Goal: Task Accomplishment & Management: Complete application form

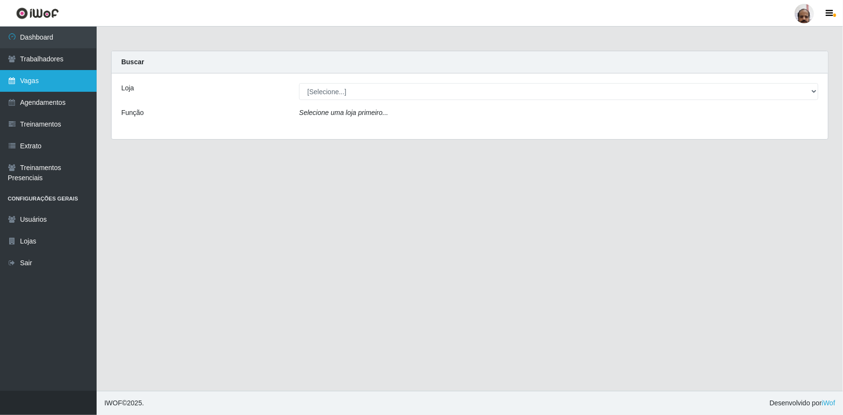
click at [24, 81] on link "Vagas" at bounding box center [48, 81] width 97 height 22
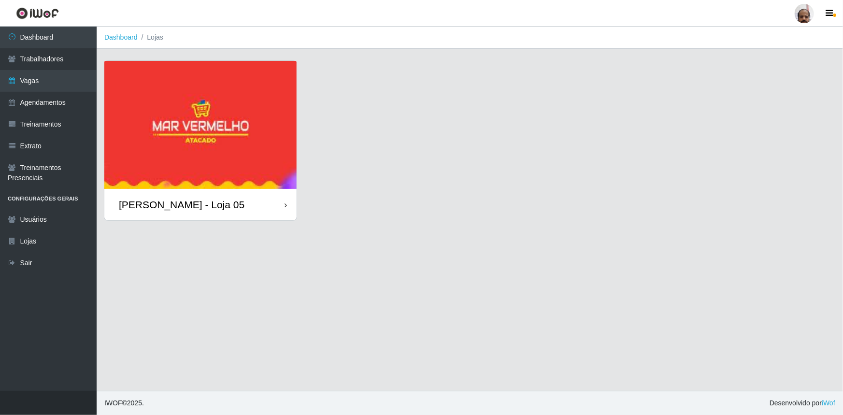
click at [173, 204] on div "[PERSON_NAME] - Loja 05" at bounding box center [182, 205] width 126 height 12
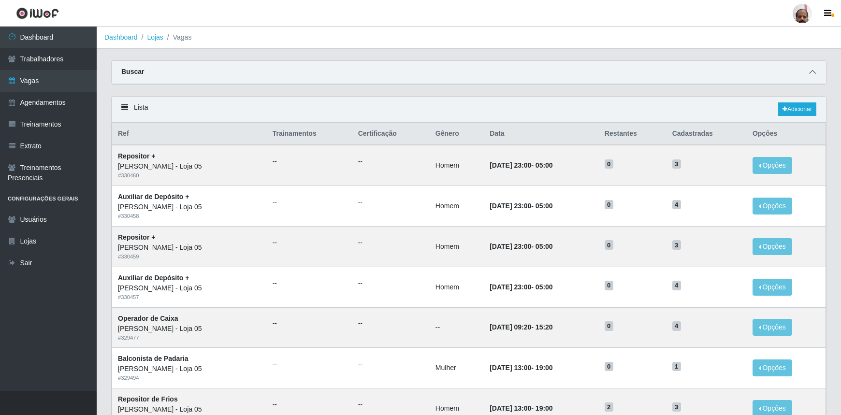
click at [809, 74] on icon at bounding box center [812, 72] width 7 height 7
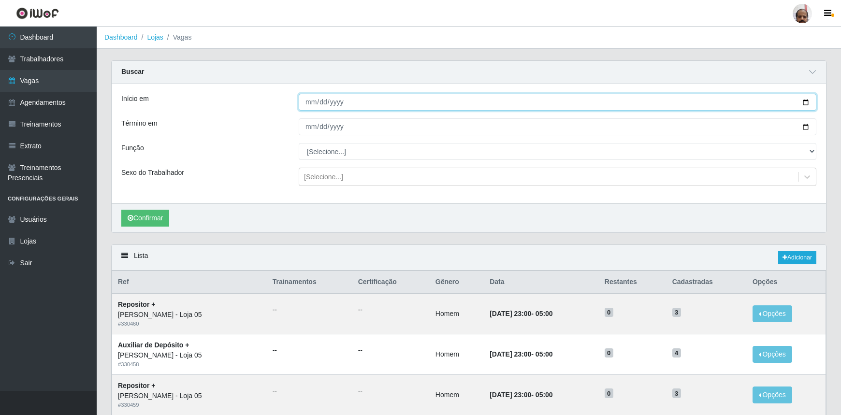
click at [806, 102] on input "Início em" at bounding box center [557, 102] width 517 height 17
type input "[DATE]"
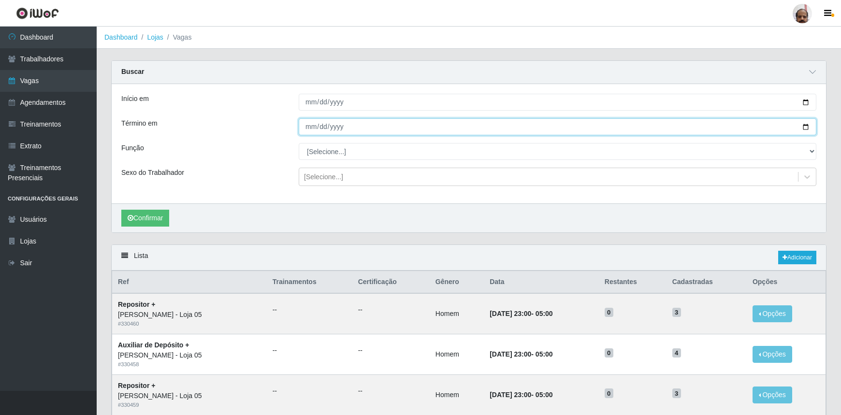
click at [805, 126] on input "Término em" at bounding box center [557, 126] width 517 height 17
type input "[DATE]"
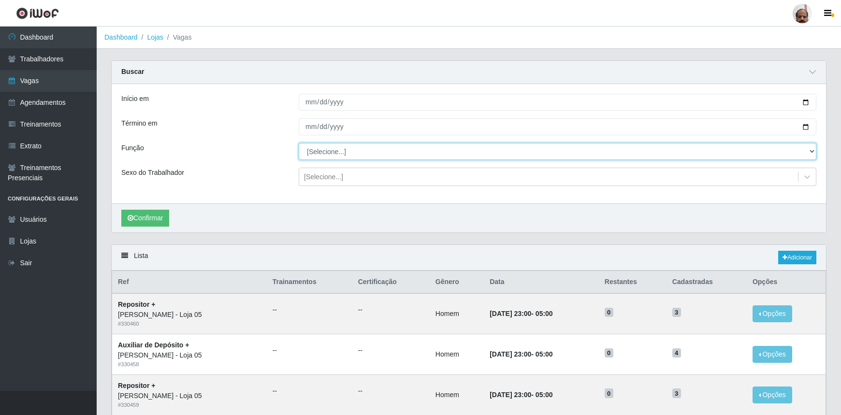
click at [336, 148] on select "[Selecione...] ASG ASG + ASG ++ Auxiliar de Depósito Auxiliar de Depósito + Aux…" at bounding box center [557, 151] width 517 height 17
select select "112"
click at [299, 143] on select "[Selecione...] ASG ASG + ASG ++ Auxiliar de Depósito Auxiliar de Depósito + Aux…" at bounding box center [557, 151] width 517 height 17
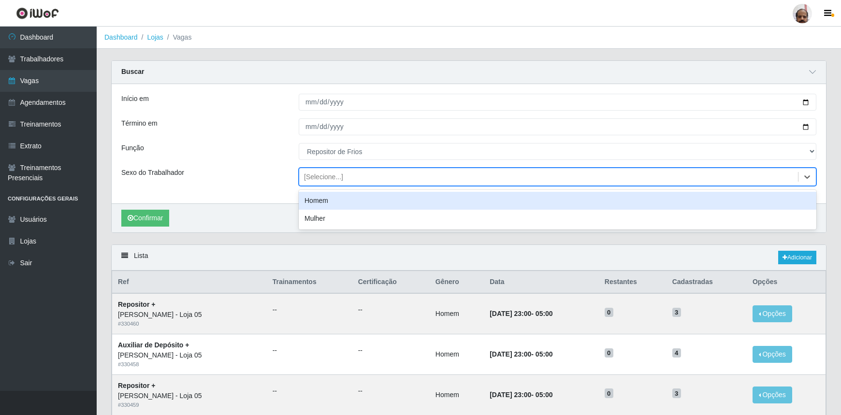
click at [314, 176] on div "[Selecione...]" at bounding box center [323, 177] width 39 height 10
click at [325, 200] on div "Homem" at bounding box center [557, 201] width 517 height 18
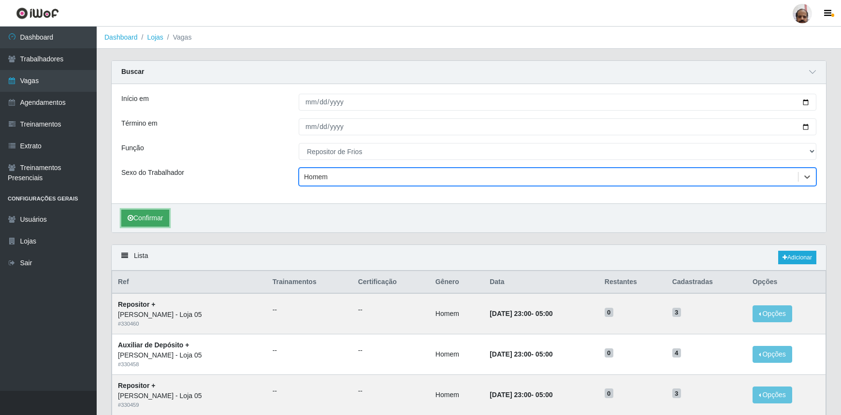
click at [139, 217] on button "Confirmar" at bounding box center [145, 218] width 48 height 17
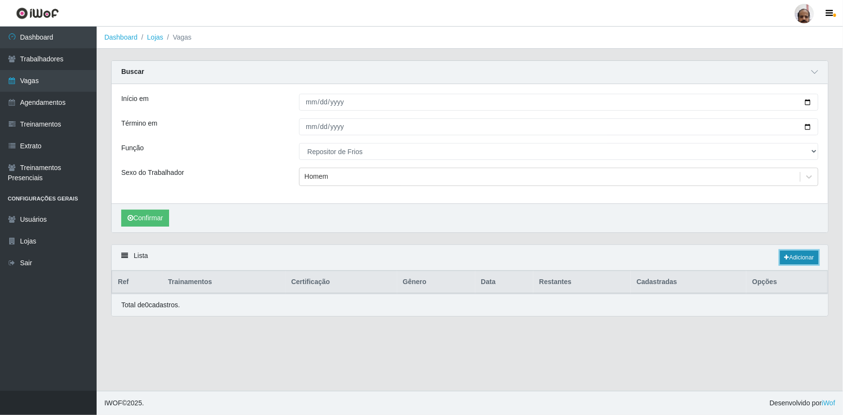
click at [802, 256] on link "Adicionar" at bounding box center [799, 258] width 38 height 14
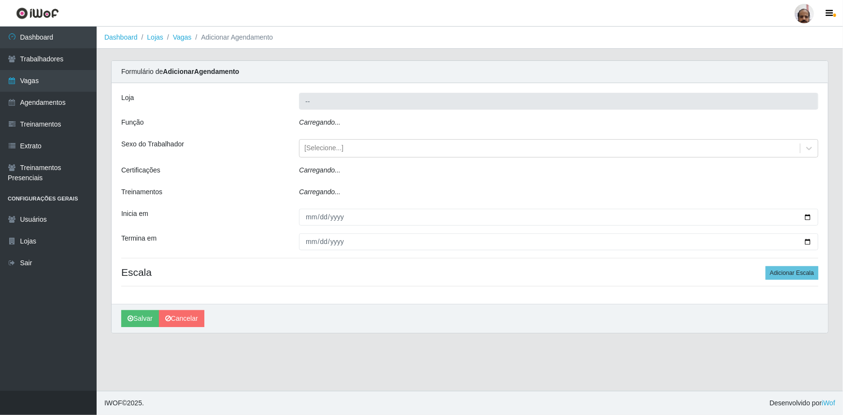
type input "[PERSON_NAME] - Loja 05"
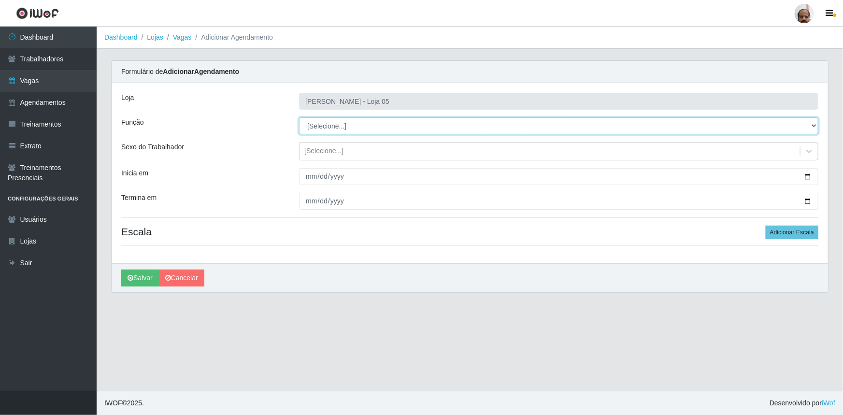
drag, startPoint x: 339, startPoint y: 122, endPoint x: 344, endPoint y: 133, distance: 11.9
click at [339, 124] on select "[Selecione...] ASG ASG + ASG ++ Auxiliar de Depósito Auxiliar de Depósito + Aux…" at bounding box center [558, 125] width 519 height 17
select select "112"
click at [299, 117] on select "[Selecione...] ASG ASG + ASG ++ Auxiliar de Depósito Auxiliar de Depósito + Aux…" at bounding box center [558, 125] width 519 height 17
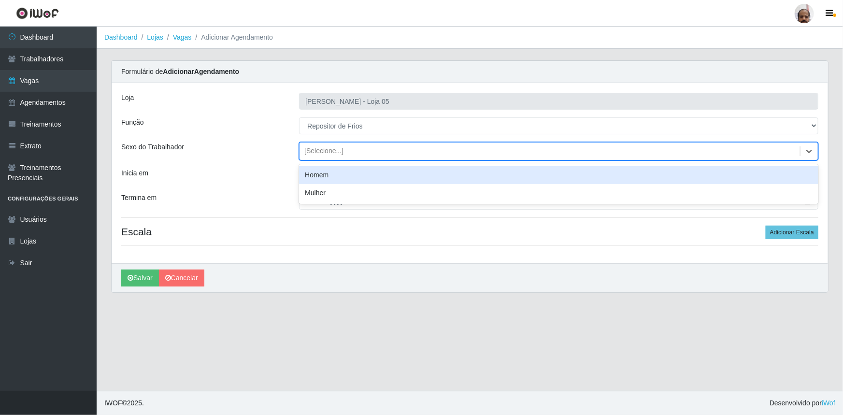
click at [328, 154] on div "[Selecione...]" at bounding box center [323, 151] width 39 height 10
click at [323, 175] on div "Homem" at bounding box center [558, 175] width 519 height 18
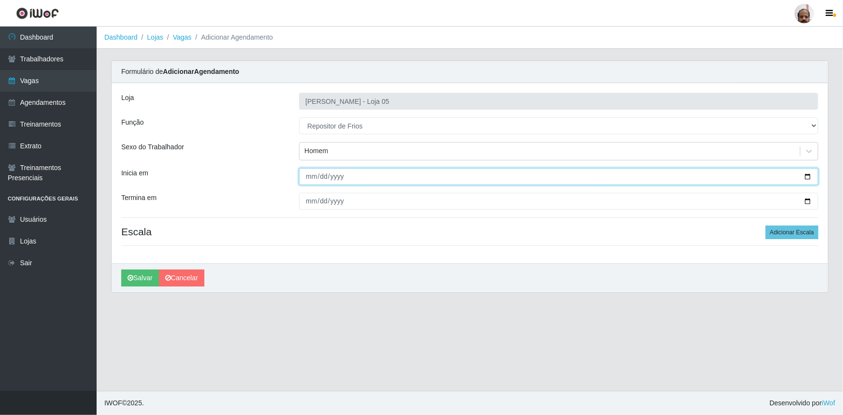
click at [804, 174] on input "Inicia em" at bounding box center [558, 176] width 519 height 17
type input "[DATE]"
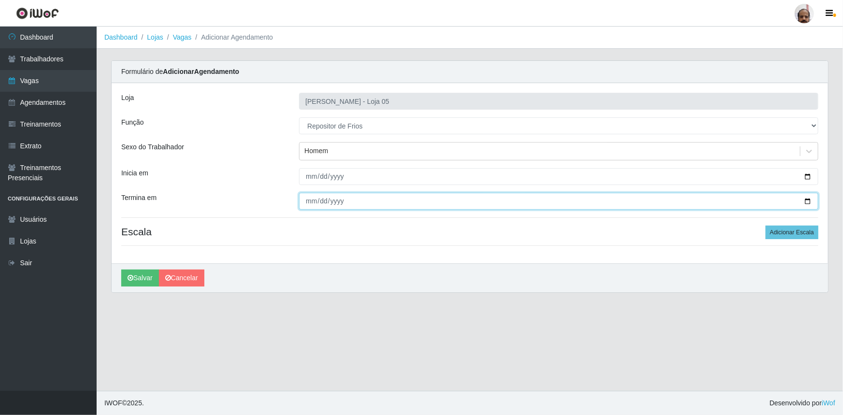
click at [807, 200] on input "Termina em" at bounding box center [558, 201] width 519 height 17
type input "[DATE]"
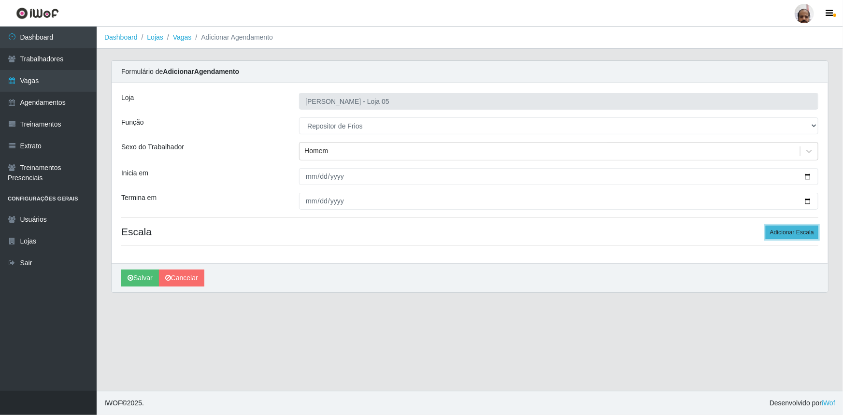
click at [785, 236] on button "Adicionar Escala" at bounding box center [792, 233] width 53 height 14
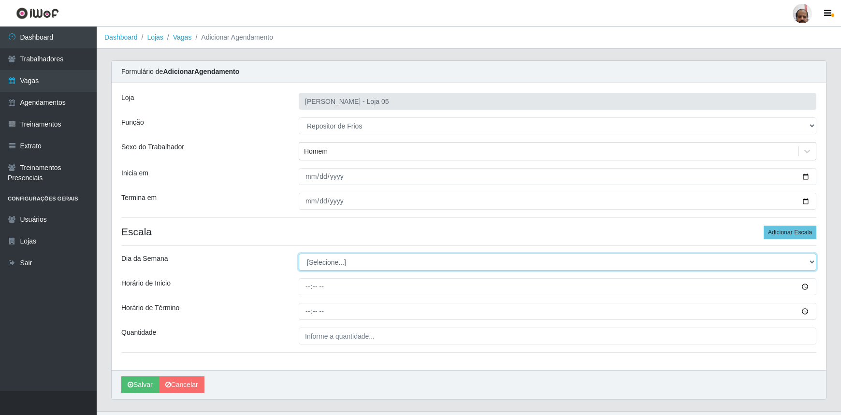
drag, startPoint x: 341, startPoint y: 254, endPoint x: 342, endPoint y: 259, distance: 5.0
click at [341, 254] on select "[Selecione...] Segunda Terça Quarta Quinta Sexta Sábado Domingo" at bounding box center [557, 262] width 517 height 17
select select "1"
click at [299, 254] on select "[Selecione...] Segunda Terça Quarta Quinta Sexta Sábado Domingo" at bounding box center [557, 262] width 517 height 17
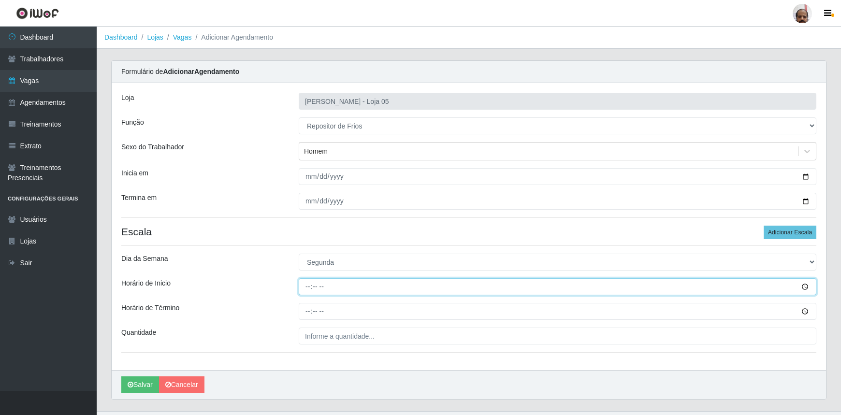
click at [300, 291] on input "Horário de Inicio" at bounding box center [557, 286] width 517 height 17
type input "08:00"
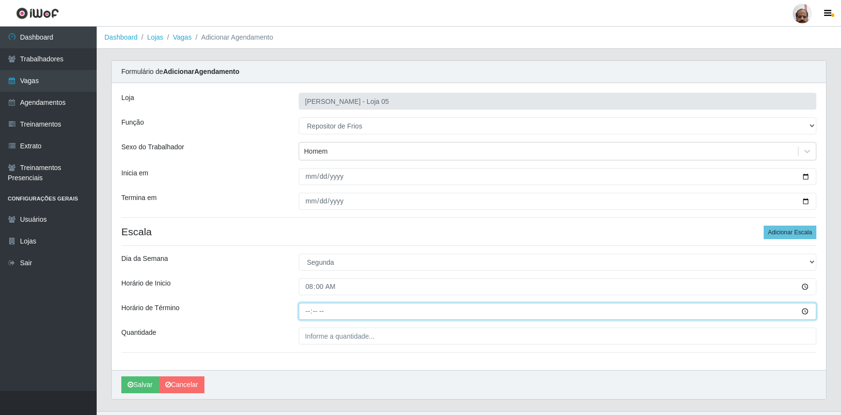
type input "14:00"
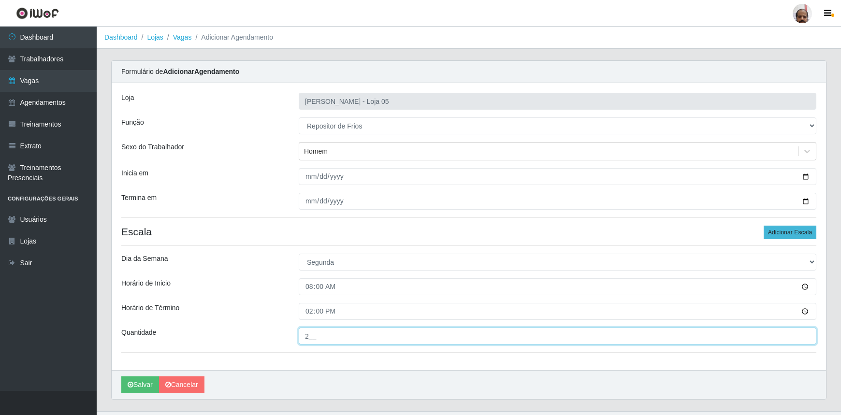
type input "2__"
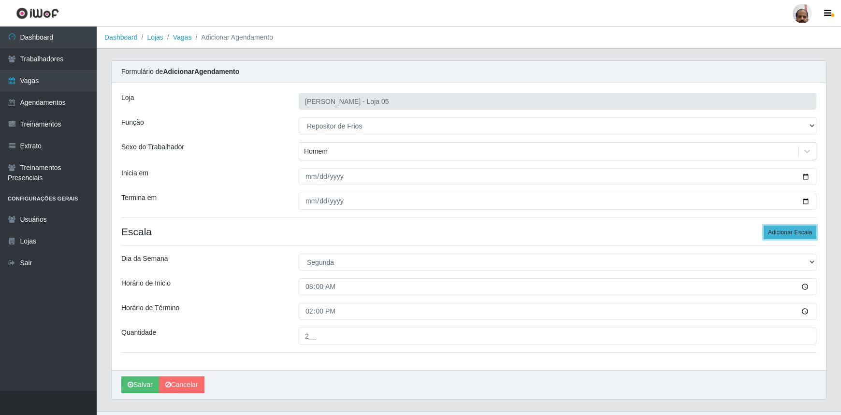
click at [776, 236] on button "Adicionar Escala" at bounding box center [789, 233] width 53 height 14
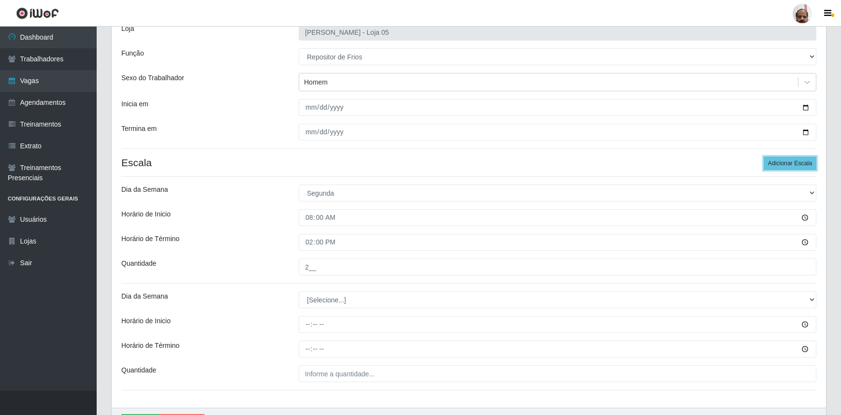
scroll to position [126, 0]
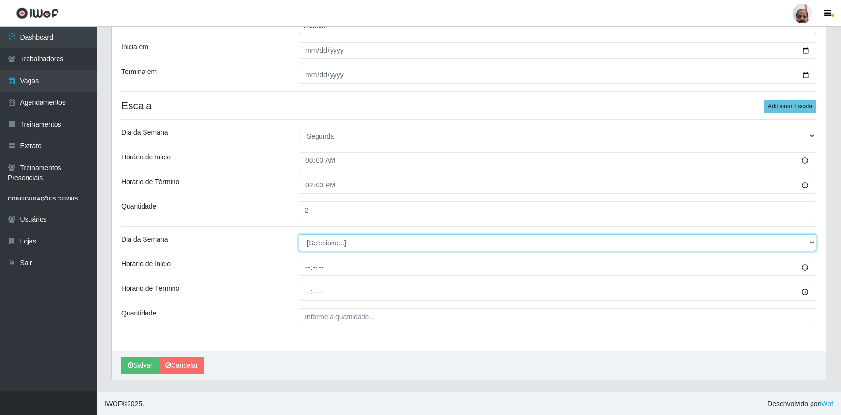
click at [325, 242] on select "[Selecione...] Segunda Terça Quarta Quinta Sexta Sábado Domingo" at bounding box center [557, 242] width 517 height 17
select select "1"
click at [299, 234] on select "[Selecione...] Segunda Terça Quarta Quinta Sexta Sábado Domingo" at bounding box center [557, 242] width 517 height 17
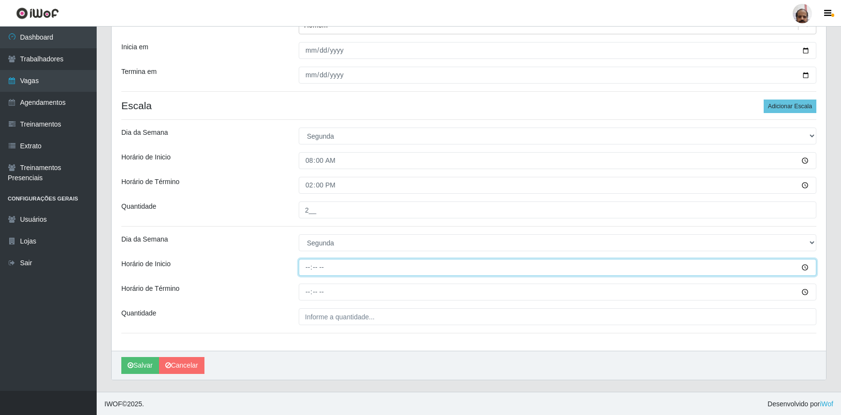
click at [303, 265] on input "Horário de Inicio" at bounding box center [557, 267] width 517 height 17
type input "16:00"
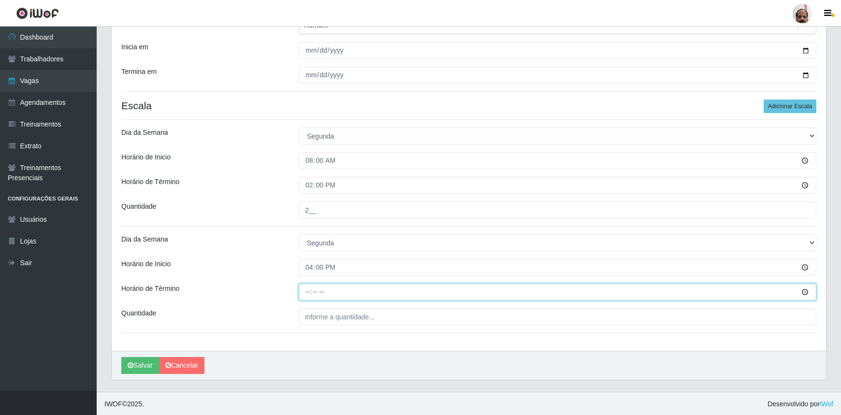
type input "22:00"
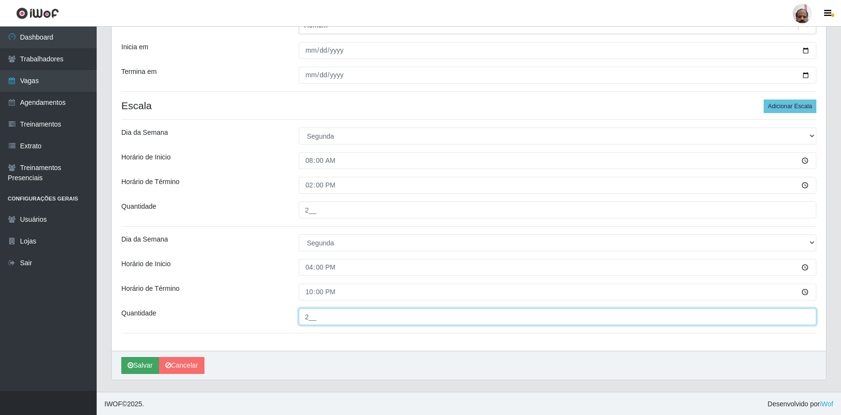
type input "2__"
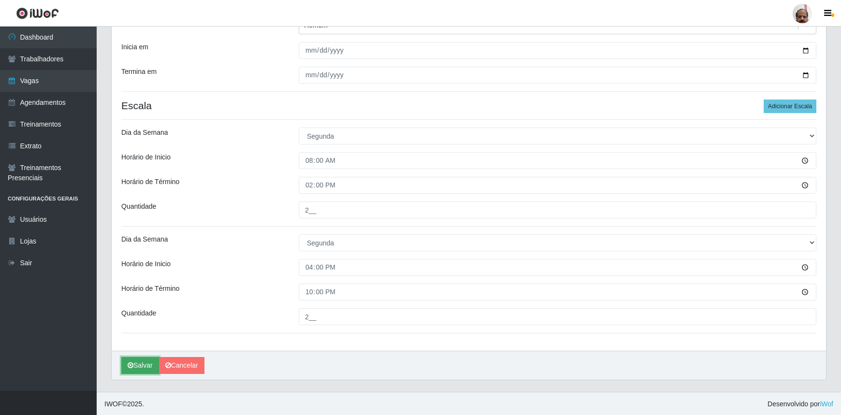
click at [141, 363] on button "Salvar" at bounding box center [140, 365] width 38 height 17
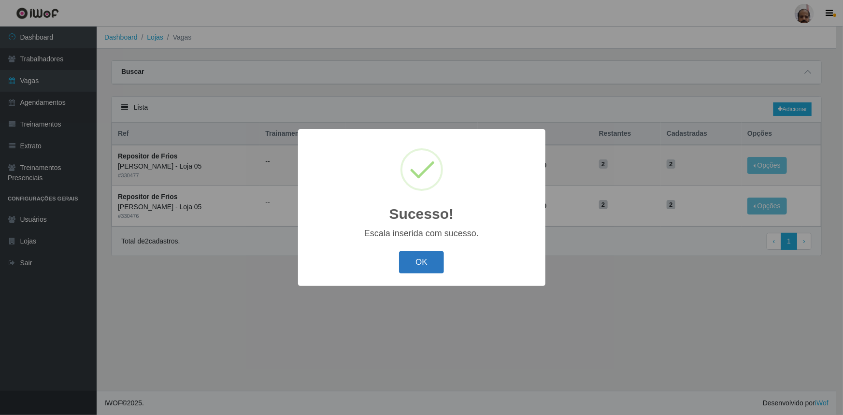
click at [424, 262] on button "OK" at bounding box center [421, 262] width 45 height 23
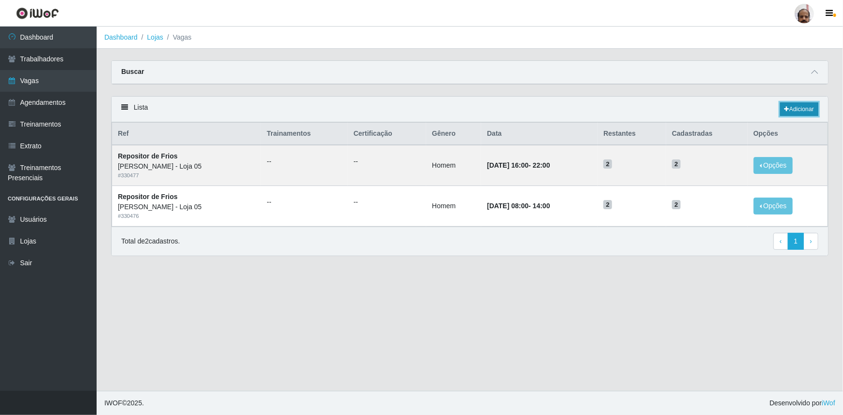
click at [790, 115] on link "Adicionar" at bounding box center [799, 109] width 38 height 14
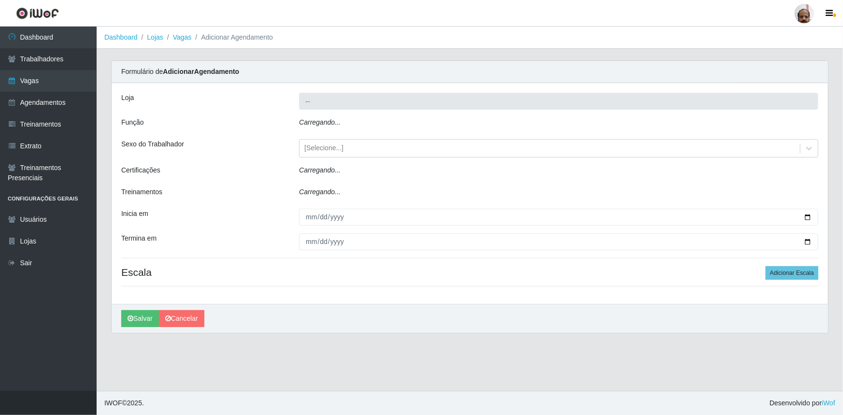
type input "[PERSON_NAME] - Loja 05"
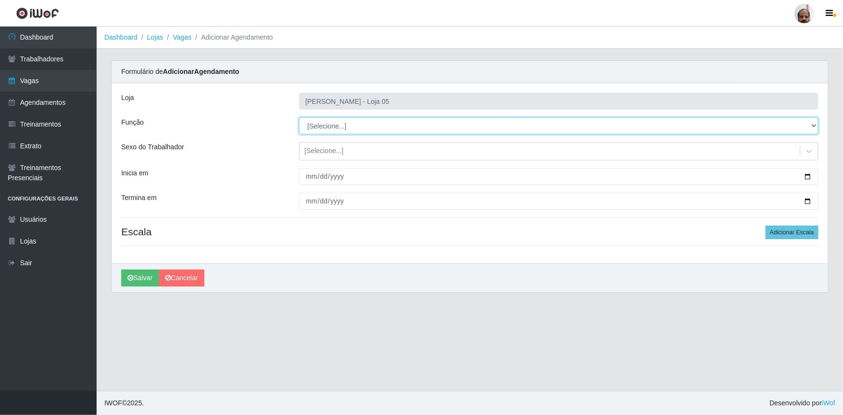
click at [317, 127] on select "[Selecione...] ASG ASG + ASG ++ Auxiliar de Depósito Auxiliar de Depósito + Aux…" at bounding box center [558, 125] width 519 height 17
select select "112"
click at [299, 117] on select "[Selecione...] ASG ASG + ASG ++ Auxiliar de Depósito Auxiliar de Depósito + Aux…" at bounding box center [558, 125] width 519 height 17
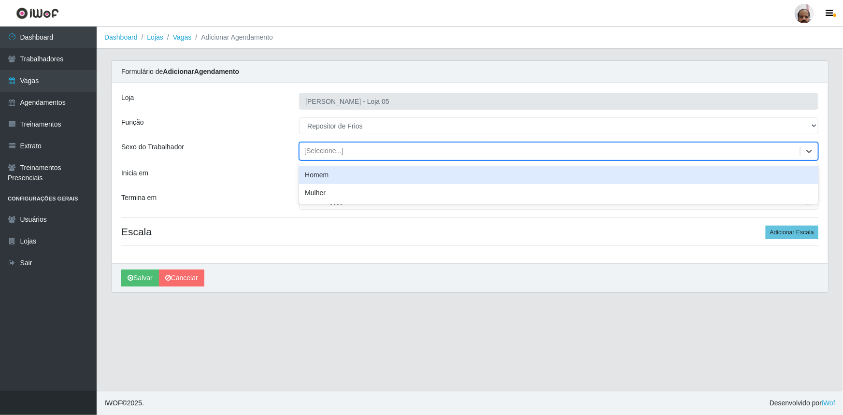
click at [319, 147] on div "[Selecione...]" at bounding box center [323, 151] width 39 height 10
click at [324, 172] on div "Homem" at bounding box center [558, 175] width 519 height 18
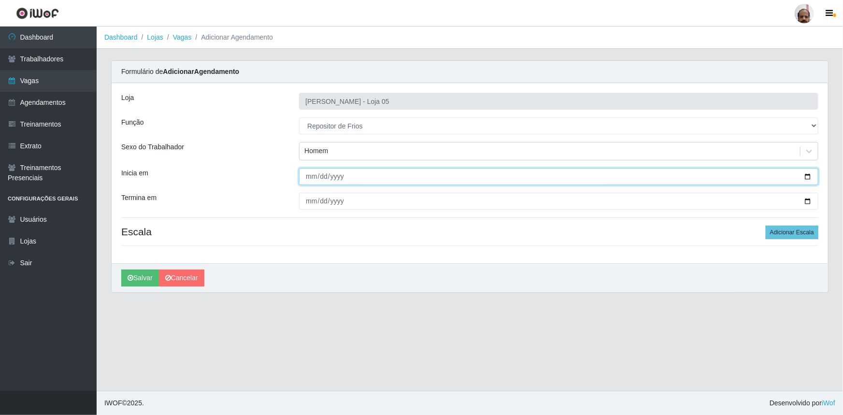
click at [808, 174] on input "Inicia em" at bounding box center [558, 176] width 519 height 17
type input "[DATE]"
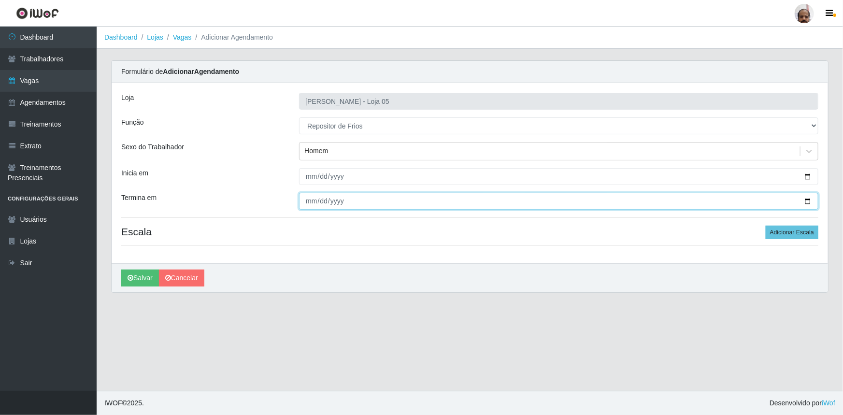
click at [805, 199] on input "Termina em" at bounding box center [558, 201] width 519 height 17
type input "[DATE]"
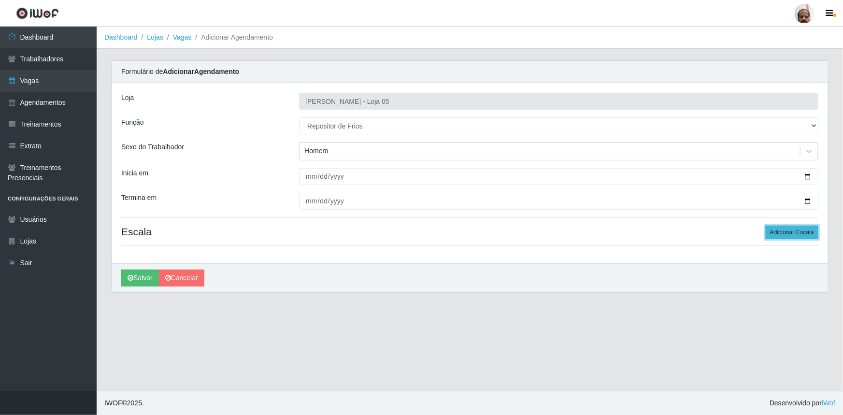
click at [795, 234] on button "Adicionar Escala" at bounding box center [792, 233] width 53 height 14
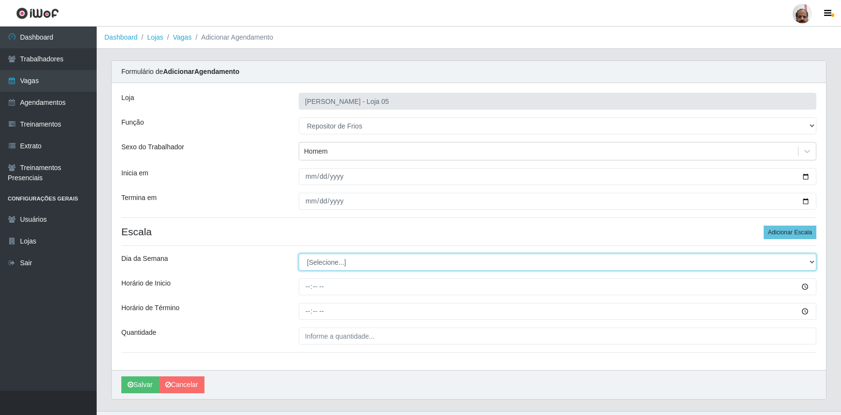
click at [339, 263] on select "[Selecione...] Segunda Terça Quarta Quinta Sexta Sábado Domingo" at bounding box center [557, 262] width 517 height 17
select select "1"
click at [299, 254] on select "[Selecione...] Segunda Terça Quarta Quinta Sexta Sábado Domingo" at bounding box center [557, 262] width 517 height 17
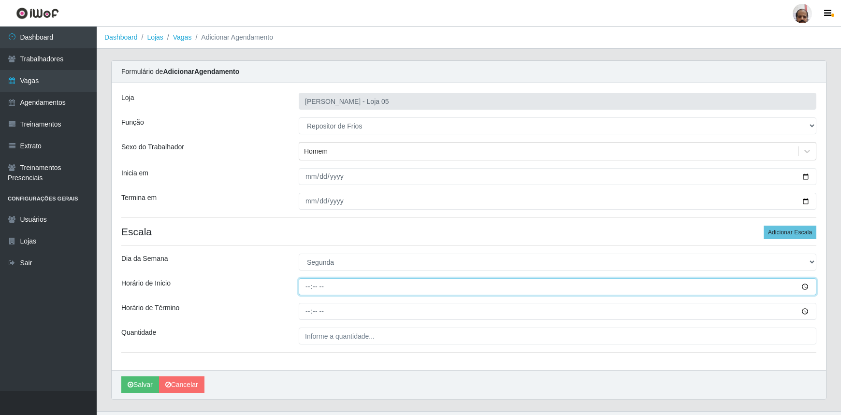
click at [306, 285] on input "Horário de Inicio" at bounding box center [557, 286] width 517 height 17
type input "15:00"
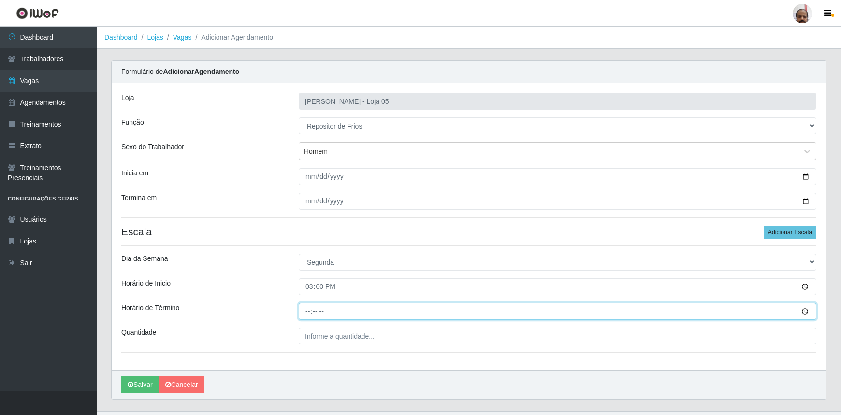
type input "21:00"
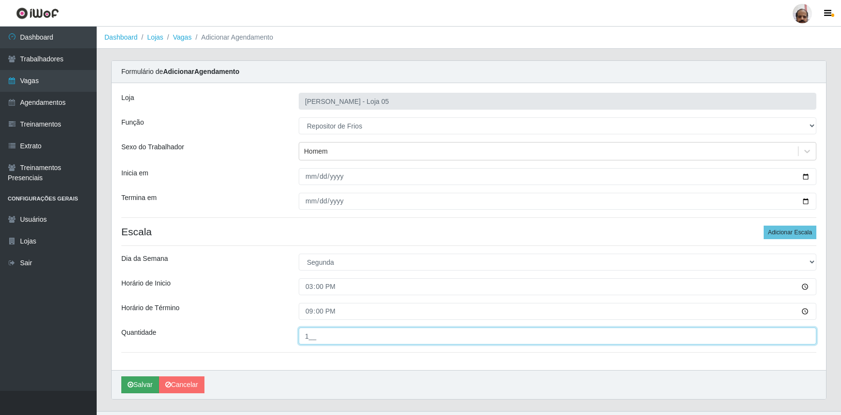
type input "1__"
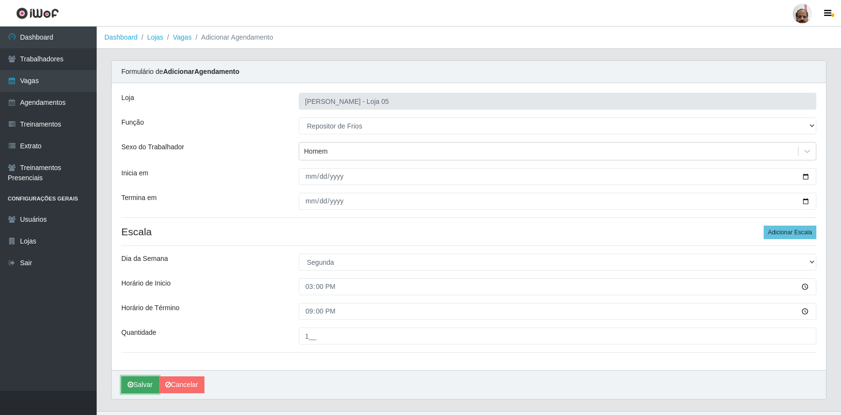
click at [146, 379] on button "Salvar" at bounding box center [140, 384] width 38 height 17
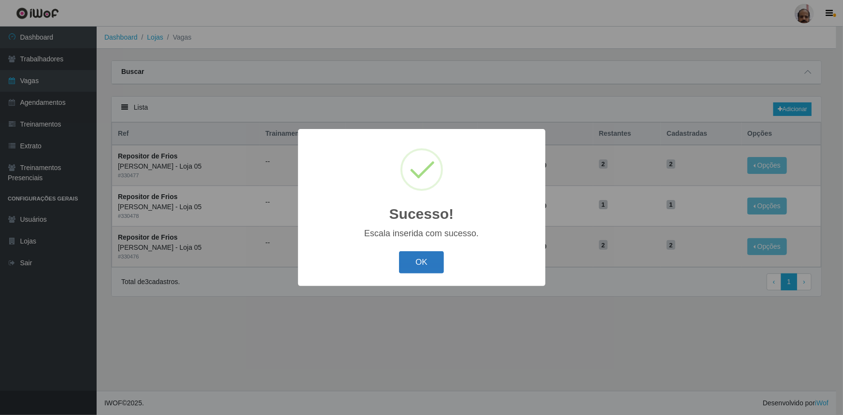
click at [414, 260] on button "OK" at bounding box center [421, 262] width 45 height 23
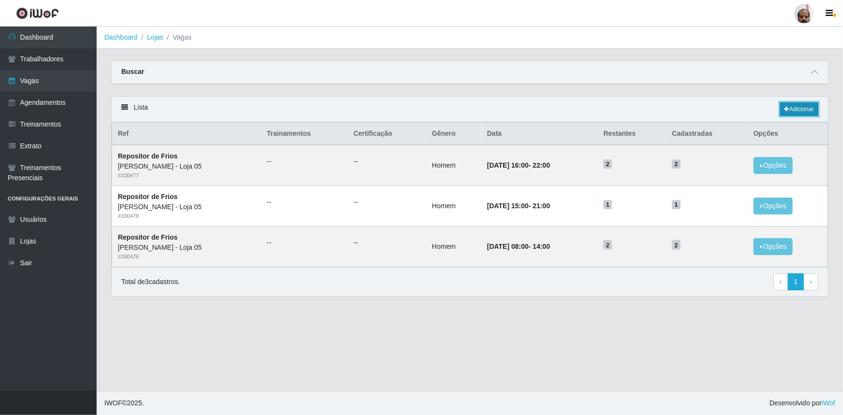
click at [790, 110] on link "Adicionar" at bounding box center [799, 109] width 38 height 14
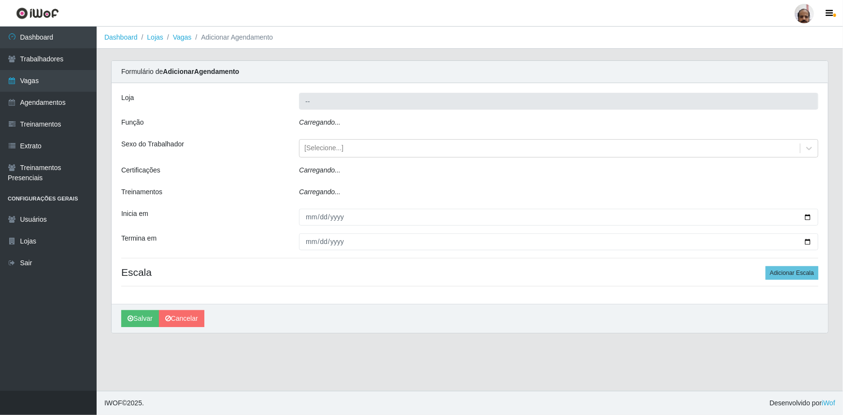
type input "[PERSON_NAME] - Loja 05"
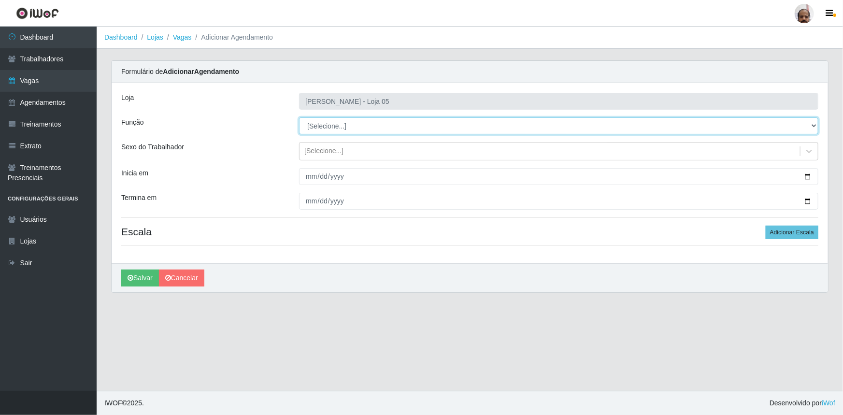
click at [345, 125] on select "[Selecione...] ASG ASG + ASG ++ Auxiliar de Depósito Auxiliar de Depósito + Aux…" at bounding box center [558, 125] width 519 height 17
select select "112"
click at [299, 117] on select "[Selecione...] ASG ASG + ASG ++ Auxiliar de Depósito Auxiliar de Depósito + Aux…" at bounding box center [558, 125] width 519 height 17
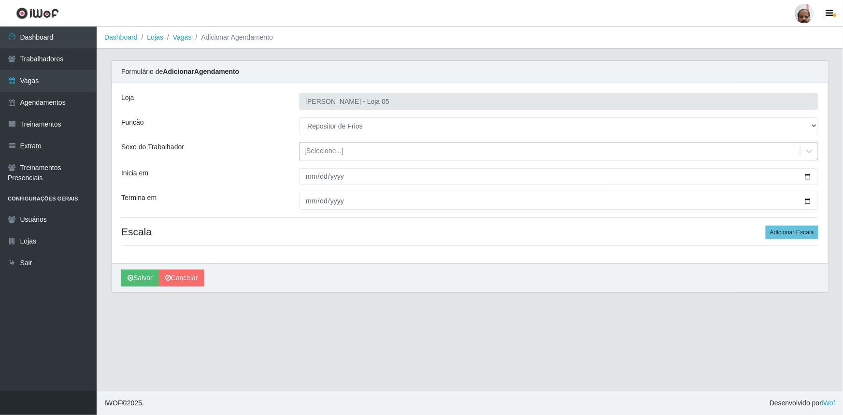
click at [316, 151] on div "[Selecione...]" at bounding box center [323, 151] width 39 height 10
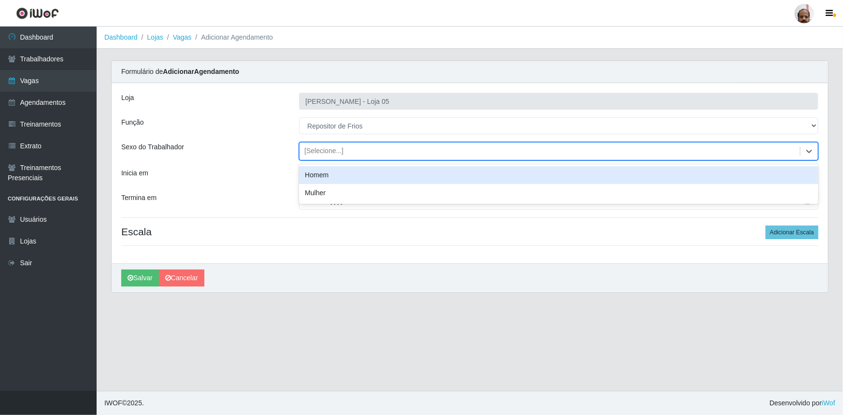
click at [330, 177] on div "Homem" at bounding box center [558, 175] width 519 height 18
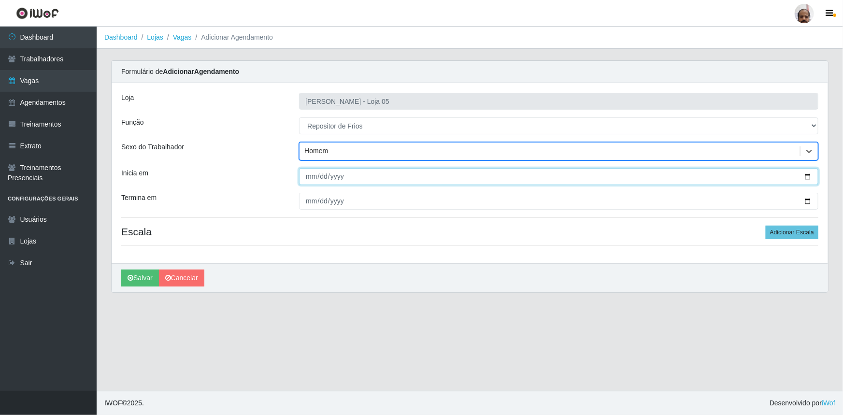
click at [809, 175] on input "Inicia em" at bounding box center [558, 176] width 519 height 17
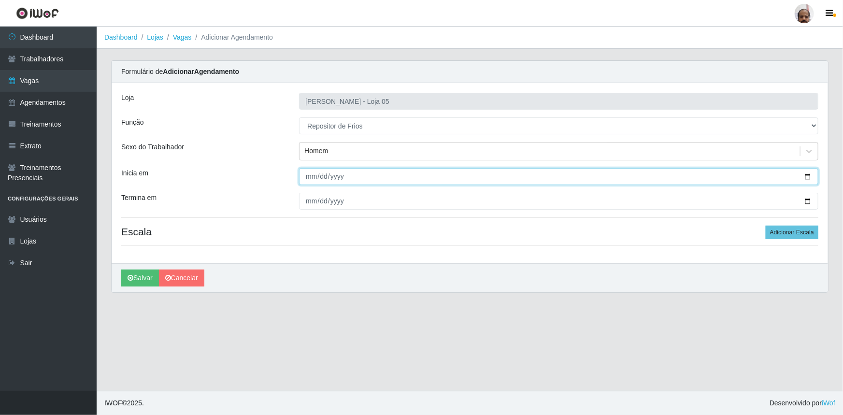
type input "[DATE]"
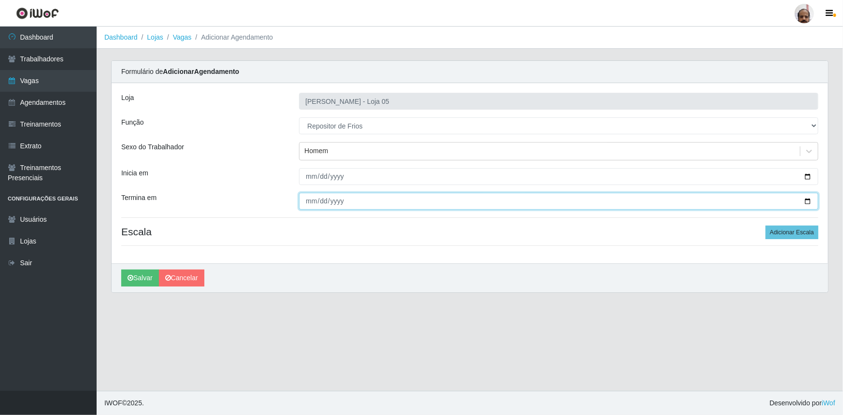
click at [810, 203] on input "Termina em" at bounding box center [558, 201] width 519 height 17
type input "[DATE]"
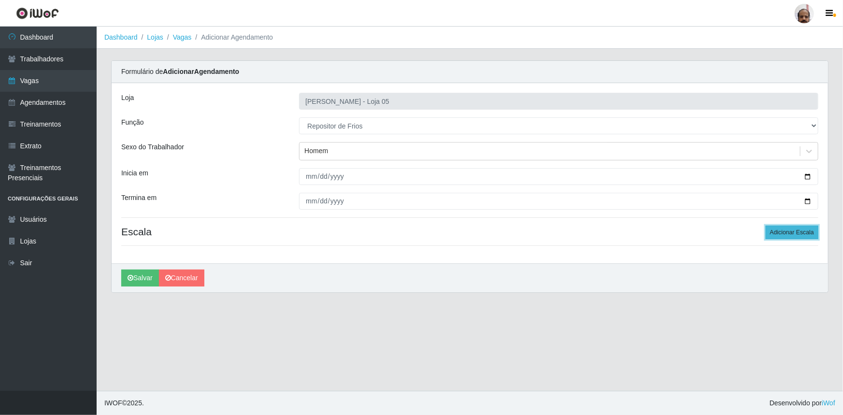
drag, startPoint x: 796, startPoint y: 232, endPoint x: 792, endPoint y: 236, distance: 5.1
click at [796, 231] on button "Adicionar Escala" at bounding box center [792, 233] width 53 height 14
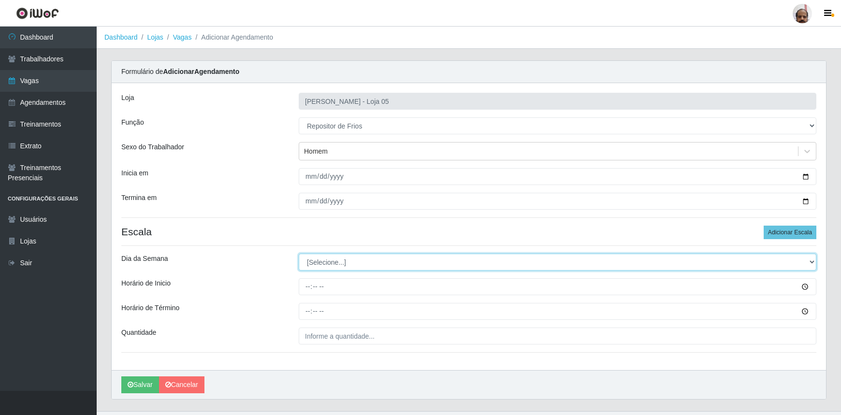
drag, startPoint x: 363, startPoint y: 256, endPoint x: 371, endPoint y: 261, distance: 9.4
click at [363, 256] on select "[Selecione...] Segunda Terça Quarta Quinta Sexta Sábado Domingo" at bounding box center [557, 262] width 517 height 17
select select "2"
click at [299, 254] on select "[Selecione...] Segunda Terça Quarta Quinta Sexta Sábado Domingo" at bounding box center [557, 262] width 517 height 17
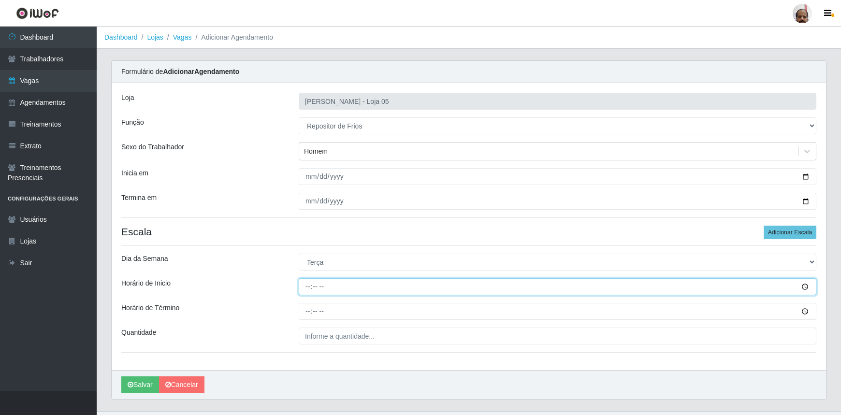
click at [309, 286] on input "Horário de Inicio" at bounding box center [557, 286] width 517 height 17
type input "08:00"
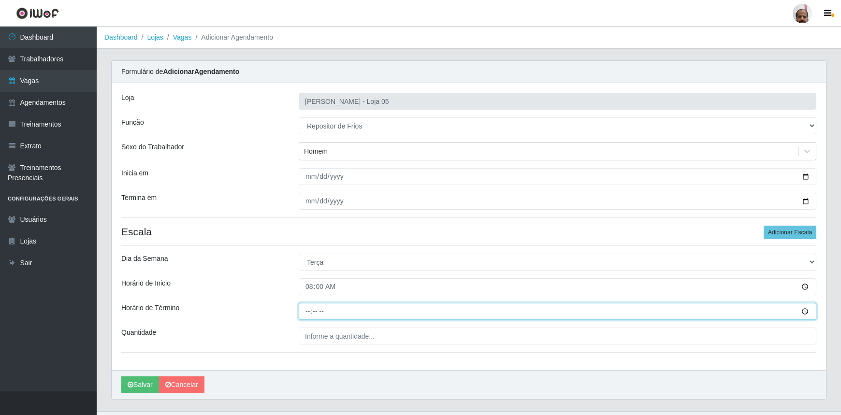
type input "14:00"
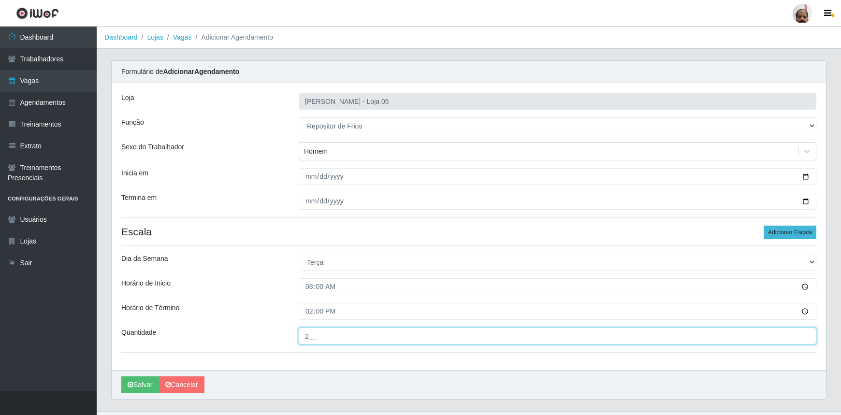
type input "2__"
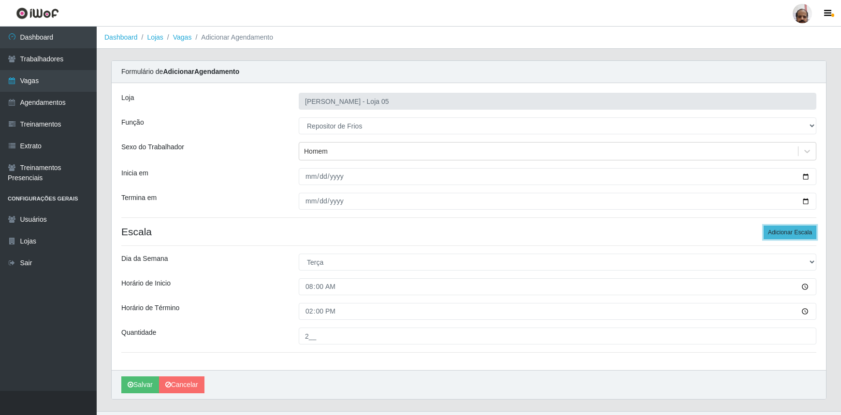
click at [771, 232] on button "Adicionar Escala" at bounding box center [789, 233] width 53 height 14
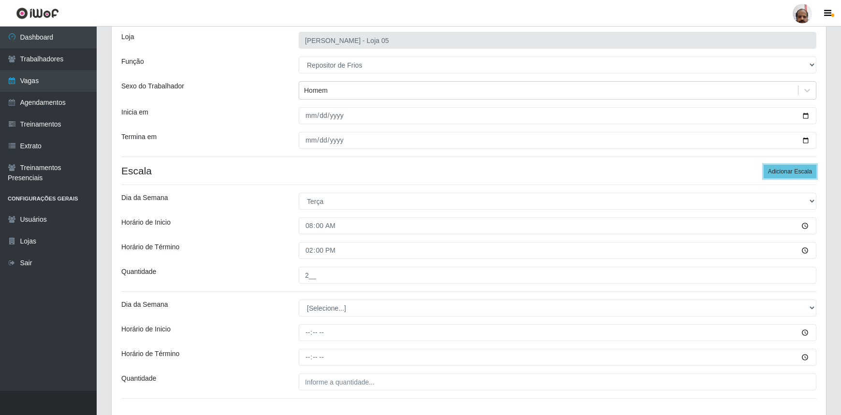
scroll to position [126, 0]
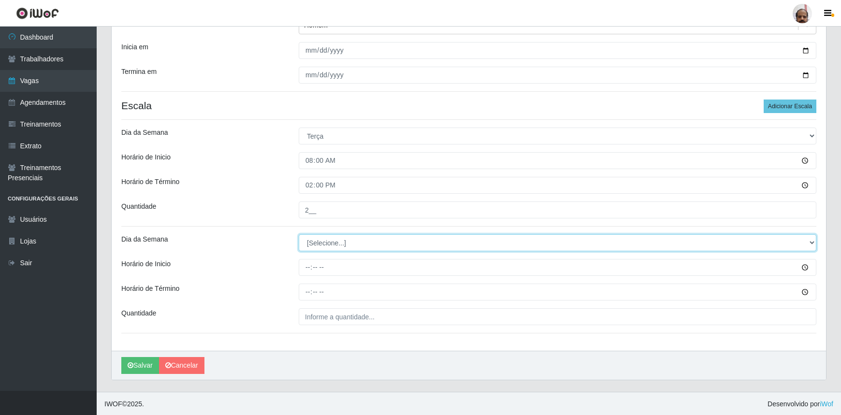
click at [318, 244] on select "[Selecione...] Segunda Terça Quarta Quinta Sexta Sábado Domingo" at bounding box center [557, 242] width 517 height 17
select select "2"
click at [299, 234] on select "[Selecione...] Segunda Terça Quarta Quinta Sexta Sábado Domingo" at bounding box center [557, 242] width 517 height 17
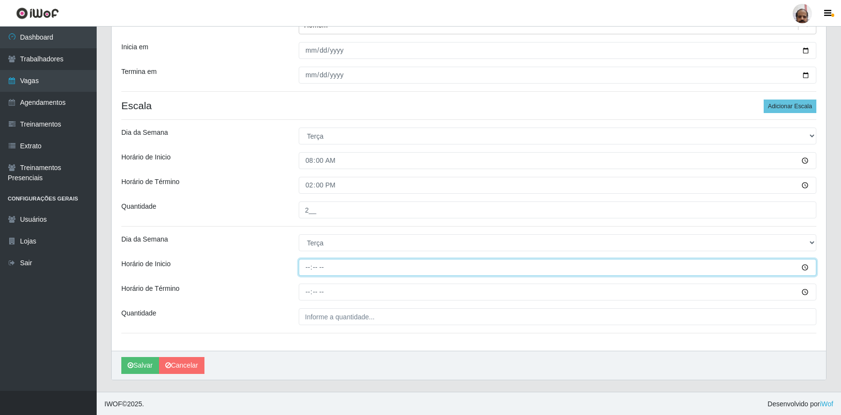
click at [301, 267] on input "Horário de Inicio" at bounding box center [557, 267] width 517 height 17
type input "16:00"
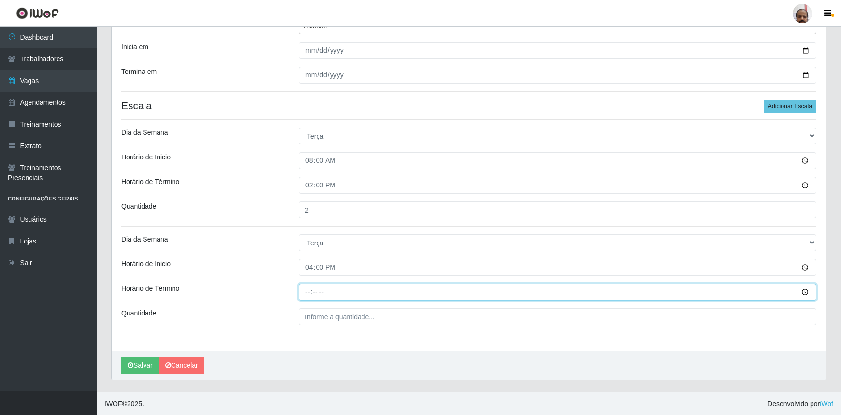
type input "22:00"
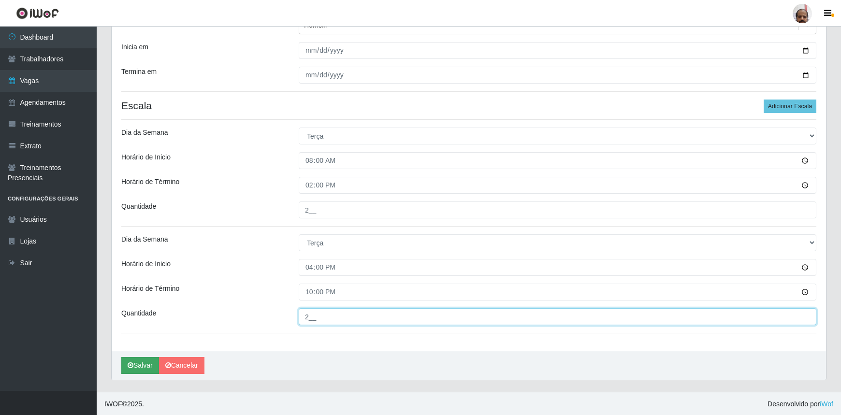
type input "2__"
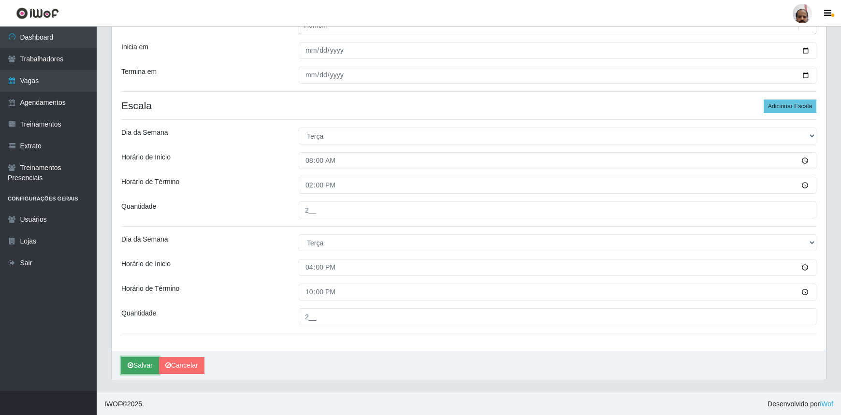
click at [134, 362] on button "Salvar" at bounding box center [140, 365] width 38 height 17
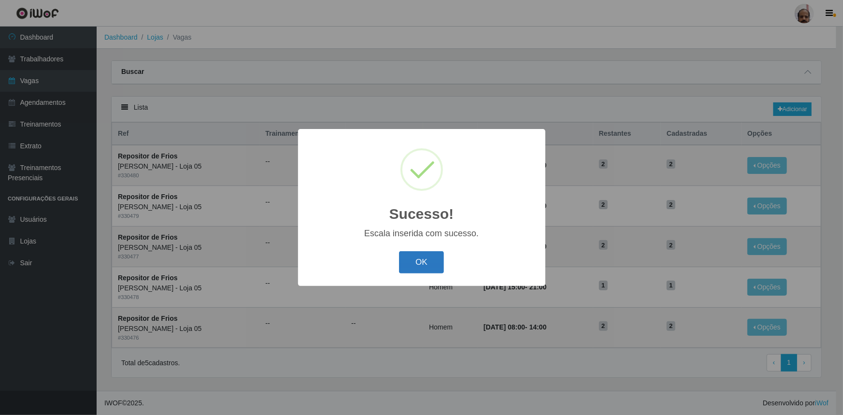
click at [423, 259] on button "OK" at bounding box center [421, 262] width 45 height 23
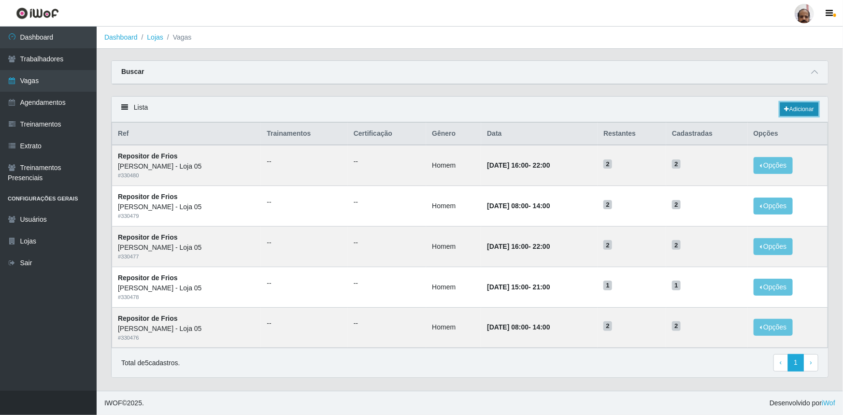
click at [795, 111] on link "Adicionar" at bounding box center [799, 109] width 38 height 14
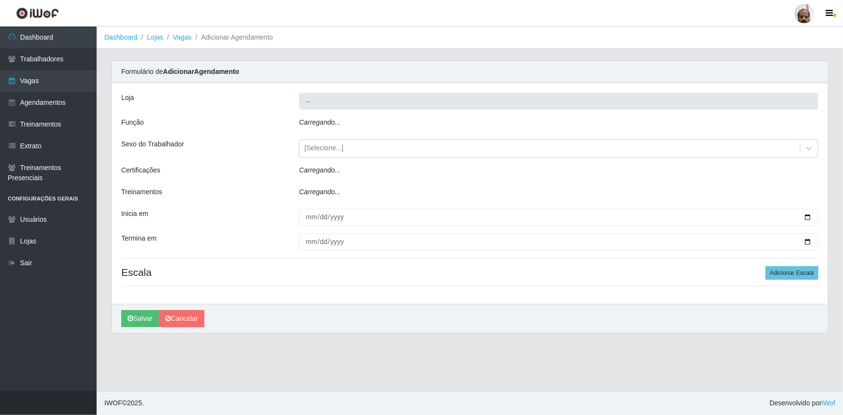
type input "[PERSON_NAME] - Loja 05"
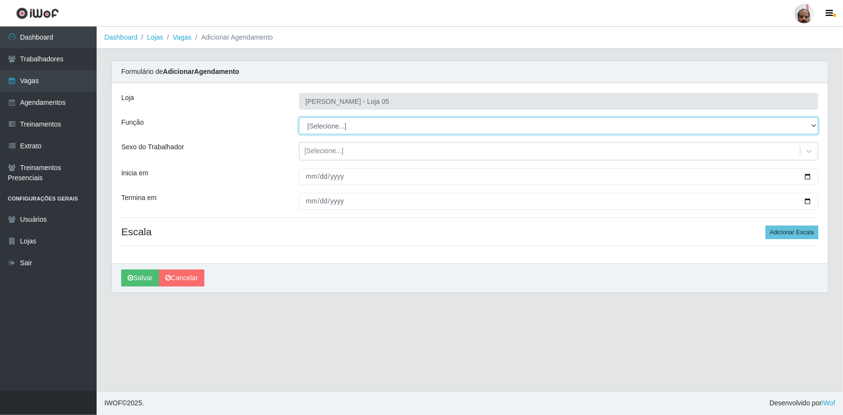
click at [334, 127] on select "[Selecione...] ASG ASG + ASG ++ Auxiliar de Depósito Auxiliar de Depósito + Aux…" at bounding box center [558, 125] width 519 height 17
select select "112"
click at [299, 117] on select "[Selecione...] ASG ASG + ASG ++ Auxiliar de Depósito Auxiliar de Depósito + Aux…" at bounding box center [558, 125] width 519 height 17
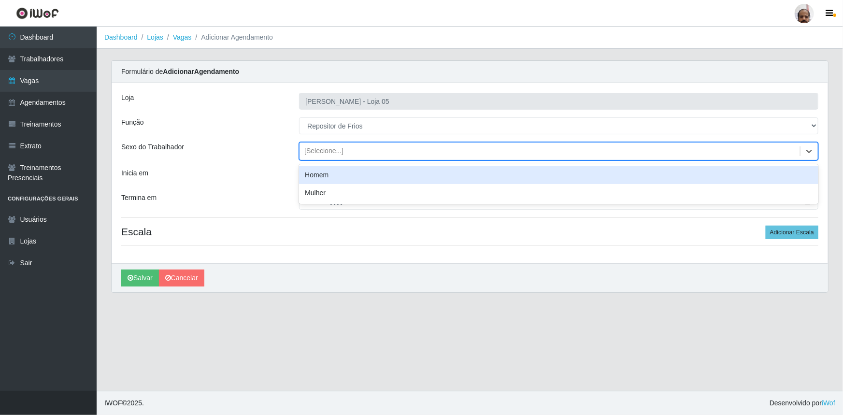
click at [334, 150] on div "[Selecione...]" at bounding box center [323, 151] width 39 height 10
click at [336, 174] on div "Homem" at bounding box center [558, 175] width 519 height 18
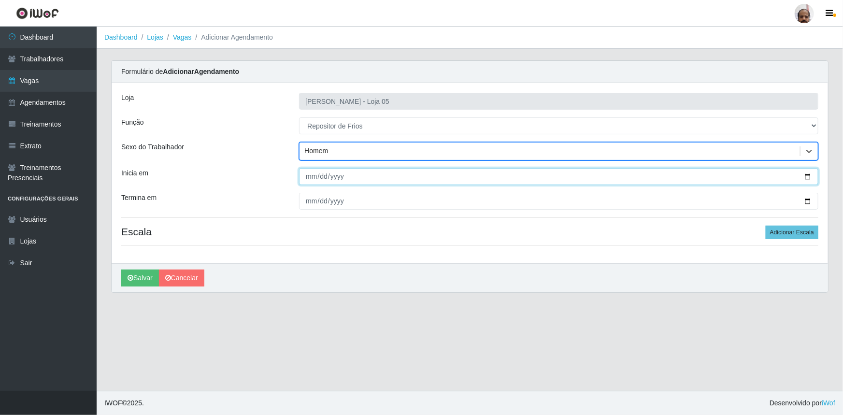
click at [807, 177] on input "Inicia em" at bounding box center [558, 176] width 519 height 17
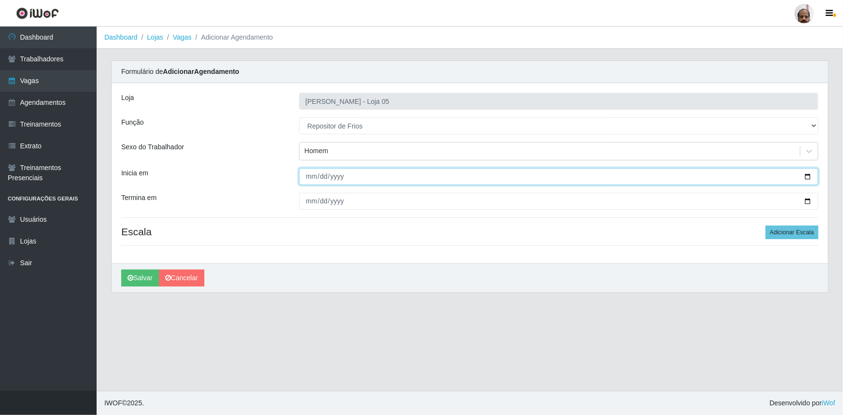
type input "[DATE]"
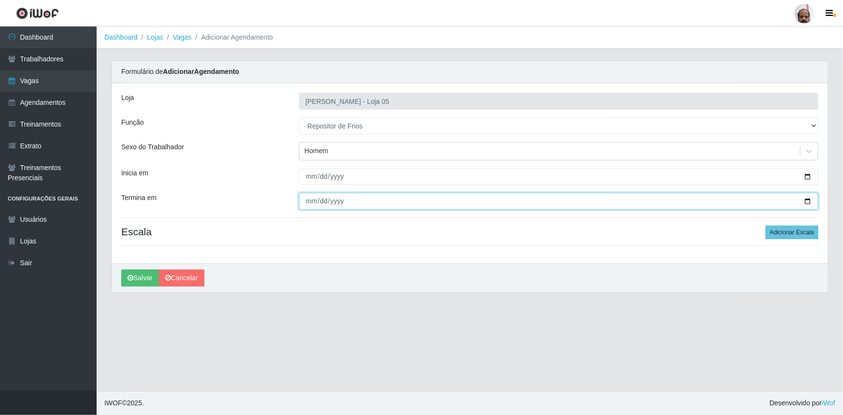
drag, startPoint x: 808, startPoint y: 201, endPoint x: 784, endPoint y: 219, distance: 30.3
click at [806, 203] on input "Termina em" at bounding box center [558, 201] width 519 height 17
type input "[DATE]"
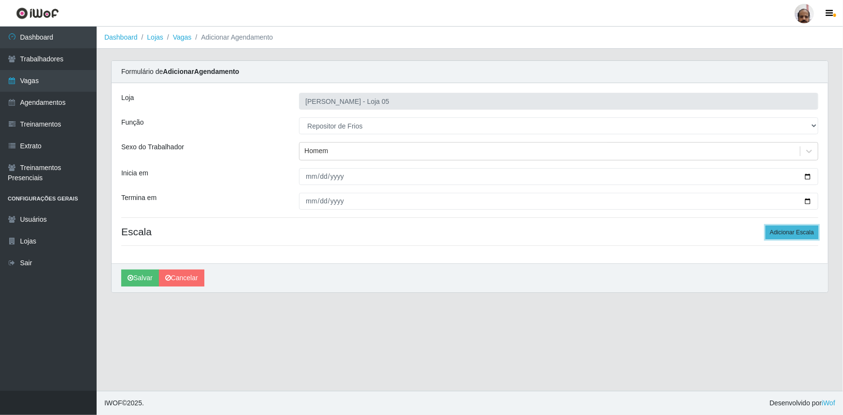
click at [798, 234] on button "Adicionar Escala" at bounding box center [792, 233] width 53 height 14
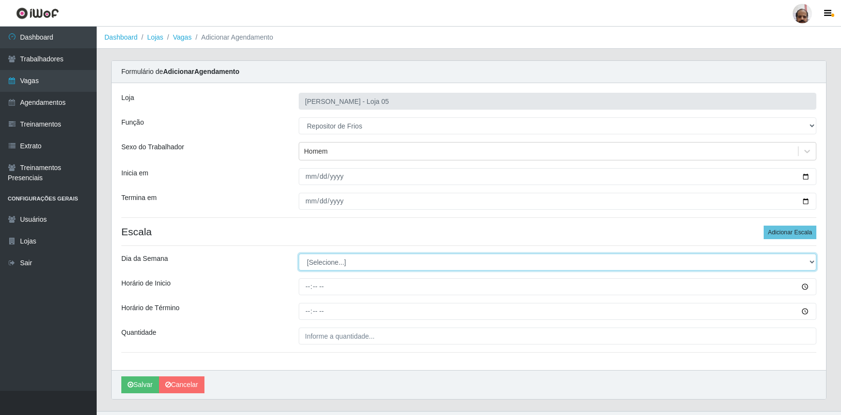
click at [309, 263] on select "[Selecione...] Segunda Terça Quarta Quinta Sexta Sábado Domingo" at bounding box center [557, 262] width 517 height 17
select select "2"
click at [299, 254] on select "[Selecione...] Segunda Terça Quarta Quinta Sexta Sábado Domingo" at bounding box center [557, 262] width 517 height 17
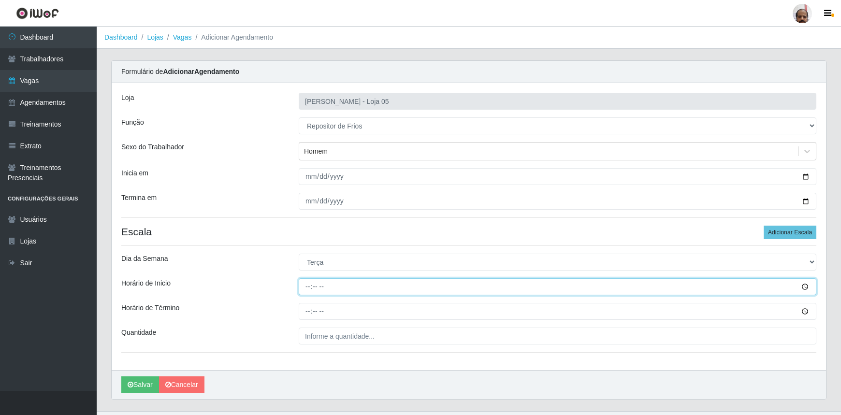
click at [307, 292] on input "Horário de Inicio" at bounding box center [557, 286] width 517 height 17
type input "15:00"
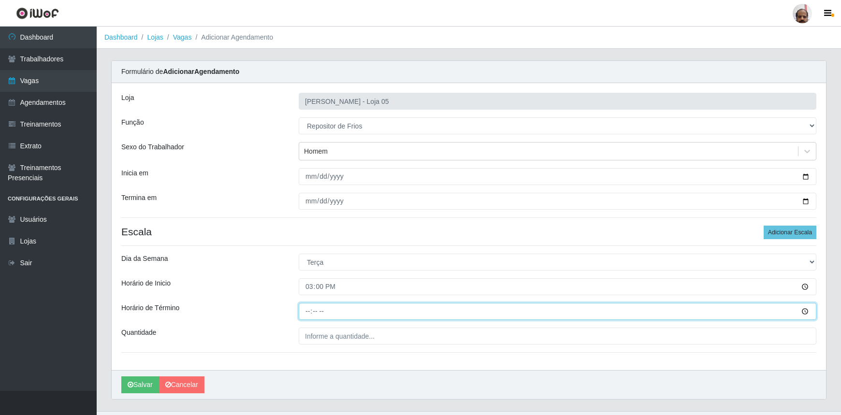
type input "21:00"
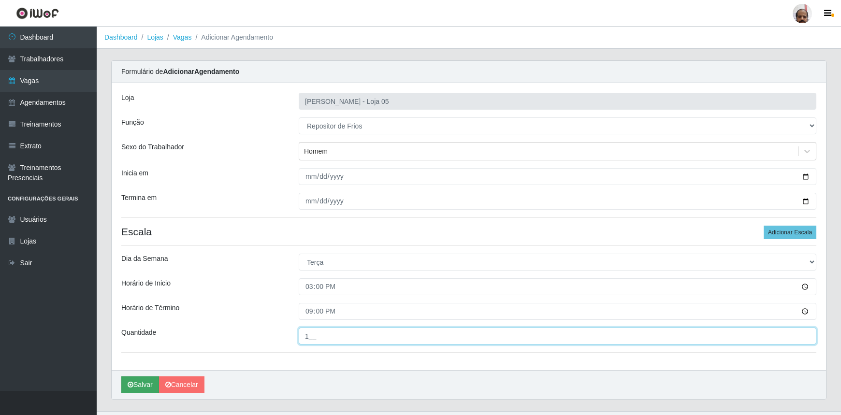
type input "1__"
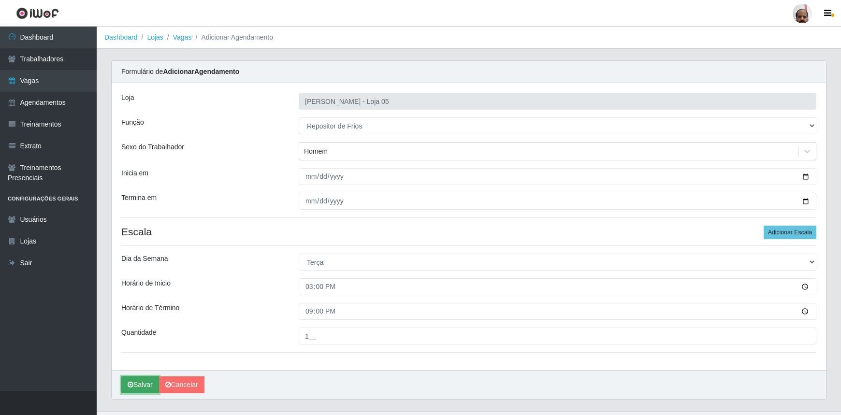
click at [132, 390] on button "Salvar" at bounding box center [140, 384] width 38 height 17
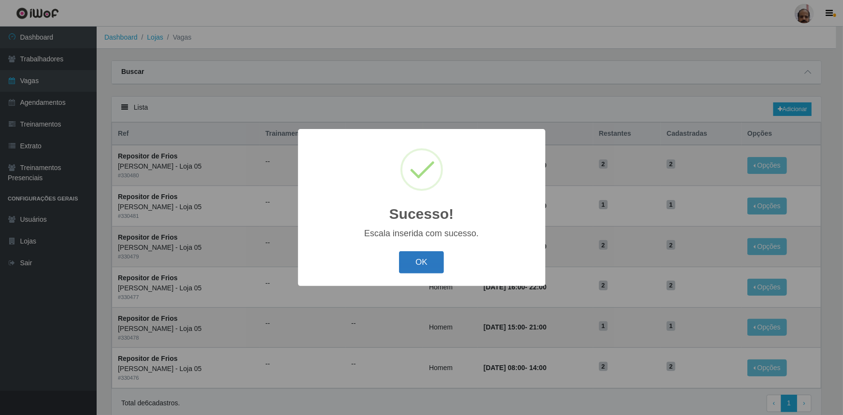
click at [430, 261] on button "OK" at bounding box center [421, 262] width 45 height 23
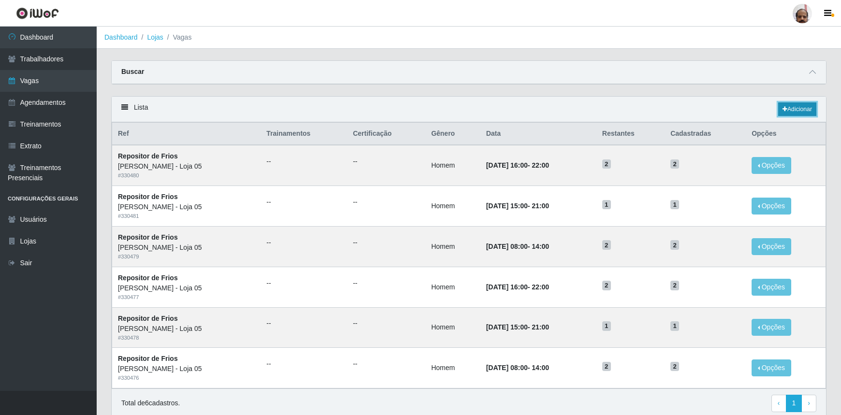
click at [788, 113] on link "Adicionar" at bounding box center [797, 109] width 38 height 14
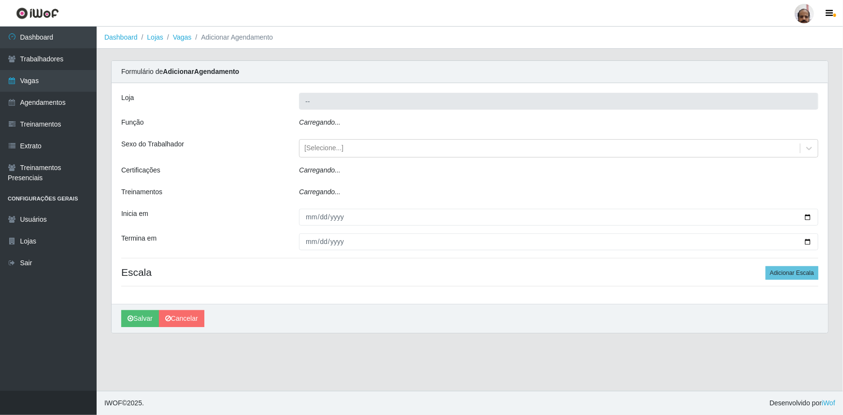
type input "[PERSON_NAME] - Loja 05"
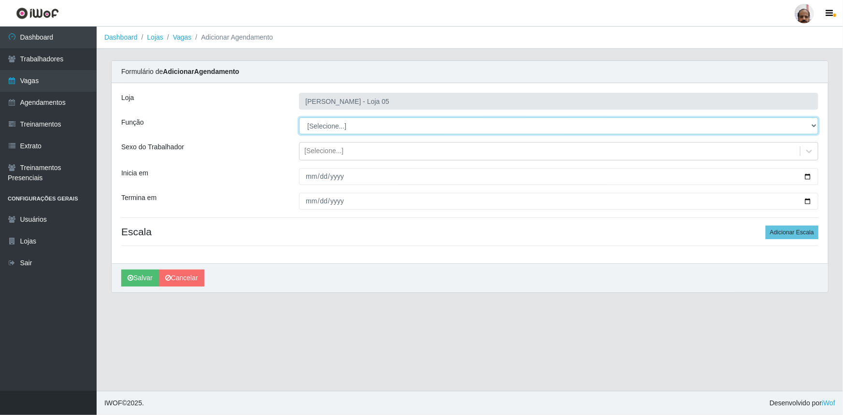
click at [319, 126] on select "[Selecione...] ASG ASG + ASG ++ Auxiliar de Depósito Auxiliar de Depósito + Aux…" at bounding box center [558, 125] width 519 height 17
select select "112"
click at [299, 117] on select "[Selecione...] ASG ASG + ASG ++ Auxiliar de Depósito Auxiliar de Depósito + Aux…" at bounding box center [558, 125] width 519 height 17
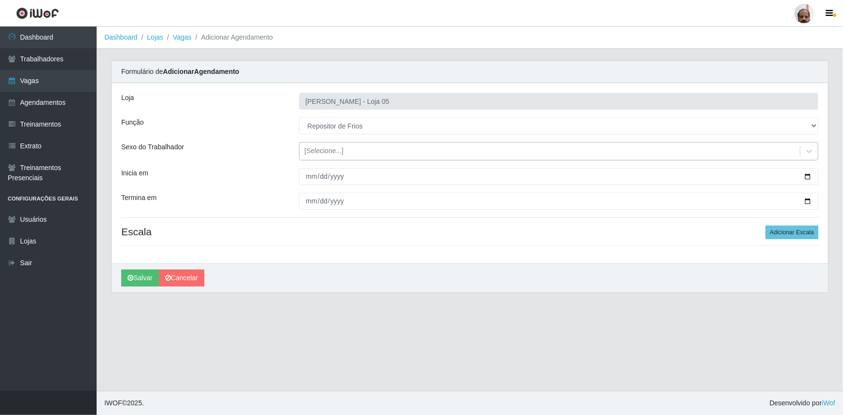
click at [319, 149] on div "[Selecione...]" at bounding box center [323, 151] width 39 height 10
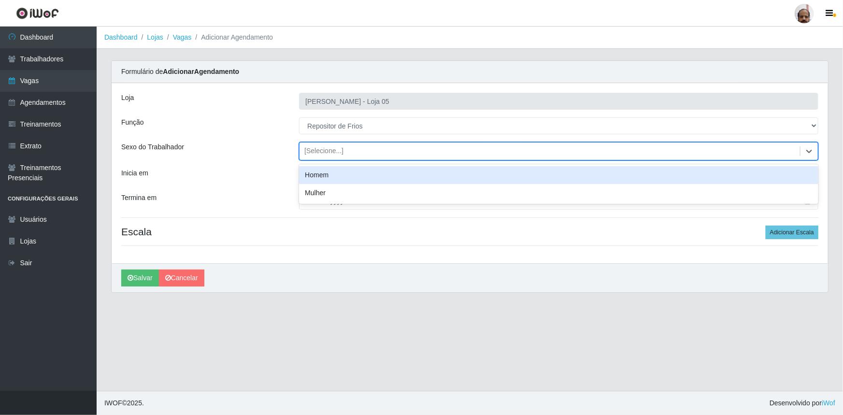
click at [324, 174] on div "Homem" at bounding box center [558, 175] width 519 height 18
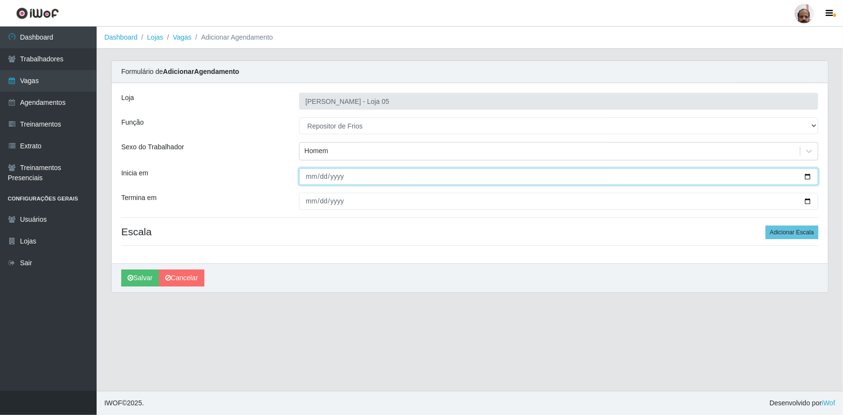
click at [807, 175] on input "Inicia em" at bounding box center [558, 176] width 519 height 17
type input "[DATE]"
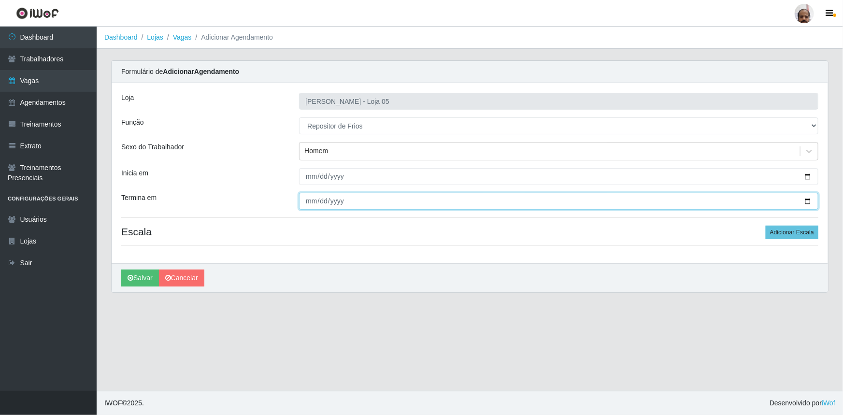
click at [807, 200] on input "Termina em" at bounding box center [558, 201] width 519 height 17
type input "[DATE]"
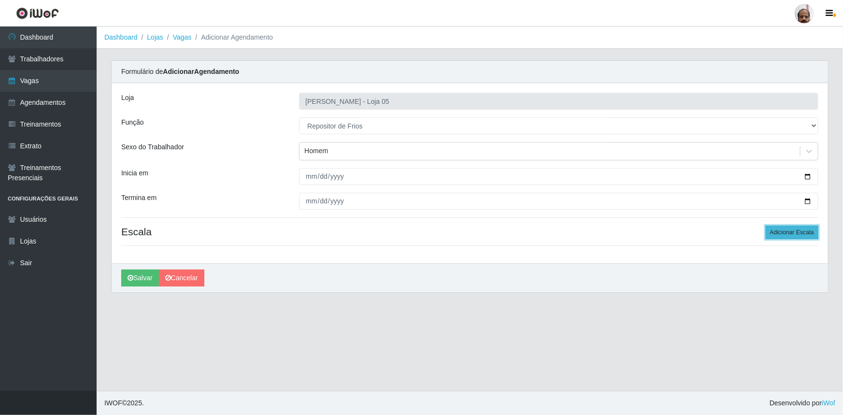
click at [800, 232] on button "Adicionar Escala" at bounding box center [792, 233] width 53 height 14
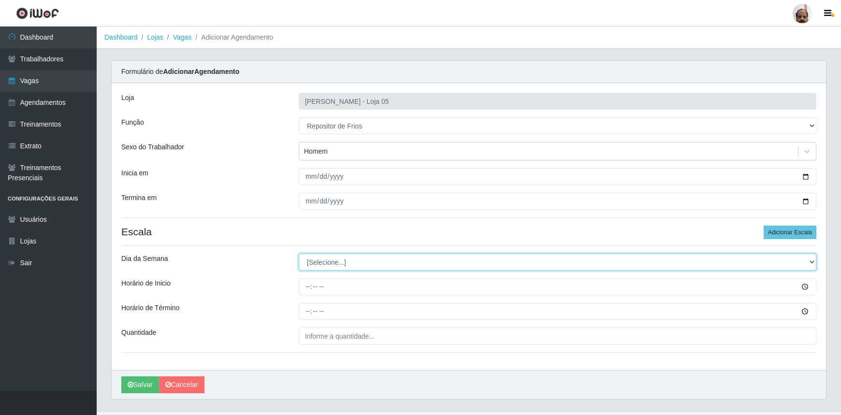
click at [332, 263] on select "[Selecione...] Segunda Terça Quarta Quinta Sexta Sábado Domingo" at bounding box center [557, 262] width 517 height 17
select select "3"
click at [299, 254] on select "[Selecione...] Segunda Terça Quarta Quinta Sexta Sábado Domingo" at bounding box center [557, 262] width 517 height 17
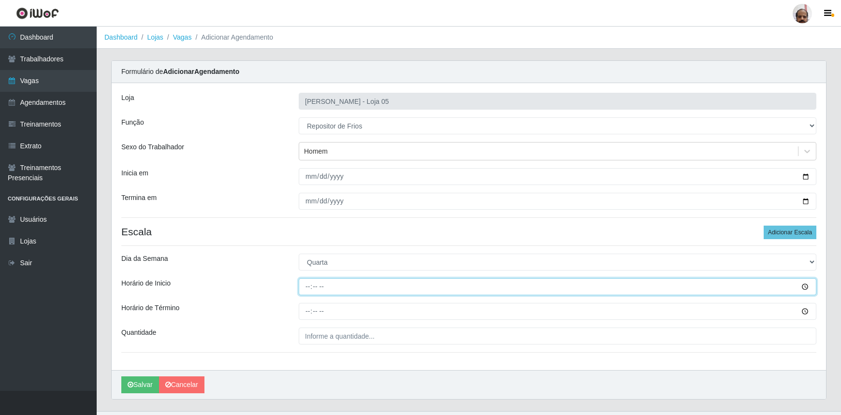
click at [310, 286] on input "Horário de Inicio" at bounding box center [557, 286] width 517 height 17
type input "08:00"
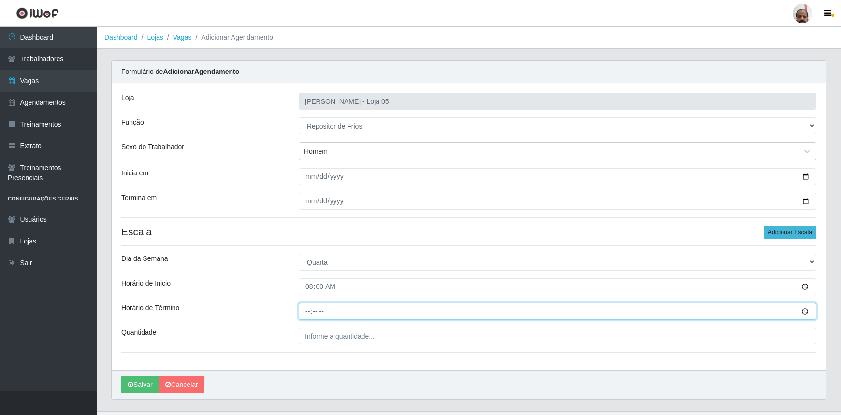
type input "14:00"
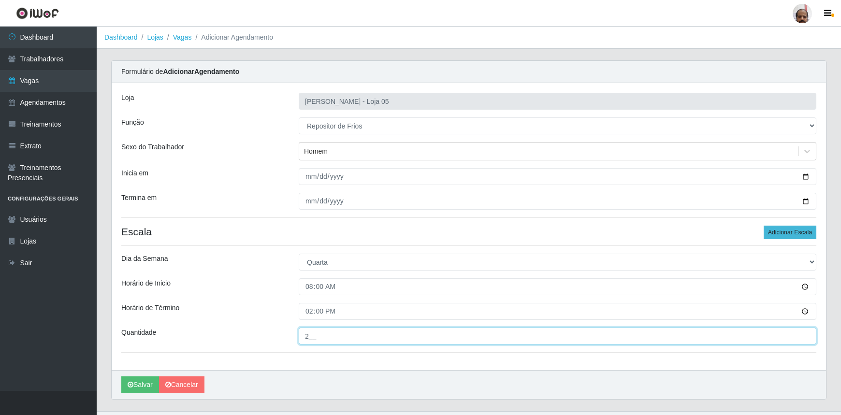
type input "2__"
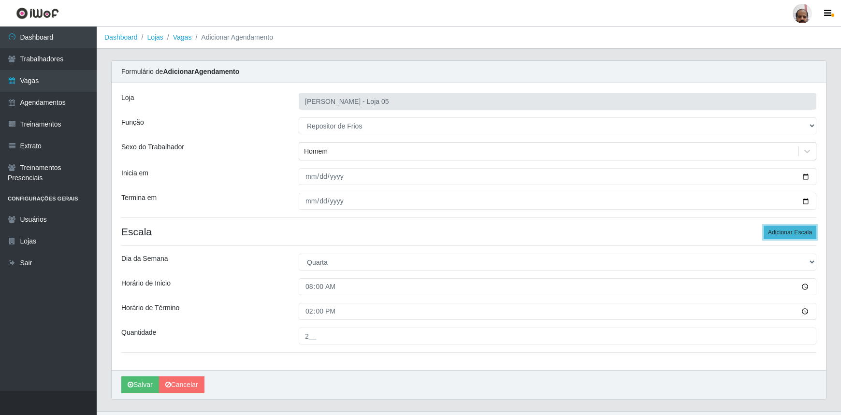
click at [793, 234] on button "Adicionar Escala" at bounding box center [789, 233] width 53 height 14
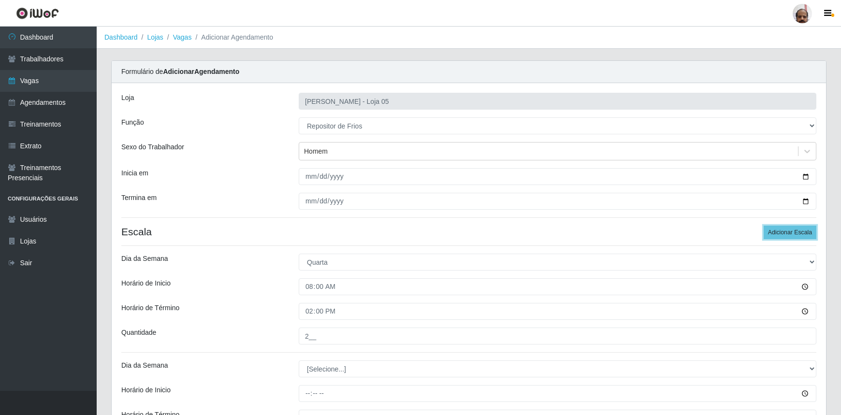
scroll to position [126, 0]
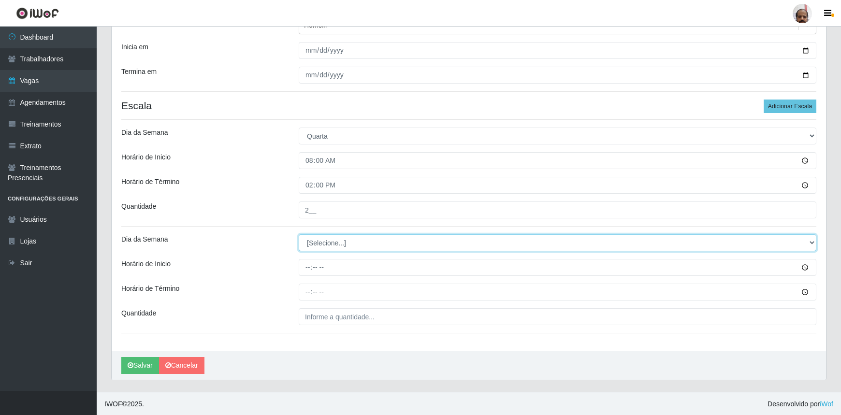
click at [319, 248] on select "[Selecione...] Segunda Terça Quarta Quinta Sexta Sábado Domingo" at bounding box center [557, 242] width 517 height 17
select select "3"
click at [299, 234] on select "[Selecione...] Segunda Terça Quarta Quinta Sexta Sábado Domingo" at bounding box center [557, 242] width 517 height 17
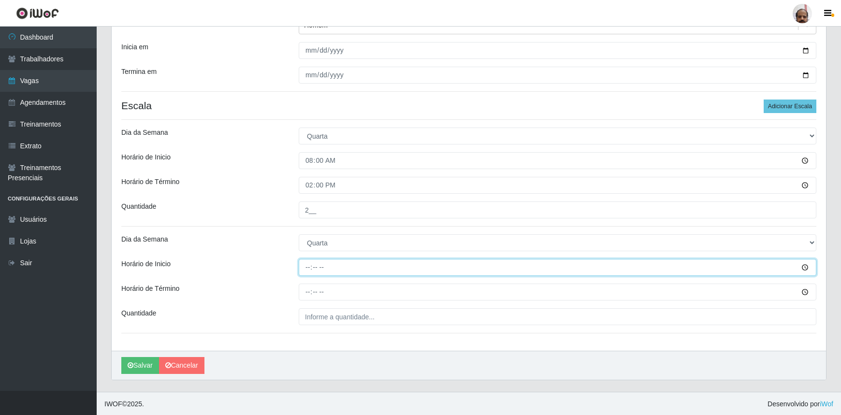
click at [305, 261] on input "Horário de Inicio" at bounding box center [557, 267] width 517 height 17
type input "16:00"
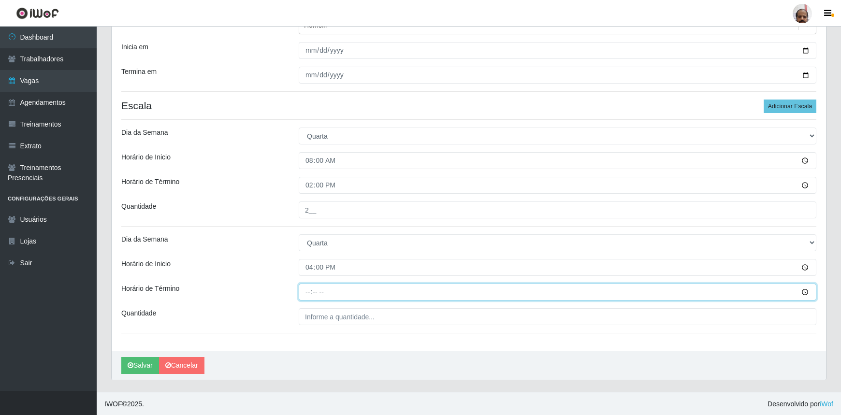
type input "22:00"
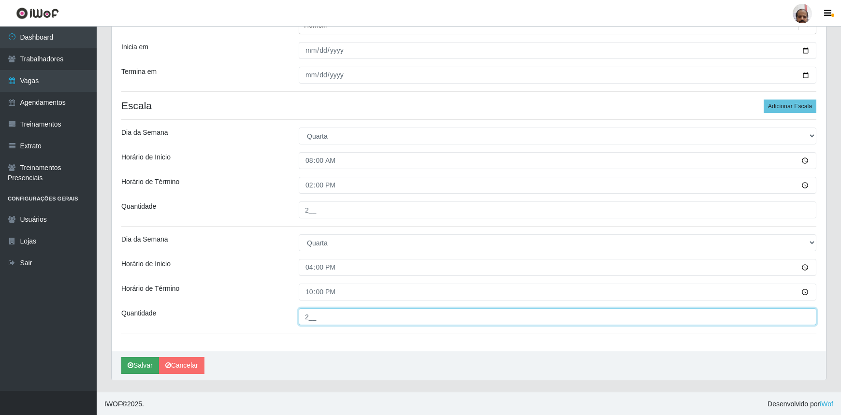
type input "2__"
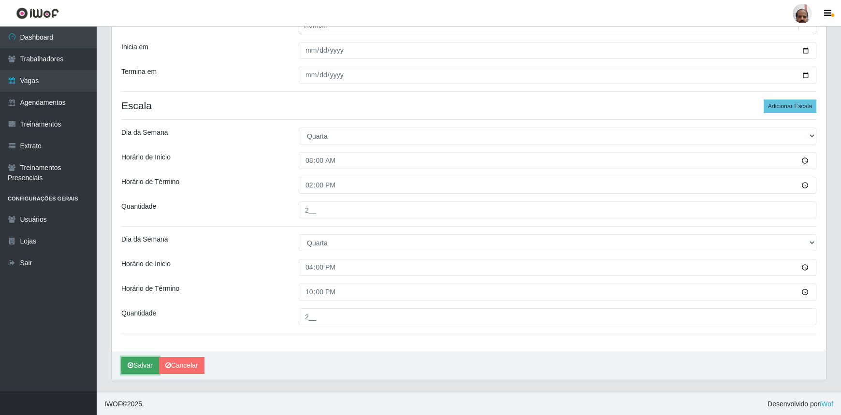
click at [138, 362] on button "Salvar" at bounding box center [140, 365] width 38 height 17
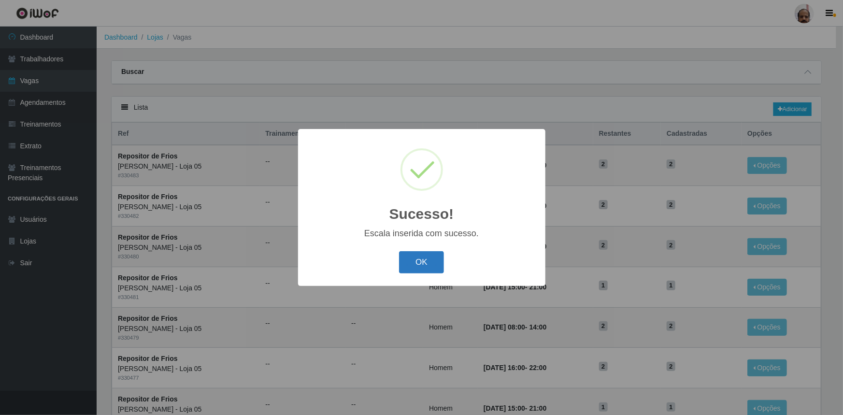
click at [417, 259] on button "OK" at bounding box center [421, 262] width 45 height 23
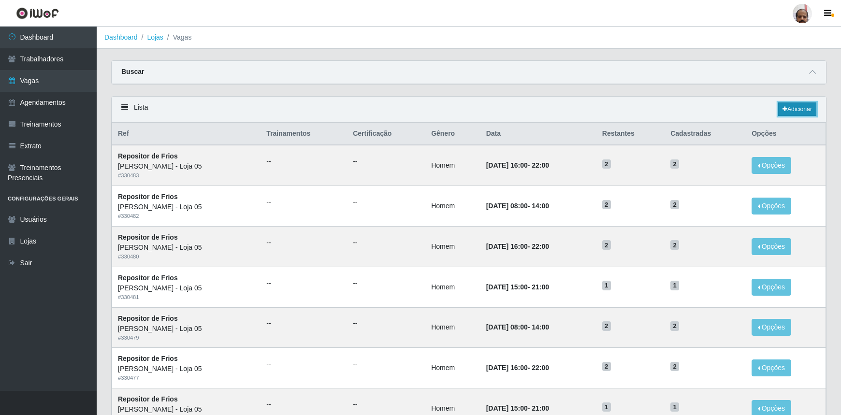
click at [797, 112] on link "Adicionar" at bounding box center [797, 109] width 38 height 14
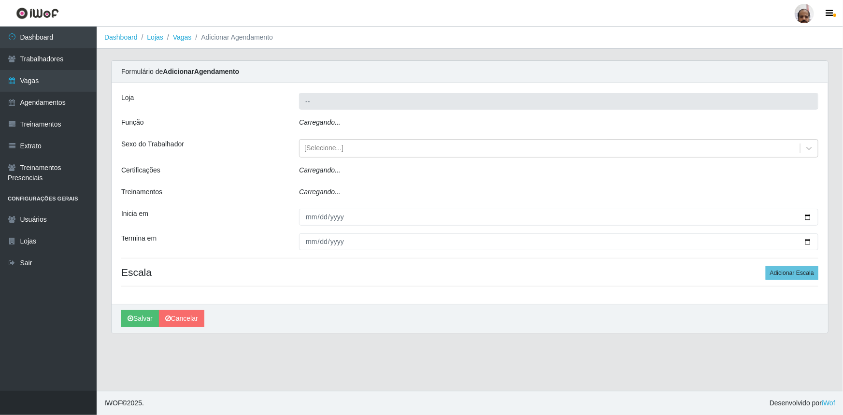
type input "[PERSON_NAME] - Loja 05"
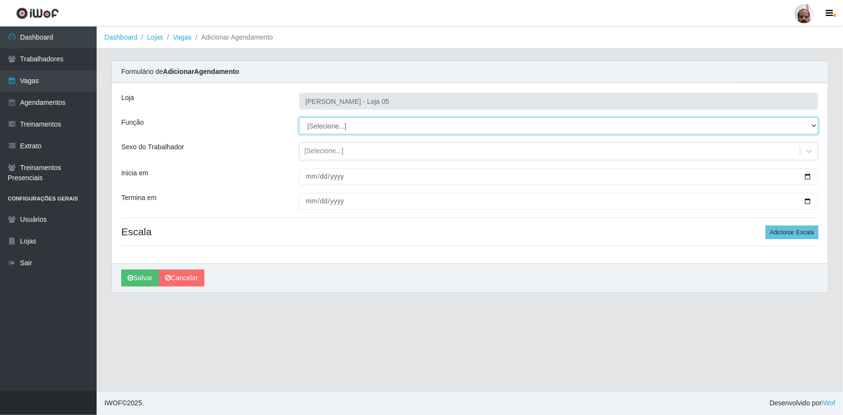
click at [329, 124] on select "[Selecione...] ASG ASG + ASG ++ Auxiliar de Depósito Auxiliar de Depósito + Aux…" at bounding box center [558, 125] width 519 height 17
select select "112"
click at [299, 117] on select "[Selecione...] ASG ASG + ASG ++ Auxiliar de Depósito Auxiliar de Depósito + Aux…" at bounding box center [558, 125] width 519 height 17
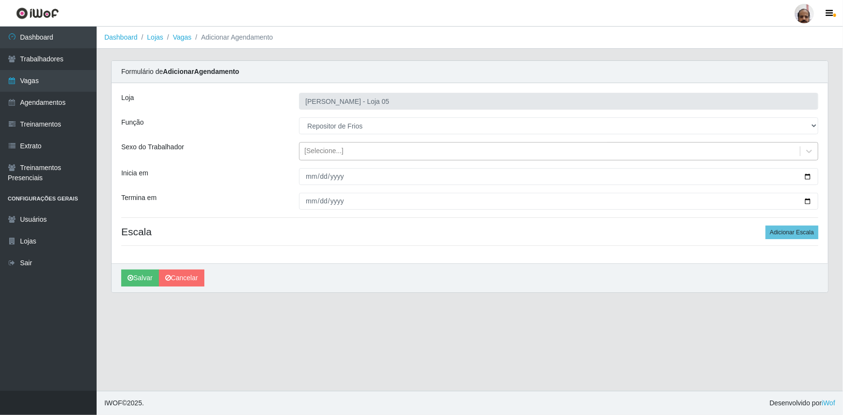
click at [320, 150] on div "[Selecione...]" at bounding box center [323, 151] width 39 height 10
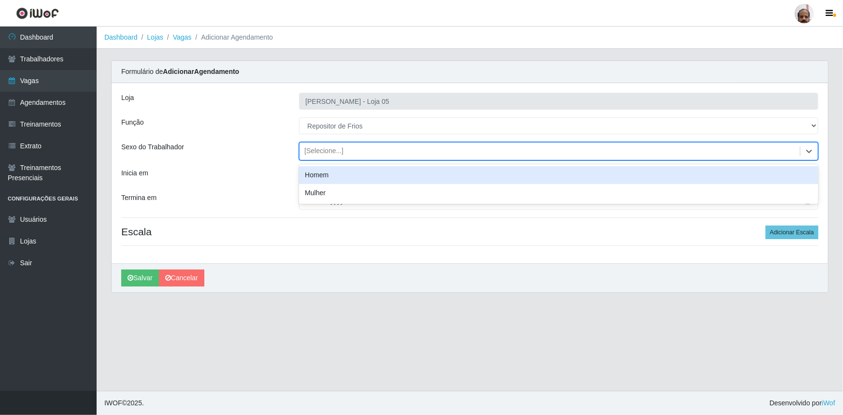
click at [327, 178] on div "Homem" at bounding box center [558, 175] width 519 height 18
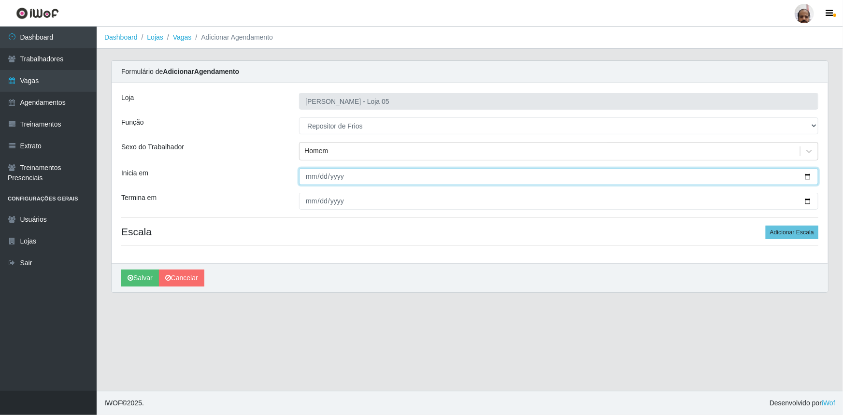
click at [808, 175] on input "Inicia em" at bounding box center [558, 176] width 519 height 17
type input "[DATE]"
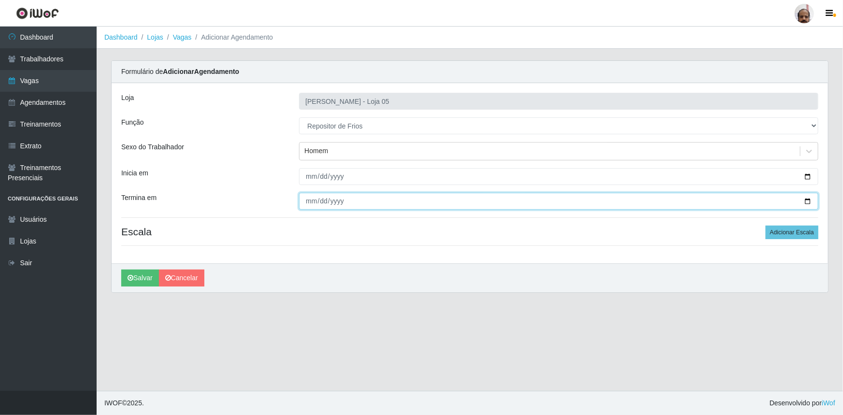
click at [811, 200] on input "Termina em" at bounding box center [558, 201] width 519 height 17
type input "[DATE]"
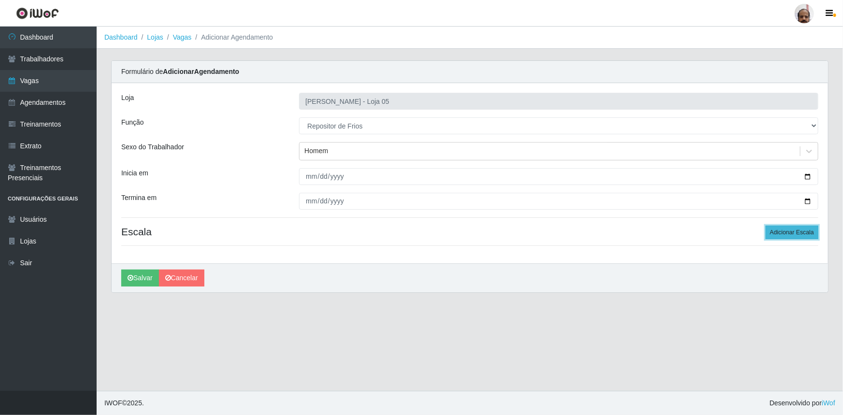
click at [783, 233] on button "Adicionar Escala" at bounding box center [792, 233] width 53 height 14
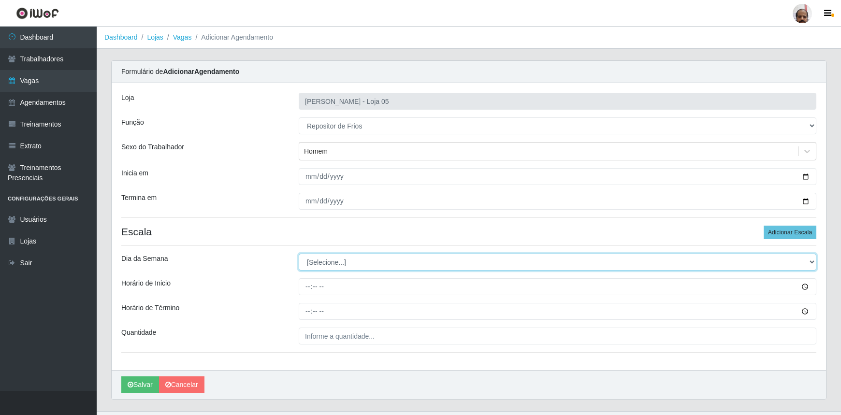
click at [330, 265] on select "[Selecione...] Segunda Terça Quarta Quinta Sexta Sábado Domingo" at bounding box center [557, 262] width 517 height 17
select select "3"
click at [299, 254] on select "[Selecione...] Segunda Terça Quarta Quinta Sexta Sábado Domingo" at bounding box center [557, 262] width 517 height 17
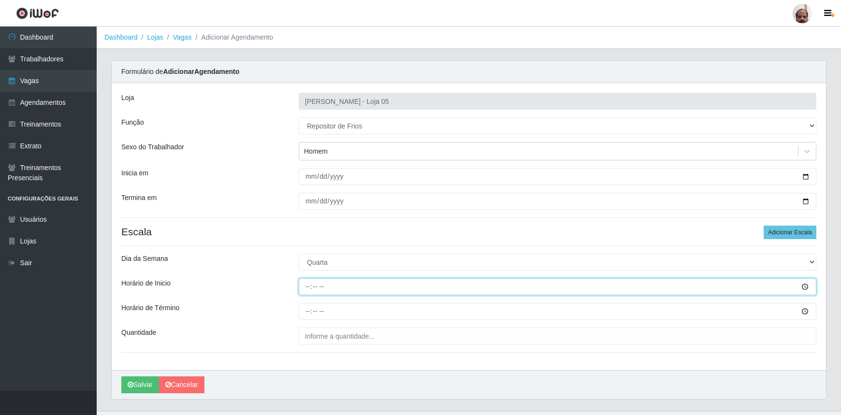
click at [310, 288] on input "Horário de Inicio" at bounding box center [557, 286] width 517 height 17
type input "15:00"
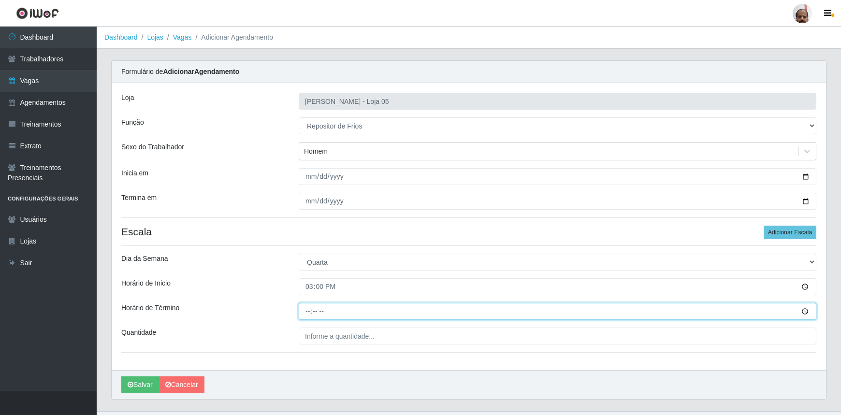
type input "21:00"
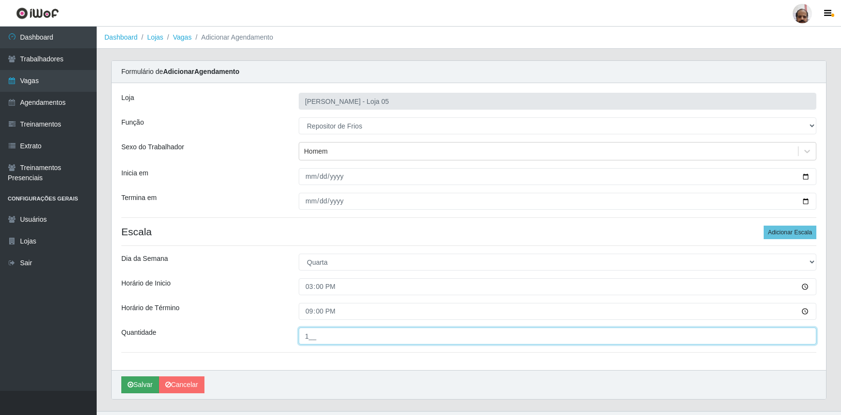
type input "1__"
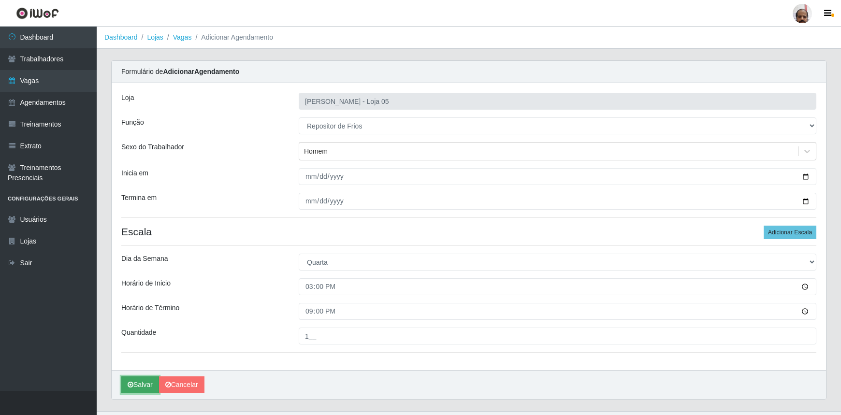
click at [135, 383] on button "Salvar" at bounding box center [140, 384] width 38 height 17
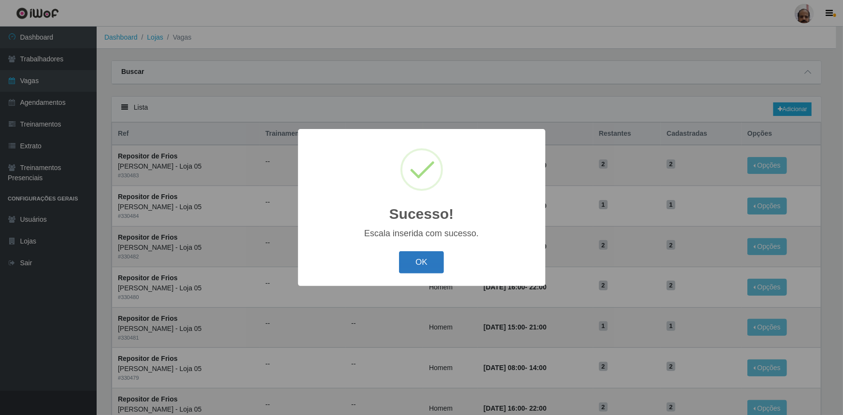
click at [424, 263] on button "OK" at bounding box center [421, 262] width 45 height 23
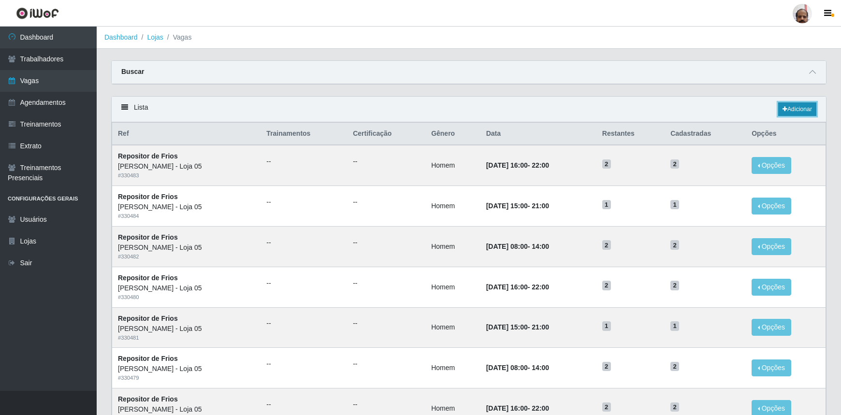
click at [793, 111] on link "Adicionar" at bounding box center [797, 109] width 38 height 14
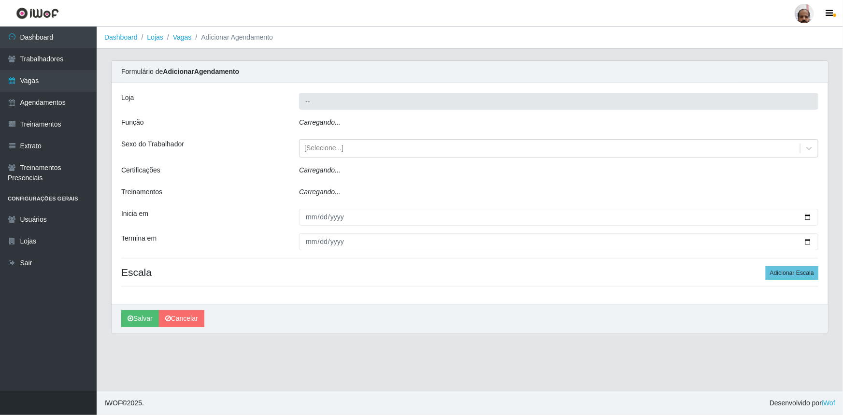
type input "[PERSON_NAME] - Loja 05"
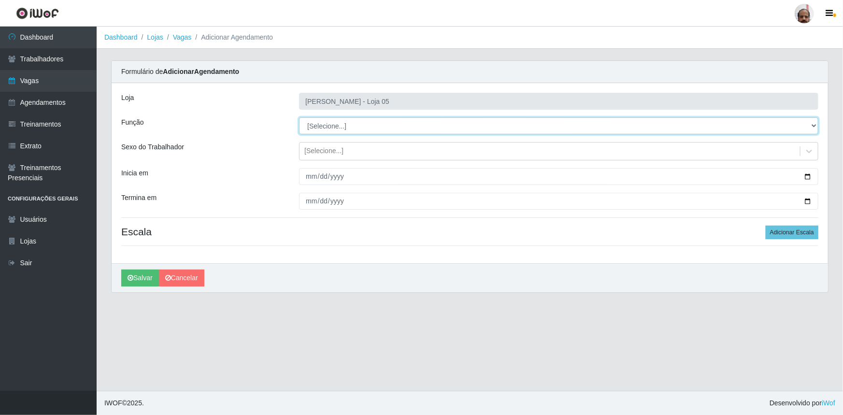
click at [324, 127] on select "[Selecione...] ASG ASG + ASG ++ Auxiliar de Depósito Auxiliar de Depósito + Aux…" at bounding box center [558, 125] width 519 height 17
select select "112"
click at [299, 117] on select "[Selecione...] ASG ASG + ASG ++ Auxiliar de Depósito Auxiliar de Depósito + Aux…" at bounding box center [558, 125] width 519 height 17
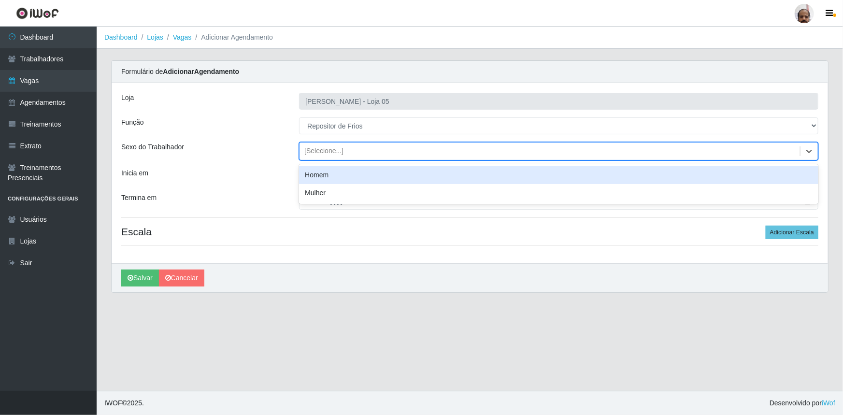
click at [335, 148] on div "[Selecione...]" at bounding box center [323, 151] width 39 height 10
click at [340, 172] on div "Homem" at bounding box center [558, 175] width 519 height 18
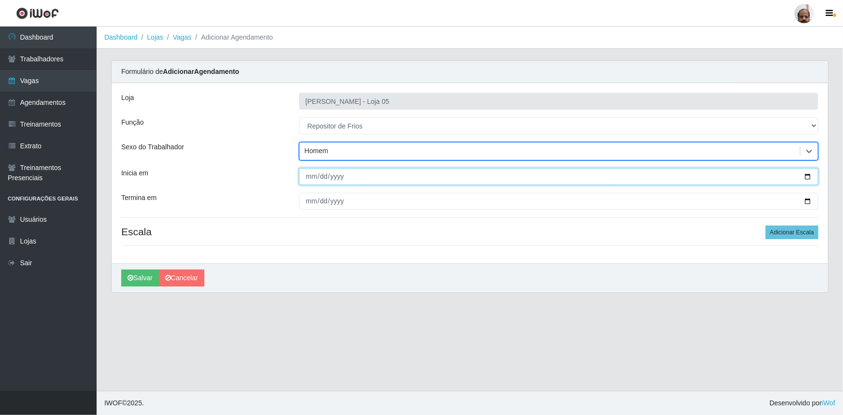
click at [806, 177] on input "Inicia em" at bounding box center [558, 176] width 519 height 17
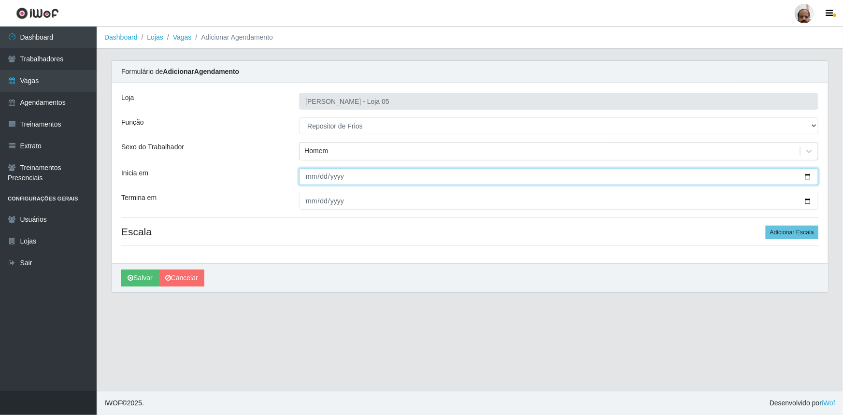
type input "[DATE]"
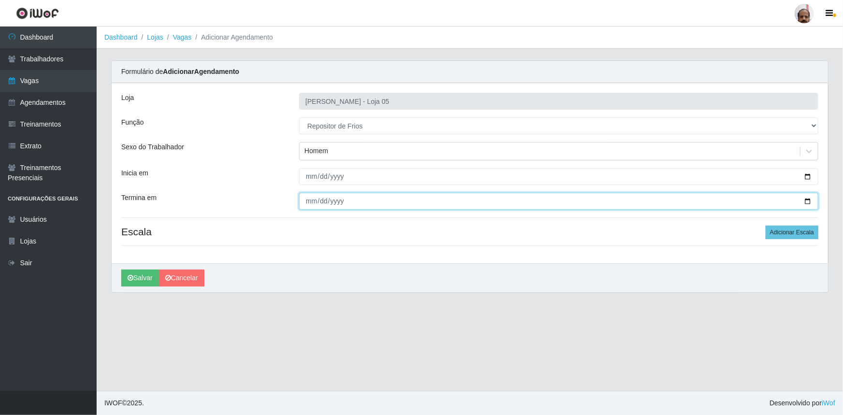
click at [808, 200] on input "Termina em" at bounding box center [558, 201] width 519 height 17
type input "[DATE]"
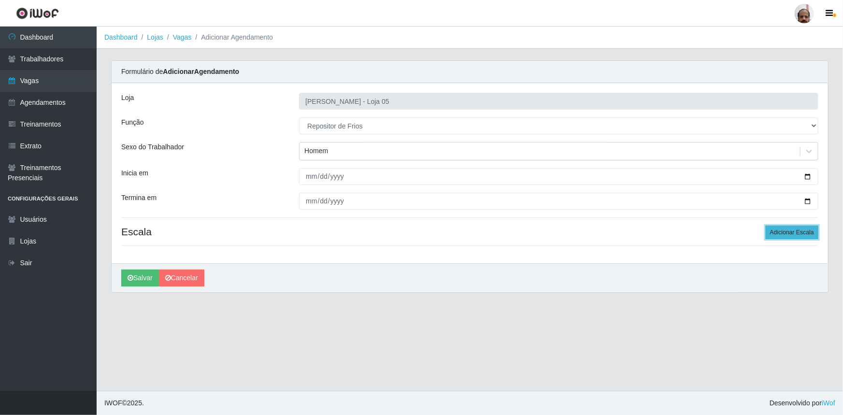
click at [791, 227] on button "Adicionar Escala" at bounding box center [792, 233] width 53 height 14
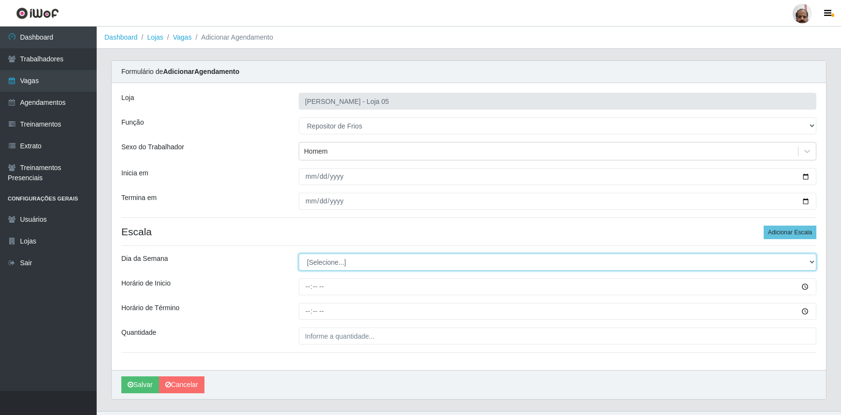
click at [319, 261] on select "[Selecione...] Segunda Terça Quarta Quinta Sexta Sábado Domingo" at bounding box center [557, 262] width 517 height 17
select select "4"
click at [299, 254] on select "[Selecione...] Segunda Terça Quarta Quinta Sexta Sábado Domingo" at bounding box center [557, 262] width 517 height 17
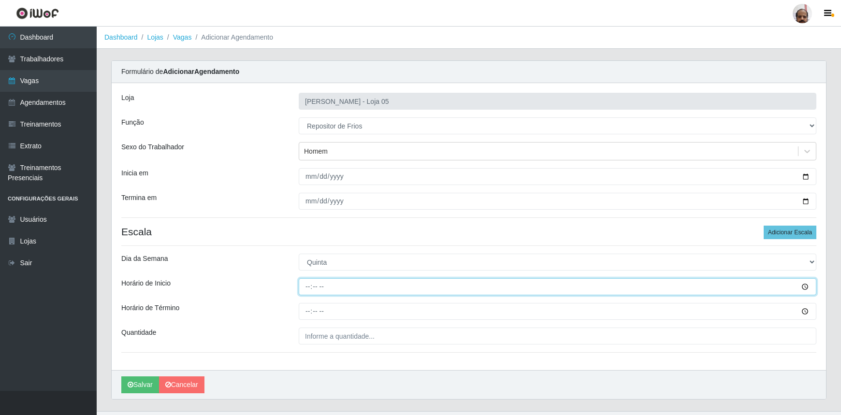
click at [309, 286] on input "Horário de Inicio" at bounding box center [557, 286] width 517 height 17
type input "08:00"
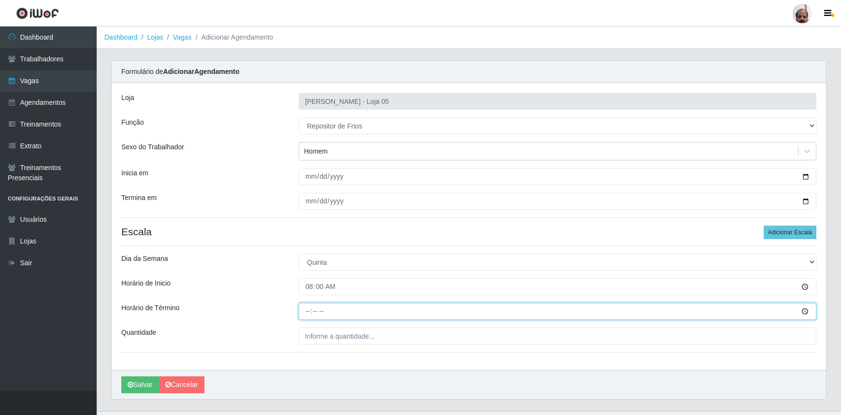
click at [308, 309] on input "Horário de Término" at bounding box center [557, 311] width 517 height 17
type input "14:00"
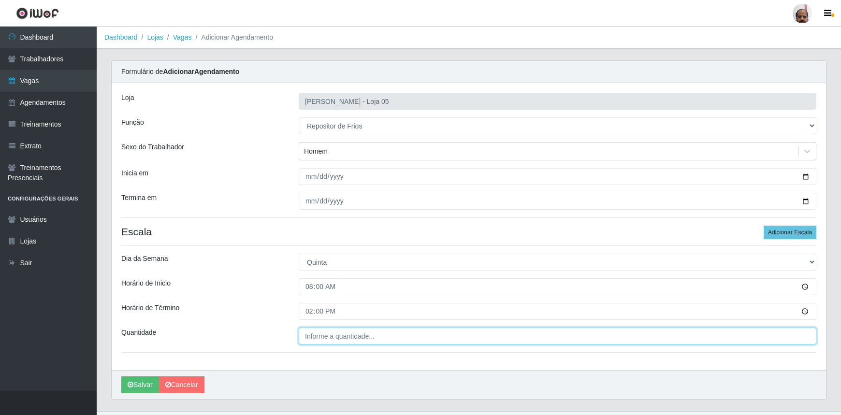
type input "___"
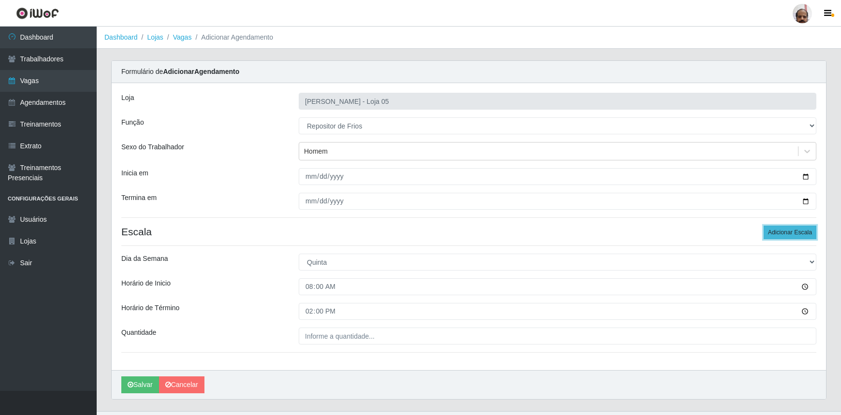
click at [784, 226] on button "Adicionar Escala" at bounding box center [789, 233] width 53 height 14
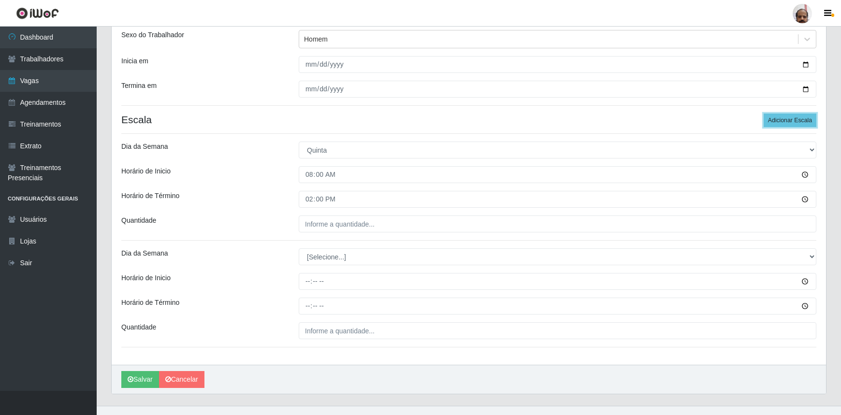
scroll to position [126, 0]
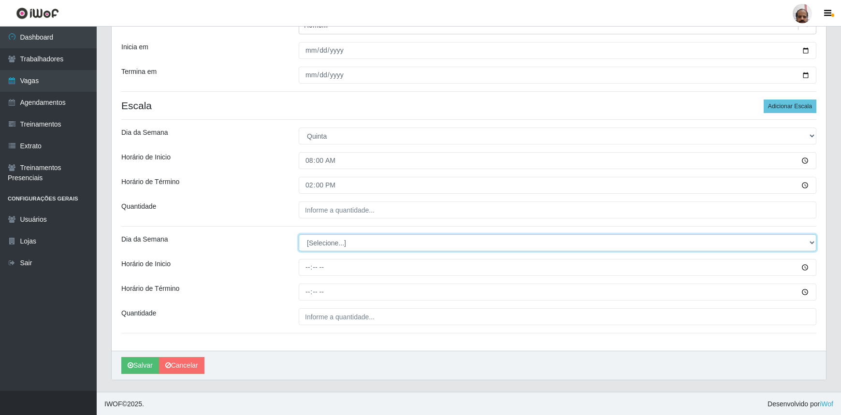
click at [335, 245] on select "[Selecione...] Segunda Terça Quarta Quinta Sexta Sábado Domingo" at bounding box center [557, 242] width 517 height 17
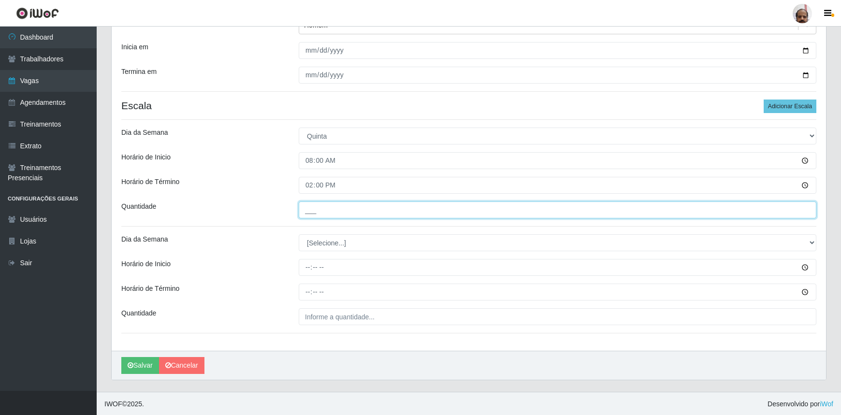
click at [332, 210] on input "___" at bounding box center [557, 209] width 517 height 17
type input "2__"
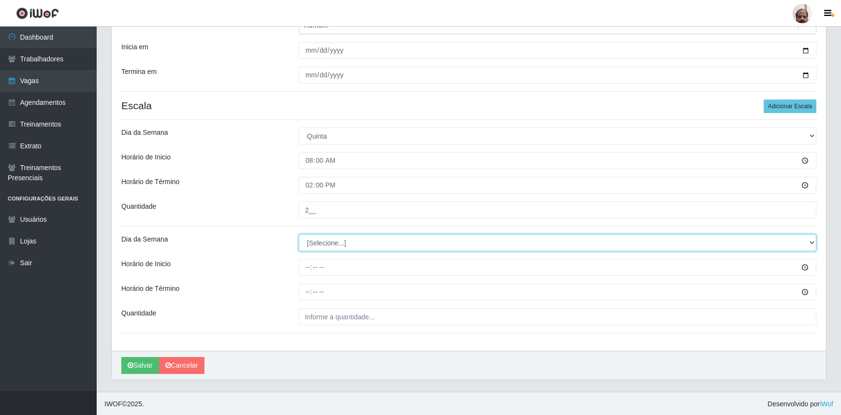
click at [332, 241] on select "[Selecione...] Segunda Terça Quarta Quinta Sexta Sábado Domingo" at bounding box center [557, 242] width 517 height 17
select select "4"
click at [299, 234] on select "[Selecione...] Segunda Terça Quarta Quinta Sexta Sábado Domingo" at bounding box center [557, 242] width 517 height 17
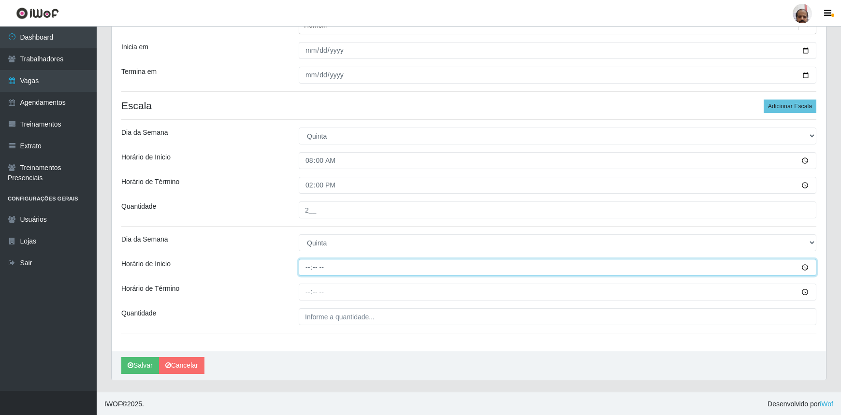
click at [306, 268] on input "Horário de Inicio" at bounding box center [557, 267] width 517 height 17
type input "16:00"
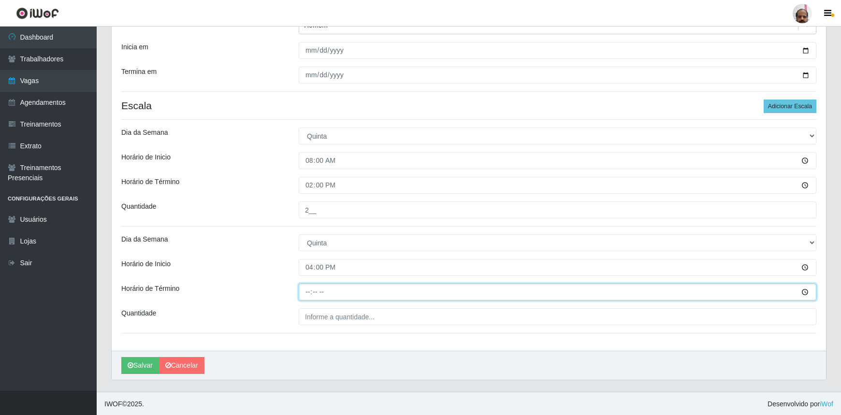
type input "22:00"
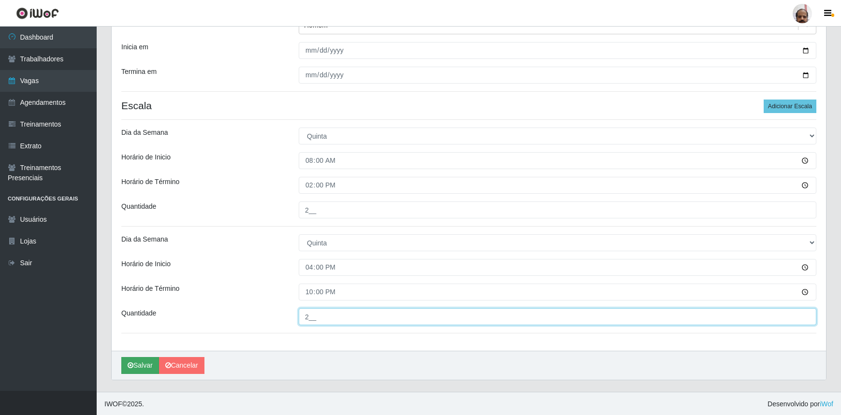
type input "2__"
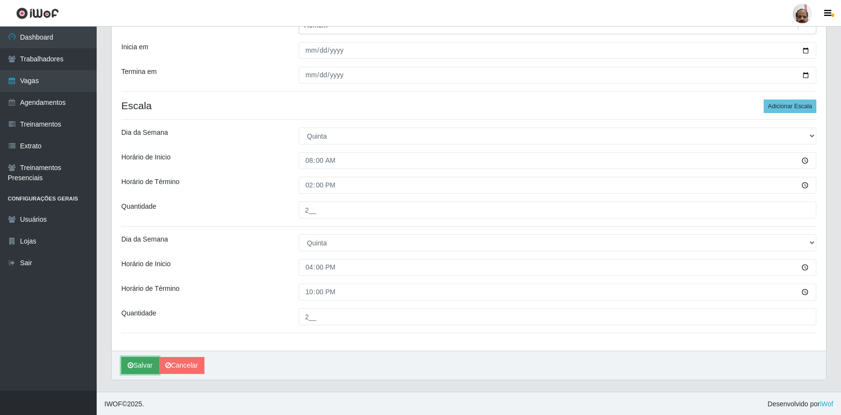
click at [134, 364] on button "Salvar" at bounding box center [140, 365] width 38 height 17
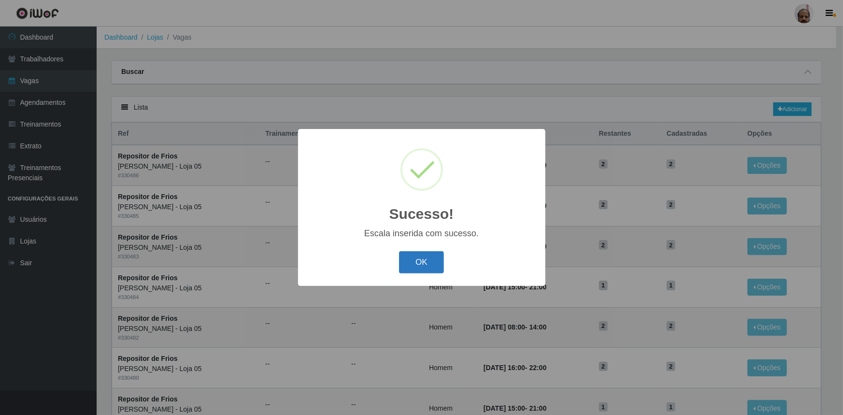
click at [429, 265] on button "OK" at bounding box center [421, 262] width 45 height 23
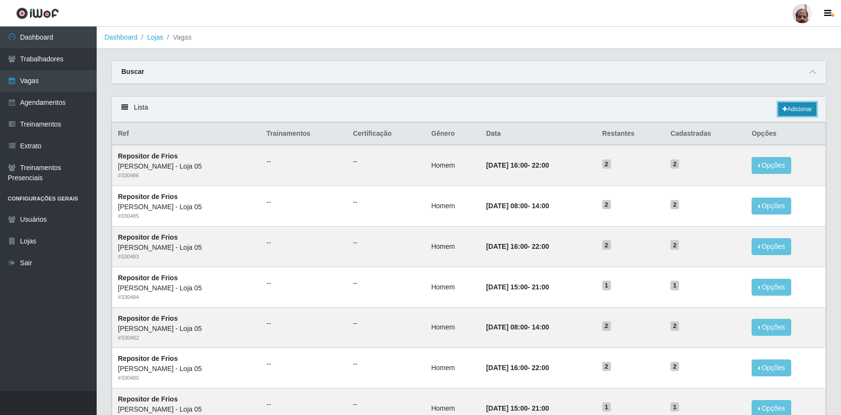
click at [801, 107] on link "Adicionar" at bounding box center [797, 109] width 38 height 14
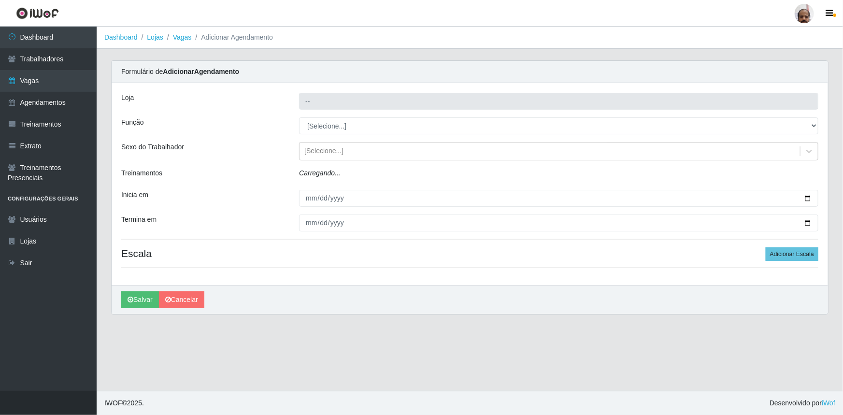
type input "[PERSON_NAME] - Loja 05"
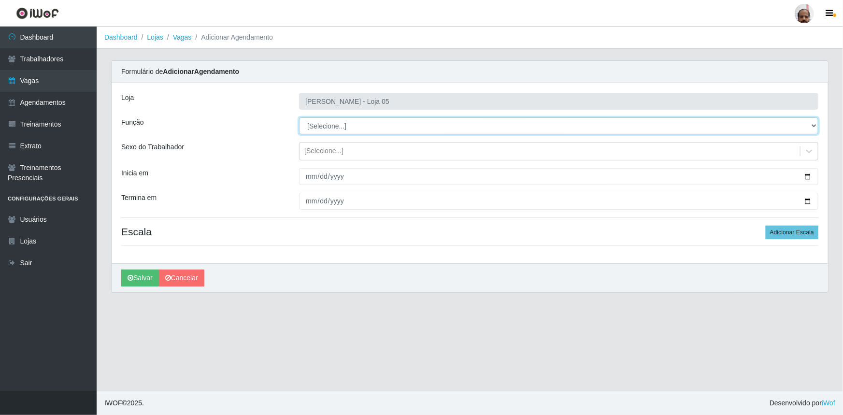
click at [334, 129] on select "[Selecione...] ASG ASG + ASG ++ Auxiliar de Depósito Auxiliar de Depósito + Aux…" at bounding box center [558, 125] width 519 height 17
select select "112"
click at [299, 117] on select "[Selecione...] ASG ASG + ASG ++ Auxiliar de Depósito Auxiliar de Depósito + Aux…" at bounding box center [558, 125] width 519 height 17
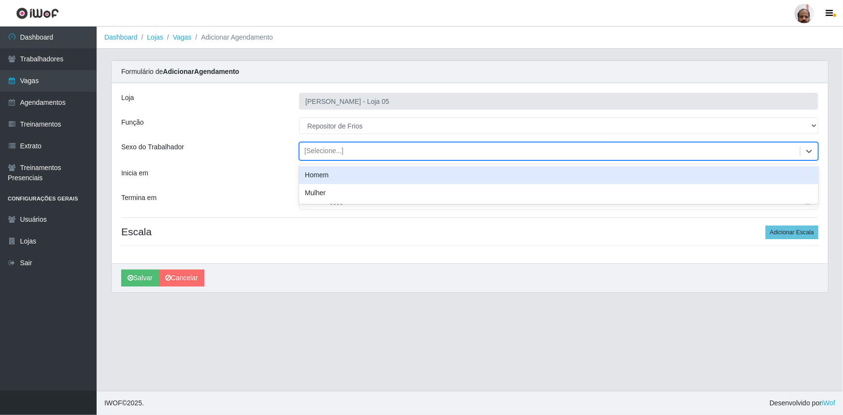
click at [333, 150] on div "[Selecione...]" at bounding box center [323, 151] width 39 height 10
click at [326, 179] on div "Homem" at bounding box center [558, 175] width 519 height 18
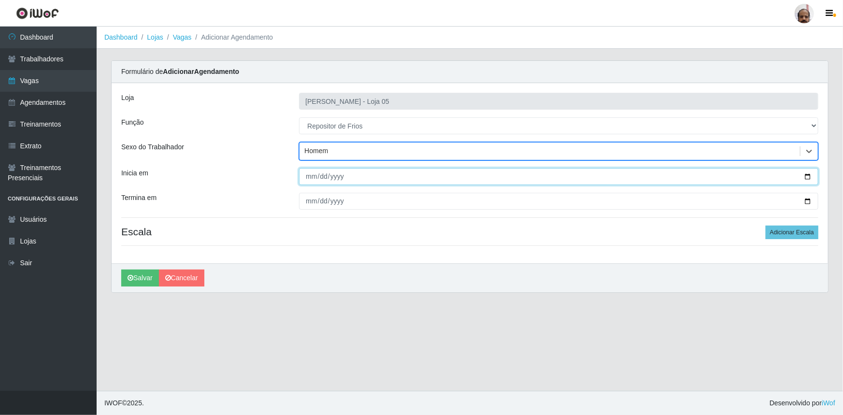
click at [807, 177] on input "Inicia em" at bounding box center [558, 176] width 519 height 17
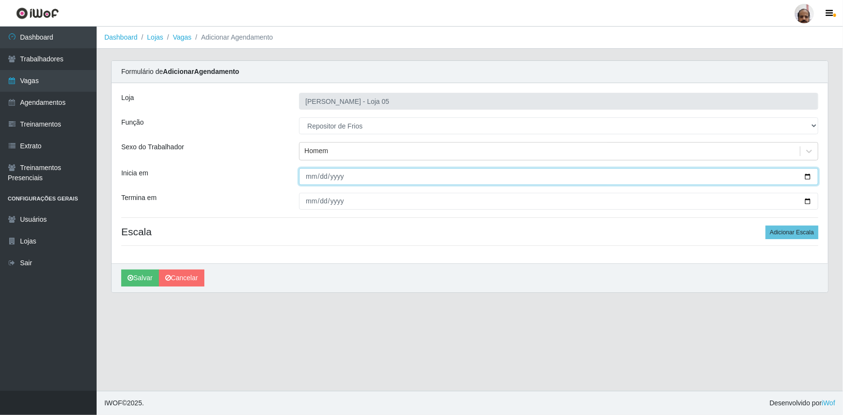
type input "[DATE]"
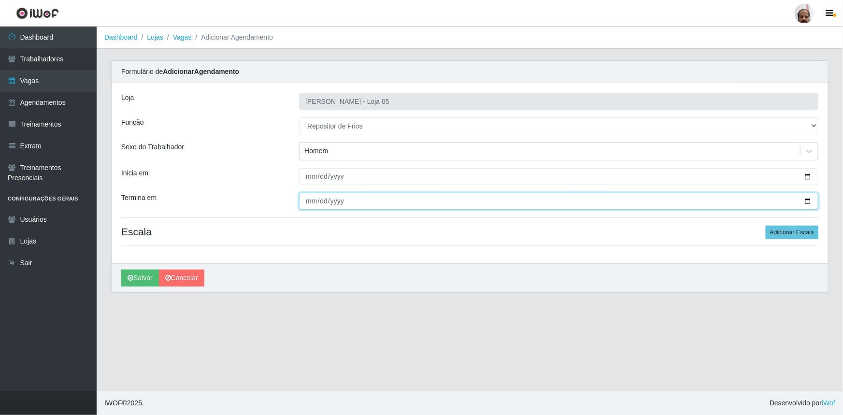
click at [809, 200] on input "Termina em" at bounding box center [558, 201] width 519 height 17
type input "[DATE]"
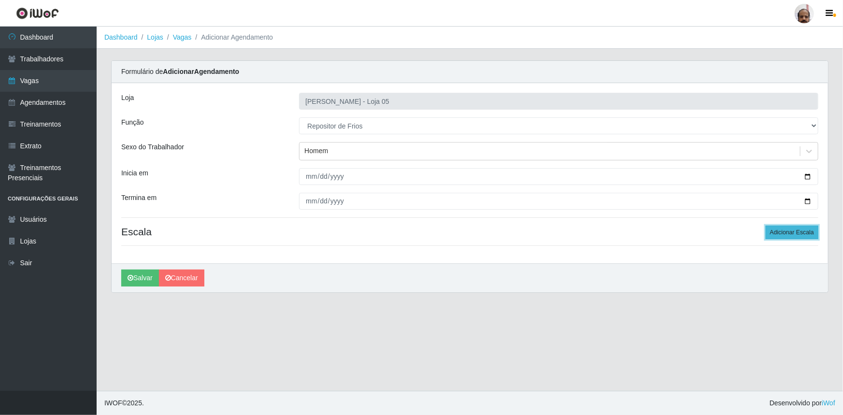
click at [775, 236] on button "Adicionar Escala" at bounding box center [792, 233] width 53 height 14
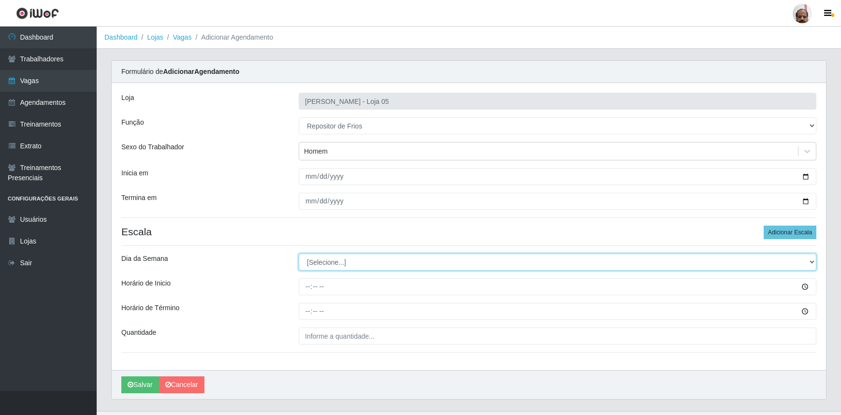
click at [352, 263] on select "[Selecione...] Segunda Terça Quarta Quinta Sexta Sábado Domingo" at bounding box center [557, 262] width 517 height 17
select select "4"
click at [299, 254] on select "[Selecione...] Segunda Terça Quarta Quinta Sexta Sábado Domingo" at bounding box center [557, 262] width 517 height 17
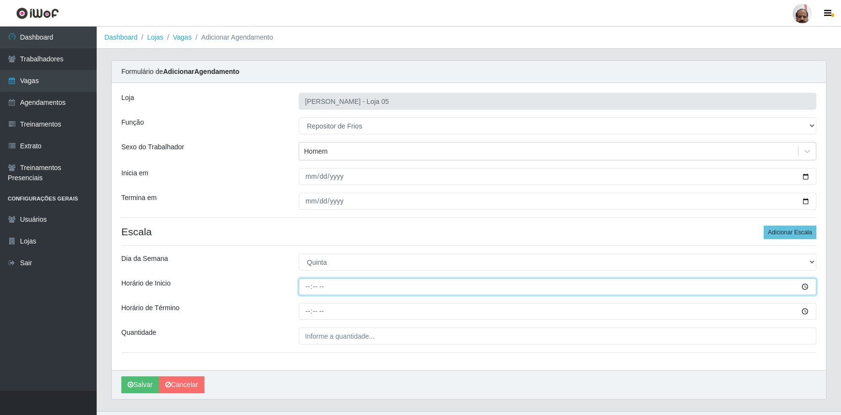
click at [310, 286] on input "Horário de Inicio" at bounding box center [557, 286] width 517 height 17
type input "15:00"
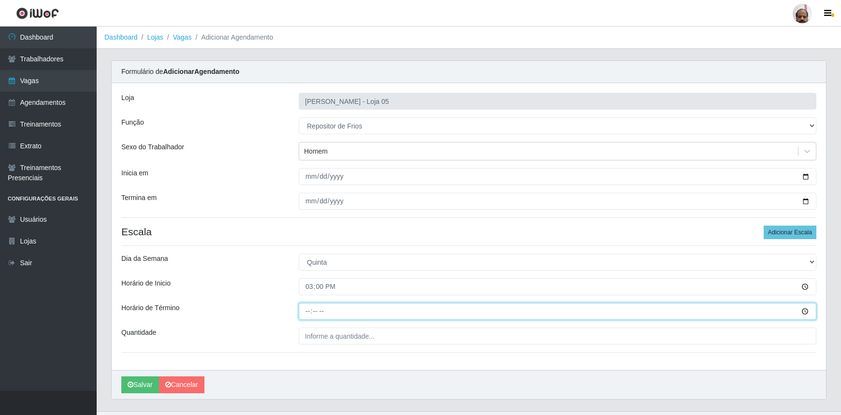
type input "21:00"
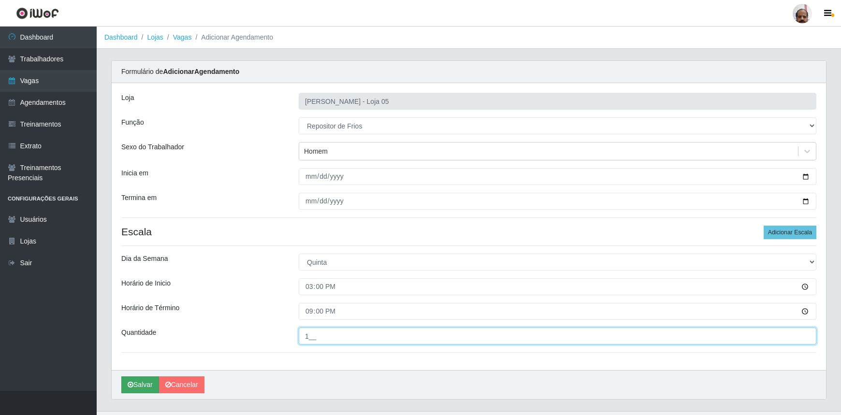
type input "1__"
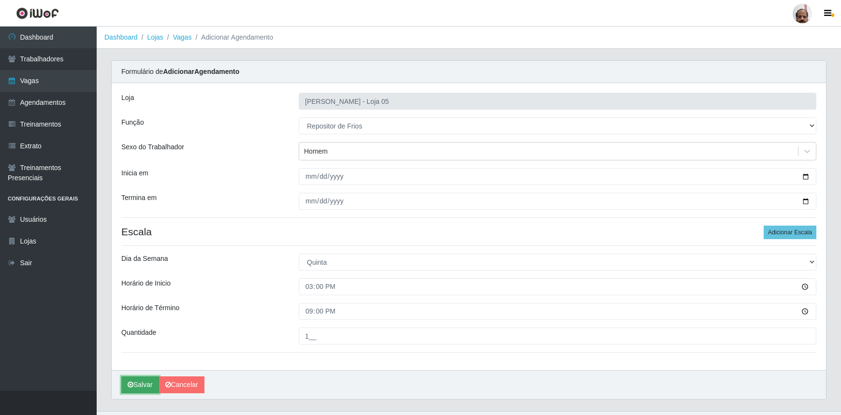
click at [145, 385] on button "Salvar" at bounding box center [140, 384] width 38 height 17
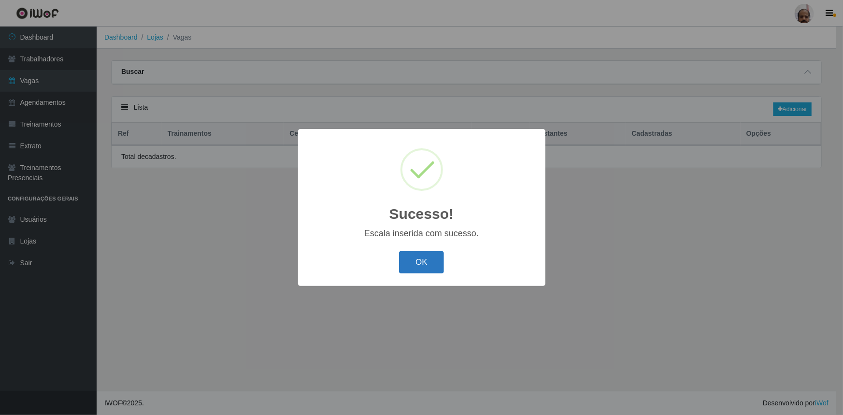
click at [426, 262] on button "OK" at bounding box center [421, 262] width 45 height 23
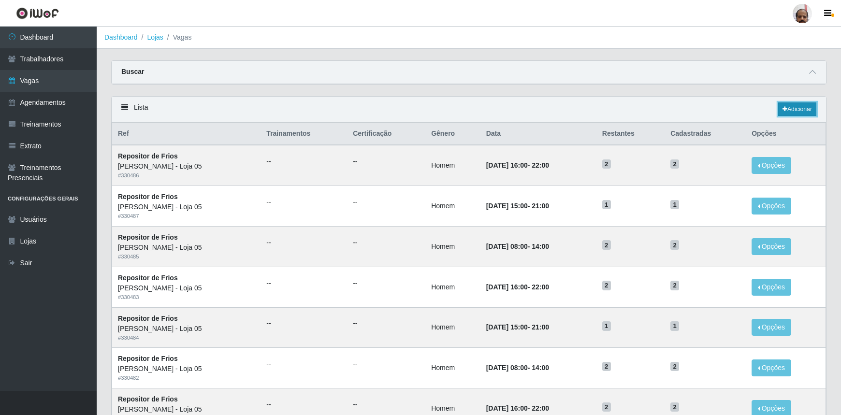
click at [794, 110] on link "Adicionar" at bounding box center [797, 109] width 38 height 14
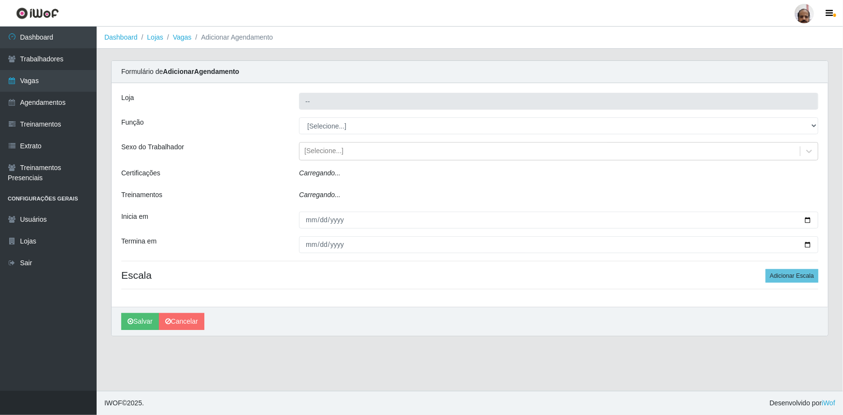
type input "[PERSON_NAME] - Loja 05"
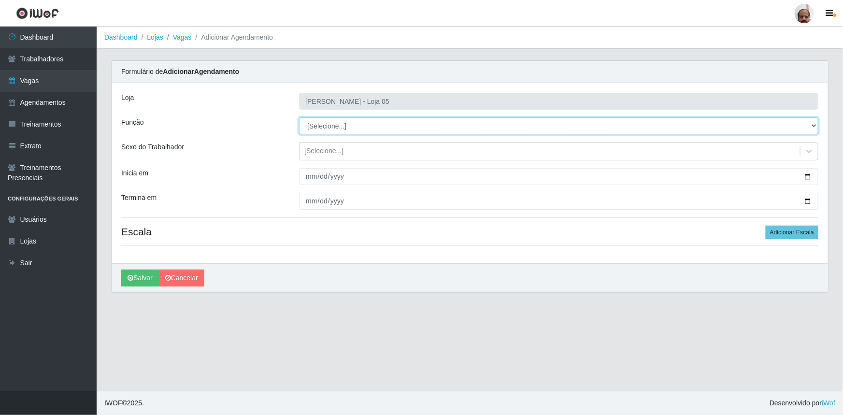
click at [341, 126] on select "[Selecione...] ASG ASG + ASG ++ Auxiliar de Depósito Auxiliar de Depósito + Aux…" at bounding box center [558, 125] width 519 height 17
select select "112"
click at [299, 117] on select "[Selecione...] ASG ASG + ASG ++ Auxiliar de Depósito Auxiliar de Depósito + Aux…" at bounding box center [558, 125] width 519 height 17
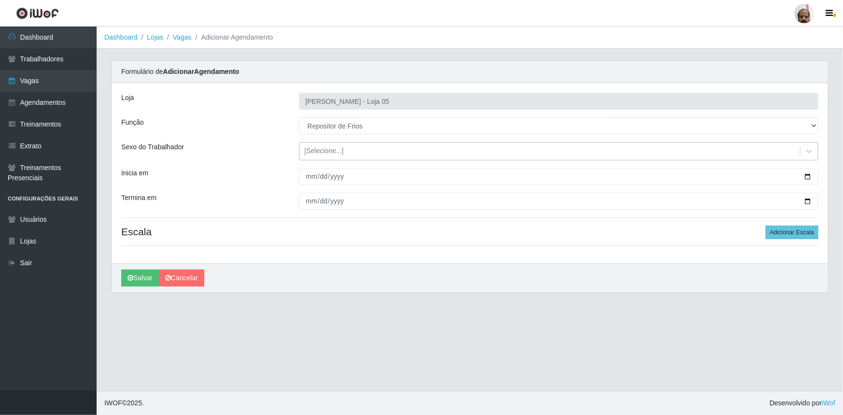
click at [325, 158] on div "[Selecione...]" at bounding box center [550, 152] width 501 height 16
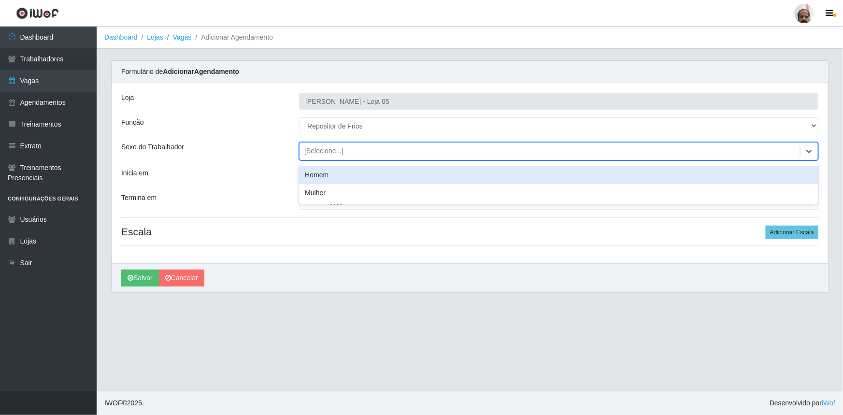
click at [327, 173] on div "Homem" at bounding box center [558, 175] width 519 height 18
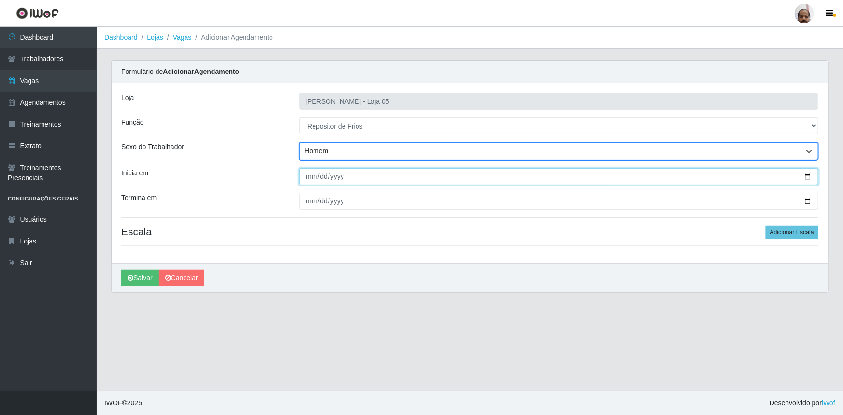
click at [808, 177] on input "Inicia em" at bounding box center [558, 176] width 519 height 17
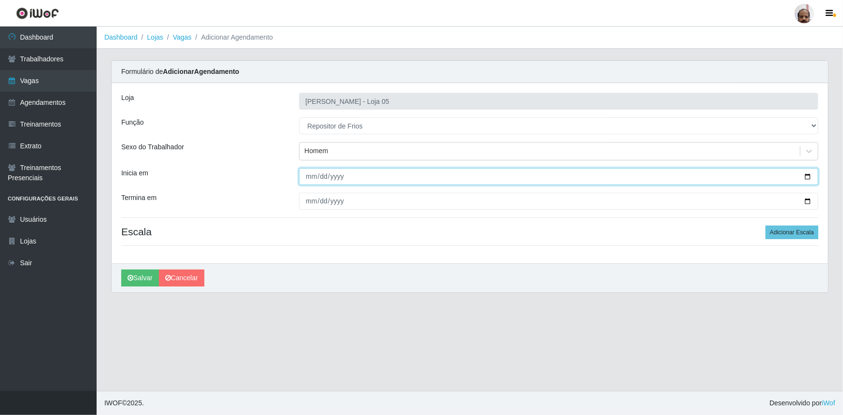
type input "[DATE]"
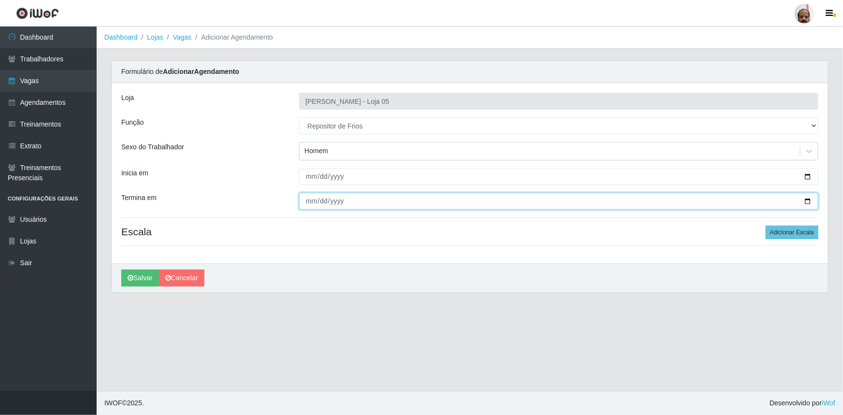
click at [808, 201] on input "Termina em" at bounding box center [558, 201] width 519 height 17
type input "[DATE]"
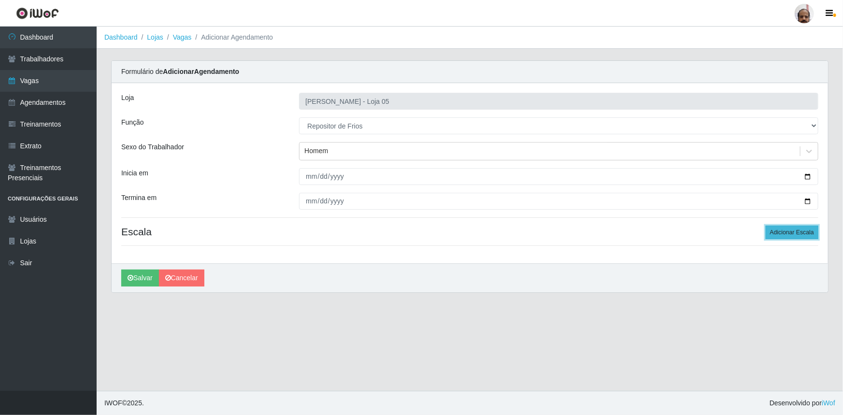
click at [781, 231] on button "Adicionar Escala" at bounding box center [792, 233] width 53 height 14
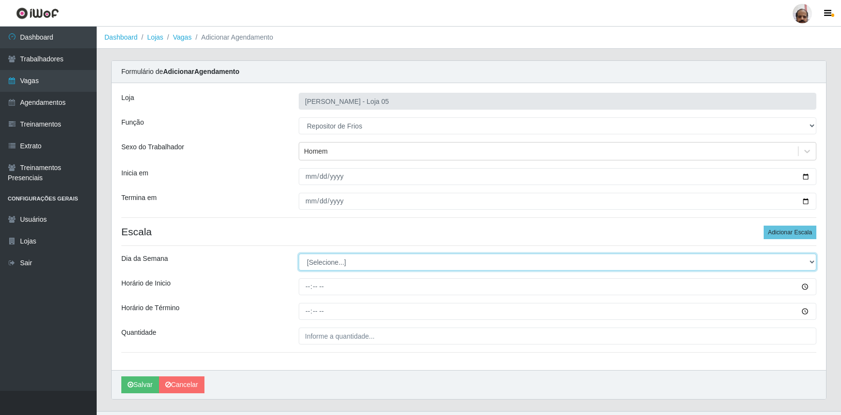
click at [316, 258] on select "[Selecione...] Segunda Terça Quarta Quinta Sexta Sábado Domingo" at bounding box center [557, 262] width 517 height 17
select select "5"
click at [299, 254] on select "[Selecione...] Segunda Terça Quarta Quinta Sexta Sábado Domingo" at bounding box center [557, 262] width 517 height 17
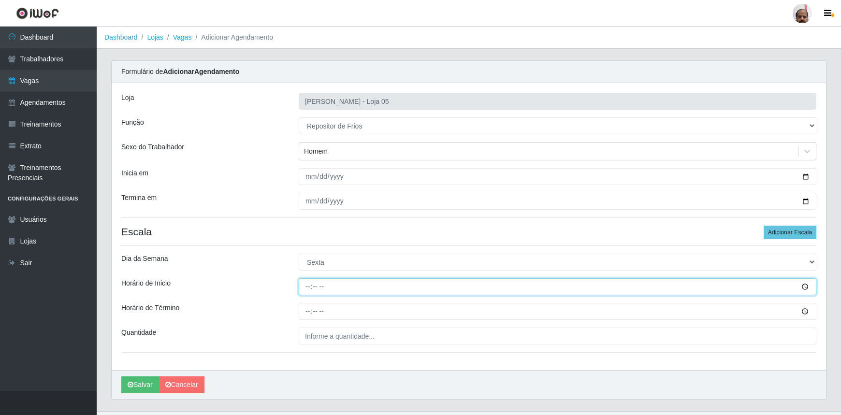
click at [304, 288] on input "Horário de Inicio" at bounding box center [557, 286] width 517 height 17
type input "08:00"
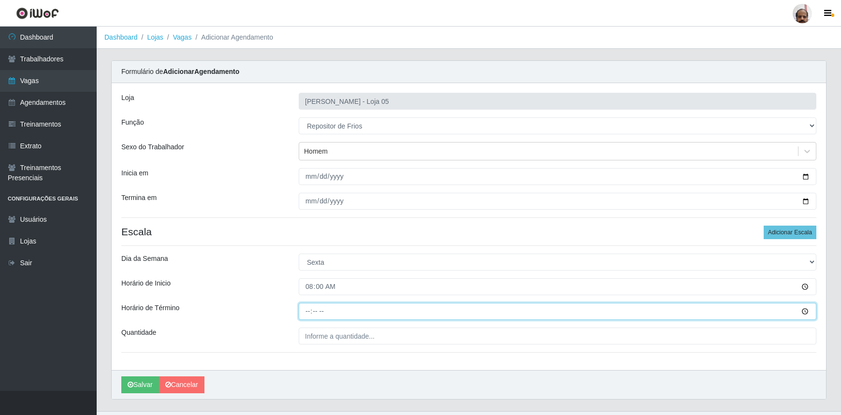
type input "14:00"
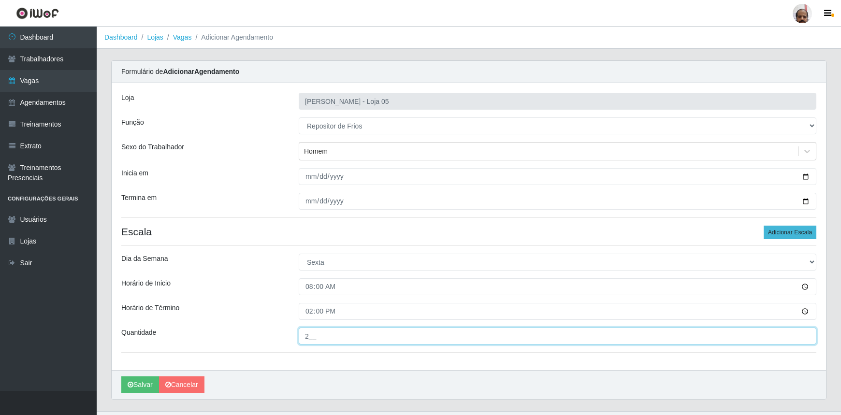
type input "2__"
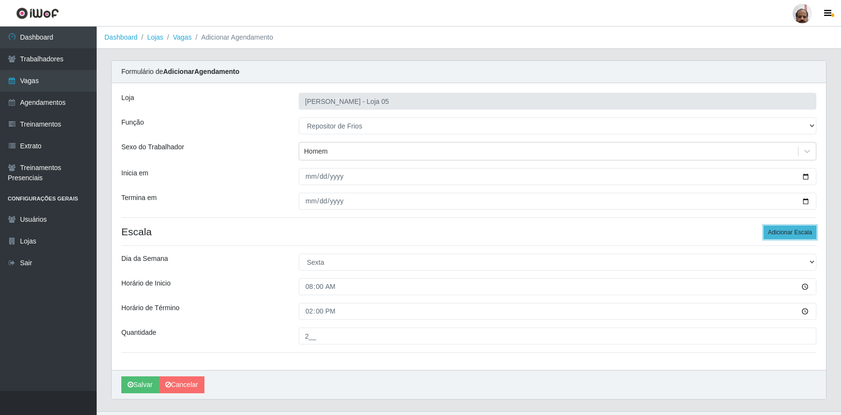
click at [776, 236] on button "Adicionar Escala" at bounding box center [789, 233] width 53 height 14
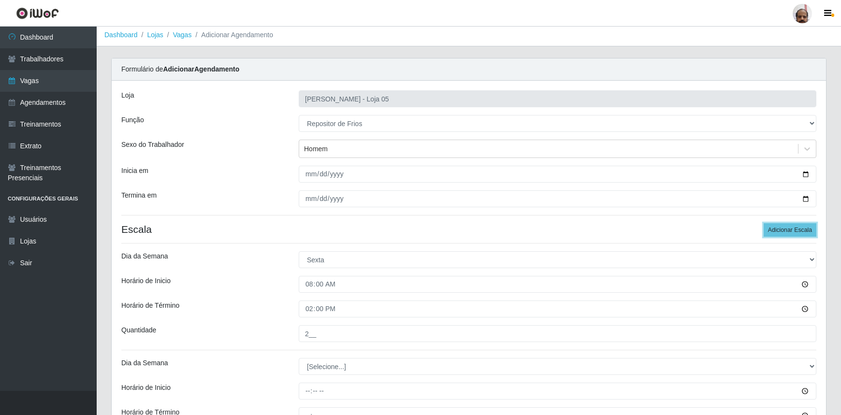
scroll to position [126, 0]
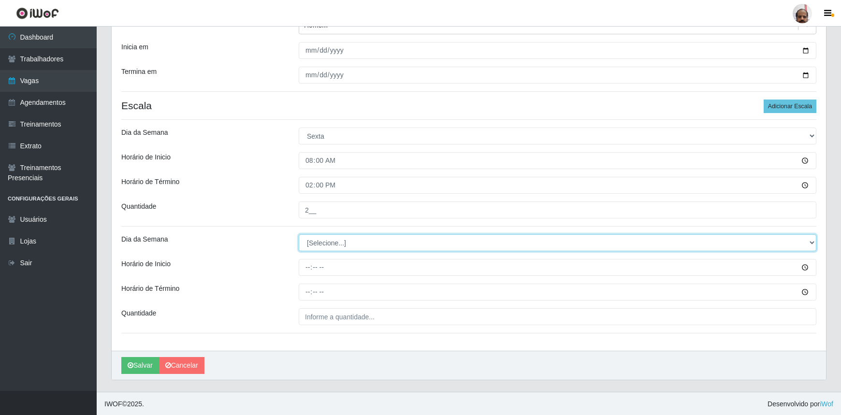
click at [321, 245] on select "[Selecione...] Segunda Terça Quarta Quinta Sexta Sábado Domingo" at bounding box center [557, 242] width 517 height 17
select select "5"
click at [299, 234] on select "[Selecione...] Segunda Terça Quarta Quinta Sexta Sábado Domingo" at bounding box center [557, 242] width 517 height 17
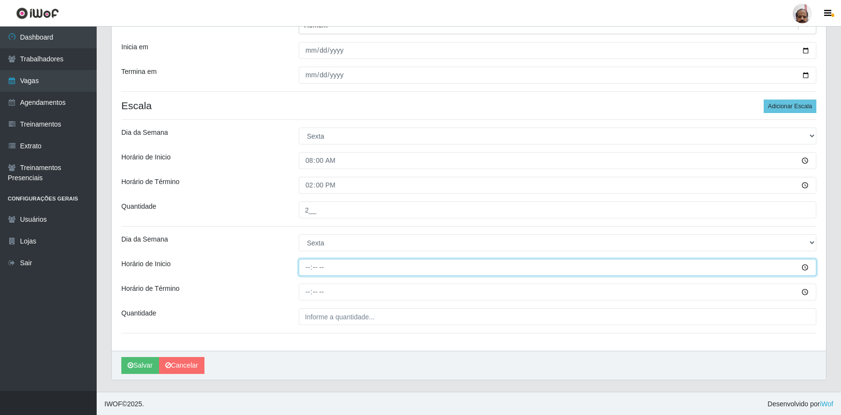
click at [305, 262] on input "Horário de Inicio" at bounding box center [557, 267] width 517 height 17
type input "16:00"
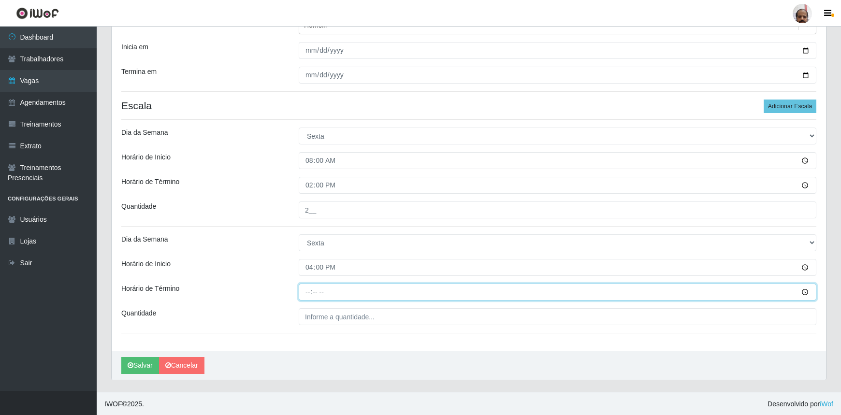
type input "22:00"
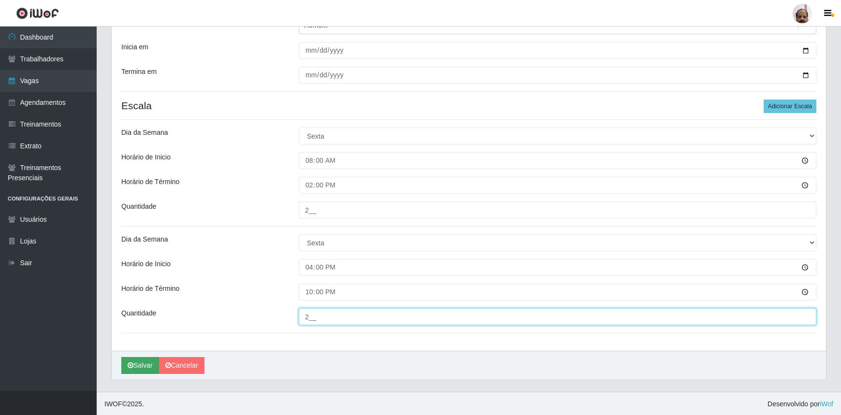
type input "2__"
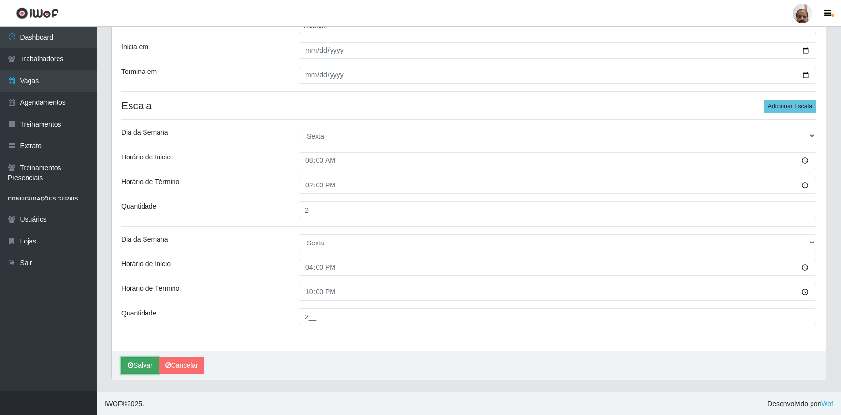
click at [146, 366] on button "Salvar" at bounding box center [140, 365] width 38 height 17
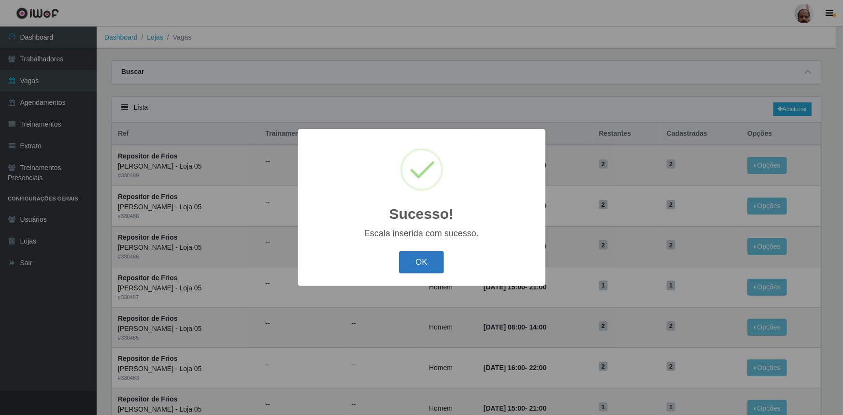
click at [432, 262] on button "OK" at bounding box center [421, 262] width 45 height 23
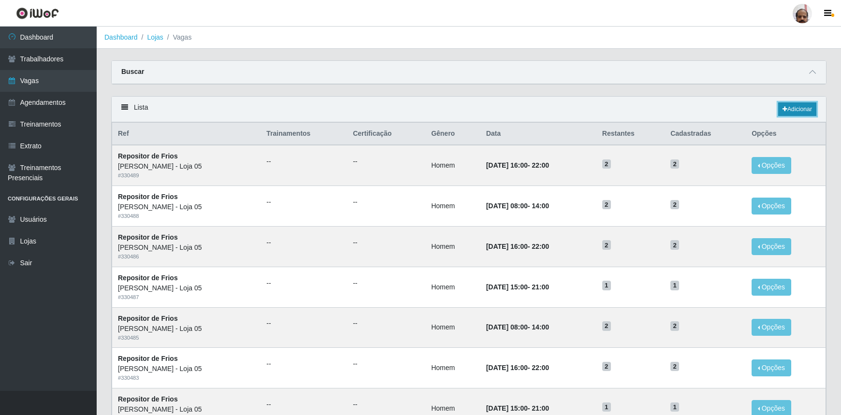
click at [788, 107] on link "Adicionar" at bounding box center [797, 109] width 38 height 14
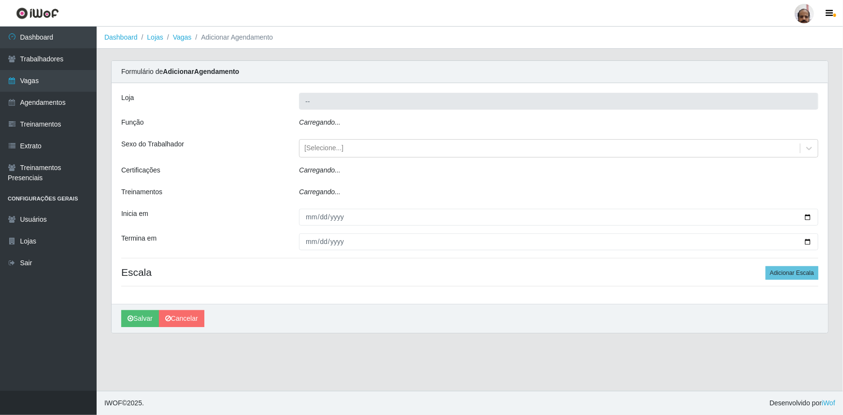
type input "[PERSON_NAME] - Loja 05"
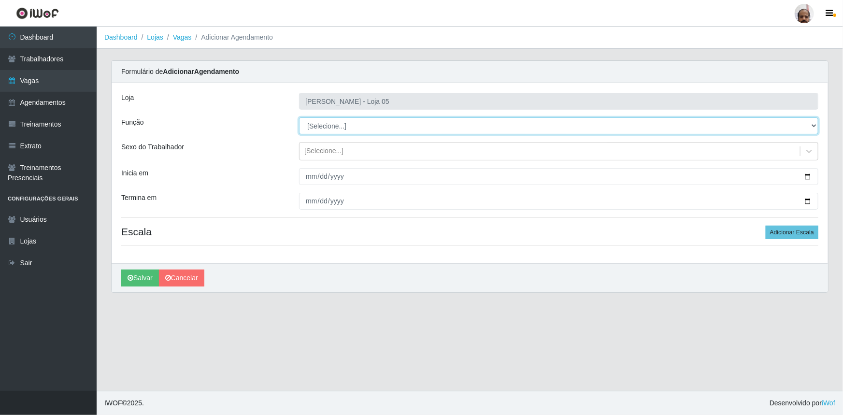
click at [320, 124] on select "[Selecione...] ASG ASG + ASG ++ Auxiliar de Depósito Auxiliar de Depósito + Aux…" at bounding box center [558, 125] width 519 height 17
select select "112"
click at [299, 117] on select "[Selecione...] ASG ASG + ASG ++ Auxiliar de Depósito Auxiliar de Depósito + Aux…" at bounding box center [558, 125] width 519 height 17
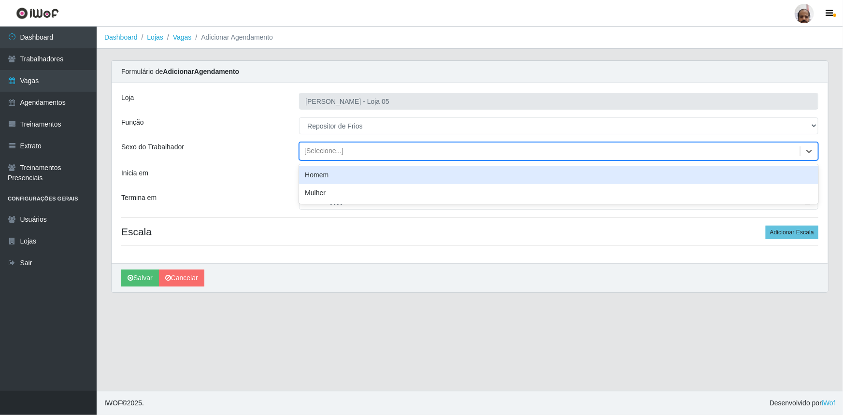
click at [309, 142] on div "[Selecione...]" at bounding box center [558, 151] width 519 height 18
click at [320, 175] on div "Homem" at bounding box center [558, 175] width 519 height 18
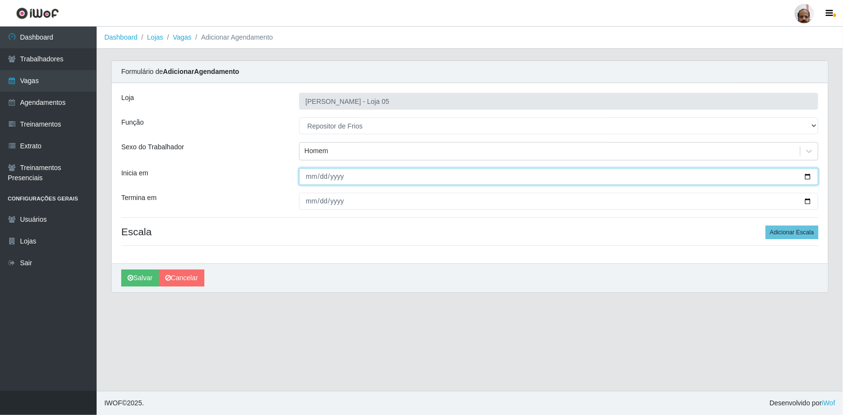
click at [807, 175] on input "Inicia em" at bounding box center [558, 176] width 519 height 17
type input "[DATE]"
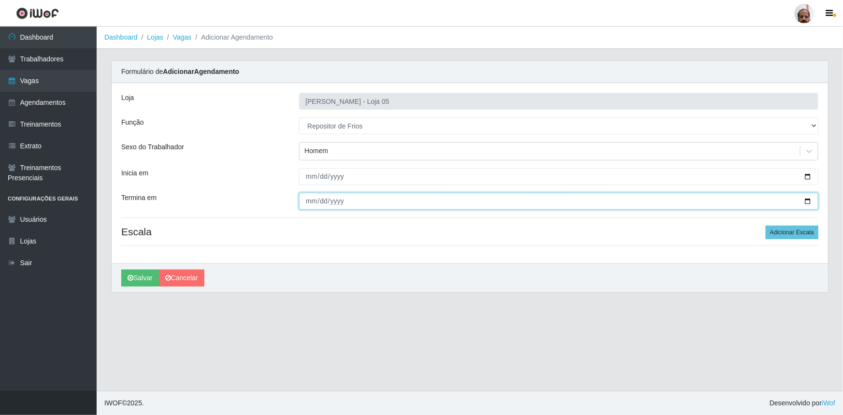
click at [807, 199] on input "Termina em" at bounding box center [558, 201] width 519 height 17
type input "[DATE]"
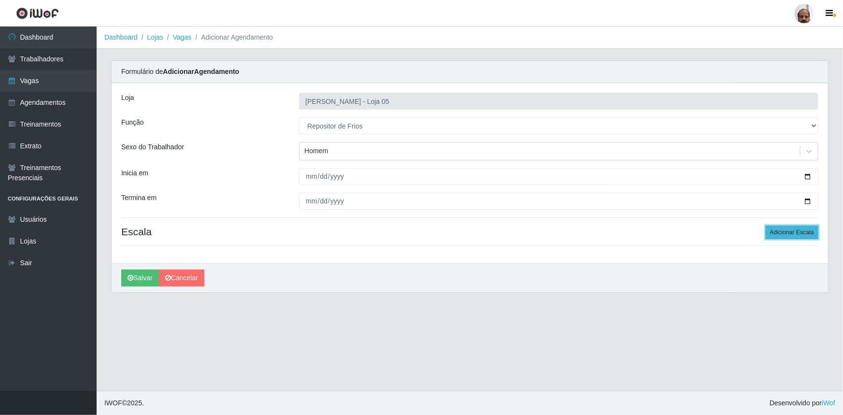
click at [793, 226] on button "Adicionar Escala" at bounding box center [792, 233] width 53 height 14
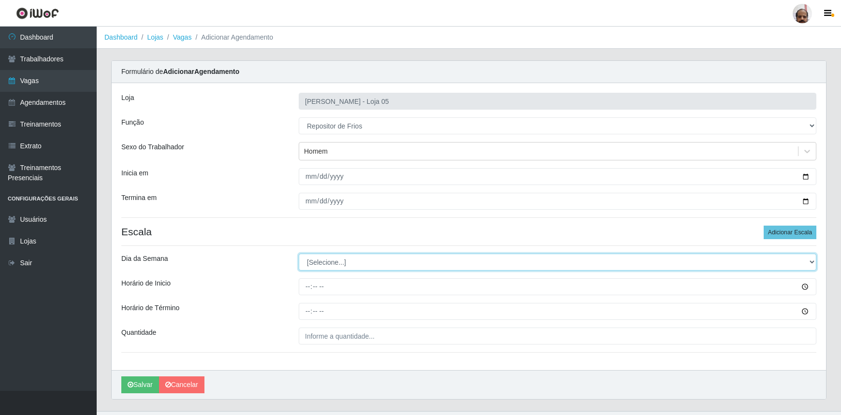
click at [340, 262] on select "[Selecione...] Segunda Terça Quarta Quinta Sexta Sábado Domingo" at bounding box center [557, 262] width 517 height 17
select select "5"
click at [299, 254] on select "[Selecione...] Segunda Terça Quarta Quinta Sexta Sábado Domingo" at bounding box center [557, 262] width 517 height 17
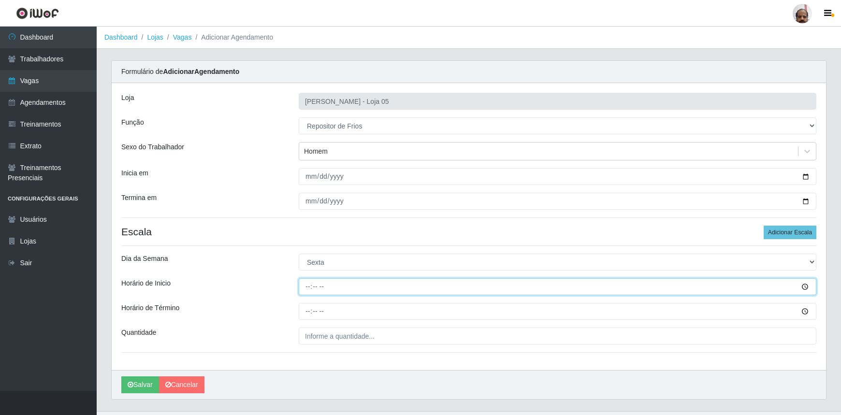
click at [307, 288] on input "Horário de Inicio" at bounding box center [557, 286] width 517 height 17
type input "15:00"
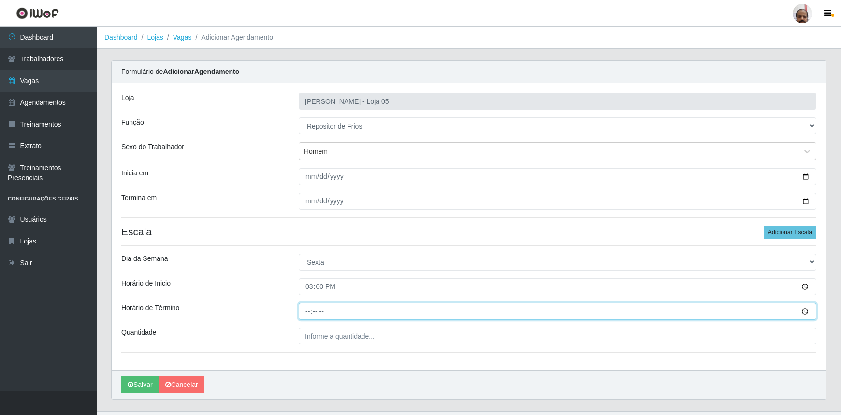
type input "21:00"
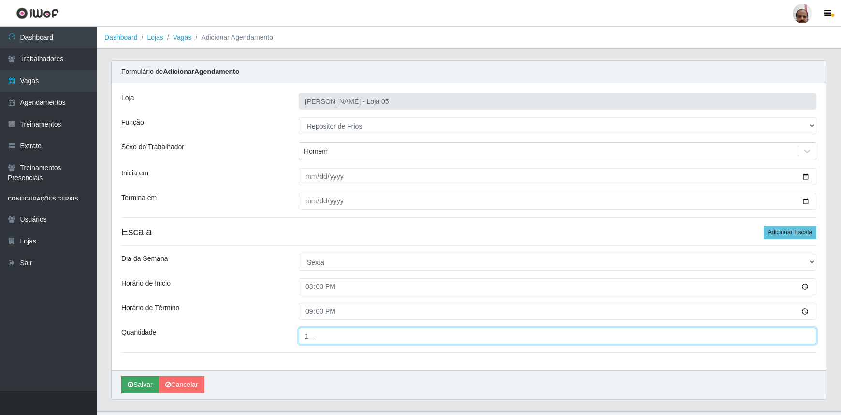
type input "1__"
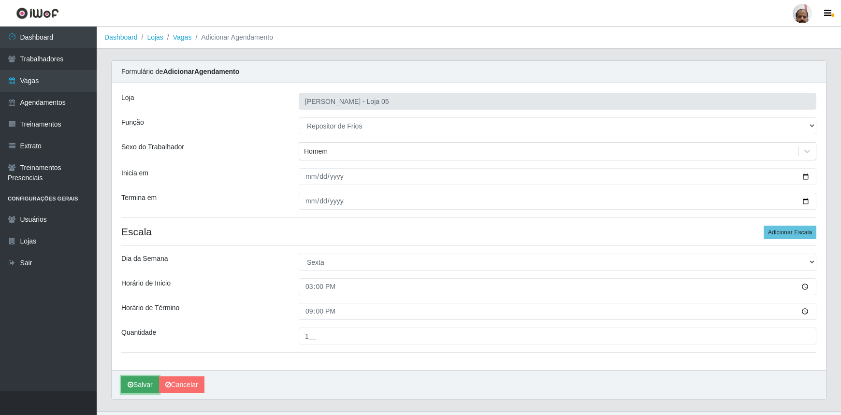
click at [145, 384] on button "Salvar" at bounding box center [140, 384] width 38 height 17
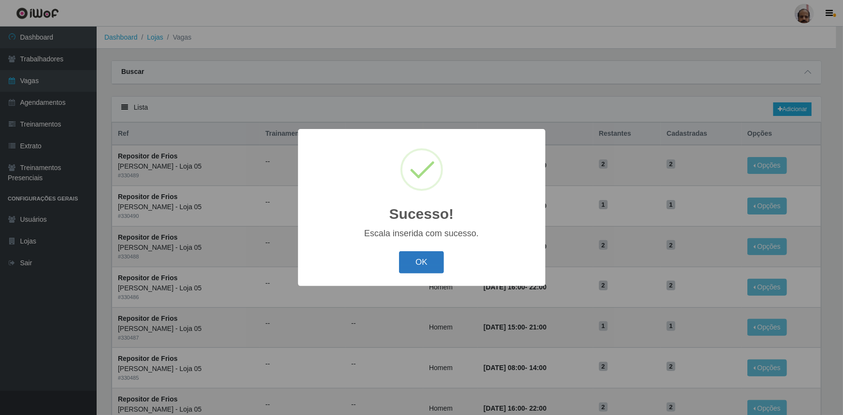
click at [420, 273] on button "OK" at bounding box center [421, 262] width 45 height 23
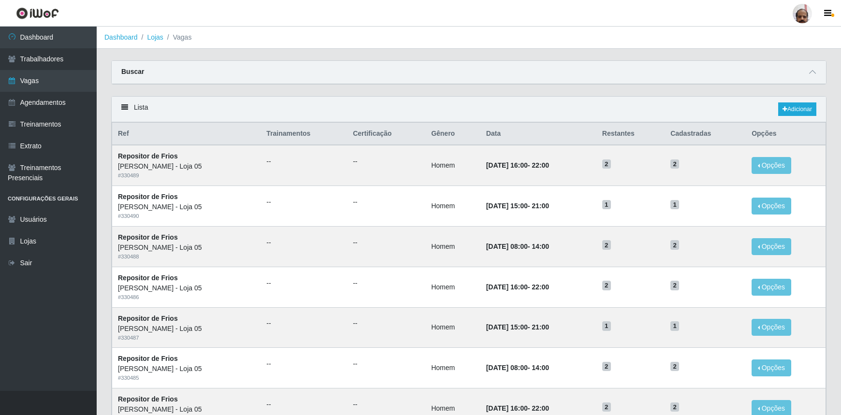
drag, startPoint x: 812, startPoint y: 70, endPoint x: 721, endPoint y: 102, distance: 96.4
click at [812, 70] on icon at bounding box center [812, 72] width 7 height 7
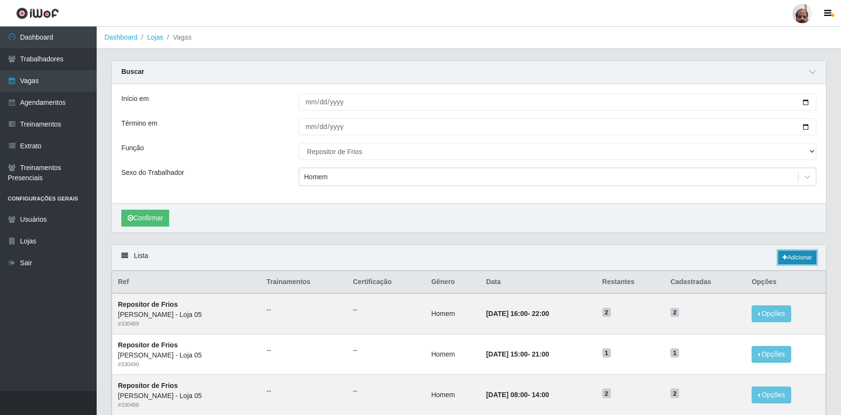
click at [793, 256] on link "Adicionar" at bounding box center [797, 258] width 38 height 14
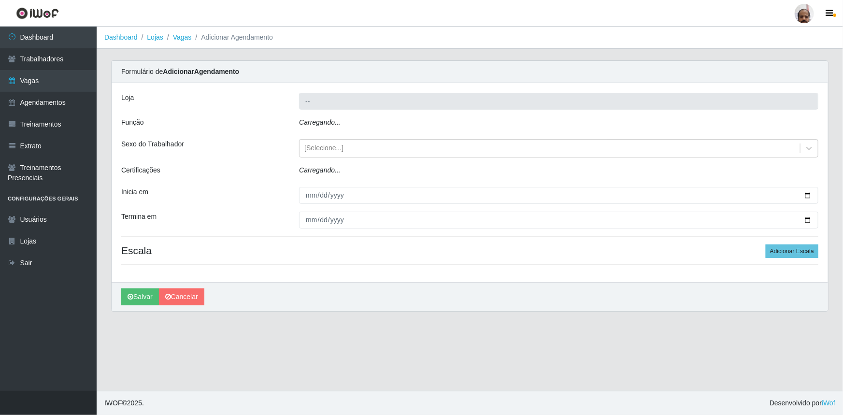
type input "[PERSON_NAME] - Loja 05"
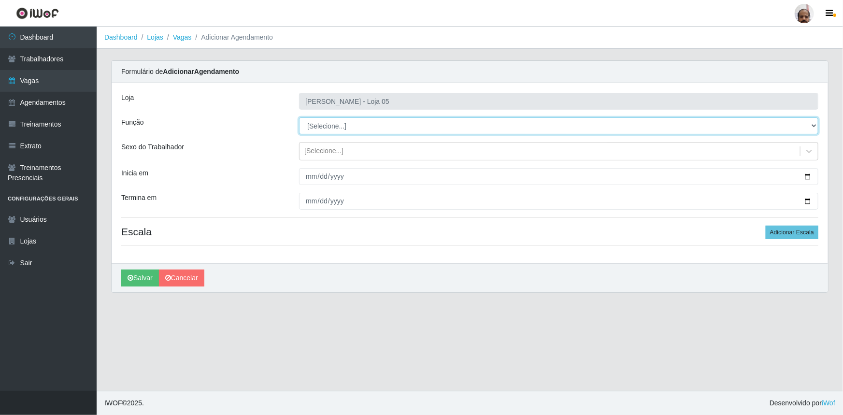
click at [341, 125] on select "[Selecione...] ASG ASG + ASG ++ Auxiliar de Depósito Auxiliar de Depósito + Aux…" at bounding box center [558, 125] width 519 height 17
select select "112"
click at [299, 117] on select "[Selecione...] ASG ASG + ASG ++ Auxiliar de Depósito Auxiliar de Depósito + Aux…" at bounding box center [558, 125] width 519 height 17
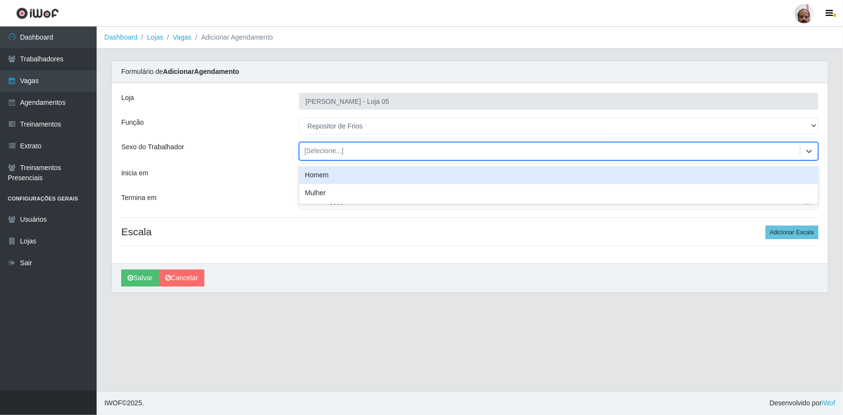
drag, startPoint x: 330, startPoint y: 142, endPoint x: 333, endPoint y: 154, distance: 12.7
click at [329, 142] on div "[Selecione...]" at bounding box center [558, 151] width 519 height 18
click at [336, 172] on div "Homem" at bounding box center [558, 175] width 519 height 18
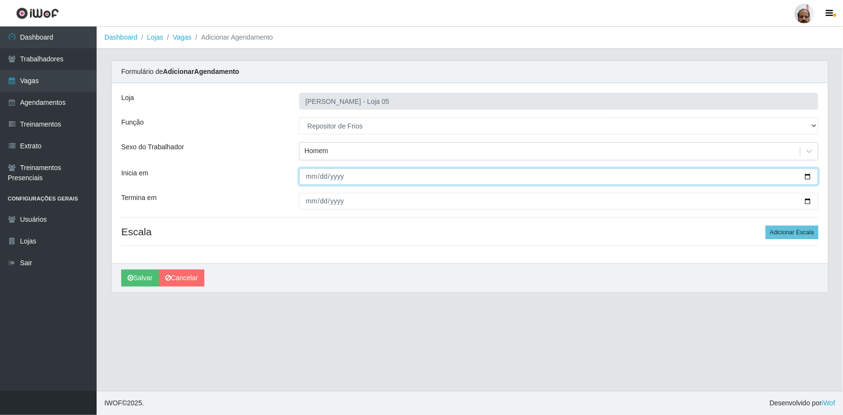
click at [806, 175] on input "Inicia em" at bounding box center [558, 176] width 519 height 17
type input "[DATE]"
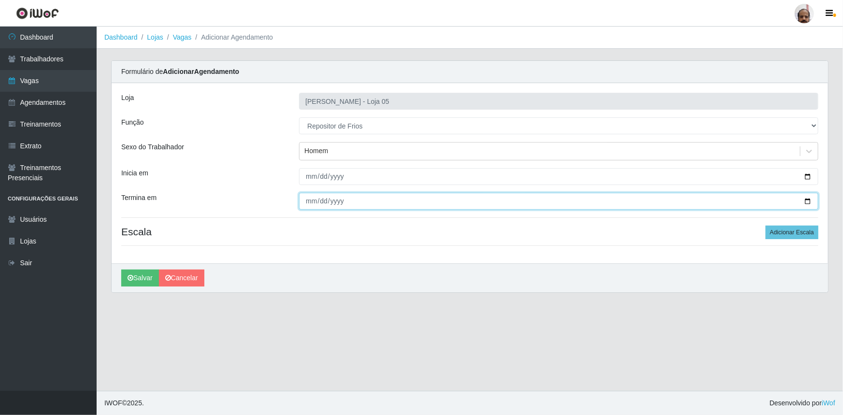
click at [807, 200] on input "Termina em" at bounding box center [558, 201] width 519 height 17
type input "[DATE]"
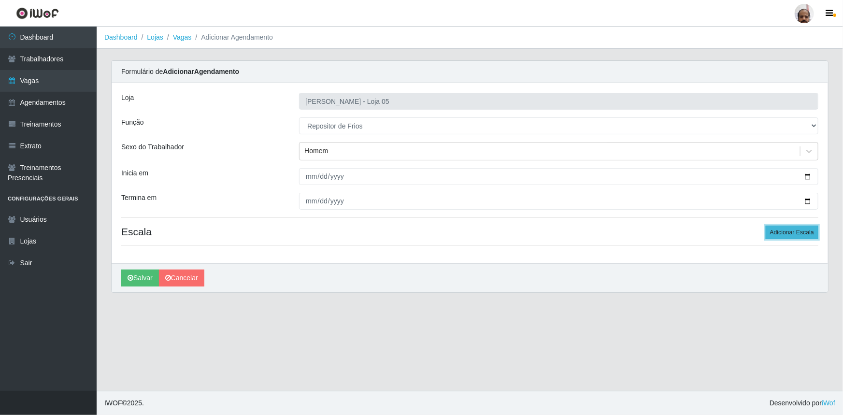
click at [792, 235] on button "Adicionar Escala" at bounding box center [792, 233] width 53 height 14
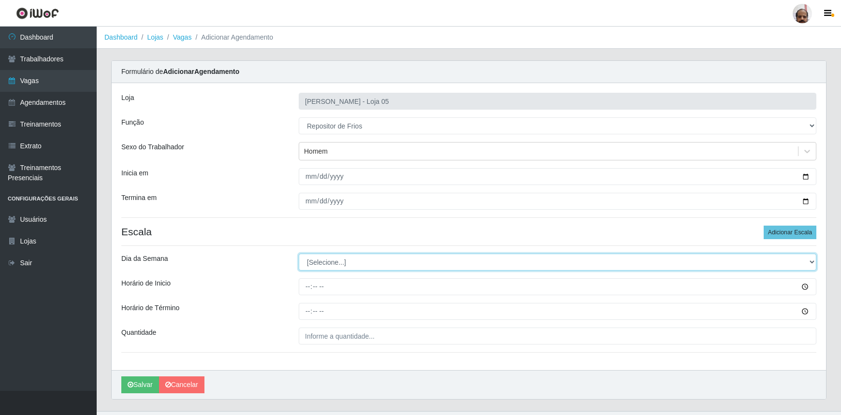
click at [337, 263] on select "[Selecione...] Segunda Terça Quarta Quinta Sexta Sábado Domingo" at bounding box center [557, 262] width 517 height 17
select select "6"
click at [299, 254] on select "[Selecione...] Segunda Terça Quarta Quinta Sexta Sábado Domingo" at bounding box center [557, 262] width 517 height 17
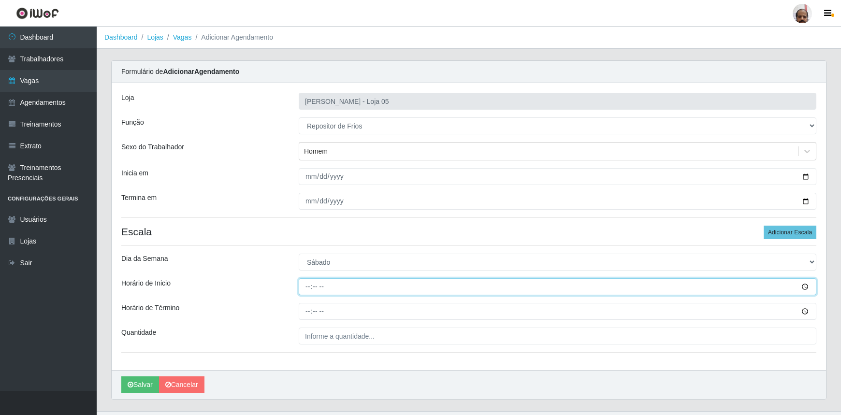
click at [305, 289] on input "Horário de Inicio" at bounding box center [557, 286] width 517 height 17
type input "08:00"
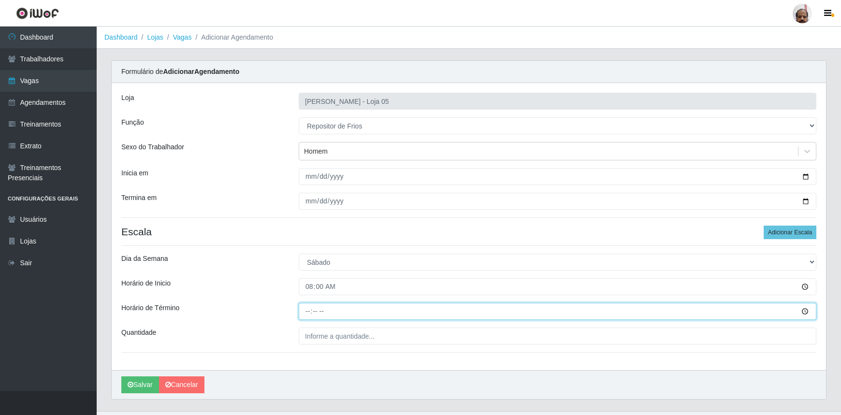
type input "14:00"
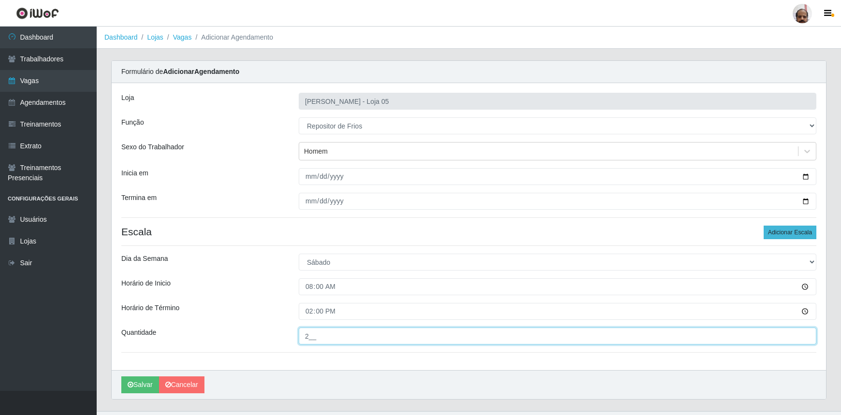
type input "2__"
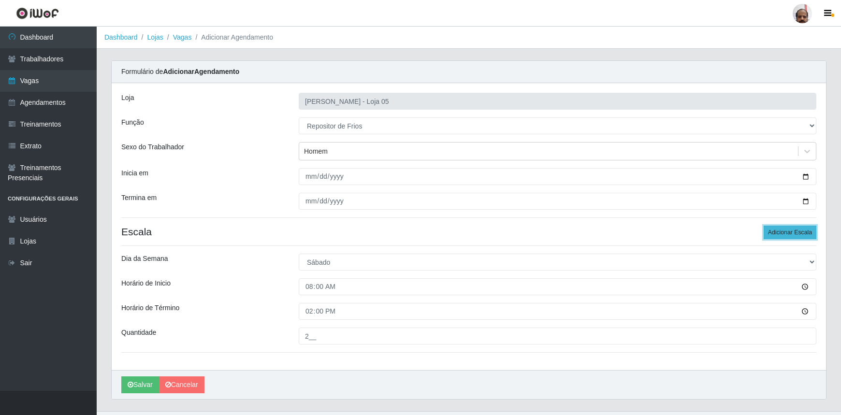
click at [791, 228] on button "Adicionar Escala" at bounding box center [789, 233] width 53 height 14
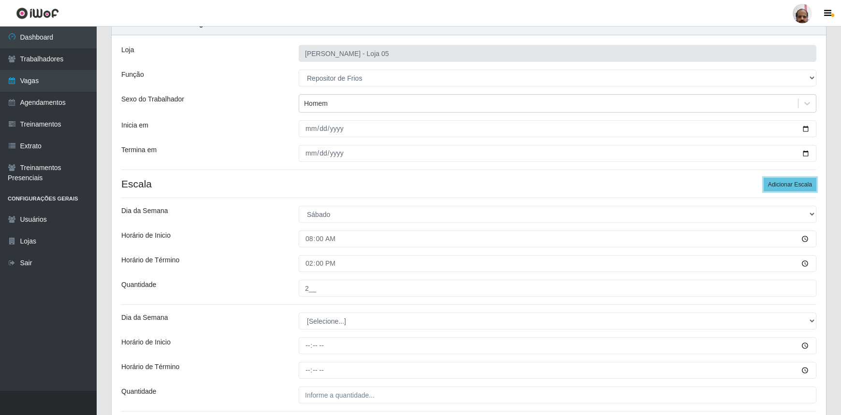
scroll to position [126, 0]
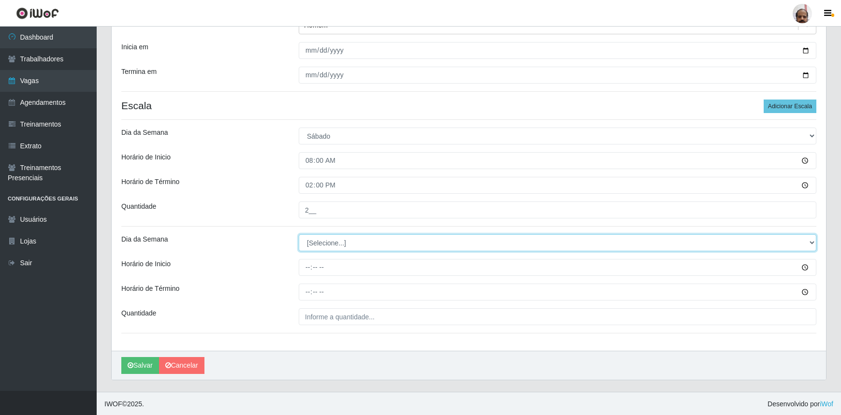
click at [333, 245] on select "[Selecione...] Segunda Terça Quarta Quinta Sexta Sábado Domingo" at bounding box center [557, 242] width 517 height 17
select select "6"
click at [299, 234] on select "[Selecione...] Segunda Terça Quarta Quinta Sexta Sábado Domingo" at bounding box center [557, 242] width 517 height 17
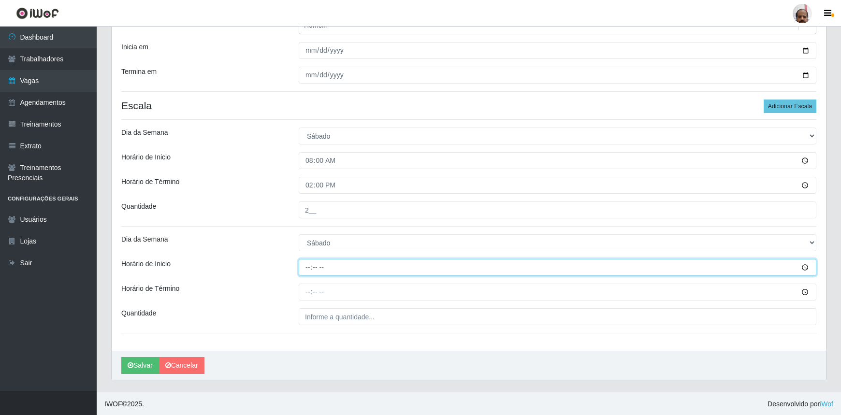
click at [310, 273] on input "Horário de Inicio" at bounding box center [557, 267] width 517 height 17
type input "16:00"
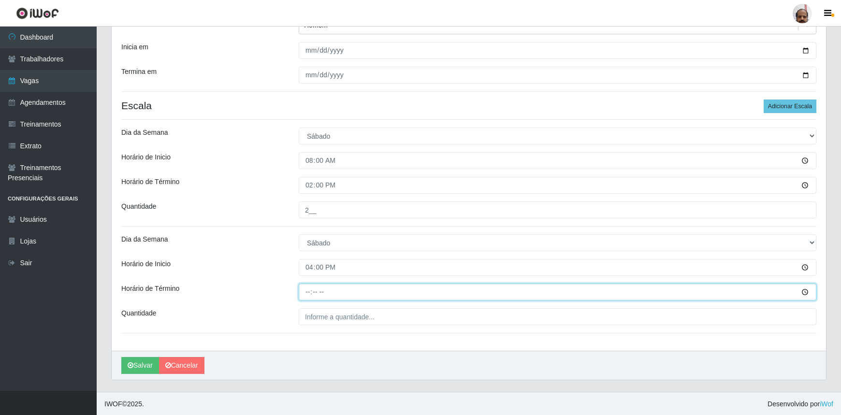
type input "22:00"
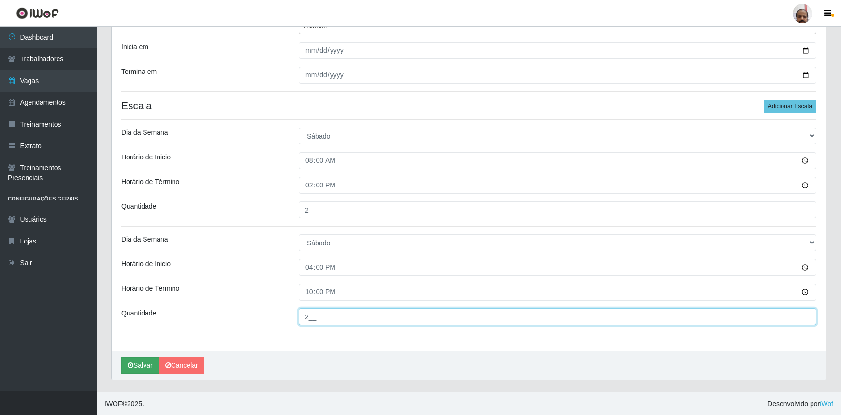
type input "2__"
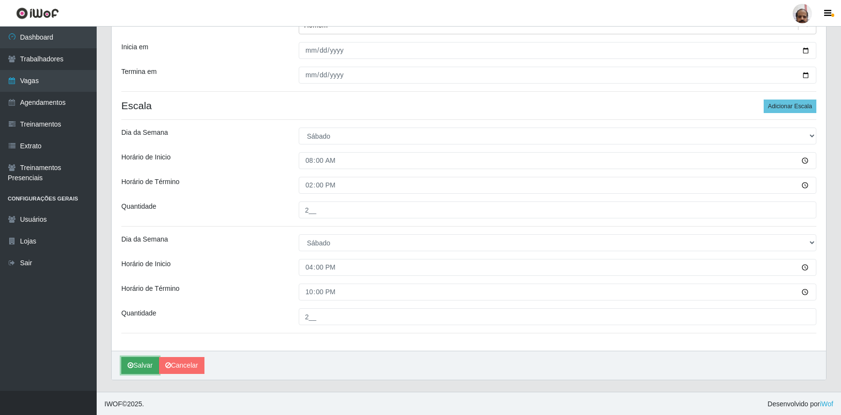
click at [140, 371] on button "Salvar" at bounding box center [140, 365] width 38 height 17
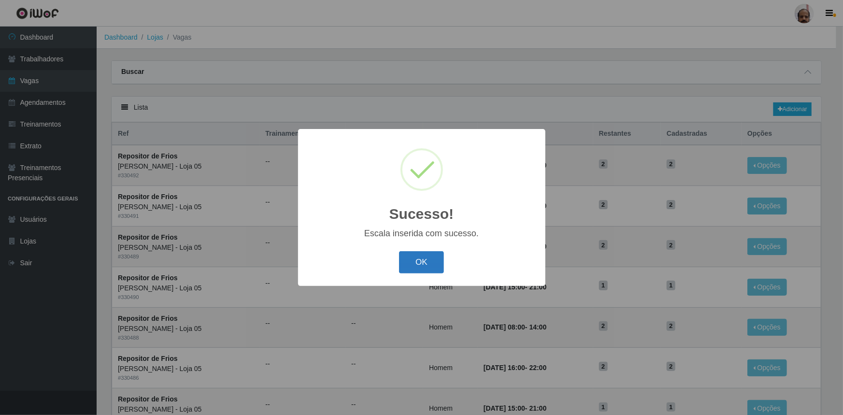
click at [412, 263] on button "OK" at bounding box center [421, 262] width 45 height 23
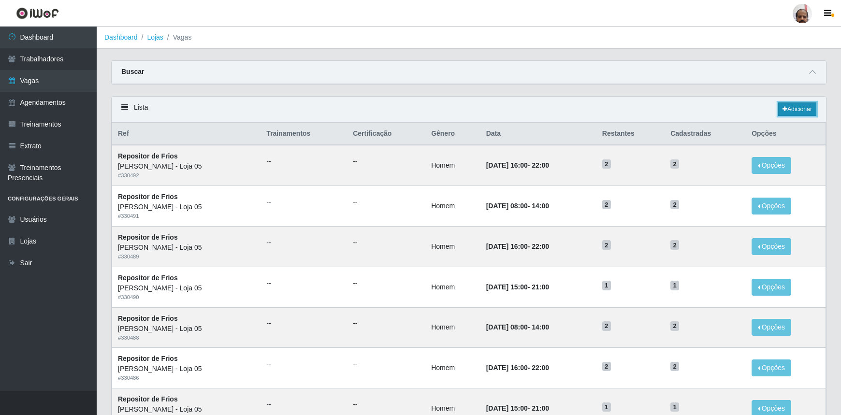
click at [808, 109] on link "Adicionar" at bounding box center [797, 109] width 38 height 14
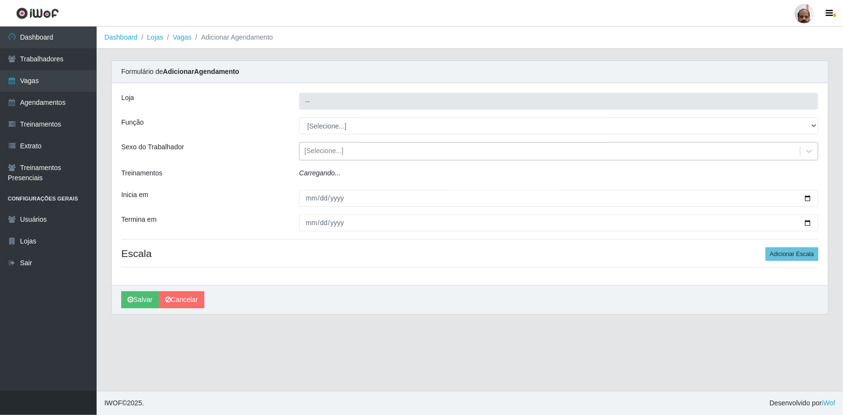
type input "[PERSON_NAME] - Loja 05"
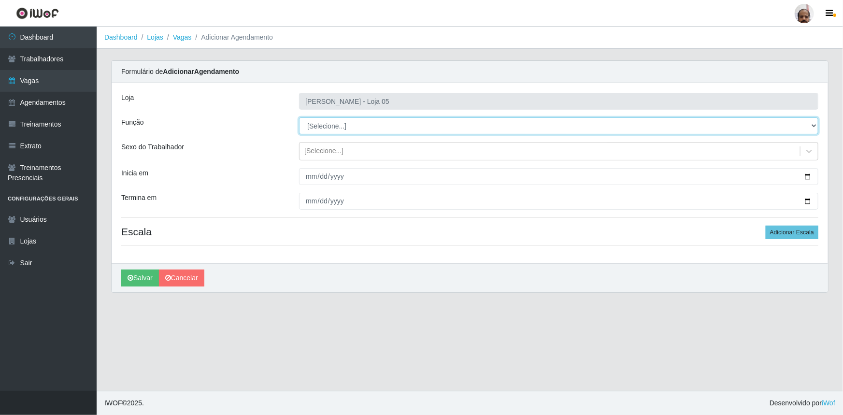
click at [383, 124] on select "[Selecione...] ASG ASG + ASG ++ Auxiliar de Depósito Auxiliar de Depósito + Aux…" at bounding box center [558, 125] width 519 height 17
select select "112"
click at [299, 117] on select "[Selecione...] ASG ASG + ASG ++ Auxiliar de Depósito Auxiliar de Depósito + Aux…" at bounding box center [558, 125] width 519 height 17
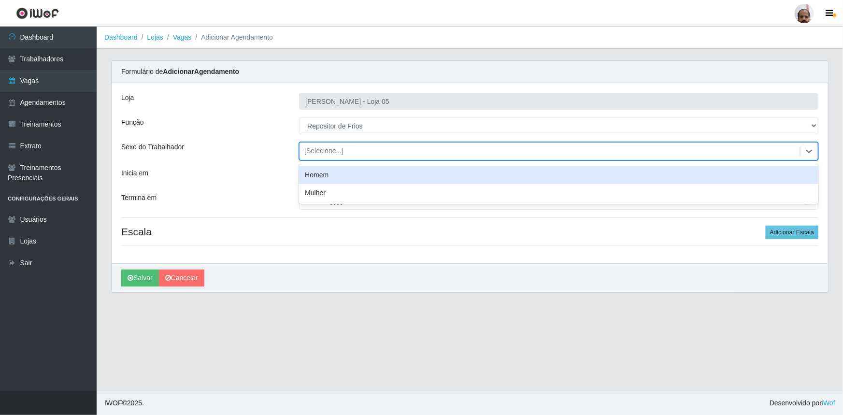
click at [343, 151] on div "[Selecione...]" at bounding box center [550, 152] width 501 height 16
click at [341, 177] on div "Homem" at bounding box center [558, 175] width 519 height 18
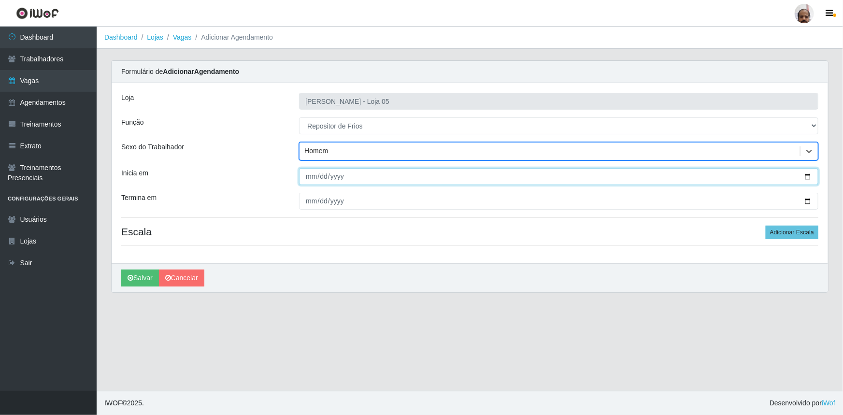
click at [807, 175] on input "Inicia em" at bounding box center [558, 176] width 519 height 17
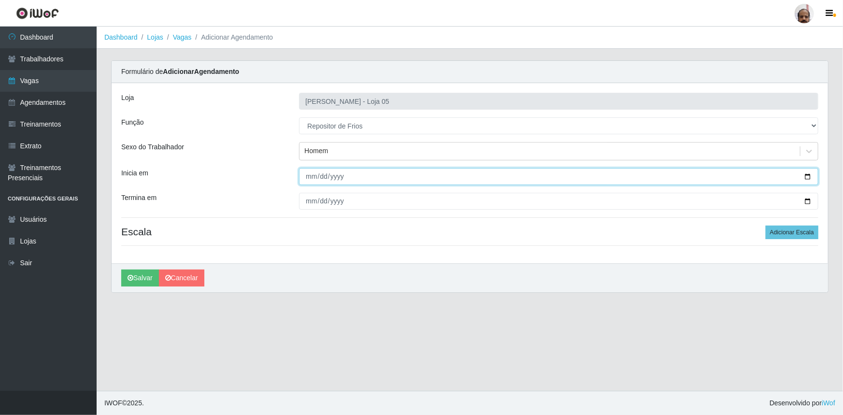
type input "[DATE]"
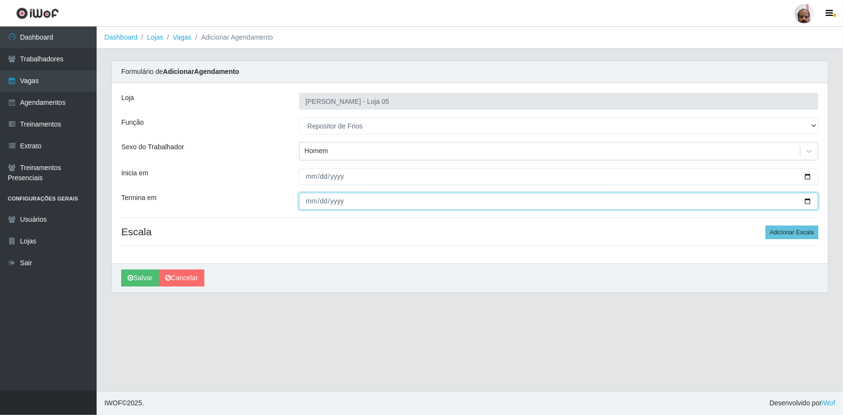
click at [807, 201] on input "Termina em" at bounding box center [558, 201] width 519 height 17
type input "[DATE]"
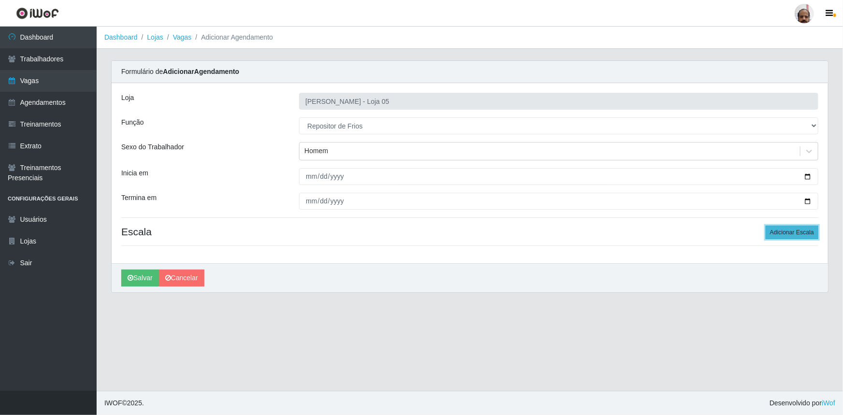
click at [797, 232] on button "Adicionar Escala" at bounding box center [792, 233] width 53 height 14
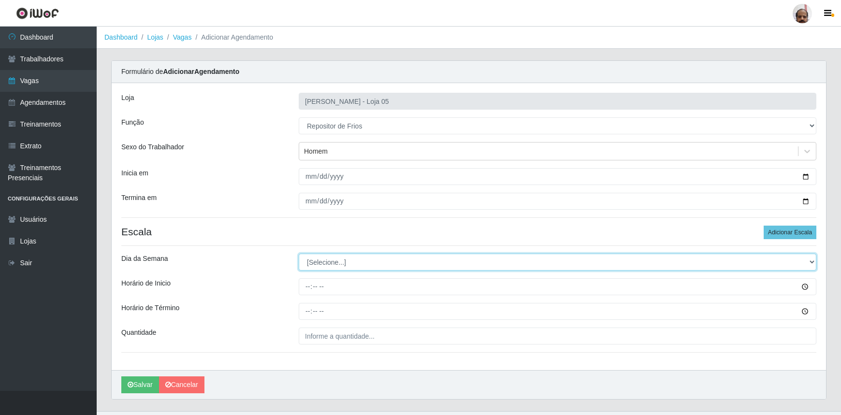
click at [327, 260] on select "[Selecione...] Segunda Terça Quarta Quinta Sexta Sábado Domingo" at bounding box center [557, 262] width 517 height 17
select select "6"
click at [299, 254] on select "[Selecione...] Segunda Terça Quarta Quinta Sexta Sábado Domingo" at bounding box center [557, 262] width 517 height 17
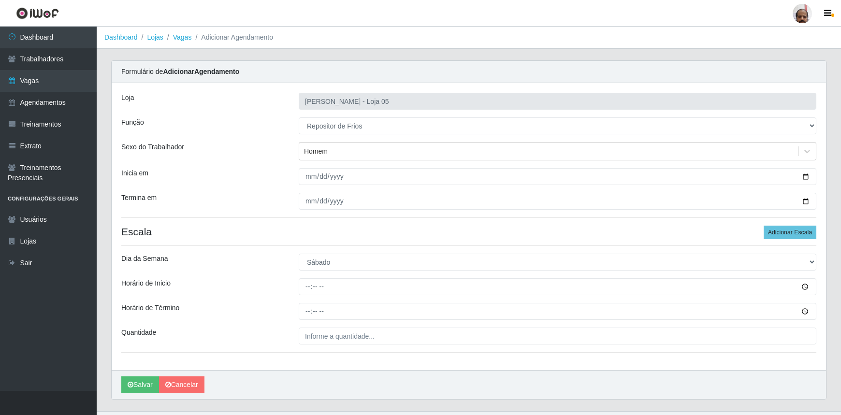
click at [301, 274] on div "Loja Mar Vermelho - Loja 05 Função [Selecione...] ASG ASG + ASG ++ Auxiliar de …" at bounding box center [469, 226] width 714 height 287
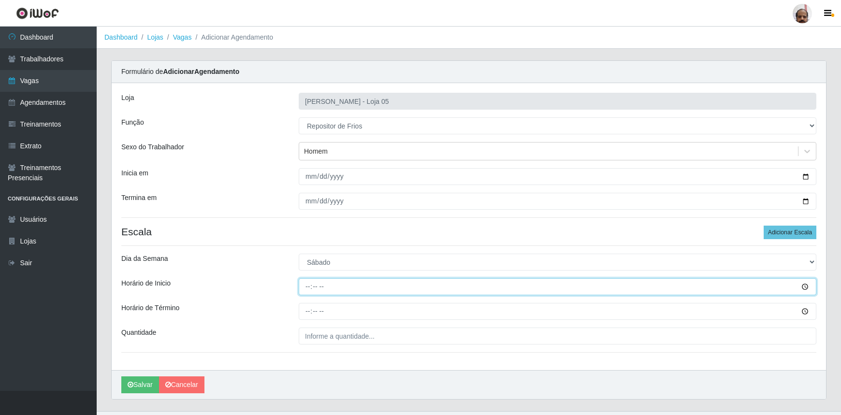
click at [310, 287] on input "Horário de Inicio" at bounding box center [557, 286] width 517 height 17
type input "15:00"
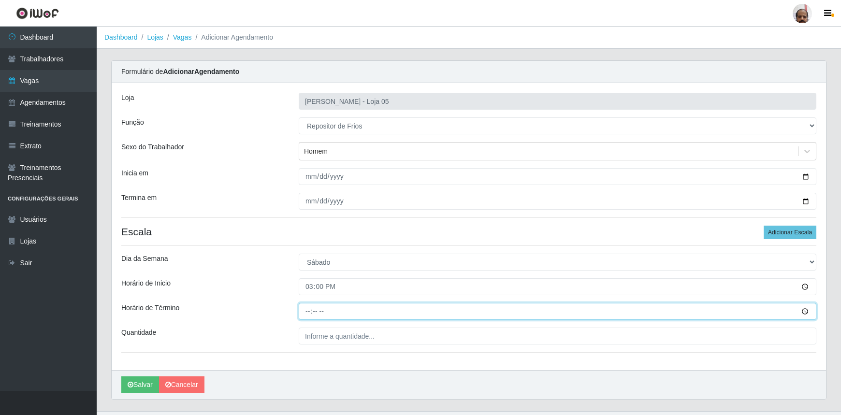
click at [309, 313] on input "Horário de Término" at bounding box center [557, 311] width 517 height 17
type input "21:00"
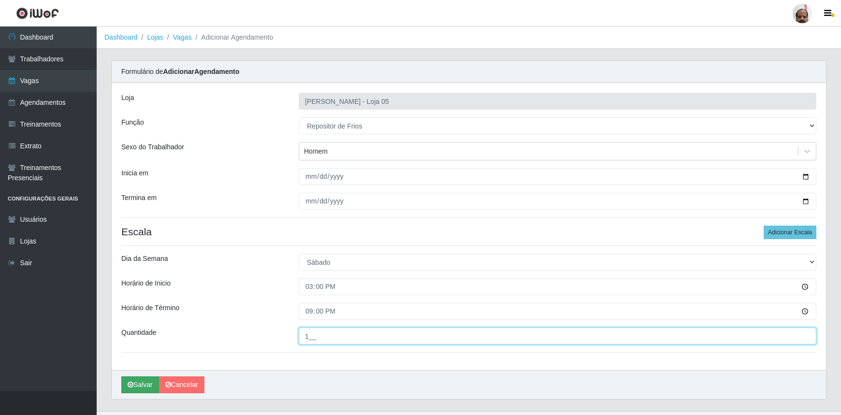
type input "1__"
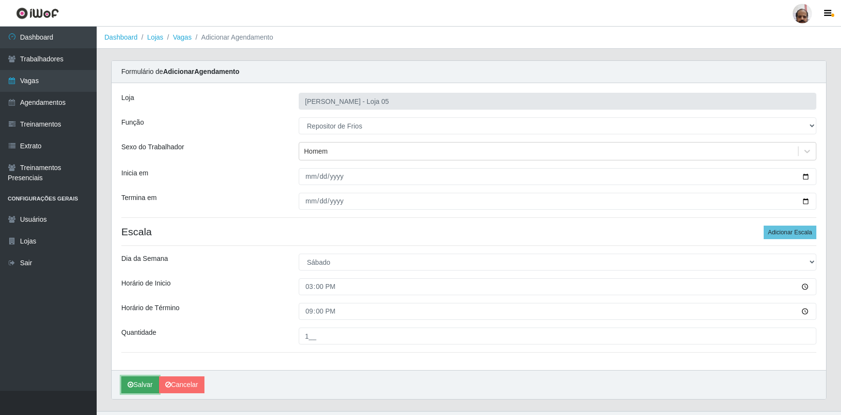
click at [137, 382] on button "Salvar" at bounding box center [140, 384] width 38 height 17
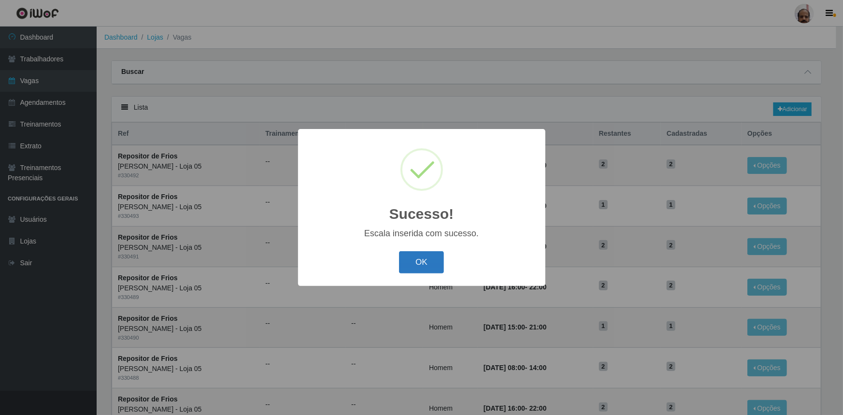
click at [417, 258] on button "OK" at bounding box center [421, 262] width 45 height 23
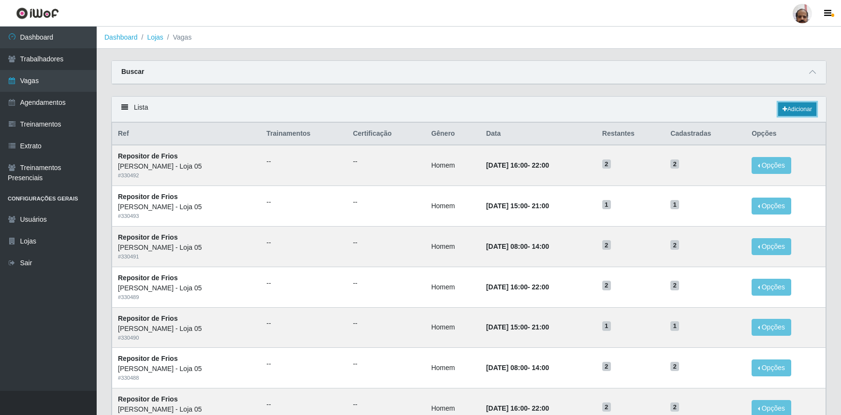
click at [798, 105] on link "Adicionar" at bounding box center [797, 109] width 38 height 14
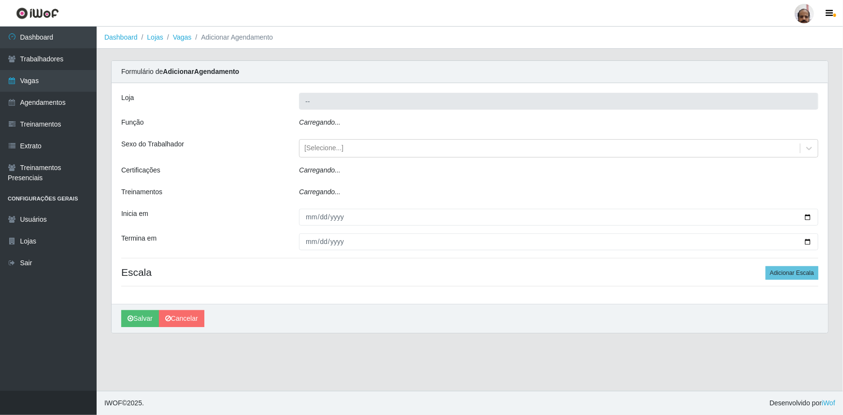
type input "[PERSON_NAME] - Loja 05"
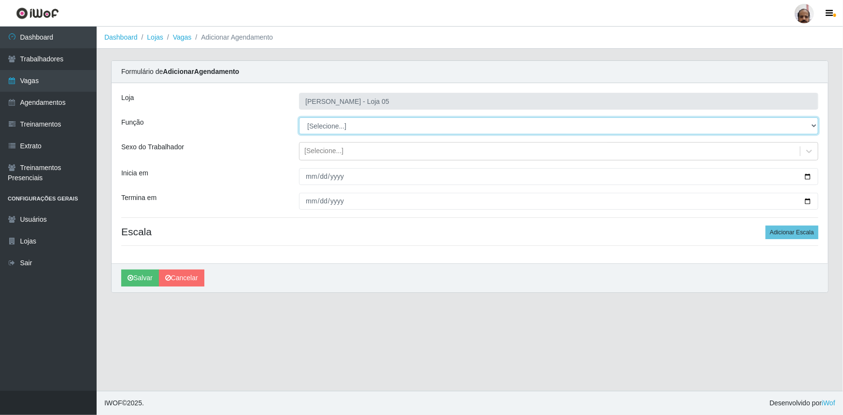
click at [345, 126] on select "[Selecione...] ASG ASG + ASG ++ Auxiliar de Depósito Auxiliar de Depósito + Aux…" at bounding box center [558, 125] width 519 height 17
select select "112"
click at [299, 117] on select "[Selecione...] ASG ASG + ASG ++ Auxiliar de Depósito Auxiliar de Depósito + Aux…" at bounding box center [558, 125] width 519 height 17
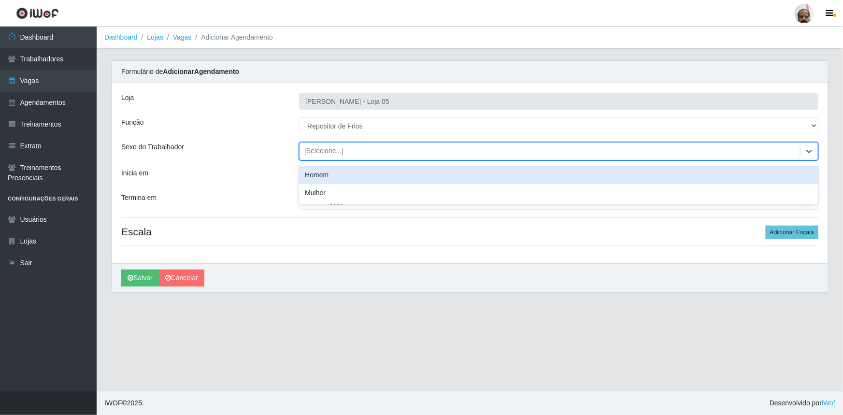
click at [344, 146] on div "[Selecione...]" at bounding box center [550, 152] width 501 height 16
click at [360, 174] on div "Homem" at bounding box center [558, 175] width 519 height 18
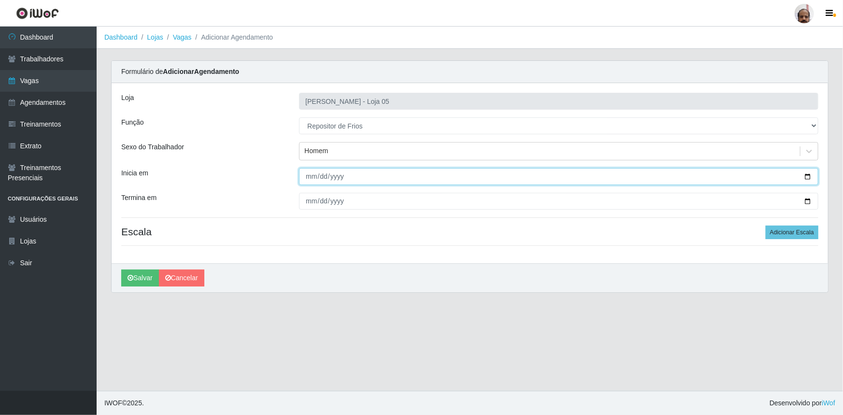
click at [809, 174] on input "Inicia em" at bounding box center [558, 176] width 519 height 17
type input "[DATE]"
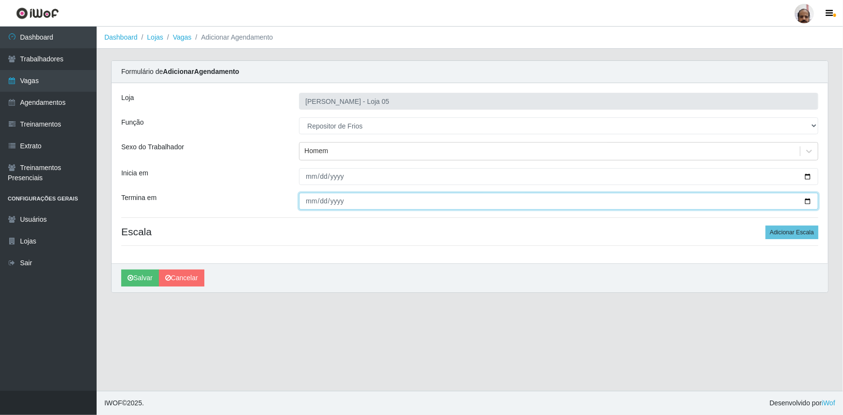
drag, startPoint x: 807, startPoint y: 199, endPoint x: 767, endPoint y: 222, distance: 45.7
click at [807, 199] on input "Termina em" at bounding box center [558, 201] width 519 height 17
type input "[DATE]"
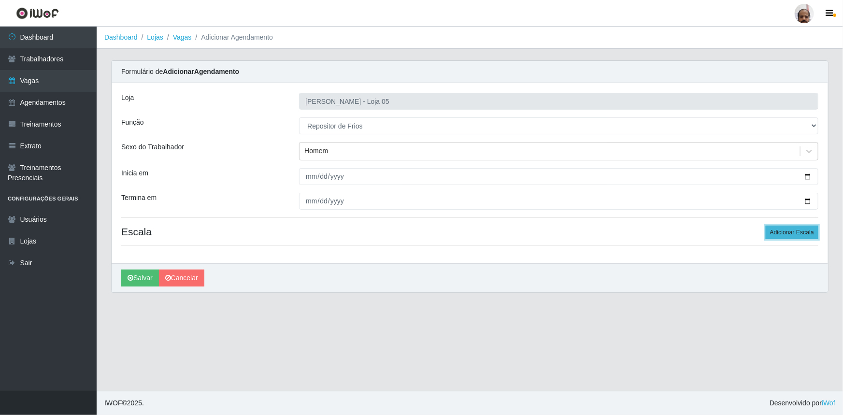
click at [785, 236] on button "Adicionar Escala" at bounding box center [792, 233] width 53 height 14
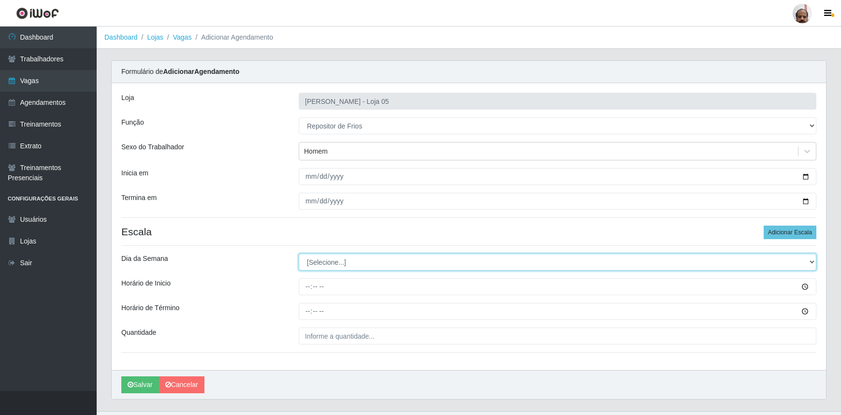
drag, startPoint x: 324, startPoint y: 262, endPoint x: 326, endPoint y: 268, distance: 6.1
click at [324, 261] on select "[Selecione...] Segunda Terça Quarta Quinta Sexta Sábado Domingo" at bounding box center [557, 262] width 517 height 17
select select "0"
click at [299, 254] on select "[Selecione...] Segunda Terça Quarta Quinta Sexta Sábado Domingo" at bounding box center [557, 262] width 517 height 17
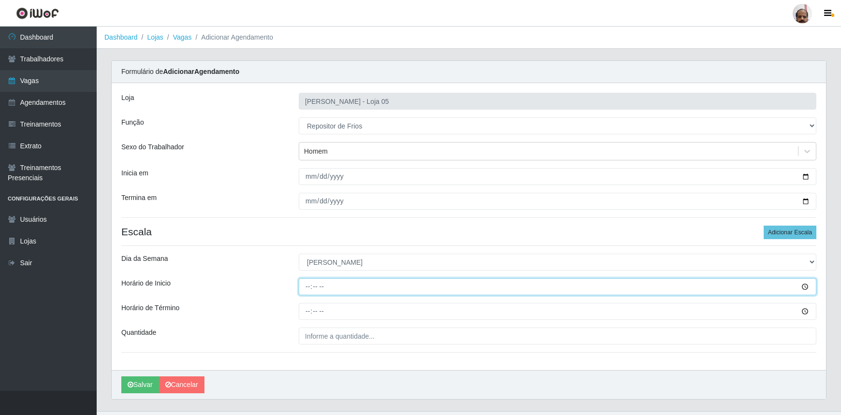
click at [310, 289] on input "Horário de Inicio" at bounding box center [557, 286] width 517 height 17
type input "08:00"
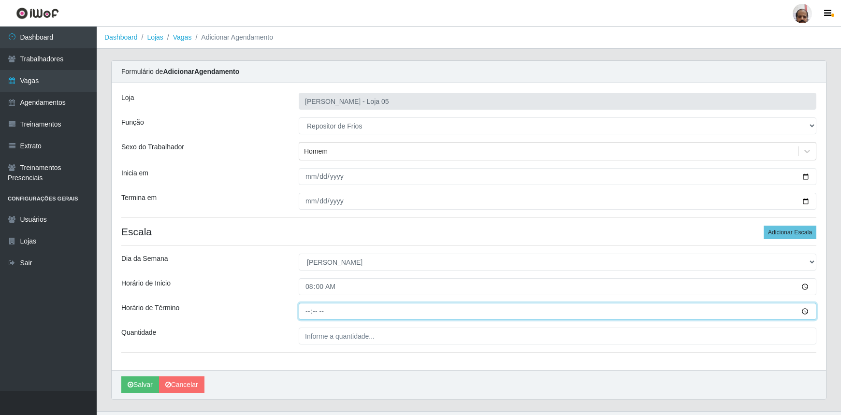
type input "14:00"
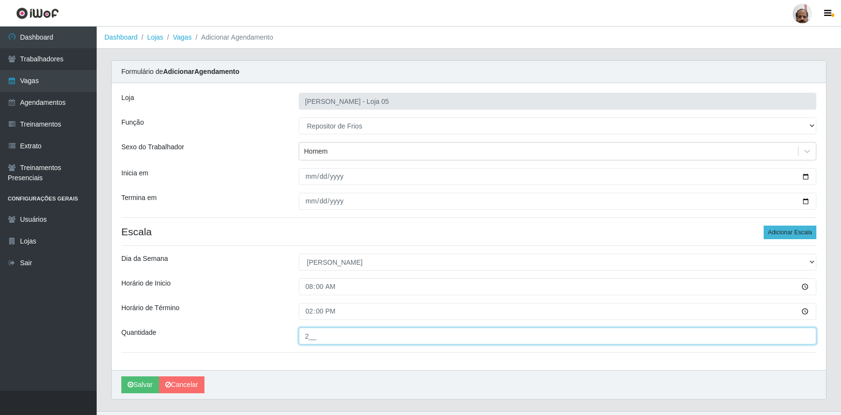
type input "2__"
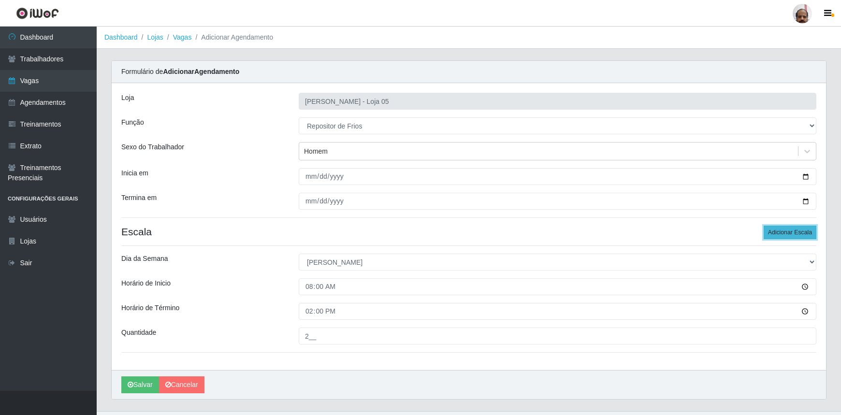
click at [782, 233] on button "Adicionar Escala" at bounding box center [789, 233] width 53 height 14
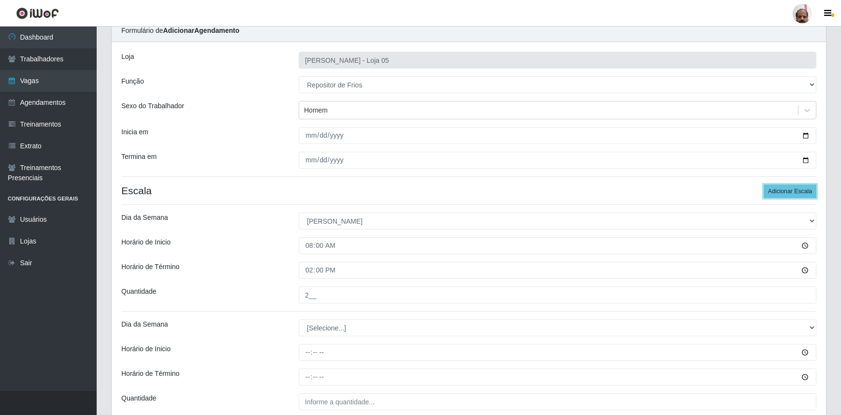
scroll to position [126, 0]
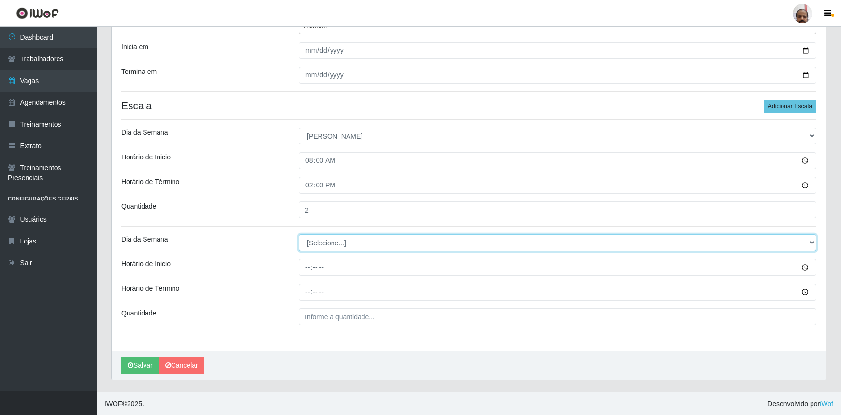
drag, startPoint x: 350, startPoint y: 243, endPoint x: 343, endPoint y: 248, distance: 9.3
click at [350, 243] on select "[Selecione...] Segunda Terça Quarta Quinta Sexta Sábado Domingo" at bounding box center [557, 242] width 517 height 17
select select "0"
click at [299, 234] on select "[Selecione...] Segunda Terça Quarta Quinta Sexta Sábado Domingo" at bounding box center [557, 242] width 517 height 17
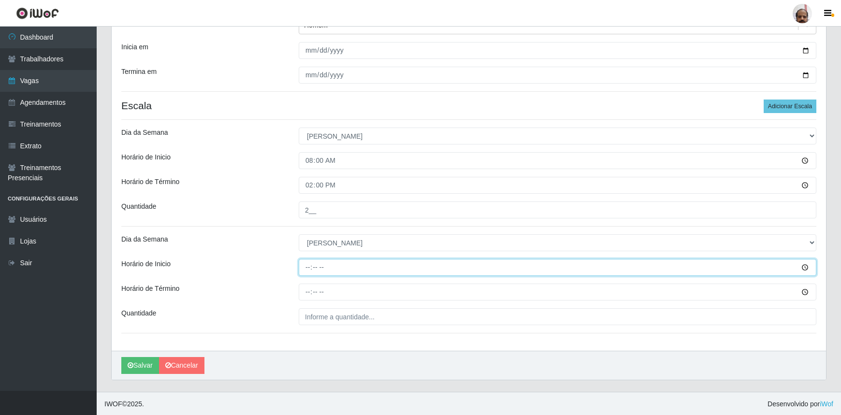
click at [305, 268] on input "Horário de Inicio" at bounding box center [557, 267] width 517 height 17
type input "16:00"
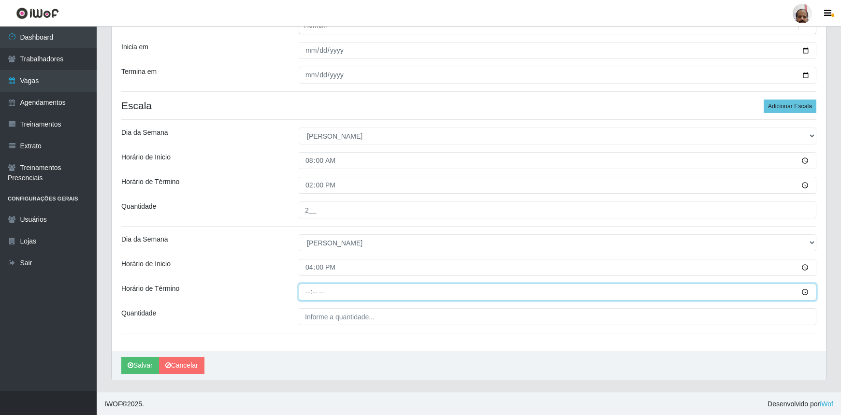
type input "22:00"
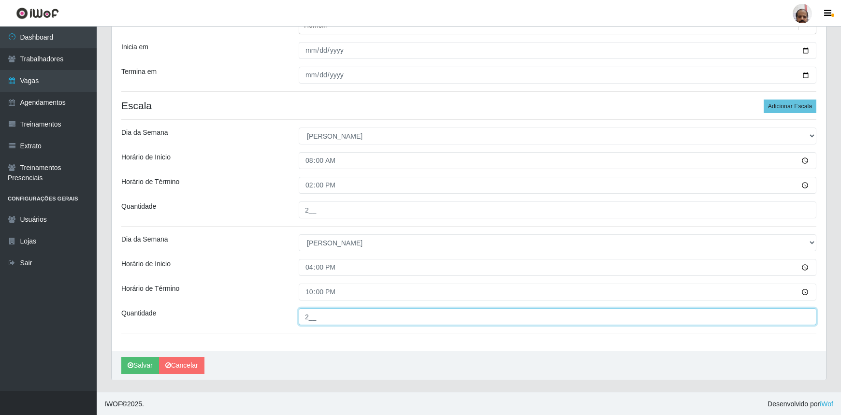
type input "2__"
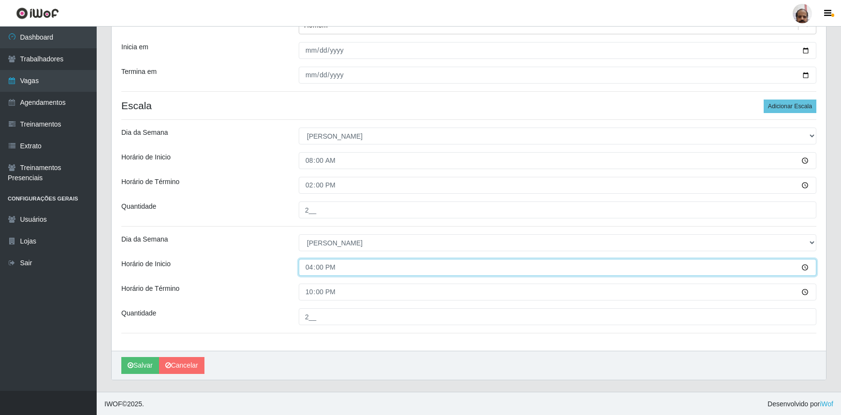
click at [307, 265] on input "16:00" at bounding box center [557, 267] width 517 height 17
type input "13:00"
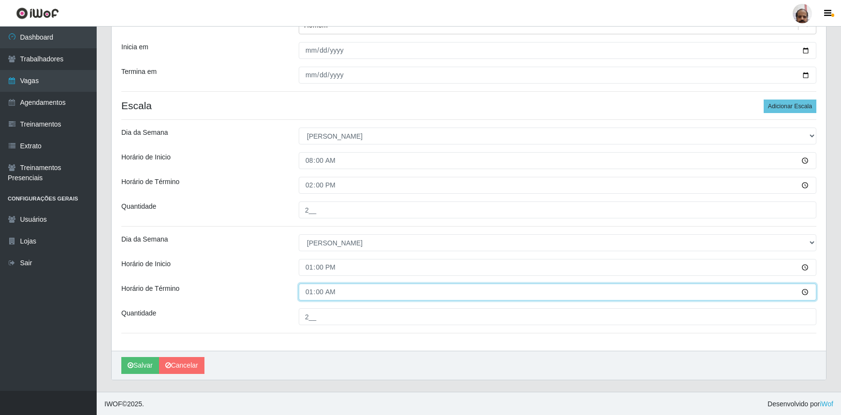
type input "19:00"
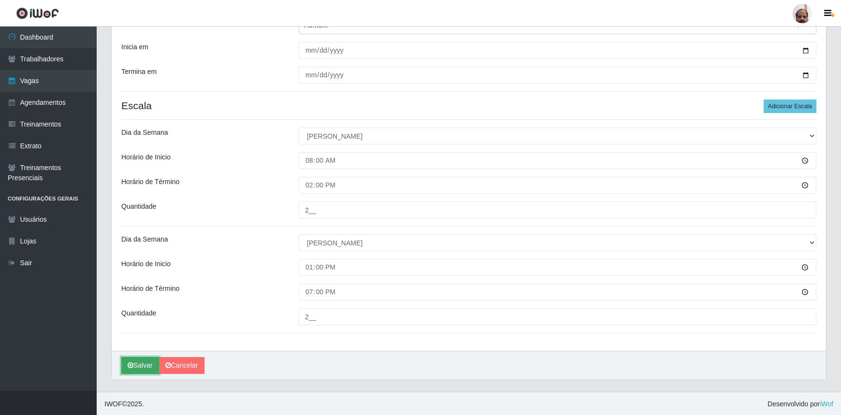
click at [151, 362] on button "Salvar" at bounding box center [140, 365] width 38 height 17
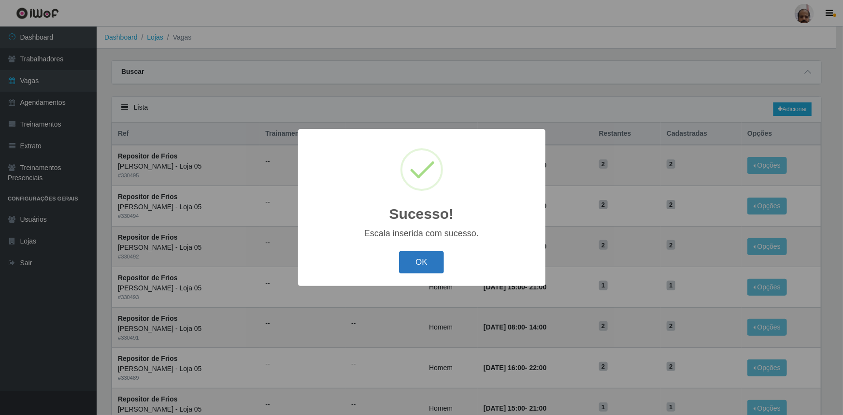
click at [417, 264] on button "OK" at bounding box center [421, 262] width 45 height 23
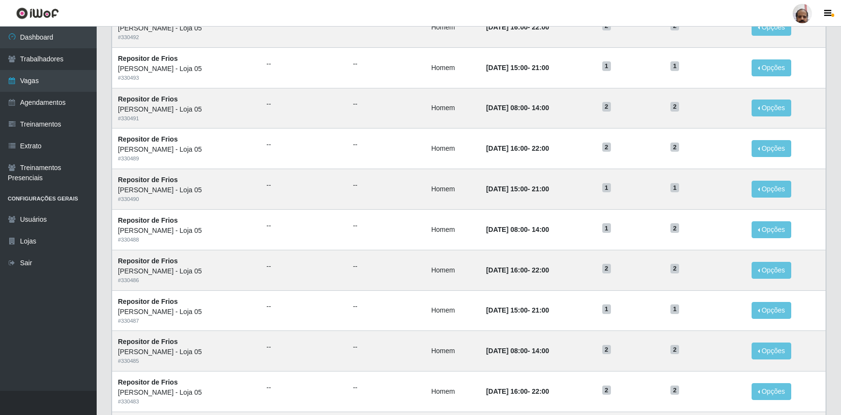
scroll to position [402, 0]
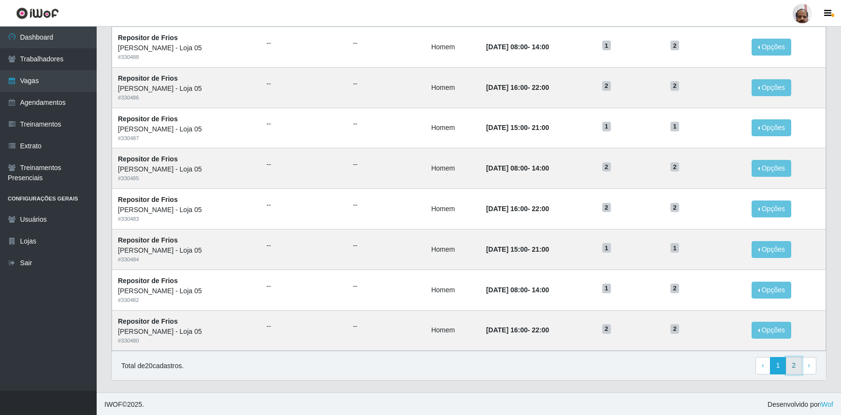
click at [795, 361] on link "2" at bounding box center [794, 365] width 16 height 17
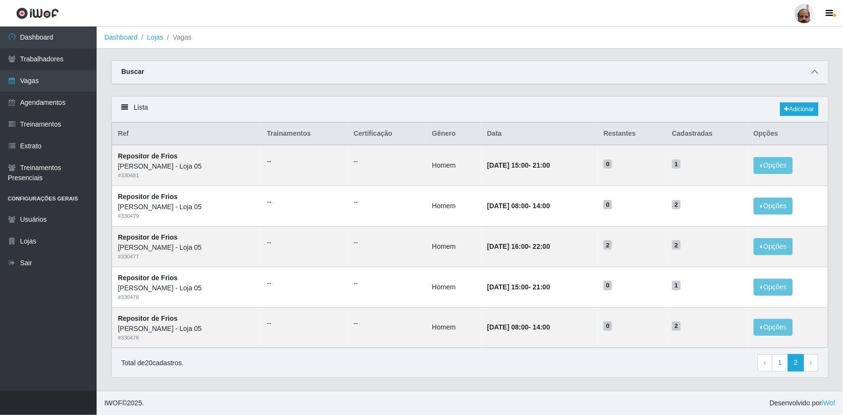
click at [818, 70] on icon at bounding box center [814, 72] width 7 height 7
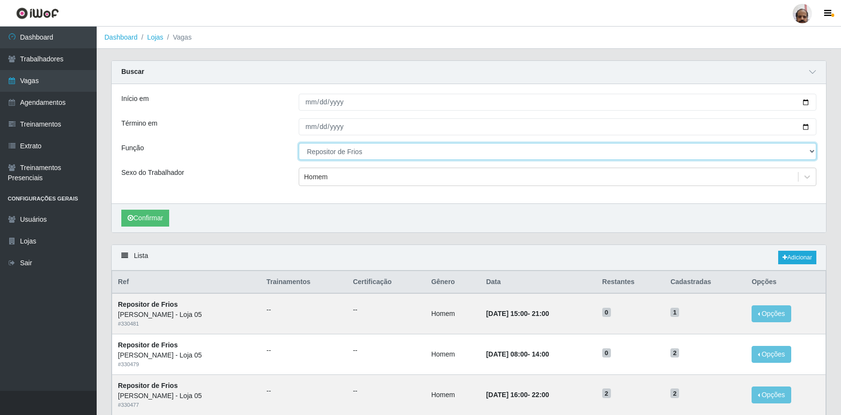
click at [362, 146] on select "[Selecione...] ASG ASG + ASG ++ Auxiliar de Depósito Auxiliar de Depósito + Aux…" at bounding box center [557, 151] width 517 height 17
select select "118"
click at [299, 143] on select "[Selecione...] ASG ASG + ASG ++ Auxiliar de Depósito Auxiliar de Depósito + Aux…" at bounding box center [557, 151] width 517 height 17
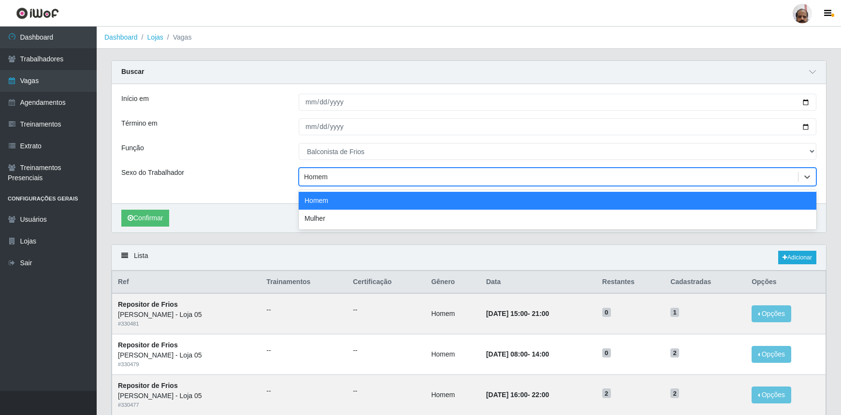
click at [336, 181] on div "Homem" at bounding box center [548, 177] width 499 height 16
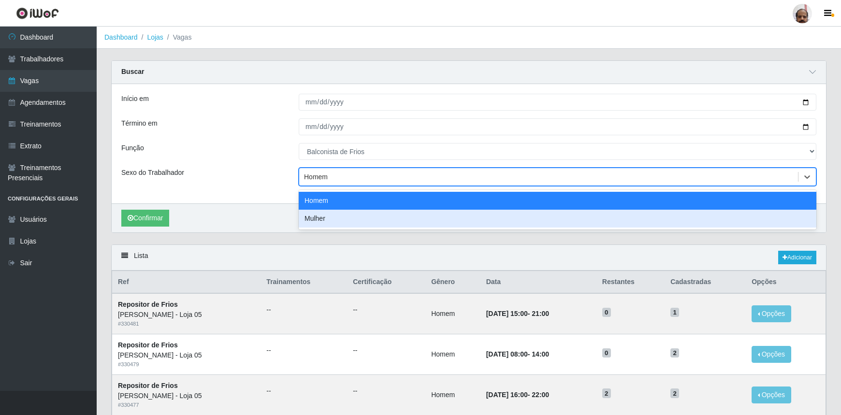
click at [338, 215] on div "Mulher" at bounding box center [557, 219] width 517 height 18
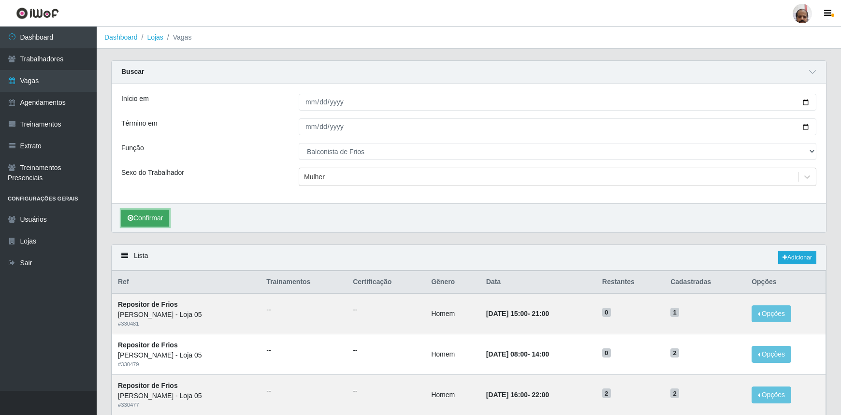
click at [144, 217] on button "Confirmar" at bounding box center [145, 218] width 48 height 17
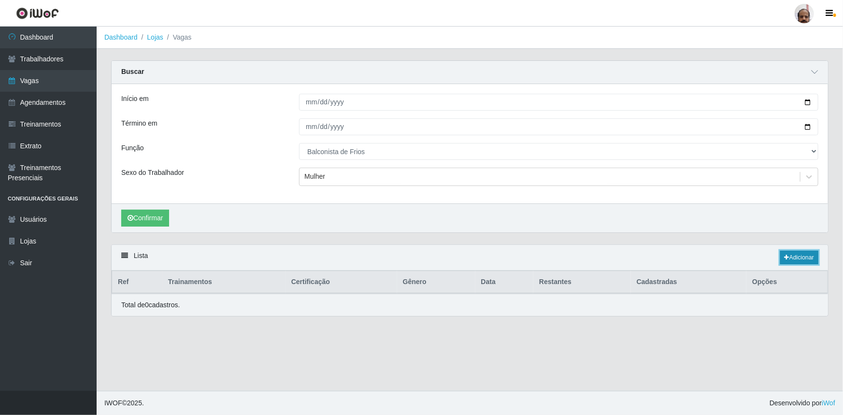
click at [792, 259] on link "Adicionar" at bounding box center [799, 258] width 38 height 14
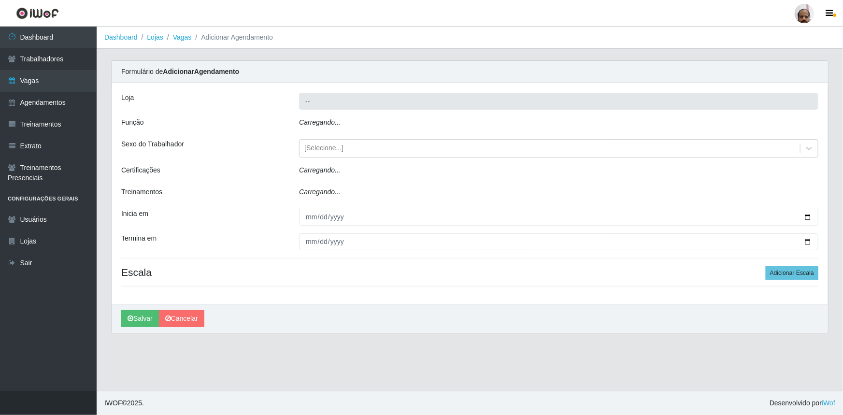
type input "[PERSON_NAME] - Loja 05"
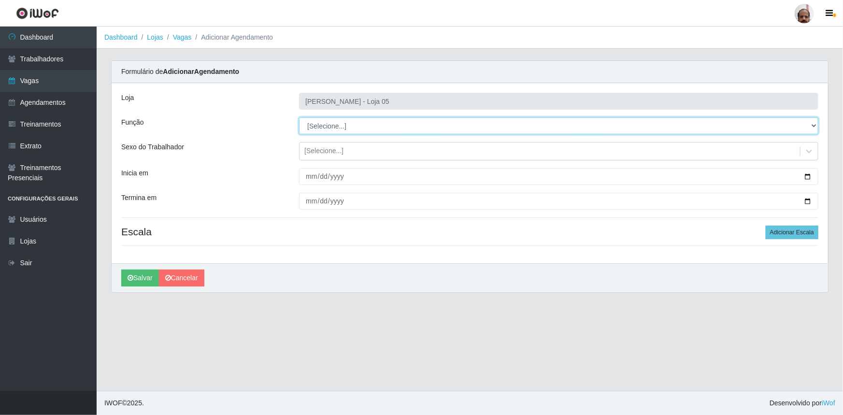
click at [326, 127] on select "[Selecione...] ASG ASG + ASG ++ Auxiliar de Depósito Auxiliar de Depósito + Aux…" at bounding box center [558, 125] width 519 height 17
select select "118"
click at [299, 117] on select "[Selecione...] ASG ASG + ASG ++ Auxiliar de Depósito Auxiliar de Depósito + Aux…" at bounding box center [558, 125] width 519 height 17
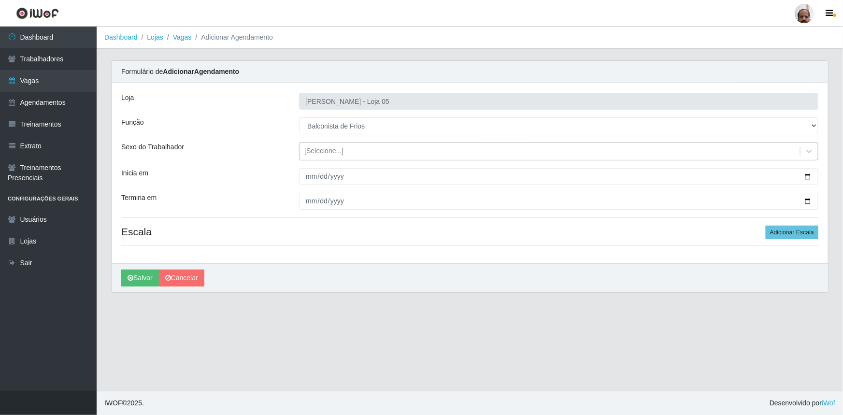
click at [338, 151] on div "[Selecione...]" at bounding box center [323, 151] width 39 height 10
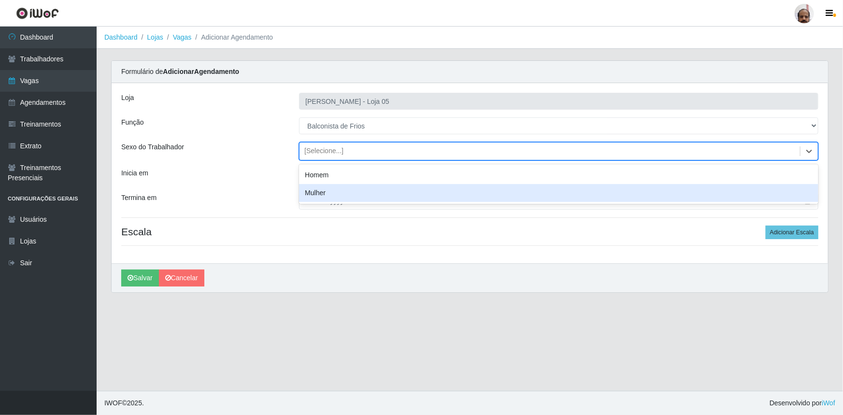
click at [345, 189] on div "Mulher" at bounding box center [558, 193] width 519 height 18
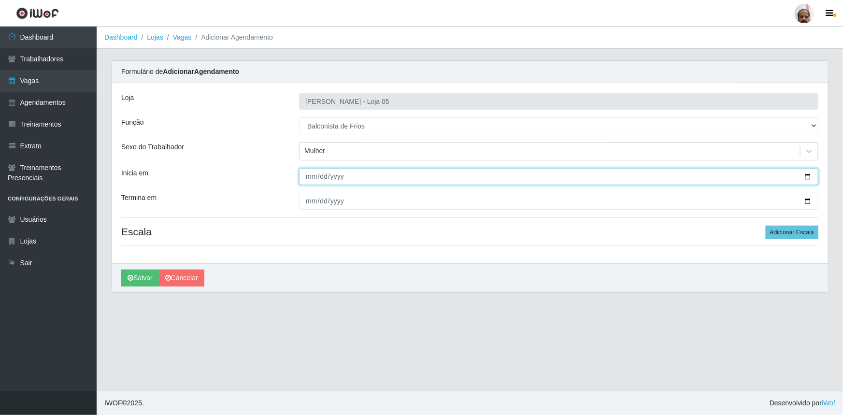
click at [809, 177] on input "Inicia em" at bounding box center [558, 176] width 519 height 17
type input "[DATE]"
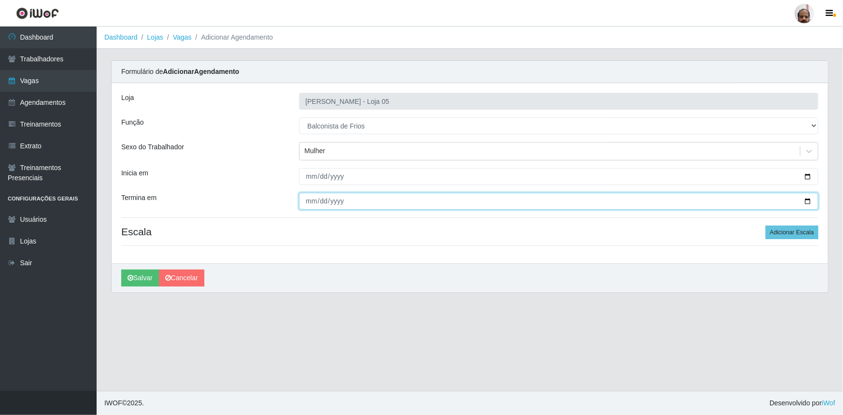
click at [810, 202] on input "Termina em" at bounding box center [558, 201] width 519 height 17
type input "[DATE]"
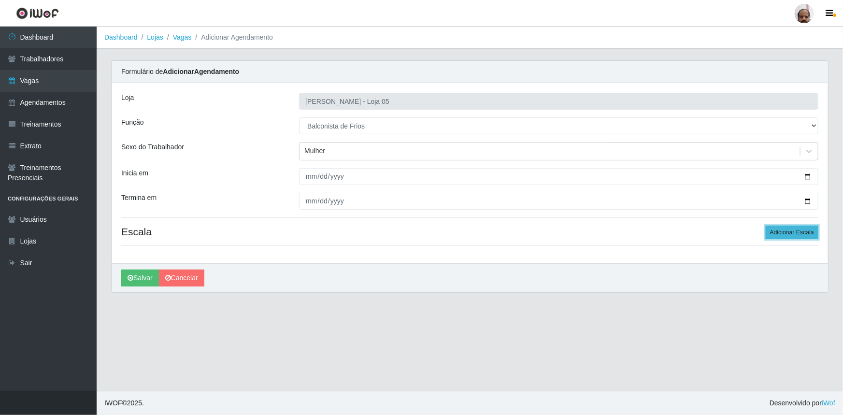
click at [781, 234] on button "Adicionar Escala" at bounding box center [792, 233] width 53 height 14
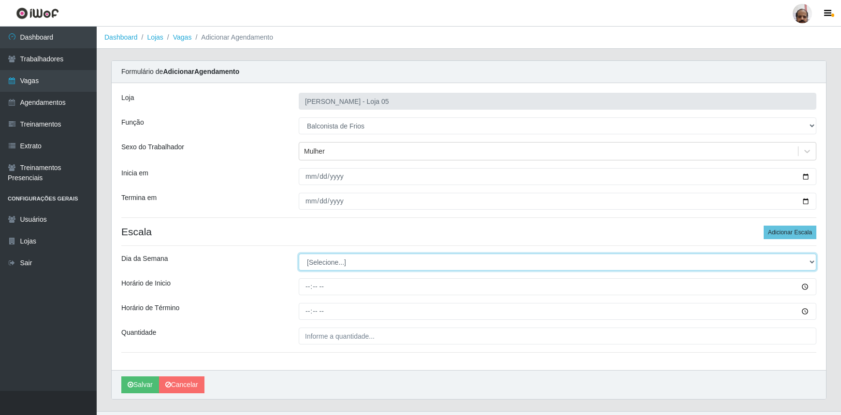
click at [355, 264] on select "[Selecione...] Segunda Terça Quarta Quinta Sexta Sábado Domingo" at bounding box center [557, 262] width 517 height 17
select select "1"
click at [299, 254] on select "[Selecione...] Segunda Terça Quarta Quinta Sexta Sábado Domingo" at bounding box center [557, 262] width 517 height 17
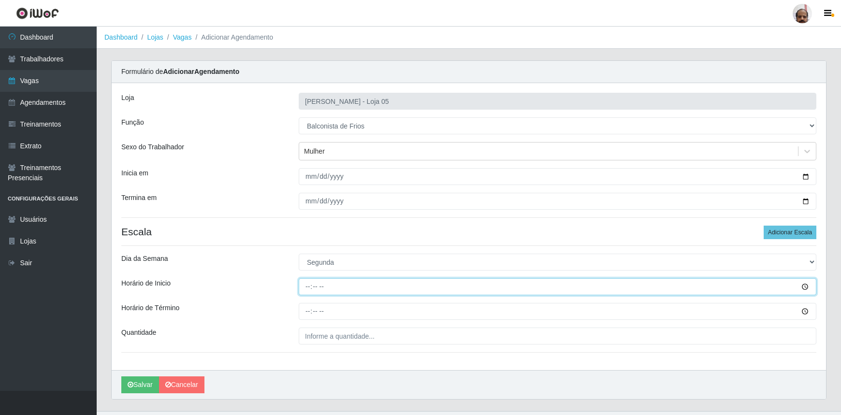
click at [304, 288] on input "Horário de Inicio" at bounding box center [557, 286] width 517 height 17
type input "08:00"
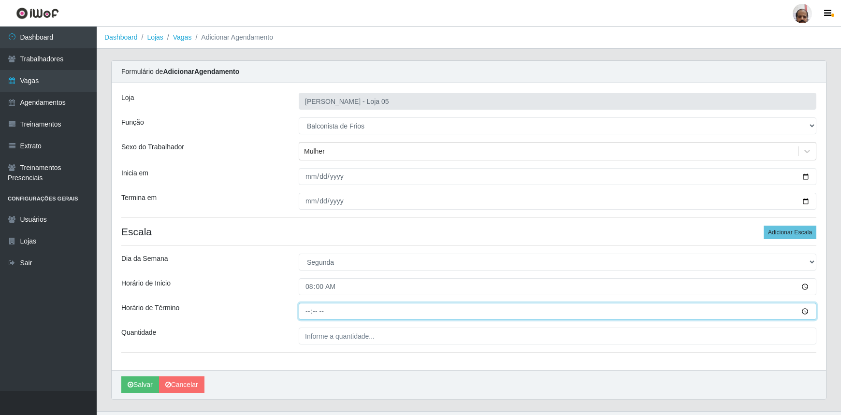
type input "14:00"
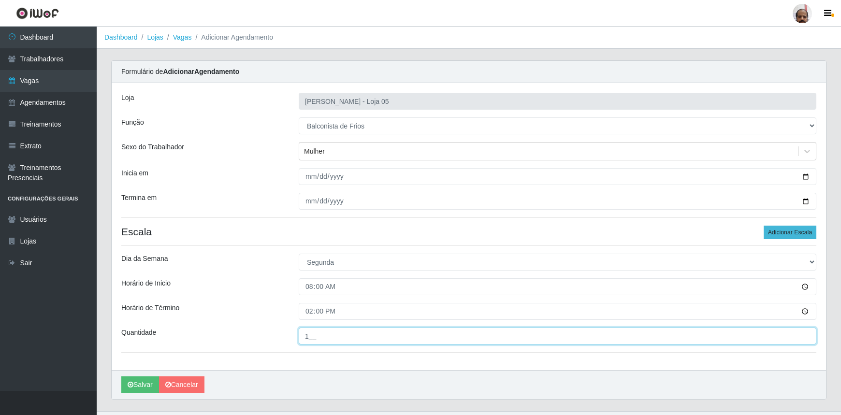
type input "1__"
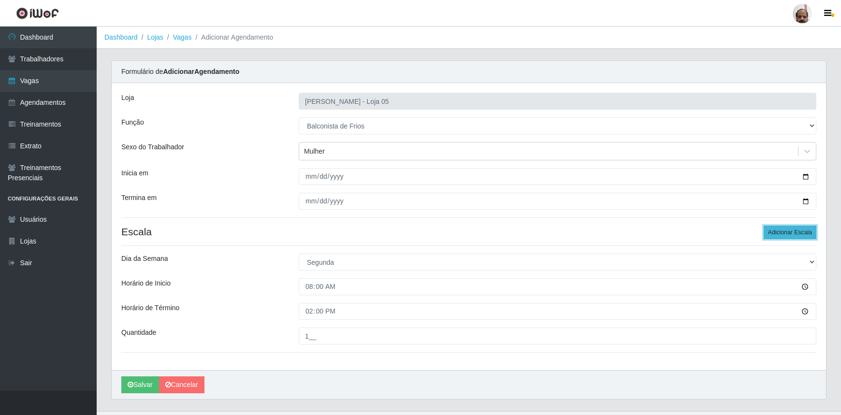
click at [788, 233] on button "Adicionar Escala" at bounding box center [789, 233] width 53 height 14
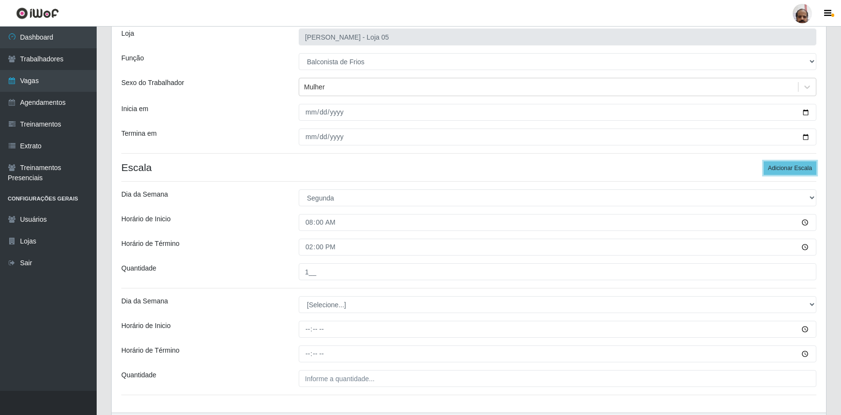
scroll to position [126, 0]
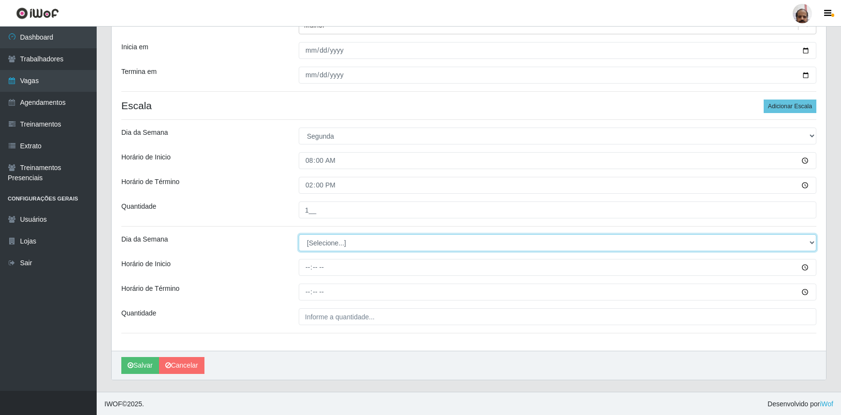
click at [309, 237] on select "[Selecione...] Segunda Terça Quarta Quinta Sexta Sábado Domingo" at bounding box center [557, 242] width 517 height 17
select select "1"
click at [299, 234] on select "[Selecione...] Segunda Terça Quarta Quinta Sexta Sábado Domingo" at bounding box center [557, 242] width 517 height 17
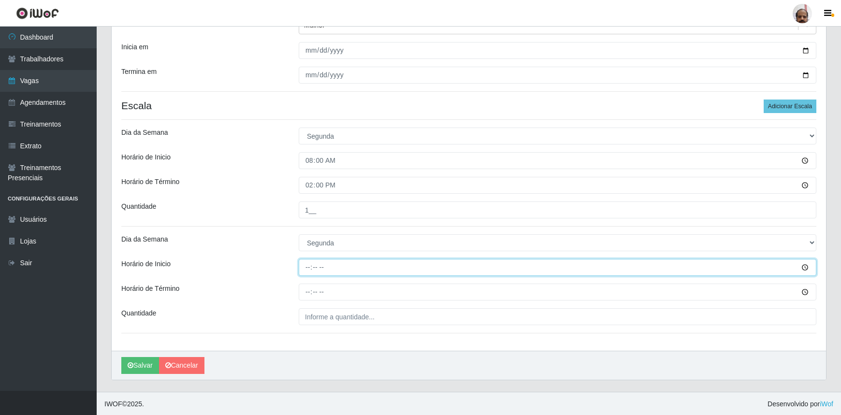
click at [307, 266] on input "Horário de Inicio" at bounding box center [557, 267] width 517 height 17
type input "16:00"
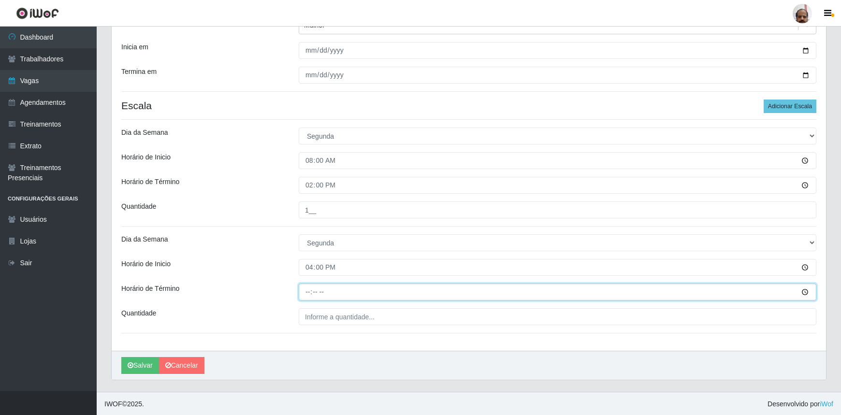
type input "22:00"
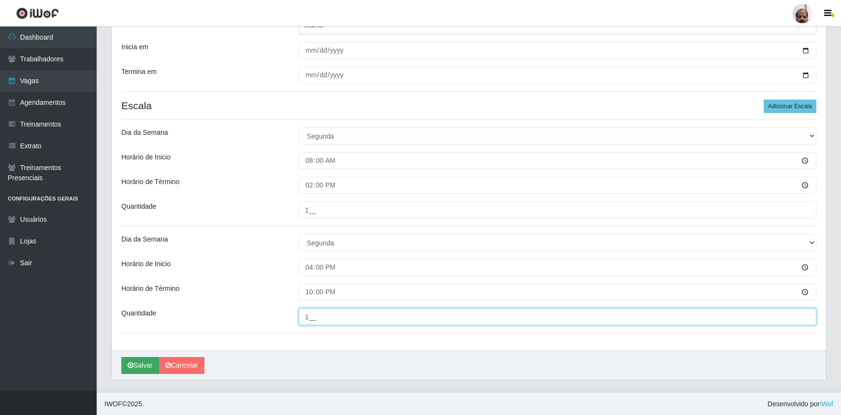
type input "1__"
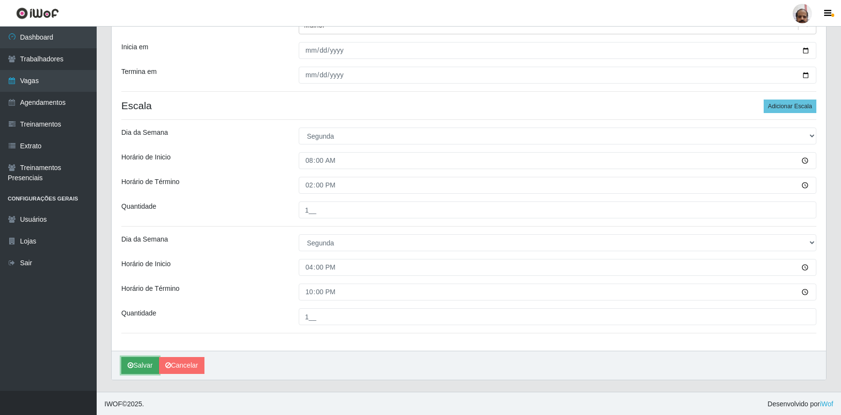
click at [140, 361] on button "Salvar" at bounding box center [140, 365] width 38 height 17
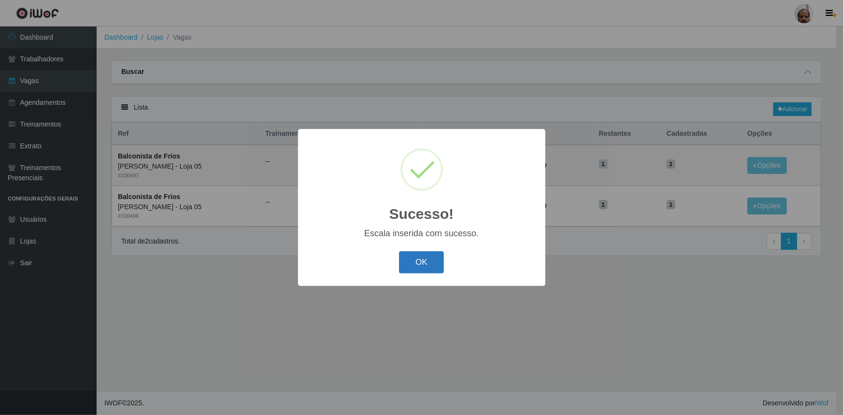
click at [425, 255] on button "OK" at bounding box center [421, 262] width 45 height 23
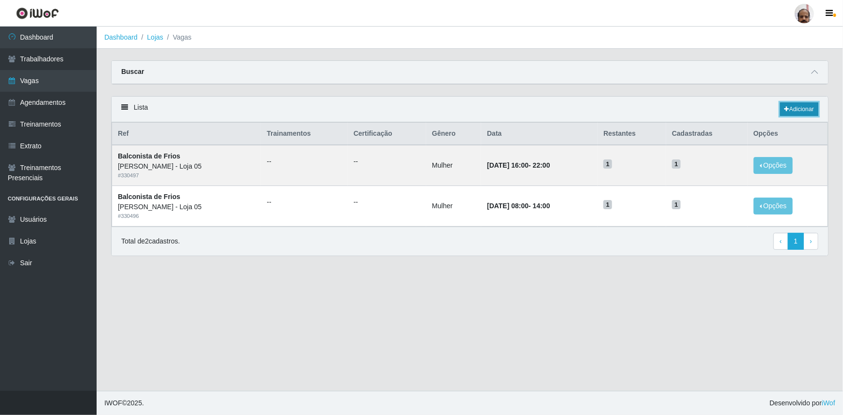
click at [790, 106] on link "Adicionar" at bounding box center [799, 109] width 38 height 14
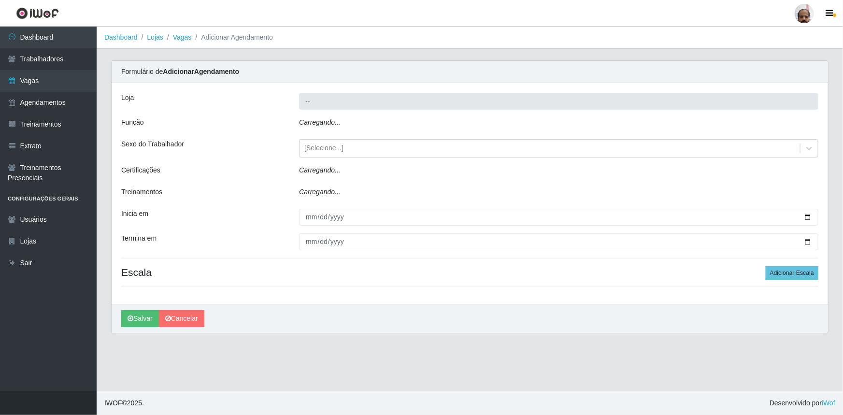
type input "[PERSON_NAME] - Loja 05"
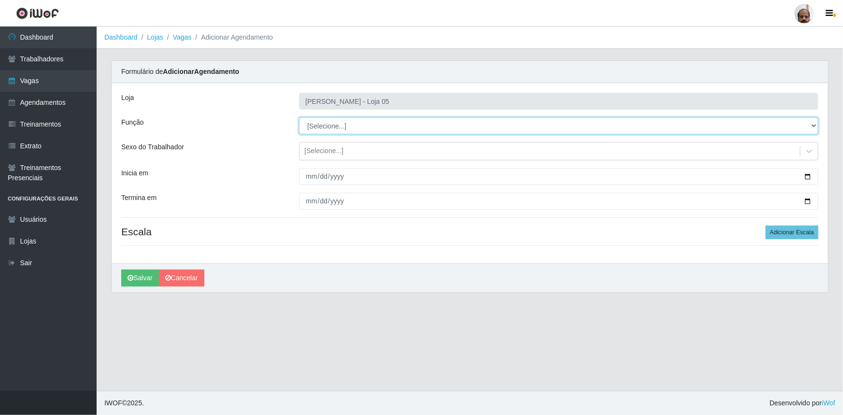
click at [345, 123] on select "[Selecione...] ASG ASG + ASG ++ Auxiliar de Depósito Auxiliar de Depósito + Aux…" at bounding box center [558, 125] width 519 height 17
select select "118"
click at [299, 117] on select "[Selecione...] ASG ASG + ASG ++ Auxiliar de Depósito Auxiliar de Depósito + Aux…" at bounding box center [558, 125] width 519 height 17
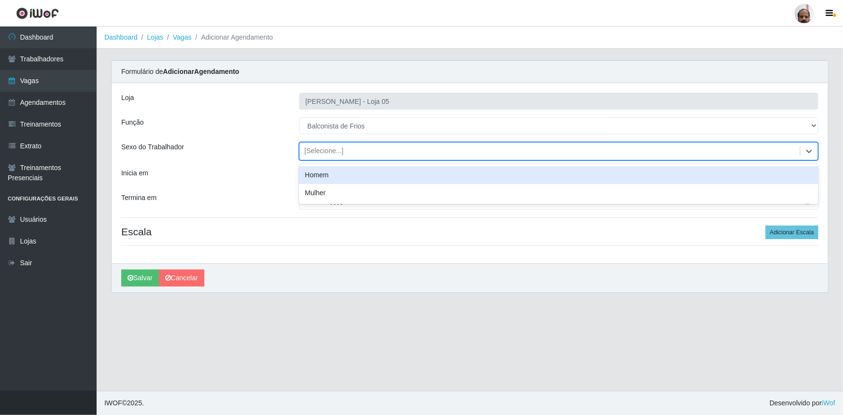
click at [322, 146] on div "[Selecione...]" at bounding box center [323, 151] width 39 height 10
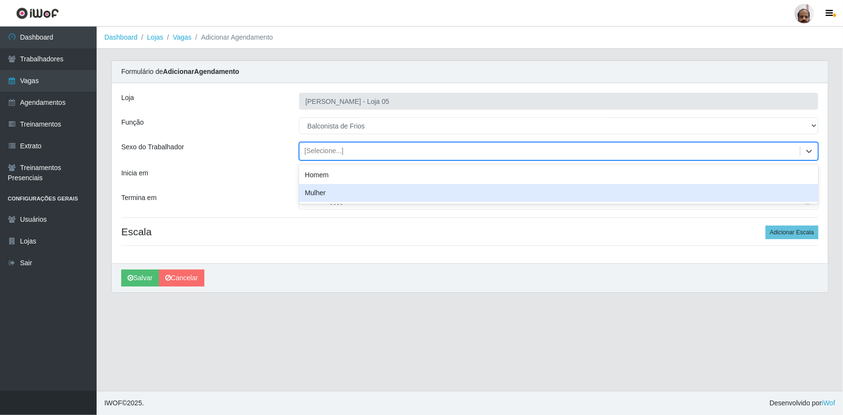
click at [327, 193] on div "Mulher" at bounding box center [558, 193] width 519 height 18
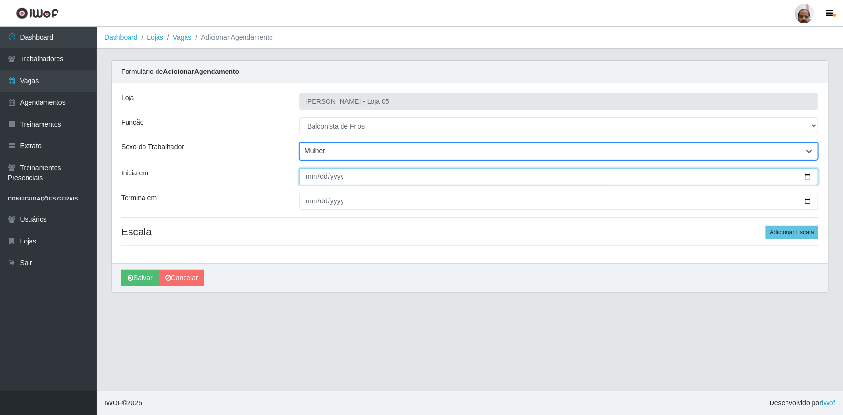
click at [808, 175] on input "Inicia em" at bounding box center [558, 176] width 519 height 17
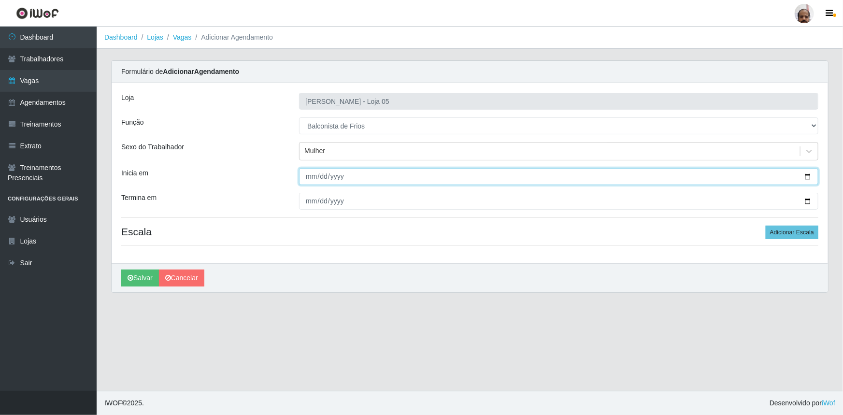
type input "[DATE]"
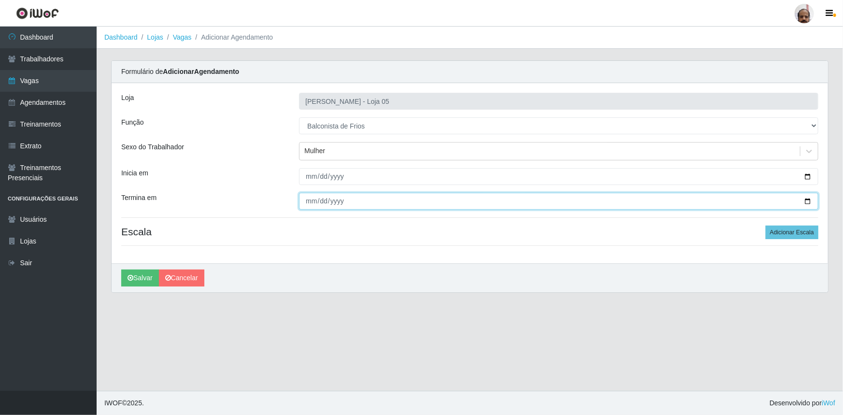
click at [808, 196] on input "Termina em" at bounding box center [558, 201] width 519 height 17
type input "[DATE]"
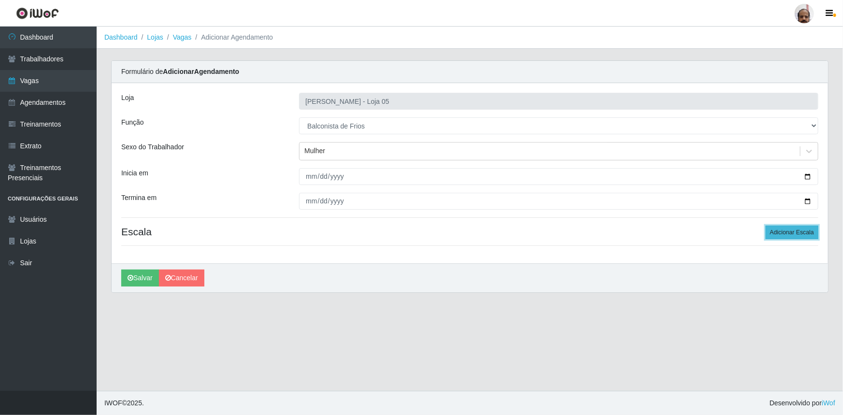
click at [797, 231] on button "Adicionar Escala" at bounding box center [792, 233] width 53 height 14
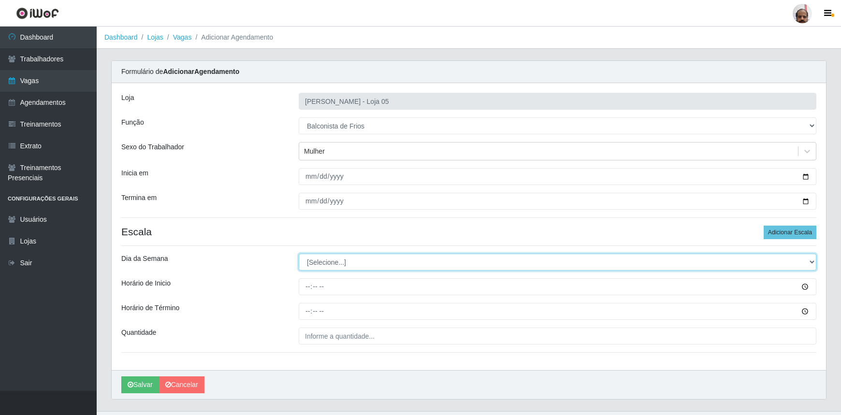
click at [334, 264] on select "[Selecione...] Segunda Terça Quarta Quinta Sexta Sábado Domingo" at bounding box center [557, 262] width 517 height 17
select select "2"
click at [299, 254] on select "[Selecione...] Segunda Terça Quarta Quinta Sexta Sábado Domingo" at bounding box center [557, 262] width 517 height 17
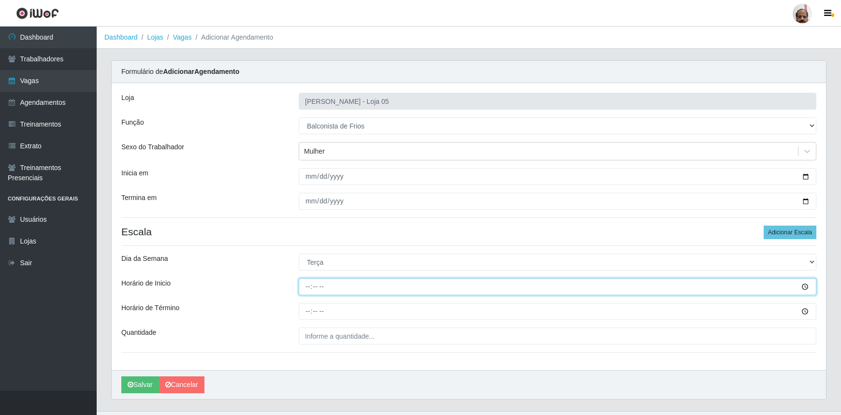
click at [307, 285] on input "Horário de Inicio" at bounding box center [557, 286] width 517 height 17
type input "08:00"
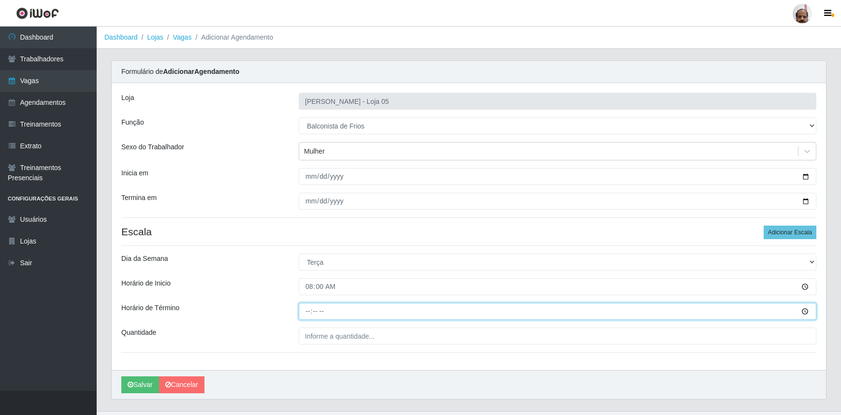
type input "14:00"
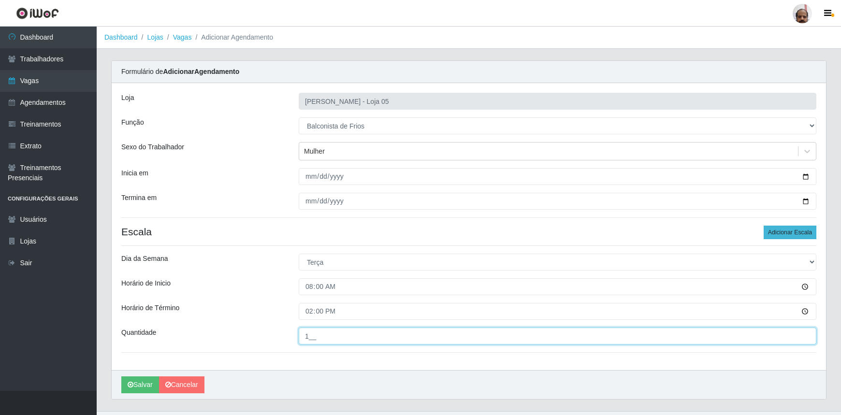
type input "1__"
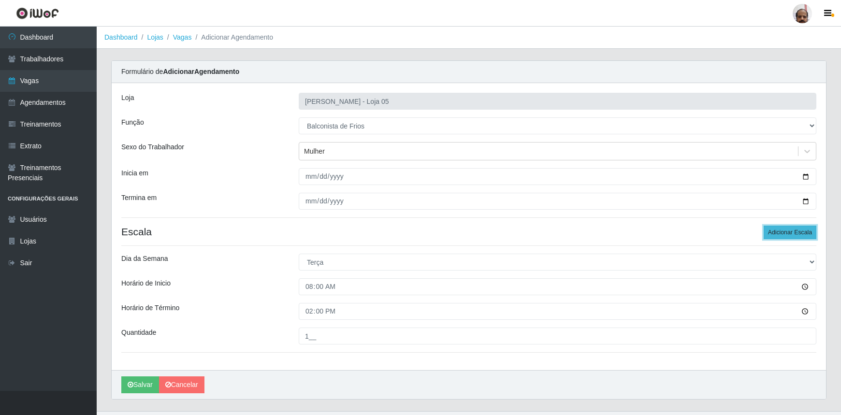
click at [778, 234] on button "Adicionar Escala" at bounding box center [789, 233] width 53 height 14
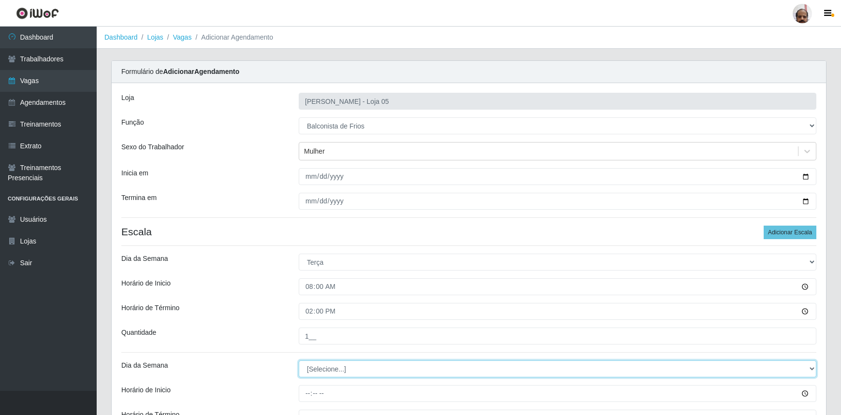
click at [308, 373] on select "[Selecione...] Segunda Terça Quarta Quinta Sexta Sábado Domingo" at bounding box center [557, 368] width 517 height 17
select select "2"
click at [299, 360] on select "[Selecione...] Segunda Terça Quarta Quinta Sexta Sábado Domingo" at bounding box center [557, 368] width 517 height 17
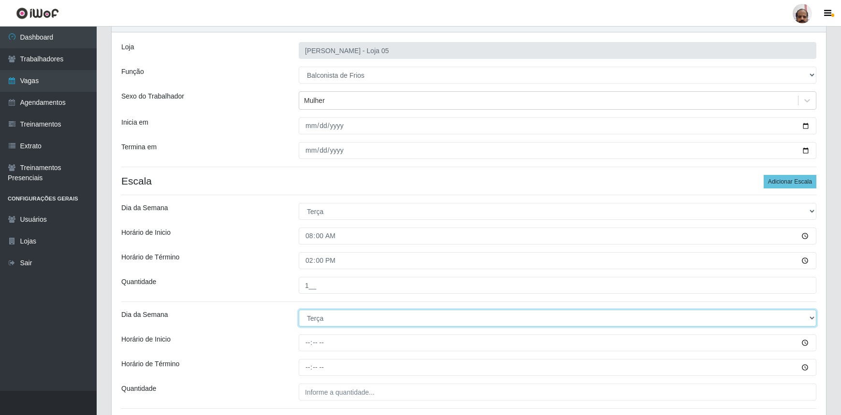
scroll to position [126, 0]
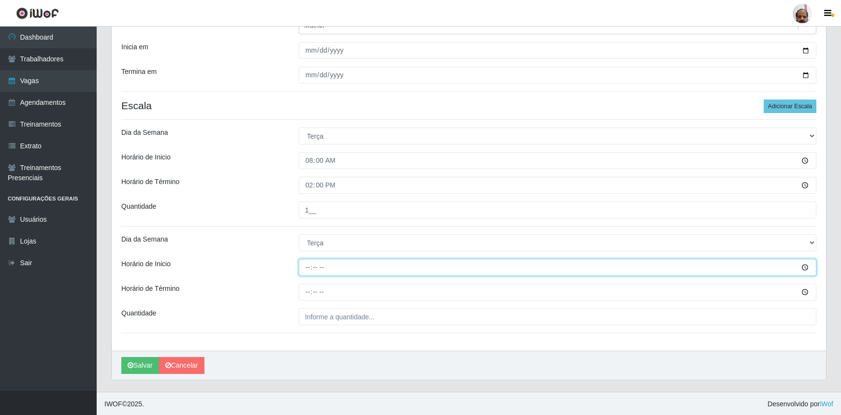
click at [323, 269] on input "Horário de Inicio" at bounding box center [557, 267] width 517 height 17
type input "16:00"
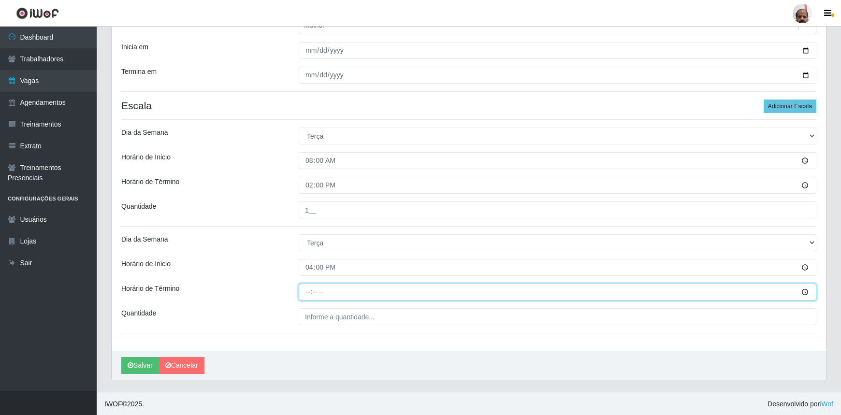
type input "22:00"
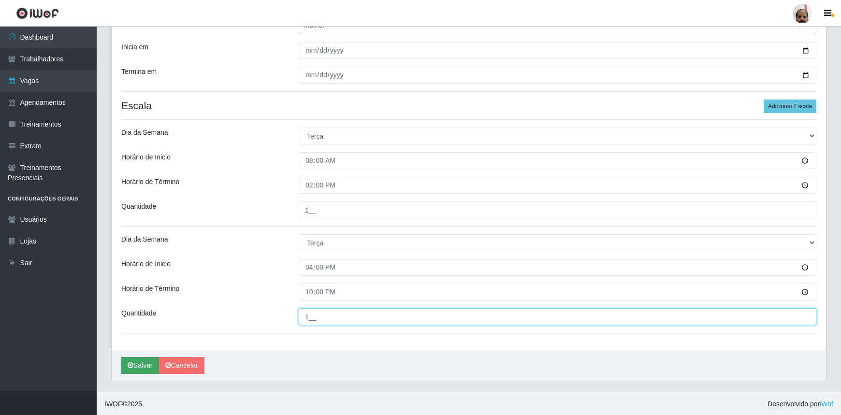
type input "1__"
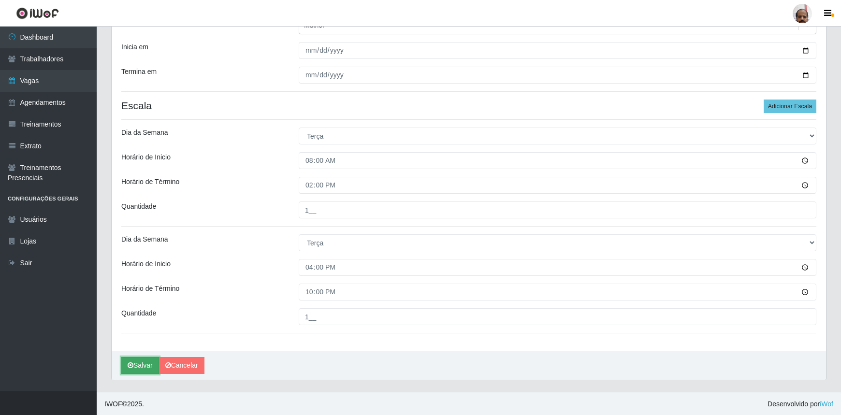
click at [136, 365] on button "Salvar" at bounding box center [140, 365] width 38 height 17
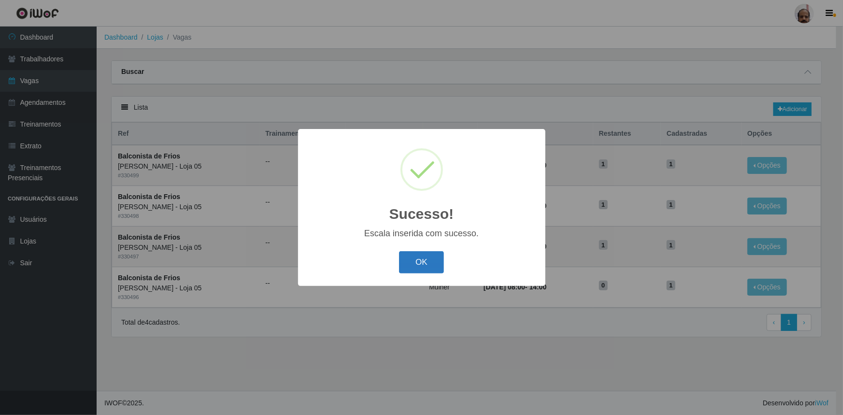
click at [415, 258] on button "OK" at bounding box center [421, 262] width 45 height 23
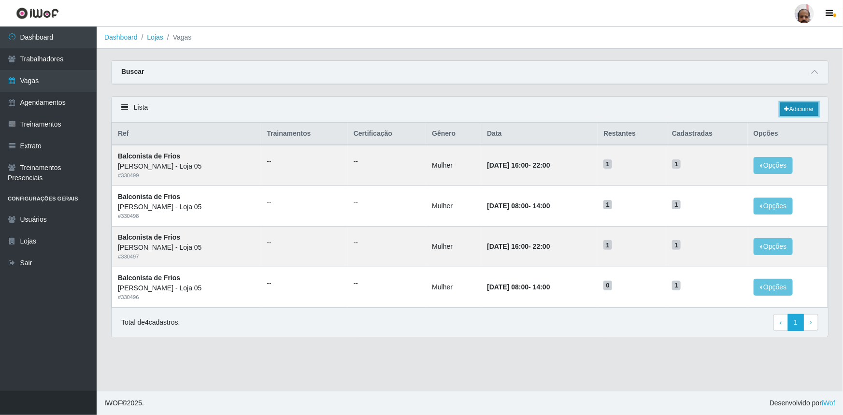
click at [796, 109] on link "Adicionar" at bounding box center [799, 109] width 38 height 14
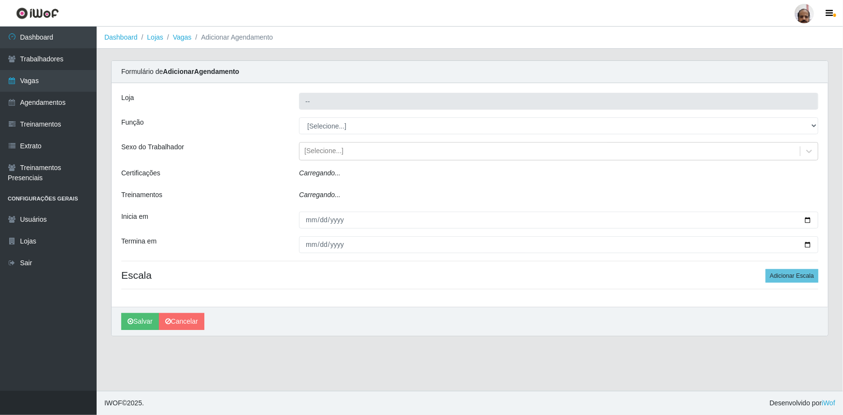
type input "[PERSON_NAME] - Loja 05"
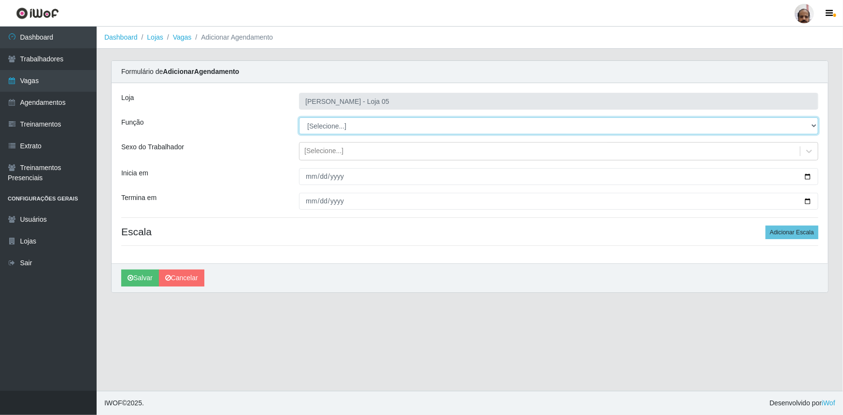
click at [323, 125] on select "[Selecione...] ASG ASG + ASG ++ Auxiliar de Depósito Auxiliar de Depósito + Aux…" at bounding box center [558, 125] width 519 height 17
select select "118"
click at [299, 117] on select "[Selecione...] ASG ASG + ASG ++ Auxiliar de Depósito Auxiliar de Depósito + Aux…" at bounding box center [558, 125] width 519 height 17
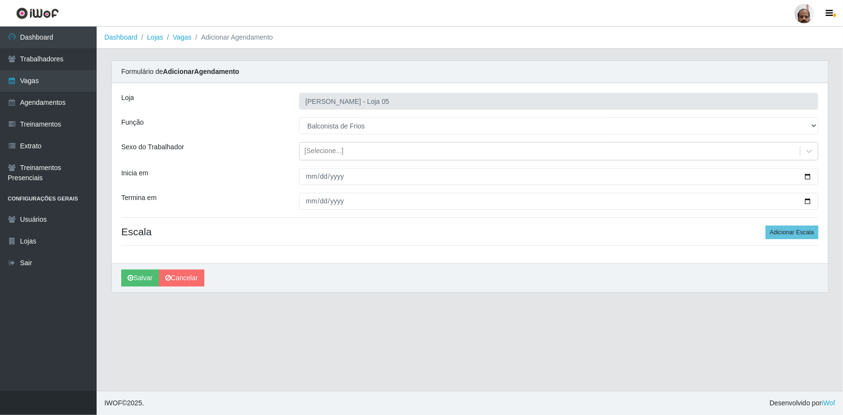
click at [322, 140] on div "Loja Mar Vermelho - Loja 05 Função [Selecione...] ASG ASG + ASG ++ Auxiliar de …" at bounding box center [470, 173] width 717 height 180
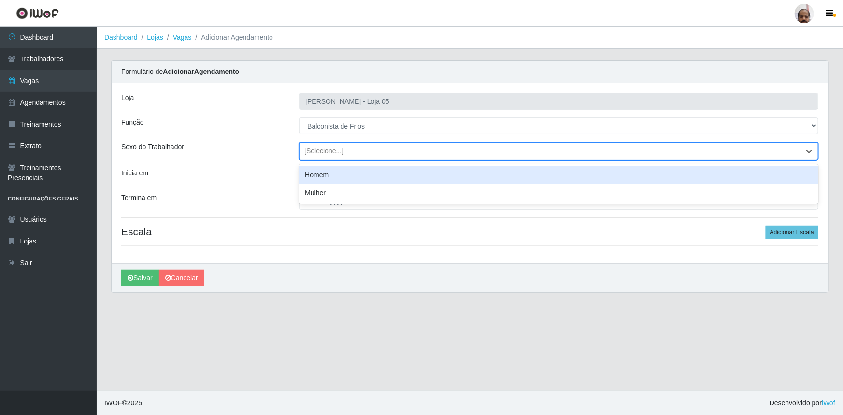
click at [327, 153] on div "[Selecione...]" at bounding box center [323, 151] width 39 height 10
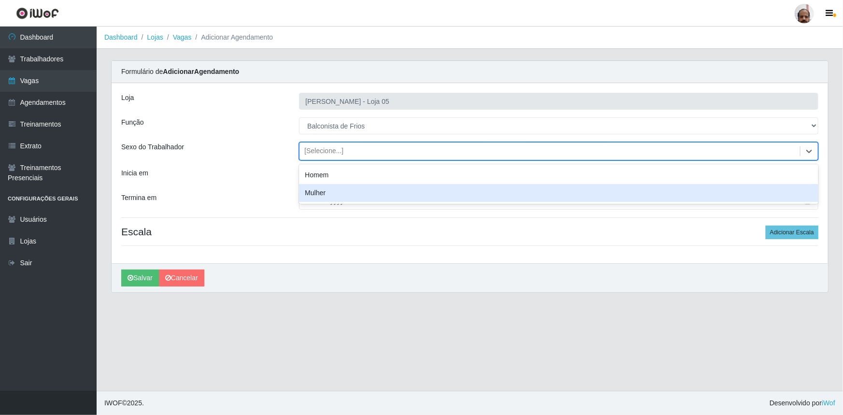
click at [332, 190] on div "Mulher" at bounding box center [558, 193] width 519 height 18
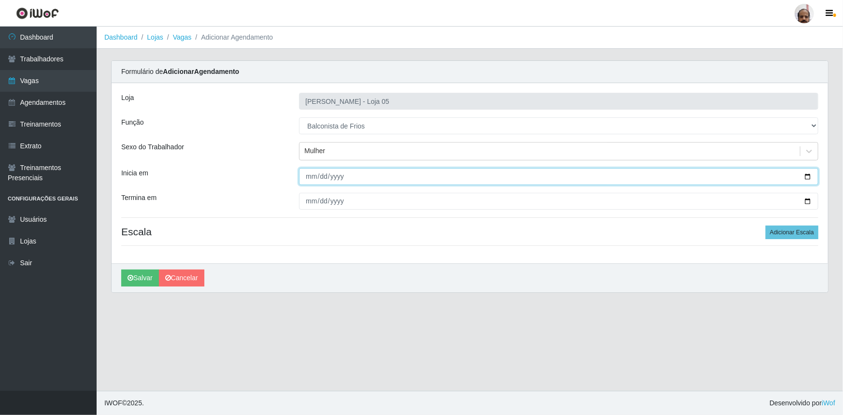
click at [808, 177] on input "Inicia em" at bounding box center [558, 176] width 519 height 17
type input "[DATE]"
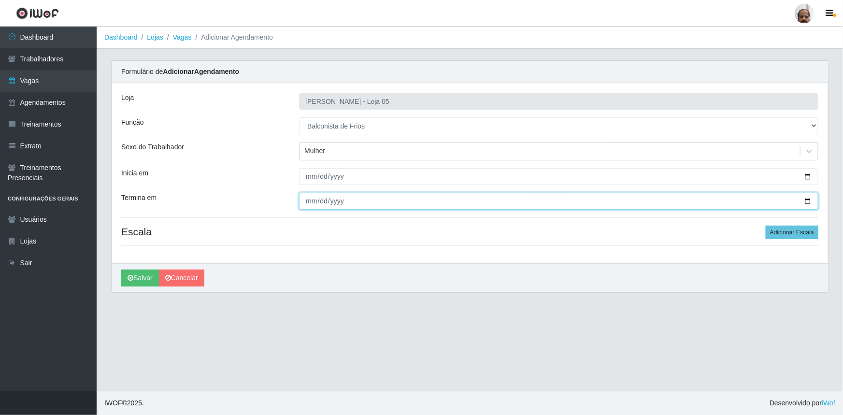
drag, startPoint x: 804, startPoint y: 201, endPoint x: 732, endPoint y: 241, distance: 82.6
click at [804, 201] on input "Termina em" at bounding box center [558, 201] width 519 height 17
type input "[DATE]"
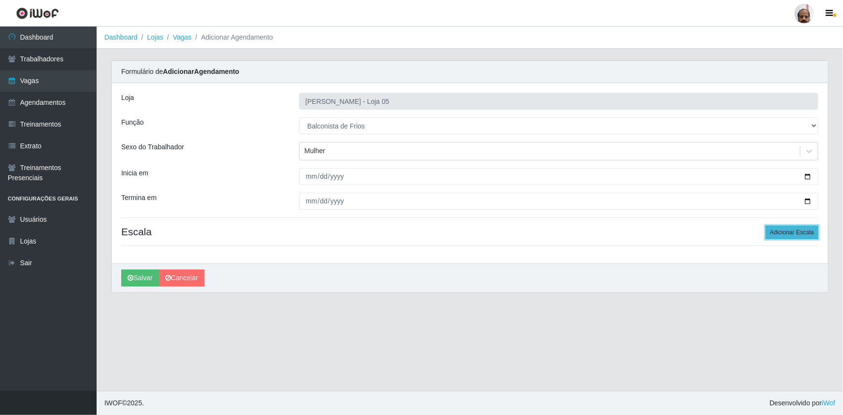
click at [788, 234] on button "Adicionar Escala" at bounding box center [792, 233] width 53 height 14
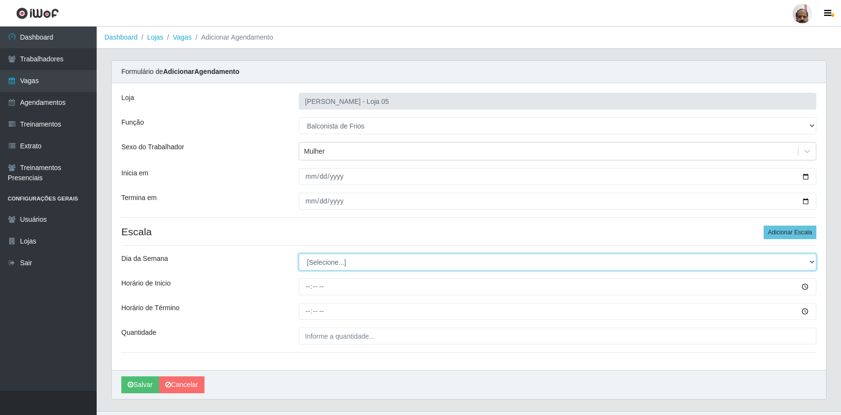
click at [320, 261] on select "[Selecione...] Segunda Terça Quarta Quinta Sexta Sábado Domingo" at bounding box center [557, 262] width 517 height 17
select select "3"
click at [299, 254] on select "[Selecione...] Segunda Terça Quarta Quinta Sexta Sábado Domingo" at bounding box center [557, 262] width 517 height 17
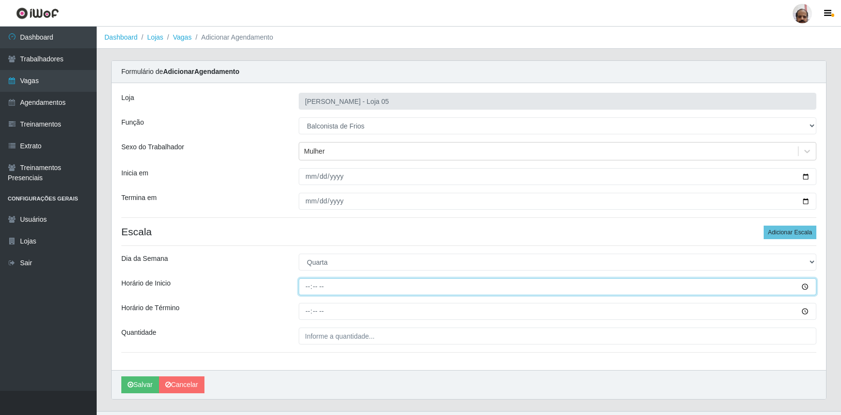
click at [305, 288] on input "Horário de Inicio" at bounding box center [557, 286] width 517 height 17
type input "08:00"
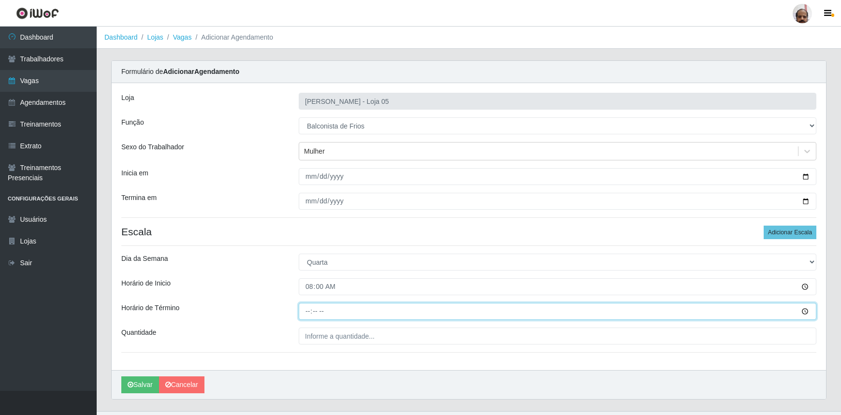
type input "14:00"
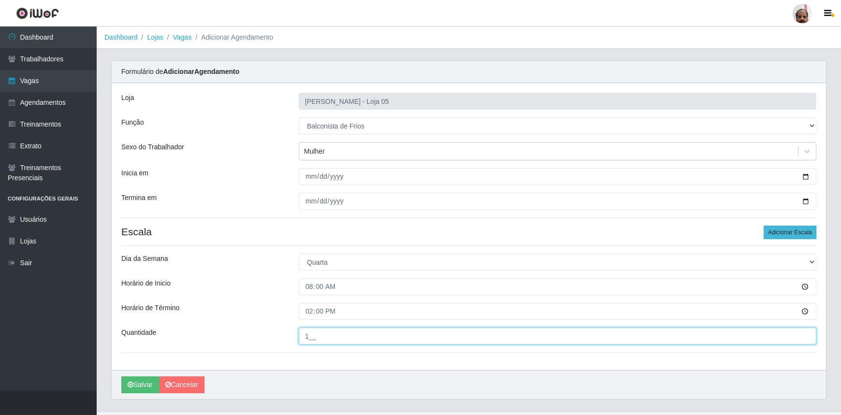
type input "1__"
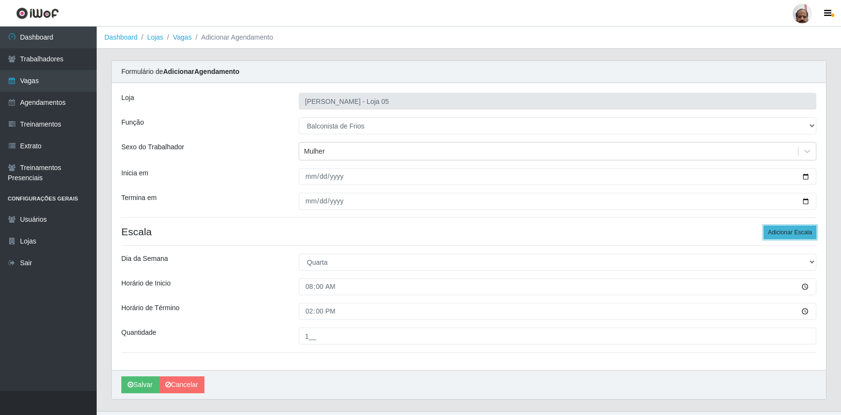
click at [786, 236] on button "Adicionar Escala" at bounding box center [789, 233] width 53 height 14
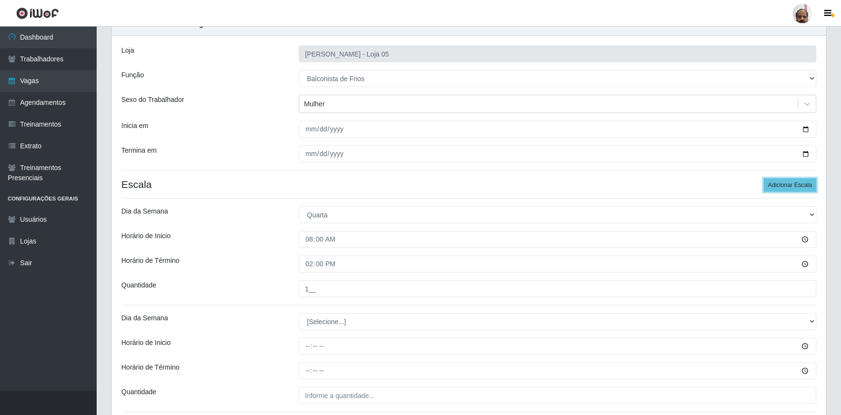
scroll to position [126, 0]
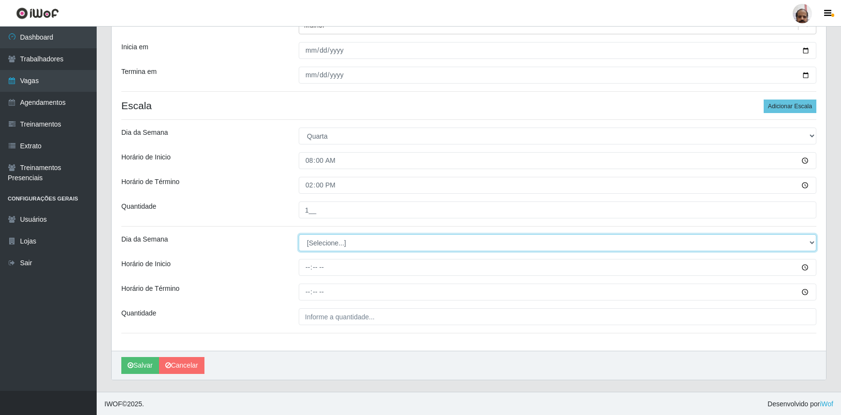
drag, startPoint x: 334, startPoint y: 240, endPoint x: 336, endPoint y: 249, distance: 9.0
click at [334, 240] on select "[Selecione...] Segunda Terça Quarta Quinta Sexta Sábado Domingo" at bounding box center [557, 242] width 517 height 17
select select "3"
click at [299, 234] on select "[Selecione...] Segunda Terça Quarta Quinta Sexta Sábado Domingo" at bounding box center [557, 242] width 517 height 17
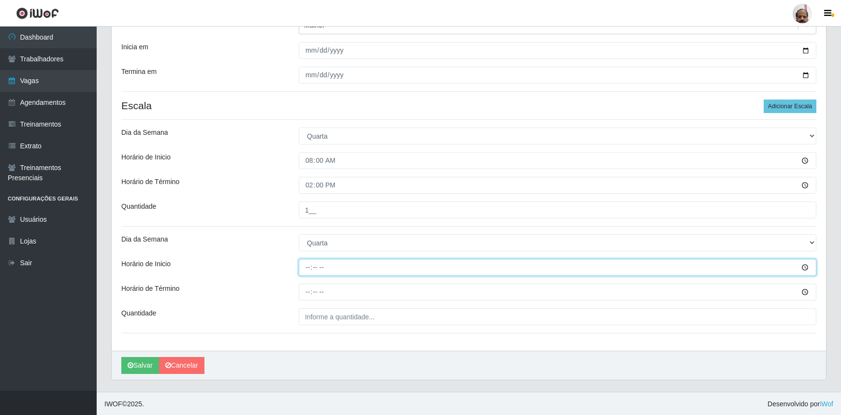
click at [305, 267] on input "Horário de Inicio" at bounding box center [557, 267] width 517 height 17
type input "16:00"
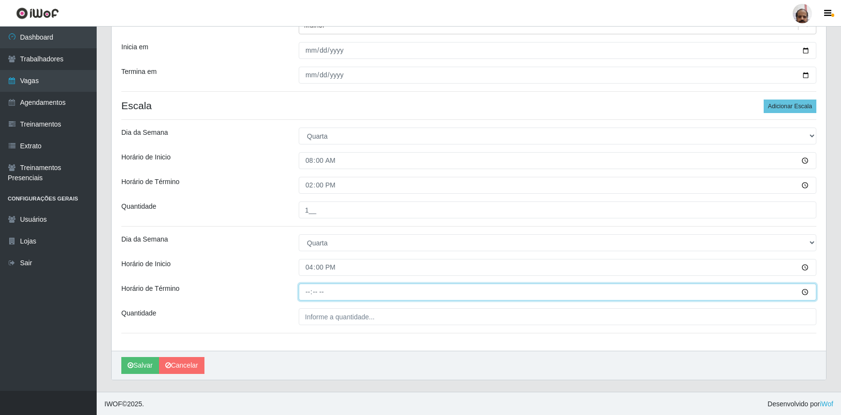
type input "22:00"
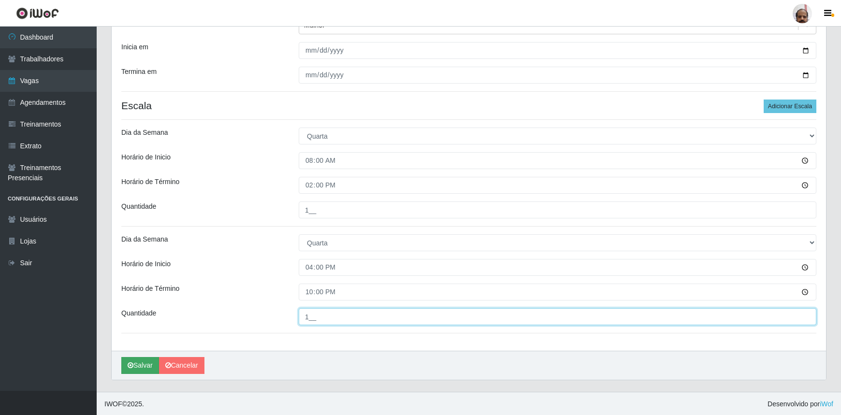
type input "1__"
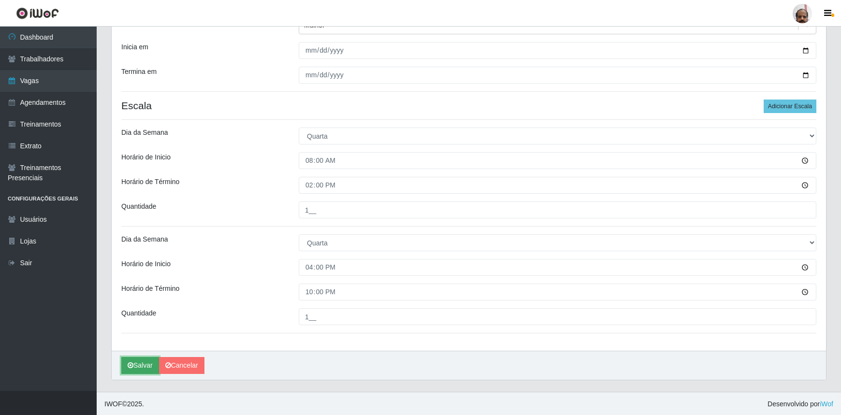
click at [143, 359] on button "Salvar" at bounding box center [140, 365] width 38 height 17
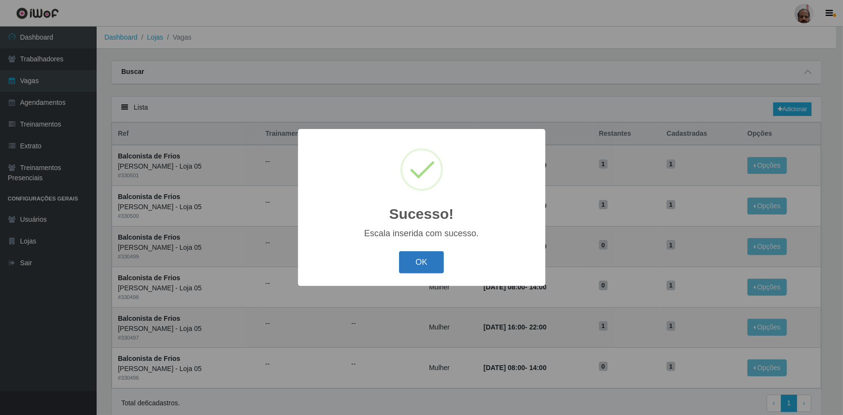
click at [416, 262] on button "OK" at bounding box center [421, 262] width 45 height 23
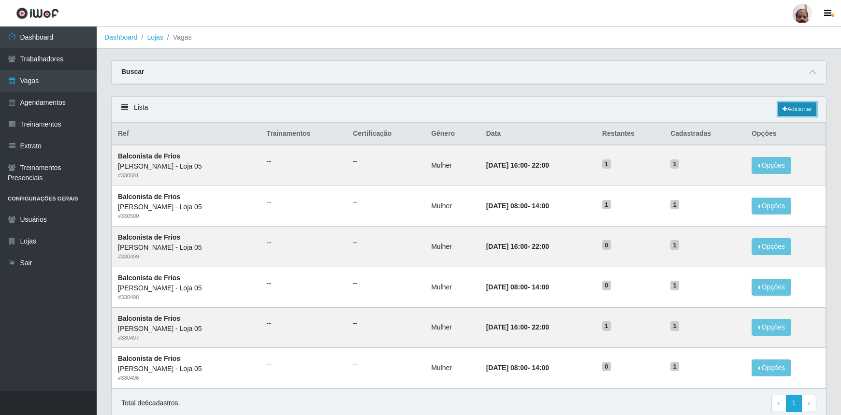
click at [788, 112] on link "Adicionar" at bounding box center [797, 109] width 38 height 14
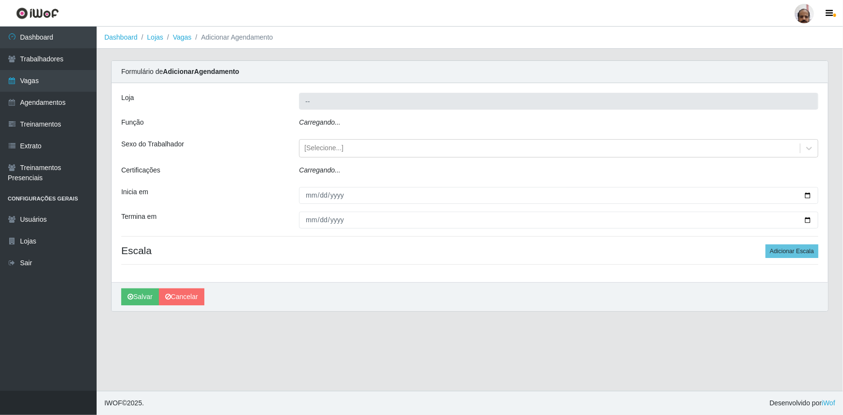
type input "[PERSON_NAME] - Loja 05"
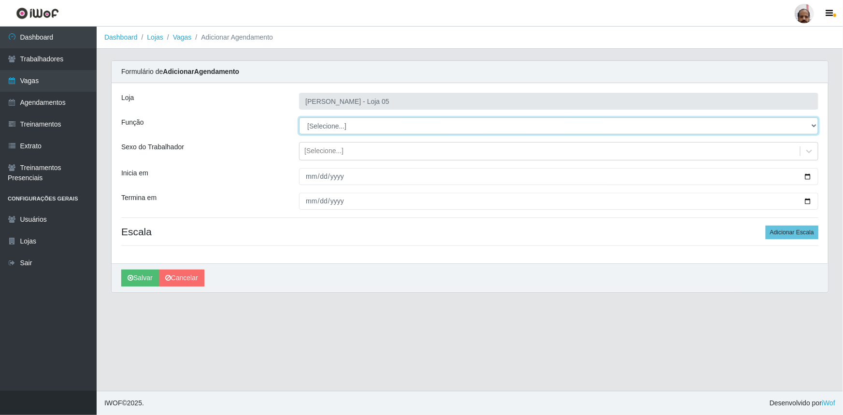
drag, startPoint x: 326, startPoint y: 124, endPoint x: 333, endPoint y: 133, distance: 11.6
click at [326, 124] on select "[Selecione...] ASG ASG + ASG ++ Auxiliar de Depósito Auxiliar de Depósito + Aux…" at bounding box center [558, 125] width 519 height 17
select select "118"
click at [299, 117] on select "[Selecione...] ASG ASG + ASG ++ Auxiliar de Depósito Auxiliar de Depósito + Aux…" at bounding box center [558, 125] width 519 height 17
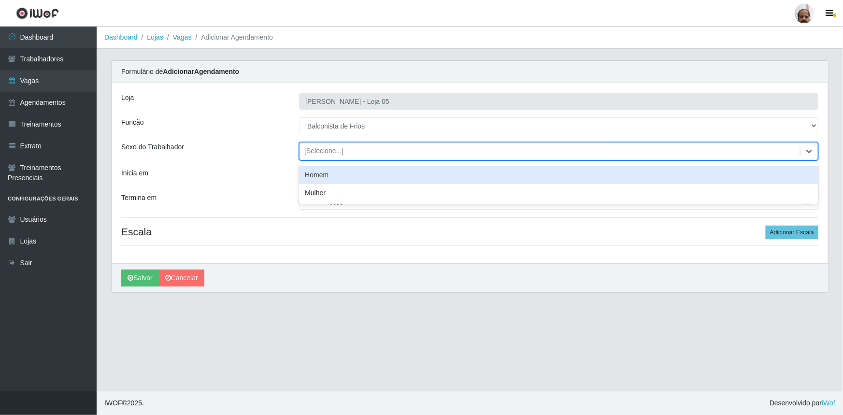
click at [332, 144] on div "[Selecione...]" at bounding box center [550, 152] width 501 height 16
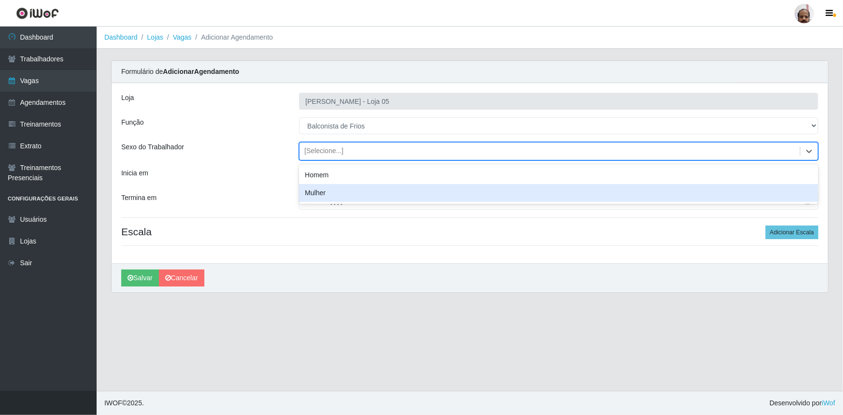
click at [340, 198] on div "Mulher" at bounding box center [558, 193] width 519 height 18
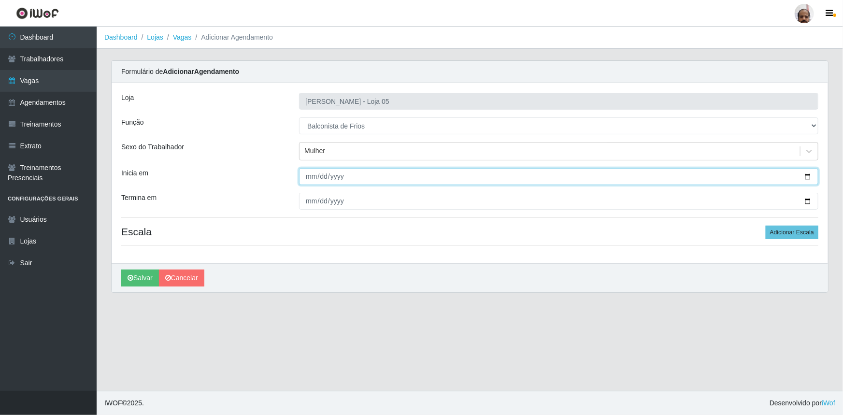
click at [807, 175] on input "Inicia em" at bounding box center [558, 176] width 519 height 17
type input "[DATE]"
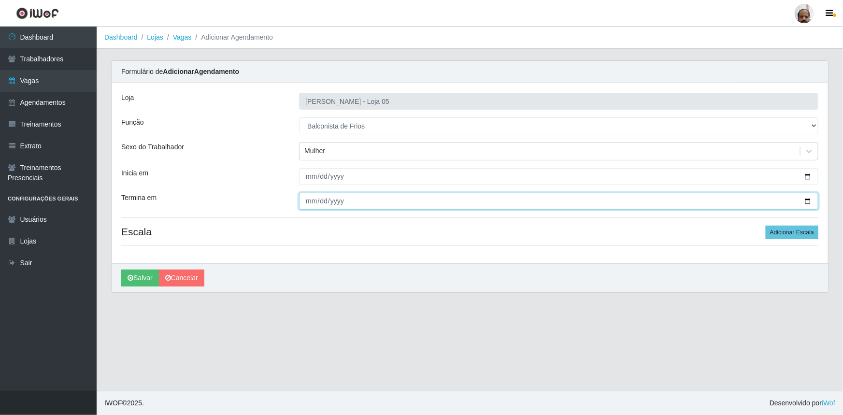
click at [808, 200] on input "Termina em" at bounding box center [558, 201] width 519 height 17
type input "[DATE]"
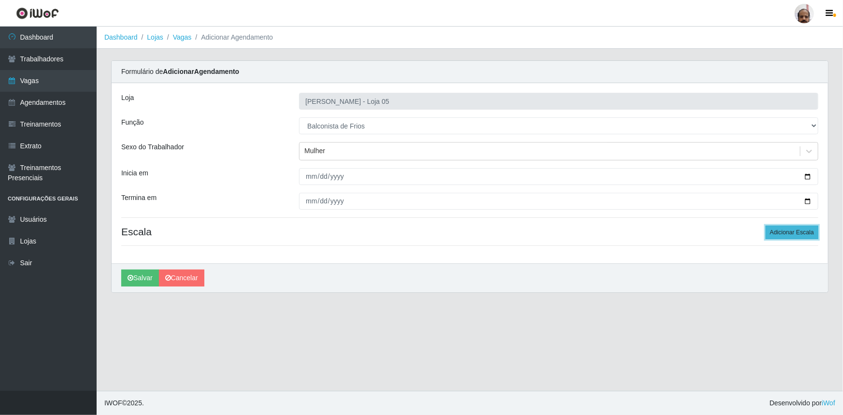
click at [790, 228] on button "Adicionar Escala" at bounding box center [792, 233] width 53 height 14
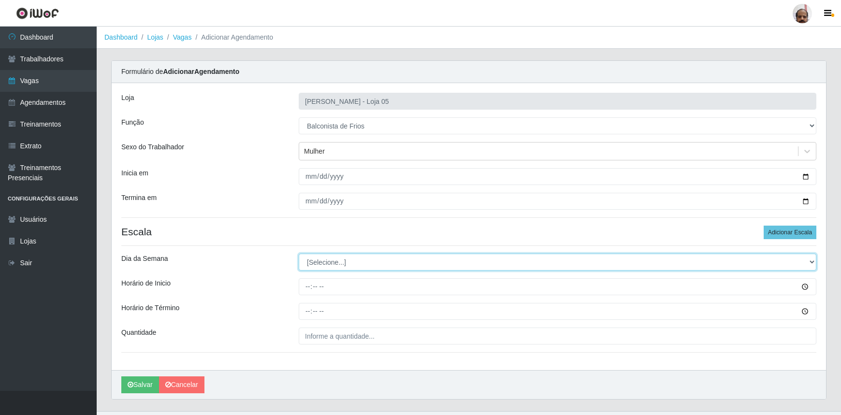
click at [313, 263] on select "[Selecione...] Segunda Terça Quarta Quinta Sexta Sábado Domingo" at bounding box center [557, 262] width 517 height 17
select select "4"
click at [299, 254] on select "[Selecione...] Segunda Terça Quarta Quinta Sexta Sábado Domingo" at bounding box center [557, 262] width 517 height 17
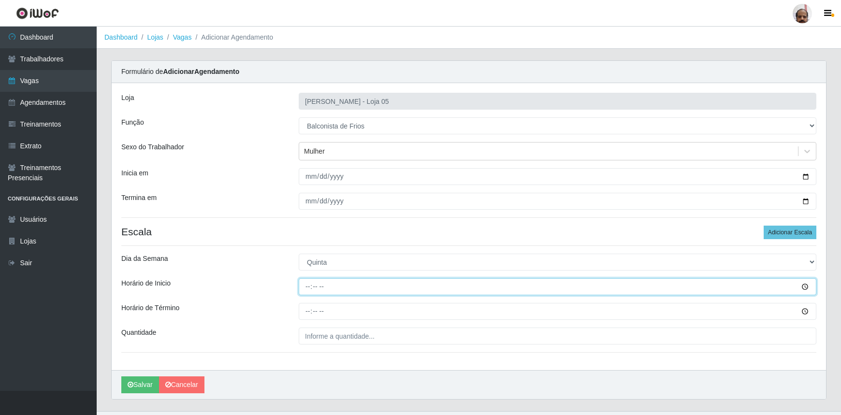
click at [308, 287] on input "Horário de Inicio" at bounding box center [557, 286] width 517 height 17
type input "08:00"
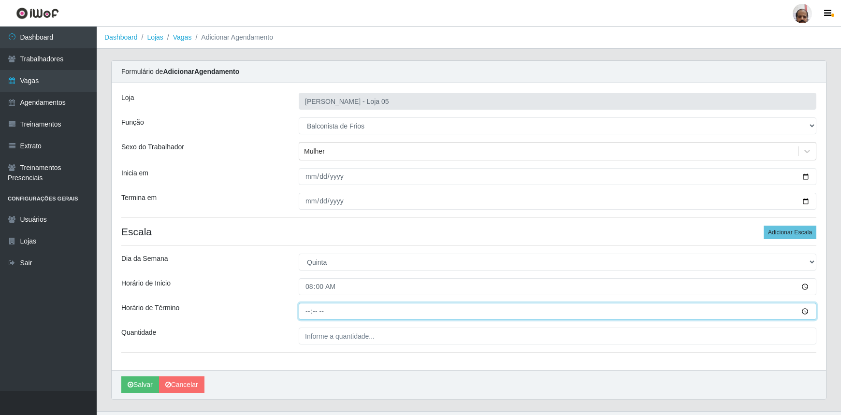
type input "14:00"
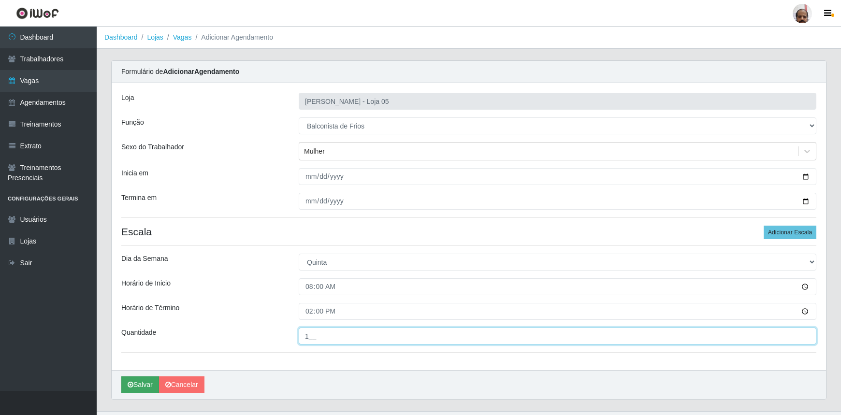
type input "1__"
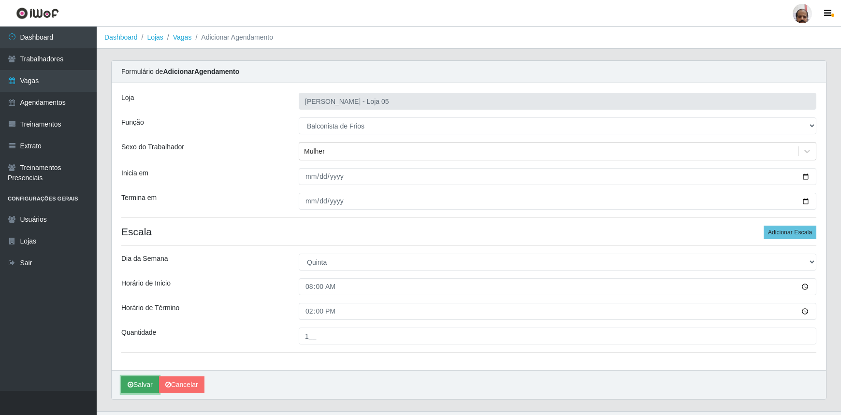
click at [141, 383] on button "Salvar" at bounding box center [140, 384] width 38 height 17
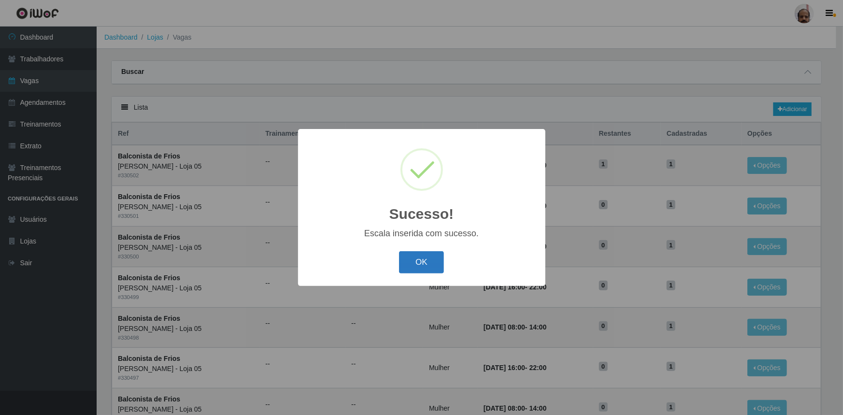
click at [423, 265] on button "OK" at bounding box center [421, 262] width 45 height 23
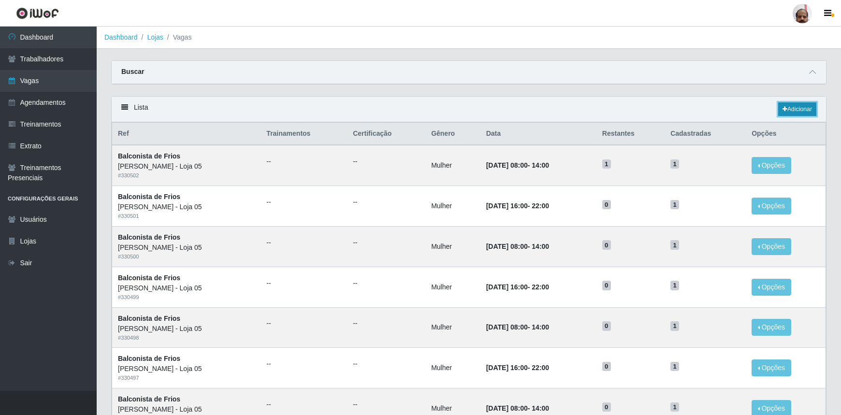
click at [784, 109] on icon at bounding box center [784, 109] width 5 height 6
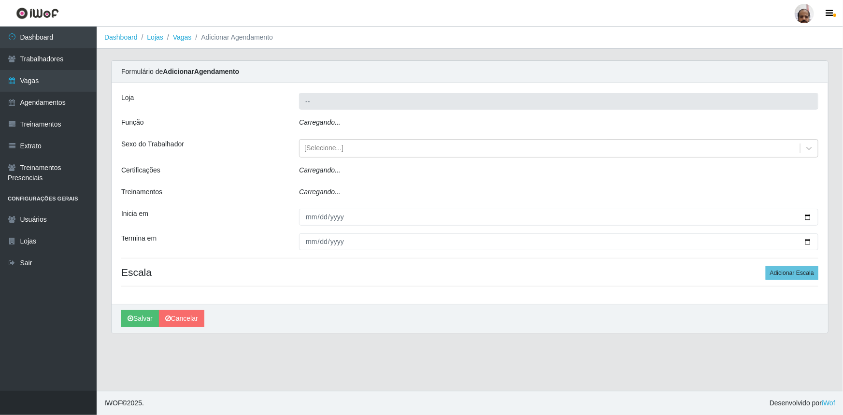
type input "[PERSON_NAME] - Loja 05"
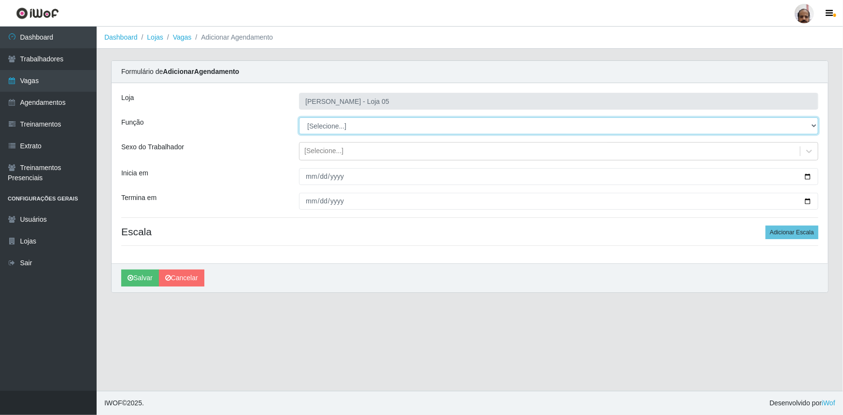
click at [330, 126] on select "[Selecione...] ASG ASG + ASG ++ Auxiliar de Depósito Auxiliar de Depósito + Aux…" at bounding box center [558, 125] width 519 height 17
select select "118"
click at [299, 117] on select "[Selecione...] ASG ASG + ASG ++ Auxiliar de Depósito Auxiliar de Depósito + Aux…" at bounding box center [558, 125] width 519 height 17
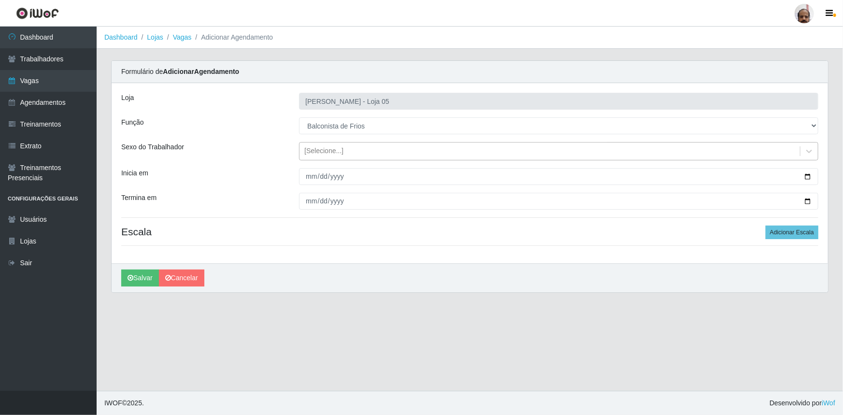
click at [334, 157] on div "[Selecione...]" at bounding box center [550, 152] width 501 height 16
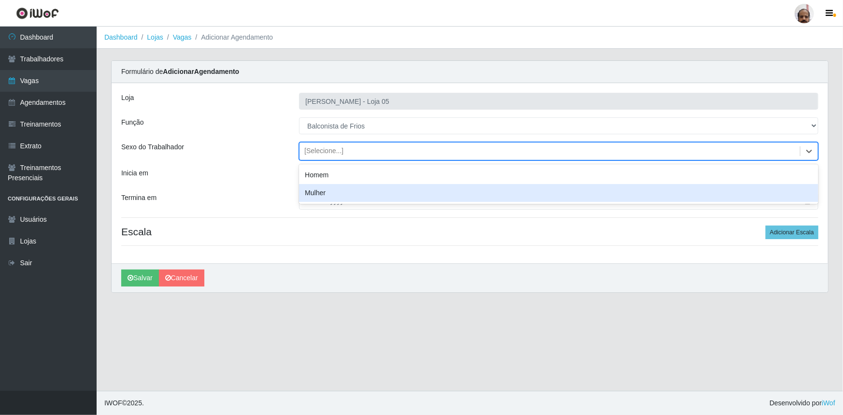
click at [343, 196] on div "Mulher" at bounding box center [558, 193] width 519 height 18
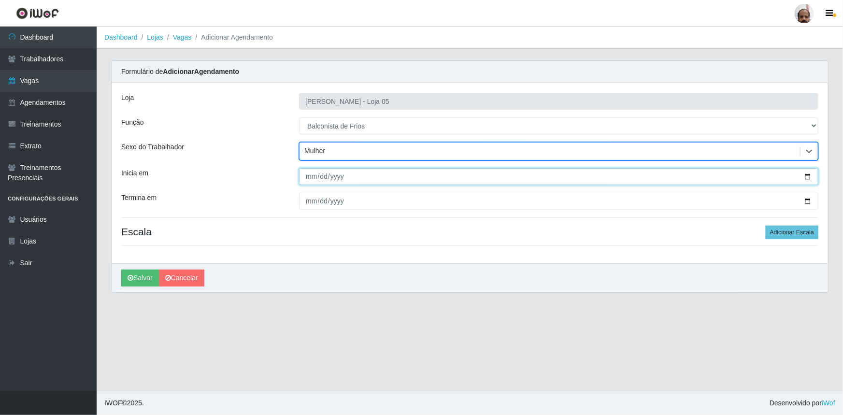
click at [807, 175] on input "Inicia em" at bounding box center [558, 176] width 519 height 17
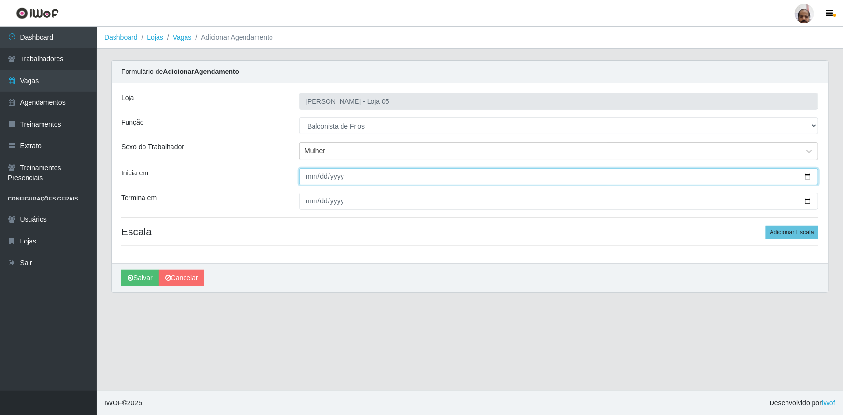
type input "[DATE]"
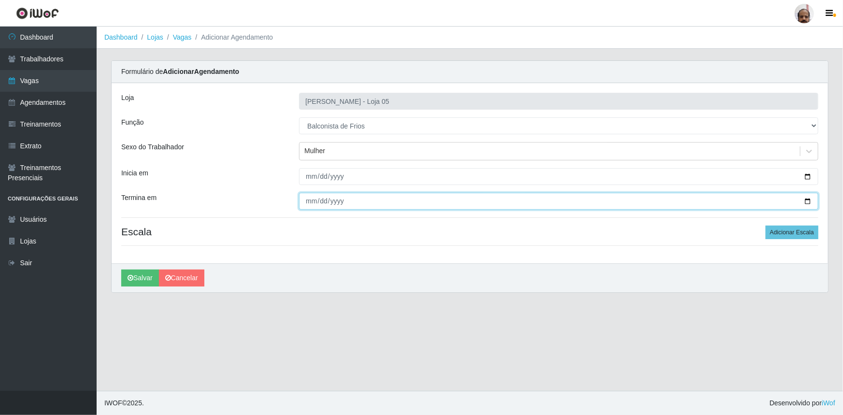
click at [808, 200] on input "Termina em" at bounding box center [558, 201] width 519 height 17
type input "[DATE]"
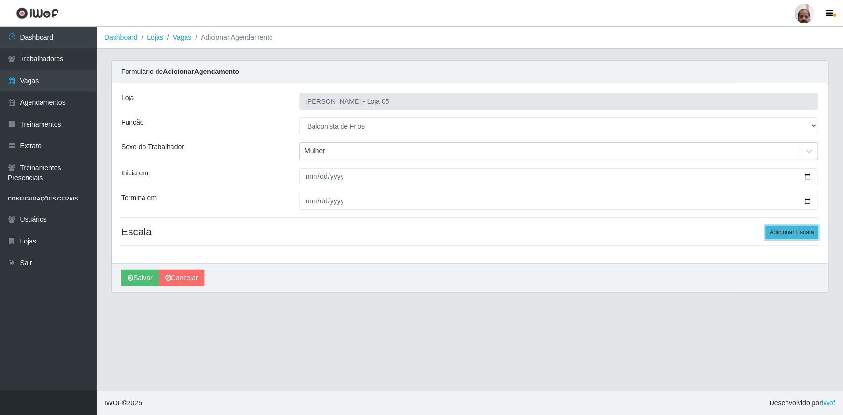
click at [775, 235] on button "Adicionar Escala" at bounding box center [792, 233] width 53 height 14
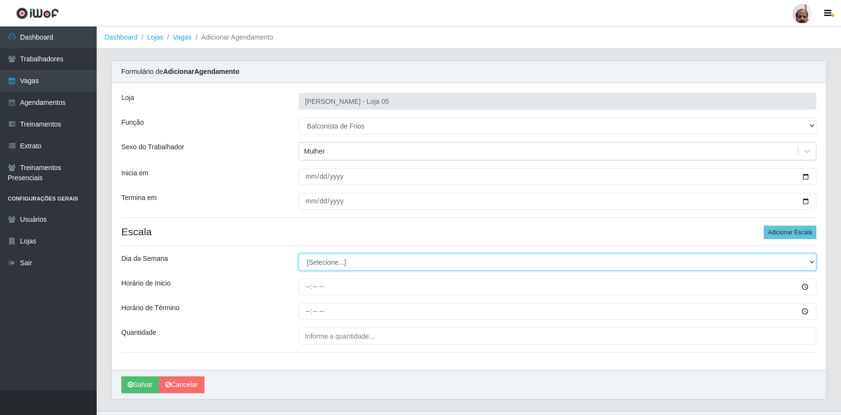
click at [338, 260] on select "[Selecione...] Segunda Terça Quarta Quinta Sexta Sábado Domingo" at bounding box center [557, 262] width 517 height 17
select select "5"
click at [299, 254] on select "[Selecione...] Segunda Terça Quarta Quinta Sexta Sábado Domingo" at bounding box center [557, 262] width 517 height 17
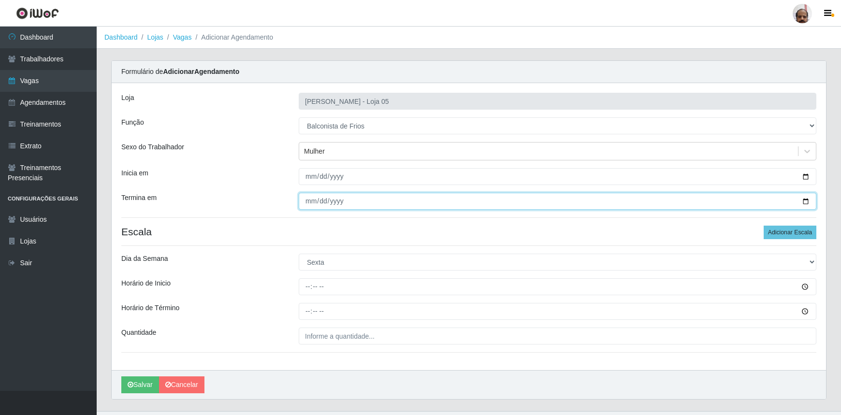
click at [807, 199] on input "[DATE]" at bounding box center [557, 201] width 517 height 17
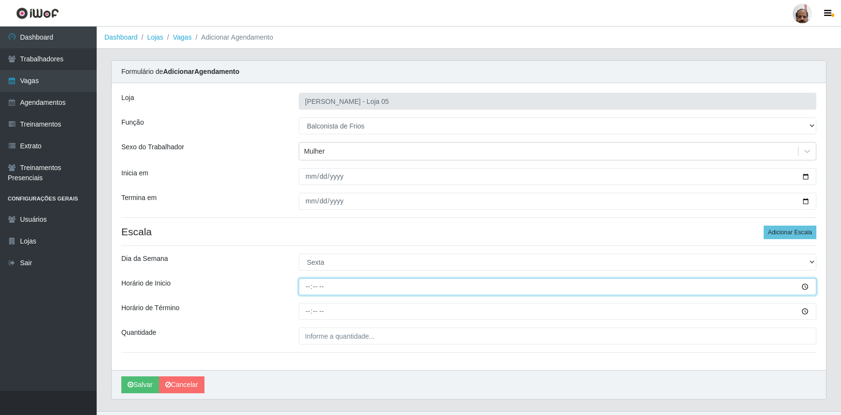
click at [305, 288] on input "Horário de Inicio" at bounding box center [557, 286] width 517 height 17
type input "08:00"
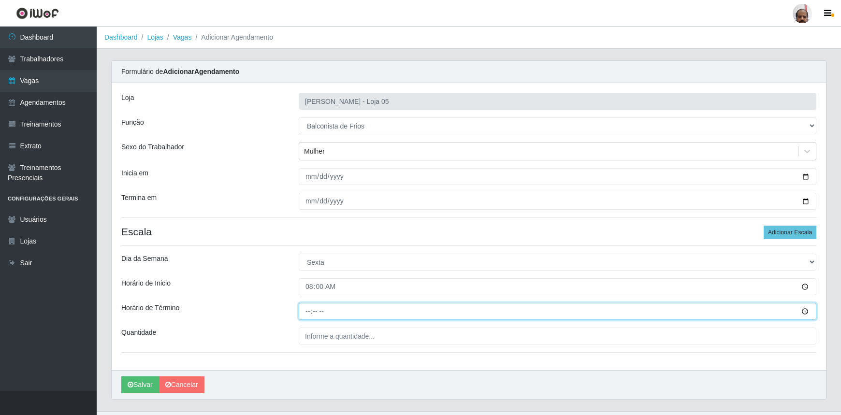
type input "14:00"
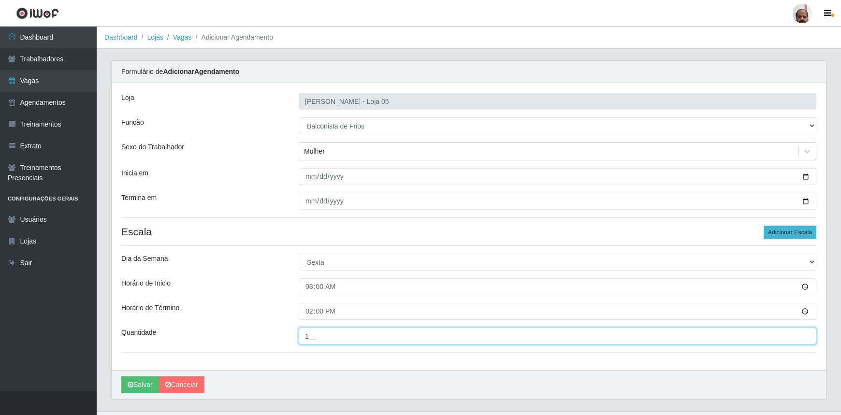
type input "1__"
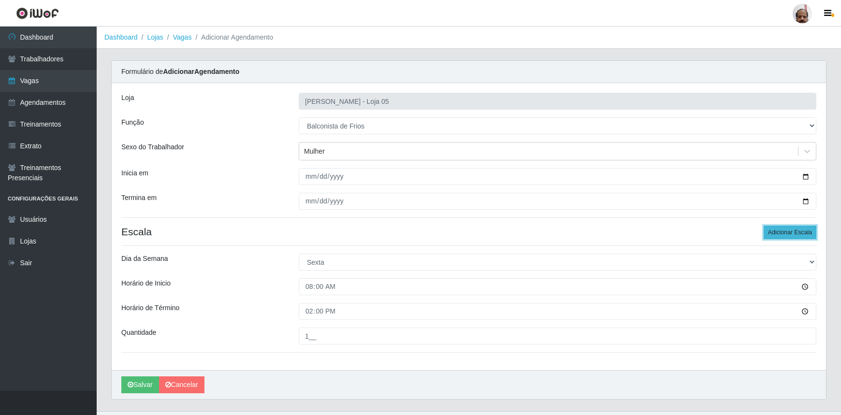
click at [781, 228] on button "Adicionar Escala" at bounding box center [789, 233] width 53 height 14
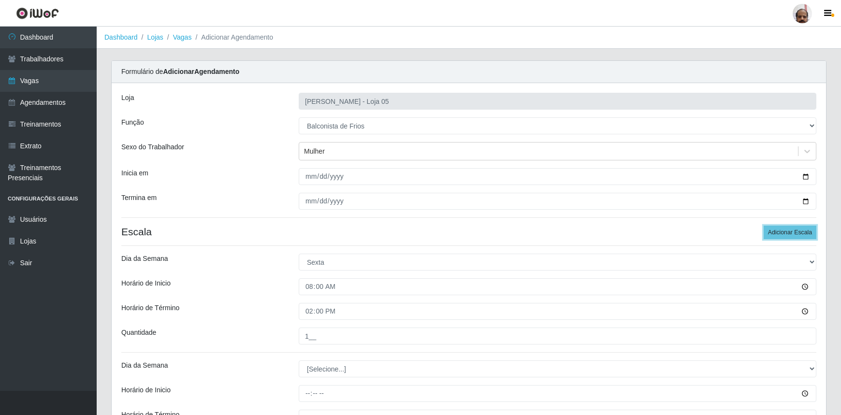
scroll to position [126, 0]
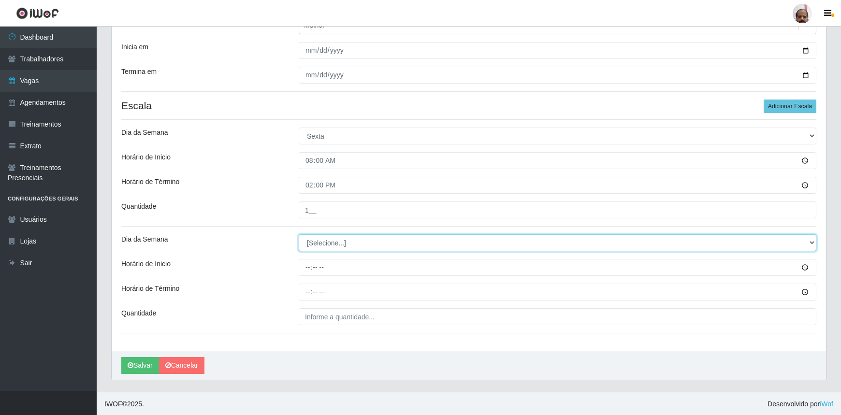
click at [342, 241] on select "[Selecione...] Segunda Terça Quarta Quinta Sexta Sábado Domingo" at bounding box center [557, 242] width 517 height 17
select select "5"
click at [299, 234] on select "[Selecione...] Segunda Terça Quarta Quinta Sexta Sábado Domingo" at bounding box center [557, 242] width 517 height 17
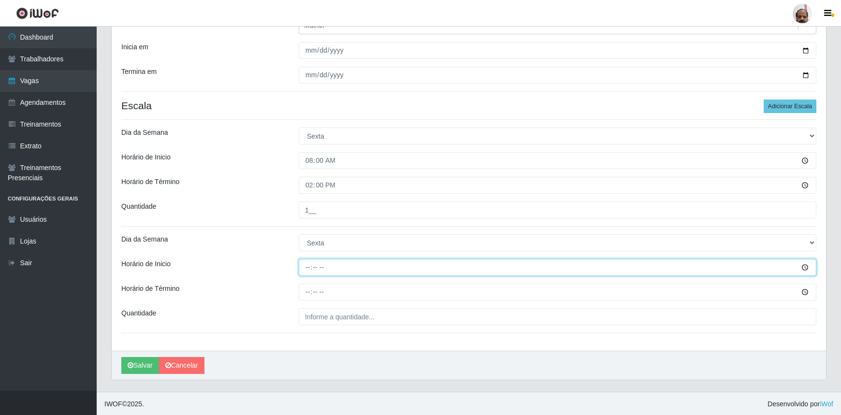
click at [304, 270] on input "Horário de Inicio" at bounding box center [557, 267] width 517 height 17
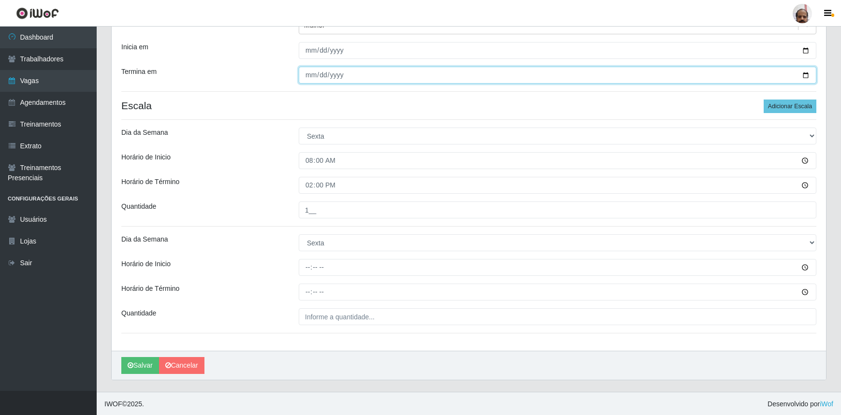
click at [806, 73] on input "[DATE]" at bounding box center [557, 75] width 517 height 17
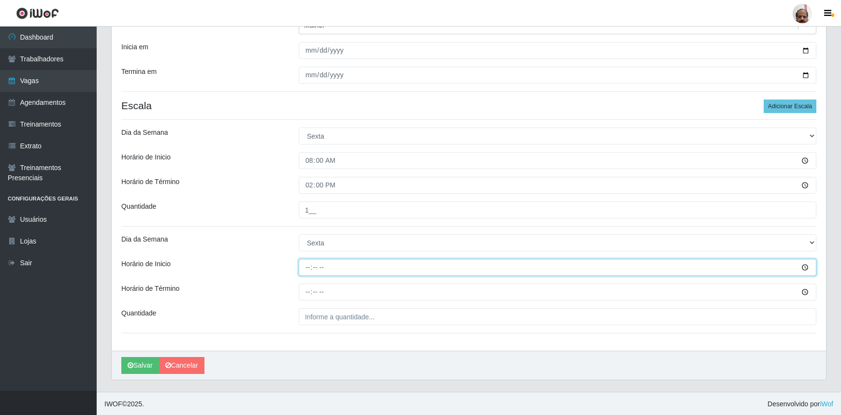
click at [307, 268] on input "Horário de Inicio" at bounding box center [557, 267] width 517 height 17
type input "16:00"
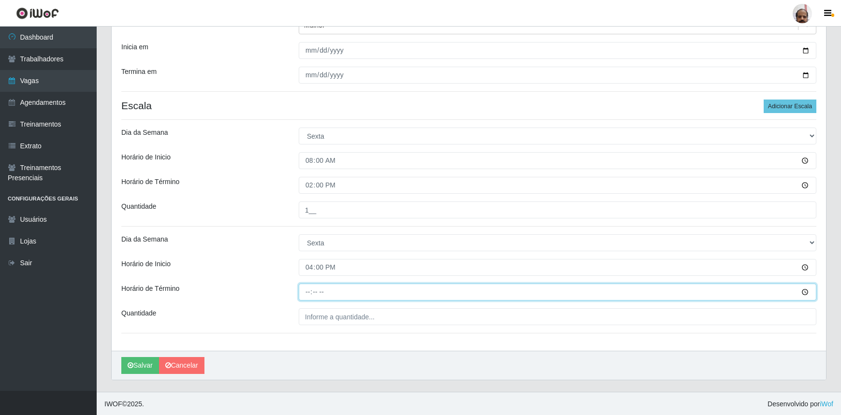
type input "22:00"
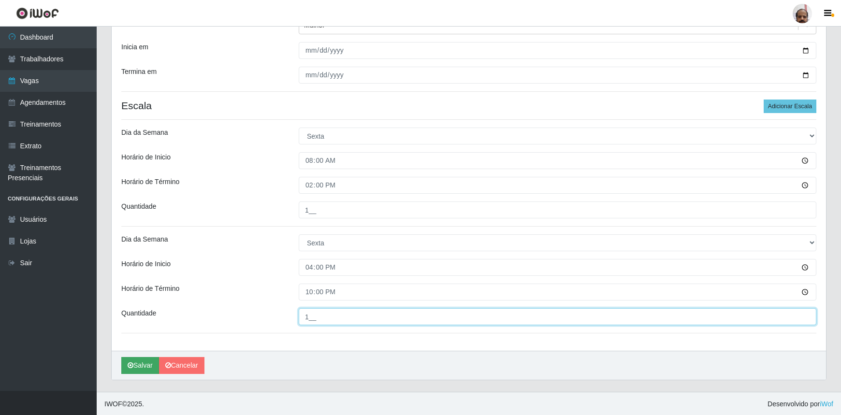
type input "1__"
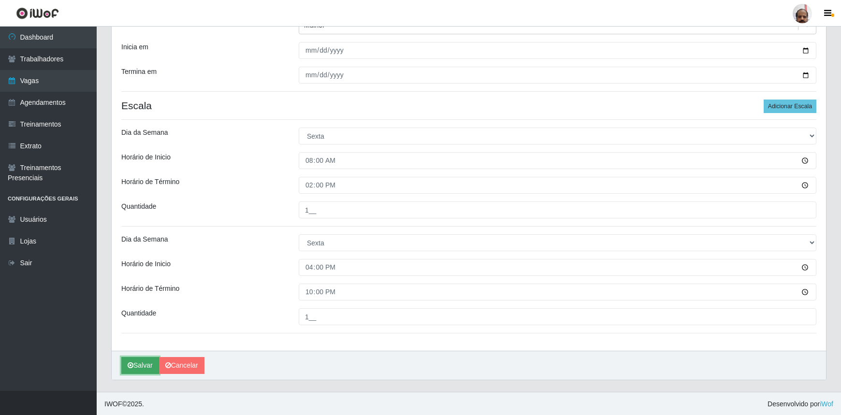
click at [137, 364] on button "Salvar" at bounding box center [140, 365] width 38 height 17
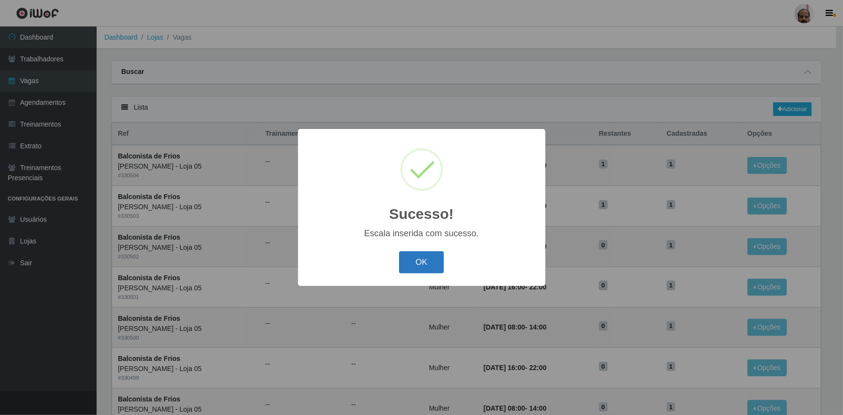
click at [415, 259] on button "OK" at bounding box center [421, 262] width 45 height 23
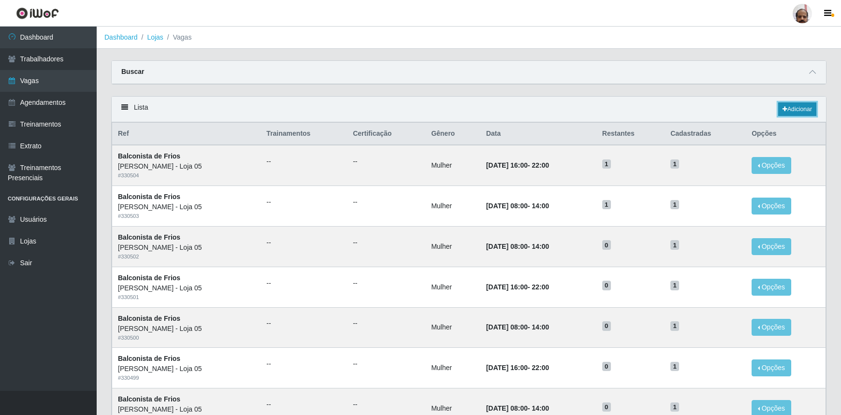
click at [796, 113] on link "Adicionar" at bounding box center [797, 109] width 38 height 14
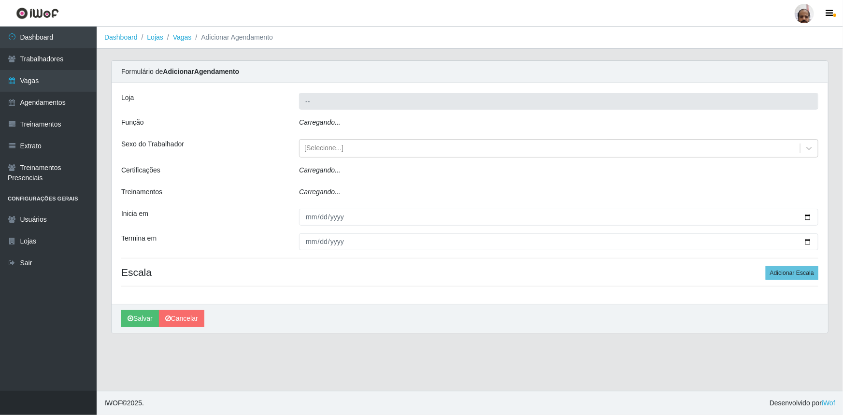
type input "[PERSON_NAME] - Loja 05"
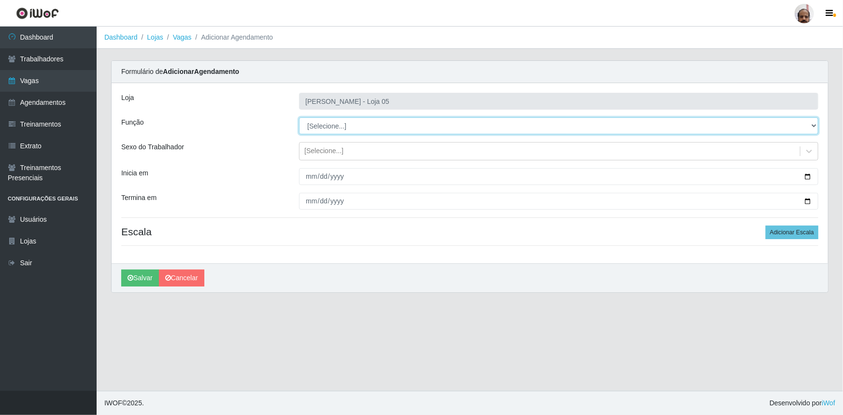
click at [367, 125] on select "[Selecione...] ASG ASG + ASG ++ Auxiliar de Depósito Auxiliar de Depósito + Aux…" at bounding box center [558, 125] width 519 height 17
select select "118"
click at [299, 117] on select "[Selecione...] ASG ASG + ASG ++ Auxiliar de Depósito Auxiliar de Depósito + Aux…" at bounding box center [558, 125] width 519 height 17
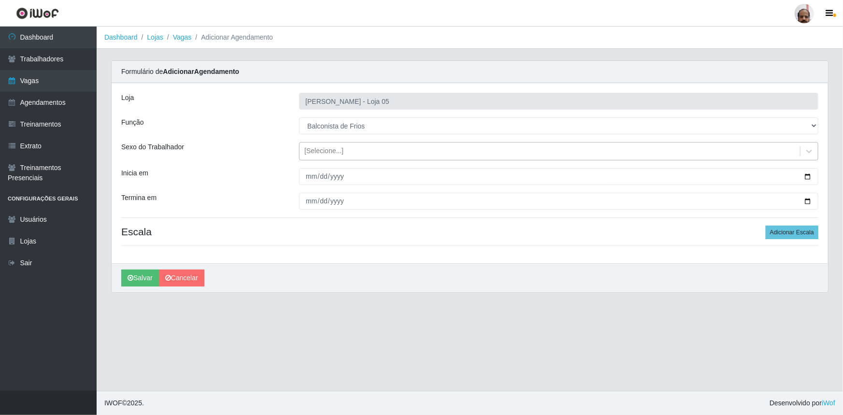
click at [329, 146] on div "[Selecione...]" at bounding box center [323, 151] width 39 height 10
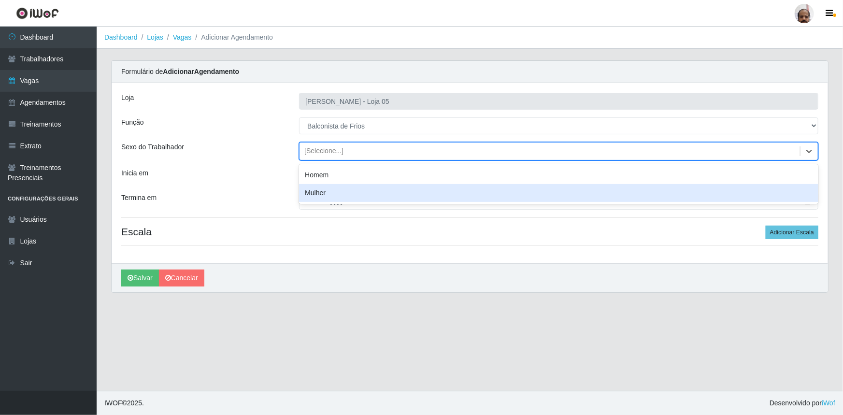
click at [356, 187] on div "Mulher" at bounding box center [558, 193] width 519 height 18
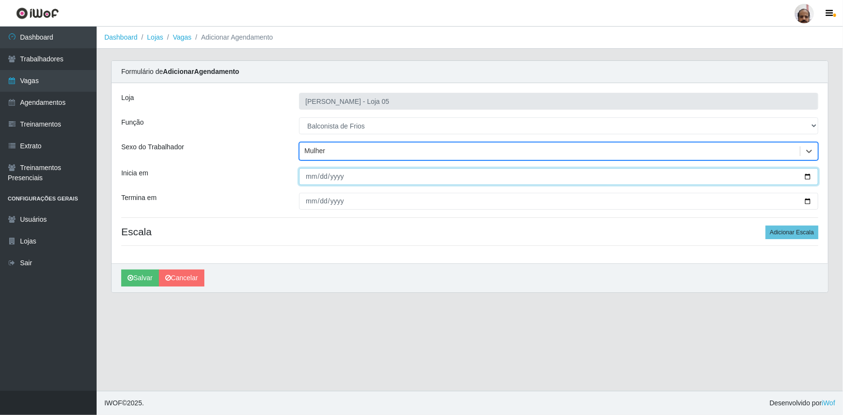
click at [809, 176] on input "Inicia em" at bounding box center [558, 176] width 519 height 17
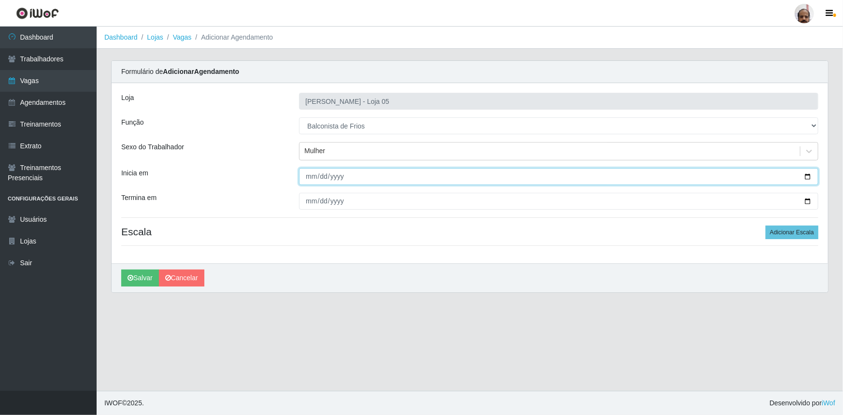
type input "[DATE]"
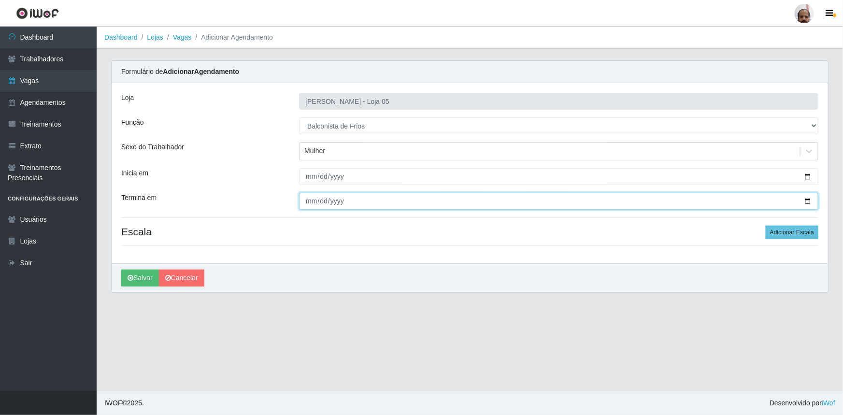
click at [810, 201] on input "Termina em" at bounding box center [558, 201] width 519 height 17
type input "[DATE]"
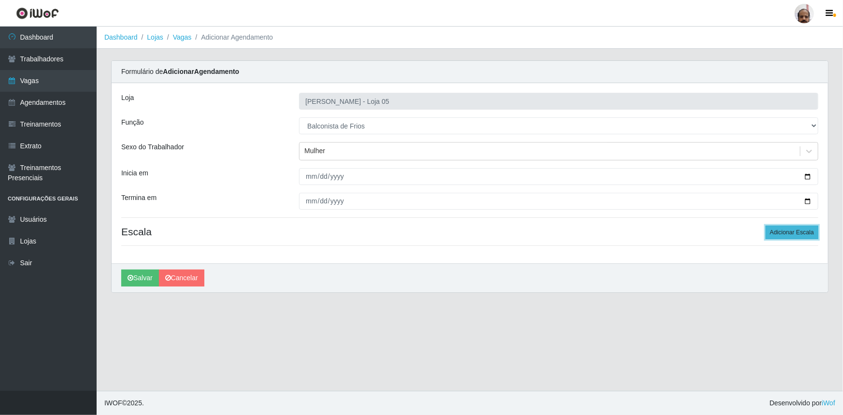
click at [797, 231] on button "Adicionar Escala" at bounding box center [792, 233] width 53 height 14
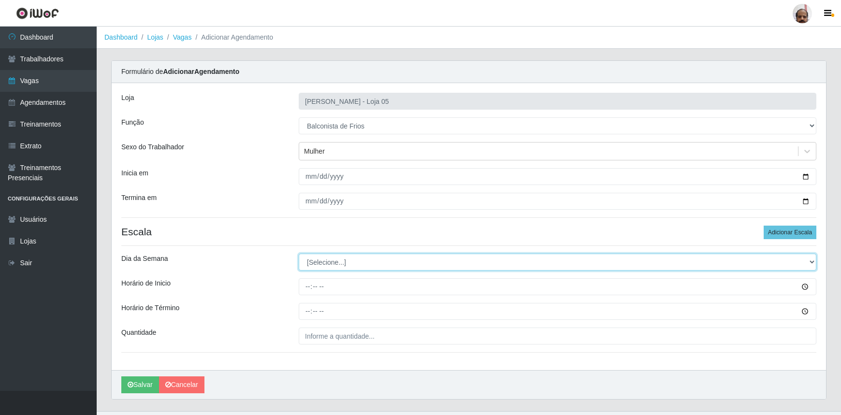
click at [318, 261] on select "[Selecione...] Segunda Terça Quarta Quinta Sexta Sábado Domingo" at bounding box center [557, 262] width 517 height 17
select select "6"
click at [299, 254] on select "[Selecione...] Segunda Terça Quarta Quinta Sexta Sábado Domingo" at bounding box center [557, 262] width 517 height 17
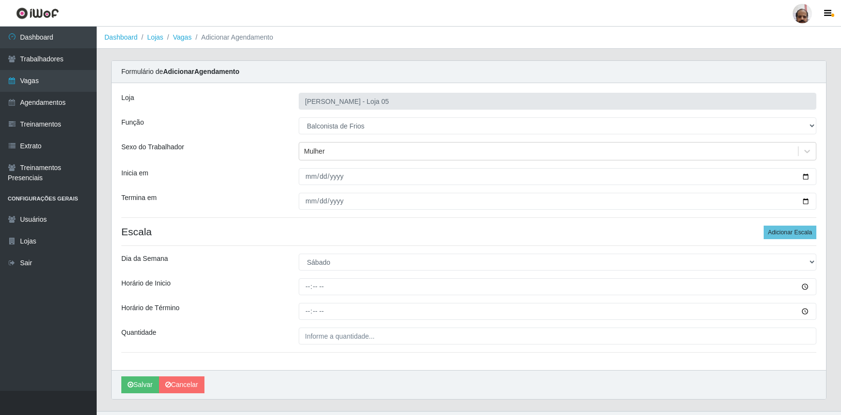
click at [309, 295] on div "Loja Mar Vermelho - Loja 05 Função [Selecione...] ASG ASG + ASG ++ Auxiliar de …" at bounding box center [469, 226] width 714 height 287
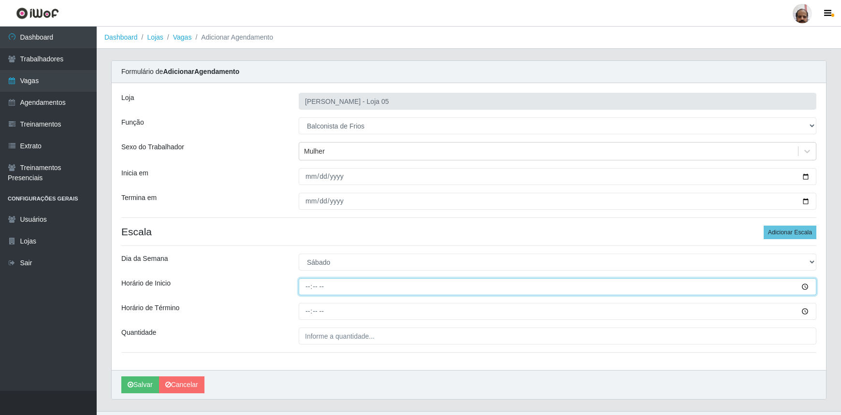
click at [309, 287] on input "Horário de Inicio" at bounding box center [557, 286] width 517 height 17
type input "08:00"
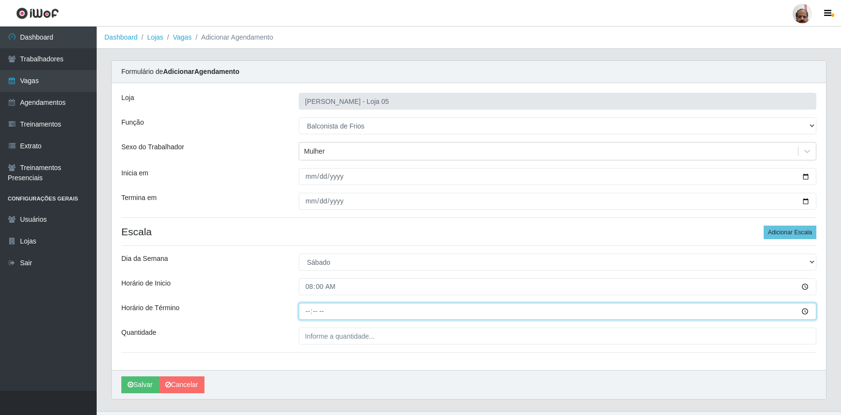
type input "14:00"
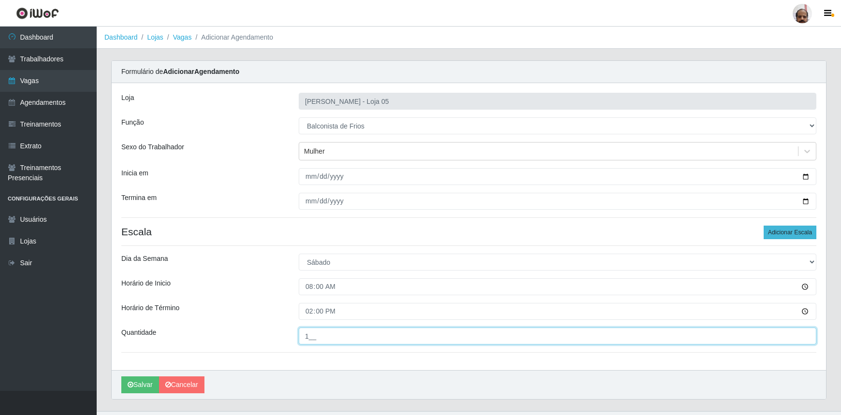
type input "1__"
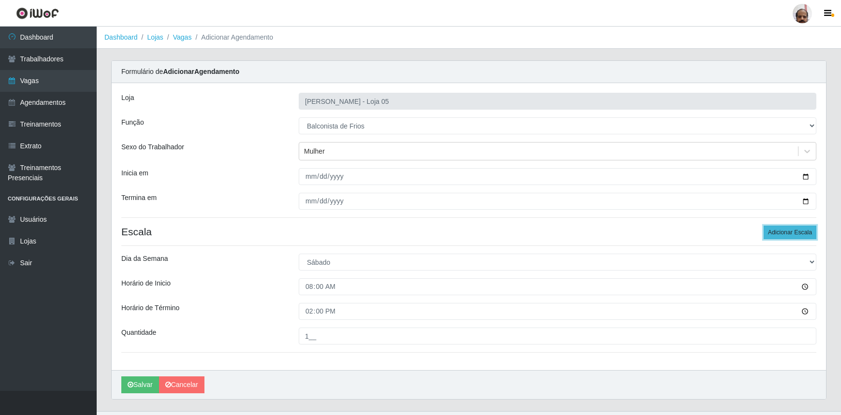
click at [789, 234] on button "Adicionar Escala" at bounding box center [789, 233] width 53 height 14
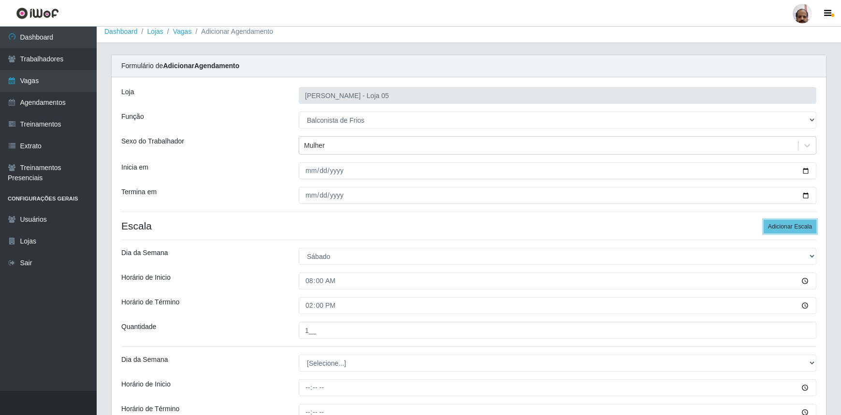
scroll to position [126, 0]
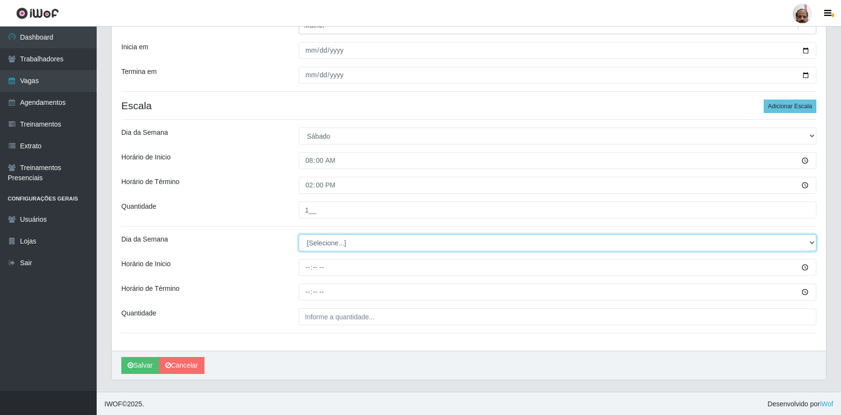
click at [346, 236] on select "[Selecione...] Segunda Terça Quarta Quinta Sexta Sábado Domingo" at bounding box center [557, 242] width 517 height 17
select select "6"
click at [299, 234] on select "[Selecione...] Segunda Terça Quarta Quinta Sexta Sábado Domingo" at bounding box center [557, 242] width 517 height 17
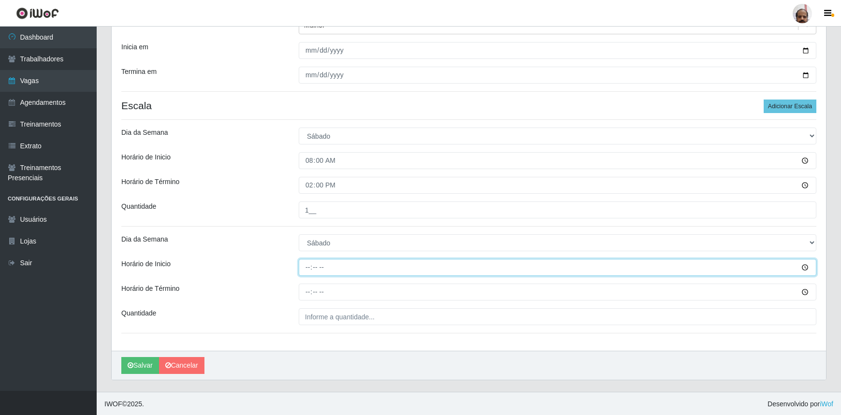
click at [306, 267] on input "Horário de Inicio" at bounding box center [557, 267] width 517 height 17
type input "16:00"
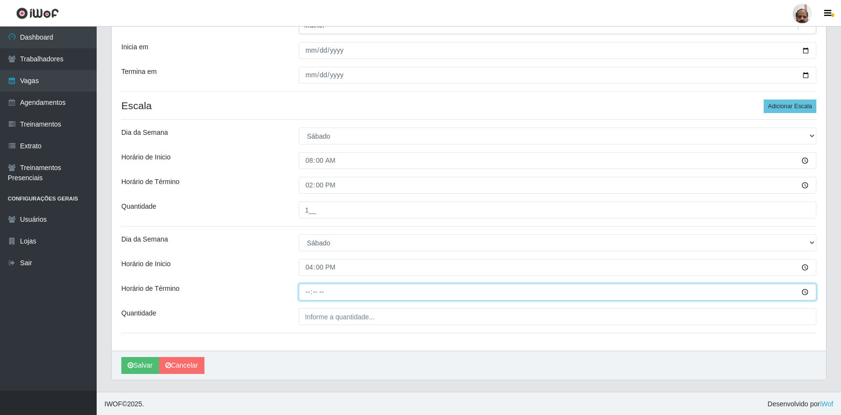
type input "22:00"
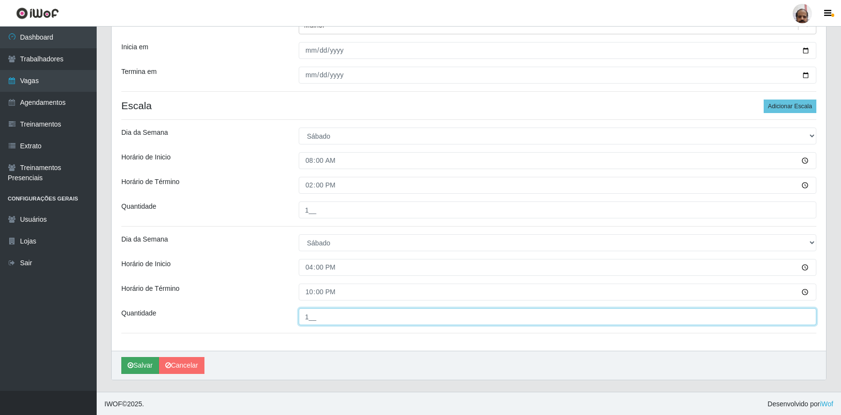
type input "1__"
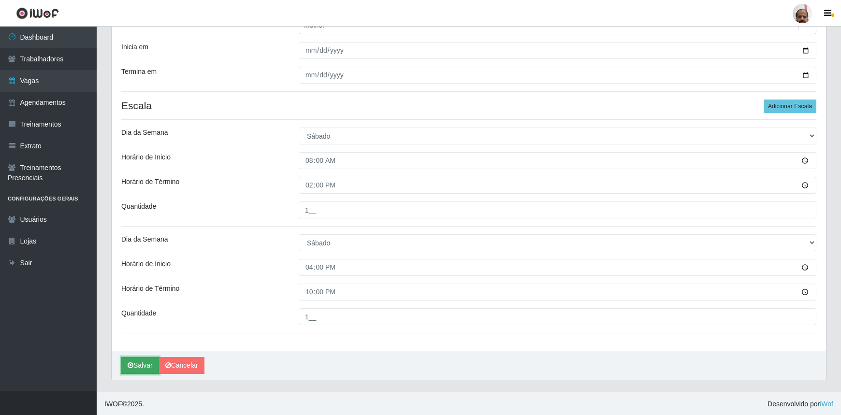
click at [146, 359] on button "Salvar" at bounding box center [140, 365] width 38 height 17
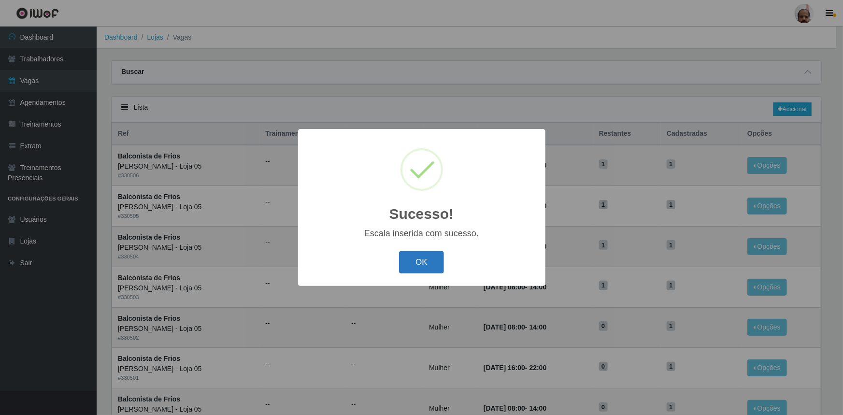
click at [429, 263] on button "OK" at bounding box center [421, 262] width 45 height 23
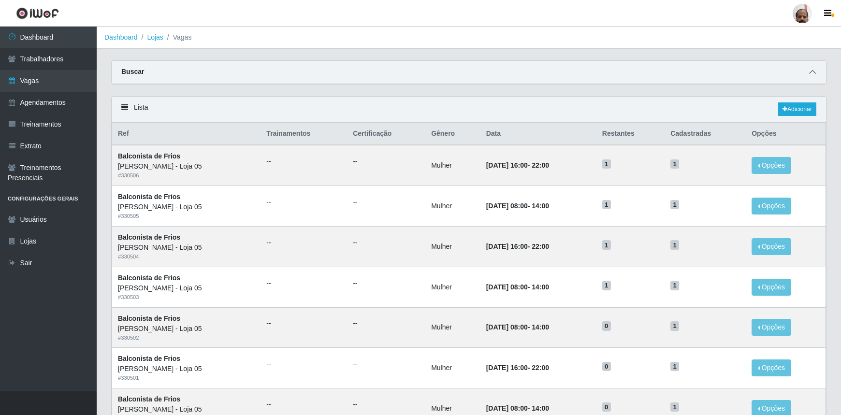
click at [812, 69] on span at bounding box center [812, 72] width 12 height 11
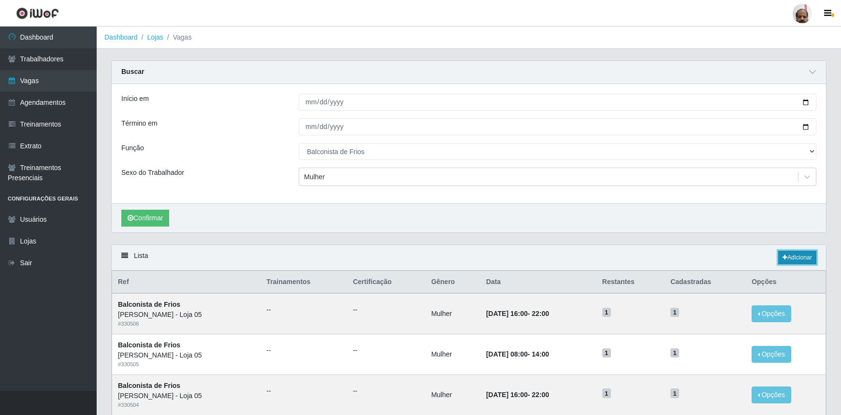
click at [787, 255] on link "Adicionar" at bounding box center [797, 258] width 38 height 14
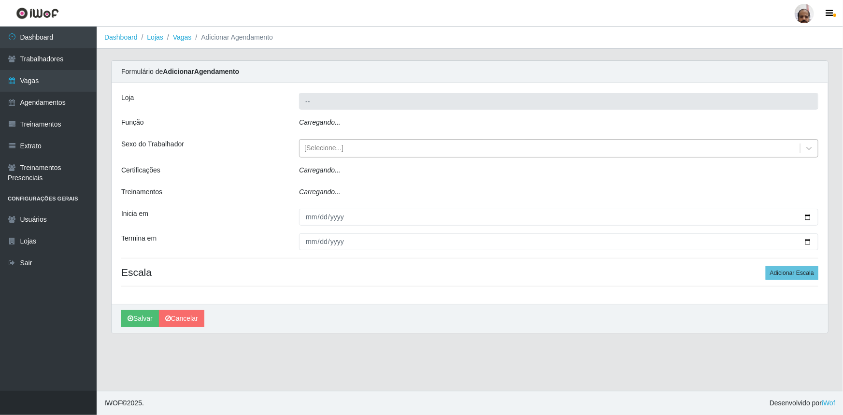
type input "[PERSON_NAME] - Loja 05"
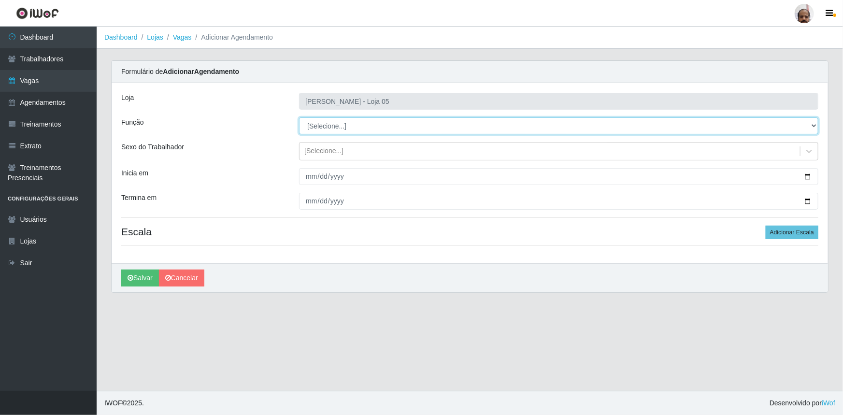
click at [323, 122] on select "[Selecione...] ASG ASG + ASG ++ Auxiliar de Depósito Auxiliar de Depósito + Aux…" at bounding box center [558, 125] width 519 height 17
select select "118"
click at [299, 117] on select "[Selecione...] ASG ASG + ASG ++ Auxiliar de Depósito Auxiliar de Depósito + Aux…" at bounding box center [558, 125] width 519 height 17
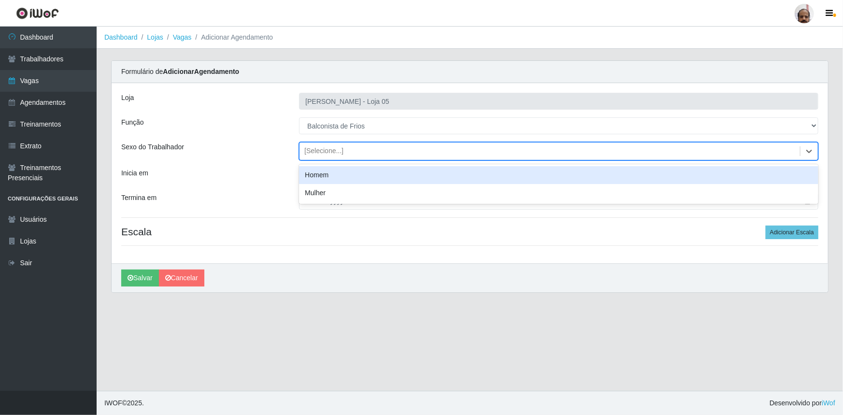
click at [328, 149] on div "[Selecione...]" at bounding box center [323, 151] width 39 height 10
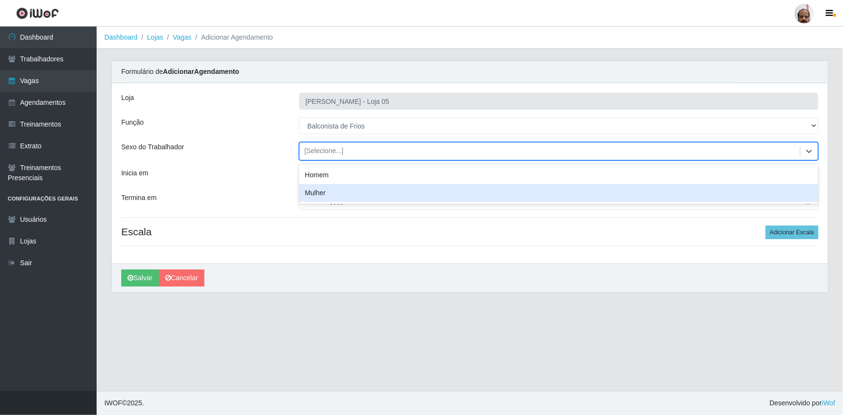
click at [333, 191] on div "Mulher" at bounding box center [558, 193] width 519 height 18
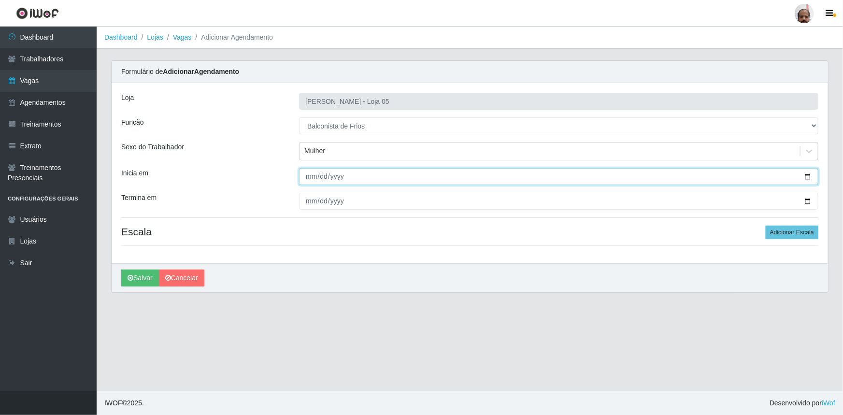
click at [809, 175] on input "Inicia em" at bounding box center [558, 176] width 519 height 17
type input "[DATE]"
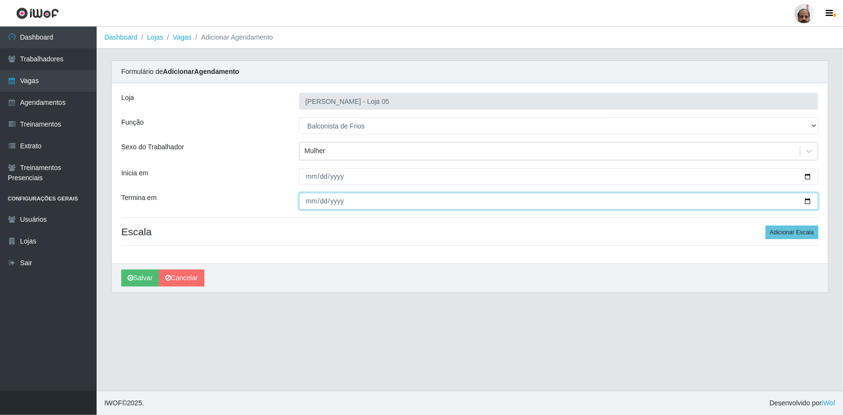
click at [808, 199] on input "Termina em" at bounding box center [558, 201] width 519 height 17
type input "[DATE]"
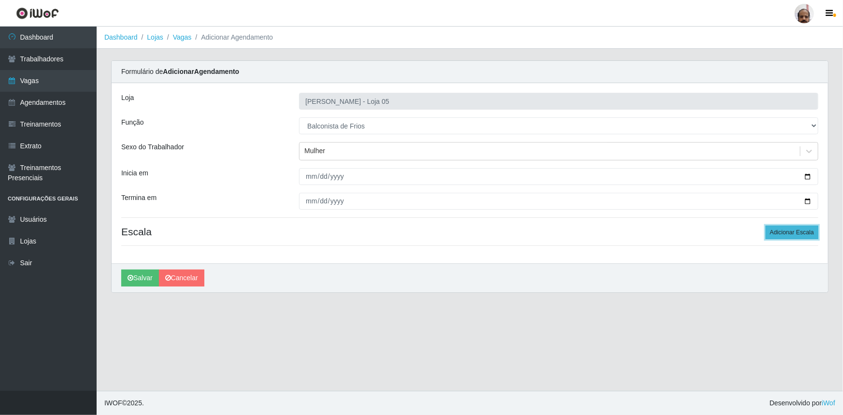
click at [793, 233] on button "Adicionar Escala" at bounding box center [792, 233] width 53 height 14
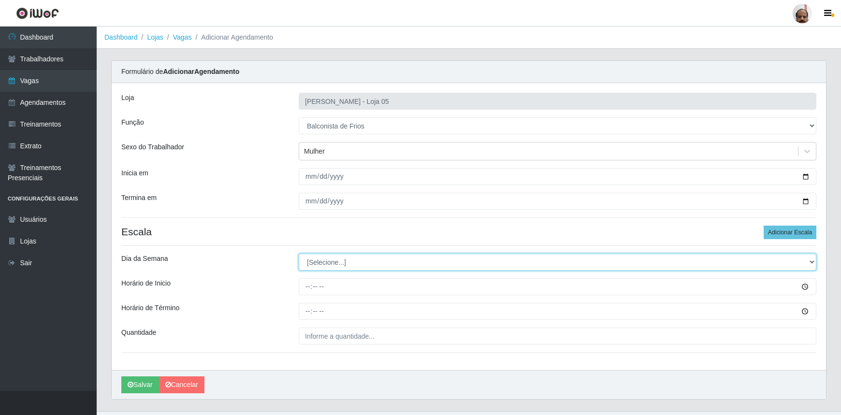
drag, startPoint x: 315, startPoint y: 259, endPoint x: 318, endPoint y: 265, distance: 6.5
click at [315, 259] on select "[Selecione...] Segunda Terça Quarta Quinta Sexta Sábado Domingo" at bounding box center [557, 262] width 517 height 17
select select "6"
click at [299, 254] on select "[Selecione...] Segunda Terça Quarta Quinta Sexta Sábado Domingo" at bounding box center [557, 262] width 517 height 17
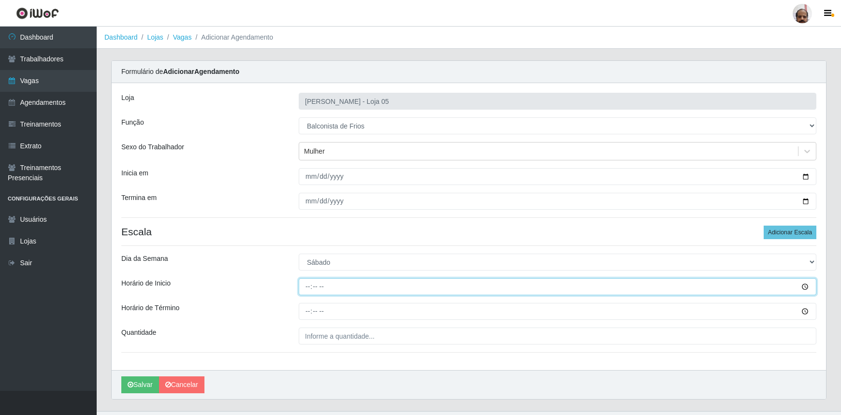
click at [309, 285] on input "Horário de Inicio" at bounding box center [557, 286] width 517 height 17
type input "08:00"
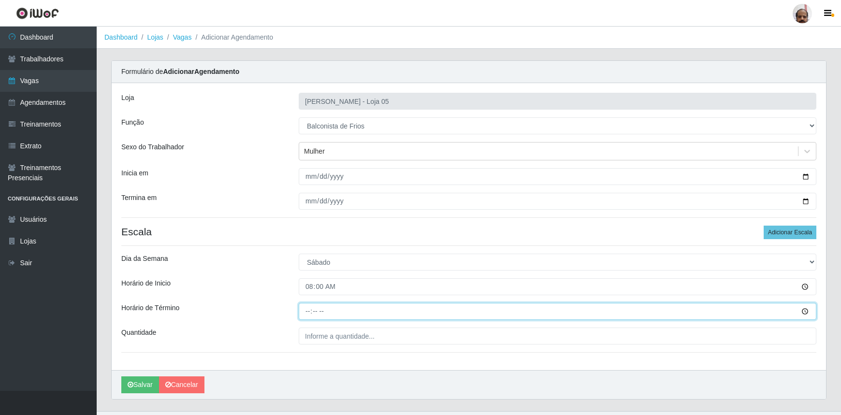
type input "14:00"
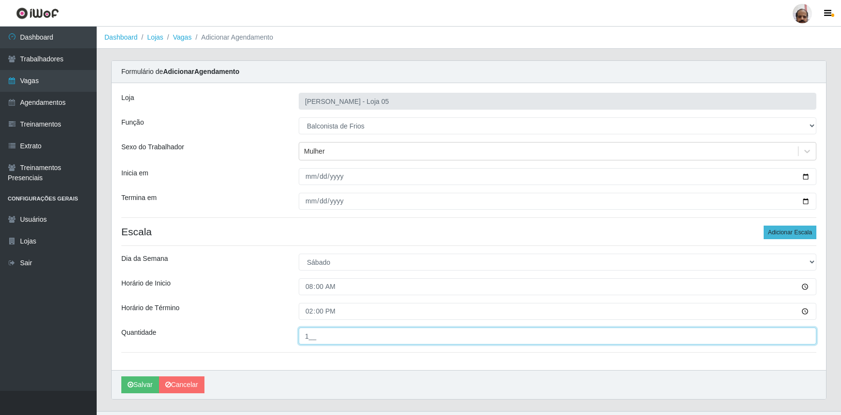
type input "1__"
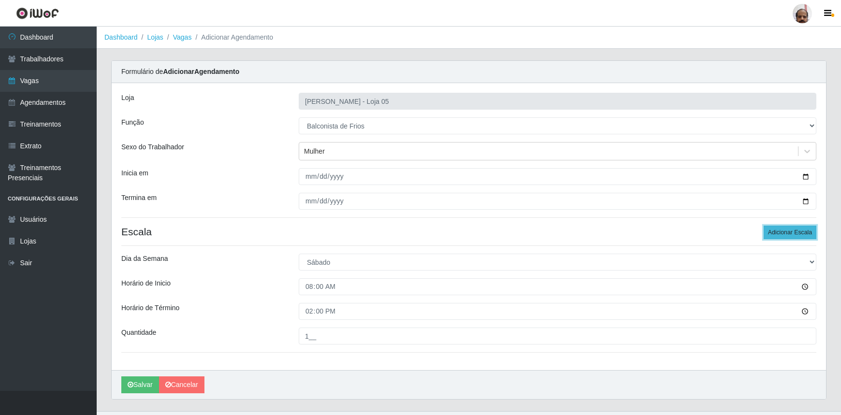
click at [782, 234] on button "Adicionar Escala" at bounding box center [789, 233] width 53 height 14
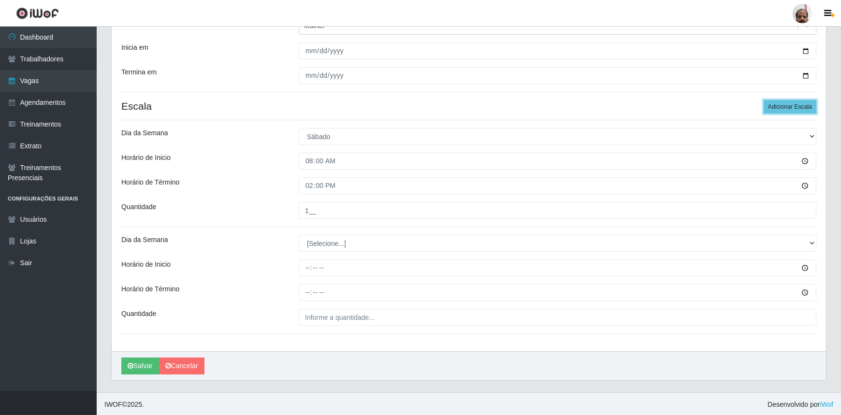
scroll to position [126, 0]
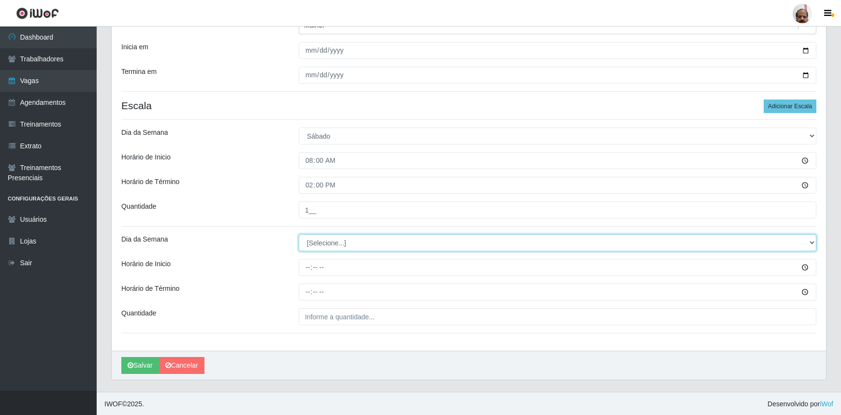
click at [320, 239] on select "[Selecione...] Segunda Terça Quarta Quinta Sexta Sábado Domingo" at bounding box center [557, 242] width 517 height 17
select select "6"
click at [299, 234] on select "[Selecione...] Segunda Terça Quarta Quinta Sexta Sábado Domingo" at bounding box center [557, 242] width 517 height 17
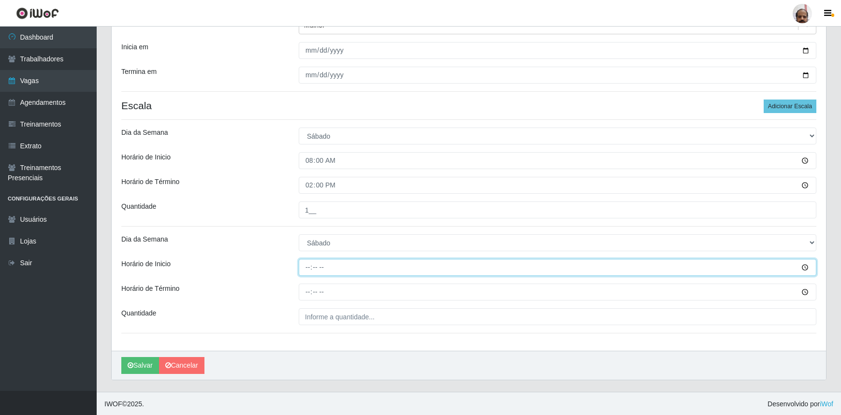
click at [304, 272] on input "Horário de Inicio" at bounding box center [557, 267] width 517 height 17
type input "16:00"
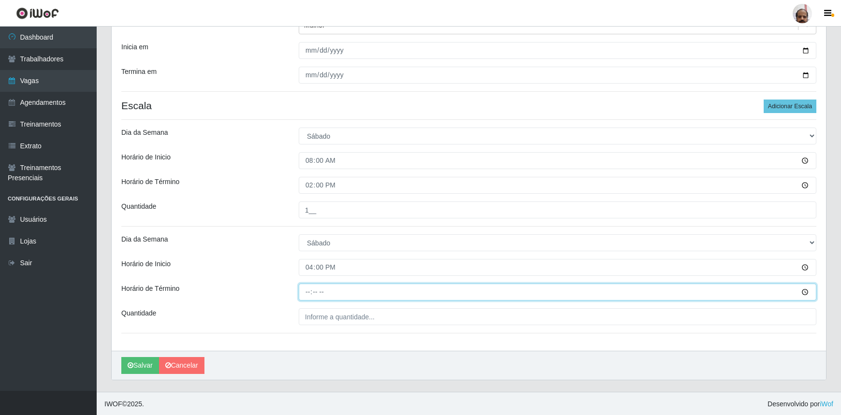
type input "22:00"
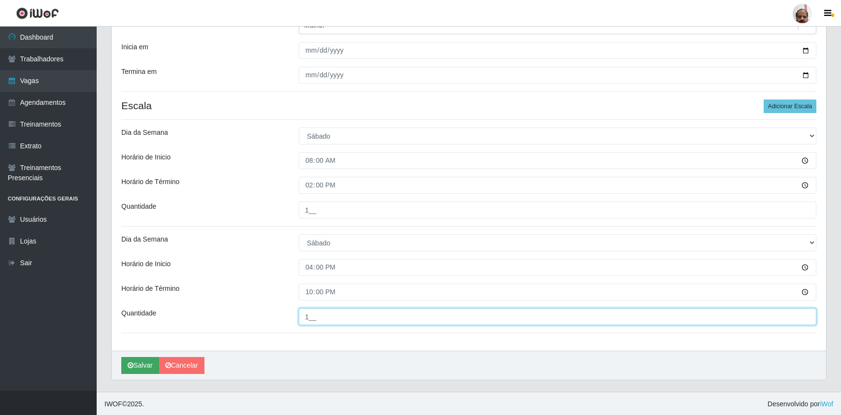
type input "1__"
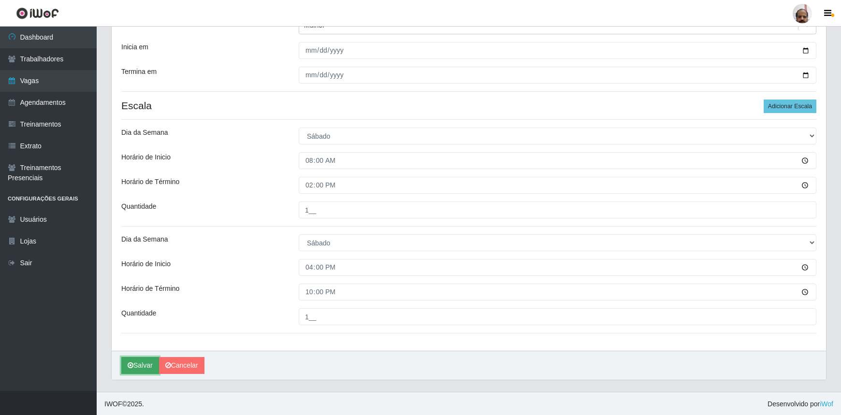
click at [146, 359] on button "Salvar" at bounding box center [140, 365] width 38 height 17
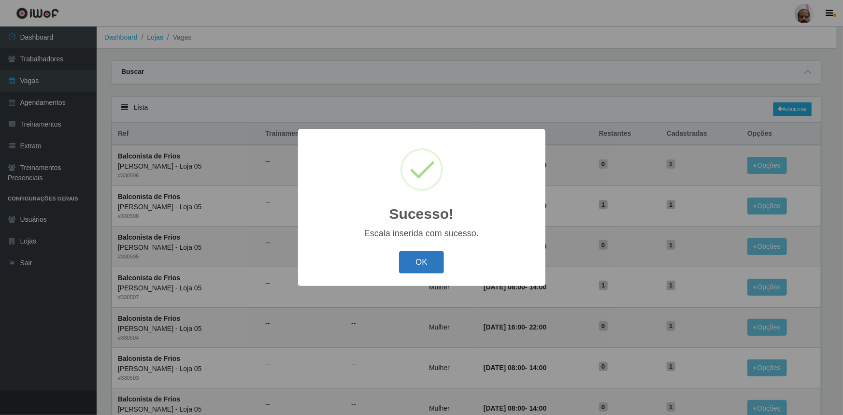
click at [431, 258] on button "OK" at bounding box center [421, 262] width 45 height 23
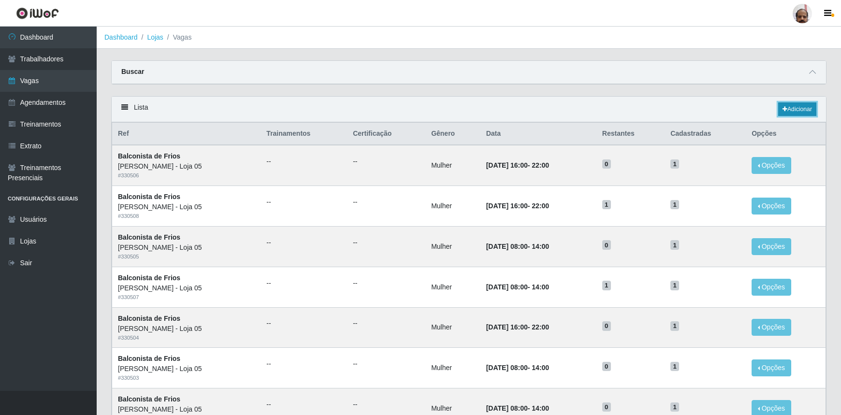
click at [792, 109] on link "Adicionar" at bounding box center [797, 109] width 38 height 14
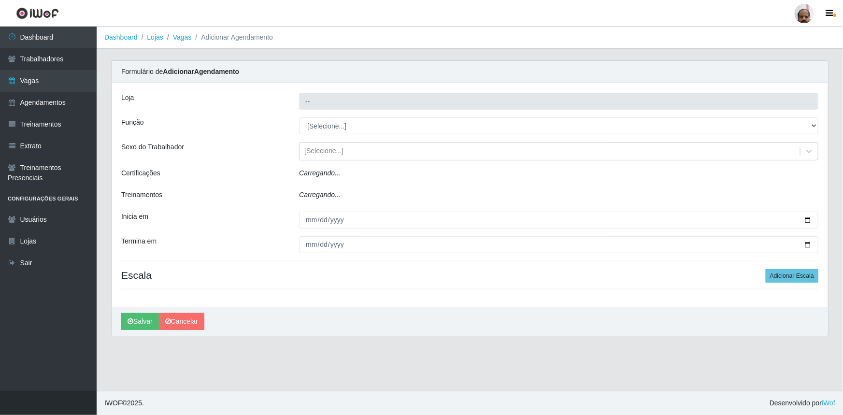
type input "[PERSON_NAME] - Loja 05"
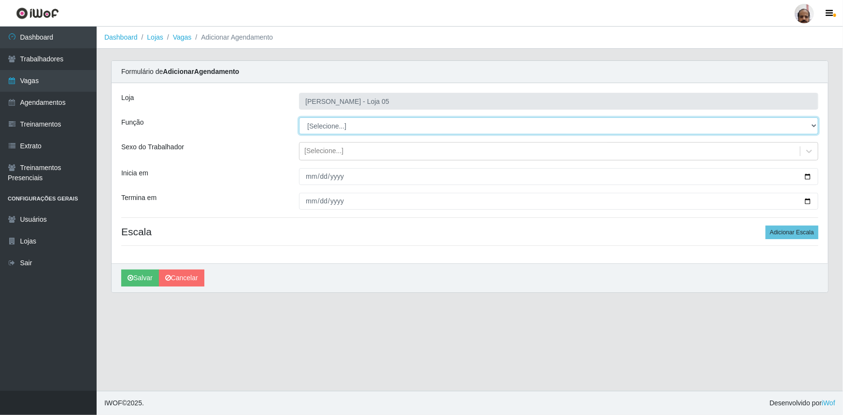
click at [343, 127] on select "[Selecione...] ASG ASG + ASG ++ Auxiliar de Depósito Auxiliar de Depósito + Aux…" at bounding box center [558, 125] width 519 height 17
select select "118"
click at [299, 117] on select "[Selecione...] ASG ASG + ASG ++ Auxiliar de Depósito Auxiliar de Depósito + Aux…" at bounding box center [558, 125] width 519 height 17
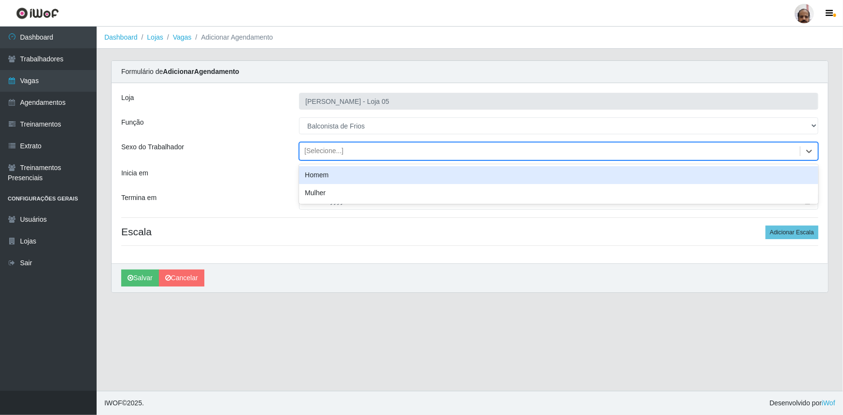
click at [317, 147] on div "[Selecione...]" at bounding box center [323, 151] width 39 height 10
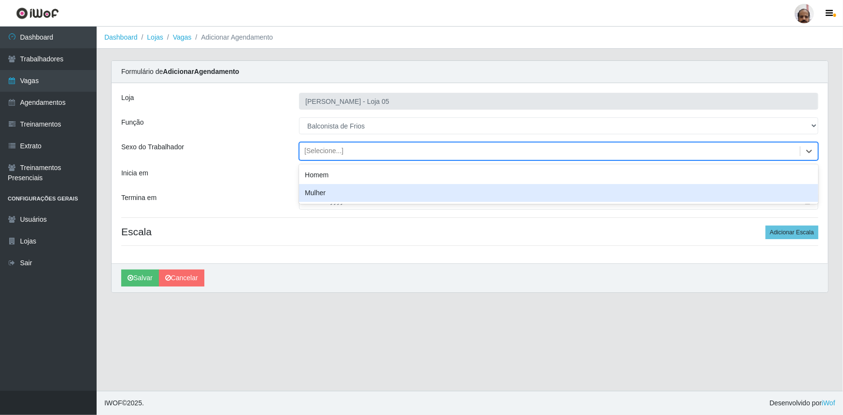
click at [327, 192] on div "Mulher" at bounding box center [558, 193] width 519 height 18
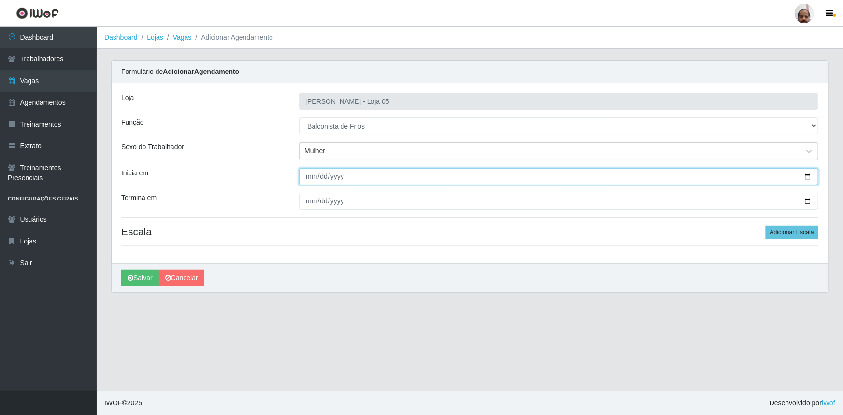
click at [808, 176] on input "Inicia em" at bounding box center [558, 176] width 519 height 17
type input "[DATE]"
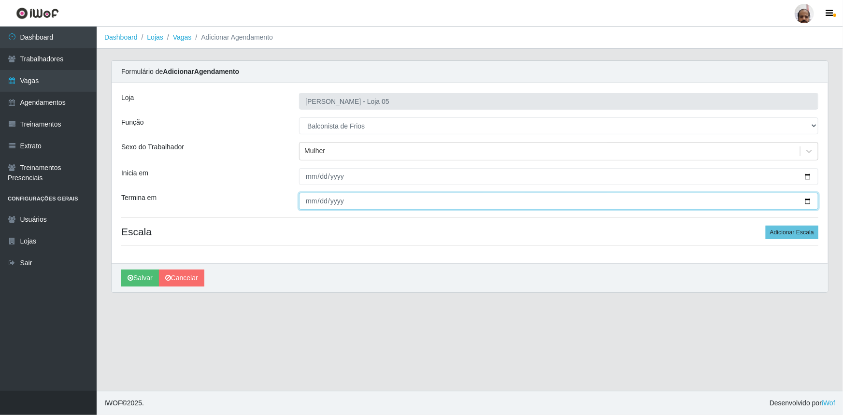
click at [811, 201] on input "Termina em" at bounding box center [558, 201] width 519 height 17
type input "[DATE]"
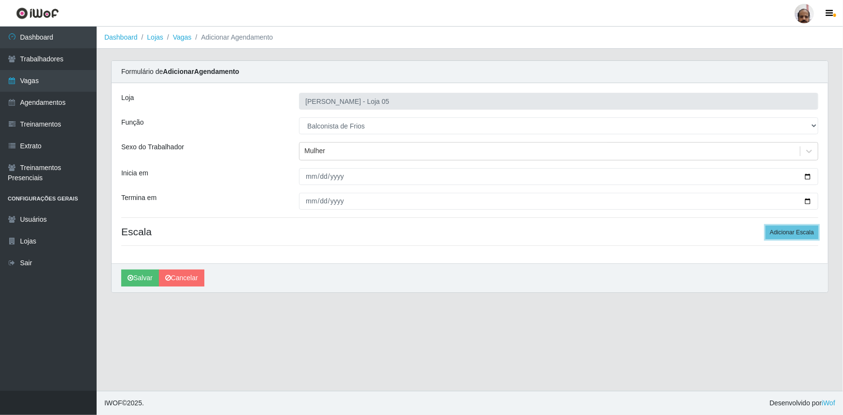
drag, startPoint x: 791, startPoint y: 234, endPoint x: 541, endPoint y: 325, distance: 266.3
click at [790, 235] on button "Adicionar Escala" at bounding box center [792, 233] width 53 height 14
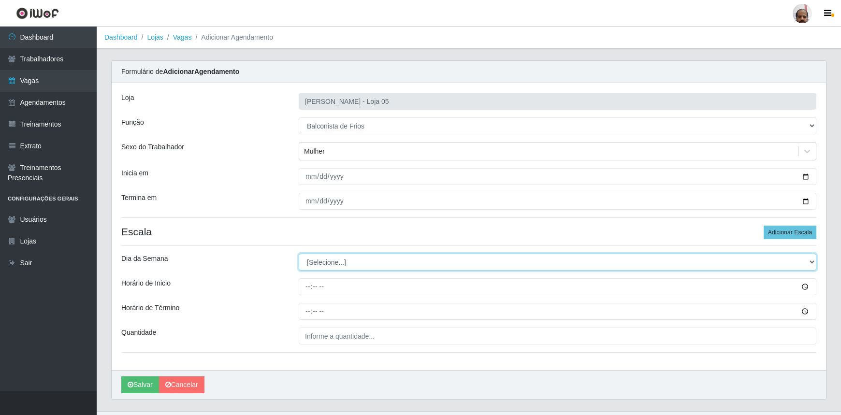
click at [316, 261] on select "[Selecione...] Segunda Terça Quarta Quinta Sexta Sábado Domingo" at bounding box center [557, 262] width 517 height 17
select select "0"
click at [299, 254] on select "[Selecione...] Segunda Terça Quarta Quinta Sexta Sábado Domingo" at bounding box center [557, 262] width 517 height 17
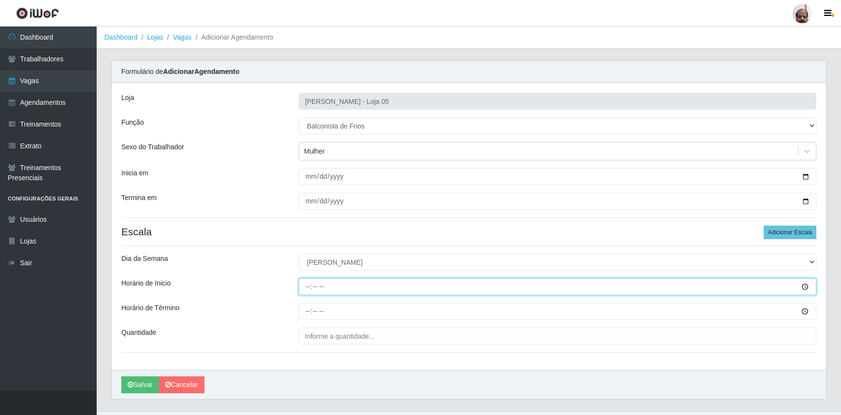
click at [305, 279] on input "Horário de Inicio" at bounding box center [557, 286] width 517 height 17
type input "08:00"
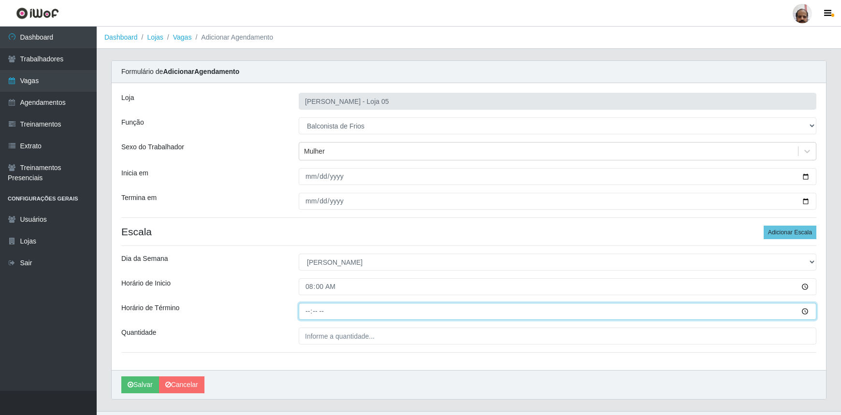
type input "14:00"
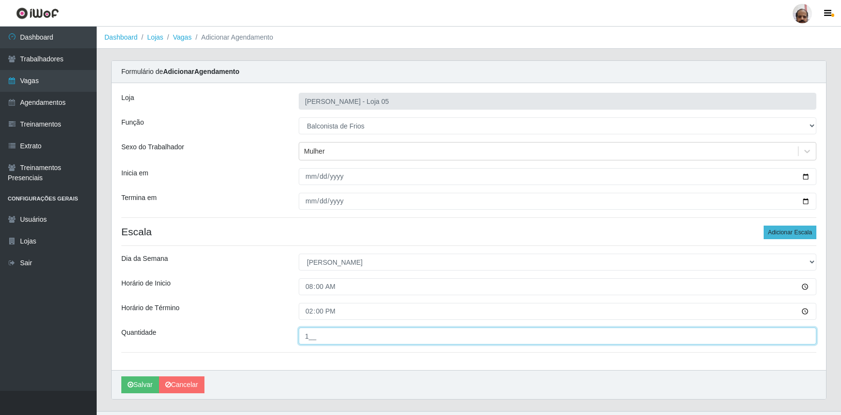
type input "1__"
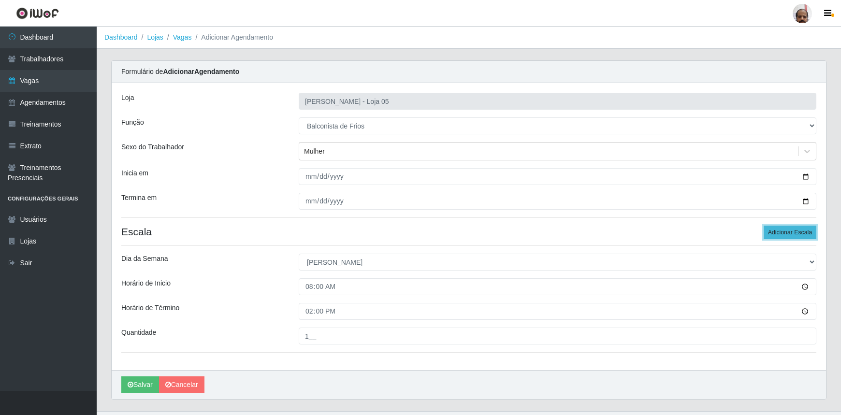
click at [796, 235] on button "Adicionar Escala" at bounding box center [789, 233] width 53 height 14
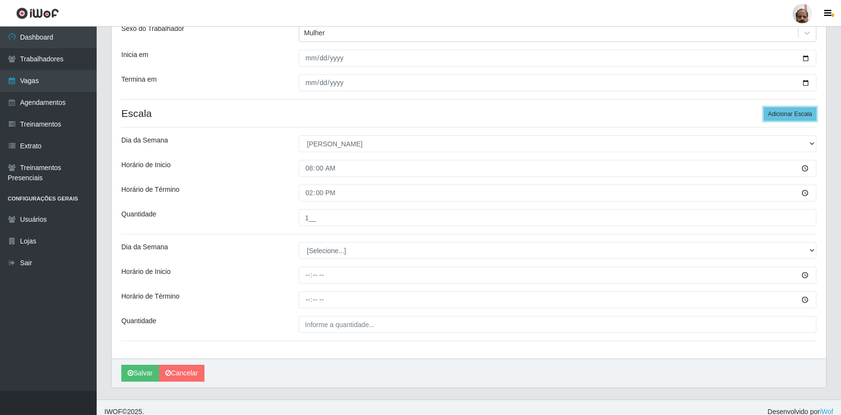
scroll to position [126, 0]
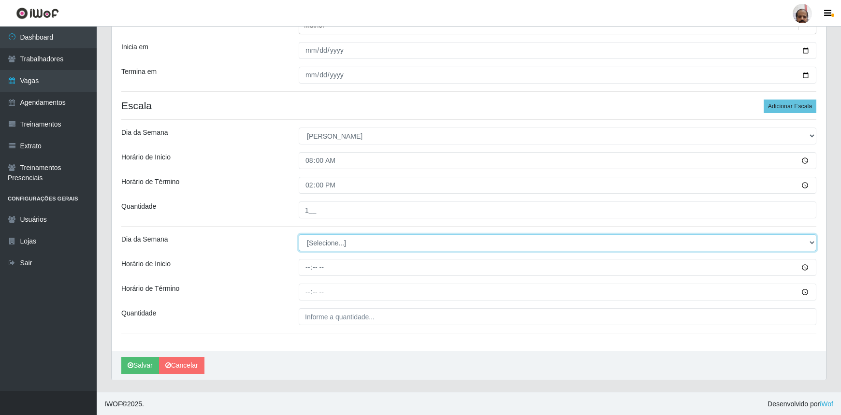
click at [329, 240] on select "[Selecione...] Segunda Terça Quarta Quinta Sexta Sábado Domingo" at bounding box center [557, 242] width 517 height 17
select select "0"
click at [299, 234] on select "[Selecione...] Segunda Terça Quarta Quinta Sexta Sábado Domingo" at bounding box center [557, 242] width 517 height 17
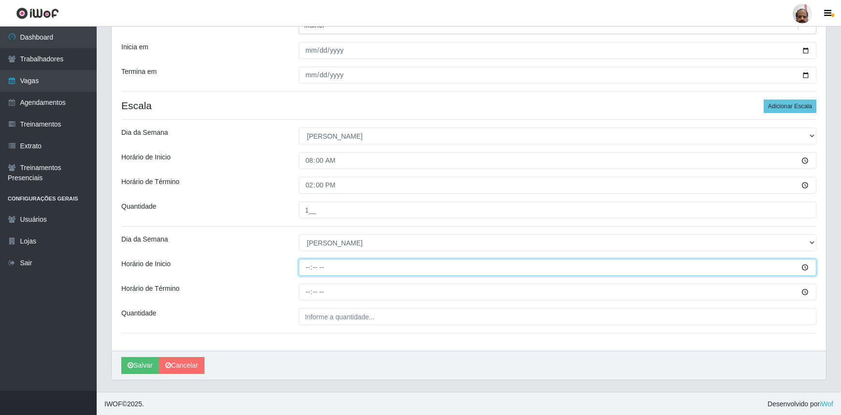
click at [311, 261] on input "Horário de Inicio" at bounding box center [557, 267] width 517 height 17
type input "13:00"
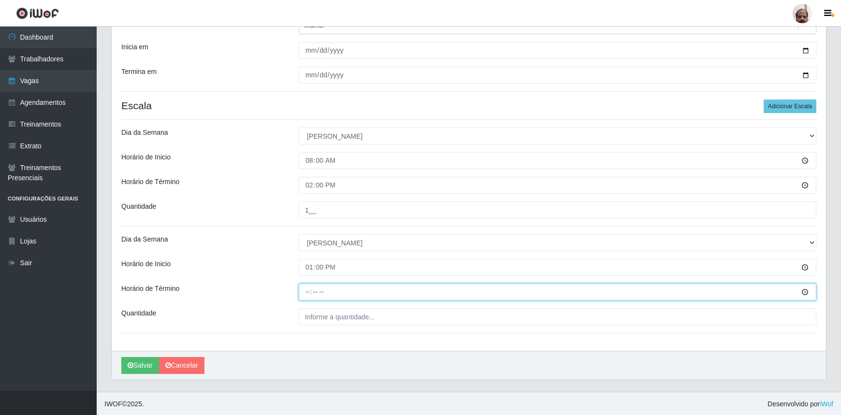
type input "19:00"
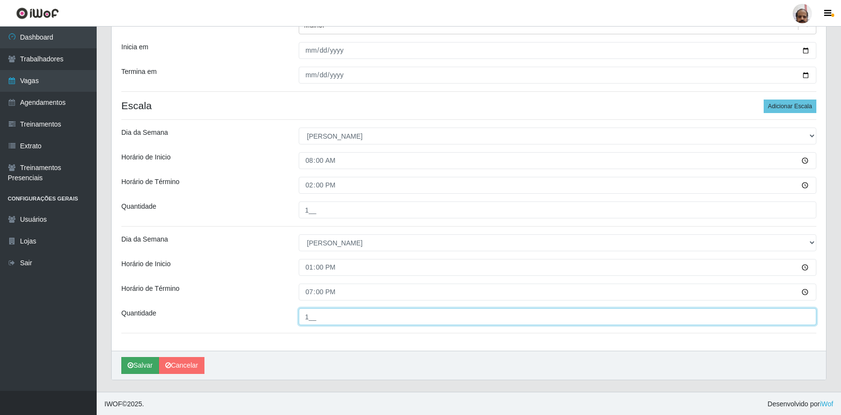
type input "1__"
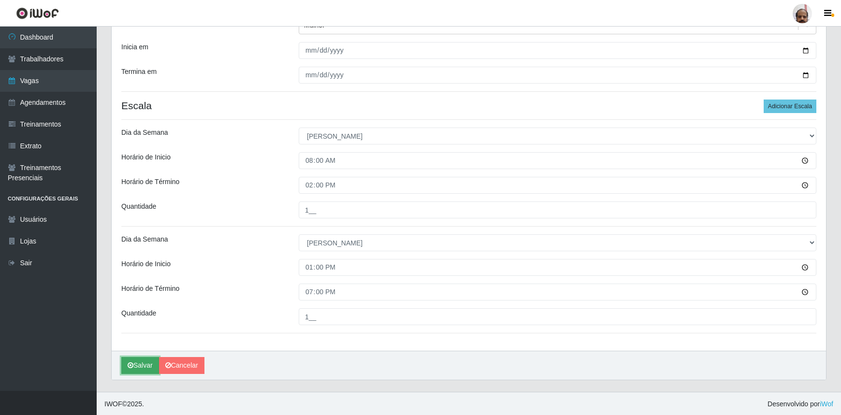
click at [142, 363] on button "Salvar" at bounding box center [140, 365] width 38 height 17
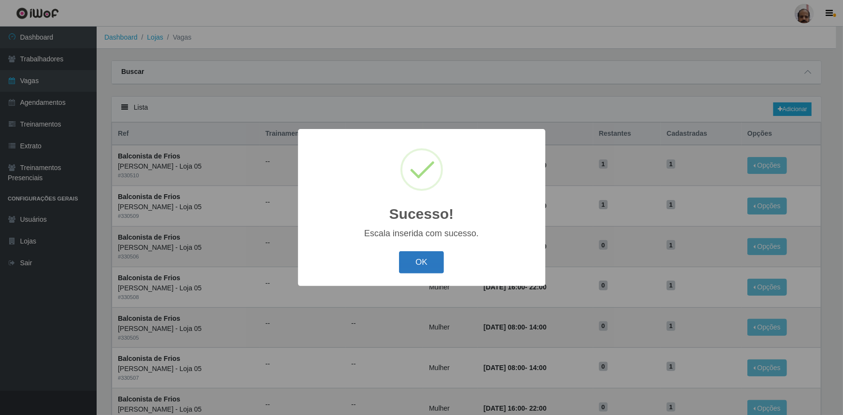
click at [429, 258] on button "OK" at bounding box center [421, 262] width 45 height 23
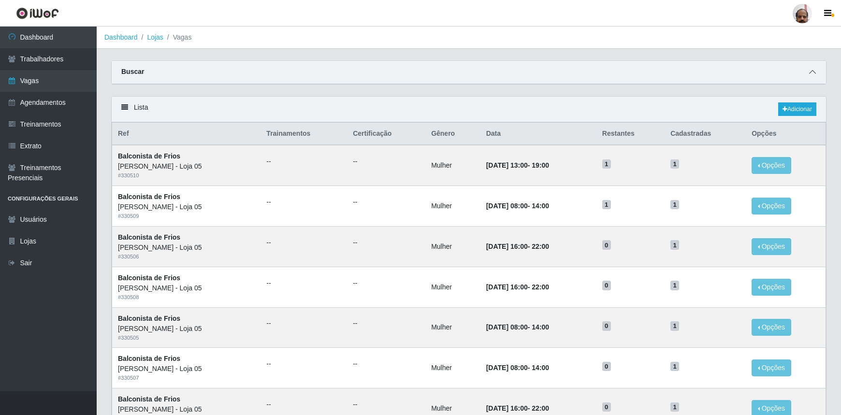
click at [812, 68] on span at bounding box center [812, 72] width 12 height 11
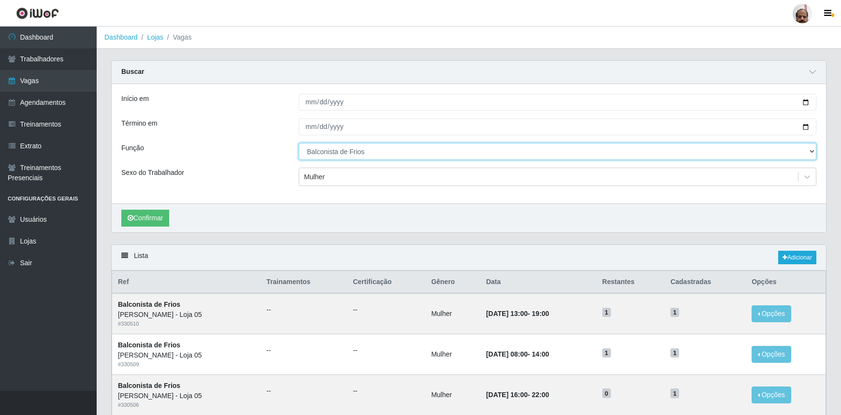
click at [358, 148] on select "[Selecione...] ASG ASG + ASG ++ Auxiliar de Depósito Auxiliar de Depósito + Aux…" at bounding box center [557, 151] width 517 height 17
select select "107"
click at [299, 143] on select "[Selecione...] ASG ASG + ASG ++ Auxiliar de Depósito Auxiliar de Depósito + Aux…" at bounding box center [557, 151] width 517 height 17
click at [338, 180] on div "Mulher" at bounding box center [548, 177] width 499 height 16
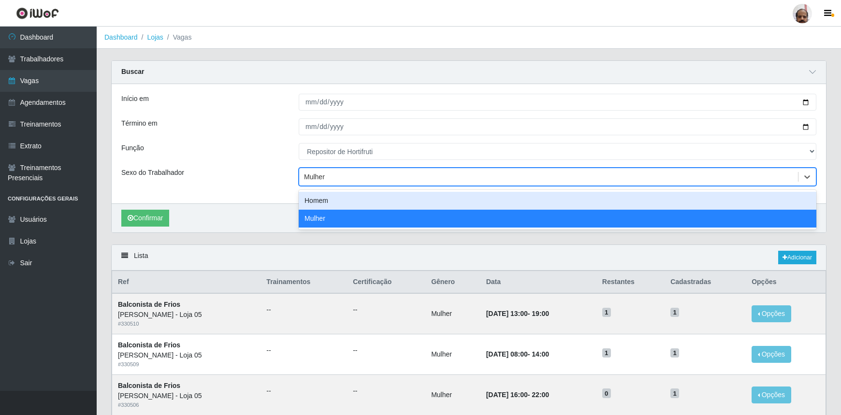
click at [333, 205] on div "Homem" at bounding box center [557, 201] width 517 height 18
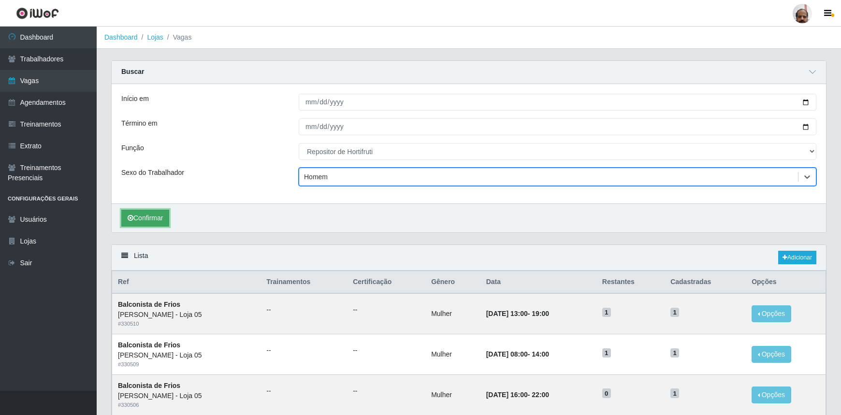
click at [155, 215] on button "Confirmar" at bounding box center [145, 218] width 48 height 17
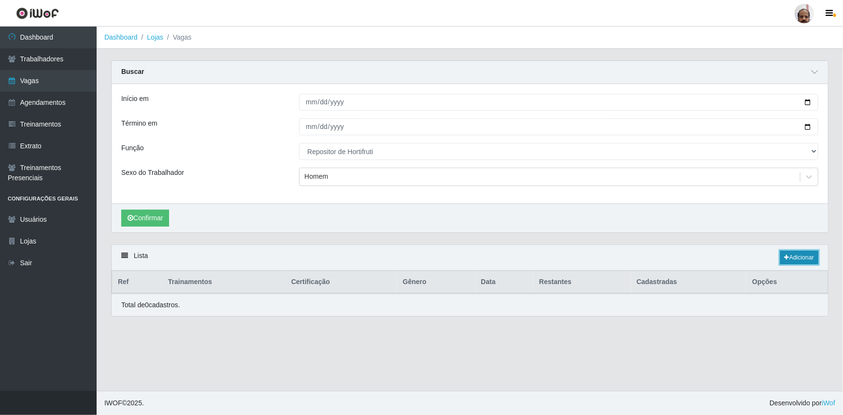
click at [797, 256] on link "Adicionar" at bounding box center [799, 258] width 38 height 14
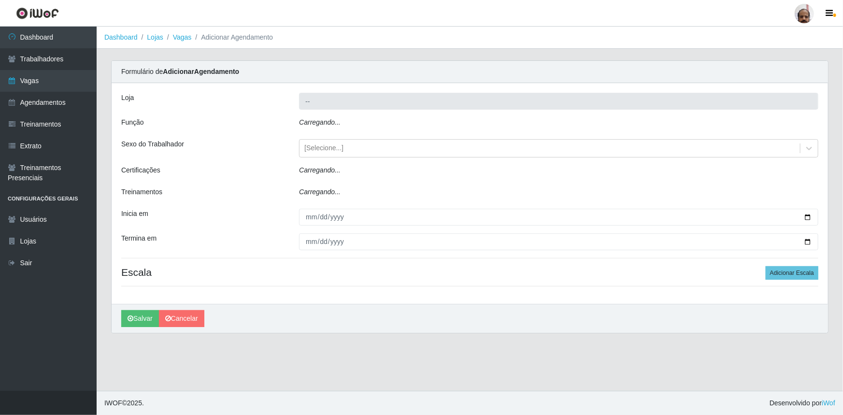
type input "[PERSON_NAME] - Loja 05"
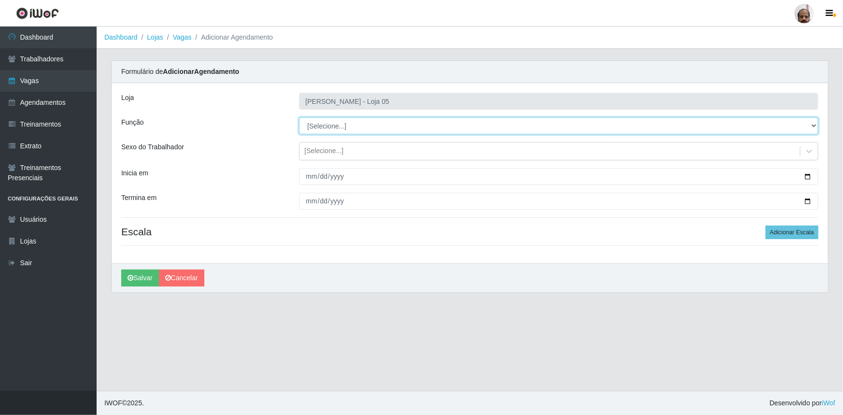
click at [364, 125] on select "[Selecione...] ASG ASG + ASG ++ Auxiliar de Depósito Auxiliar de Depósito + Aux…" at bounding box center [558, 125] width 519 height 17
select select "107"
click at [299, 117] on select "[Selecione...] ASG ASG + ASG ++ Auxiliar de Depósito Auxiliar de Depósito + Aux…" at bounding box center [558, 125] width 519 height 17
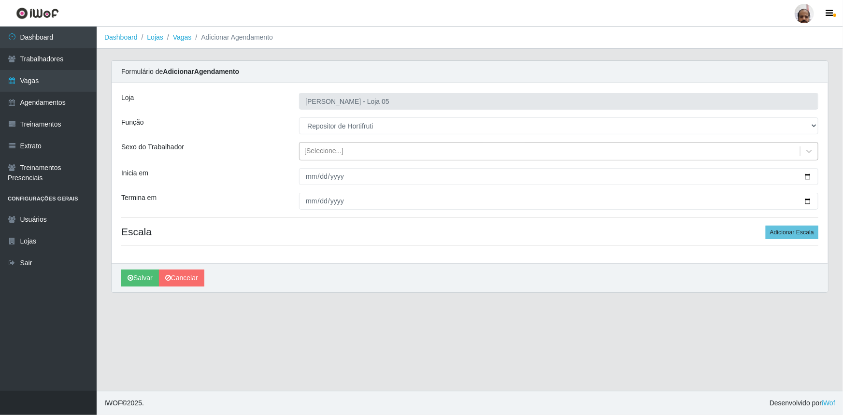
click at [338, 145] on div "[Selecione...]" at bounding box center [550, 152] width 501 height 16
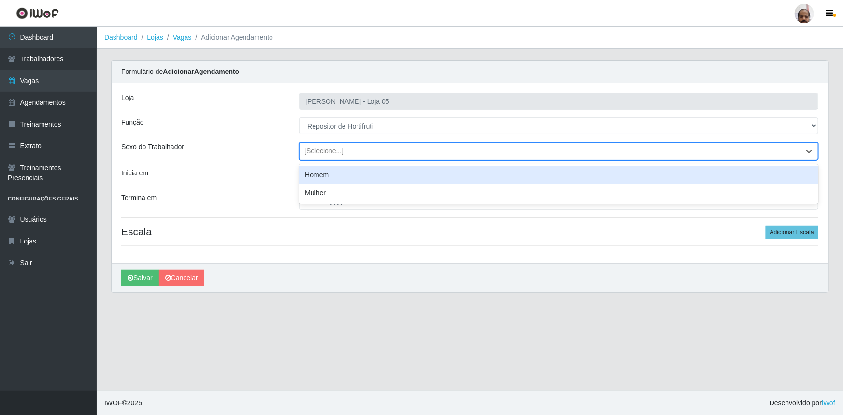
click at [345, 172] on div "Homem" at bounding box center [558, 175] width 519 height 18
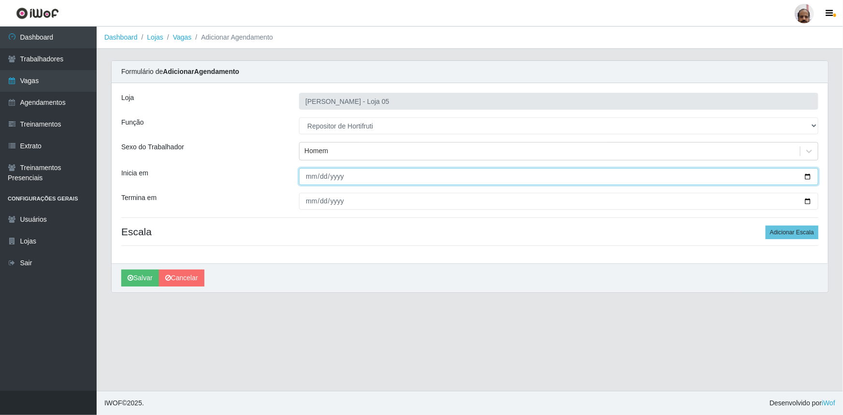
click at [808, 175] on input "Inicia em" at bounding box center [558, 176] width 519 height 17
type input "[DATE]"
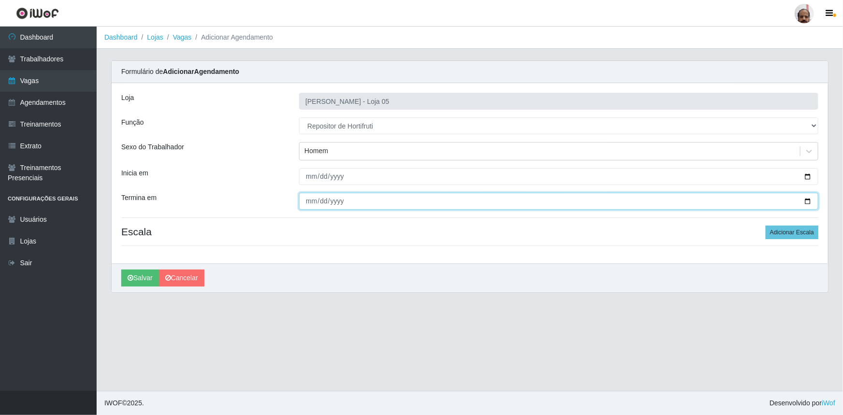
click at [807, 200] on input "Termina em" at bounding box center [558, 201] width 519 height 17
type input "[DATE]"
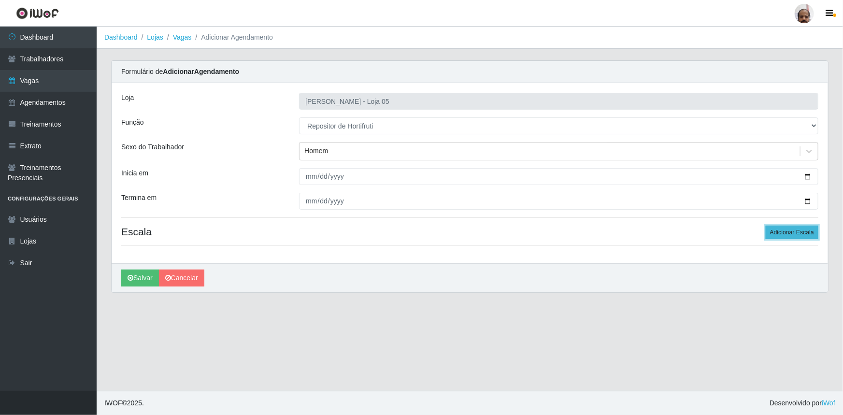
click at [803, 231] on button "Adicionar Escala" at bounding box center [792, 233] width 53 height 14
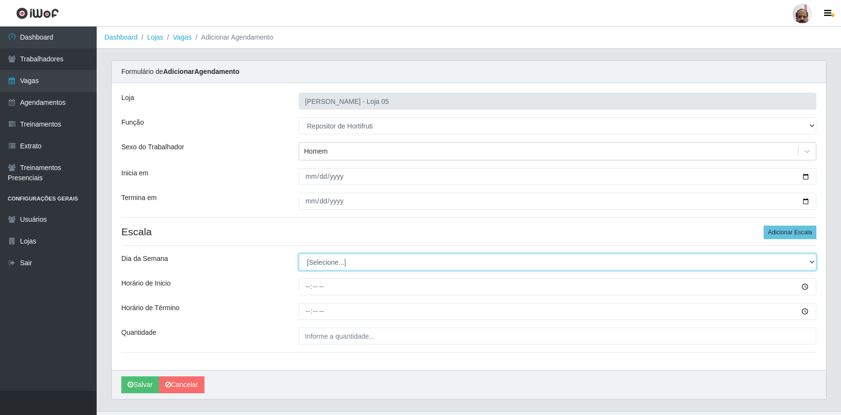
click at [314, 262] on select "[Selecione...] Segunda Terça Quarta Quinta Sexta Sábado Domingo" at bounding box center [557, 262] width 517 height 17
select select "1"
click at [299, 254] on select "[Selecione...] Segunda Terça Quarta Quinta Sexta Sábado Domingo" at bounding box center [557, 262] width 517 height 17
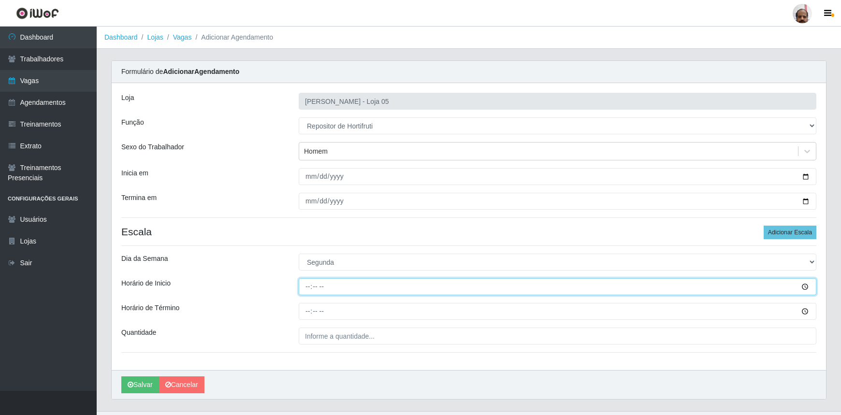
click at [310, 283] on input "Horário de Inicio" at bounding box center [557, 286] width 517 height 17
type input "08:00"
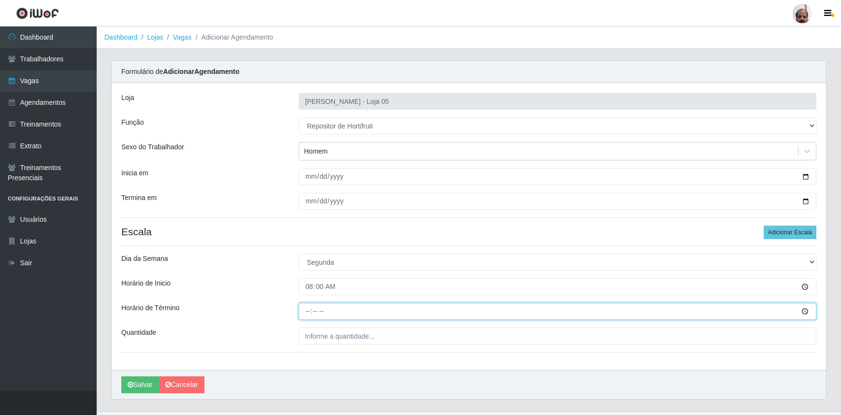
type input "14:00"
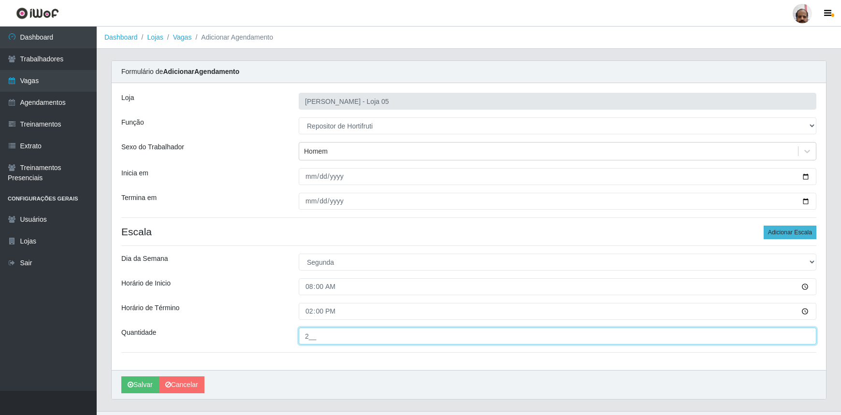
type input "2__"
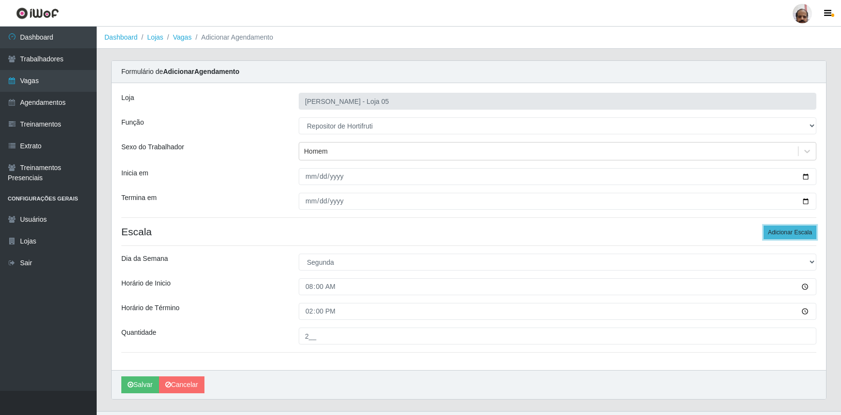
click at [801, 228] on button "Adicionar Escala" at bounding box center [789, 233] width 53 height 14
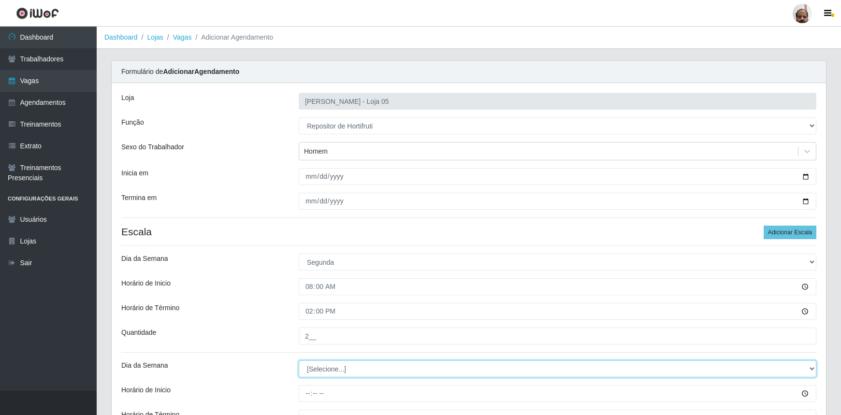
click at [334, 367] on select "[Selecione...] Segunda Terça Quarta Quinta Sexta Sábado Domingo" at bounding box center [557, 368] width 517 height 17
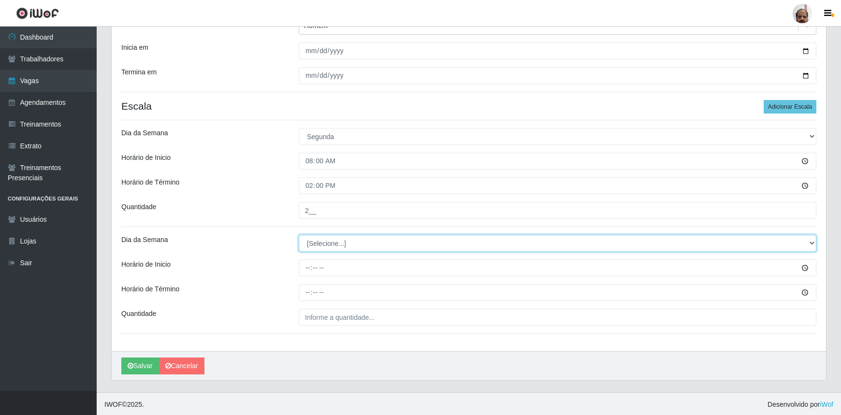
scroll to position [126, 0]
click at [313, 241] on select "[Selecione...] Segunda Terça Quarta Quinta Sexta Sábado Domingo" at bounding box center [557, 242] width 517 height 17
select select "1"
click at [299, 234] on select "[Selecione...] Segunda Terça Quarta Quinta Sexta Sábado Domingo" at bounding box center [557, 242] width 517 height 17
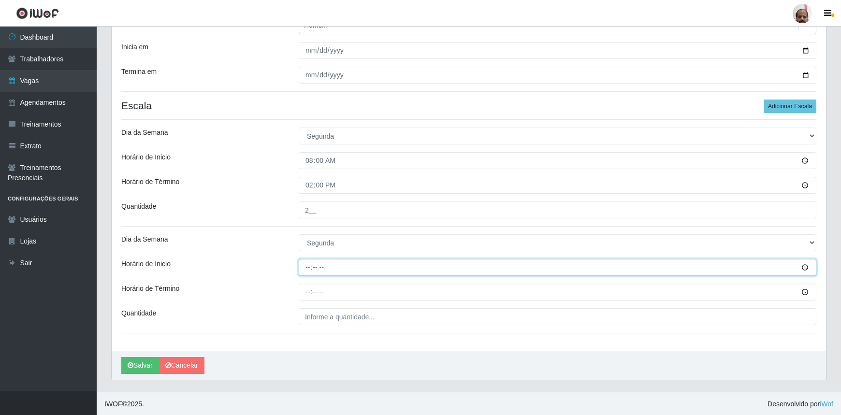
click at [305, 264] on input "Horário de Inicio" at bounding box center [557, 267] width 517 height 17
type input "16:00"
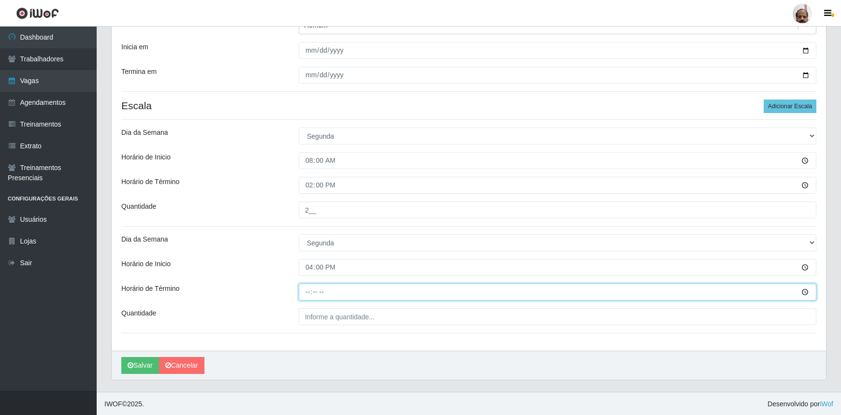
type input "22:00"
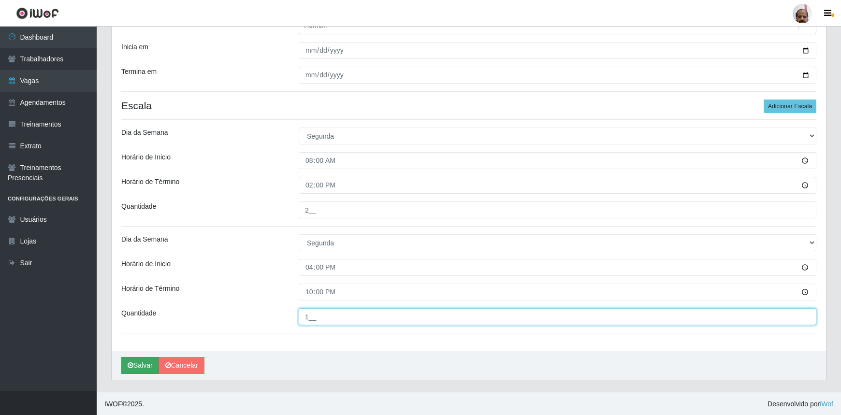
type input "1__"
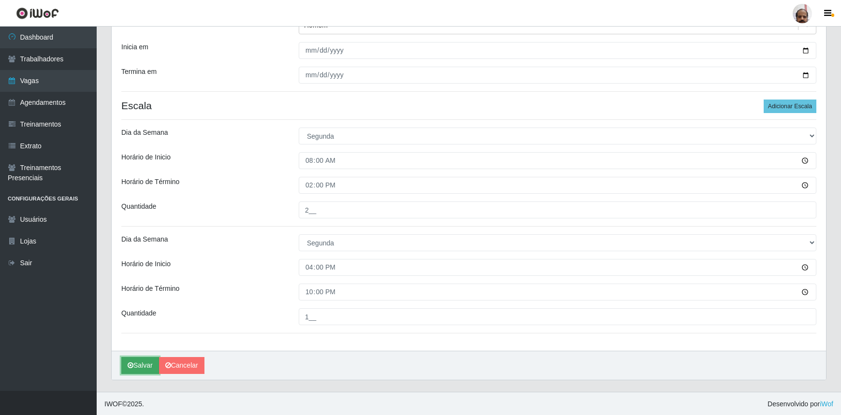
click at [133, 365] on button "Salvar" at bounding box center [140, 365] width 38 height 17
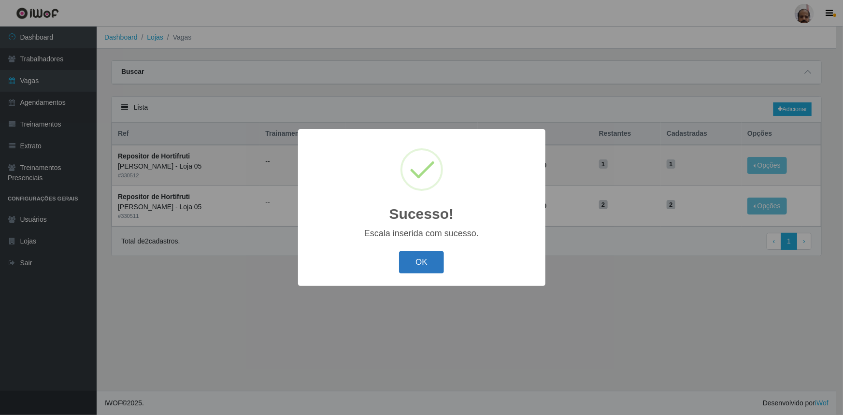
click at [422, 261] on button "OK" at bounding box center [421, 262] width 45 height 23
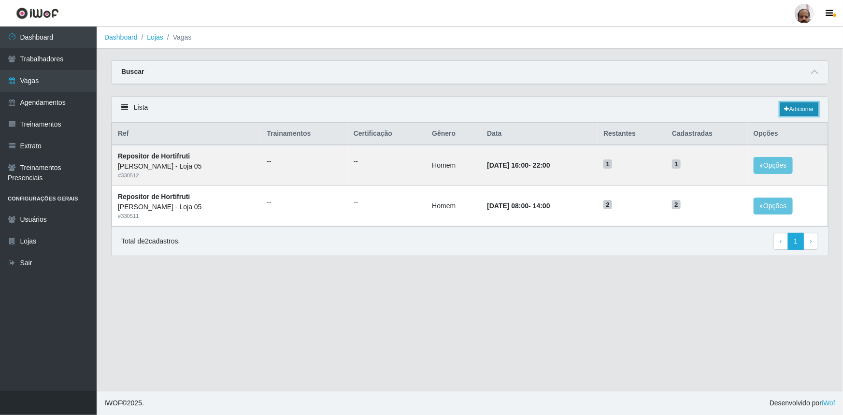
click at [802, 111] on link "Adicionar" at bounding box center [799, 109] width 38 height 14
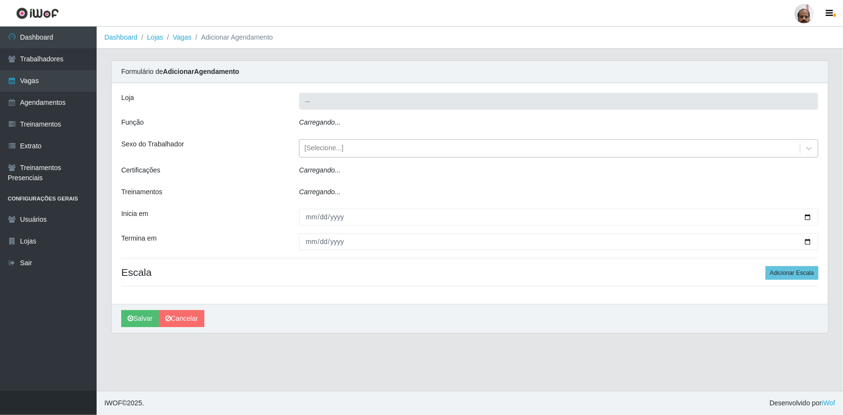
type input "[PERSON_NAME] - Loja 05"
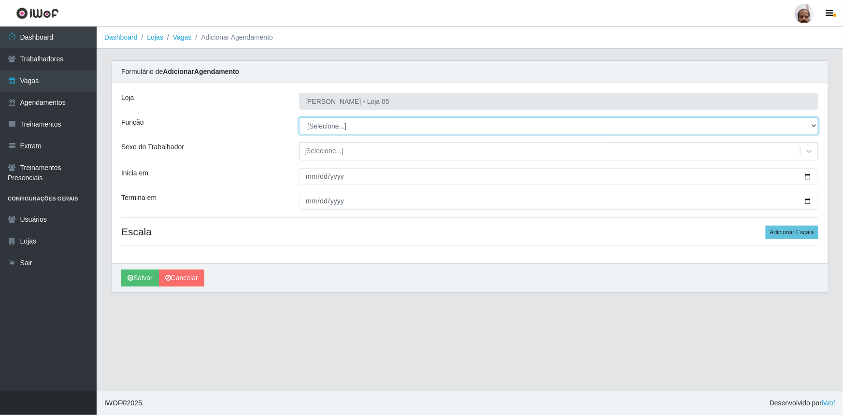
click at [332, 126] on select "[Selecione...] ASG ASG + ASG ++ Auxiliar de Depósito Auxiliar de Depósito + Aux…" at bounding box center [558, 125] width 519 height 17
select select "107"
click at [299, 117] on select "[Selecione...] ASG ASG + ASG ++ Auxiliar de Depósito Auxiliar de Depósito + Aux…" at bounding box center [558, 125] width 519 height 17
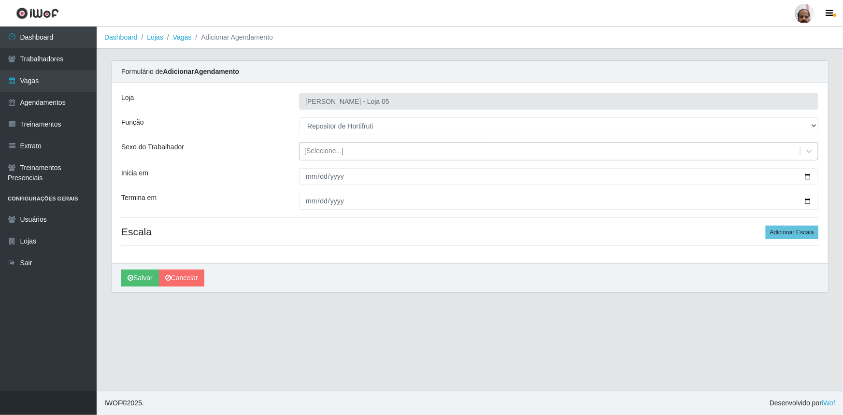
click at [345, 148] on div "[Selecione...]" at bounding box center [550, 152] width 501 height 16
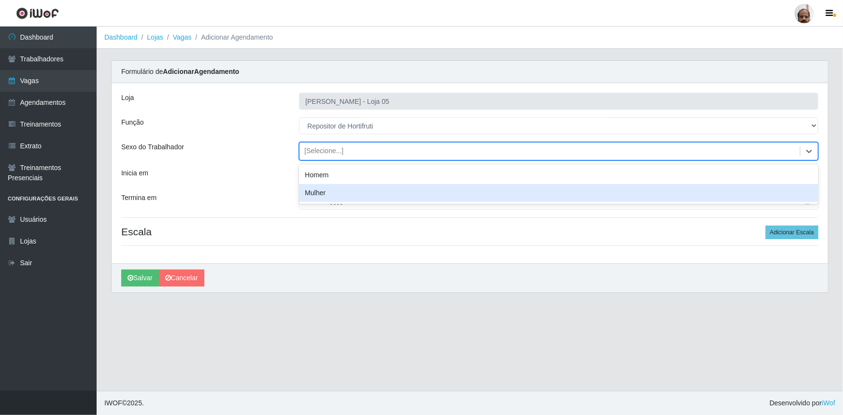
click at [342, 194] on div "Mulher" at bounding box center [558, 193] width 519 height 18
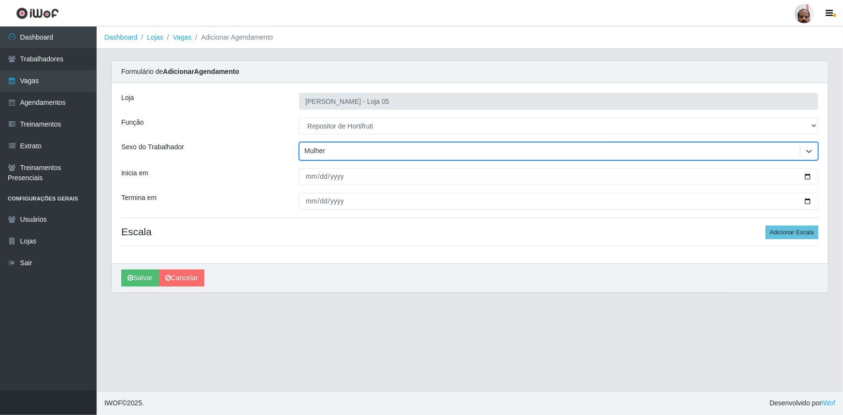
click at [348, 146] on div "Mulher" at bounding box center [550, 152] width 501 height 16
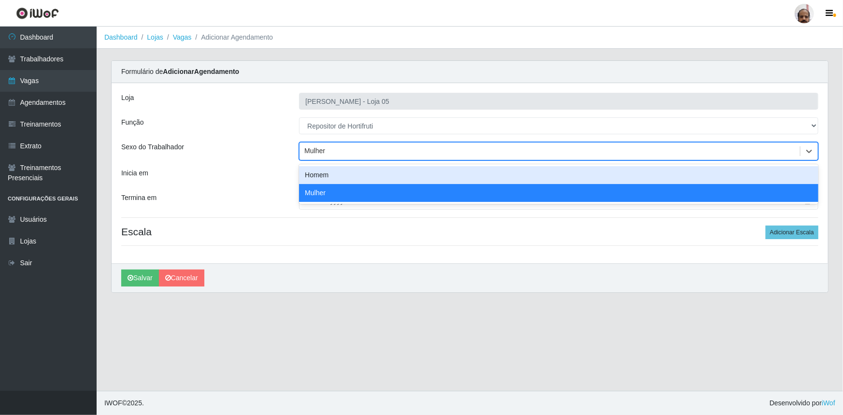
click at [346, 173] on div "Homem" at bounding box center [558, 175] width 519 height 18
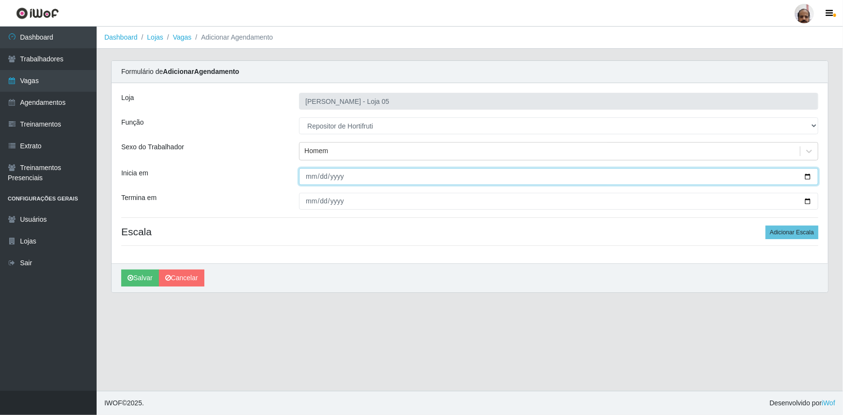
click at [809, 177] on input "Inicia em" at bounding box center [558, 176] width 519 height 17
type input "[DATE]"
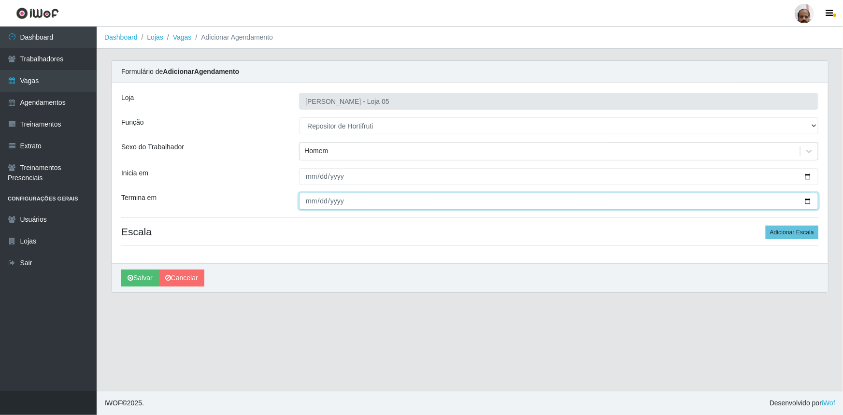
click at [809, 200] on input "Termina em" at bounding box center [558, 201] width 519 height 17
type input "[DATE]"
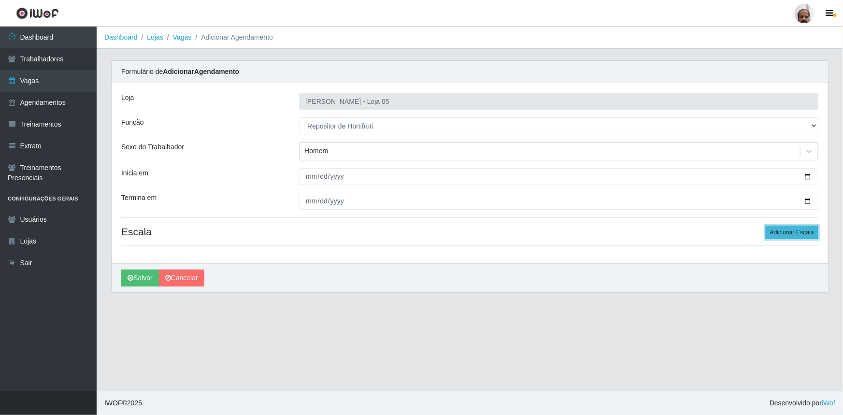
click at [792, 230] on button "Adicionar Escala" at bounding box center [792, 233] width 53 height 14
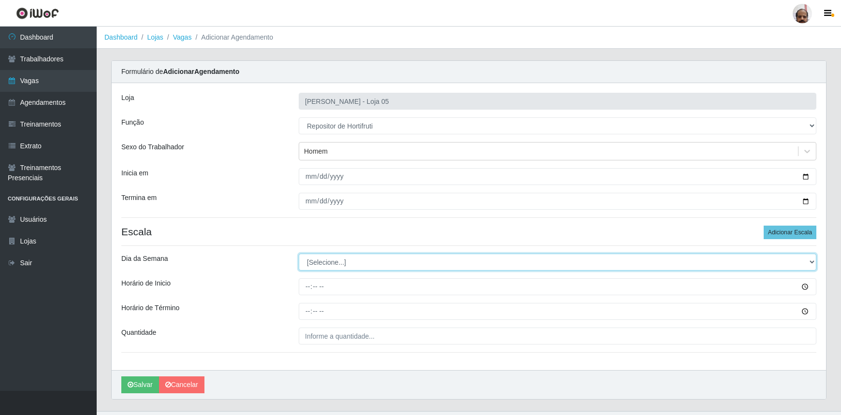
click at [326, 262] on select "[Selecione...] Segunda Terça Quarta Quinta Sexta Sábado Domingo" at bounding box center [557, 262] width 517 height 17
select select "2"
click at [299, 254] on select "[Selecione...] Segunda Terça Quarta Quinta Sexta Sábado Domingo" at bounding box center [557, 262] width 517 height 17
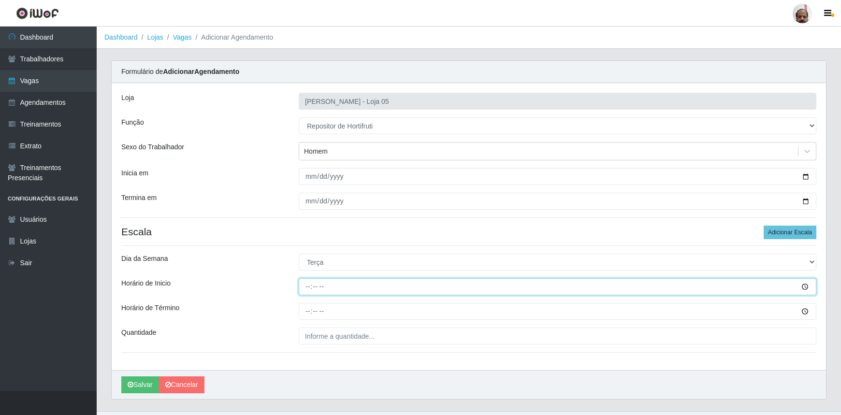
click at [308, 283] on input "Horário de Inicio" at bounding box center [557, 286] width 517 height 17
type input "08:00"
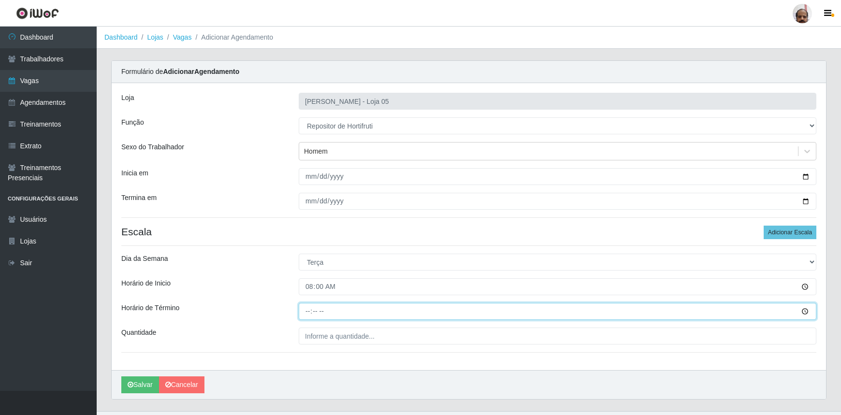
type input "14:00"
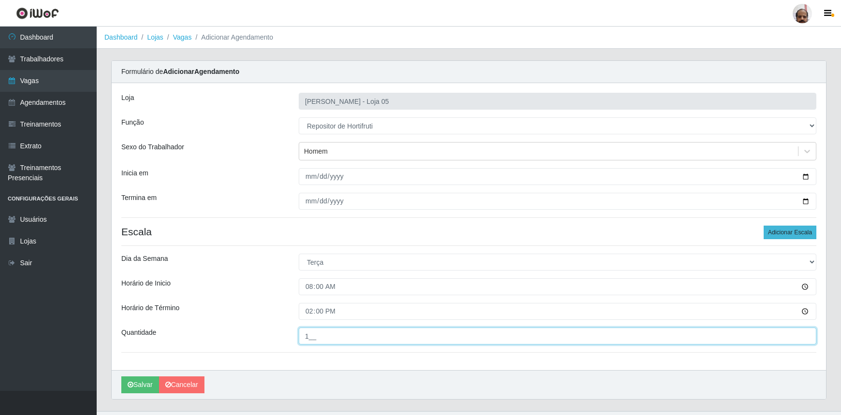
type input "1__"
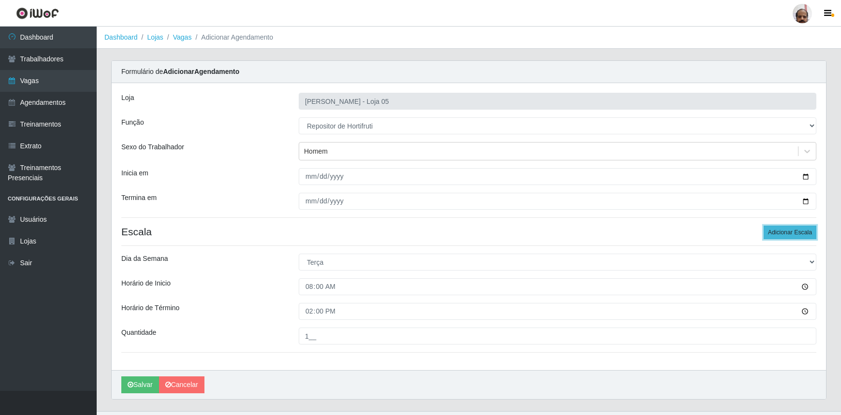
click at [786, 232] on button "Adicionar Escala" at bounding box center [789, 233] width 53 height 14
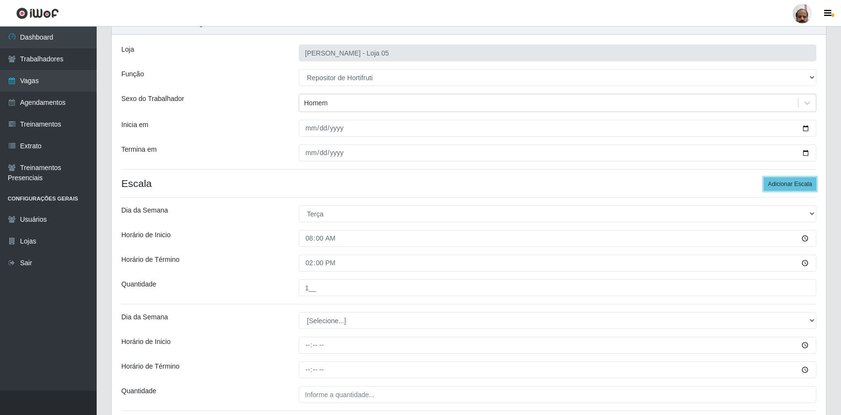
scroll to position [126, 0]
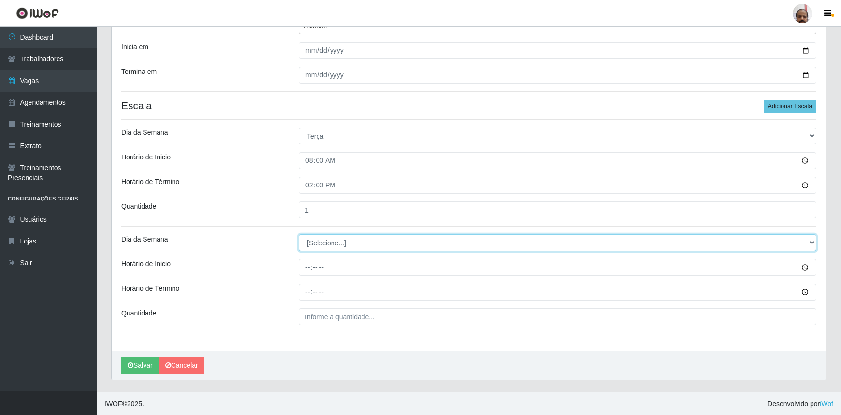
click at [326, 241] on select "[Selecione...] Segunda Terça Quarta Quinta Sexta Sábado Domingo" at bounding box center [557, 242] width 517 height 17
select select "2"
click at [299, 234] on select "[Selecione...] Segunda Terça Quarta Quinta Sexta Sábado Domingo" at bounding box center [557, 242] width 517 height 17
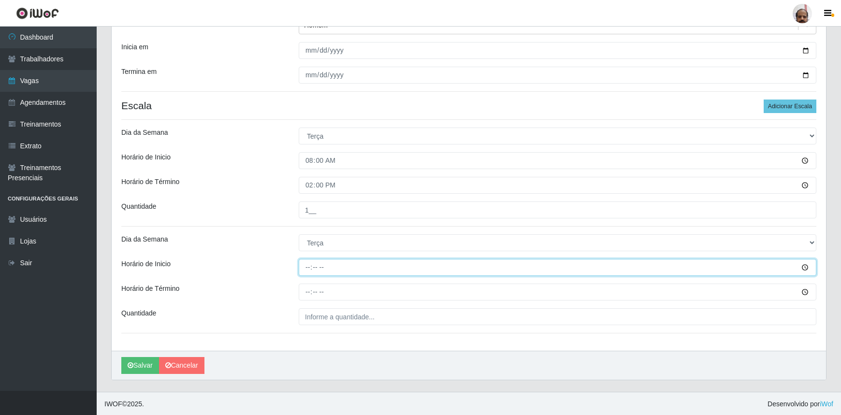
click at [309, 270] on input "Horário de Inicio" at bounding box center [557, 267] width 517 height 17
type input "16:00"
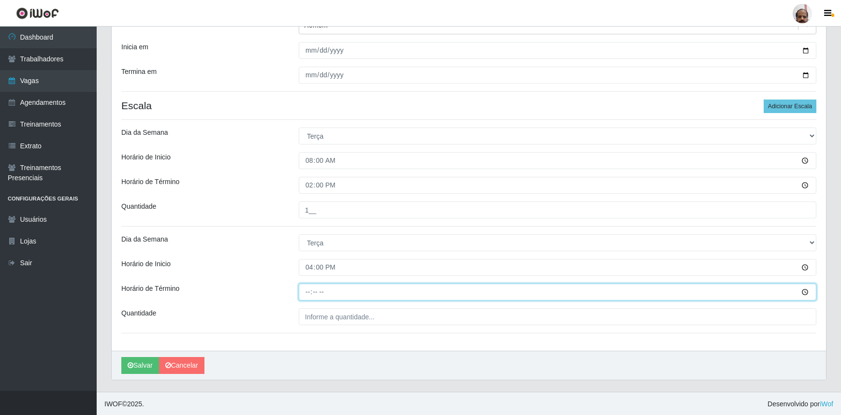
type input "22:00"
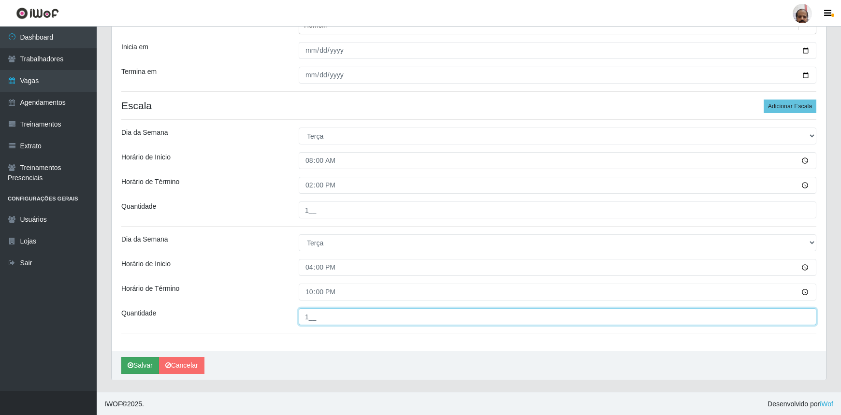
type input "1__"
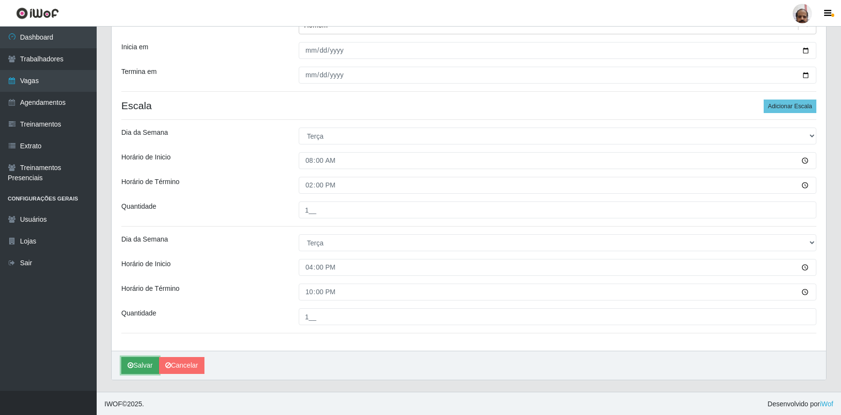
click at [141, 365] on button "Salvar" at bounding box center [140, 365] width 38 height 17
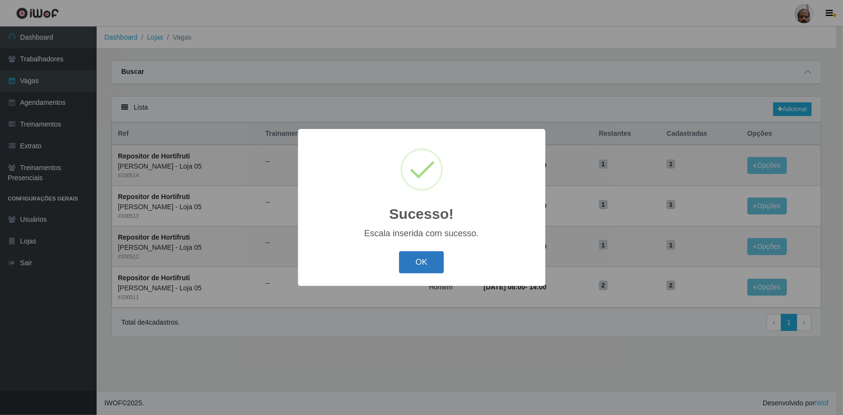
click at [423, 264] on button "OK" at bounding box center [421, 262] width 45 height 23
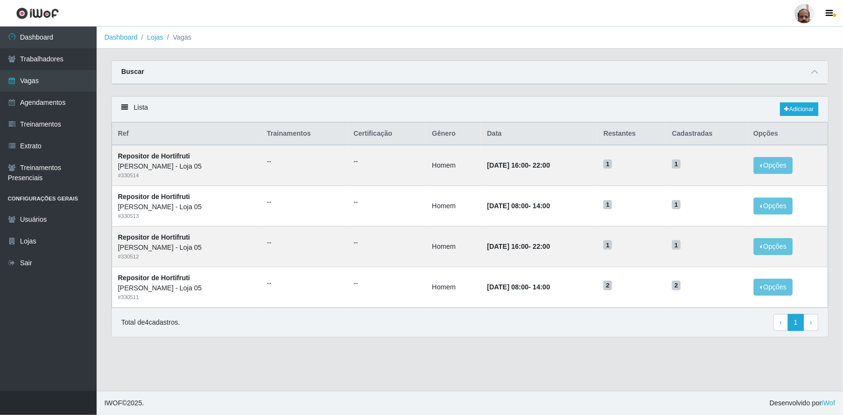
click at [802, 100] on div "Lista Adicionar" at bounding box center [470, 110] width 717 height 26
click at [802, 109] on link "Adicionar" at bounding box center [799, 109] width 38 height 14
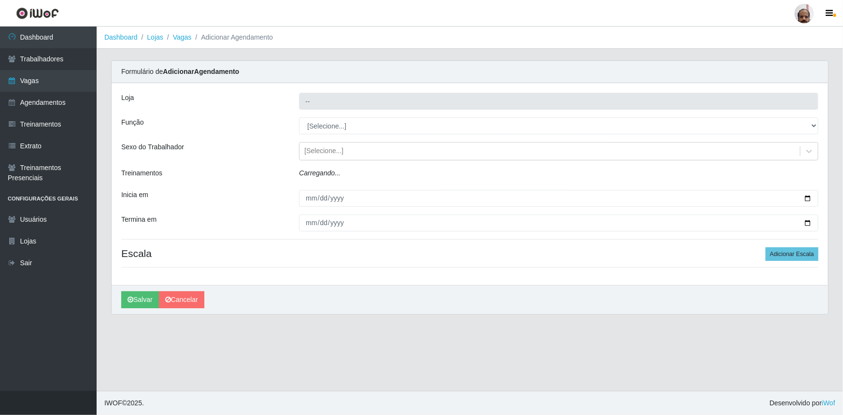
type input "[PERSON_NAME] - Loja 05"
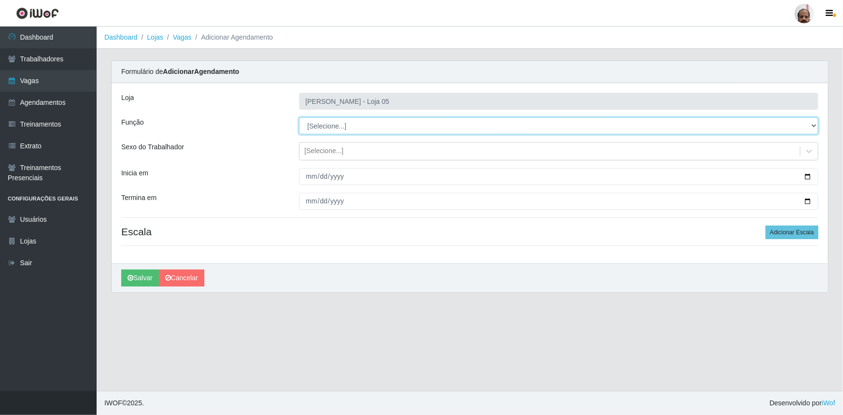
click at [368, 126] on select "[Selecione...] ASG ASG + ASG ++ Auxiliar de Depósito Auxiliar de Depósito + Aux…" at bounding box center [558, 125] width 519 height 17
select select "107"
click at [299, 117] on select "[Selecione...] ASG ASG + ASG ++ Auxiliar de Depósito Auxiliar de Depósito + Aux…" at bounding box center [558, 125] width 519 height 17
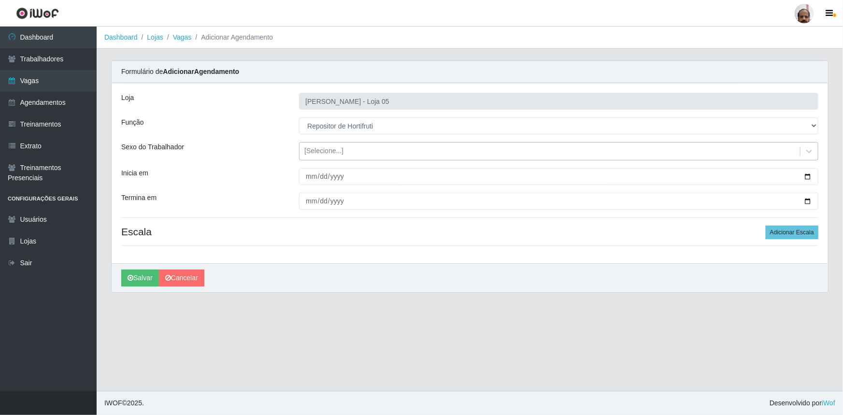
click at [338, 150] on div "[Selecione...]" at bounding box center [323, 151] width 39 height 10
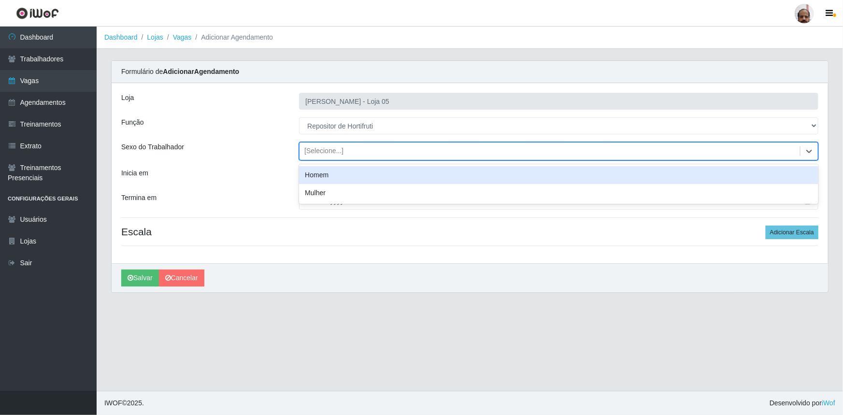
drag, startPoint x: 344, startPoint y: 170, endPoint x: 365, endPoint y: 173, distance: 21.6
click at [344, 170] on div "Homem" at bounding box center [558, 175] width 519 height 18
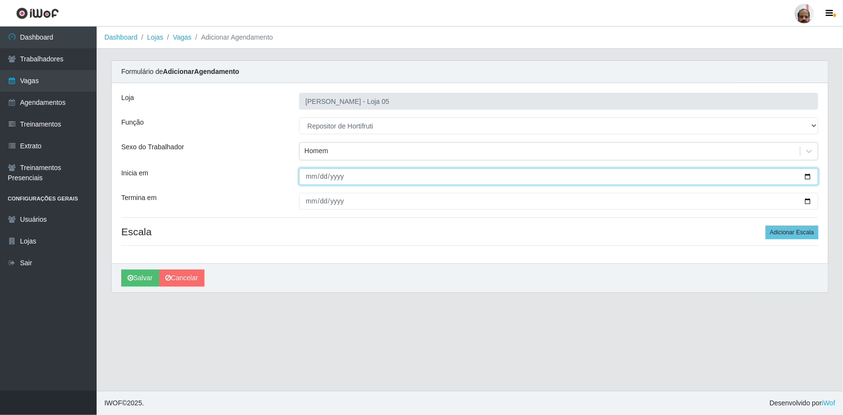
drag, startPoint x: 807, startPoint y: 174, endPoint x: 798, endPoint y: 181, distance: 11.0
click at [806, 174] on input "Inicia em" at bounding box center [558, 176] width 519 height 17
type input "[DATE]"
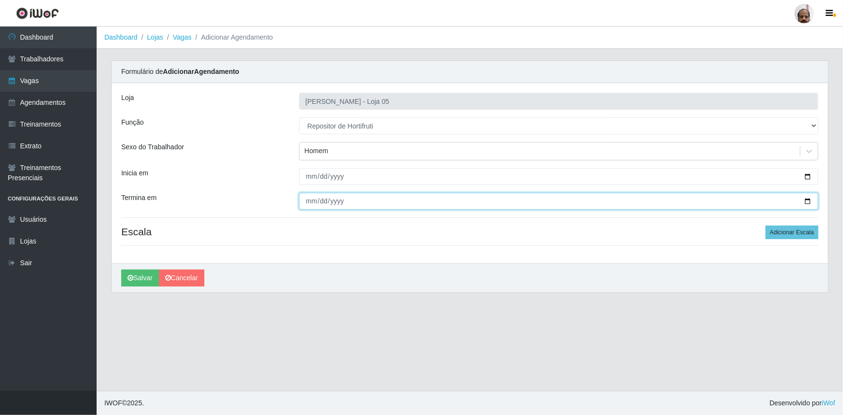
click at [807, 201] on input "Termina em" at bounding box center [558, 201] width 519 height 17
type input "[DATE]"
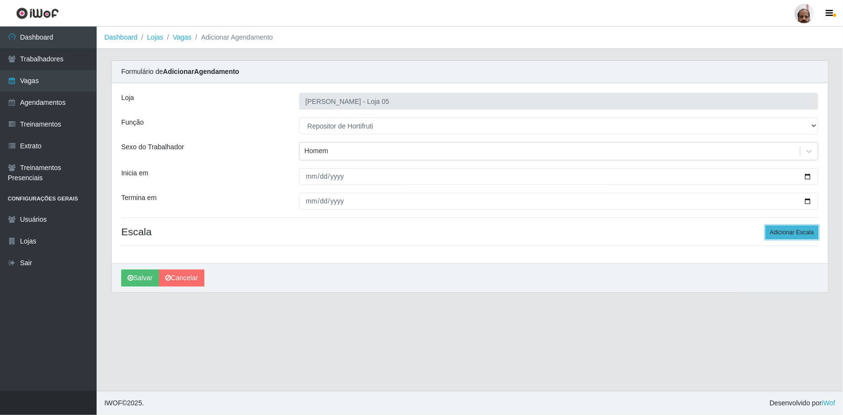
click at [789, 231] on button "Adicionar Escala" at bounding box center [792, 233] width 53 height 14
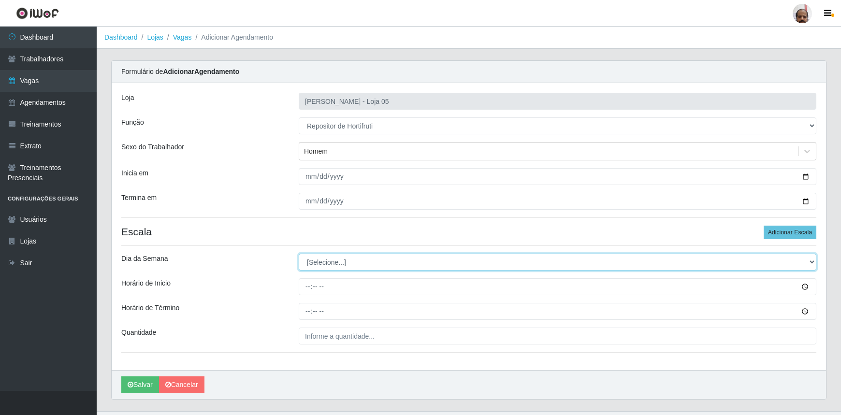
click at [324, 258] on select "[Selecione...] Segunda Terça Quarta Quinta Sexta Sábado Domingo" at bounding box center [557, 262] width 517 height 17
select select "3"
click at [299, 254] on select "[Selecione...] Segunda Terça Quarta Quinta Sexta Sábado Domingo" at bounding box center [557, 262] width 517 height 17
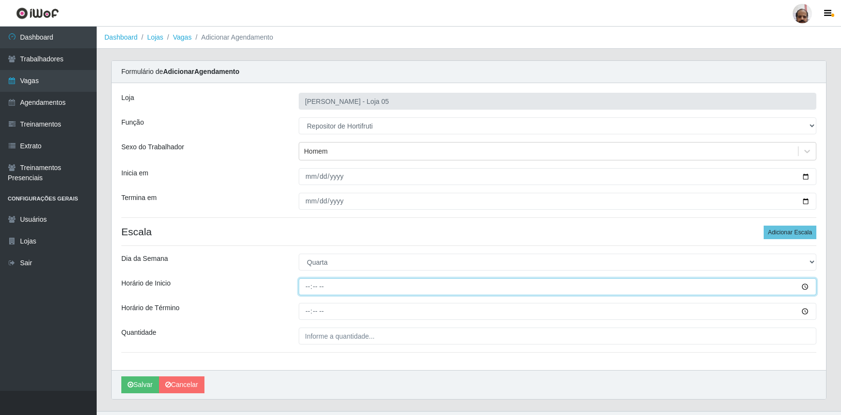
click at [309, 291] on input "Horário de Inicio" at bounding box center [557, 286] width 517 height 17
type input "08:00"
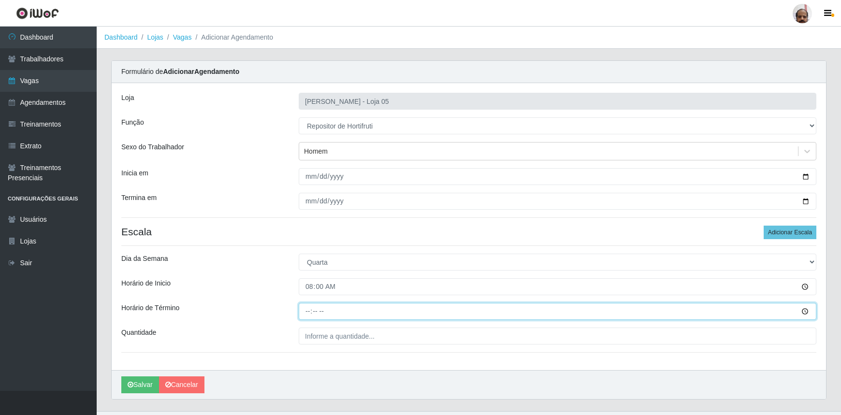
type input "14:00"
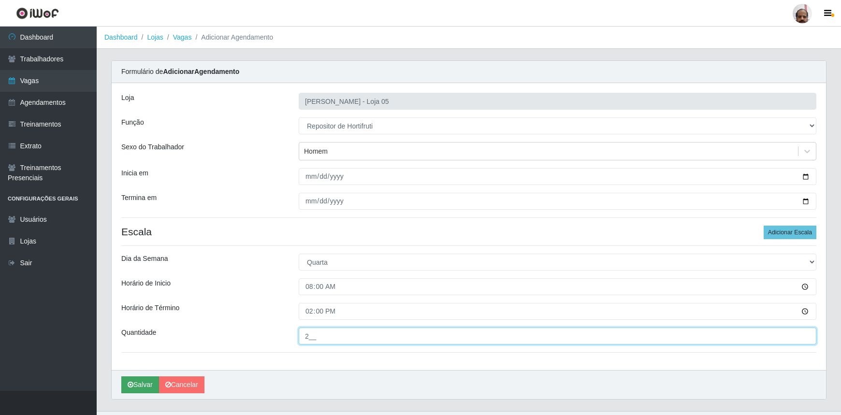
type input "2__"
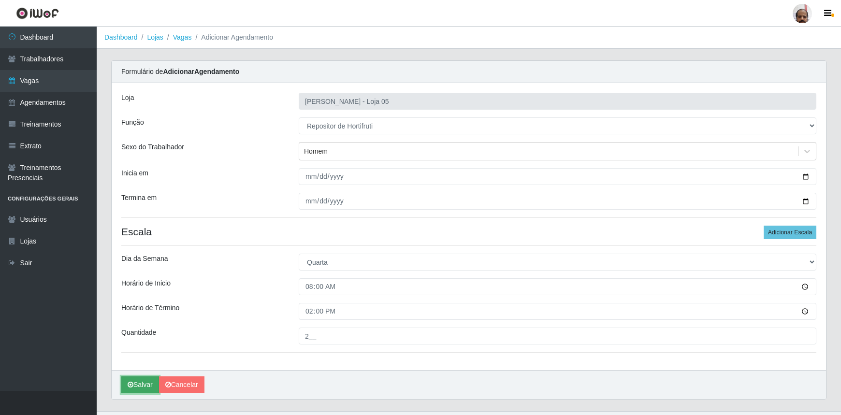
click at [137, 384] on button "Salvar" at bounding box center [140, 384] width 38 height 17
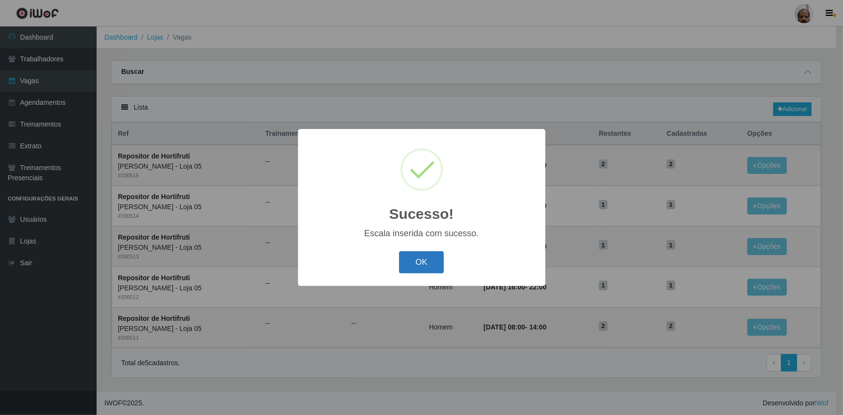
click at [419, 264] on button "OK" at bounding box center [421, 262] width 45 height 23
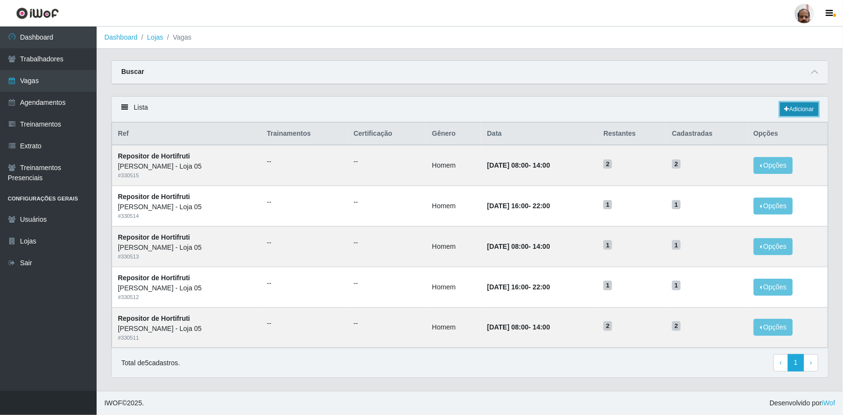
click at [797, 104] on link "Adicionar" at bounding box center [799, 109] width 38 height 14
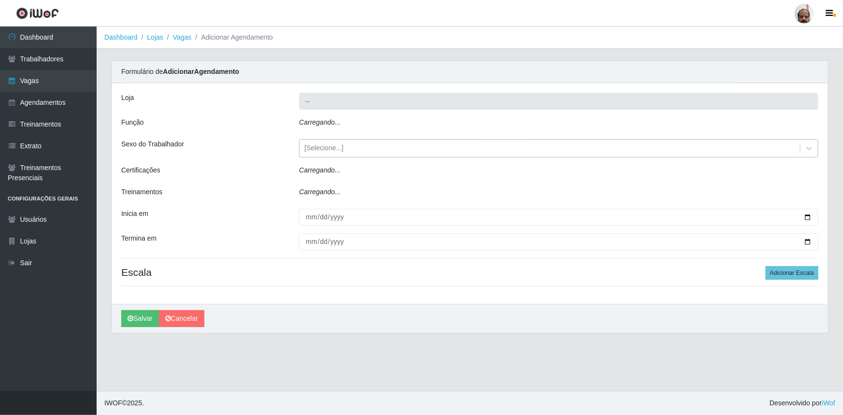
type input "[PERSON_NAME] - Loja 05"
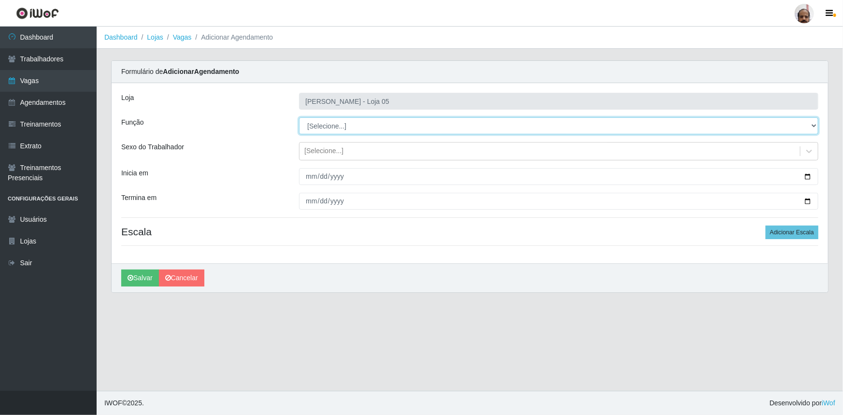
click at [357, 128] on select "[Selecione...] ASG ASG + ASG ++ Auxiliar de Depósito Auxiliar de Depósito + Aux…" at bounding box center [558, 125] width 519 height 17
select select "107"
click at [299, 117] on select "[Selecione...] ASG ASG + ASG ++ Auxiliar de Depósito Auxiliar de Depósito + Aux…" at bounding box center [558, 125] width 519 height 17
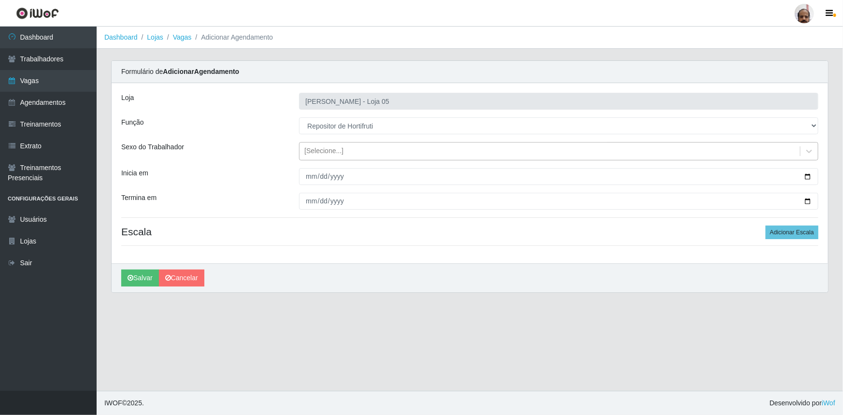
click at [337, 150] on div "[Selecione...]" at bounding box center [323, 151] width 39 height 10
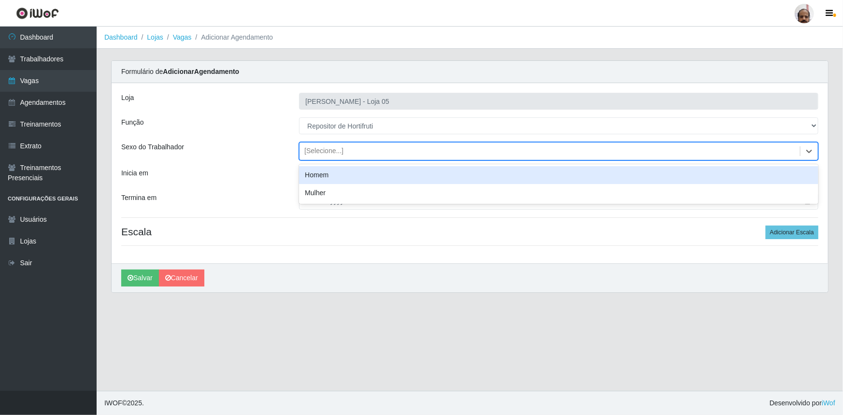
click at [340, 172] on div "Homem" at bounding box center [558, 175] width 519 height 18
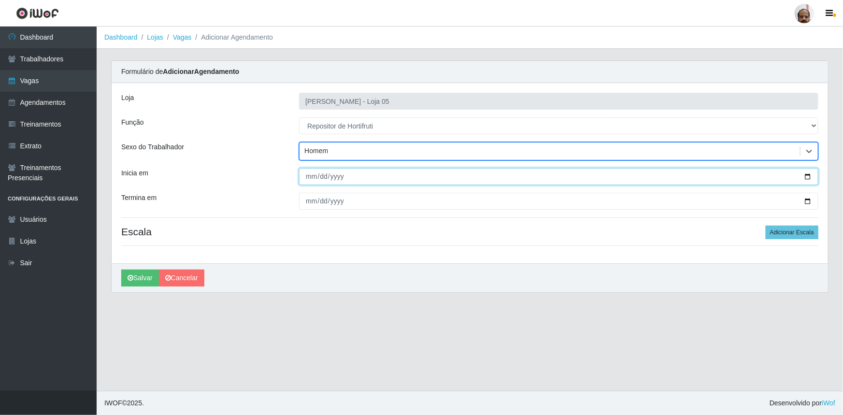
click at [809, 176] on input "Inicia em" at bounding box center [558, 176] width 519 height 17
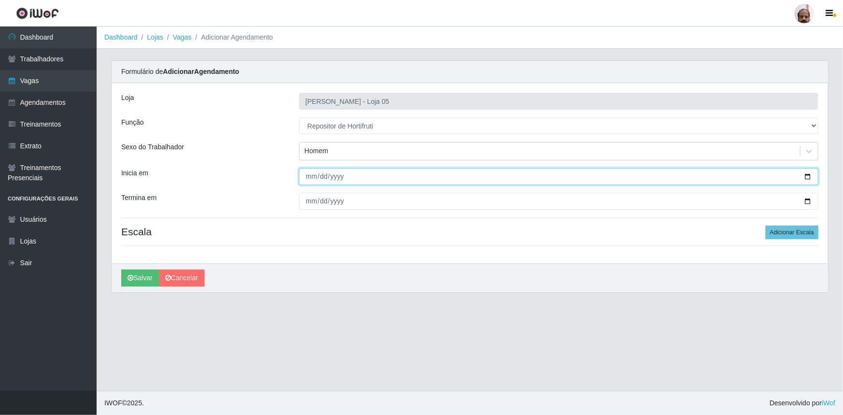
type input "[DATE]"
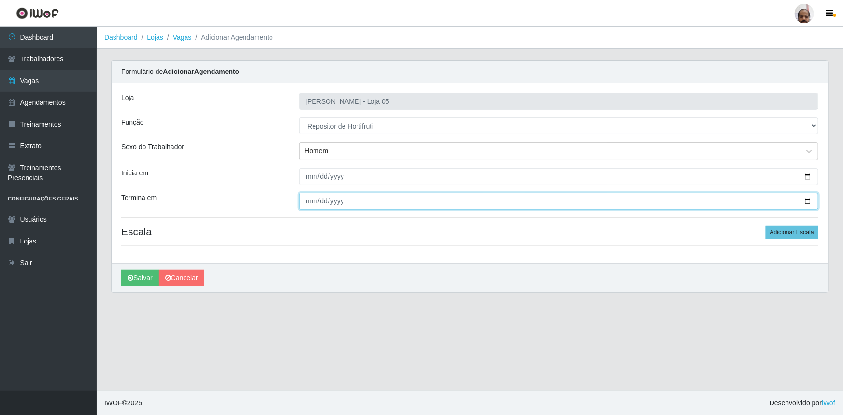
click at [809, 200] on input "Termina em" at bounding box center [558, 201] width 519 height 17
type input "[DATE]"
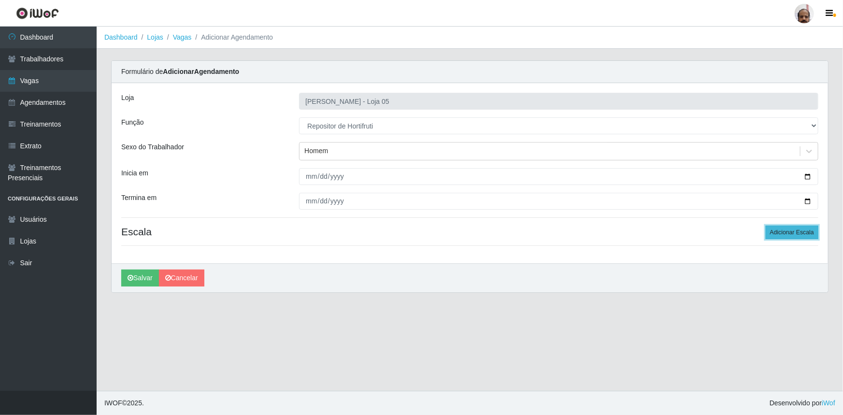
click at [799, 231] on button "Adicionar Escala" at bounding box center [792, 233] width 53 height 14
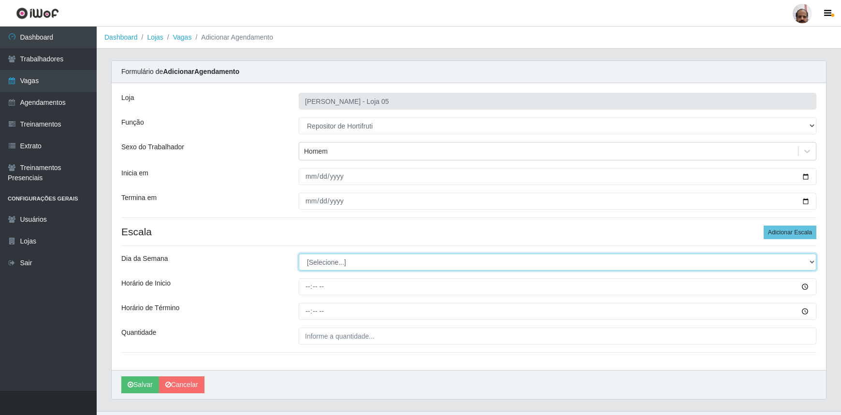
click at [308, 261] on select "[Selecione...] Segunda Terça Quarta Quinta Sexta Sábado Domingo" at bounding box center [557, 262] width 517 height 17
select select "4"
click at [299, 254] on select "[Selecione...] Segunda Terça Quarta Quinta Sexta Sábado Domingo" at bounding box center [557, 262] width 517 height 17
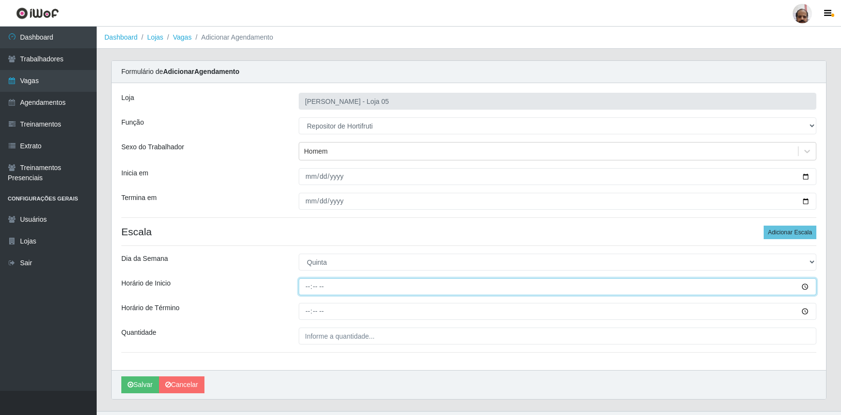
click at [307, 290] on input "Horário de Inicio" at bounding box center [557, 286] width 517 height 17
type input "08:00"
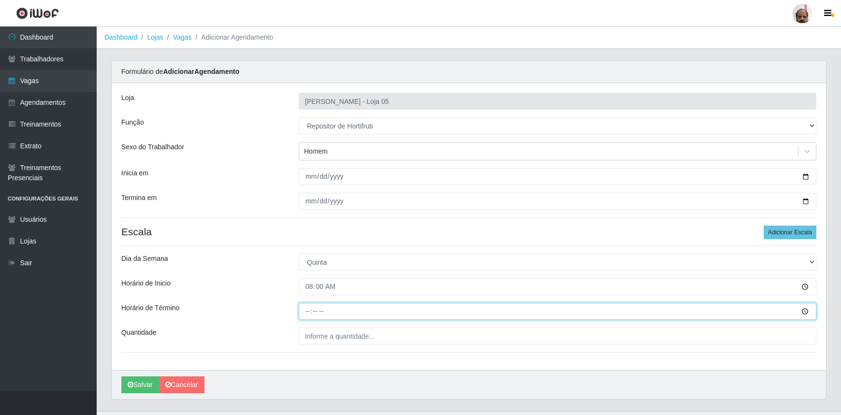
type input "14:00"
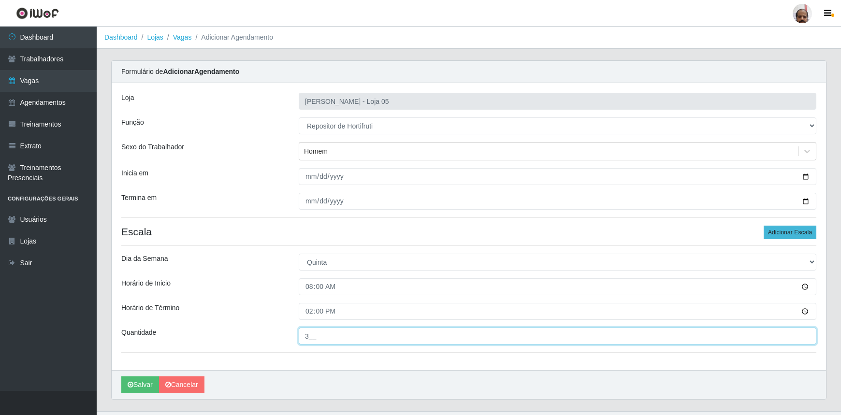
type input "3__"
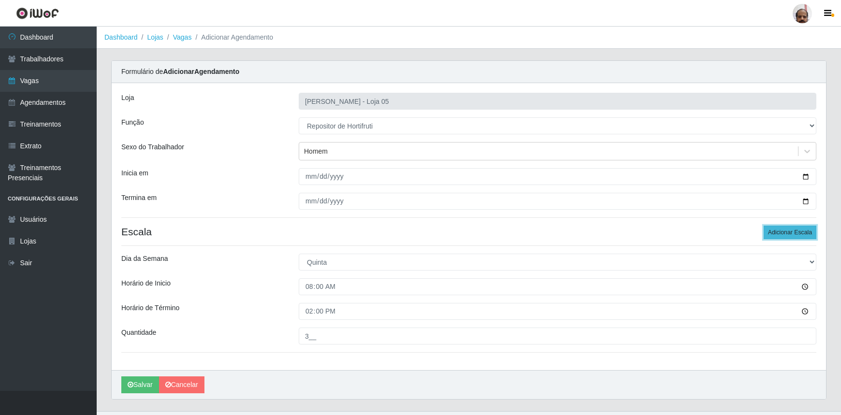
click at [794, 231] on button "Adicionar Escala" at bounding box center [789, 233] width 53 height 14
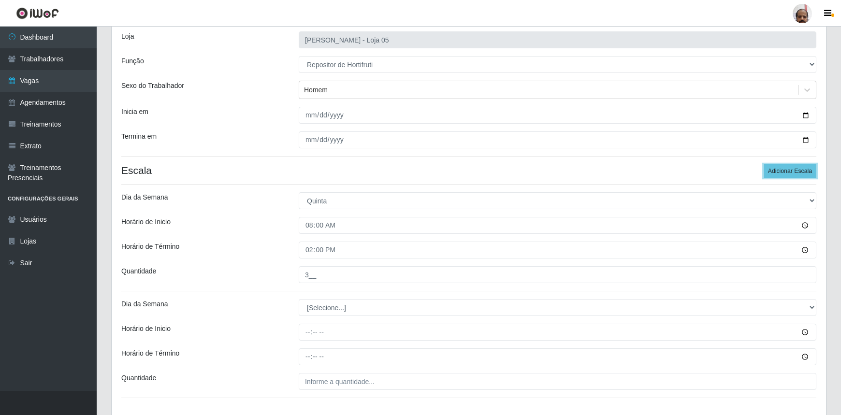
scroll to position [126, 0]
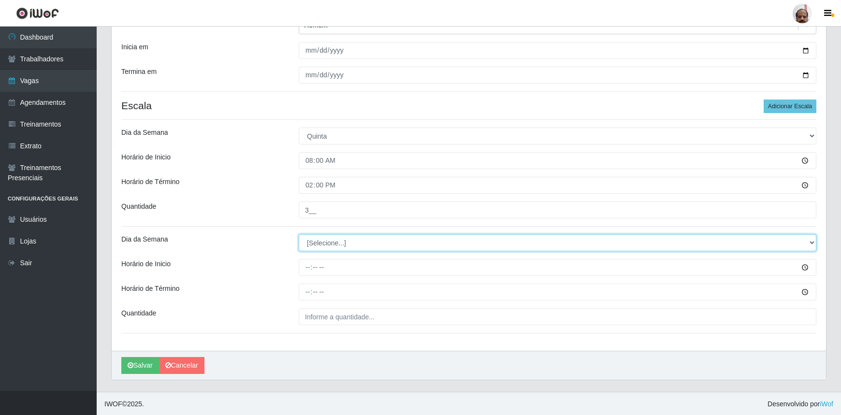
click at [324, 241] on select "[Selecione...] Segunda Terça Quarta Quinta Sexta Sábado Domingo" at bounding box center [557, 242] width 517 height 17
click at [299, 234] on select "[Selecione...] Segunda Terça Quarta Quinta Sexta Sábado Domingo" at bounding box center [557, 242] width 517 height 17
click at [330, 244] on select "[Selecione...] Segunda Terça Quarta Quinta Sexta Sábado Domingo" at bounding box center [557, 242] width 517 height 17
select select "4"
click at [299, 234] on select "[Selecione...] Segunda Terça Quarta Quinta Sexta Sábado Domingo" at bounding box center [557, 242] width 517 height 17
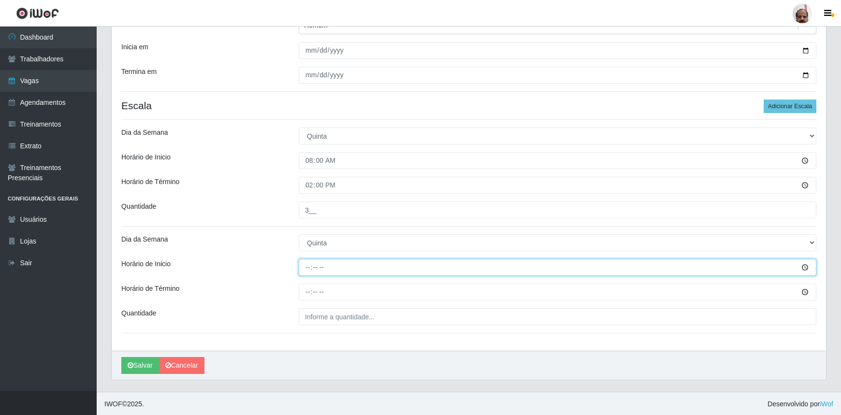
click at [307, 271] on input "Horário de Inicio" at bounding box center [557, 267] width 517 height 17
type input "16:00"
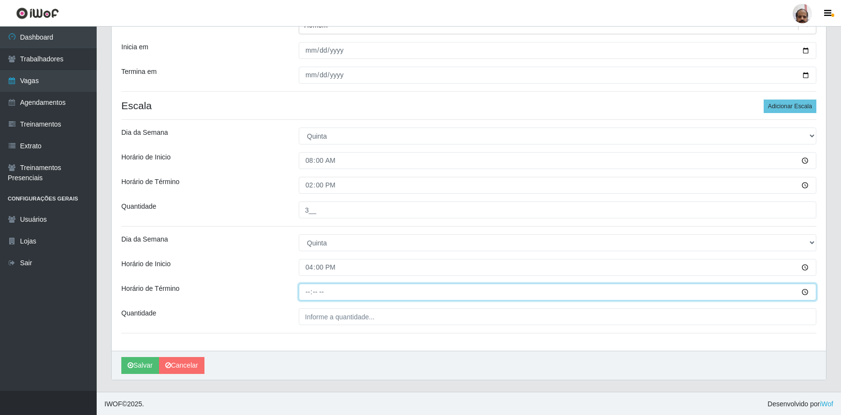
type input "22:00"
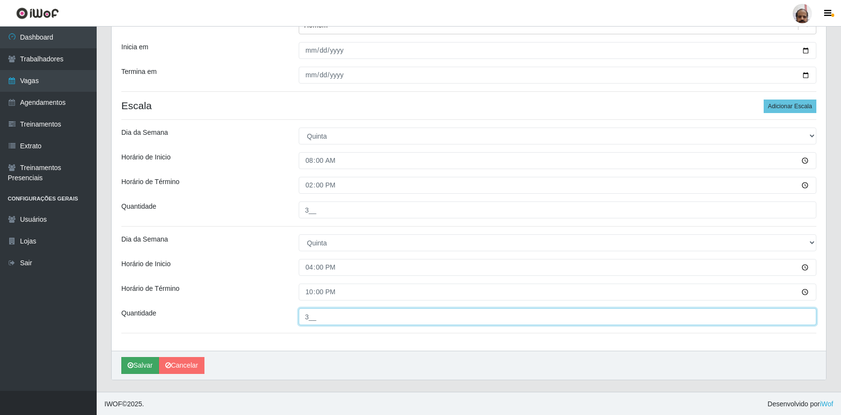
type input "3__"
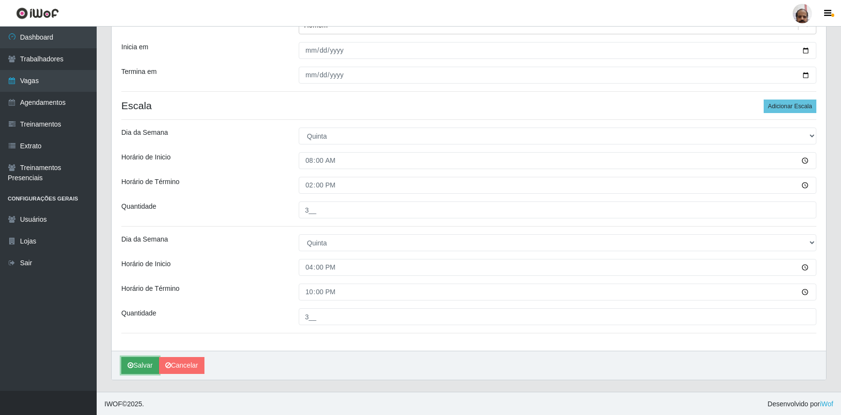
click at [145, 367] on button "Salvar" at bounding box center [140, 365] width 38 height 17
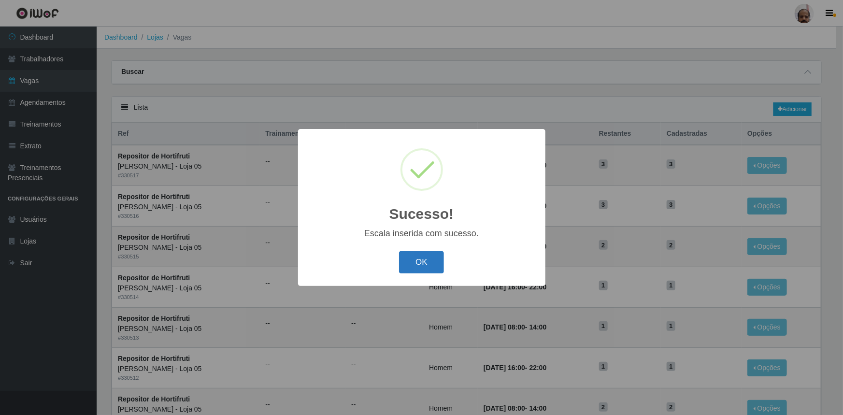
click at [435, 267] on button "OK" at bounding box center [421, 262] width 45 height 23
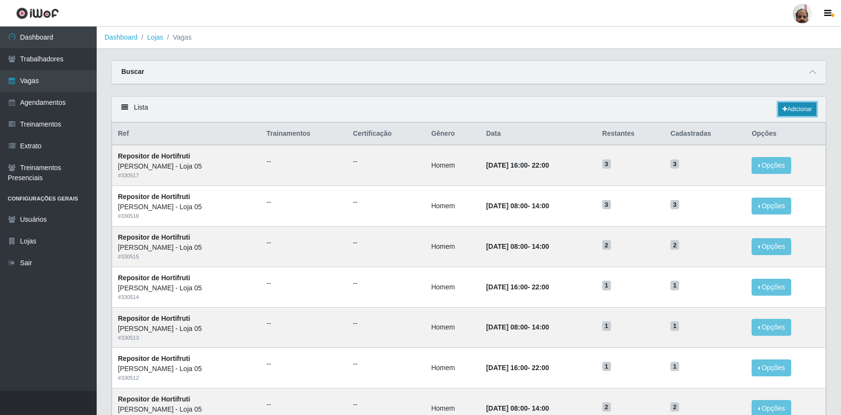
click at [794, 109] on link "Adicionar" at bounding box center [797, 109] width 38 height 14
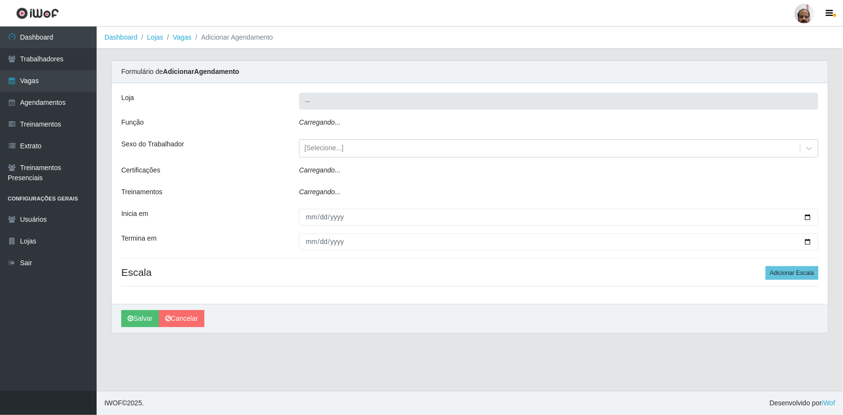
type input "[PERSON_NAME] - Loja 05"
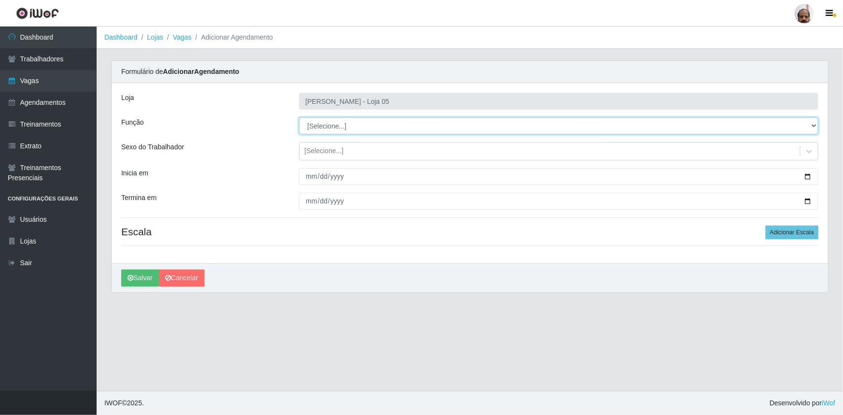
click at [319, 119] on select "[Selecione...] ASG ASG + ASG ++ Auxiliar de Depósito Auxiliar de Depósito + Aux…" at bounding box center [558, 125] width 519 height 17
click at [299, 117] on select "[Selecione...] ASG ASG + ASG ++ Auxiliar de Depósito Auxiliar de Depósito + Aux…" at bounding box center [558, 125] width 519 height 17
click at [339, 127] on select "[Selecione...] ASG ASG + ASG ++ Auxiliar de Depósito Auxiliar de Depósito + Aux…" at bounding box center [558, 125] width 519 height 17
select select "107"
click at [299, 117] on select "[Selecione...] ASG ASG + ASG ++ Auxiliar de Depósito Auxiliar de Depósito + Aux…" at bounding box center [558, 125] width 519 height 17
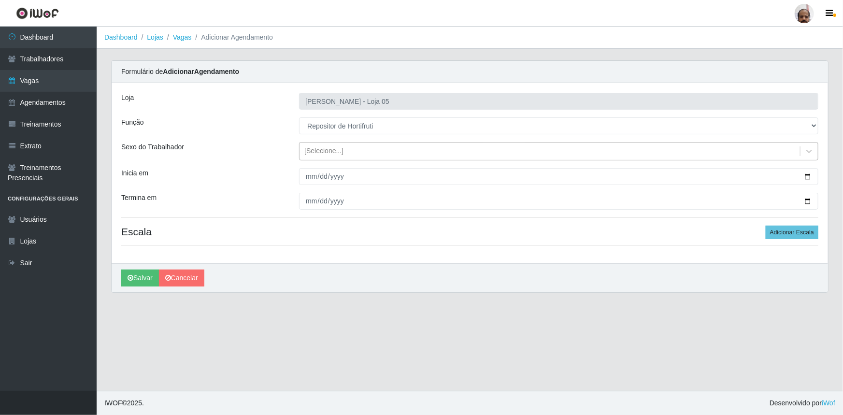
click at [333, 146] on div "[Selecione...]" at bounding box center [323, 151] width 39 height 10
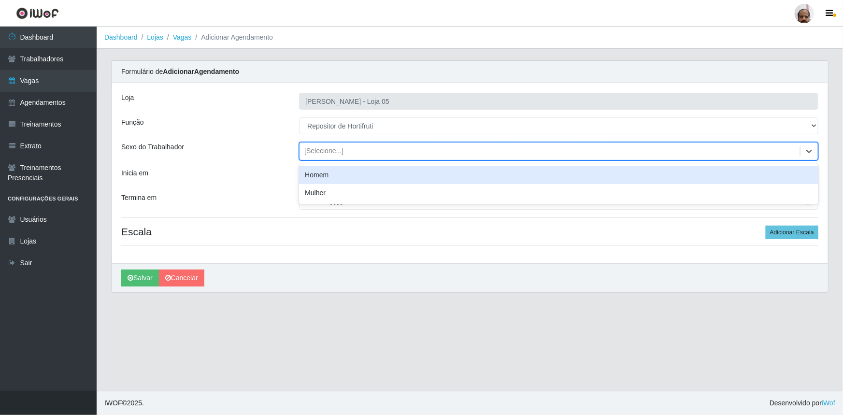
click at [321, 171] on div "Homem" at bounding box center [558, 175] width 519 height 18
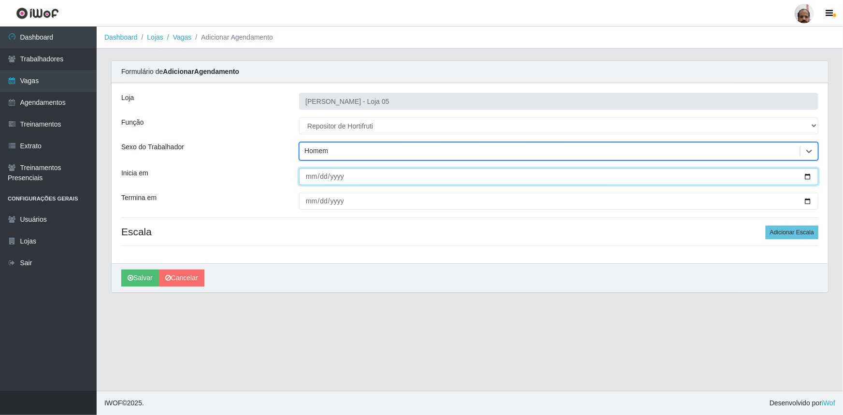
click at [806, 178] on input "Inicia em" at bounding box center [558, 176] width 519 height 17
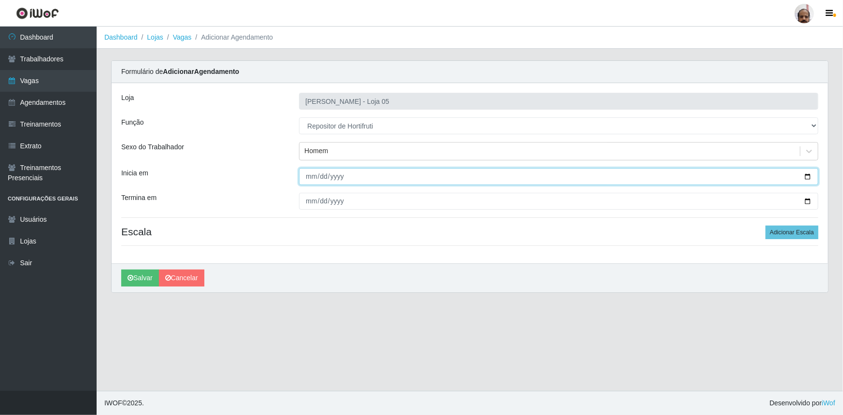
click at [807, 174] on input "[DATE]" at bounding box center [558, 176] width 519 height 17
type input "[DATE]"
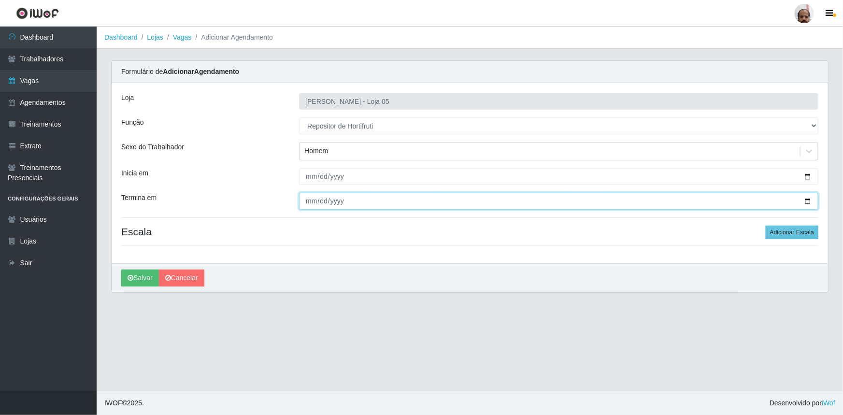
click at [809, 201] on input "Termina em" at bounding box center [558, 201] width 519 height 17
type input "[DATE]"
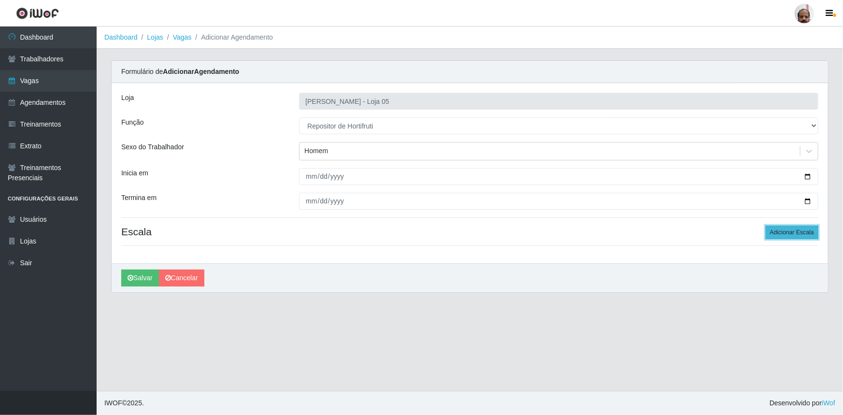
click at [806, 230] on button "Adicionar Escala" at bounding box center [792, 233] width 53 height 14
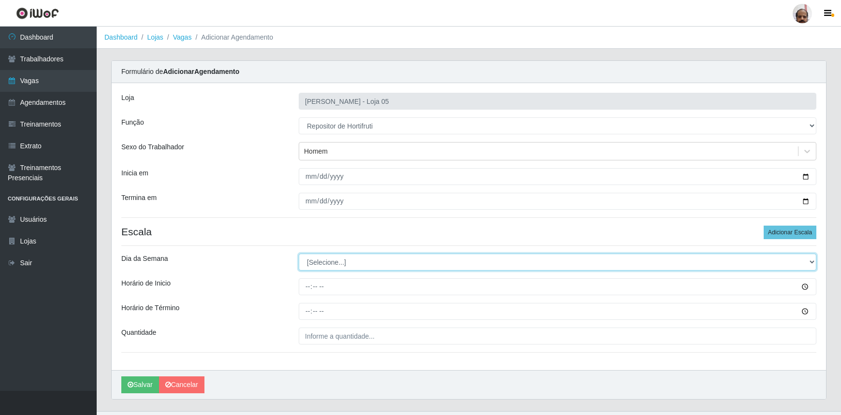
click at [316, 258] on select "[Selecione...] Segunda Terça Quarta Quinta Sexta Sábado Domingo" at bounding box center [557, 262] width 517 height 17
select select "5"
click at [299, 254] on select "[Selecione...] Segunda Terça Quarta Quinta Sexta Sábado Domingo" at bounding box center [557, 262] width 517 height 17
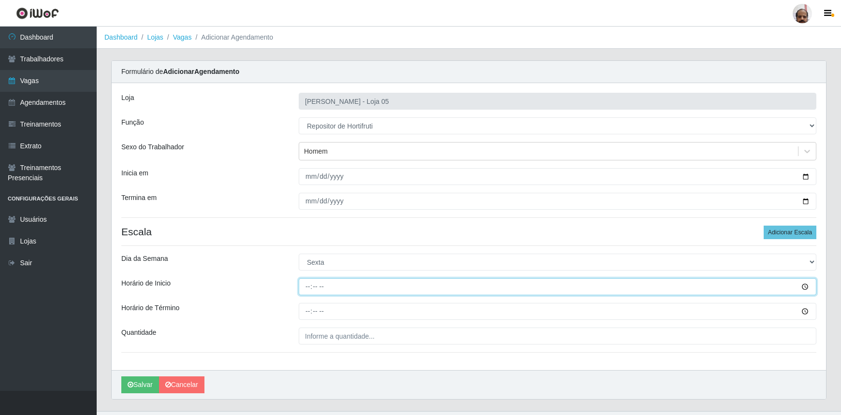
click at [307, 281] on input "Horário de Inicio" at bounding box center [557, 286] width 517 height 17
type input "08:00"
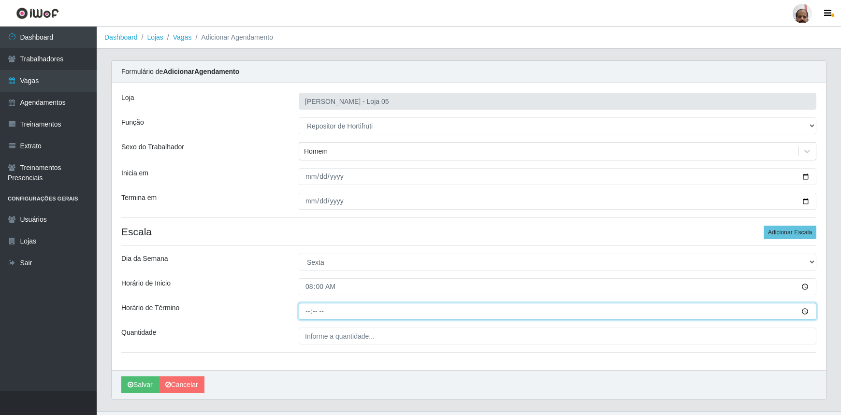
type input "14:00"
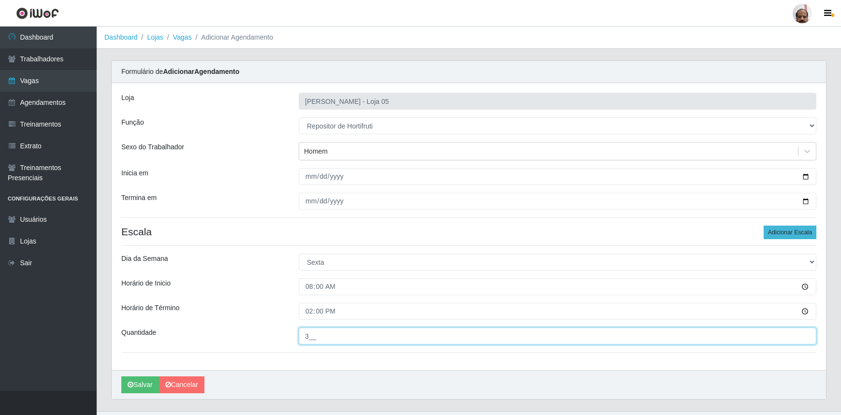
type input "3__"
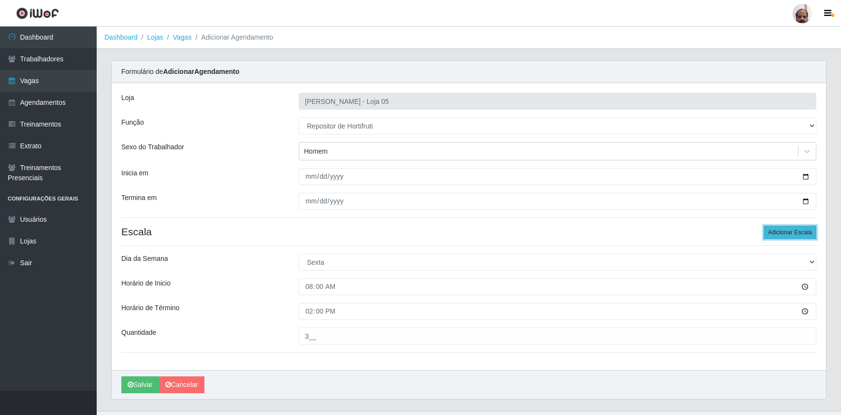
click at [792, 233] on button "Adicionar Escala" at bounding box center [789, 233] width 53 height 14
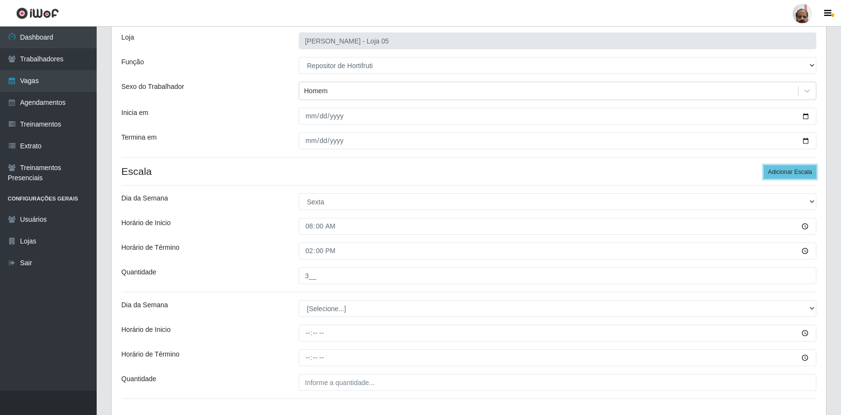
scroll to position [126, 0]
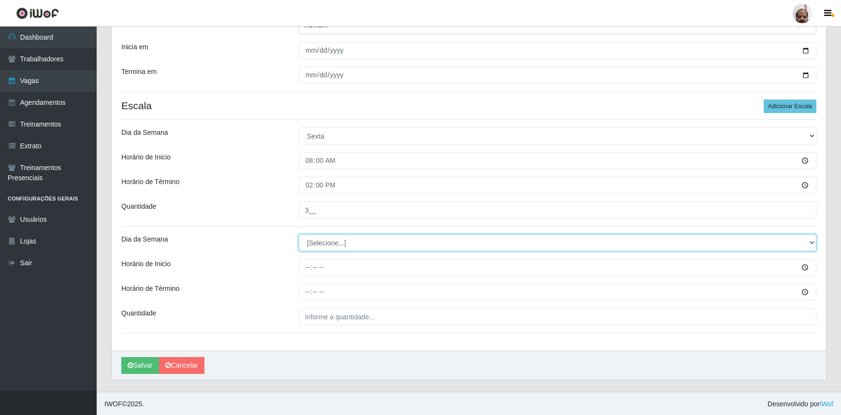
click at [329, 244] on select "[Selecione...] Segunda Terça Quarta Quinta Sexta Sábado Domingo" at bounding box center [557, 242] width 517 height 17
select select "5"
click at [299, 234] on select "[Selecione...] Segunda Terça Quarta Quinta Sexta Sábado Domingo" at bounding box center [557, 242] width 517 height 17
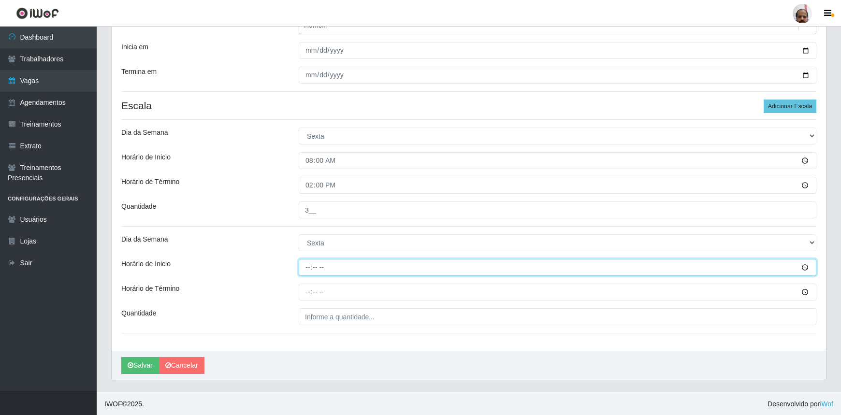
click at [304, 269] on input "Horário de Inicio" at bounding box center [557, 267] width 517 height 17
type input "16:00"
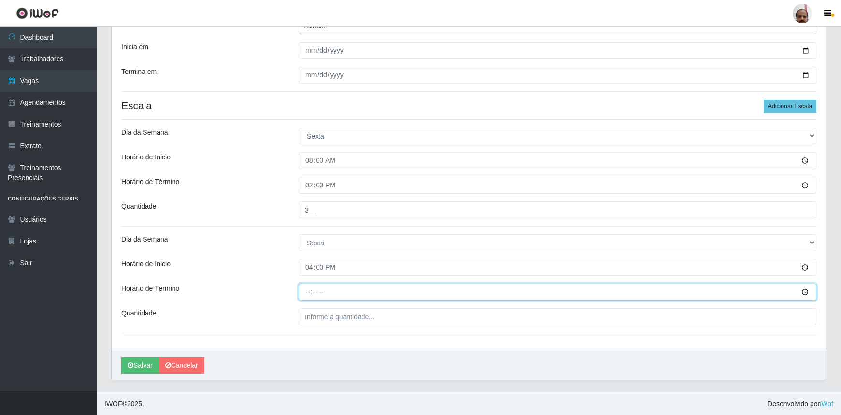
type input "22:00"
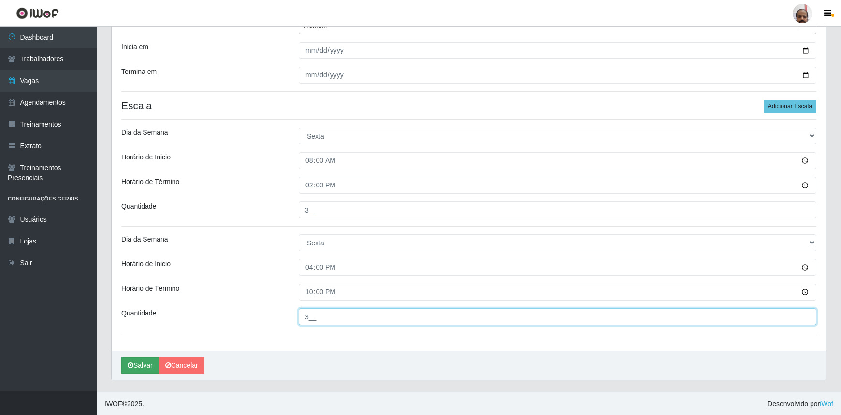
type input "3__"
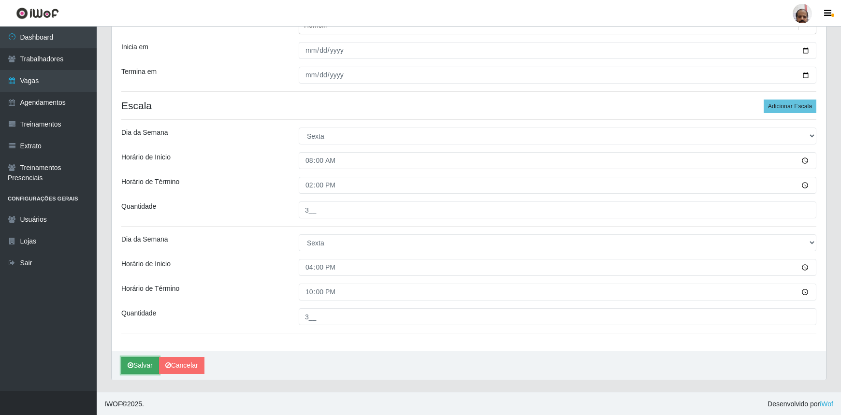
click at [138, 367] on button "Salvar" at bounding box center [140, 365] width 38 height 17
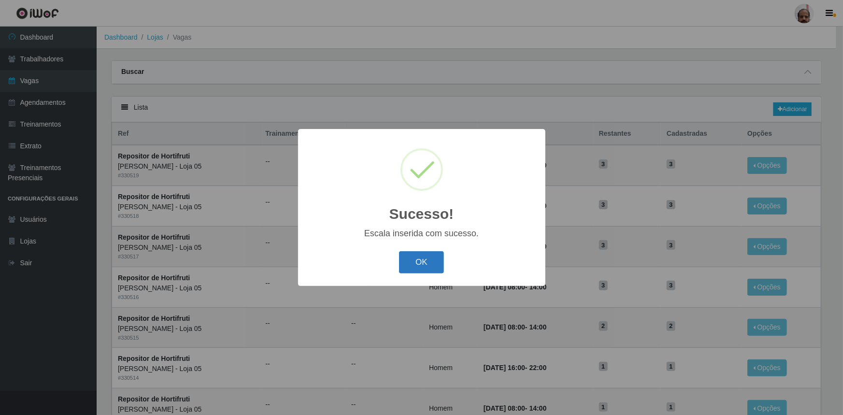
click at [437, 261] on button "OK" at bounding box center [421, 262] width 45 height 23
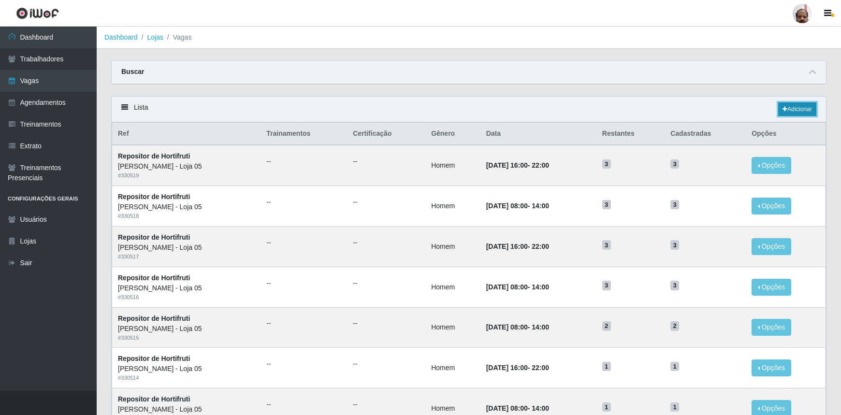
click at [784, 109] on icon at bounding box center [784, 109] width 5 height 6
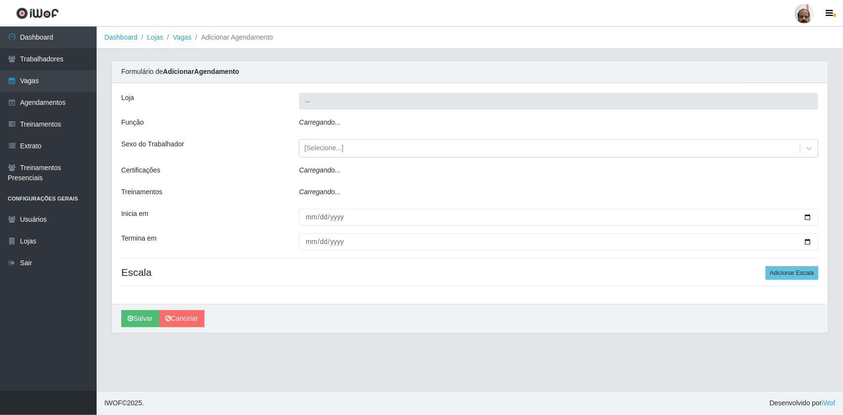
type input "[PERSON_NAME] - Loja 05"
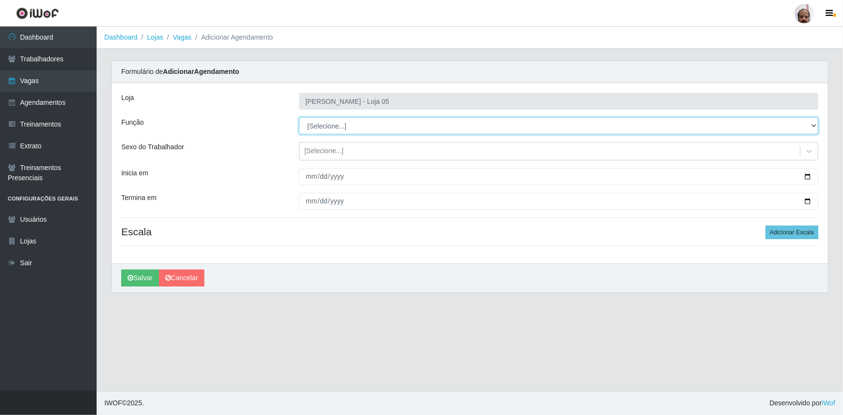
click at [329, 125] on select "[Selecione...] ASG ASG + ASG ++ Auxiliar de Depósito Auxiliar de Depósito + Aux…" at bounding box center [558, 125] width 519 height 17
select select "107"
click at [299, 117] on select "[Selecione...] ASG ASG + ASG ++ Auxiliar de Depósito Auxiliar de Depósito + Aux…" at bounding box center [558, 125] width 519 height 17
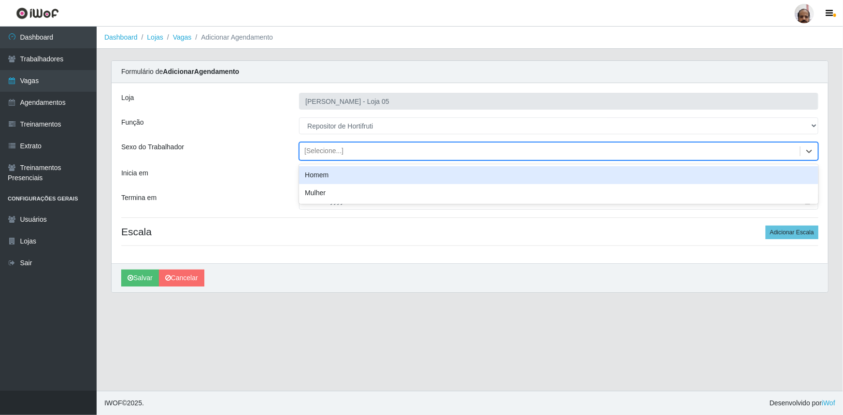
click at [344, 151] on div "[Selecione...]" at bounding box center [550, 152] width 501 height 16
click at [352, 175] on div "Homem" at bounding box center [558, 175] width 519 height 18
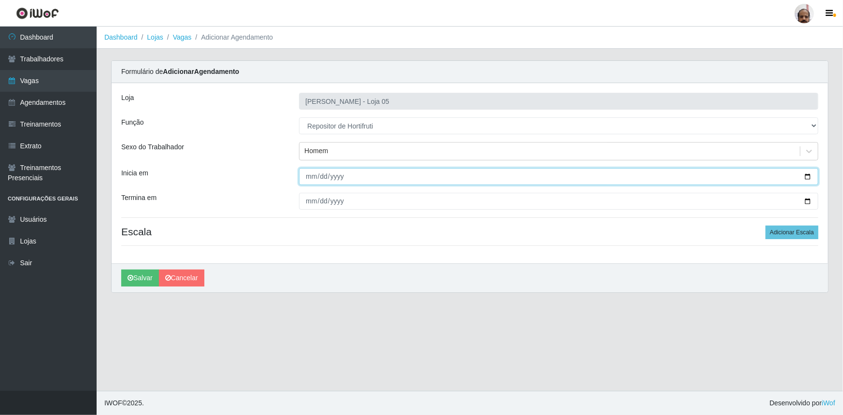
click at [808, 175] on input "Inicia em" at bounding box center [558, 176] width 519 height 17
type input "[DATE]"
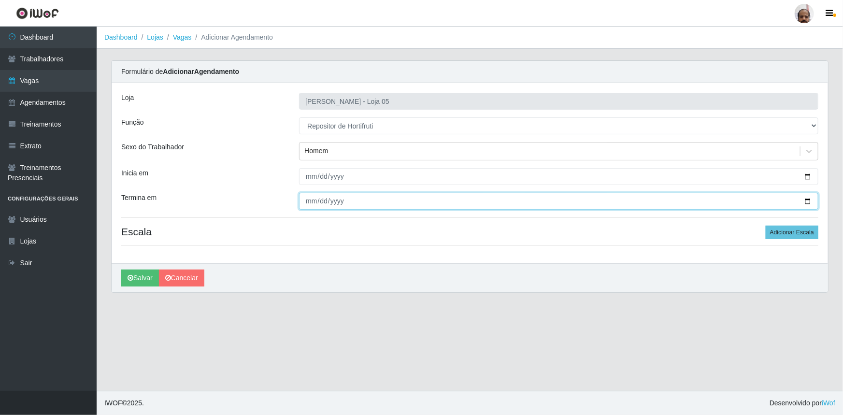
click at [807, 201] on input "Termina em" at bounding box center [558, 201] width 519 height 17
type input "[DATE]"
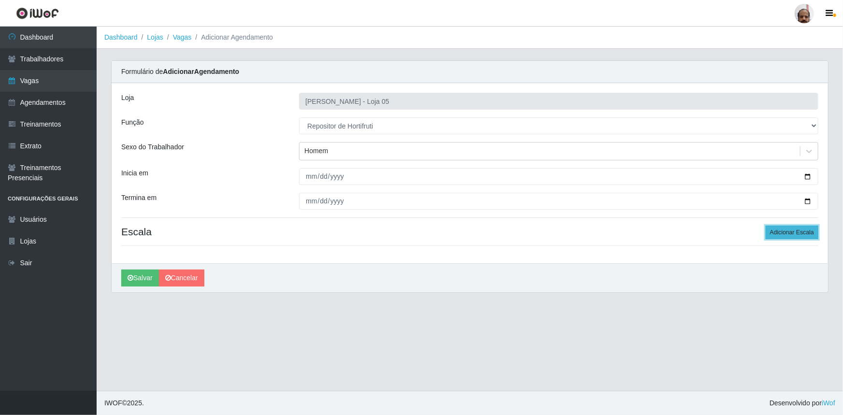
click at [812, 231] on button "Adicionar Escala" at bounding box center [792, 233] width 53 height 14
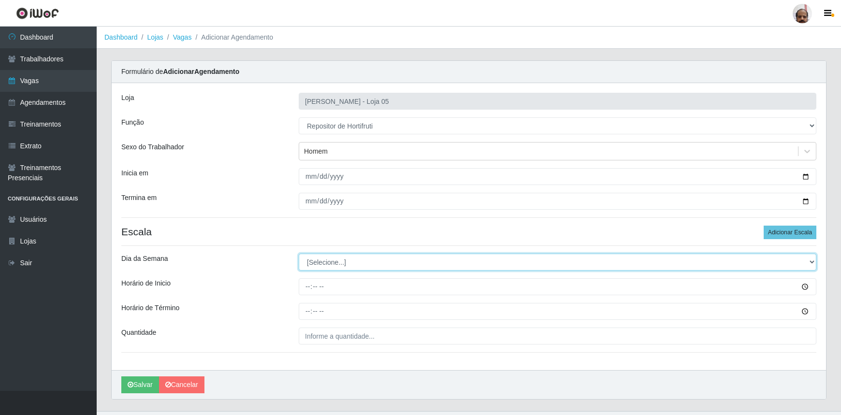
click at [341, 264] on select "[Selecione...] Segunda Terça Quarta Quinta Sexta Sábado Domingo" at bounding box center [557, 262] width 517 height 17
select select "5"
click at [299, 254] on select "[Selecione...] Segunda Terça Quarta Quinta Sexta Sábado Domingo" at bounding box center [557, 262] width 517 height 17
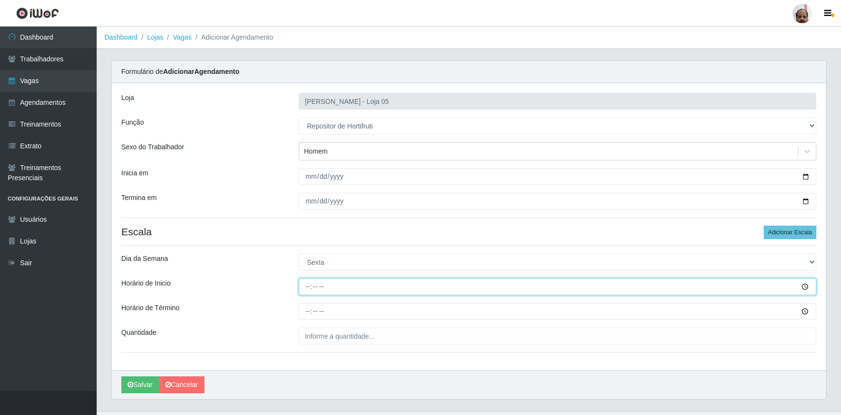
click at [305, 287] on input "Horário de Inicio" at bounding box center [557, 286] width 517 height 17
type input "08:00"
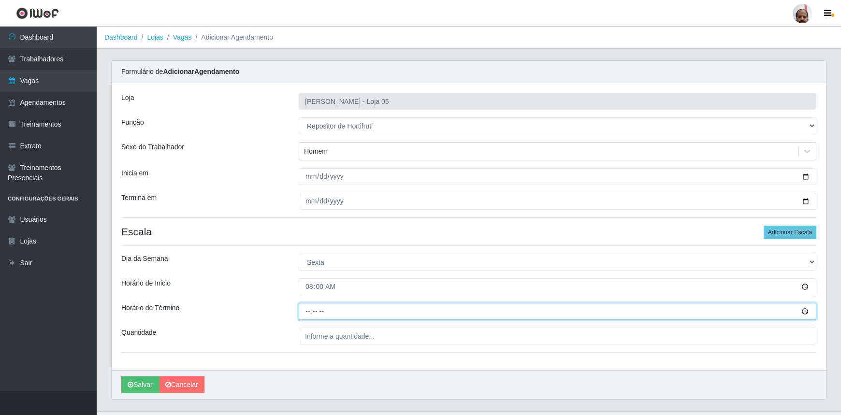
type input "14:00"
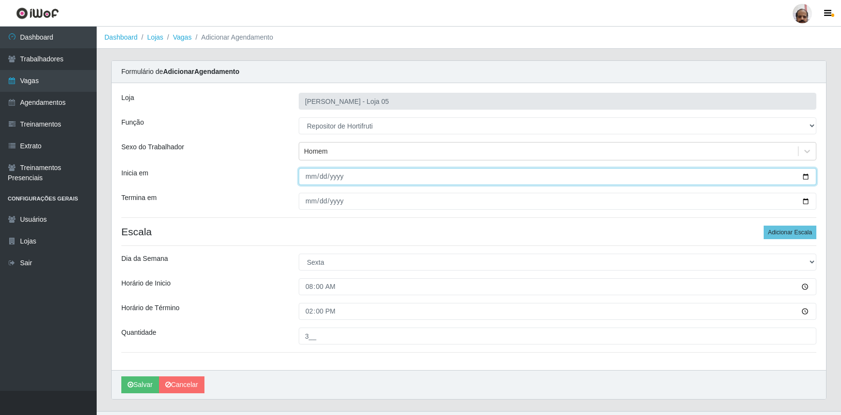
click at [806, 174] on input "[DATE]" at bounding box center [557, 176] width 517 height 17
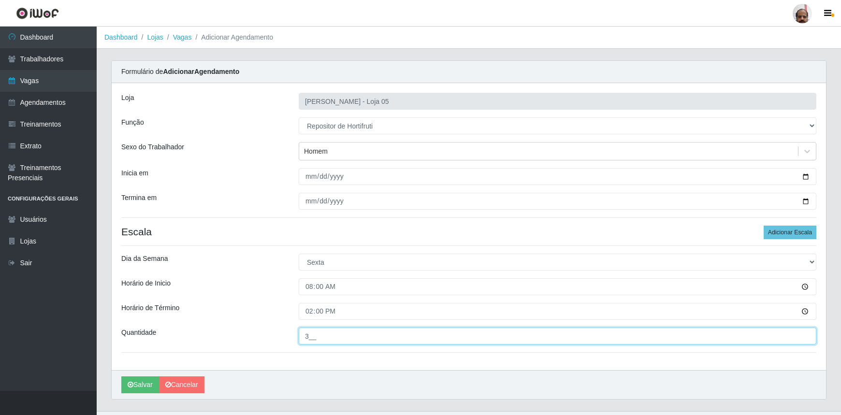
click at [308, 334] on input "3__" at bounding box center [557, 336] width 517 height 17
type input "2__"
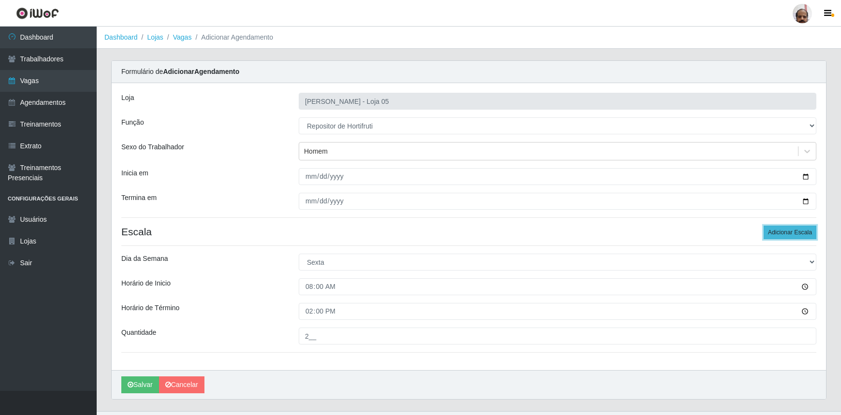
click at [792, 232] on button "Adicionar Escala" at bounding box center [789, 233] width 53 height 14
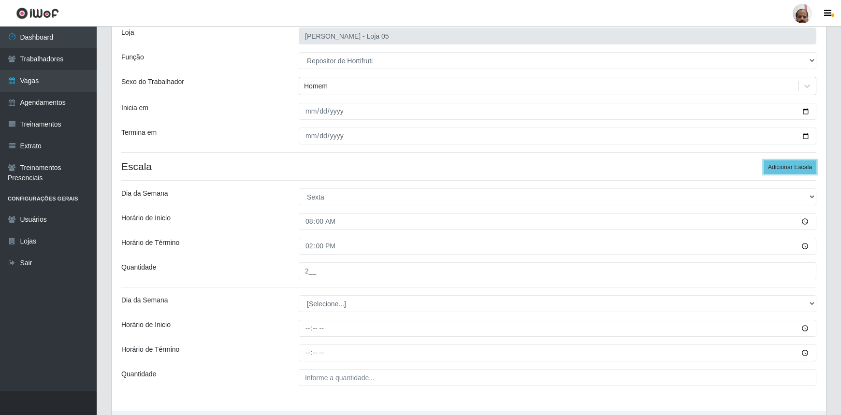
scroll to position [126, 0]
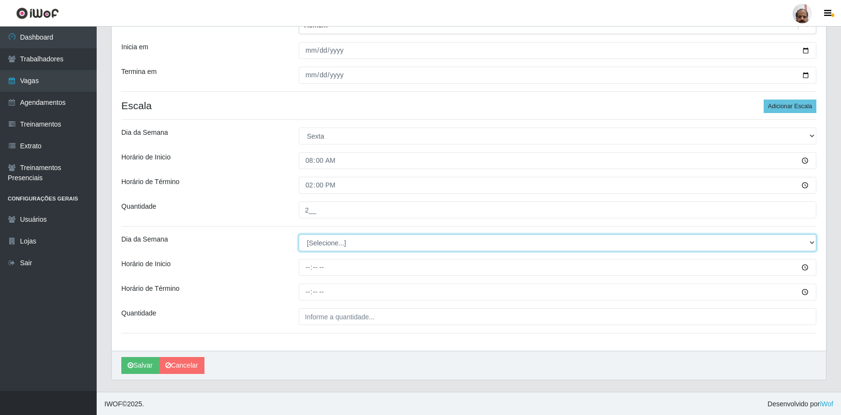
click at [319, 241] on select "[Selecione...] Segunda Terça Quarta Quinta Sexta Sábado Domingo" at bounding box center [557, 242] width 517 height 17
select select "5"
click at [299, 234] on select "[Selecione...] Segunda Terça Quarta Quinta Sexta Sábado Domingo" at bounding box center [557, 242] width 517 height 17
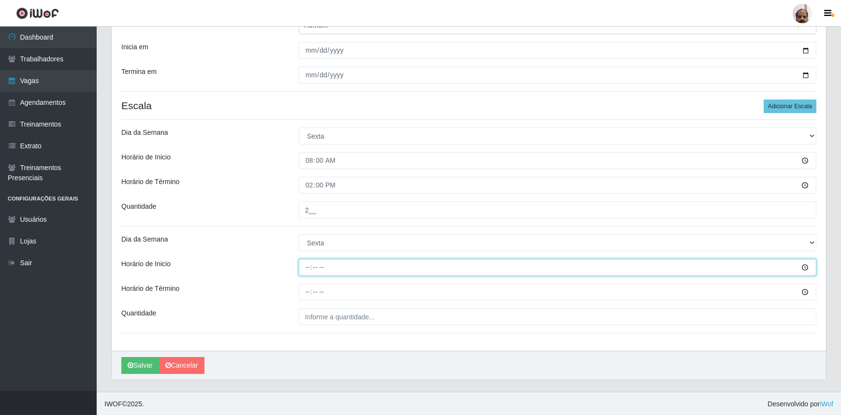
click at [309, 262] on input "Horário de Inicio" at bounding box center [557, 267] width 517 height 17
type input "16:00"
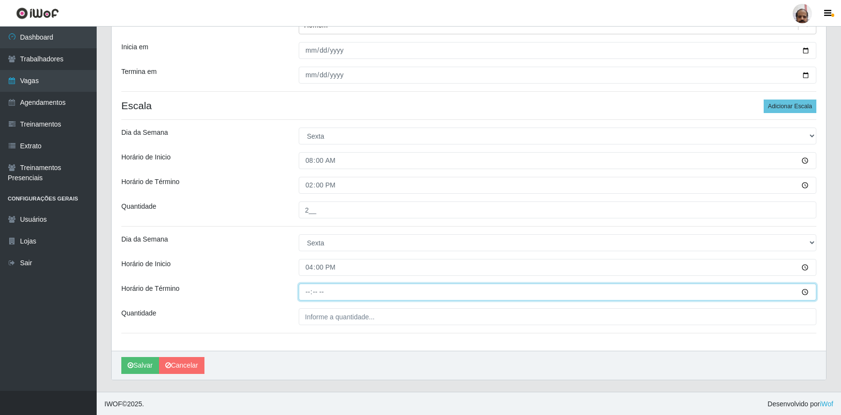
type input "22:00"
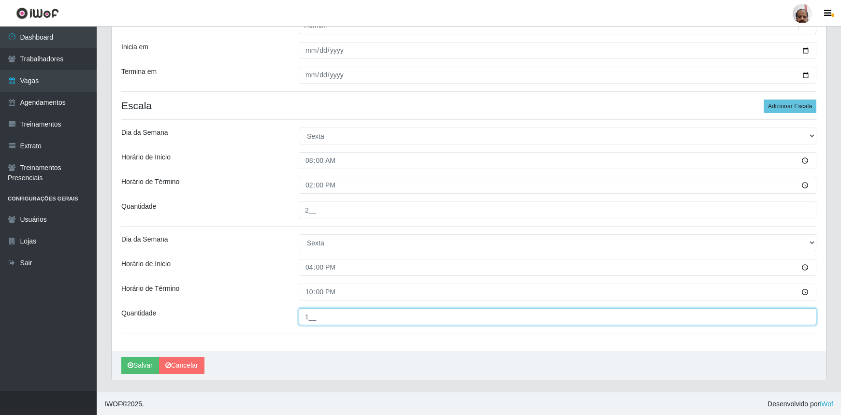
type input "1__"
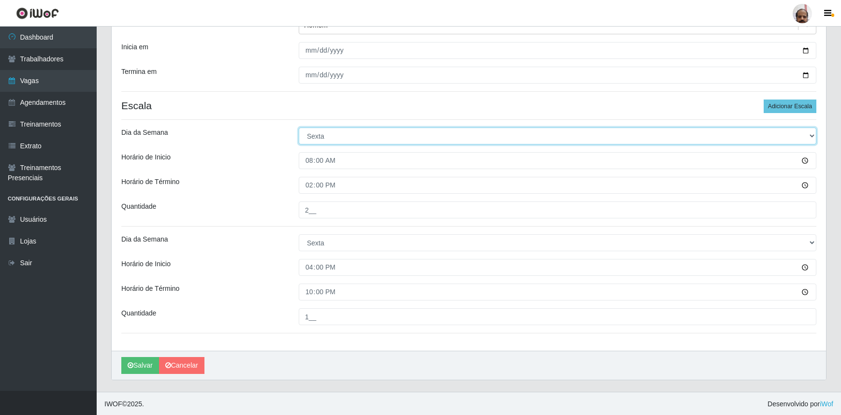
click at [814, 132] on select "[Selecione...] Segunda Terça Quarta Quinta Sexta Sábado Domingo" at bounding box center [557, 136] width 517 height 17
select select "6"
click at [299, 128] on select "[Selecione...] Segunda Terça Quarta Quinta Sexta Sábado Domingo" at bounding box center [557, 136] width 517 height 17
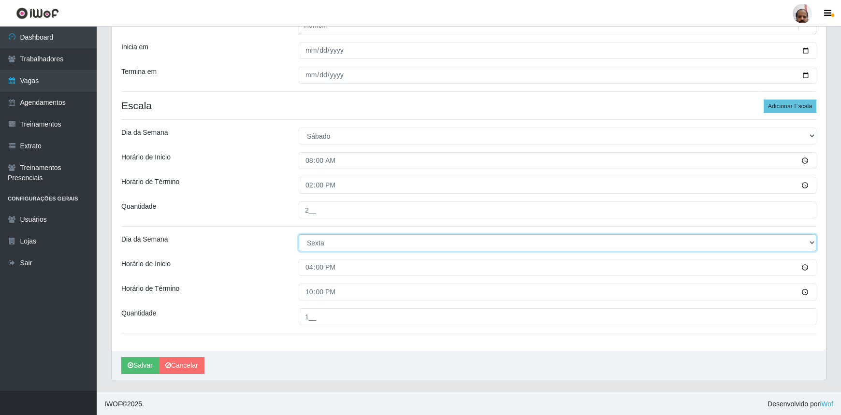
drag, startPoint x: 811, startPoint y: 243, endPoint x: 805, endPoint y: 249, distance: 8.9
click at [811, 243] on select "[Selecione...] Segunda Terça Quarta Quinta Sexta Sábado Domingo" at bounding box center [557, 242] width 517 height 17
select select "6"
click at [299, 234] on select "[Selecione...] Segunda Terça Quarta Quinta Sexta Sábado Domingo" at bounding box center [557, 242] width 517 height 17
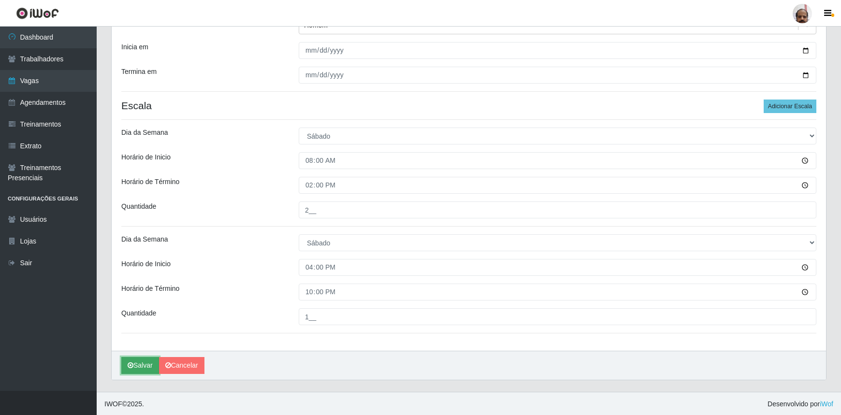
click at [137, 367] on button "Salvar" at bounding box center [140, 365] width 38 height 17
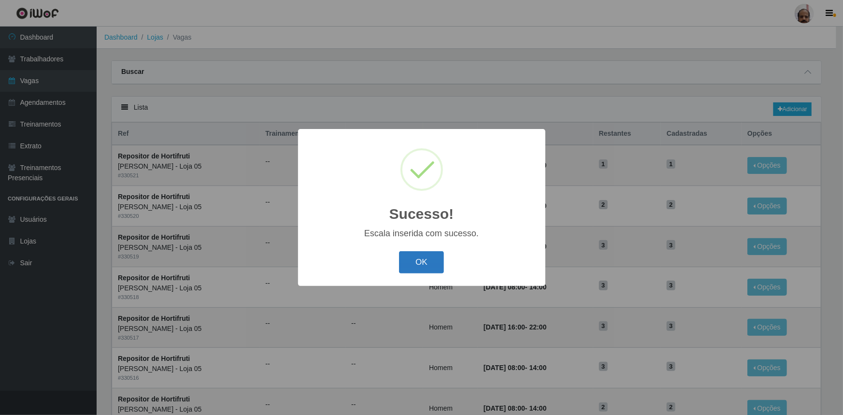
click at [415, 258] on button "OK" at bounding box center [421, 262] width 45 height 23
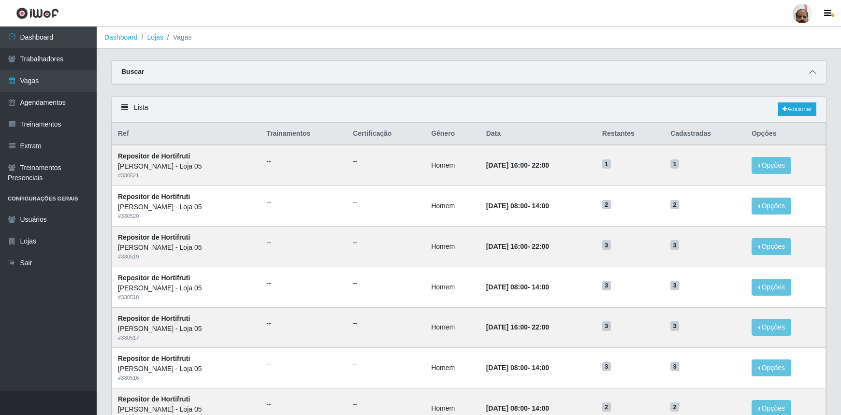
click at [812, 72] on icon at bounding box center [812, 72] width 7 height 7
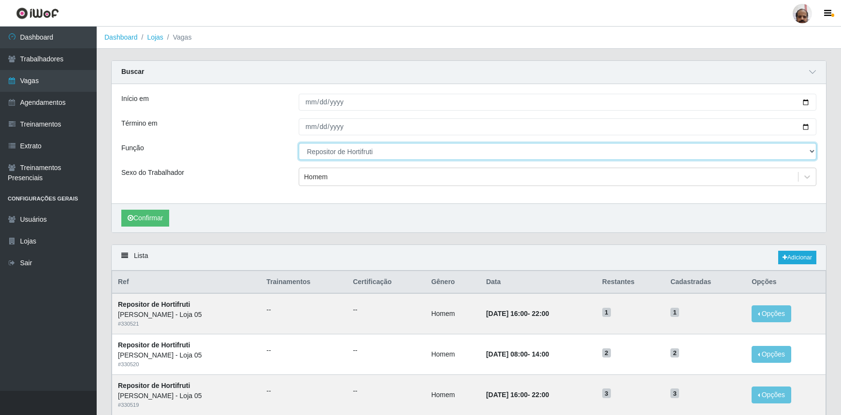
click at [383, 148] on select "[Selecione...] ASG ASG + ASG ++ Auxiliar de Depósito Auxiliar de Depósito + Aux…" at bounding box center [557, 151] width 517 height 17
select select "24"
click at [299, 143] on select "[Selecione...] ASG ASG + ASG ++ Auxiliar de Depósito Auxiliar de Depósito + Aux…" at bounding box center [557, 151] width 517 height 17
click at [334, 179] on div "Homem" at bounding box center [548, 177] width 499 height 16
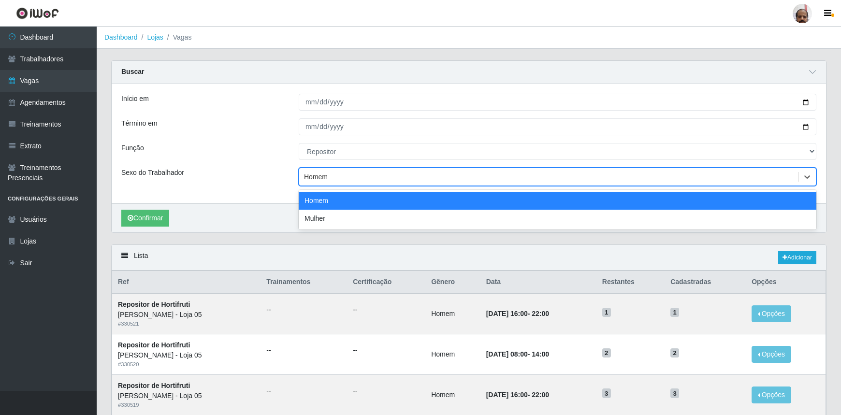
click at [335, 200] on div "Homem" at bounding box center [557, 201] width 517 height 18
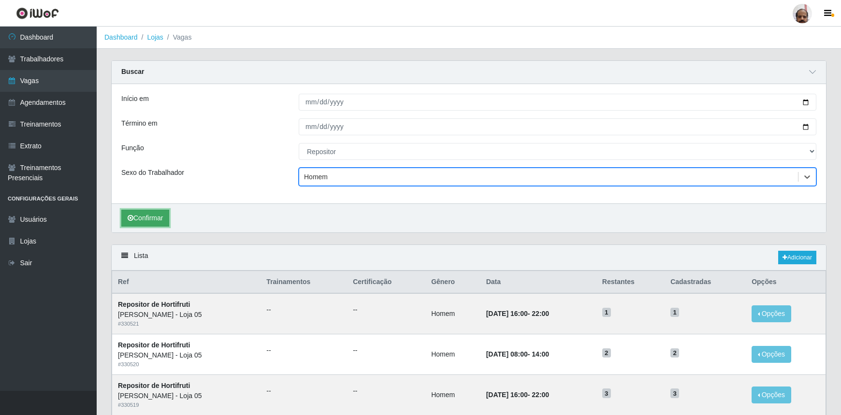
click at [147, 222] on button "Confirmar" at bounding box center [145, 218] width 48 height 17
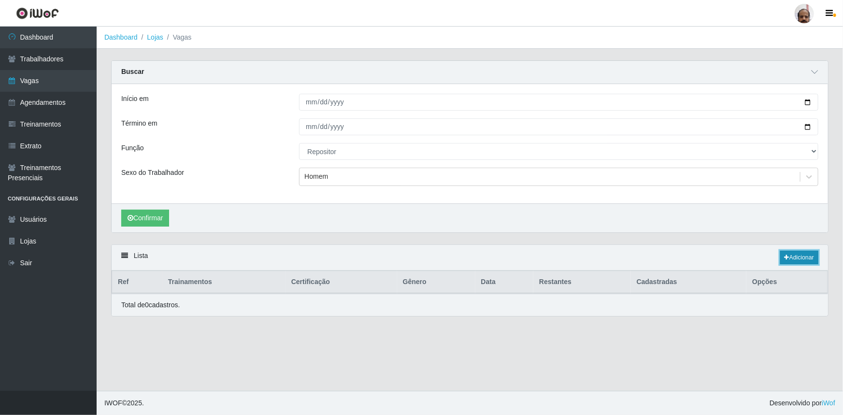
click at [799, 257] on link "Adicionar" at bounding box center [799, 258] width 38 height 14
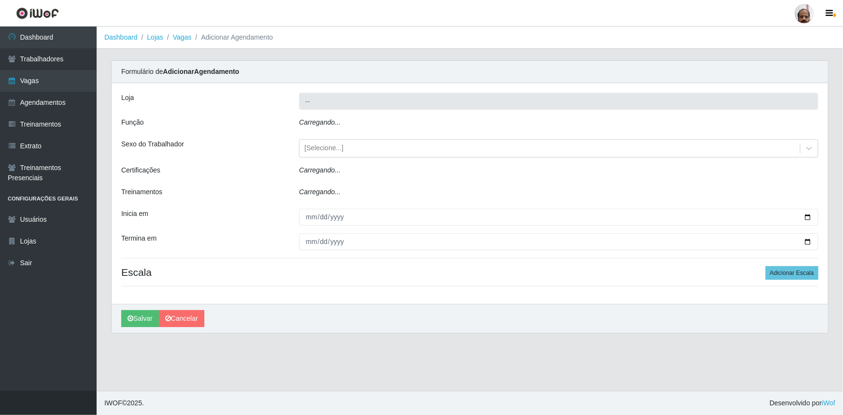
type input "[PERSON_NAME] - Loja 05"
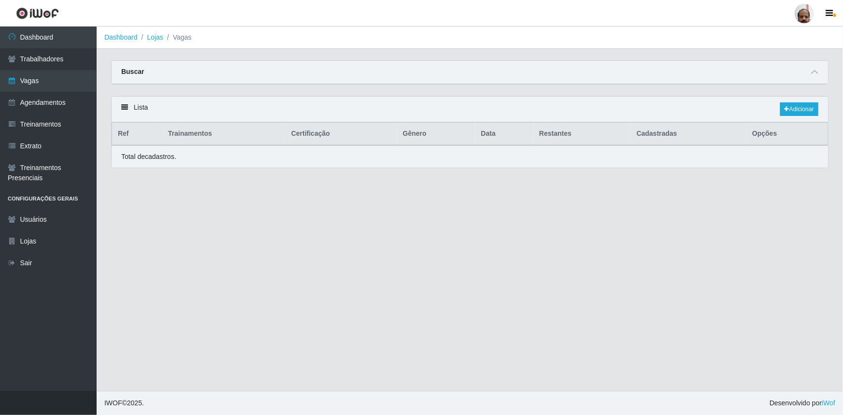
select select "24"
click at [816, 71] on icon at bounding box center [814, 72] width 7 height 7
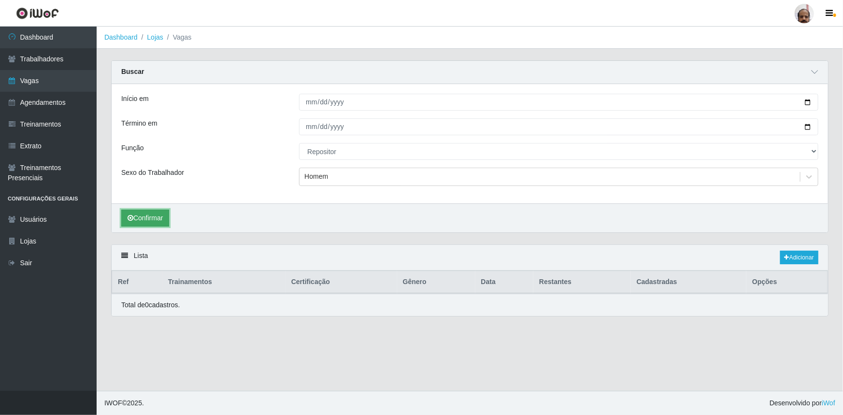
click at [140, 215] on button "Confirmar" at bounding box center [145, 218] width 48 height 17
click at [797, 259] on link "Adicionar" at bounding box center [799, 258] width 38 height 14
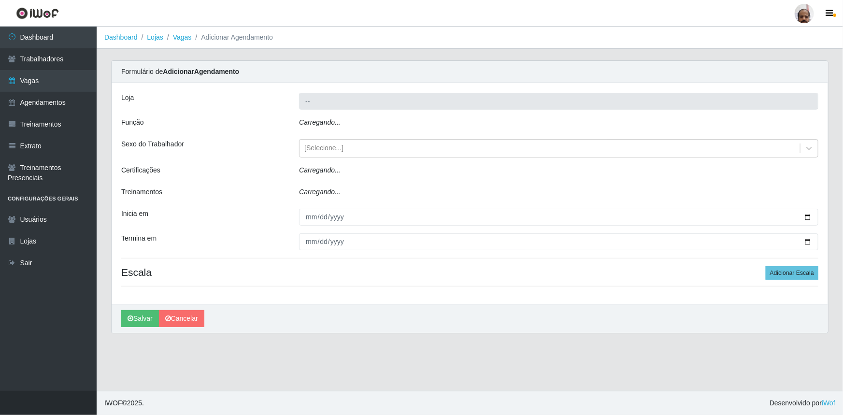
type input "[PERSON_NAME] - Loja 05"
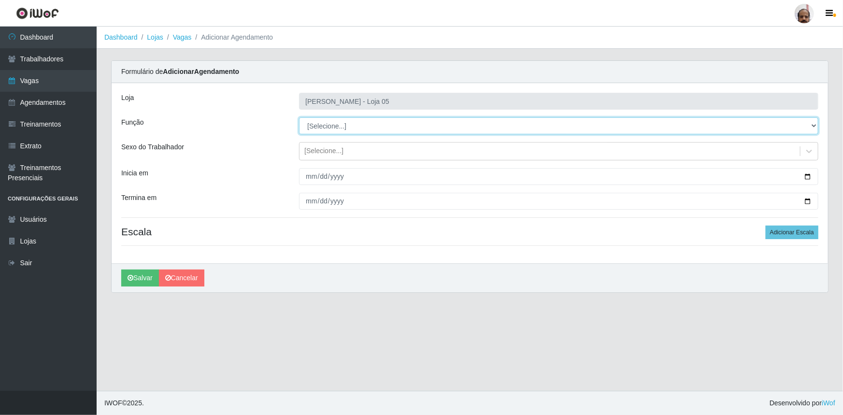
click at [351, 127] on select "[Selecione...] ASG ASG + ASG ++ Auxiliar de Depósito Auxiliar de Depósito + Aux…" at bounding box center [558, 125] width 519 height 17
select select "24"
click at [299, 117] on select "[Selecione...] ASG ASG + ASG ++ Auxiliar de Depósito Auxiliar de Depósito + Aux…" at bounding box center [558, 125] width 519 height 17
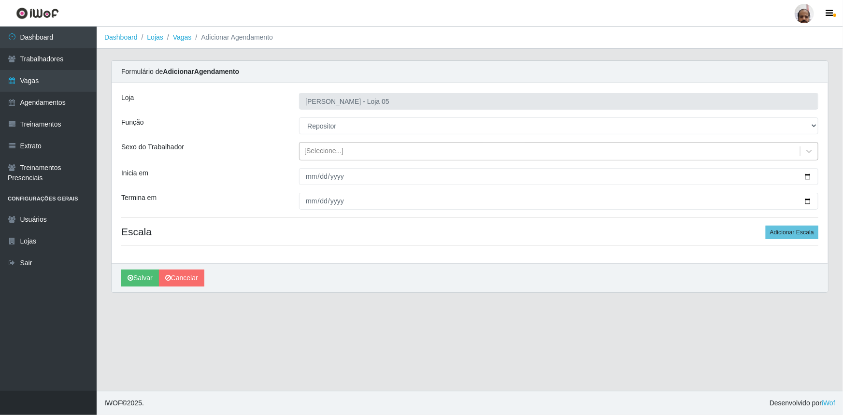
click at [387, 153] on div "[Selecione...]" at bounding box center [550, 152] width 501 height 16
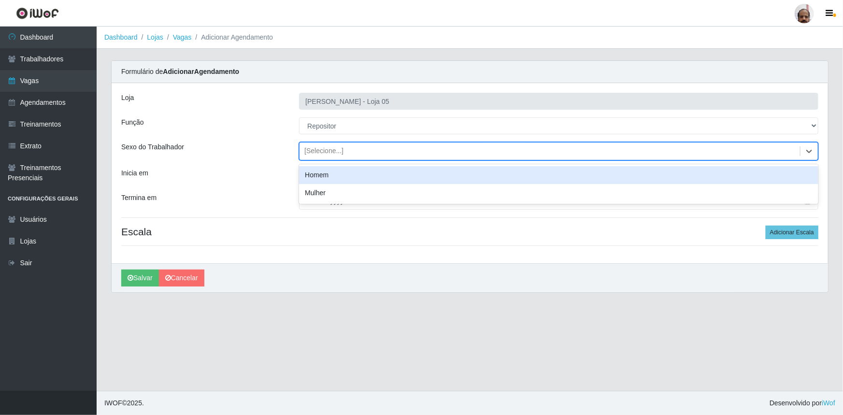
click at [372, 172] on div "Homem" at bounding box center [558, 175] width 519 height 18
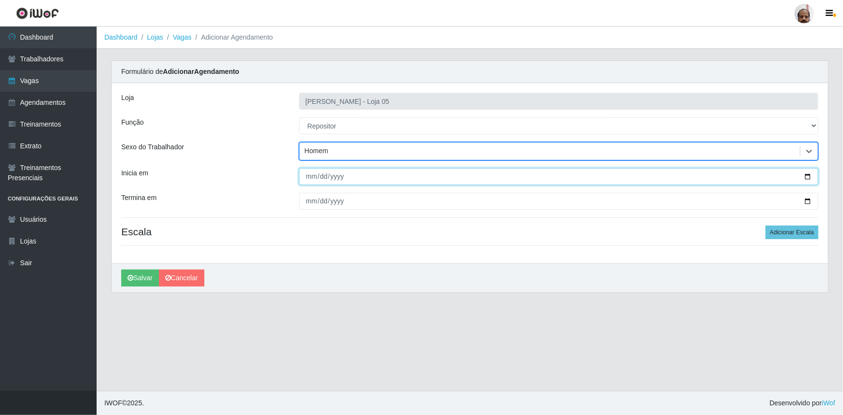
click at [809, 173] on input "Inicia em" at bounding box center [558, 176] width 519 height 17
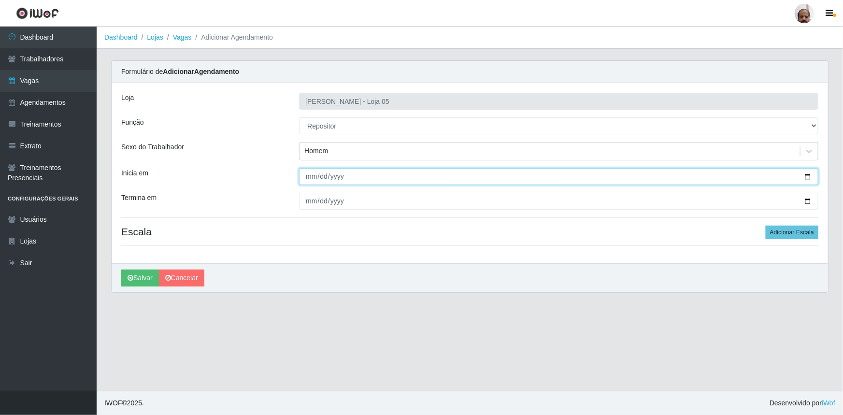
type input "[DATE]"
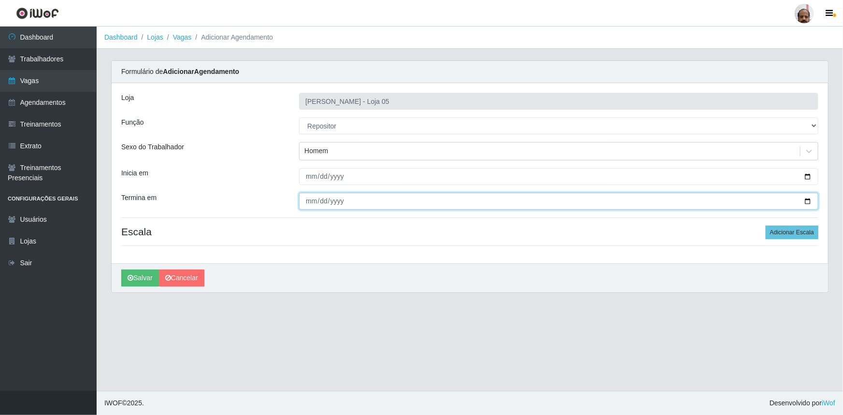
click at [809, 201] on input "Termina em" at bounding box center [558, 201] width 519 height 17
type input "[DATE]"
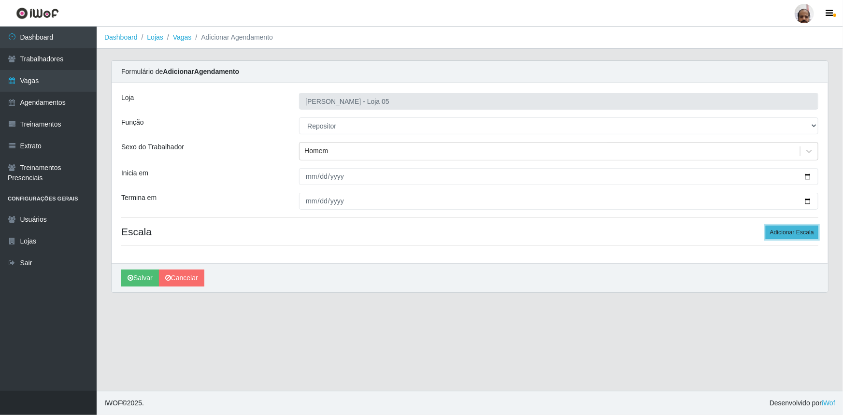
click at [804, 235] on button "Adicionar Escala" at bounding box center [792, 233] width 53 height 14
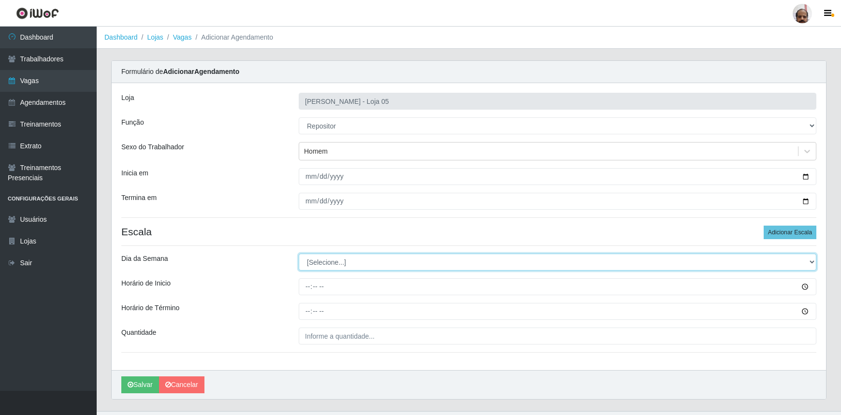
click at [314, 263] on select "[Selecione...] Segunda Terça Quarta Quinta Sexta Sábado Domingo" at bounding box center [557, 262] width 517 height 17
select select "1"
click at [299, 254] on select "[Selecione...] Segunda Terça Quarta Quinta Sexta Sábado Domingo" at bounding box center [557, 262] width 517 height 17
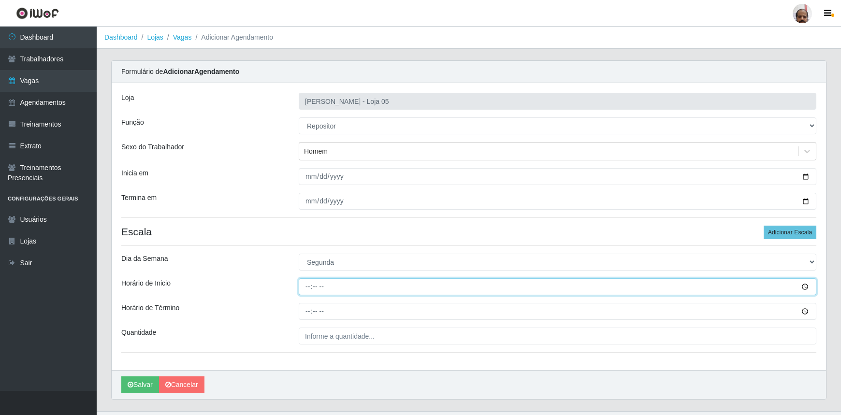
click at [301, 289] on input "Horário de Inicio" at bounding box center [557, 286] width 517 height 17
type input "08:00"
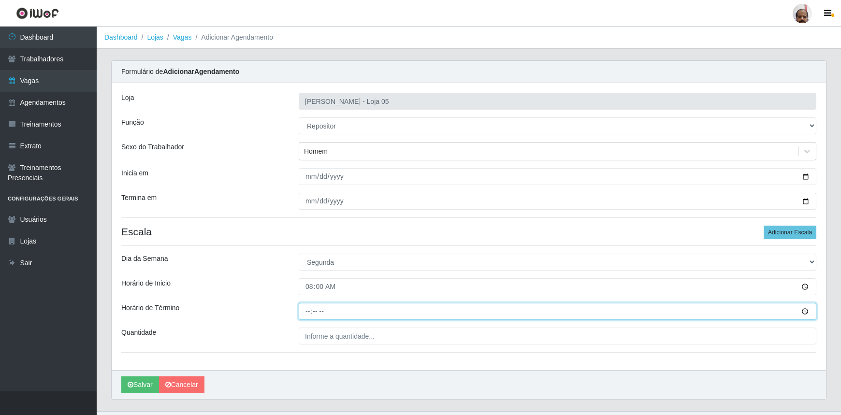
type input "14:00"
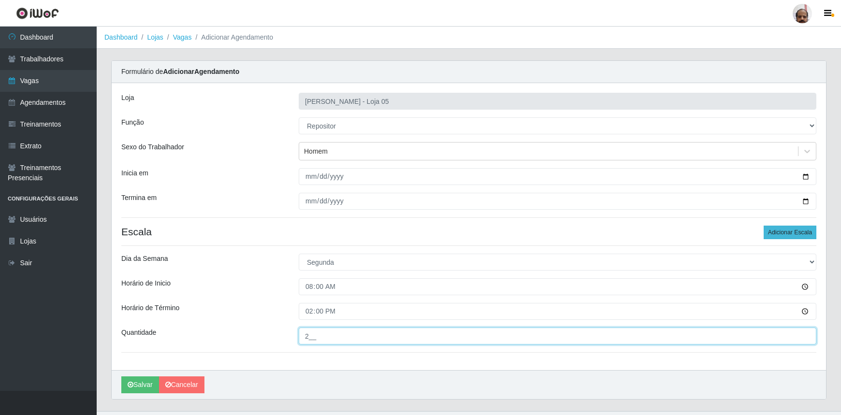
type input "2__"
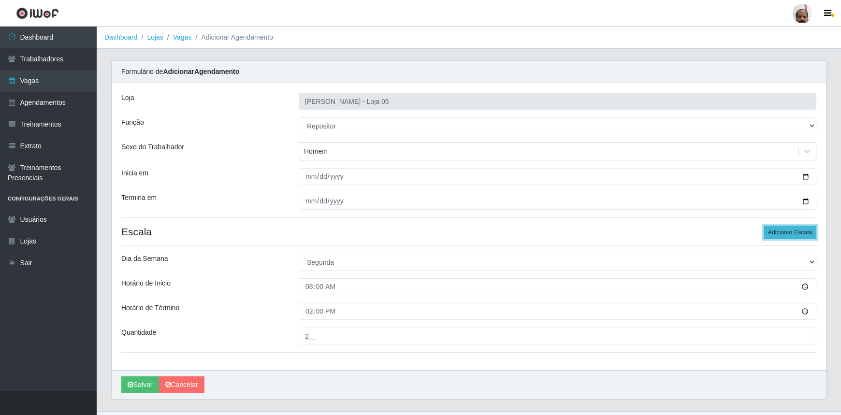
click at [778, 229] on button "Adicionar Escala" at bounding box center [789, 233] width 53 height 14
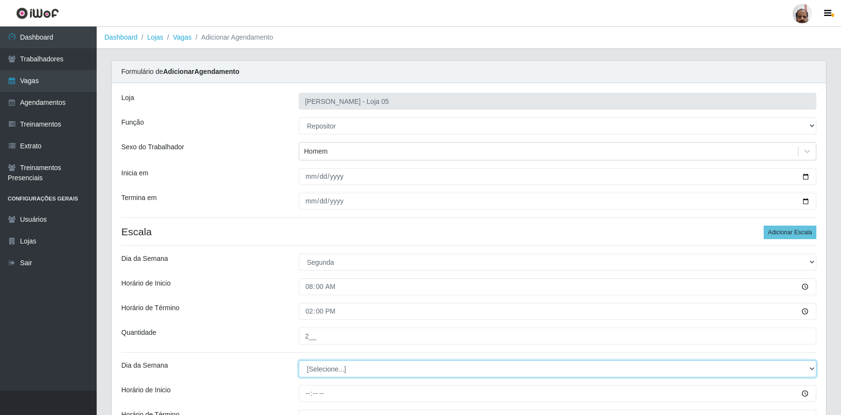
click at [317, 372] on select "[Selecione...] Segunda Terça Quarta Quinta Sexta Sábado Domingo" at bounding box center [557, 368] width 517 height 17
select select "1"
click at [299, 360] on select "[Selecione...] Segunda Terça Quarta Quinta Sexta Sábado Domingo" at bounding box center [557, 368] width 517 height 17
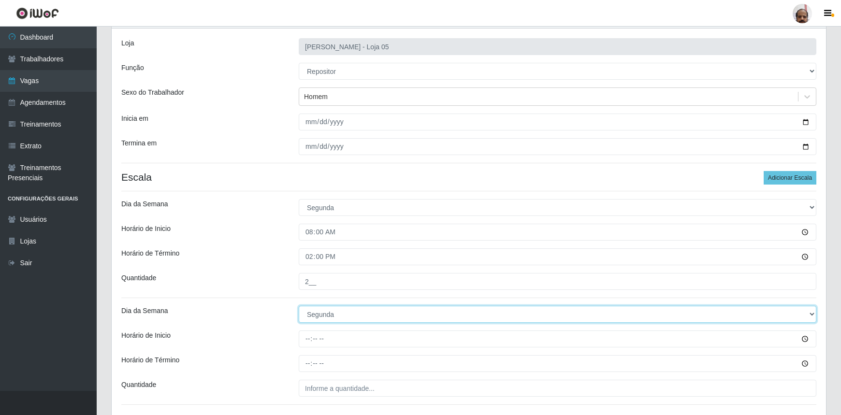
scroll to position [126, 0]
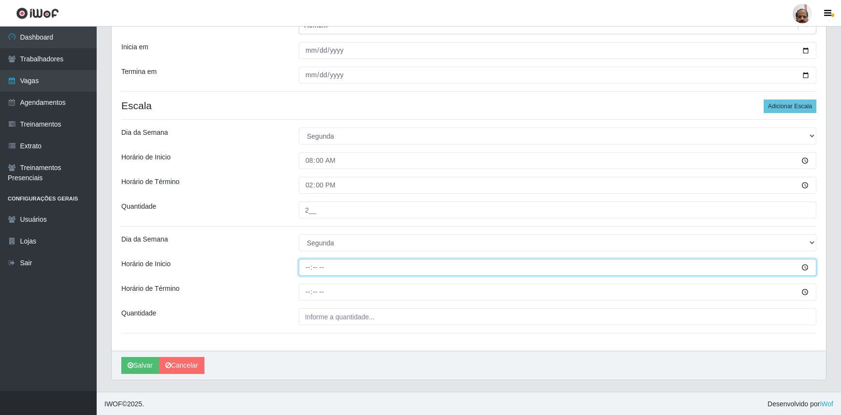
click at [311, 267] on input "Horário de Inicio" at bounding box center [557, 267] width 517 height 17
type input "16:00"
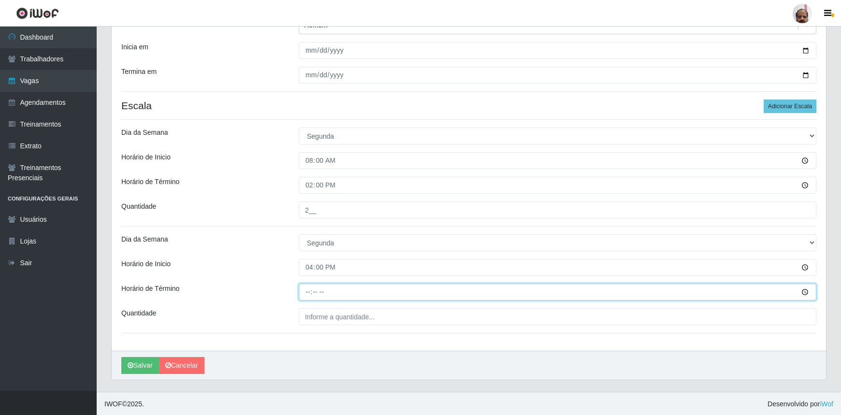
type input "22:00"
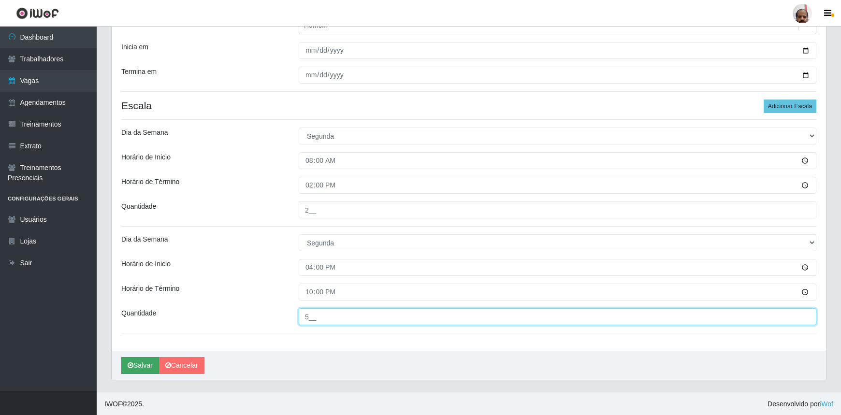
type input "5__"
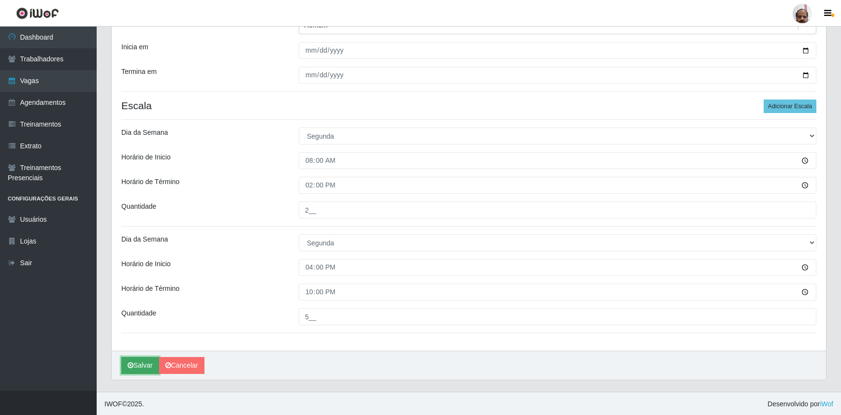
click at [139, 363] on button "Salvar" at bounding box center [140, 365] width 38 height 17
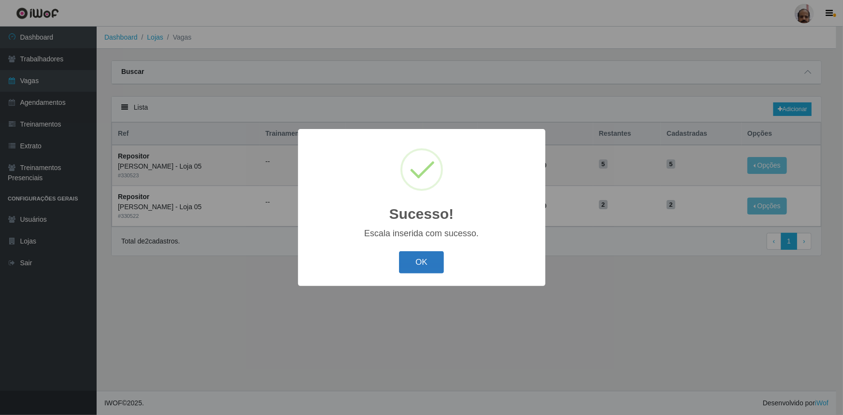
click at [420, 265] on button "OK" at bounding box center [421, 262] width 45 height 23
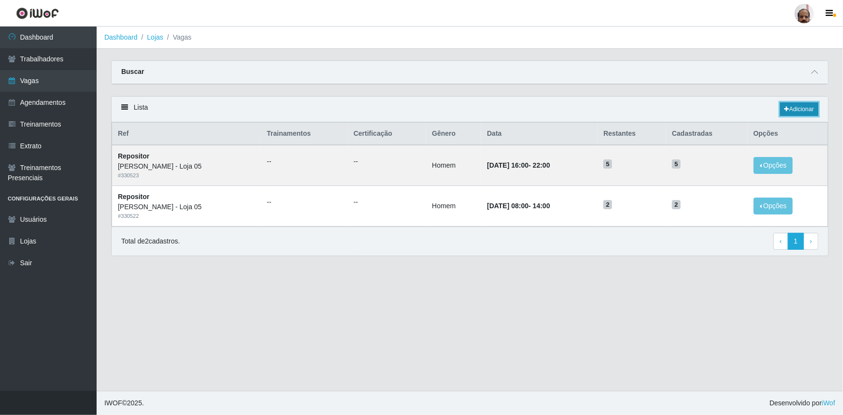
click at [787, 110] on icon at bounding box center [787, 109] width 5 height 6
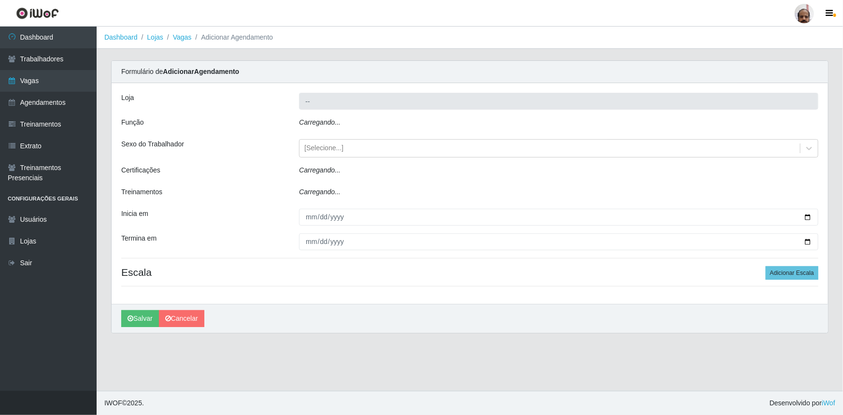
type input "[PERSON_NAME] - Loja 05"
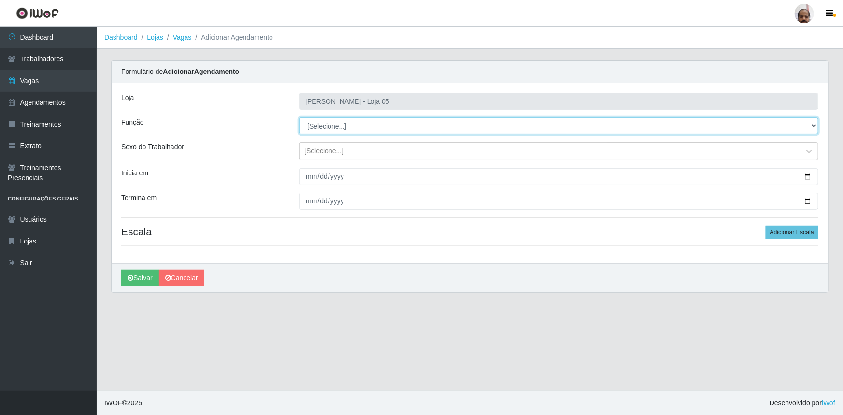
click at [330, 124] on select "[Selecione...] ASG ASG + ASG ++ Auxiliar de Depósito Auxiliar de Depósito + Aux…" at bounding box center [558, 125] width 519 height 17
select select "24"
click at [299, 117] on select "[Selecione...] ASG ASG + ASG ++ Auxiliar de Depósito Auxiliar de Depósito + Aux…" at bounding box center [558, 125] width 519 height 17
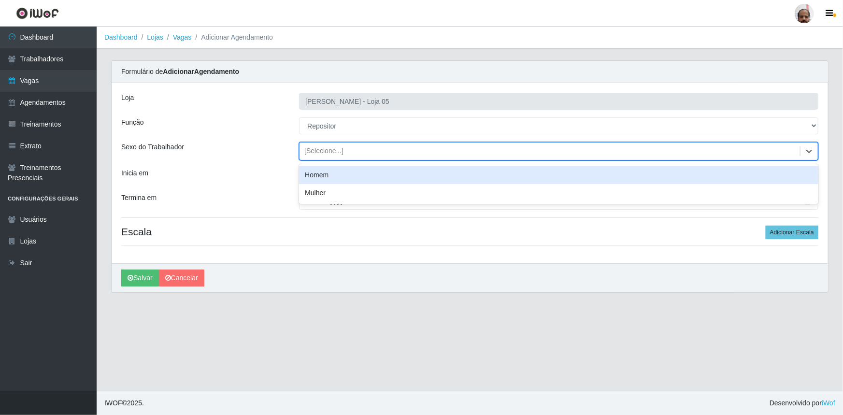
click at [333, 147] on div "[Selecione...]" at bounding box center [323, 151] width 39 height 10
click at [351, 170] on div "Homem" at bounding box center [558, 175] width 519 height 18
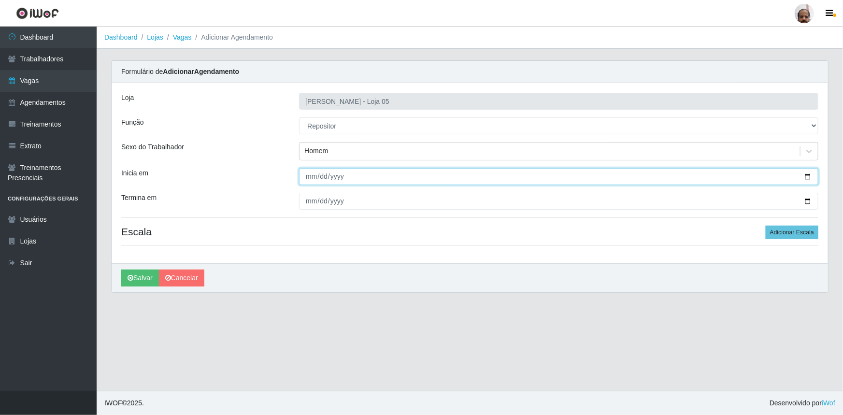
click at [810, 174] on input "Inicia em" at bounding box center [558, 176] width 519 height 17
type input "[DATE]"
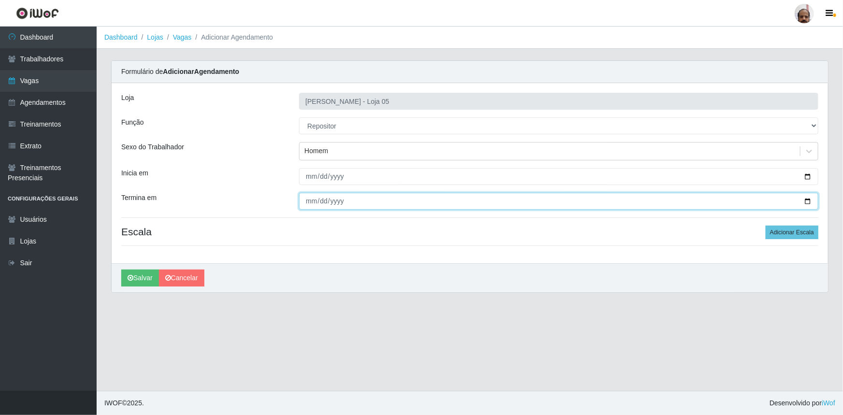
click at [807, 201] on input "Termina em" at bounding box center [558, 201] width 519 height 17
type input "[DATE]"
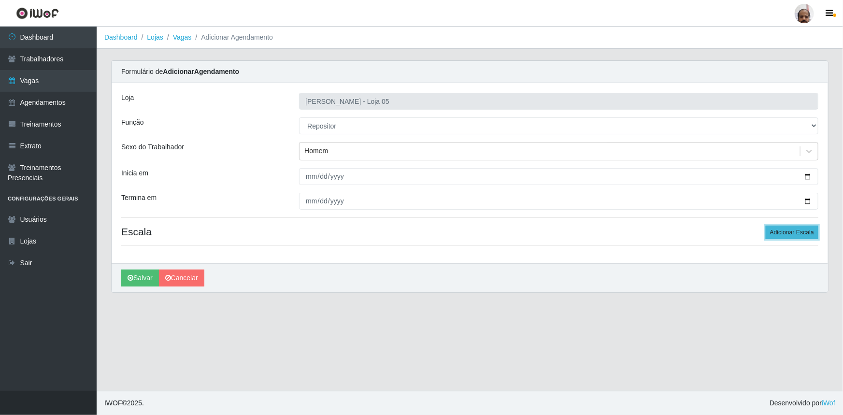
click at [790, 231] on button "Adicionar Escala" at bounding box center [792, 233] width 53 height 14
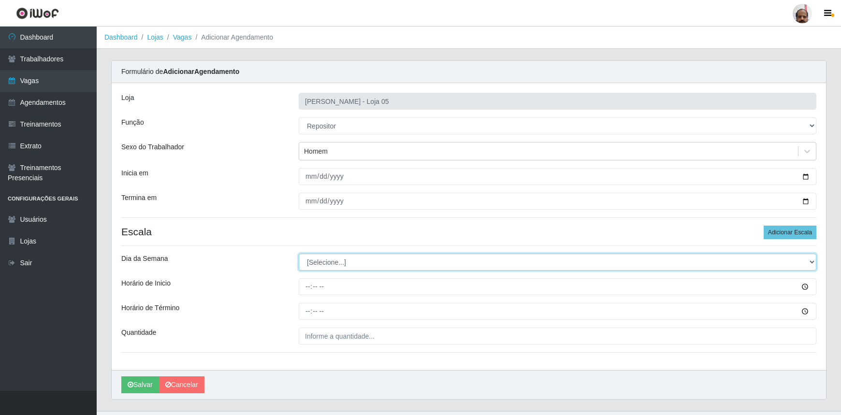
drag, startPoint x: 353, startPoint y: 263, endPoint x: 350, endPoint y: 269, distance: 6.7
click at [353, 263] on select "[Selecione...] Segunda Terça Quarta Quinta Sexta Sábado Domingo" at bounding box center [557, 262] width 517 height 17
select select "2"
click at [299, 254] on select "[Selecione...] Segunda Terça Quarta Quinta Sexta Sábado Domingo" at bounding box center [557, 262] width 517 height 17
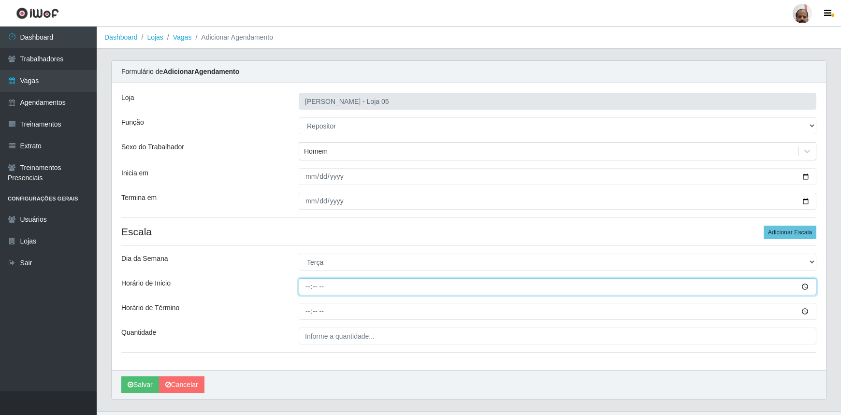
click at [308, 289] on input "Horário de Inicio" at bounding box center [557, 286] width 517 height 17
type input "08:00"
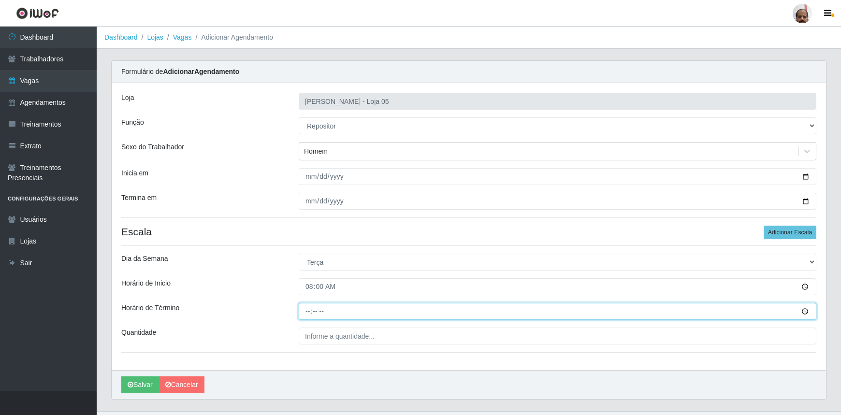
type input "14:00"
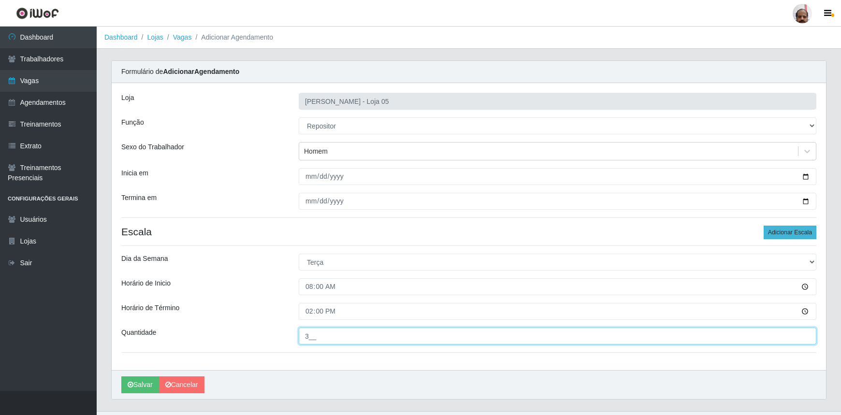
type input "3__"
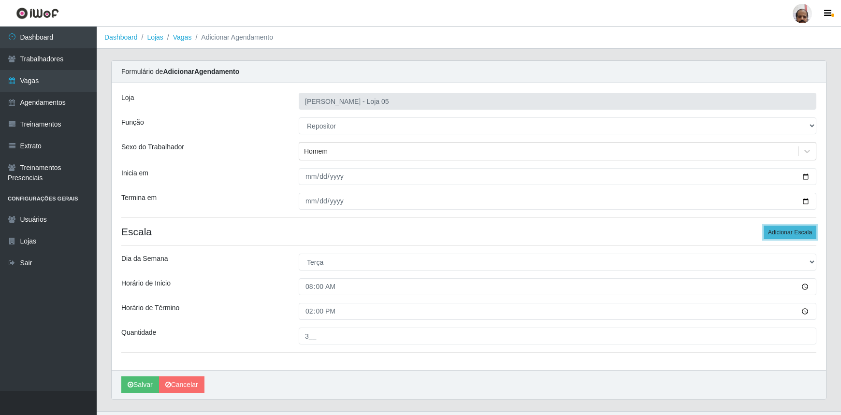
click at [783, 231] on button "Adicionar Escala" at bounding box center [789, 233] width 53 height 14
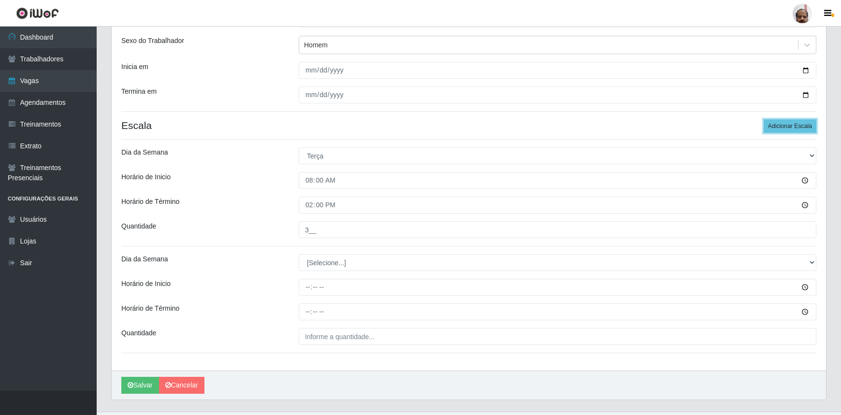
scroll to position [126, 0]
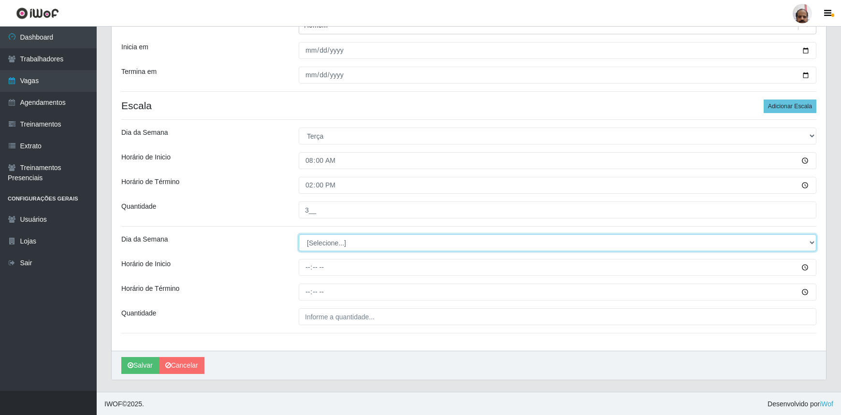
click at [321, 242] on select "[Selecione...] Segunda Terça Quarta Quinta Sexta Sábado Domingo" at bounding box center [557, 242] width 517 height 17
select select "2"
click at [299, 234] on select "[Selecione...] Segunda Terça Quarta Quinta Sexta Sábado Domingo" at bounding box center [557, 242] width 517 height 17
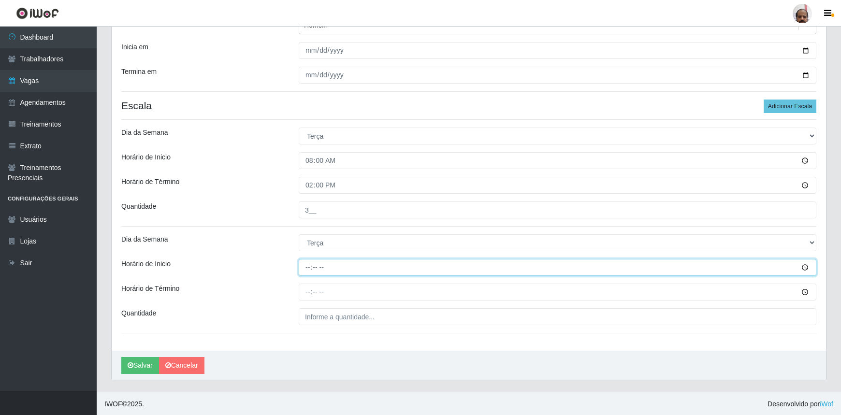
click at [303, 267] on input "Horário de Inicio" at bounding box center [557, 267] width 517 height 17
type input "16:00"
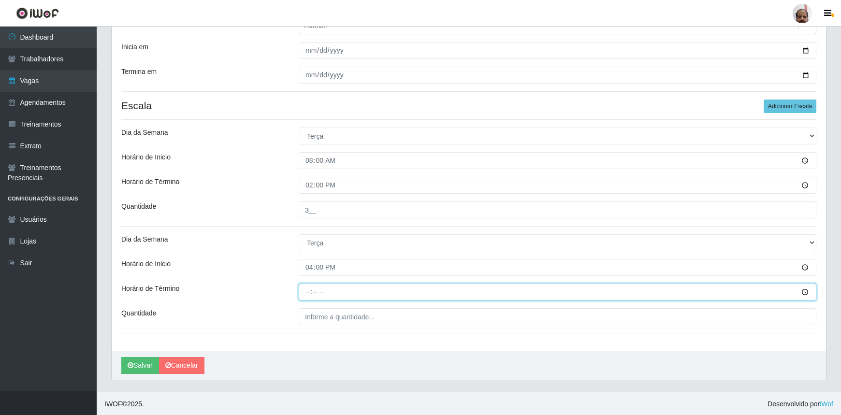
type input "22:00"
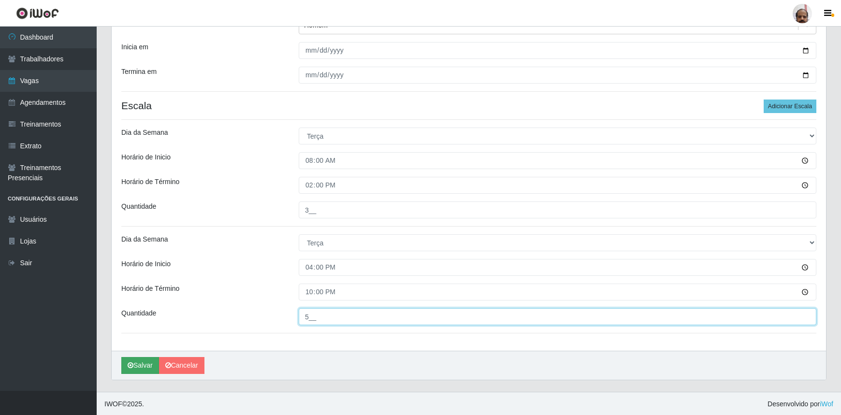
type input "5__"
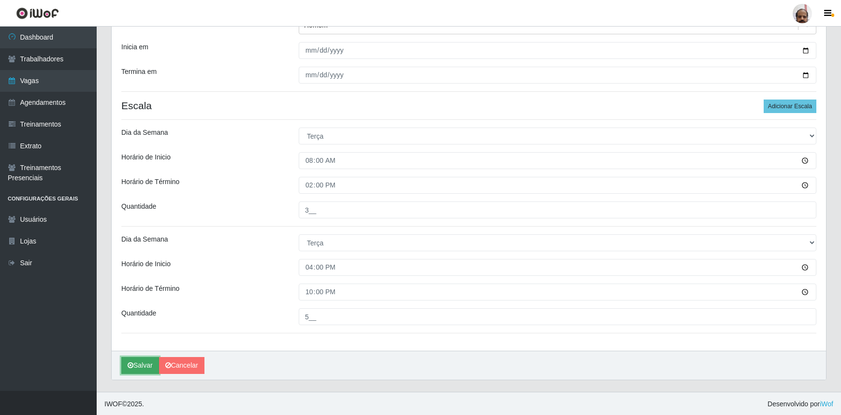
click at [137, 368] on button "Salvar" at bounding box center [140, 365] width 38 height 17
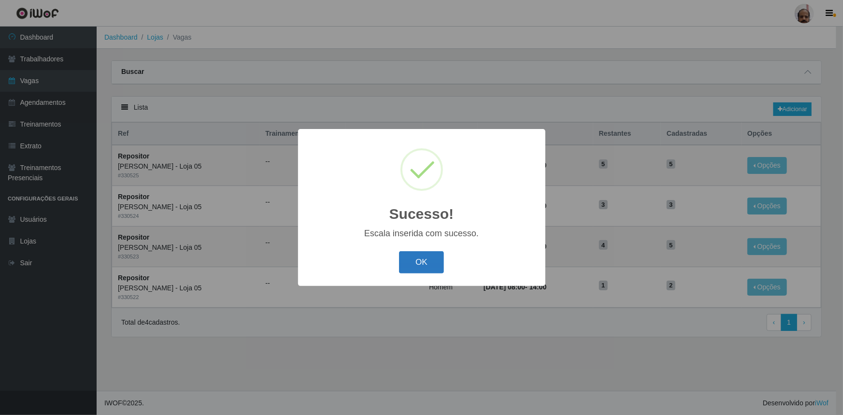
click at [425, 265] on button "OK" at bounding box center [421, 262] width 45 height 23
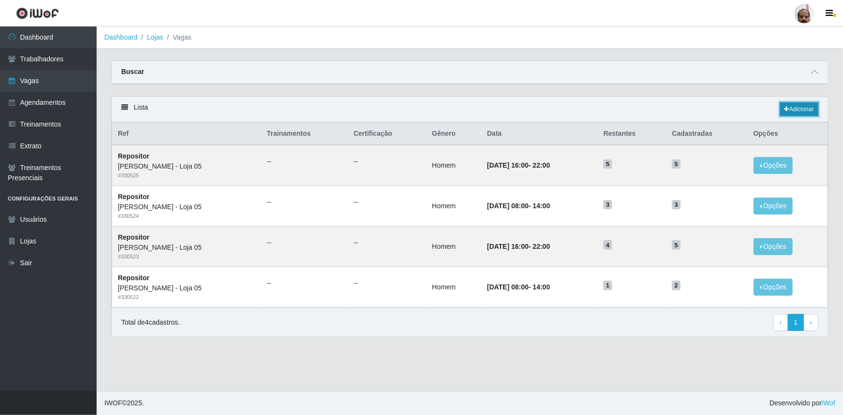
click at [795, 109] on link "Adicionar" at bounding box center [799, 109] width 38 height 14
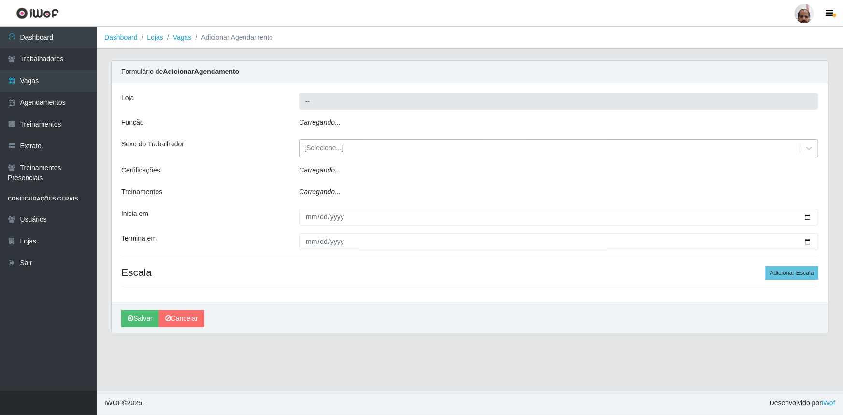
type input "[PERSON_NAME] - Loja 05"
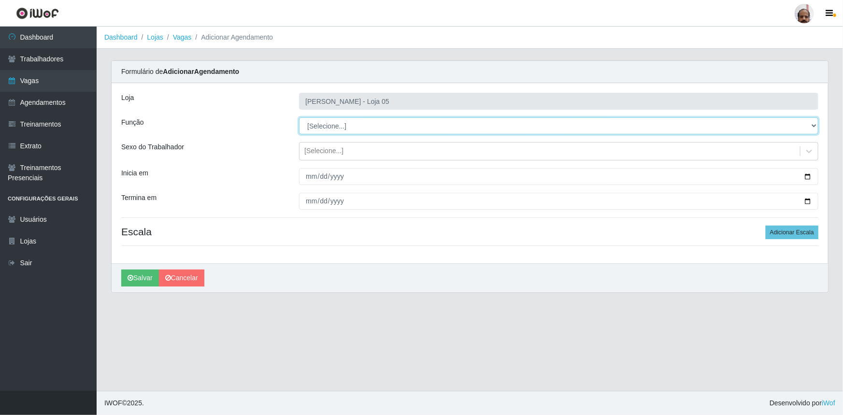
click at [336, 123] on select "[Selecione...] ASG ASG + ASG ++ Auxiliar de Depósito Auxiliar de Depósito + Aux…" at bounding box center [558, 125] width 519 height 17
select select "24"
click at [299, 117] on select "[Selecione...] ASG ASG + ASG ++ Auxiliar de Depósito Auxiliar de Depósito + Aux…" at bounding box center [558, 125] width 519 height 17
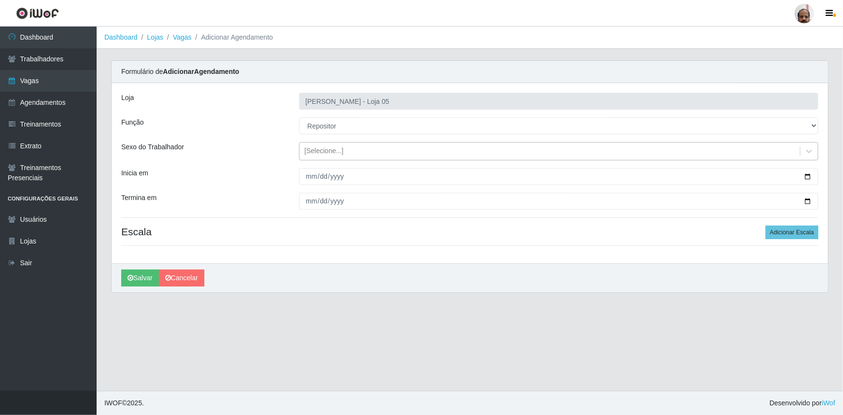
click at [323, 151] on div "[Selecione...]" at bounding box center [323, 151] width 39 height 10
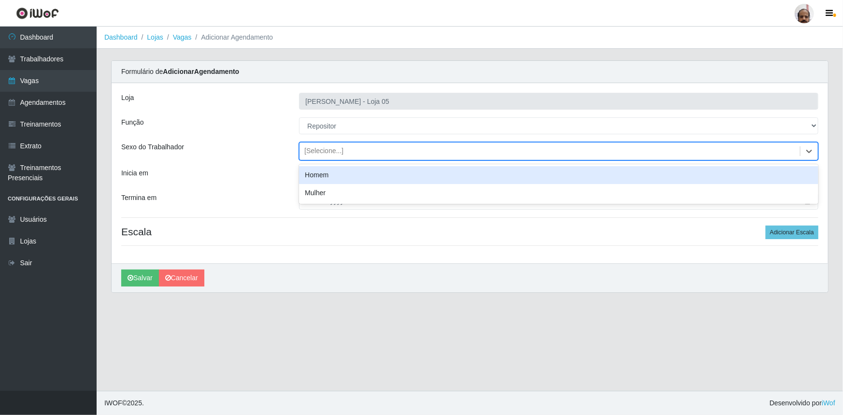
click at [329, 179] on div "Homem" at bounding box center [558, 175] width 519 height 18
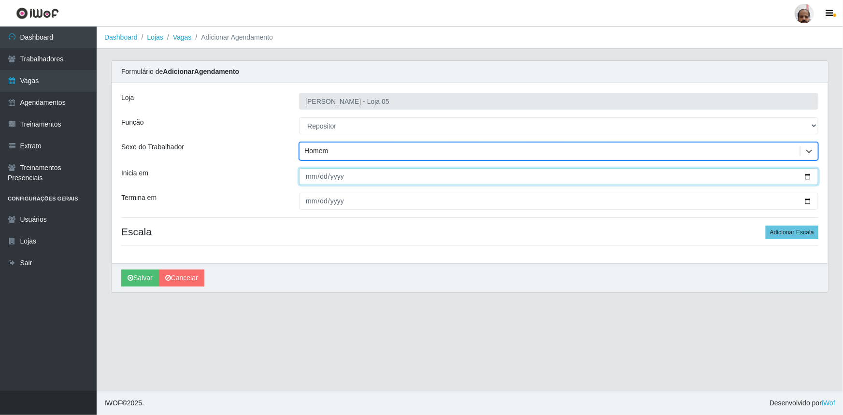
click at [807, 176] on input "Inicia em" at bounding box center [558, 176] width 519 height 17
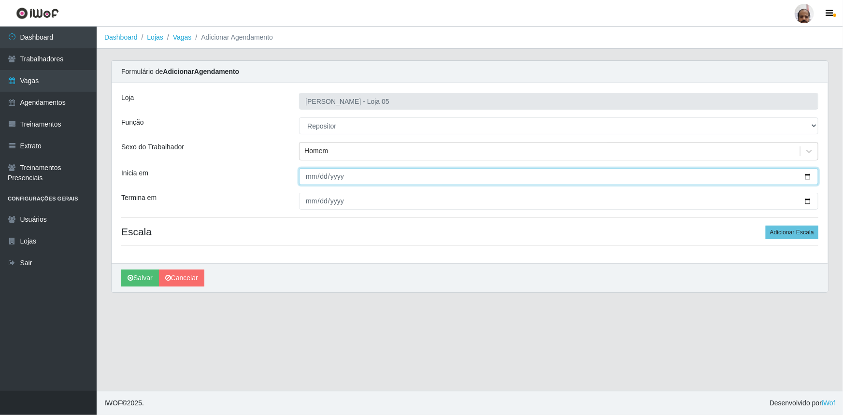
type input "[DATE]"
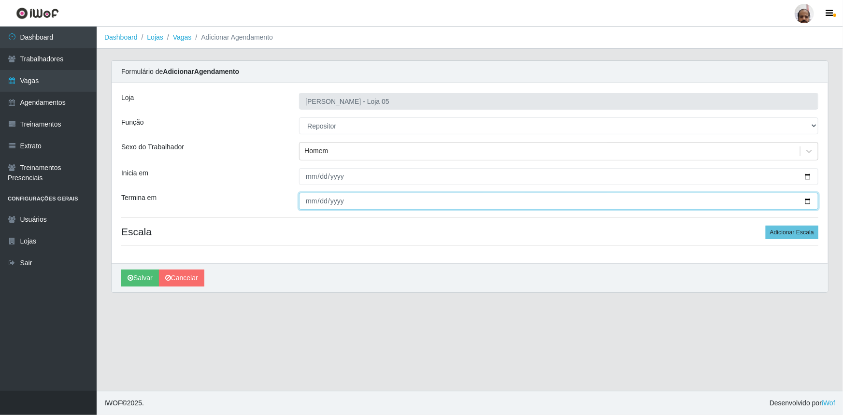
click at [810, 201] on input "Termina em" at bounding box center [558, 201] width 519 height 17
type input "[DATE]"
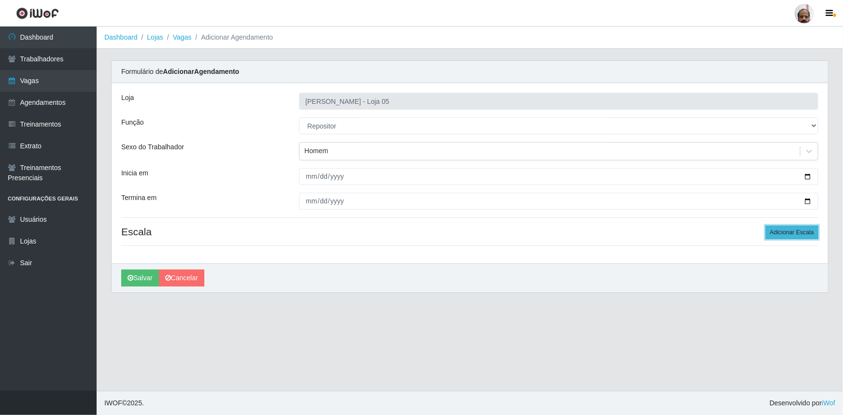
click at [800, 229] on button "Adicionar Escala" at bounding box center [792, 233] width 53 height 14
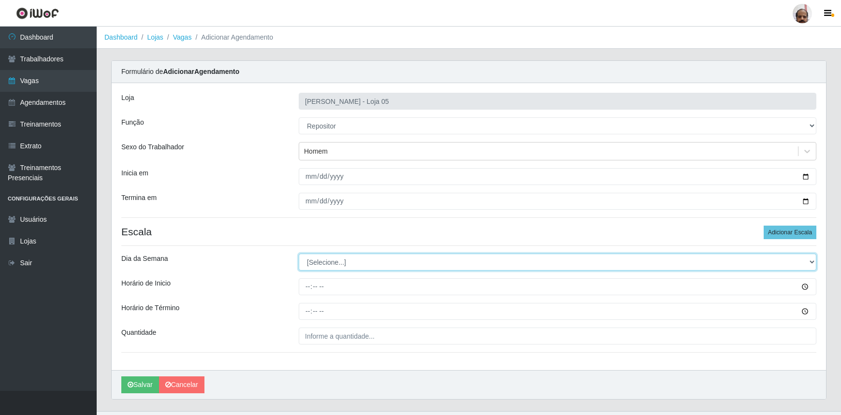
click at [315, 255] on select "[Selecione...] Segunda Terça Quarta Quinta Sexta Sábado Domingo" at bounding box center [557, 262] width 517 height 17
select select "3"
click at [299, 254] on select "[Selecione...] Segunda Terça Quarta Quinta Sexta Sábado Domingo" at bounding box center [557, 262] width 517 height 17
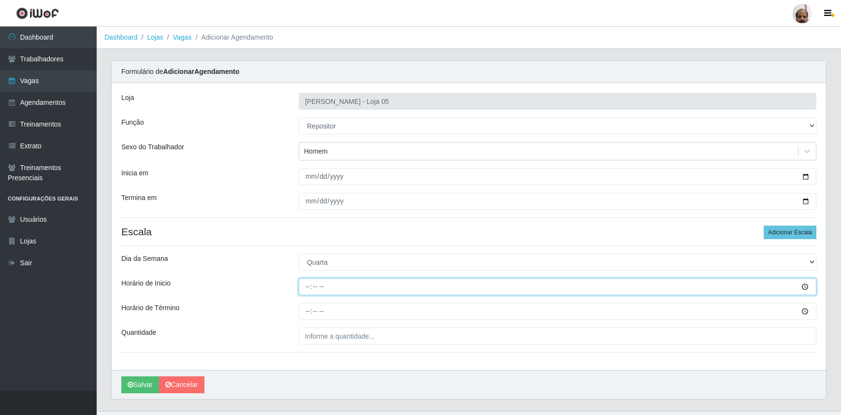
click at [307, 288] on input "Horário de Inicio" at bounding box center [557, 286] width 517 height 17
type input "08:00"
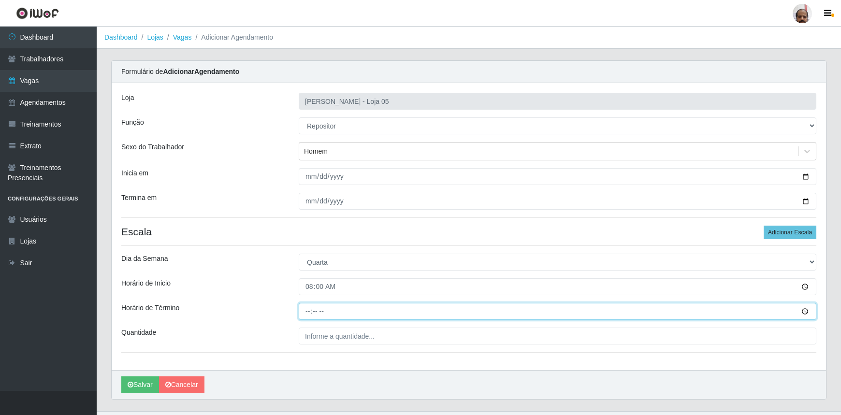
type input "14:00"
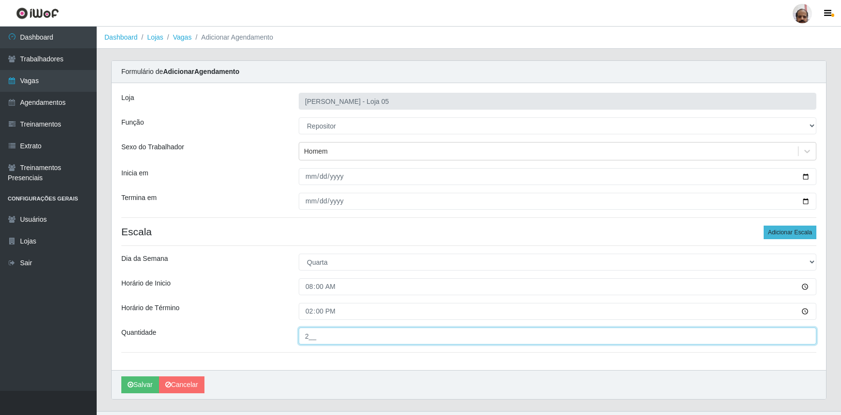
type input "2__"
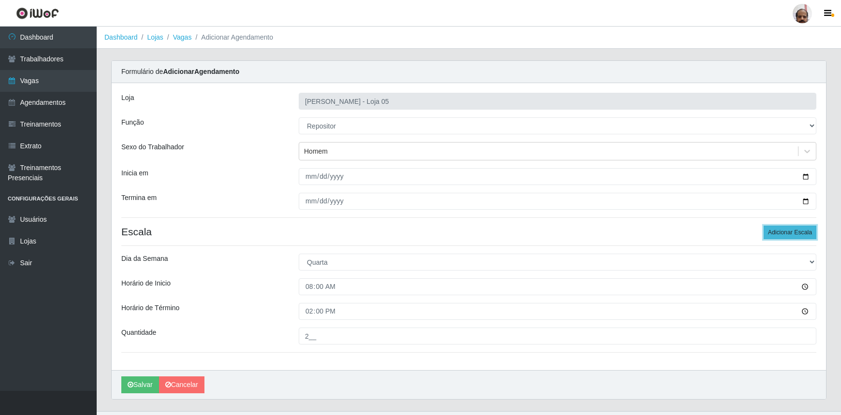
click at [781, 231] on button "Adicionar Escala" at bounding box center [789, 233] width 53 height 14
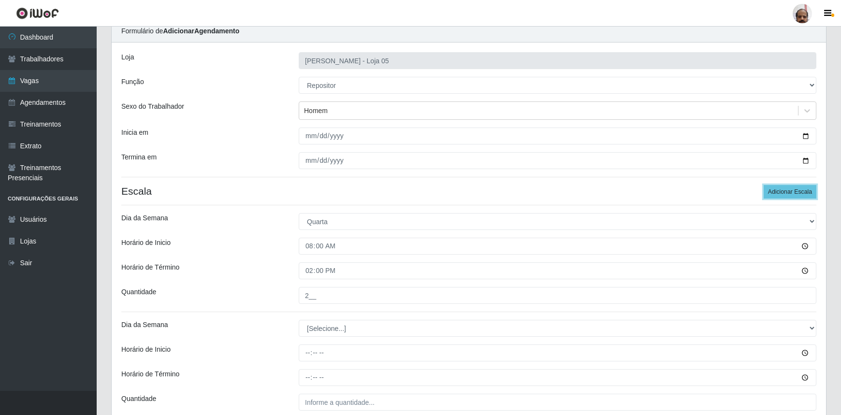
scroll to position [126, 0]
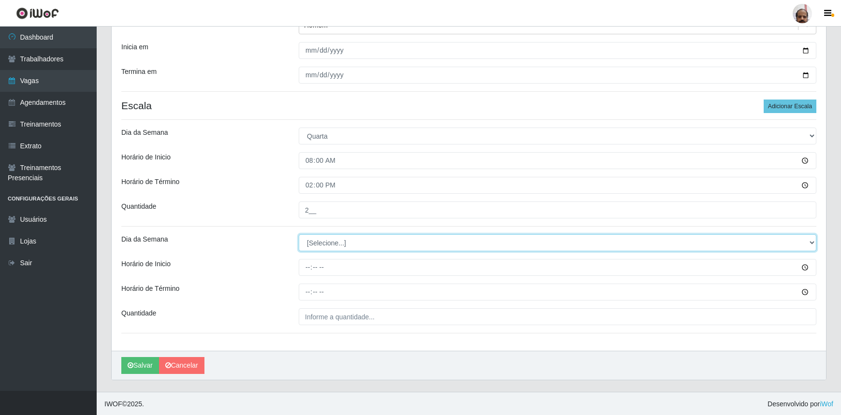
click at [327, 244] on select "[Selecione...] Segunda Terça Quarta Quinta Sexta Sábado Domingo" at bounding box center [557, 242] width 517 height 17
select select "3"
click at [299, 234] on select "[Selecione...] Segunda Terça Quarta Quinta Sexta Sábado Domingo" at bounding box center [557, 242] width 517 height 17
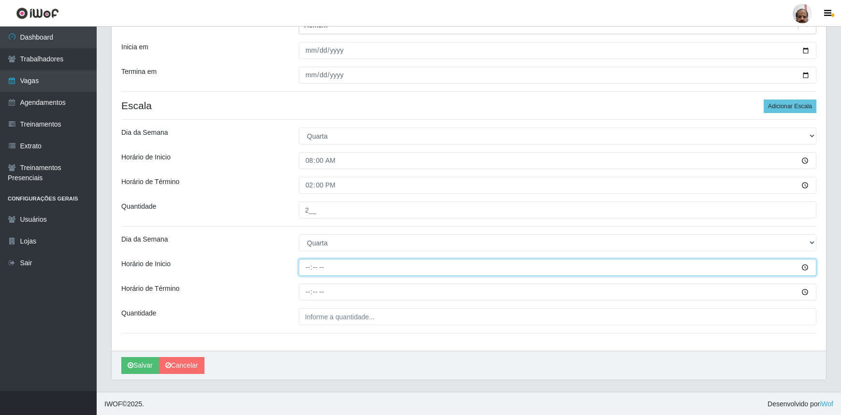
click at [305, 266] on input "Horário de Inicio" at bounding box center [557, 267] width 517 height 17
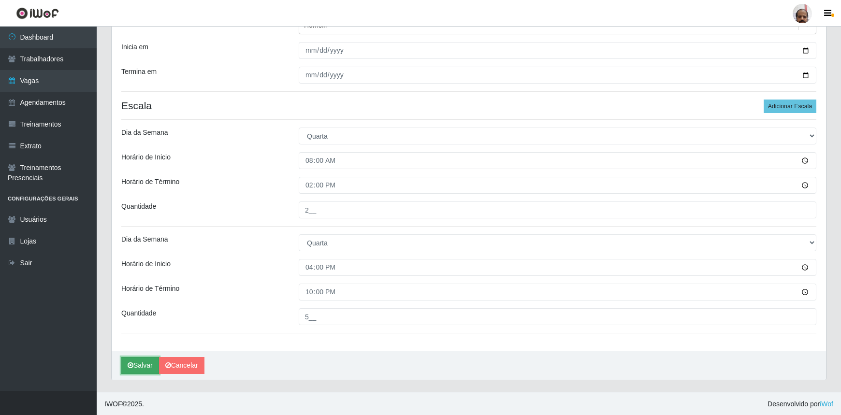
click at [143, 361] on button "Salvar" at bounding box center [140, 365] width 38 height 17
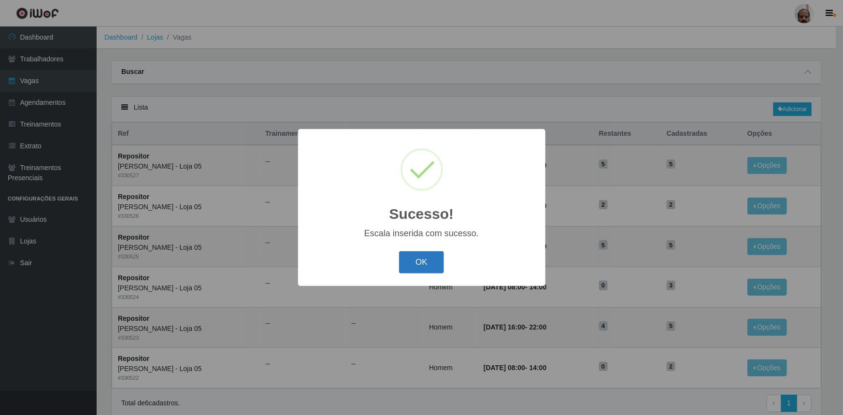
click at [428, 261] on button "OK" at bounding box center [421, 262] width 45 height 23
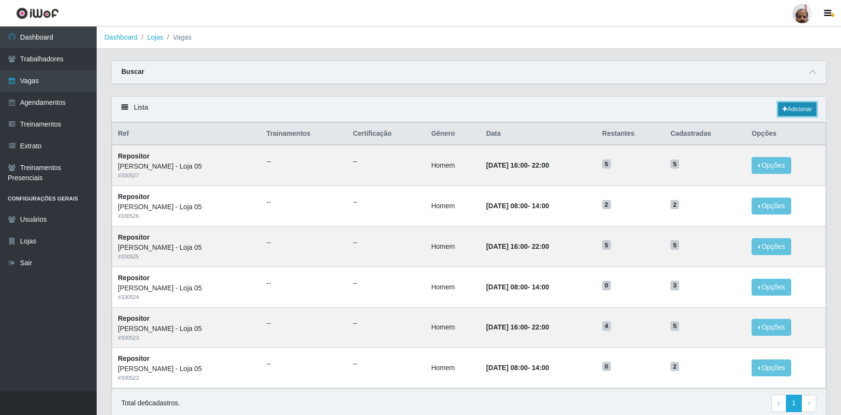
click at [798, 109] on link "Adicionar" at bounding box center [797, 109] width 38 height 14
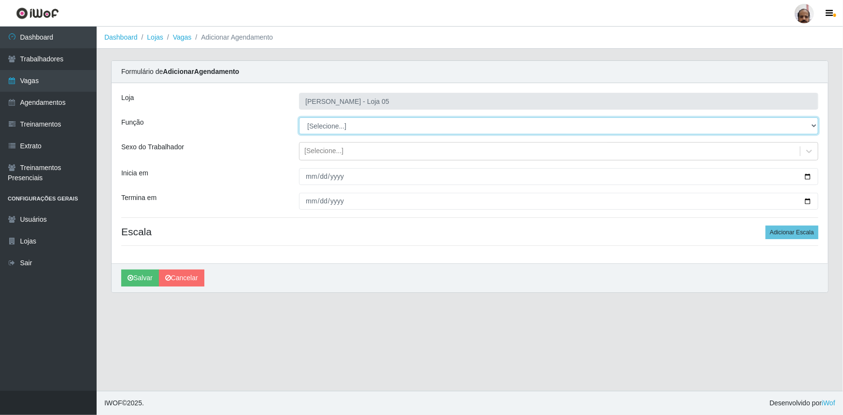
click at [330, 128] on select "[Selecione...] ASG ASG + ASG ++ Auxiliar de Depósito Auxiliar de Depósito + Aux…" at bounding box center [558, 125] width 519 height 17
click at [299, 117] on select "[Selecione...] ASG ASG + ASG ++ Auxiliar de Depósito Auxiliar de Depósito + Aux…" at bounding box center [558, 125] width 519 height 17
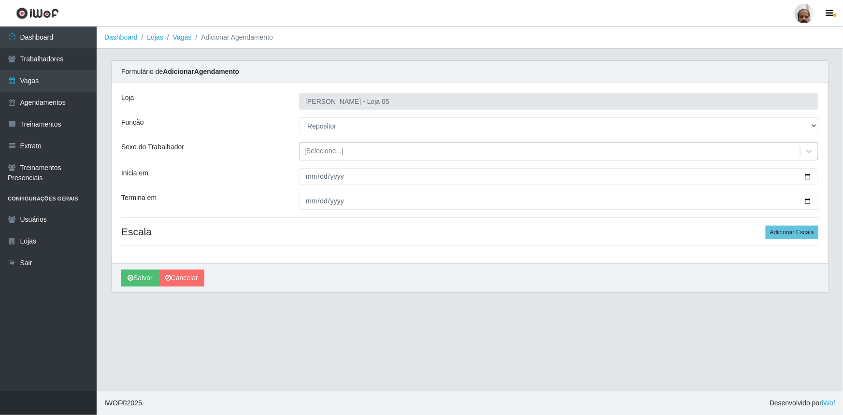
click at [335, 147] on div "[Selecione...]" at bounding box center [323, 151] width 39 height 10
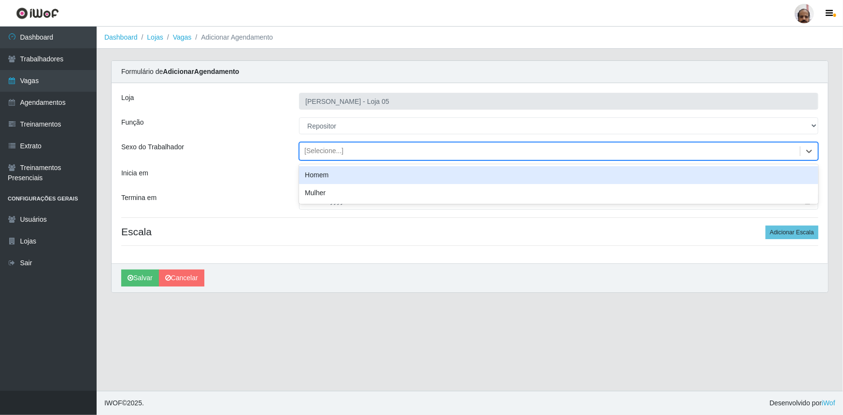
click at [333, 179] on div "Homem" at bounding box center [558, 175] width 519 height 18
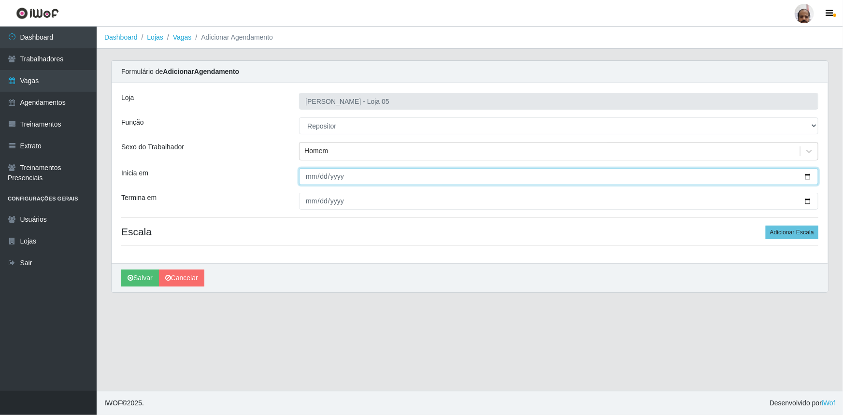
click at [809, 177] on input "Inicia em" at bounding box center [558, 176] width 519 height 17
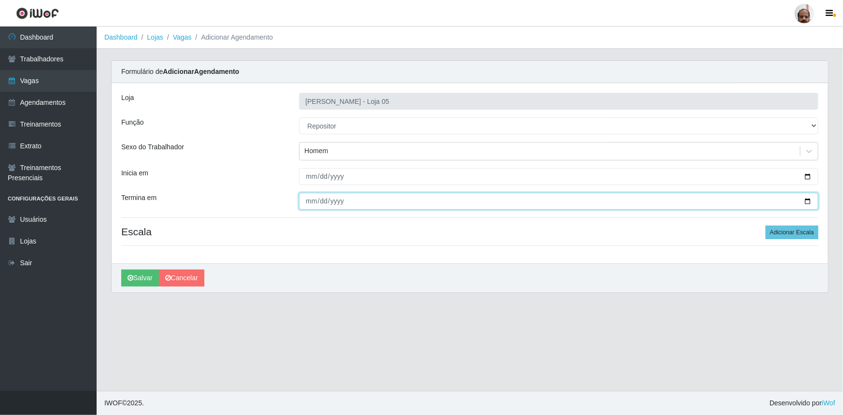
click at [811, 201] on input "Termina em" at bounding box center [558, 201] width 519 height 17
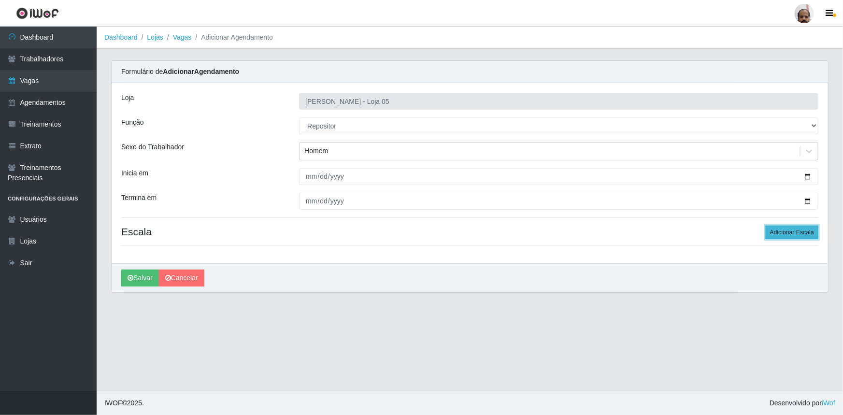
click at [785, 230] on button "Adicionar Escala" at bounding box center [792, 233] width 53 height 14
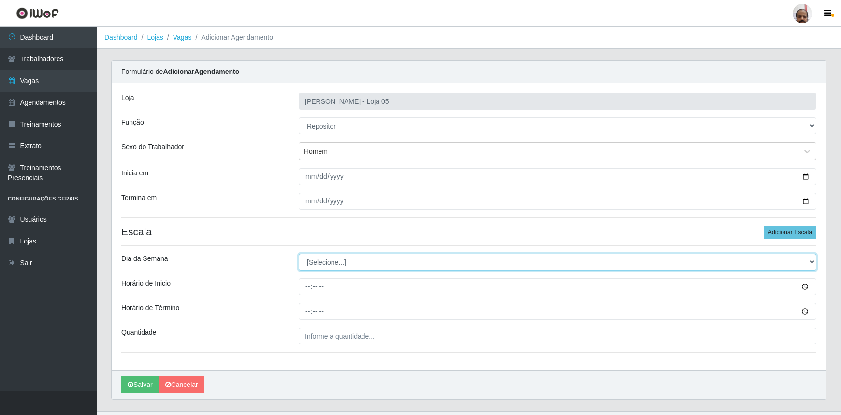
click at [328, 258] on select "[Selecione...] Segunda Terça Quarta Quinta Sexta Sábado Domingo" at bounding box center [557, 262] width 517 height 17
click at [299, 254] on select "[Selecione...] Segunda Terça Quarta Quinta Sexta Sábado Domingo" at bounding box center [557, 262] width 517 height 17
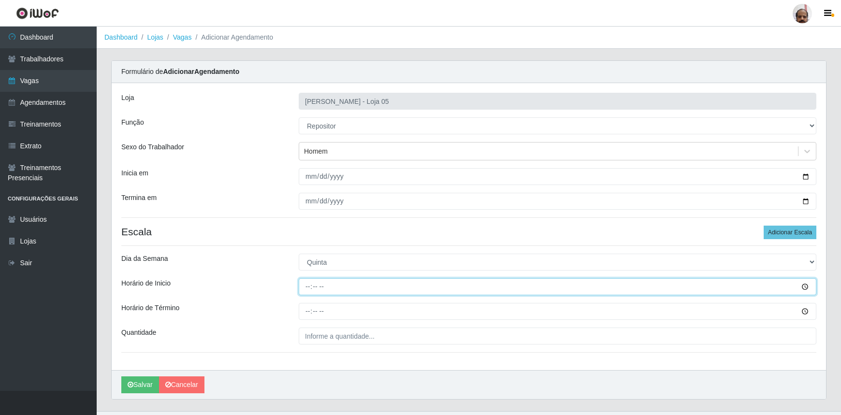
click at [308, 285] on input "Horário de Inicio" at bounding box center [557, 286] width 517 height 17
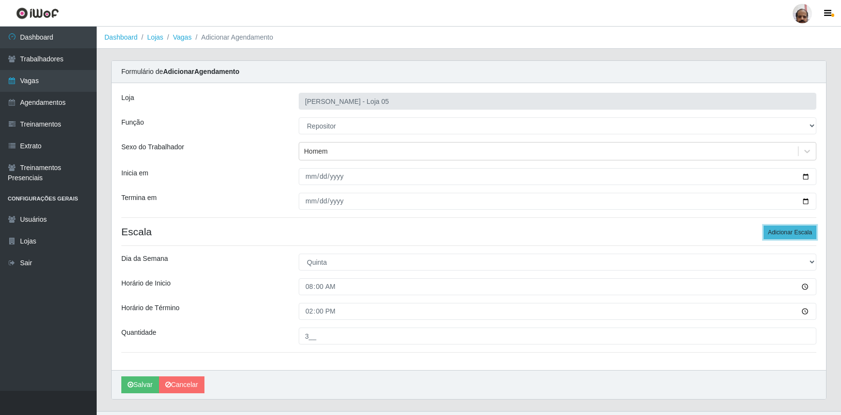
click at [773, 230] on button "Adicionar Escala" at bounding box center [789, 233] width 53 height 14
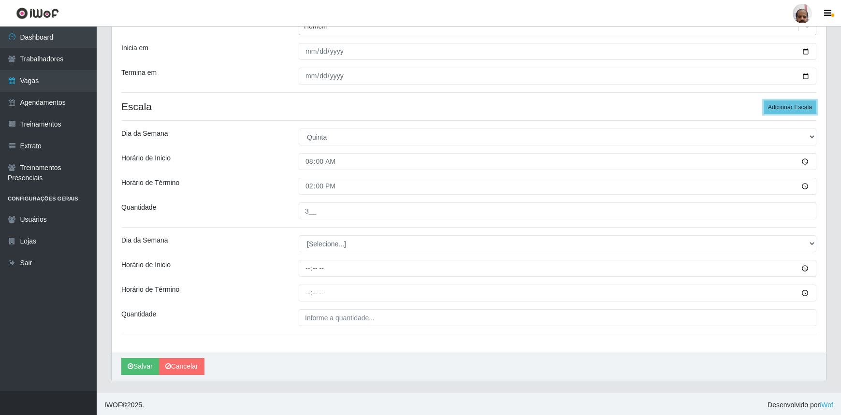
scroll to position [126, 0]
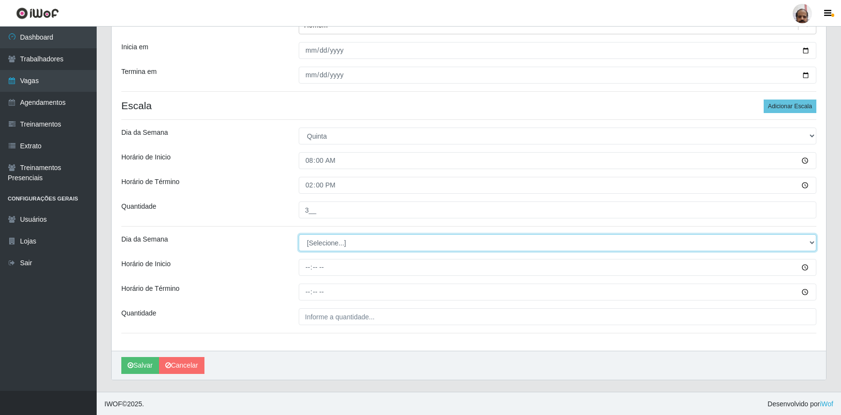
click at [315, 243] on select "[Selecione...] Segunda Terça Quarta Quinta Sexta Sábado Domingo" at bounding box center [557, 242] width 517 height 17
click at [299, 234] on select "[Selecione...] Segunda Terça Quarta Quinta Sexta Sábado Domingo" at bounding box center [557, 242] width 517 height 17
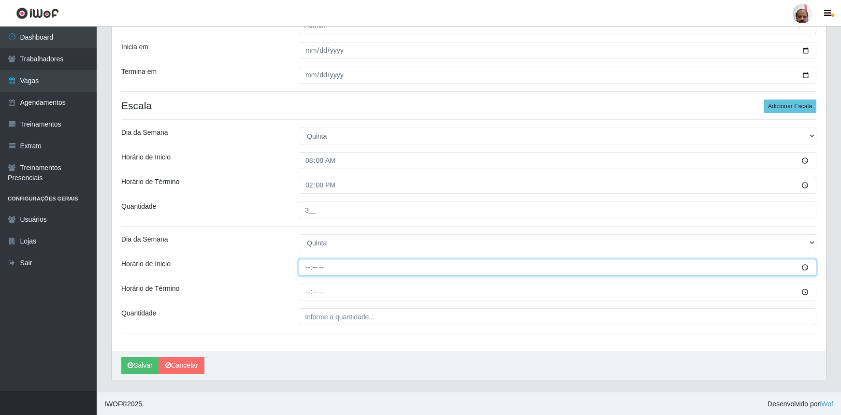
click at [302, 261] on input "Horário de Inicio" at bounding box center [557, 267] width 517 height 17
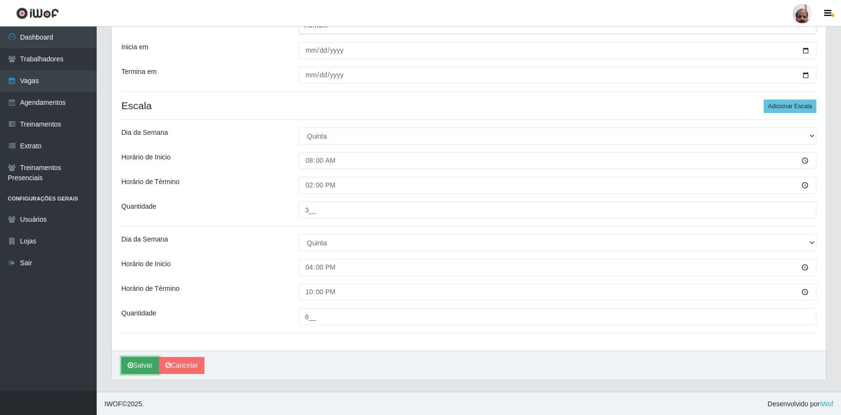
click at [136, 362] on button "Salvar" at bounding box center [140, 365] width 38 height 17
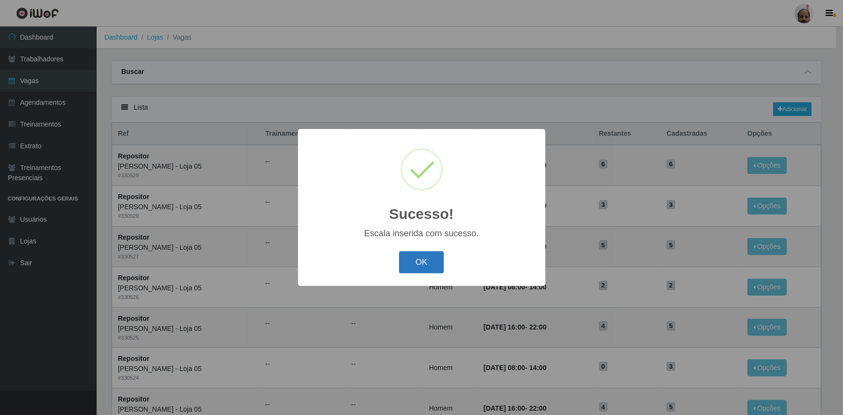
click at [416, 258] on button "OK" at bounding box center [421, 262] width 45 height 23
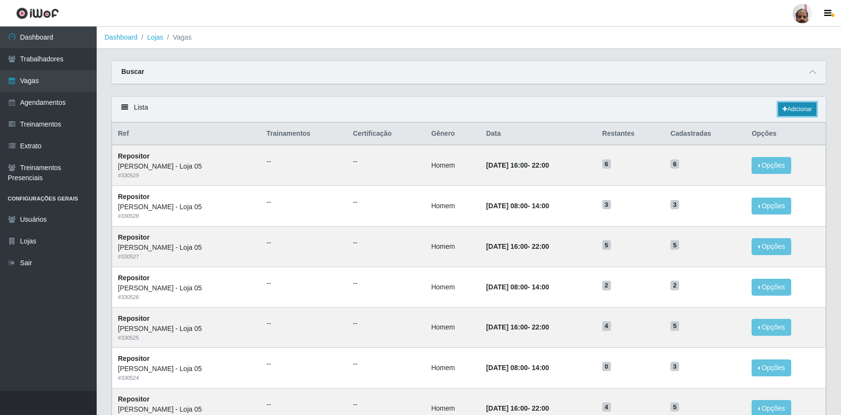
click at [788, 108] on link "Adicionar" at bounding box center [797, 109] width 38 height 14
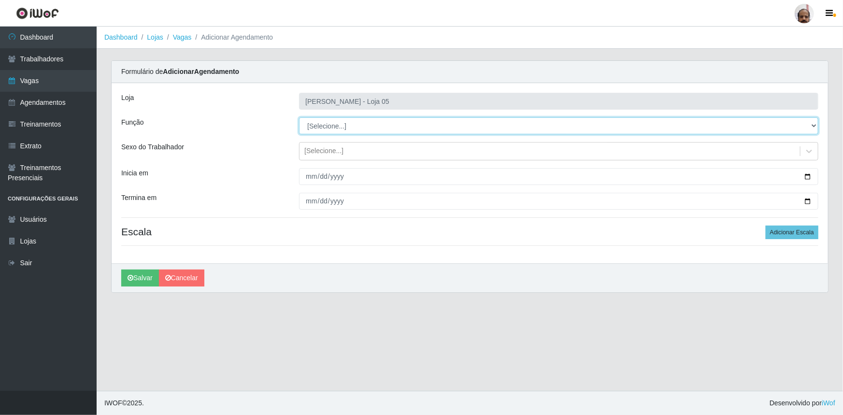
click at [353, 126] on select "[Selecione...] ASG ASG + ASG ++ Auxiliar de Depósito Auxiliar de Depósito + Aux…" at bounding box center [558, 125] width 519 height 17
click at [299, 117] on select "[Selecione...] ASG ASG + ASG ++ Auxiliar de Depósito Auxiliar de Depósito + Aux…" at bounding box center [558, 125] width 519 height 17
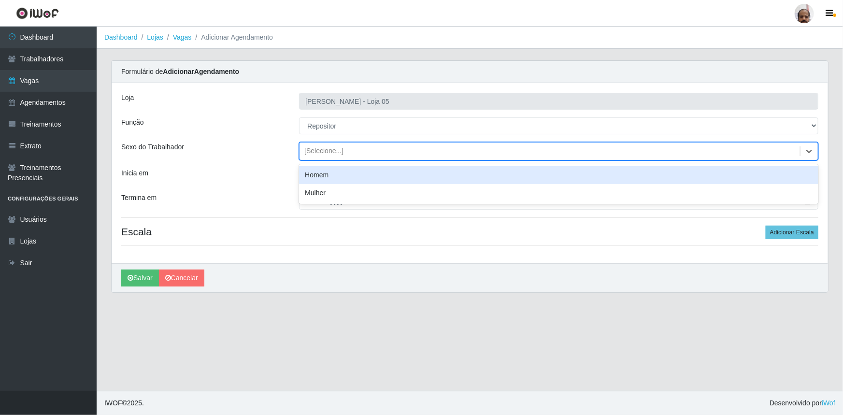
click at [319, 145] on div "[Selecione...]" at bounding box center [550, 152] width 501 height 16
click at [324, 169] on div "Homem" at bounding box center [558, 175] width 519 height 18
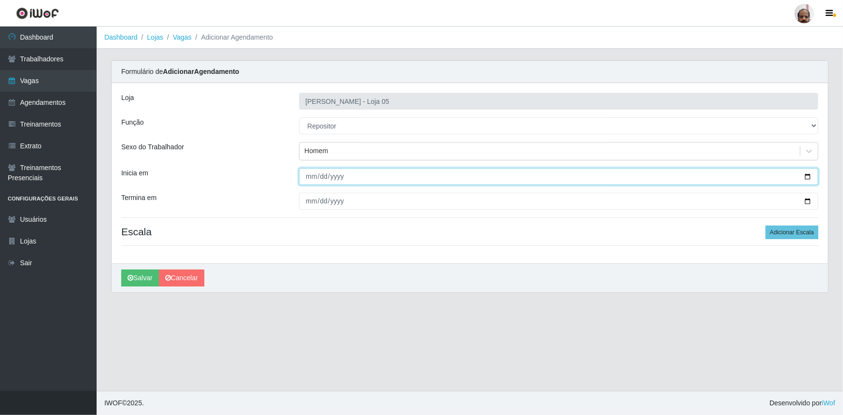
click at [808, 177] on input "Inicia em" at bounding box center [558, 176] width 519 height 17
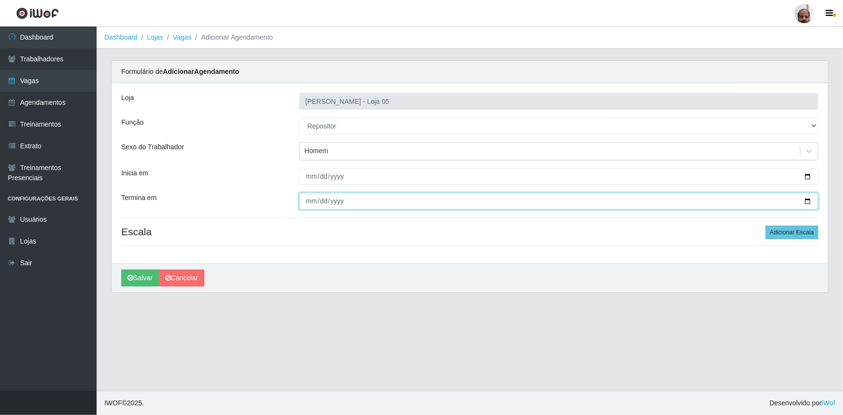
click at [807, 202] on input "Termina em" at bounding box center [558, 201] width 519 height 17
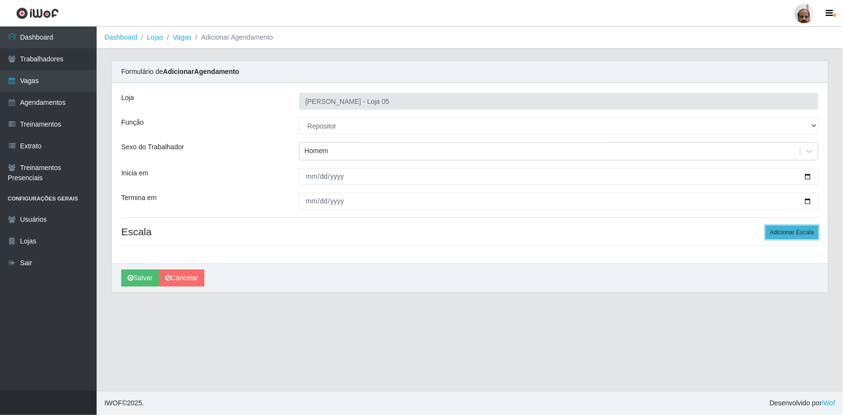
click at [795, 231] on button "Adicionar Escala" at bounding box center [792, 233] width 53 height 14
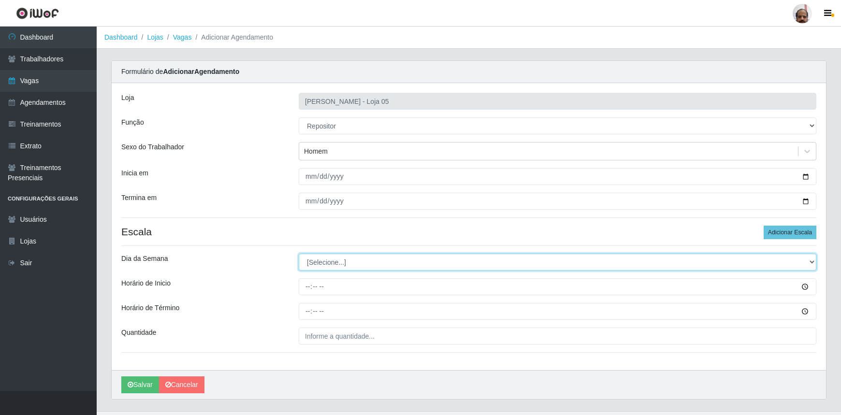
click at [311, 264] on select "[Selecione...] Segunda Terça Quarta Quinta Sexta Sábado Domingo" at bounding box center [557, 262] width 517 height 17
click at [299, 254] on select "[Selecione...] Segunda Terça Quarta Quinta Sexta Sábado Domingo" at bounding box center [557, 262] width 517 height 17
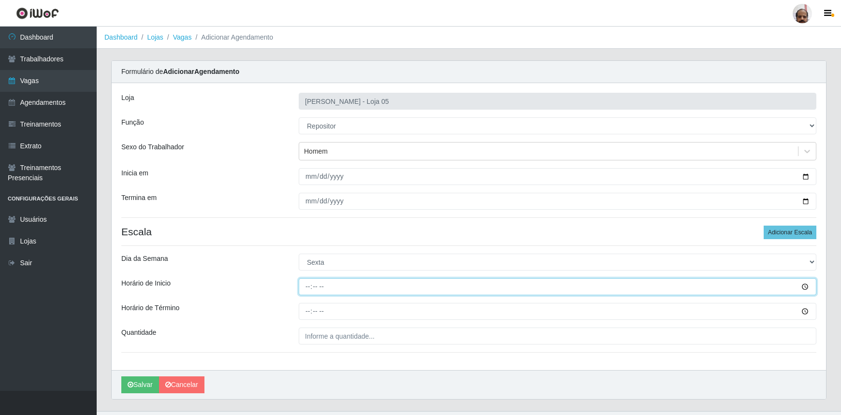
click at [300, 289] on input "Horário de Inicio" at bounding box center [557, 286] width 517 height 17
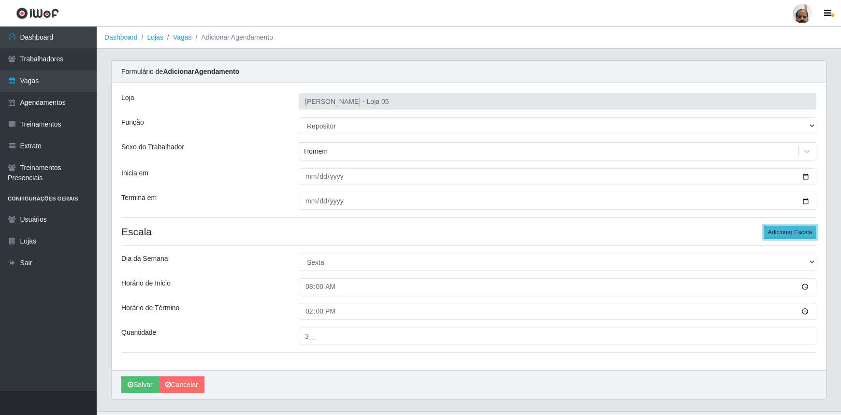
click at [796, 233] on button "Adicionar Escala" at bounding box center [789, 233] width 53 height 14
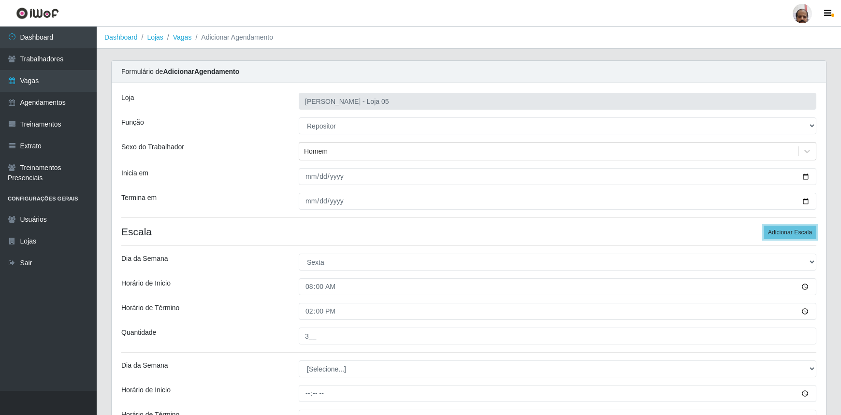
scroll to position [126, 0]
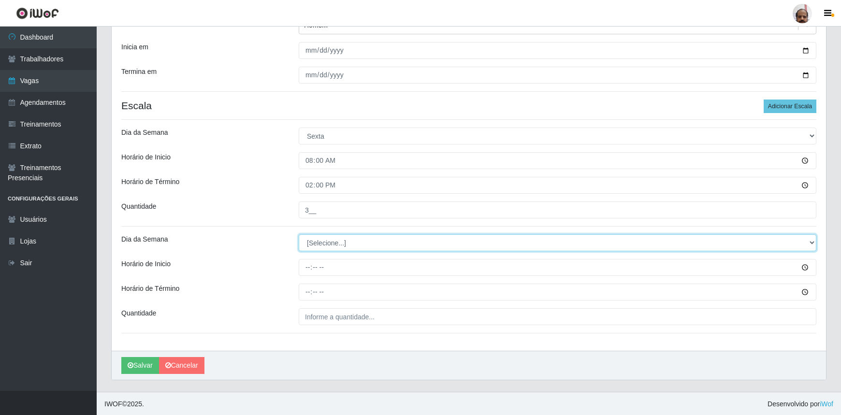
click at [344, 242] on select "[Selecione...] Segunda Terça Quarta Quinta Sexta Sábado Domingo" at bounding box center [557, 242] width 517 height 17
click at [320, 246] on select "[Selecione...] Segunda Terça Quarta Quinta Sexta Sábado Domingo" at bounding box center [557, 242] width 517 height 17
click at [299, 234] on select "[Selecione...] Segunda Terça Quarta Quinta Sexta Sábado Domingo" at bounding box center [557, 242] width 517 height 17
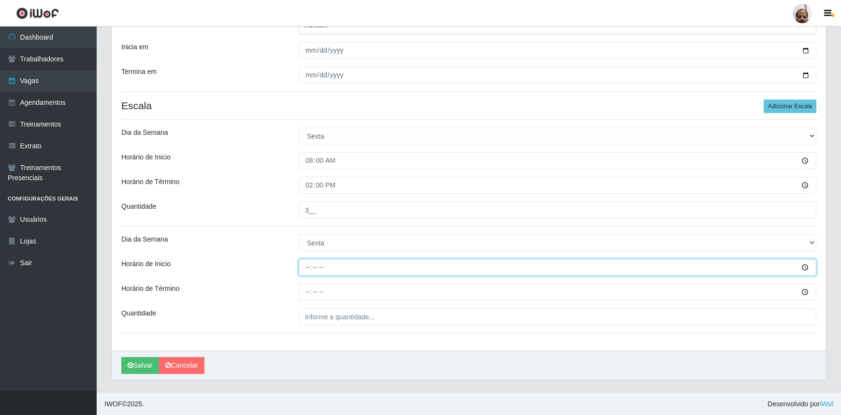
click at [304, 267] on input "Horário de Inicio" at bounding box center [557, 267] width 517 height 17
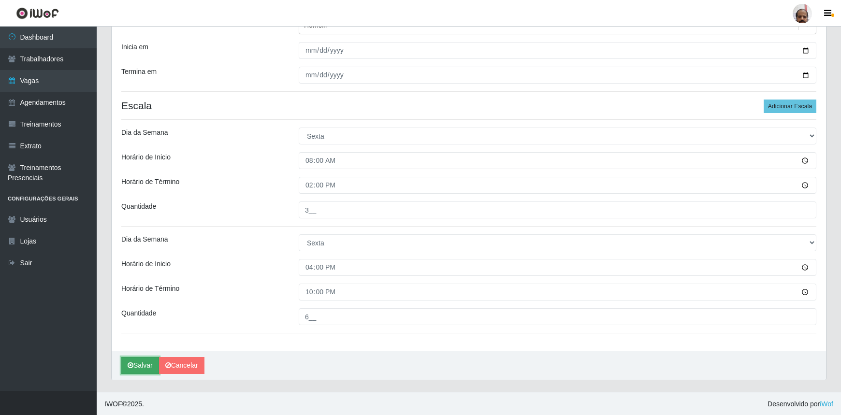
click at [140, 366] on button "Salvar" at bounding box center [140, 365] width 38 height 17
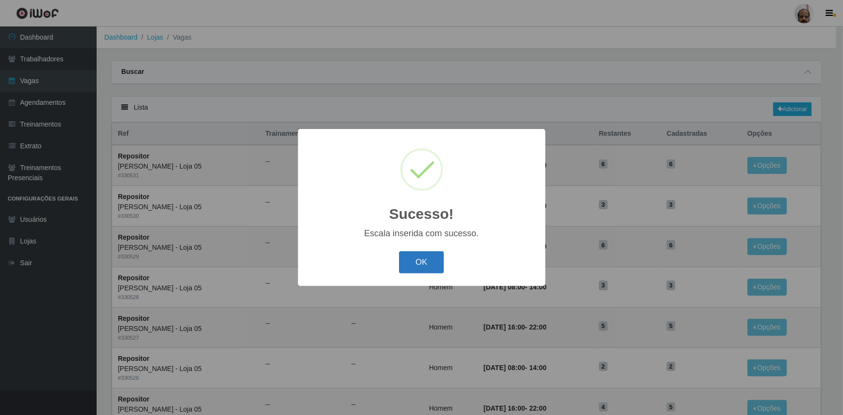
click at [422, 259] on button "OK" at bounding box center [421, 262] width 45 height 23
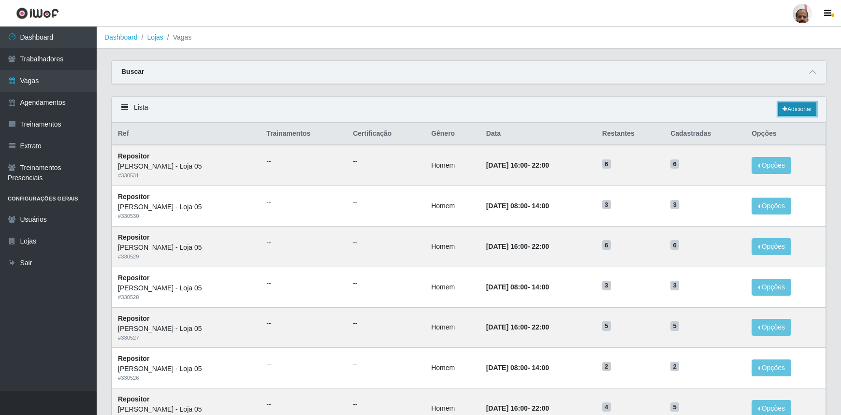
click at [802, 107] on link "Adicionar" at bounding box center [797, 109] width 38 height 14
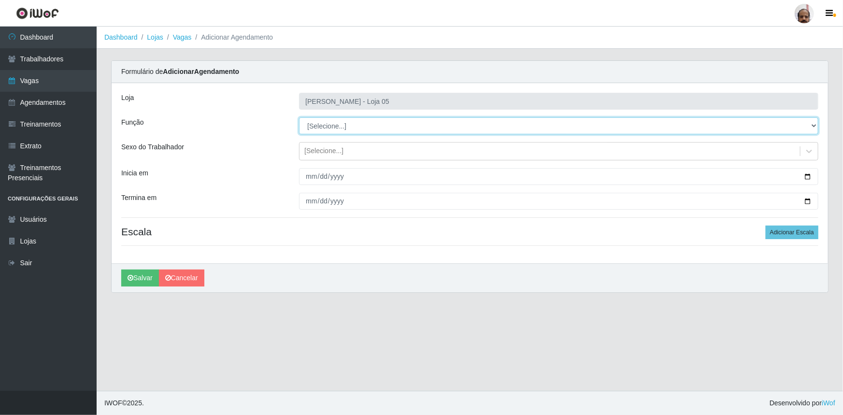
click at [315, 122] on select "[Selecione...] ASG ASG + ASG ++ Auxiliar de Depósito Auxiliar de Depósito + Aux…" at bounding box center [558, 125] width 519 height 17
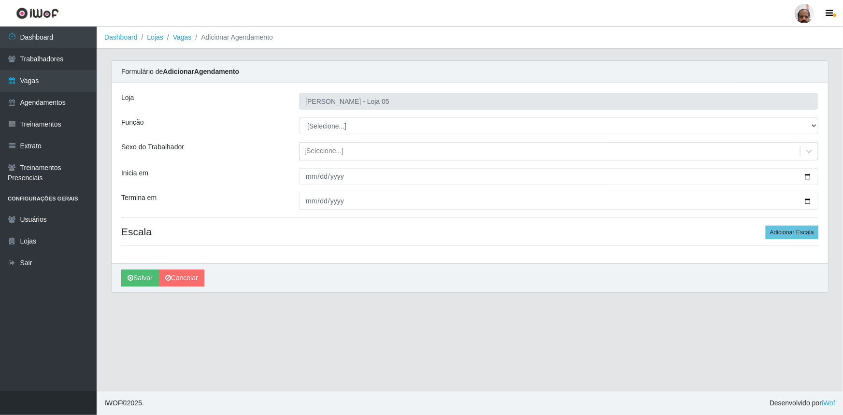
click at [250, 148] on div "Sexo do Trabalhador" at bounding box center [203, 151] width 178 height 18
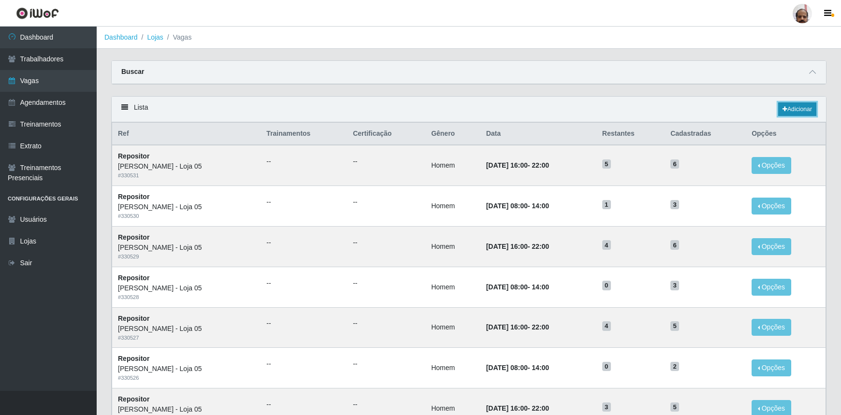
click at [790, 108] on link "Adicionar" at bounding box center [797, 109] width 38 height 14
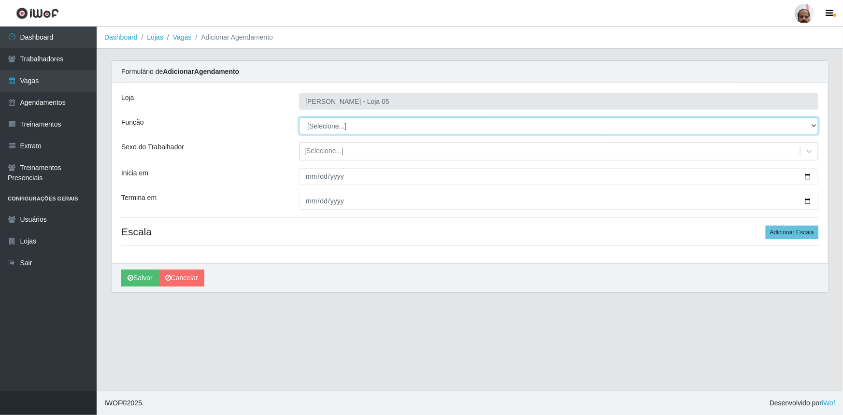
click at [353, 120] on select "[Selecione...] ASG ASG + ASG ++ Auxiliar de Depósito Auxiliar de Depósito + Aux…" at bounding box center [558, 125] width 519 height 17
click at [299, 117] on select "[Selecione...] ASG ASG + ASG ++ Auxiliar de Depósito Auxiliar de Depósito + Aux…" at bounding box center [558, 125] width 519 height 17
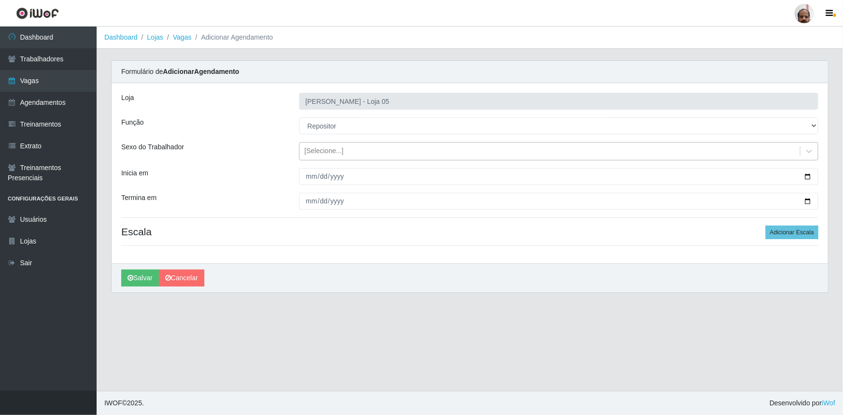
click at [328, 148] on div "[Selecione...]" at bounding box center [323, 151] width 39 height 10
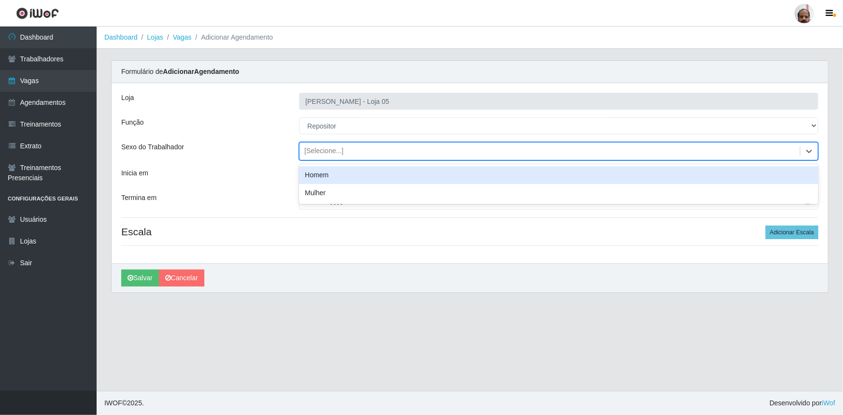
click at [333, 176] on div "Homem" at bounding box center [558, 175] width 519 height 18
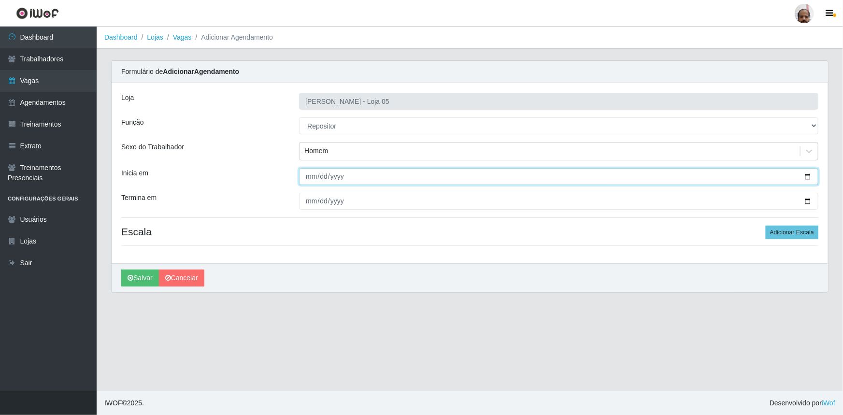
click at [811, 174] on input "Inicia em" at bounding box center [558, 176] width 519 height 17
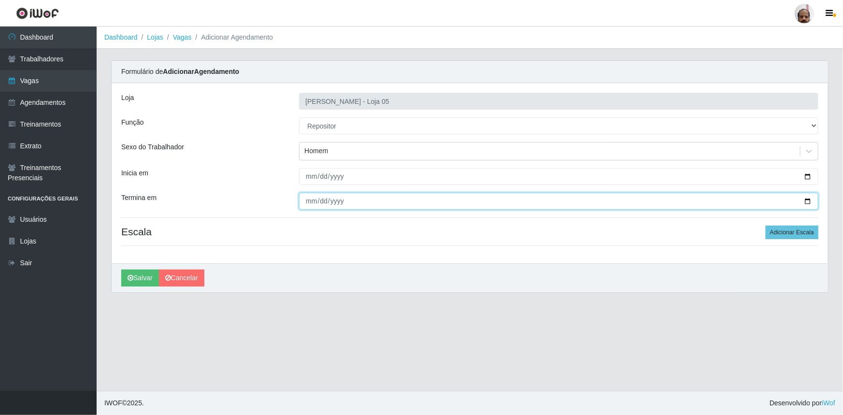
click at [807, 201] on input "Termina em" at bounding box center [558, 201] width 519 height 17
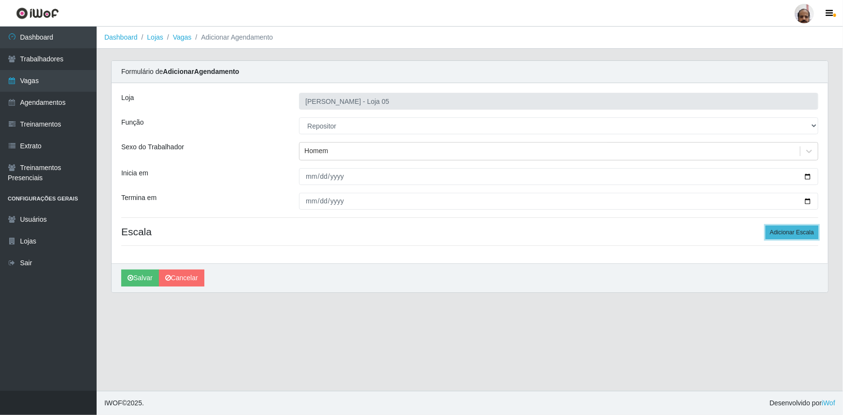
click at [791, 231] on button "Adicionar Escala" at bounding box center [792, 233] width 53 height 14
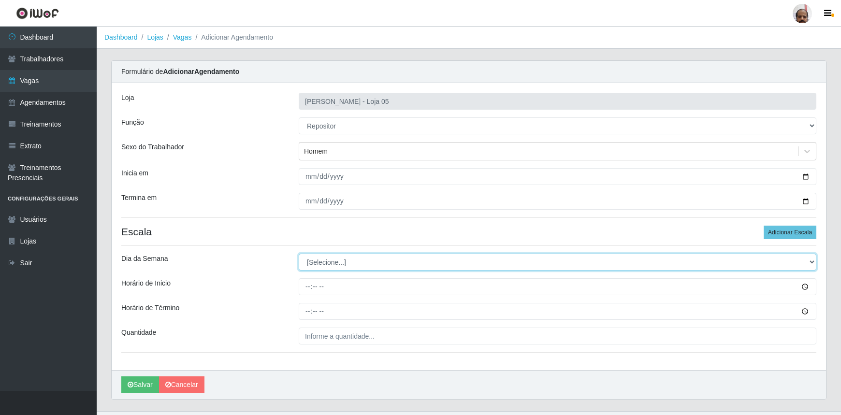
drag, startPoint x: 337, startPoint y: 256, endPoint x: 340, endPoint y: 264, distance: 8.6
click at [337, 256] on select "[Selecione...] Segunda Terça Quarta Quinta Sexta Sábado Domingo" at bounding box center [557, 262] width 517 height 17
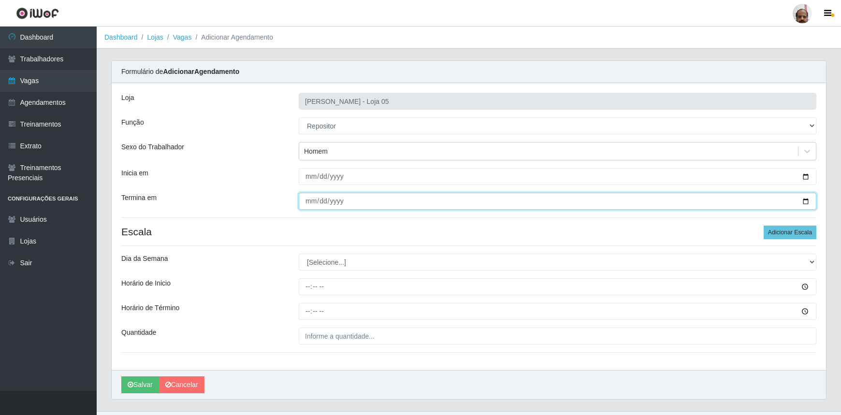
click at [806, 201] on input "[DATE]" at bounding box center [557, 201] width 517 height 17
click at [805, 201] on input "[DATE]" at bounding box center [557, 201] width 517 height 17
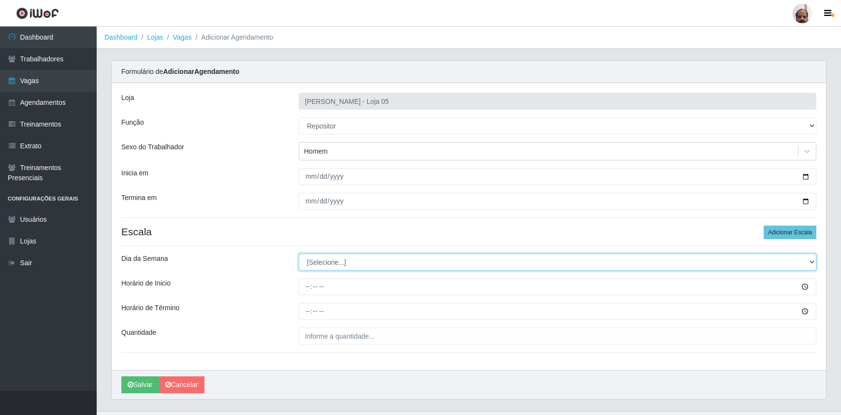
click at [317, 263] on select "[Selecione...] Segunda Terça Quarta Quinta Sexta Sábado Domingo" at bounding box center [557, 262] width 517 height 17
click at [299, 254] on select "[Selecione...] Segunda Terça Quarta Quinta Sexta Sábado Domingo" at bounding box center [557, 262] width 517 height 17
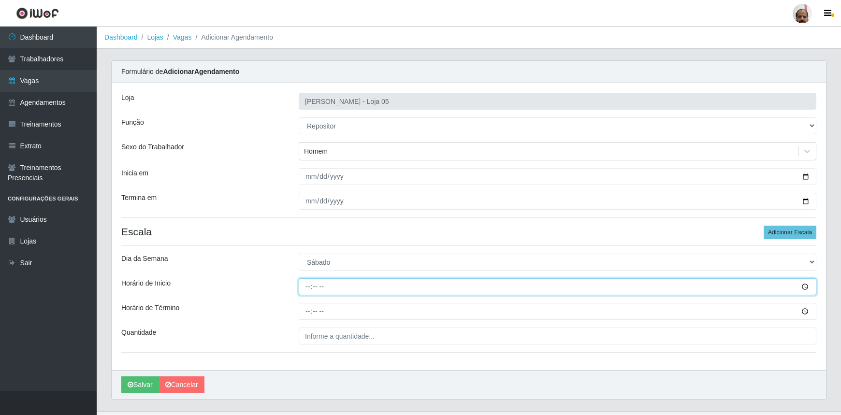
drag, startPoint x: 302, startPoint y: 289, endPoint x: 312, endPoint y: 285, distance: 10.6
click at [303, 289] on input "Horário de Inicio" at bounding box center [557, 286] width 517 height 17
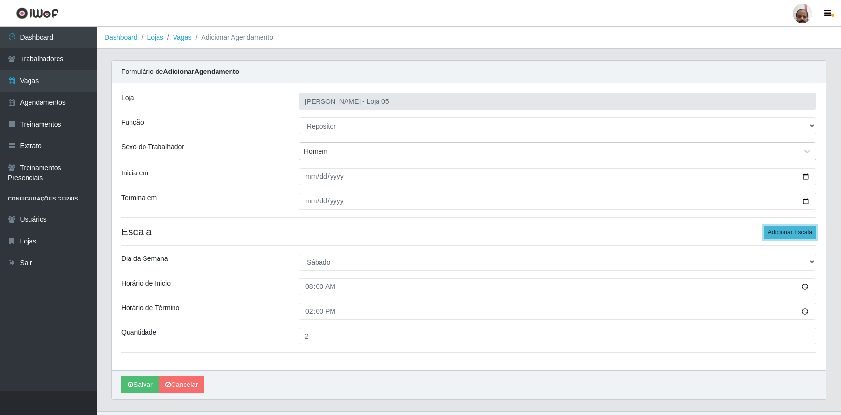
click at [790, 232] on button "Adicionar Escala" at bounding box center [789, 233] width 53 height 14
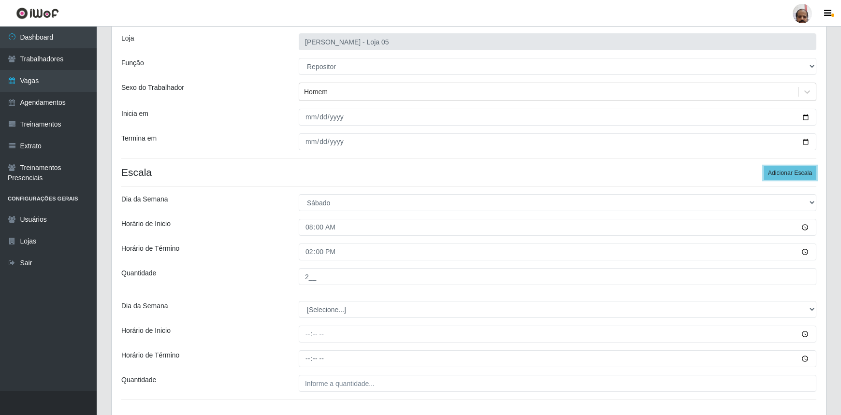
scroll to position [126, 0]
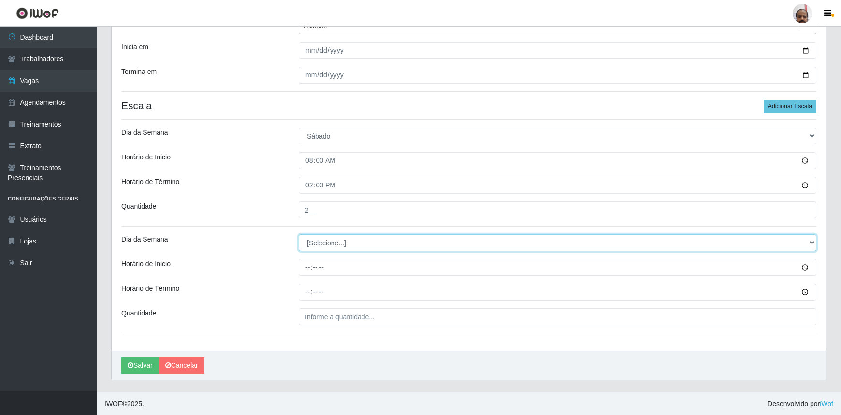
click at [342, 238] on select "[Selecione...] Segunda Terça Quarta Quinta Sexta Sábado Domingo" at bounding box center [557, 242] width 517 height 17
click at [299, 234] on select "[Selecione...] Segunda Terça Quarta Quinta Sexta Sábado Domingo" at bounding box center [557, 242] width 517 height 17
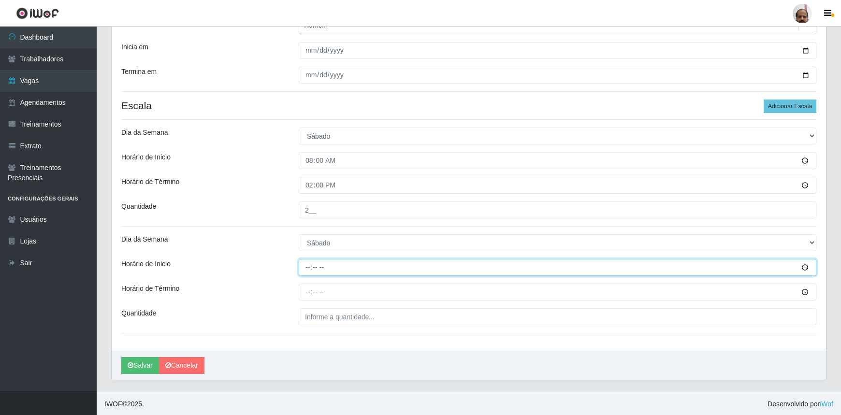
click at [299, 267] on input "Horário de Inicio" at bounding box center [557, 267] width 517 height 17
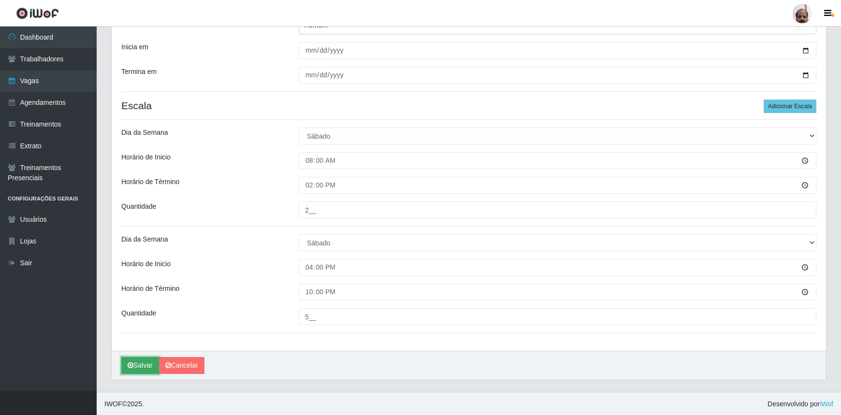
click at [137, 364] on button "Salvar" at bounding box center [140, 365] width 38 height 17
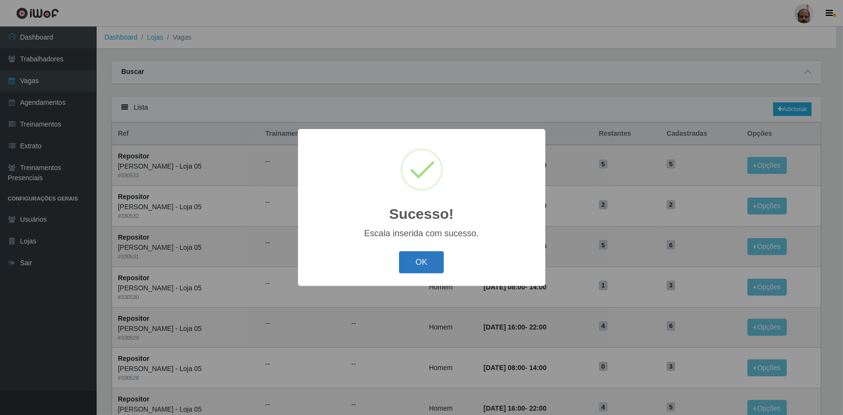
click at [438, 261] on button "OK" at bounding box center [421, 262] width 45 height 23
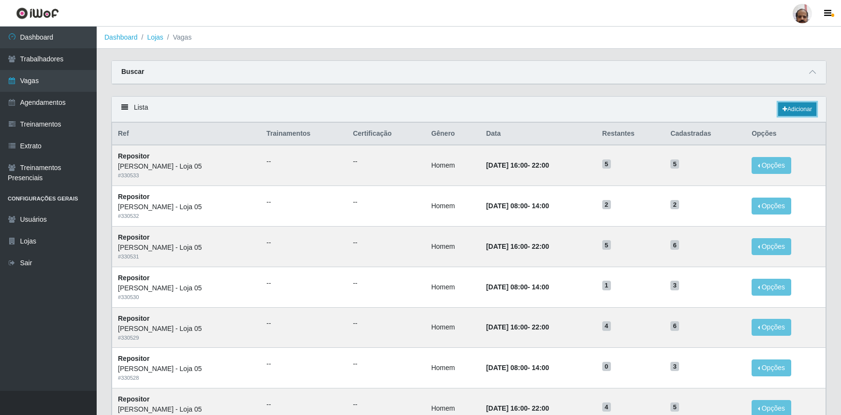
click at [794, 111] on link "Adicionar" at bounding box center [797, 109] width 38 height 14
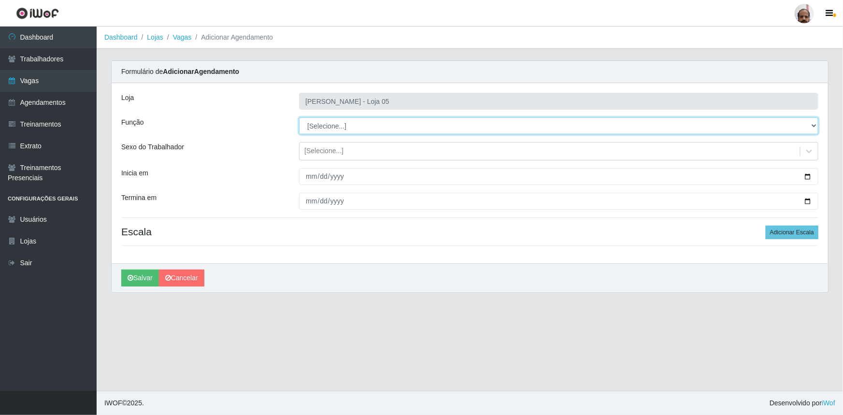
click at [341, 125] on select "[Selecione...] ASG ASG + ASG ++ Auxiliar de Depósito Auxiliar de Depósito + Aux…" at bounding box center [558, 125] width 519 height 17
click at [299, 117] on select "[Selecione...] ASG ASG + ASG ++ Auxiliar de Depósito Auxiliar de Depósito + Aux…" at bounding box center [558, 125] width 519 height 17
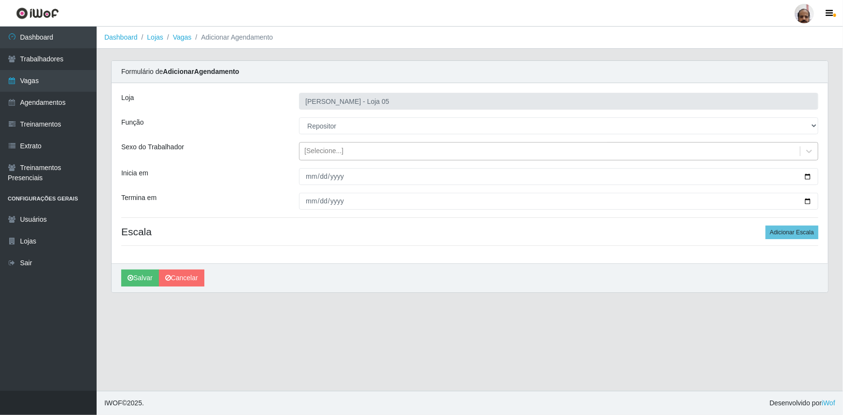
click at [318, 146] on div "[Selecione...]" at bounding box center [323, 151] width 39 height 10
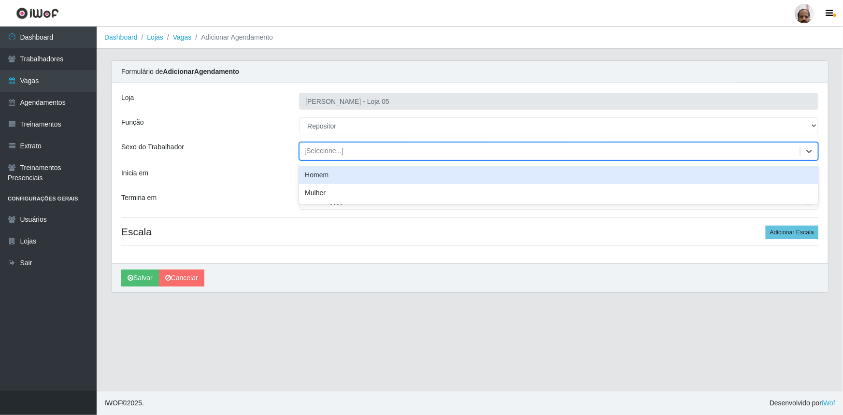
click at [329, 179] on div "Homem" at bounding box center [558, 175] width 519 height 18
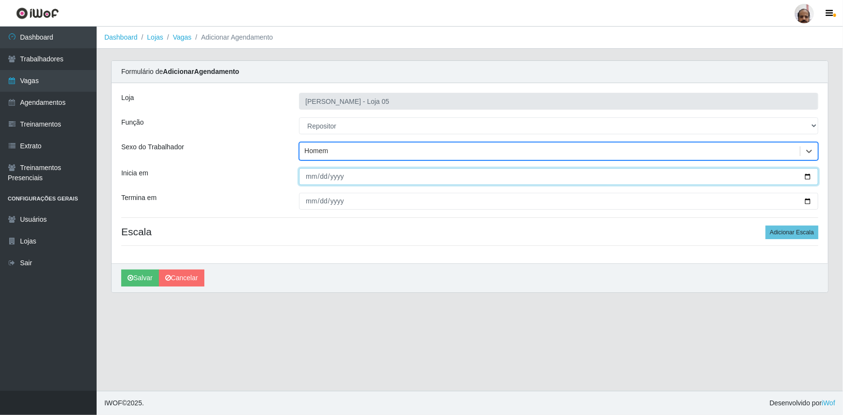
click at [808, 174] on input "Inicia em" at bounding box center [558, 176] width 519 height 17
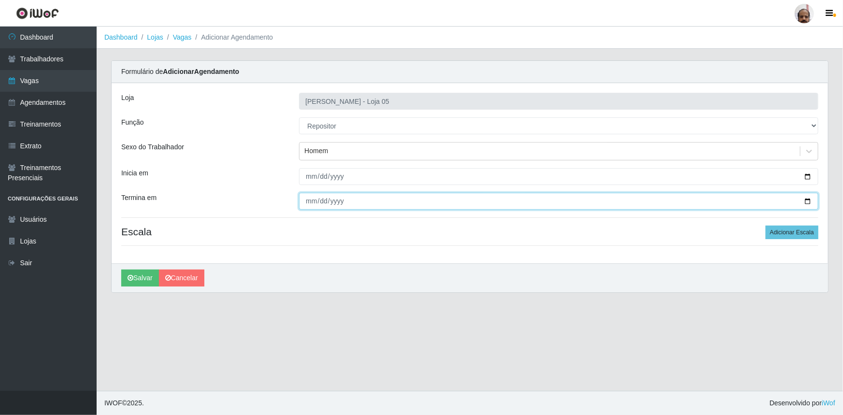
click at [809, 201] on input "Termina em" at bounding box center [558, 201] width 519 height 17
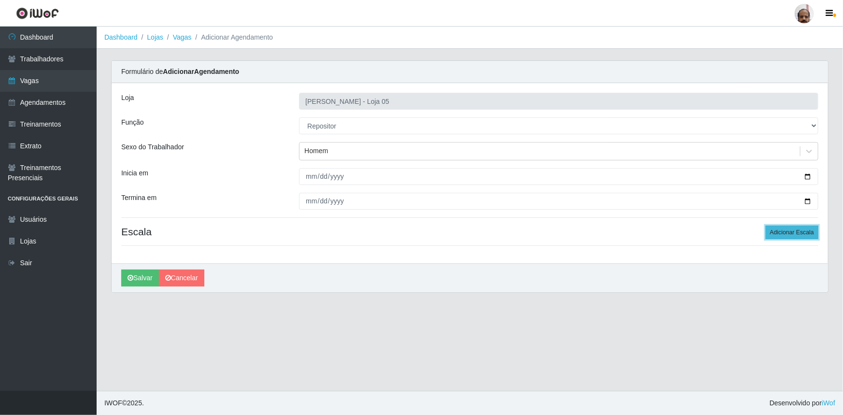
click at [789, 230] on button "Adicionar Escala" at bounding box center [792, 233] width 53 height 14
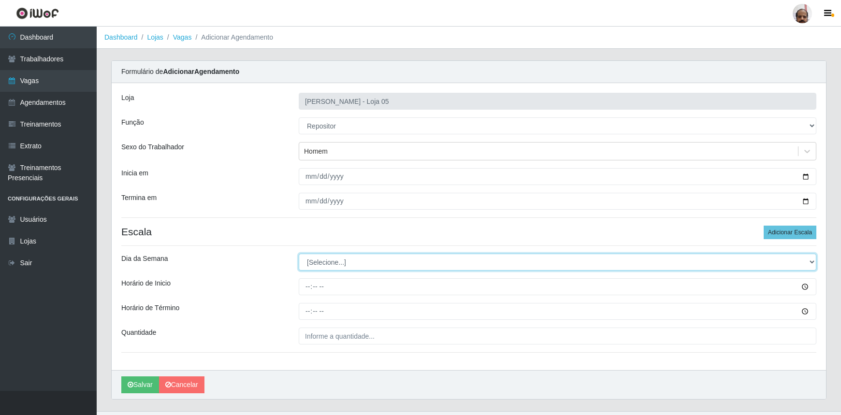
click at [319, 260] on select "[Selecione...] Segunda Terça Quarta Quinta Sexta Sábado Domingo" at bounding box center [557, 262] width 517 height 17
click at [299, 254] on select "[Selecione...] Segunda Terça Quarta Quinta Sexta Sábado Domingo" at bounding box center [557, 262] width 517 height 17
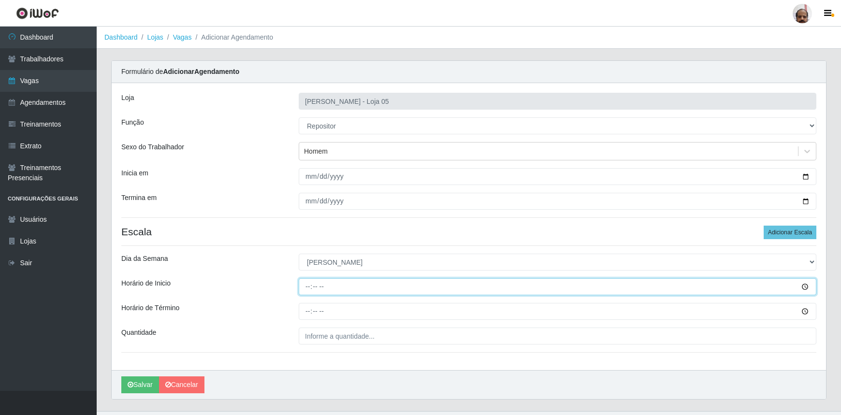
click at [307, 283] on input "Horário de Inicio" at bounding box center [557, 286] width 517 height 17
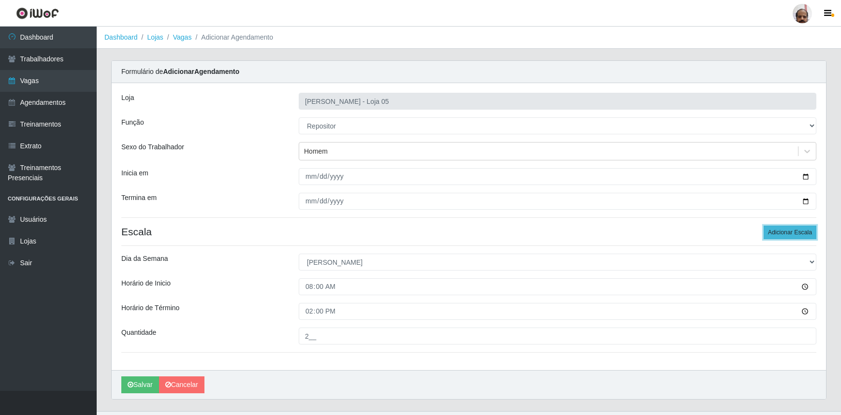
click at [778, 231] on button "Adicionar Escala" at bounding box center [789, 233] width 53 height 14
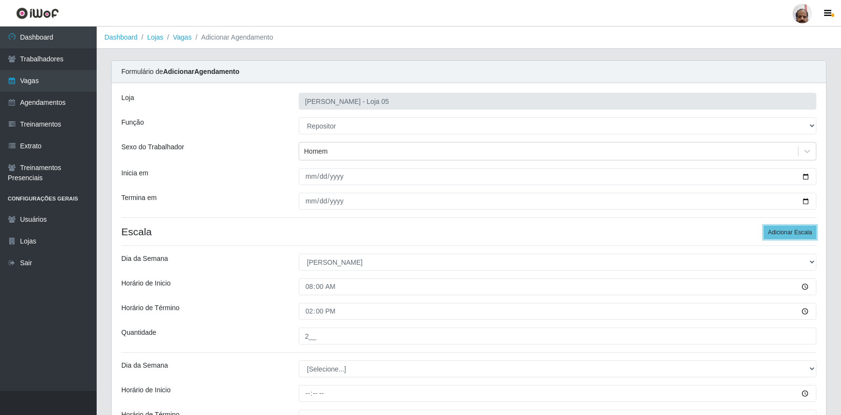
scroll to position [126, 0]
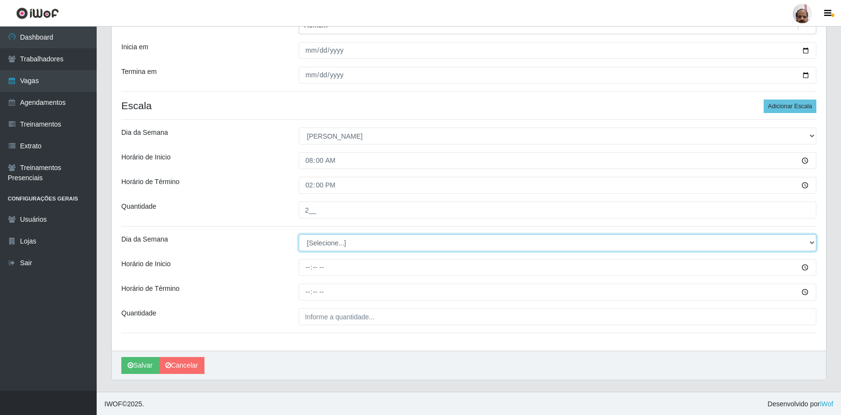
click at [309, 243] on select "[Selecione...] Segunda Terça Quarta Quinta Sexta Sábado Domingo" at bounding box center [557, 242] width 517 height 17
click at [299, 234] on select "[Selecione...] Segunda Terça Quarta Quinta Sexta Sábado Domingo" at bounding box center [557, 242] width 517 height 17
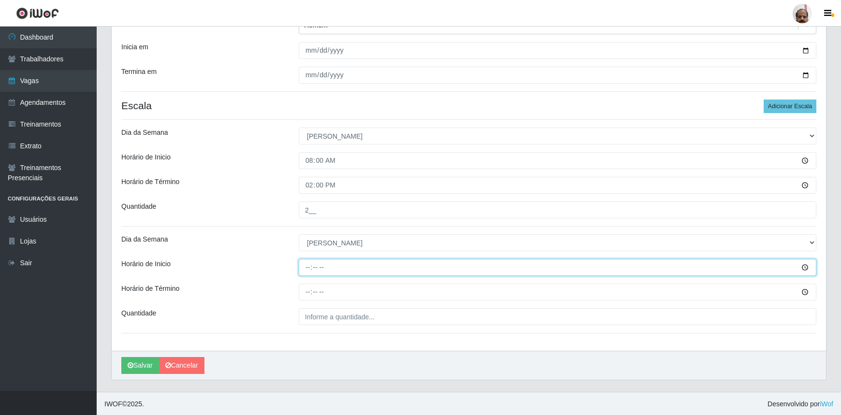
click at [310, 267] on input "Horário de Inicio" at bounding box center [557, 267] width 517 height 17
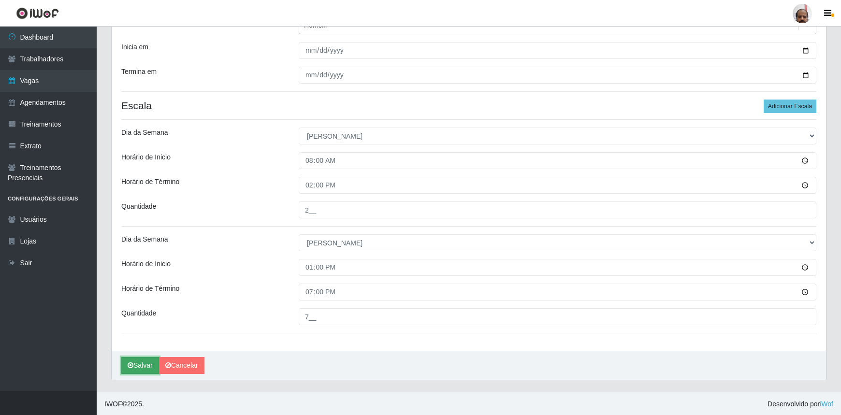
click at [141, 362] on button "Salvar" at bounding box center [140, 365] width 38 height 17
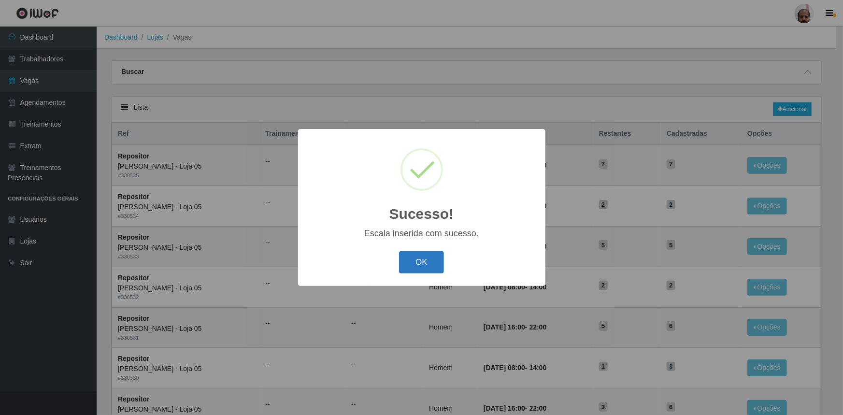
click at [424, 267] on button "OK" at bounding box center [421, 262] width 45 height 23
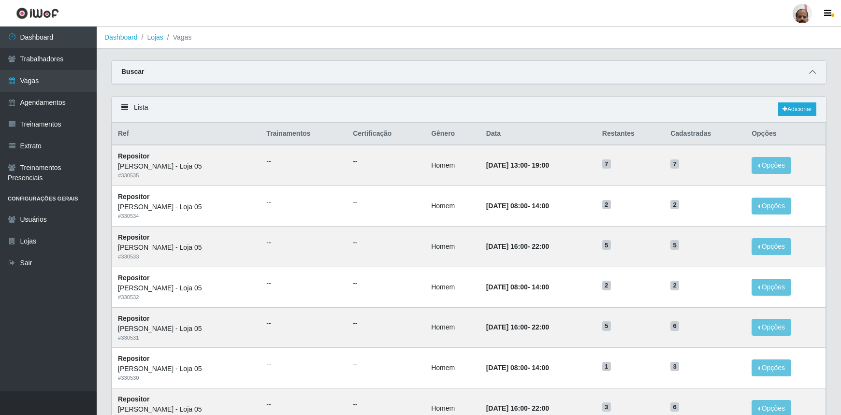
click at [809, 70] on icon at bounding box center [812, 72] width 7 height 7
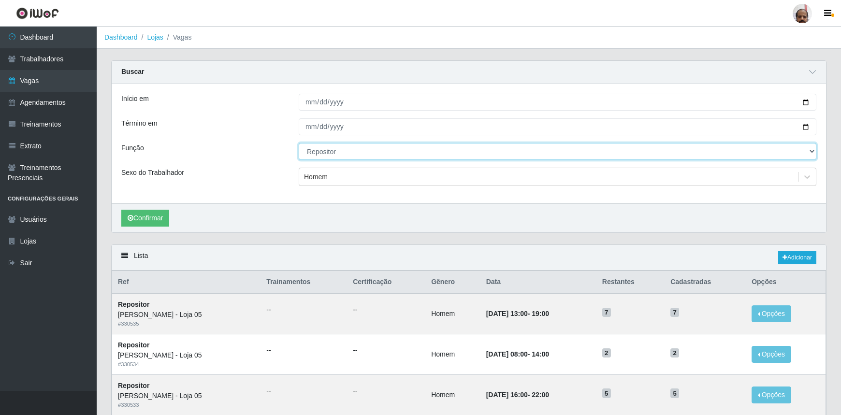
click at [335, 150] on select "[Selecione...] ASG ASG + ASG ++ Auxiliar de Depósito Auxiliar de Depósito + Aux…" at bounding box center [557, 151] width 517 height 17
click at [299, 143] on select "[Selecione...] ASG ASG + ASG ++ Auxiliar de Depósito Auxiliar de Depósito + Aux…" at bounding box center [557, 151] width 517 height 17
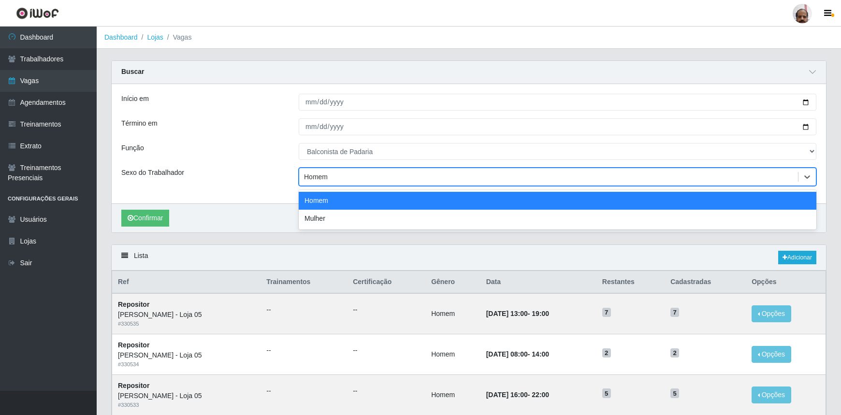
click at [331, 179] on div "Homem" at bounding box center [548, 177] width 499 height 16
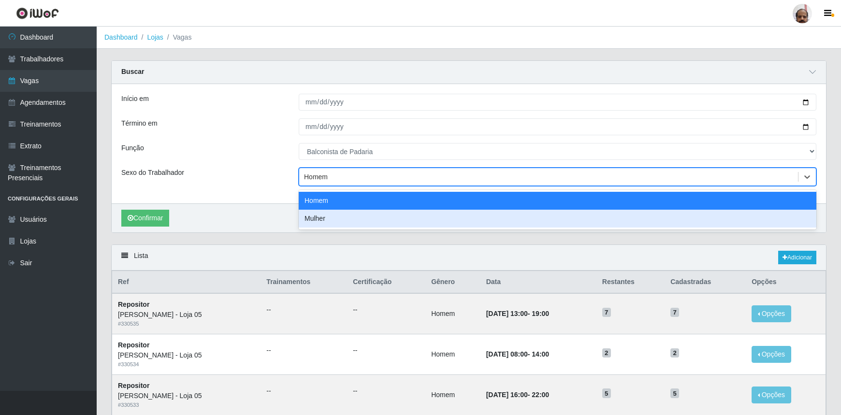
click at [327, 216] on div "Mulher" at bounding box center [557, 219] width 517 height 18
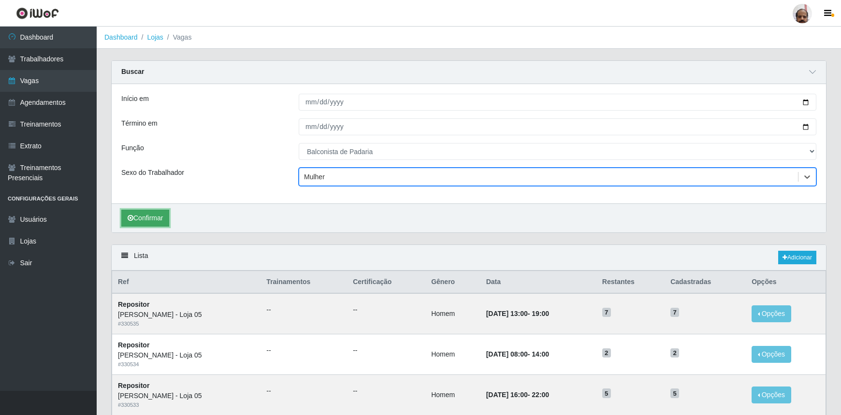
click at [137, 213] on button "Confirmar" at bounding box center [145, 218] width 48 height 17
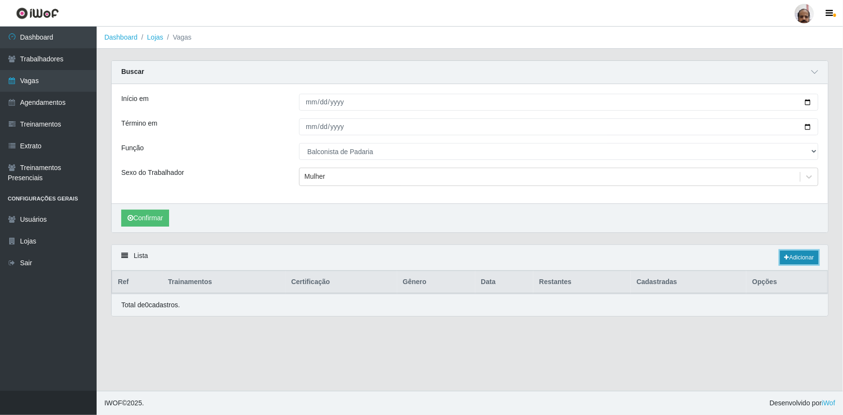
click at [810, 256] on link "Adicionar" at bounding box center [799, 258] width 38 height 14
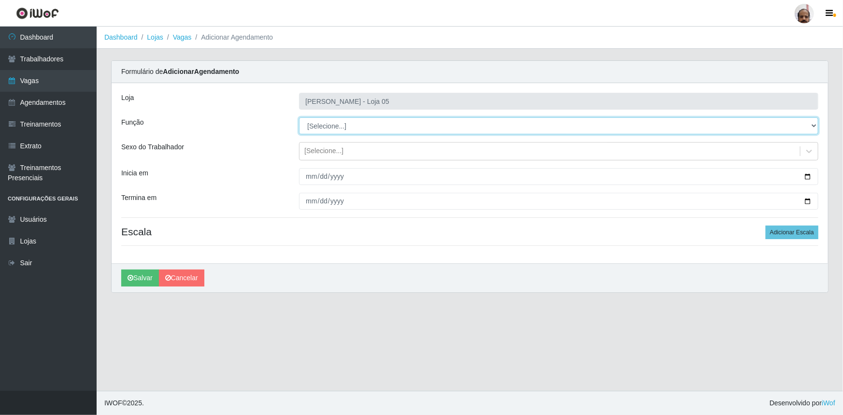
click at [356, 127] on select "[Selecione...] ASG ASG + ASG ++ Auxiliar de Depósito Auxiliar de Depósito + Aux…" at bounding box center [558, 125] width 519 height 17
click at [299, 117] on select "[Selecione...] ASG ASG + ASG ++ Auxiliar de Depósito Auxiliar de Depósito + Aux…" at bounding box center [558, 125] width 519 height 17
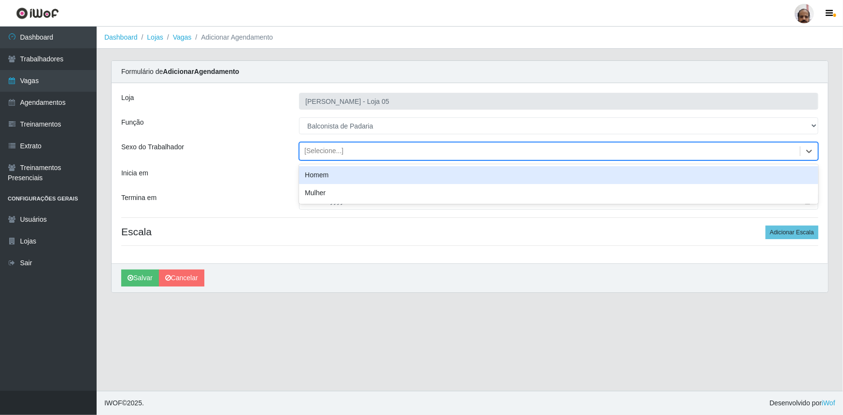
click at [315, 150] on div "[Selecione...]" at bounding box center [323, 151] width 39 height 10
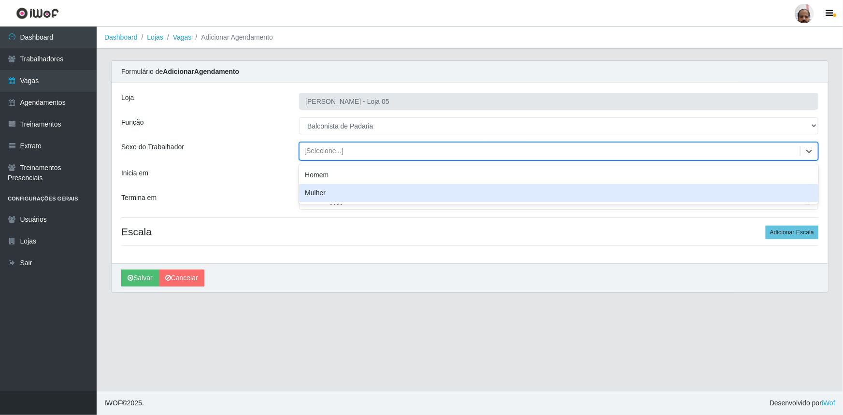
click at [323, 190] on div "Mulher" at bounding box center [558, 193] width 519 height 18
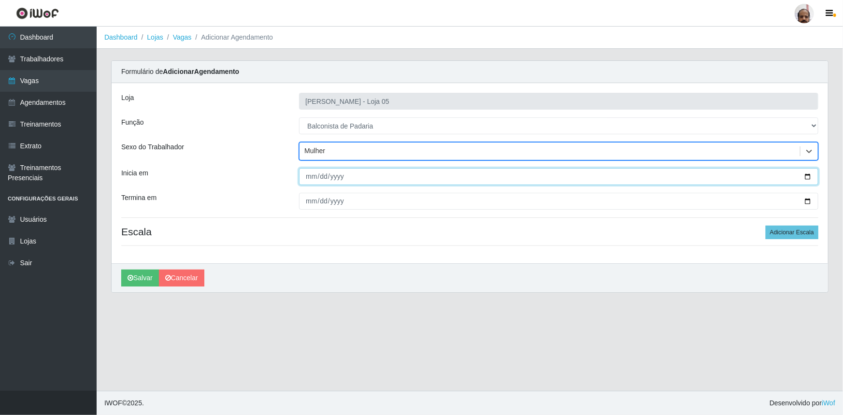
click at [808, 176] on input "Inicia em" at bounding box center [558, 176] width 519 height 17
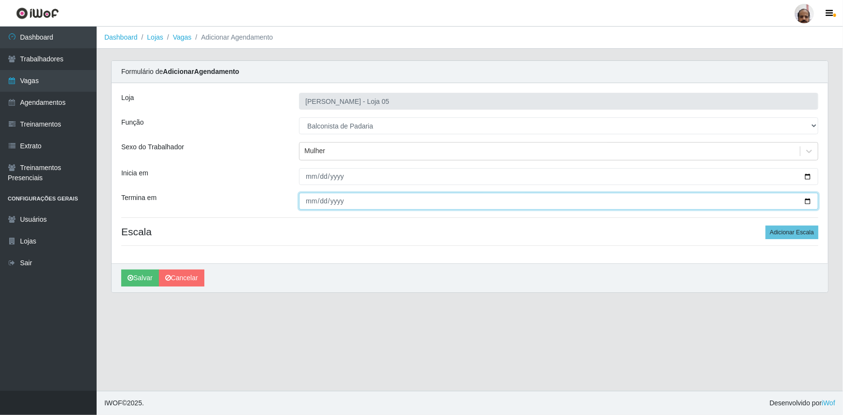
click at [807, 201] on input "Termina em" at bounding box center [558, 201] width 519 height 17
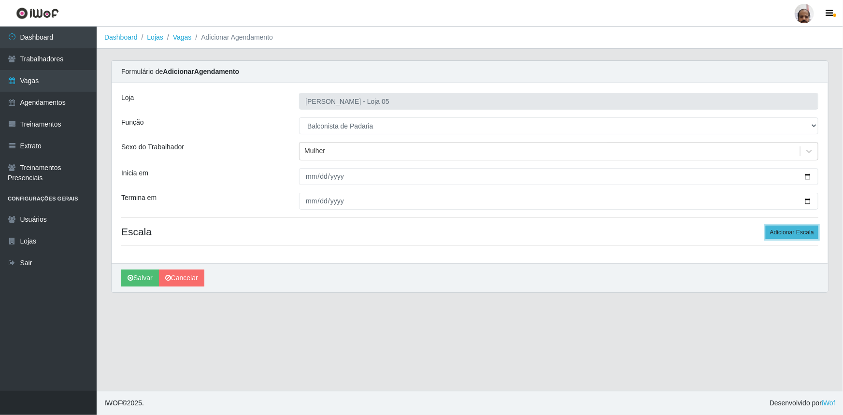
click at [778, 231] on button "Adicionar Escala" at bounding box center [792, 233] width 53 height 14
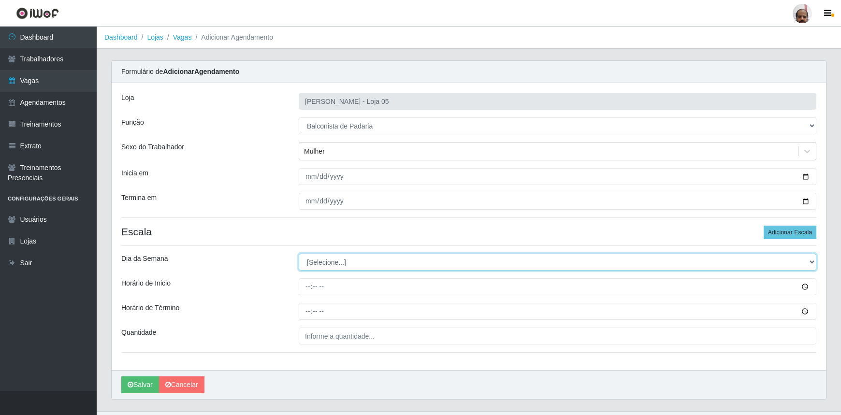
click at [320, 265] on select "[Selecione...] Segunda Terça Quarta Quinta Sexta Sábado Domingo" at bounding box center [557, 262] width 517 height 17
click at [299, 254] on select "[Selecione...] Segunda Terça Quarta Quinta Sexta Sábado Domingo" at bounding box center [557, 262] width 517 height 17
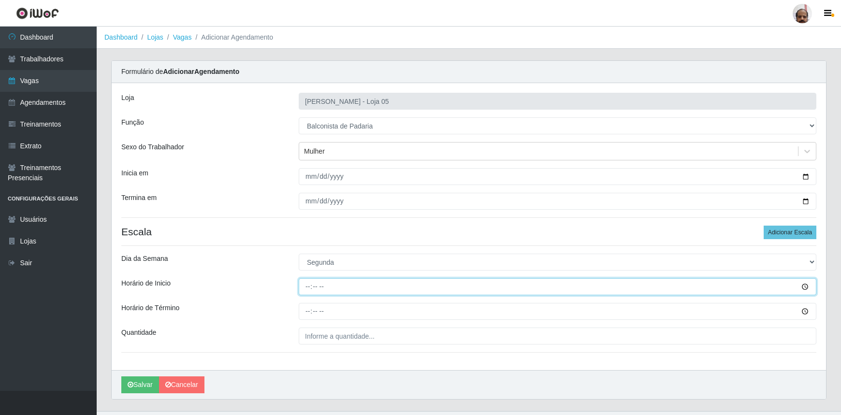
click at [308, 288] on input "Horário de Inicio" at bounding box center [557, 286] width 517 height 17
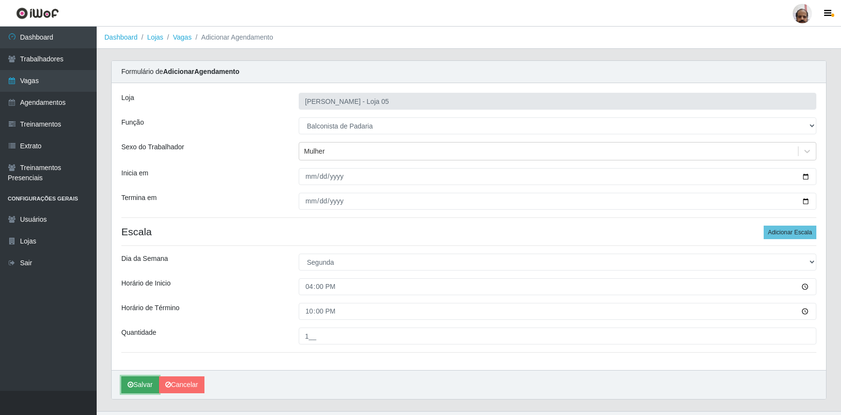
click at [141, 378] on button "Salvar" at bounding box center [140, 384] width 38 height 17
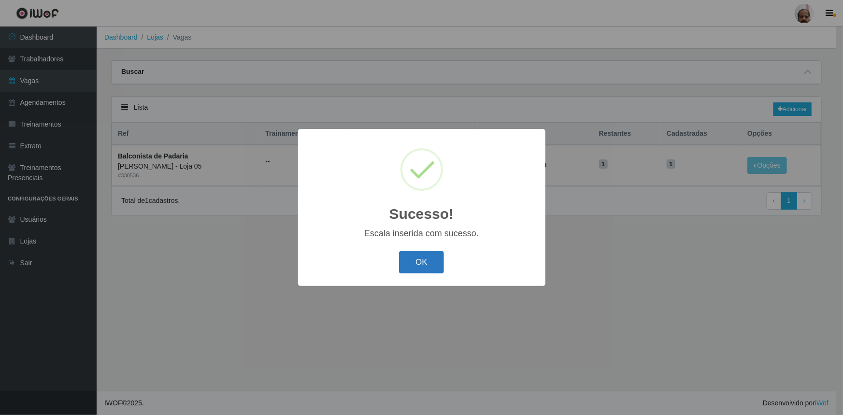
click at [421, 259] on button "OK" at bounding box center [421, 262] width 45 height 23
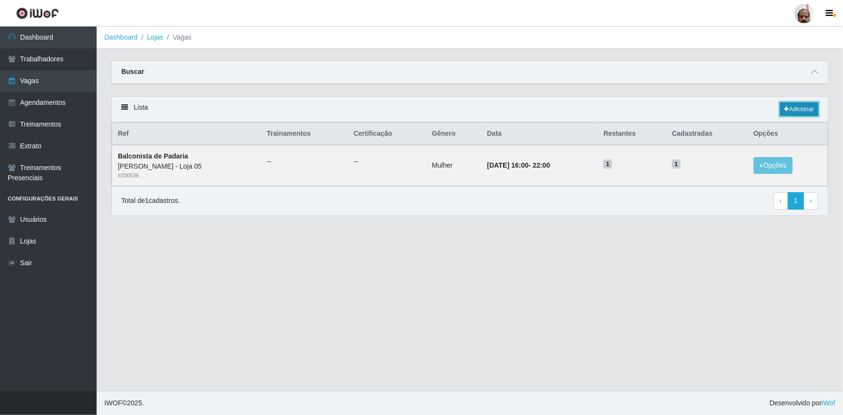
click at [791, 111] on link "Adicionar" at bounding box center [799, 109] width 38 height 14
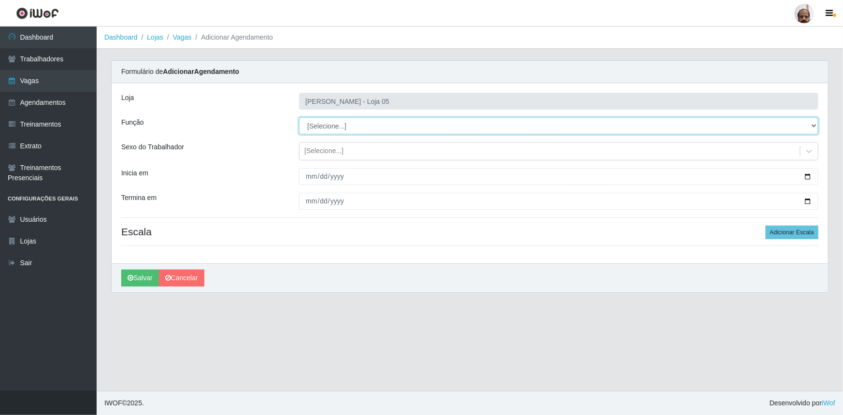
click at [338, 125] on select "[Selecione...] ASG ASG + ASG ++ Auxiliar de Depósito Auxiliar de Depósito + Aux…" at bounding box center [558, 125] width 519 height 17
click at [299, 117] on select "[Selecione...] ASG ASG + ASG ++ Auxiliar de Depósito Auxiliar de Depósito + Aux…" at bounding box center [558, 125] width 519 height 17
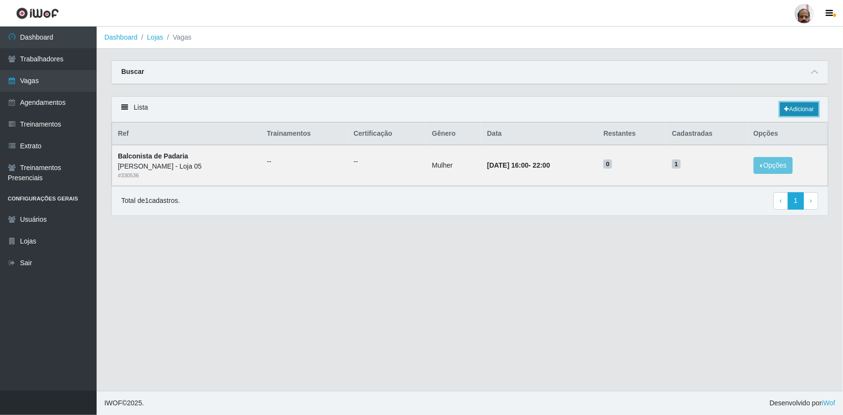
click at [794, 110] on link "Adicionar" at bounding box center [799, 109] width 38 height 14
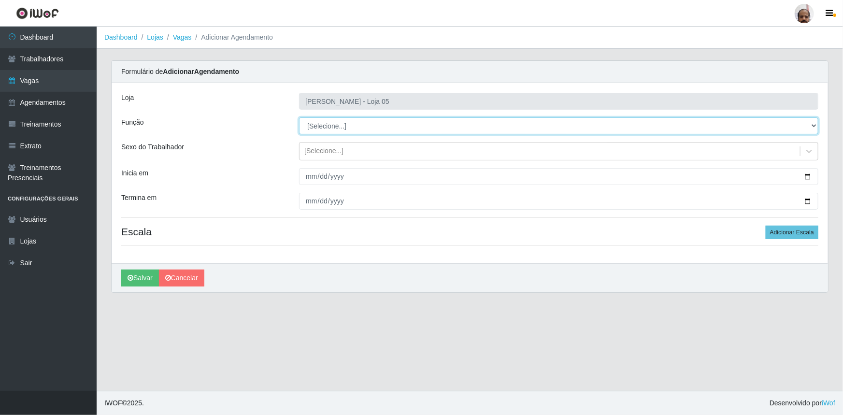
click at [342, 123] on select "[Selecione...] ASG ASG + ASG ++ Auxiliar de Depósito Auxiliar de Depósito + Aux…" at bounding box center [558, 125] width 519 height 17
click at [299, 117] on select "[Selecione...] ASG ASG + ASG ++ Auxiliar de Depósito Auxiliar de Depósito + Aux…" at bounding box center [558, 125] width 519 height 17
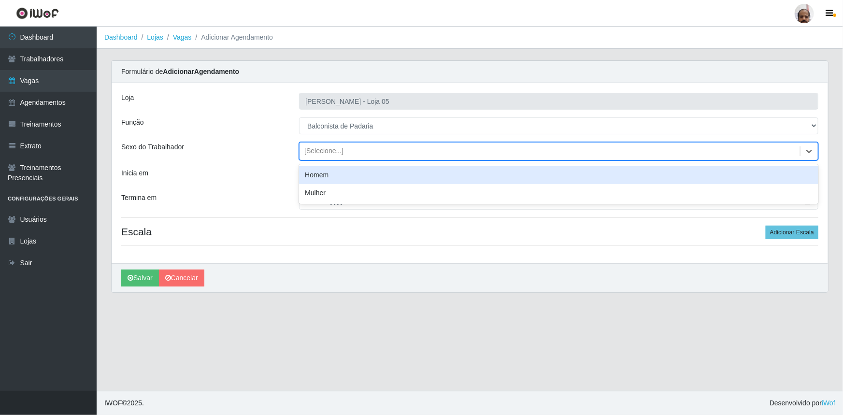
click at [326, 150] on div "[Selecione...]" at bounding box center [323, 151] width 39 height 10
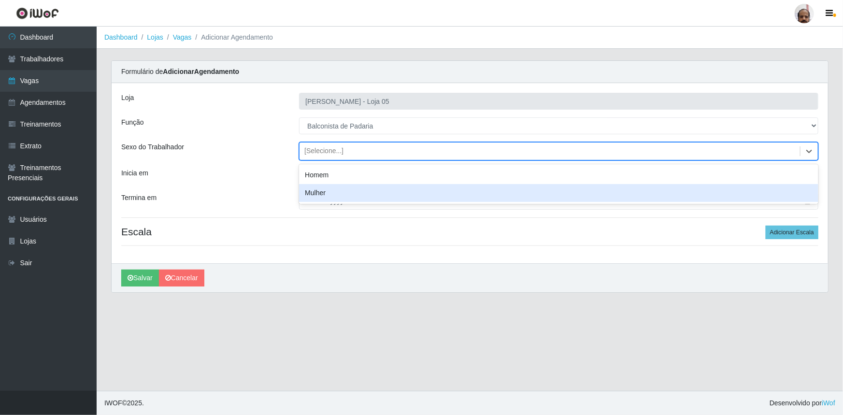
click at [322, 188] on div "Mulher" at bounding box center [558, 193] width 519 height 18
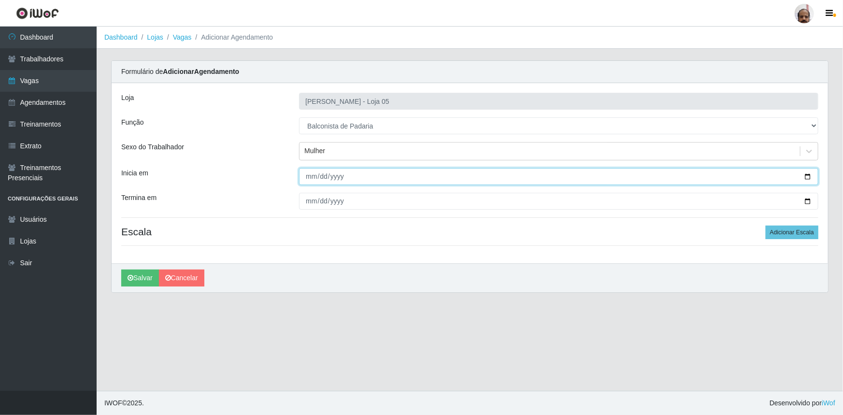
click at [807, 176] on input "Inicia em" at bounding box center [558, 176] width 519 height 17
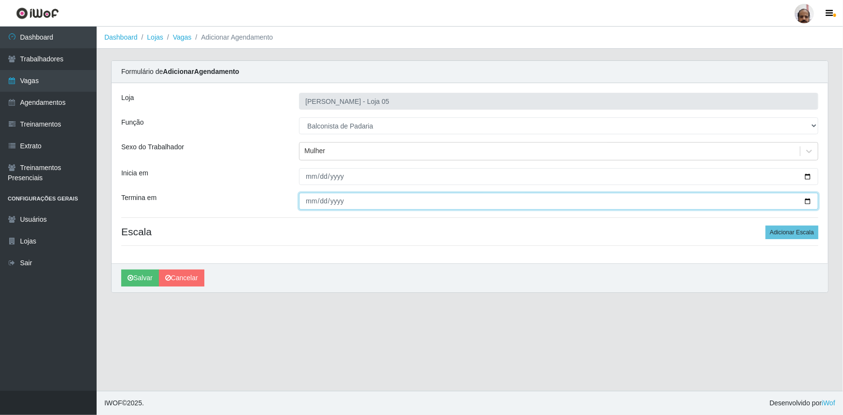
click at [811, 201] on input "Termina em" at bounding box center [558, 201] width 519 height 17
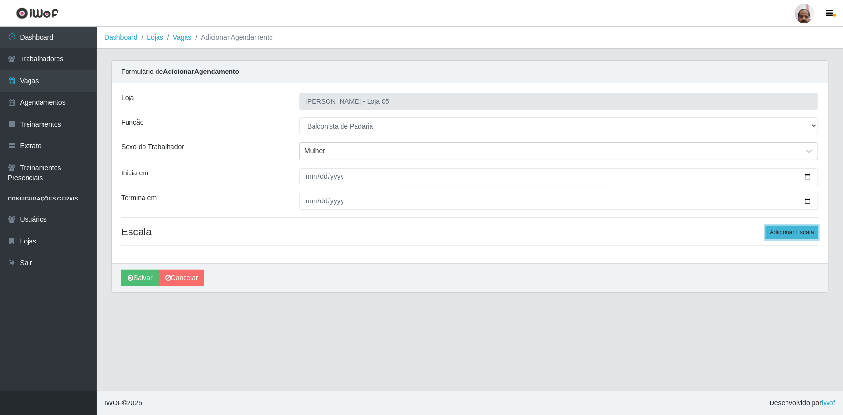
click at [777, 226] on button "Adicionar Escala" at bounding box center [792, 233] width 53 height 14
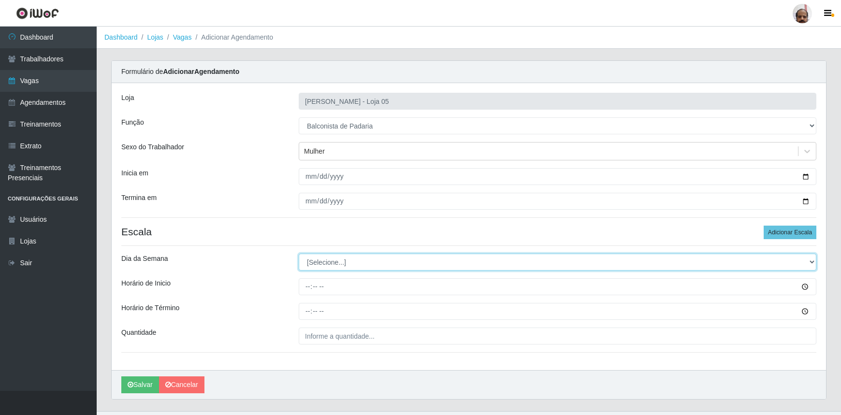
click at [314, 262] on select "[Selecione...] Segunda Terça Quarta Quinta Sexta Sábado Domingo" at bounding box center [557, 262] width 517 height 17
click at [299, 254] on select "[Selecione...] Segunda Terça Quarta Quinta Sexta Sábado Domingo" at bounding box center [557, 262] width 517 height 17
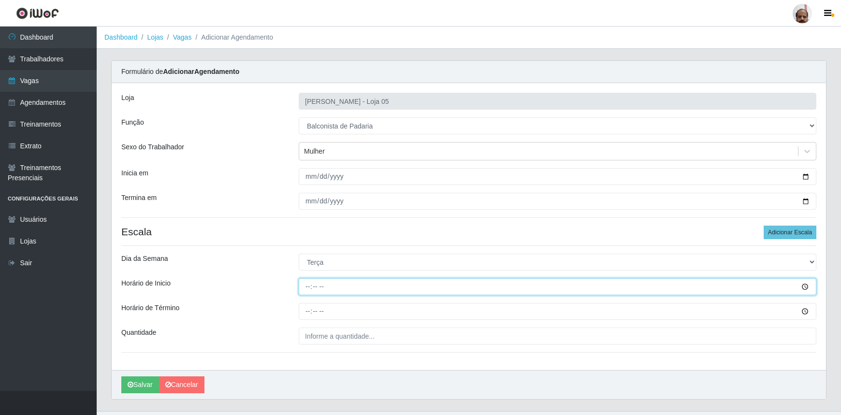
click at [306, 285] on input "Horário de Inicio" at bounding box center [557, 286] width 517 height 17
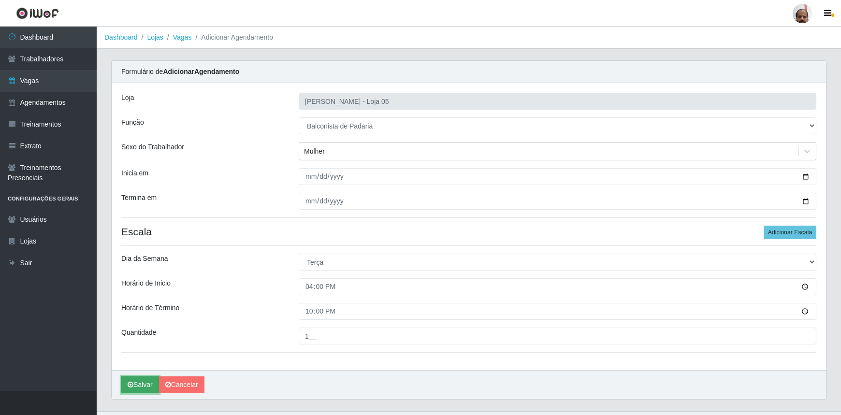
click at [144, 382] on button "Salvar" at bounding box center [140, 384] width 38 height 17
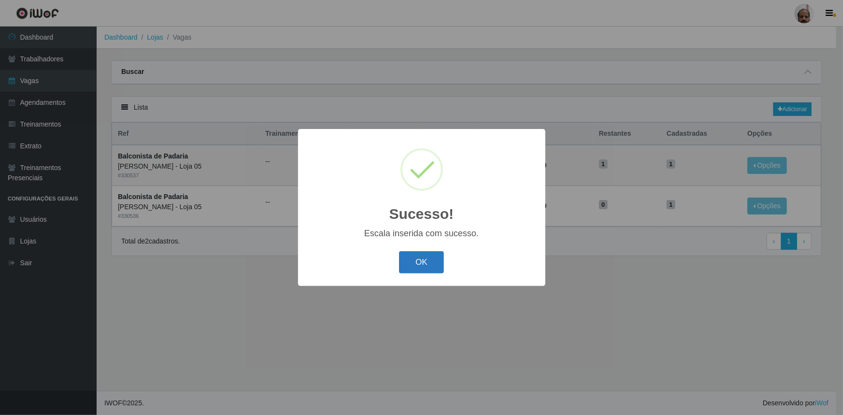
click at [427, 260] on button "OK" at bounding box center [421, 262] width 45 height 23
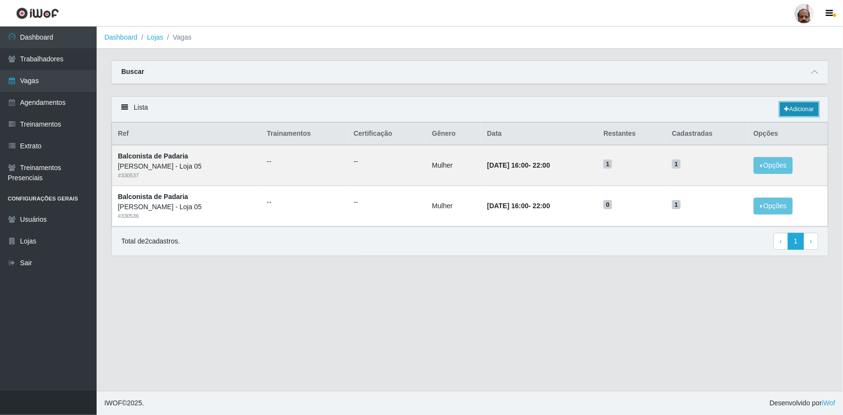
click at [789, 110] on link "Adicionar" at bounding box center [799, 109] width 38 height 14
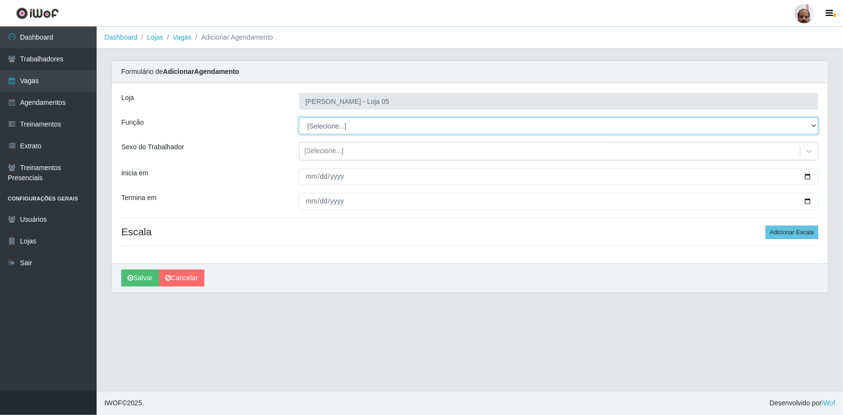
click at [329, 126] on select "[Selecione...] ASG ASG + ASG ++ Auxiliar de Depósito Auxiliar de Depósito + Aux…" at bounding box center [558, 125] width 519 height 17
click at [299, 117] on select "[Selecione...] ASG ASG + ASG ++ Auxiliar de Depósito Auxiliar de Depósito + Aux…" at bounding box center [558, 125] width 519 height 17
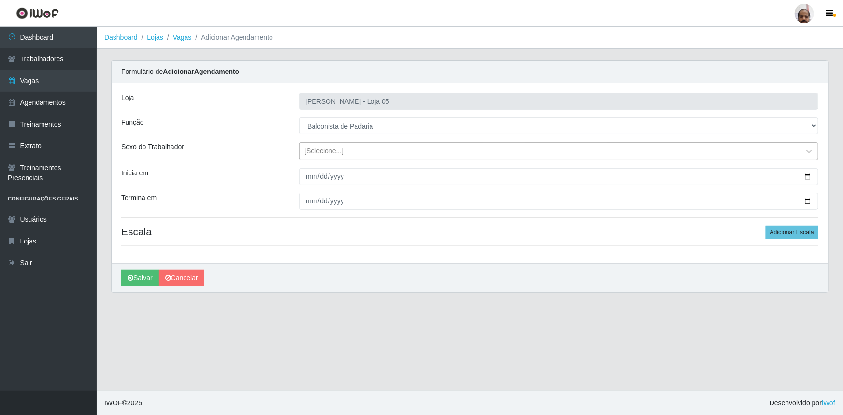
click at [323, 151] on div "[Selecione...]" at bounding box center [323, 151] width 39 height 10
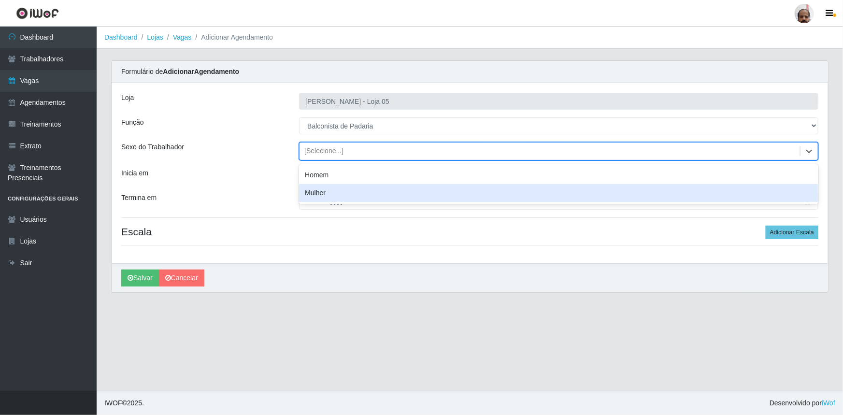
click at [329, 188] on div "Mulher" at bounding box center [558, 193] width 519 height 18
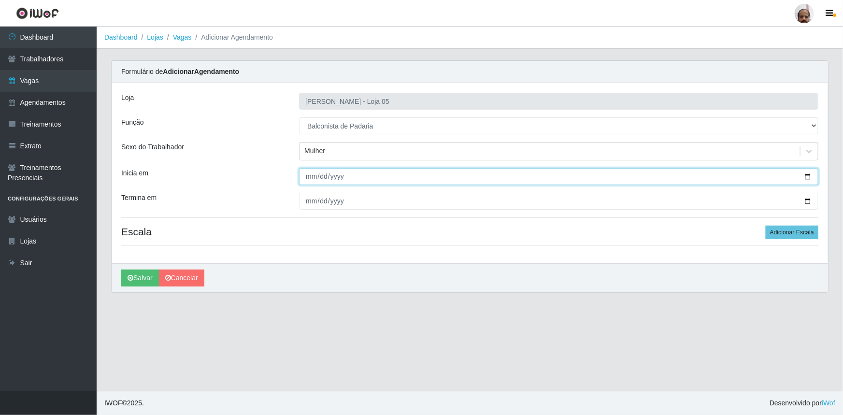
click at [808, 174] on input "Inicia em" at bounding box center [558, 176] width 519 height 17
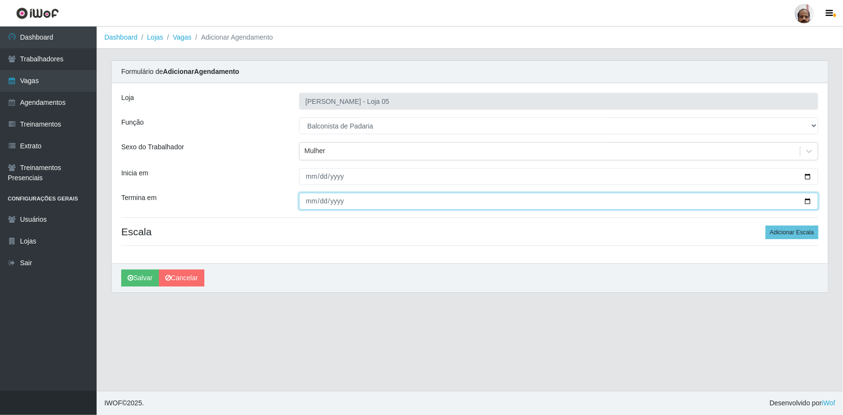
click at [812, 197] on input "Termina em" at bounding box center [558, 201] width 519 height 17
click at [807, 200] on input "Termina em" at bounding box center [558, 201] width 519 height 17
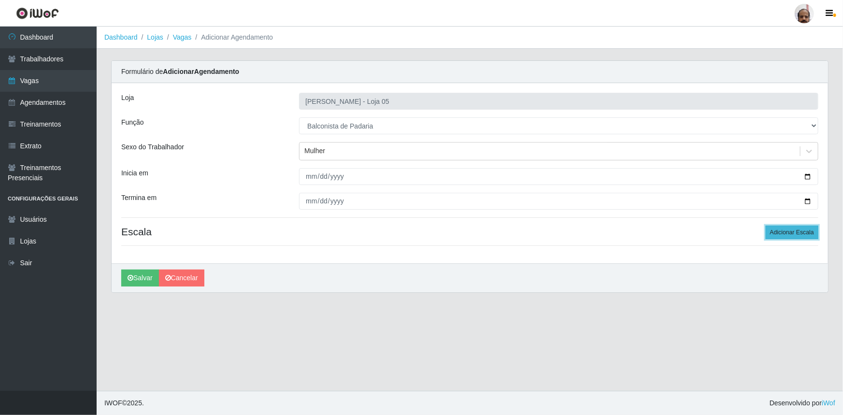
click at [796, 228] on button "Adicionar Escala" at bounding box center [792, 233] width 53 height 14
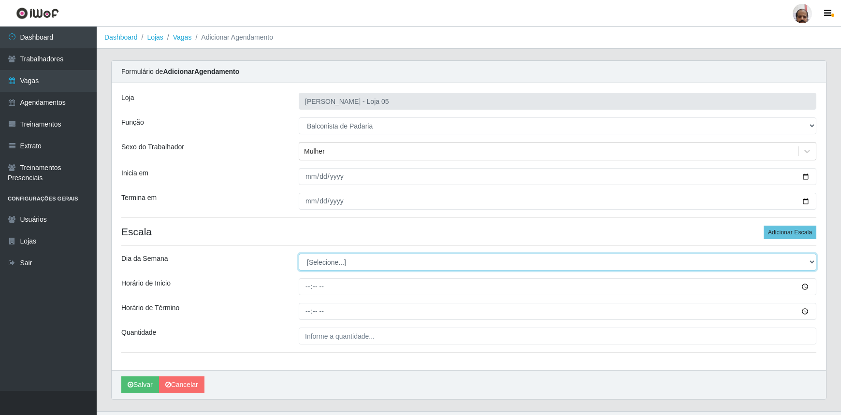
click at [343, 259] on select "[Selecione...] Segunda Terça Quarta Quinta Sexta Sábado Domingo" at bounding box center [557, 262] width 517 height 17
click at [299, 254] on select "[Selecione...] Segunda Terça Quarta Quinta Sexta Sábado Domingo" at bounding box center [557, 262] width 517 height 17
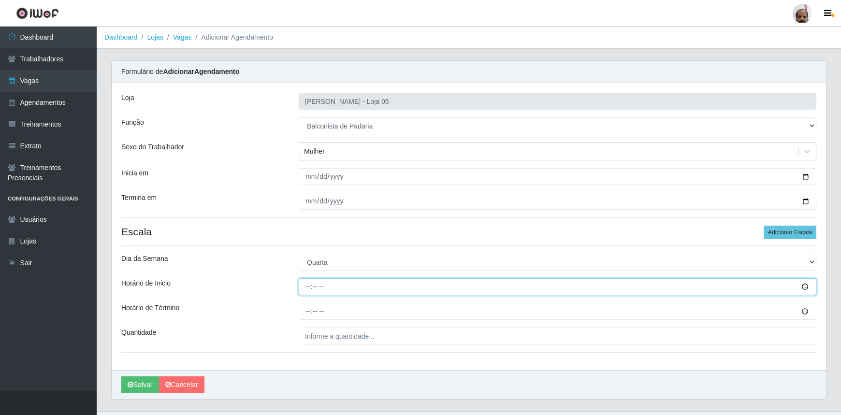
click at [309, 284] on input "Horário de Inicio" at bounding box center [557, 286] width 517 height 17
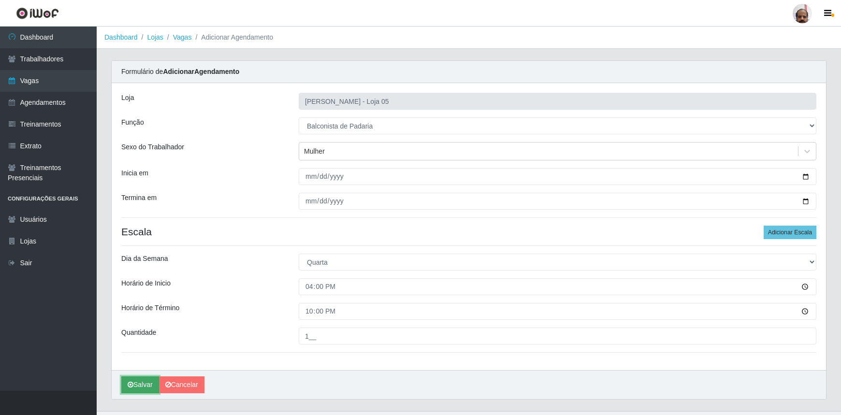
click at [144, 387] on button "Salvar" at bounding box center [140, 384] width 38 height 17
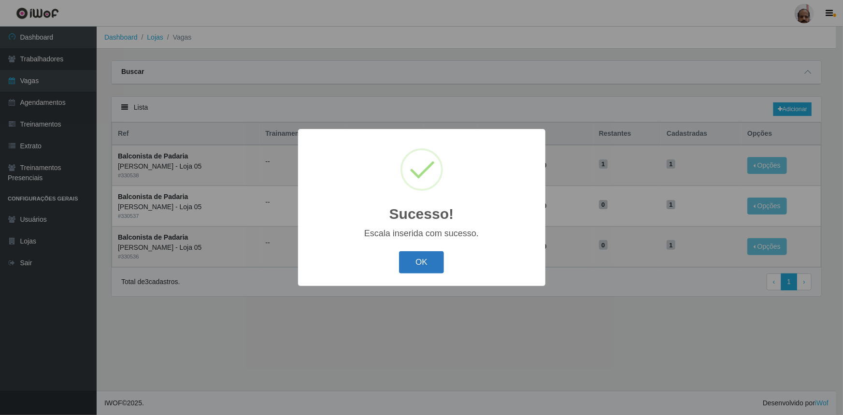
click at [405, 260] on button "OK" at bounding box center [421, 262] width 45 height 23
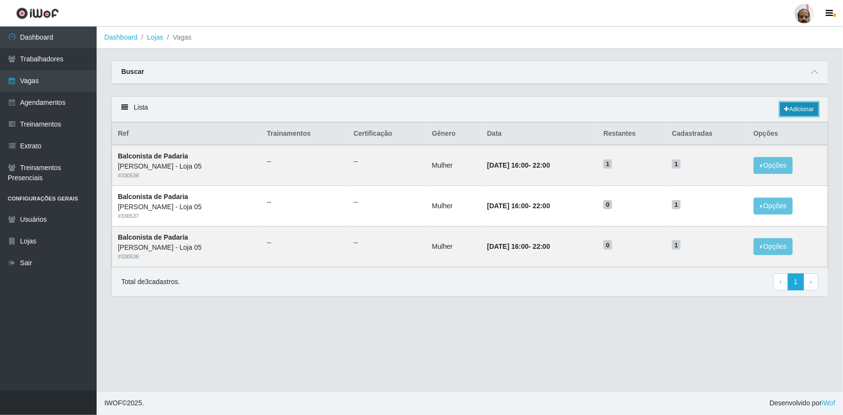
click at [794, 102] on link "Adicionar" at bounding box center [799, 109] width 38 height 14
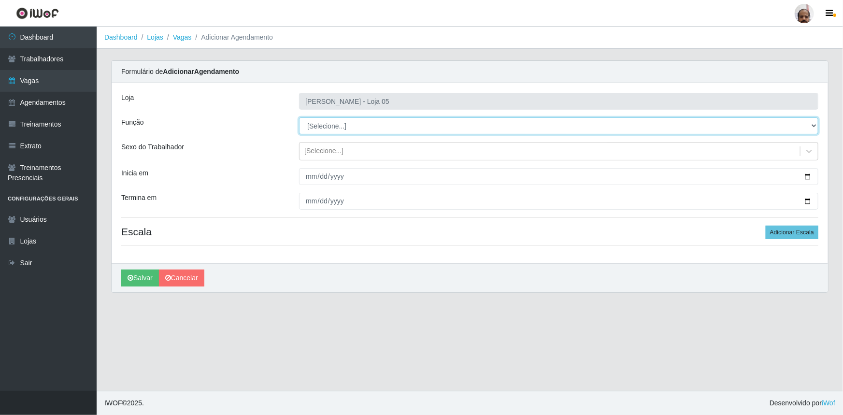
click at [336, 123] on select "[Selecione...] ASG ASG + ASG ++ Auxiliar de Depósito Auxiliar de Depósito + Aux…" at bounding box center [558, 125] width 519 height 17
click at [299, 117] on select "[Selecione...] ASG ASG + ASG ++ Auxiliar de Depósito Auxiliar de Depósito + Aux…" at bounding box center [558, 125] width 519 height 17
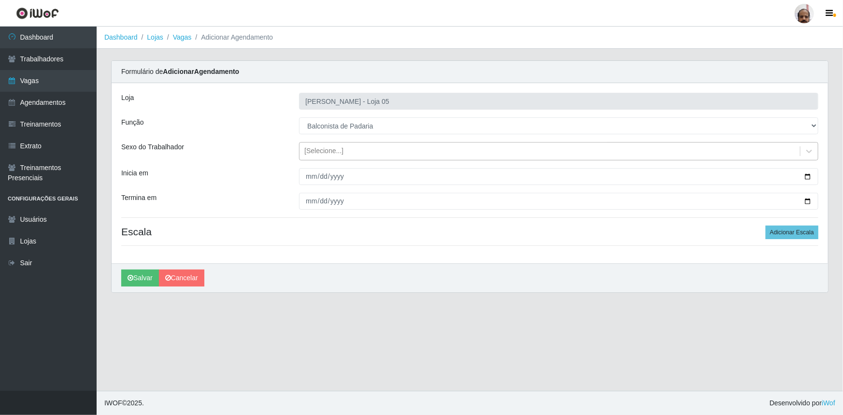
click at [329, 152] on div "[Selecione...]" at bounding box center [323, 151] width 39 height 10
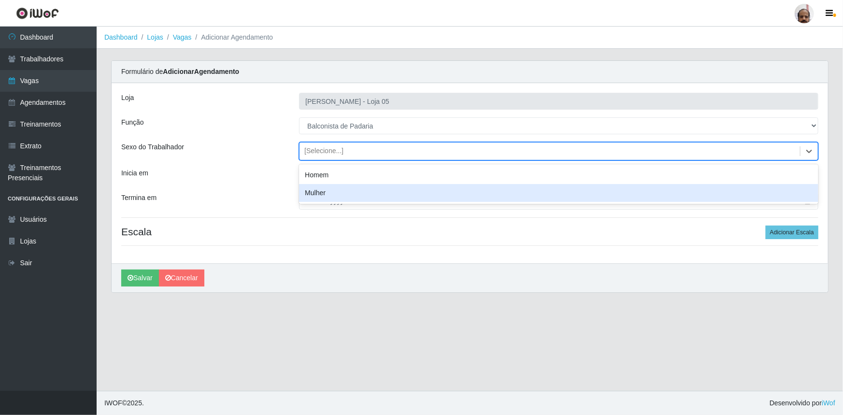
click at [329, 193] on div "Mulher" at bounding box center [558, 193] width 519 height 18
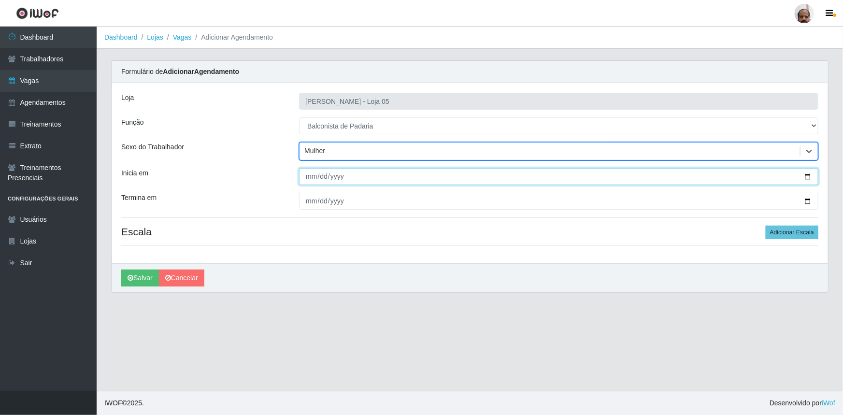
click at [807, 176] on input "Inicia em" at bounding box center [558, 176] width 519 height 17
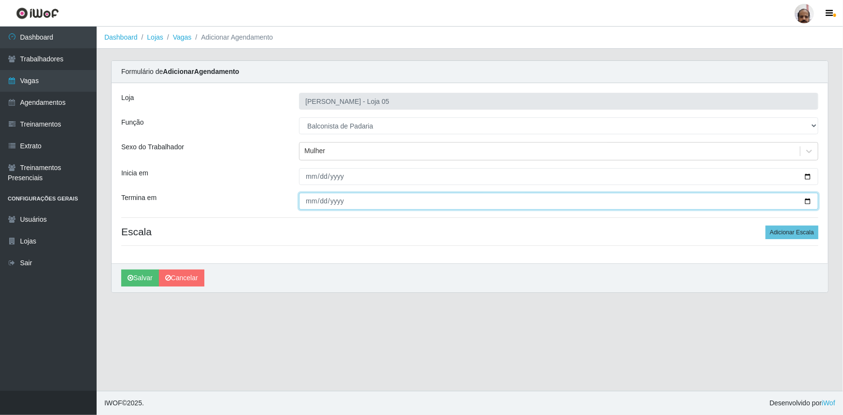
click at [807, 200] on input "Termina em" at bounding box center [558, 201] width 519 height 17
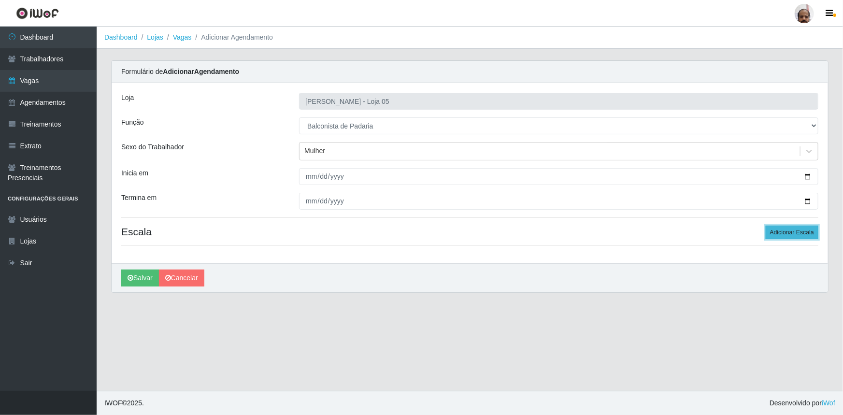
click at [799, 230] on button "Adicionar Escala" at bounding box center [792, 233] width 53 height 14
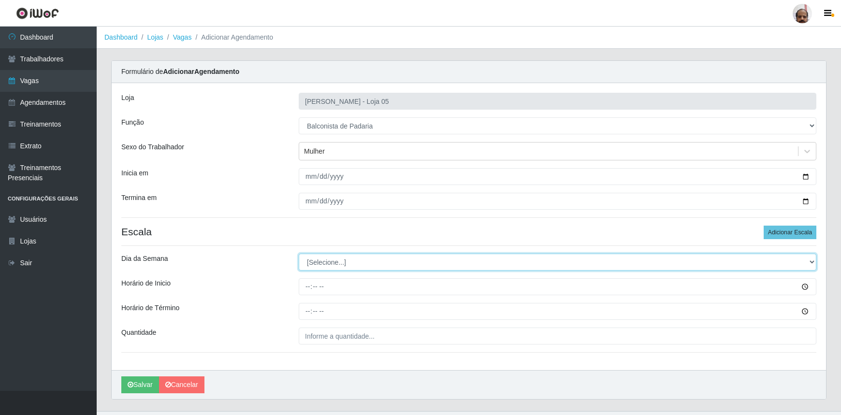
click at [328, 259] on select "[Selecione...] Segunda Terça Quarta Quinta Sexta Sábado Domingo" at bounding box center [557, 262] width 517 height 17
click at [299, 254] on select "[Selecione...] Segunda Terça Quarta Quinta Sexta Sábado Domingo" at bounding box center [557, 262] width 517 height 17
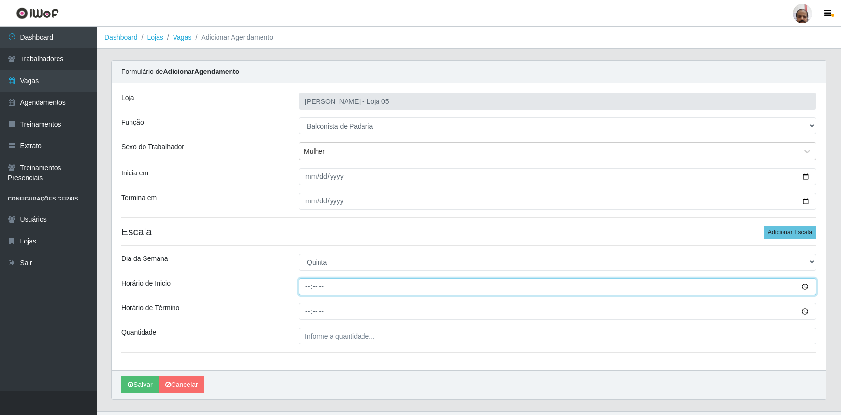
click at [306, 285] on input "Horário de Inicio" at bounding box center [557, 286] width 517 height 17
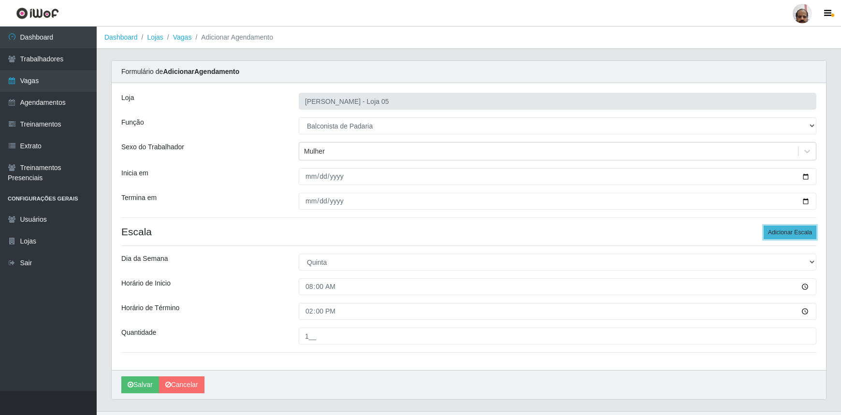
click at [793, 236] on button "Adicionar Escala" at bounding box center [789, 233] width 53 height 14
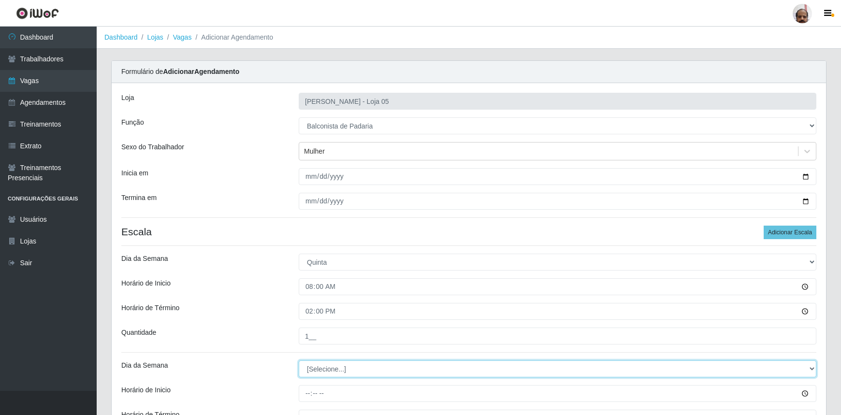
click at [321, 365] on select "[Selecione...] Segunda Terça Quarta Quinta Sexta Sábado Domingo" at bounding box center [557, 368] width 517 height 17
click at [299, 360] on select "[Selecione...] Segunda Terça Quarta Quinta Sexta Sábado Domingo" at bounding box center [557, 368] width 517 height 17
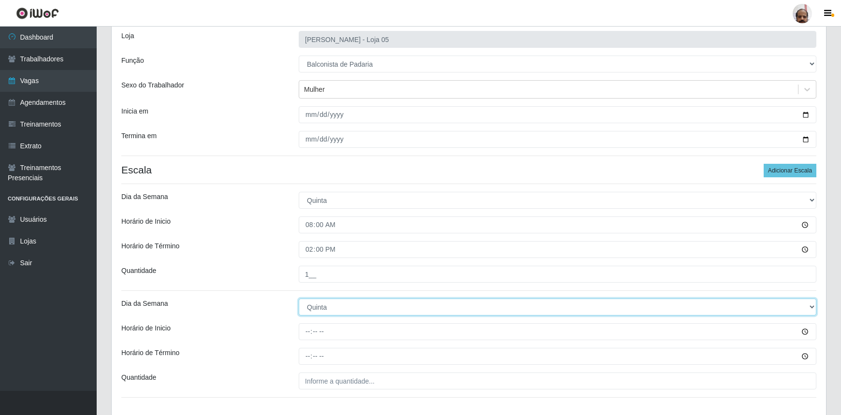
scroll to position [126, 0]
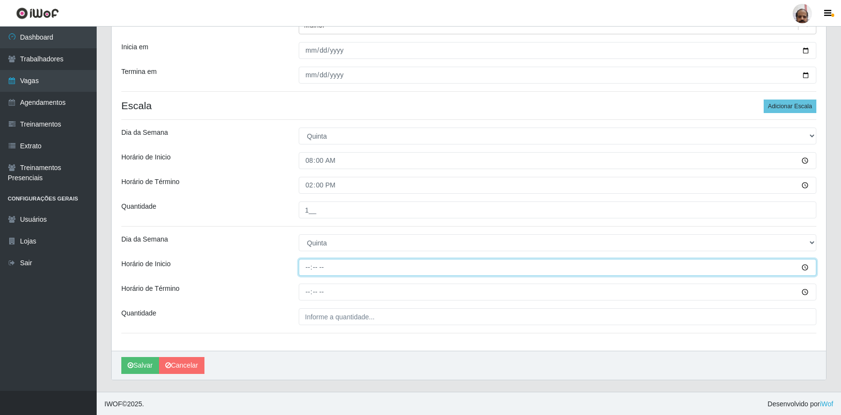
click at [310, 267] on input "Horário de Inicio" at bounding box center [557, 267] width 517 height 17
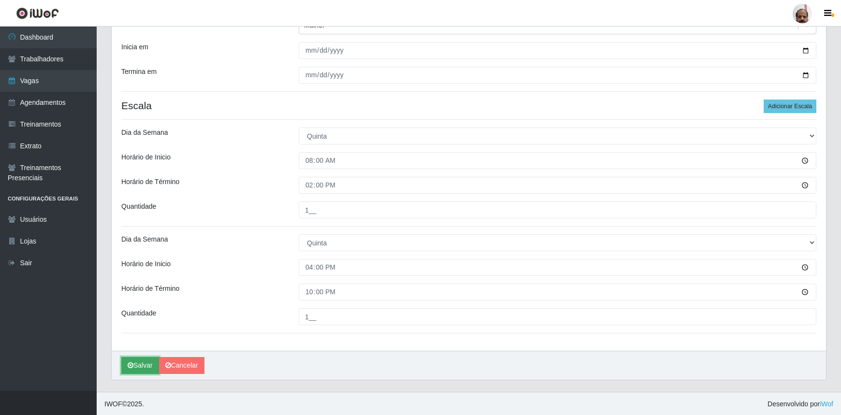
click at [140, 362] on button "Salvar" at bounding box center [140, 365] width 38 height 17
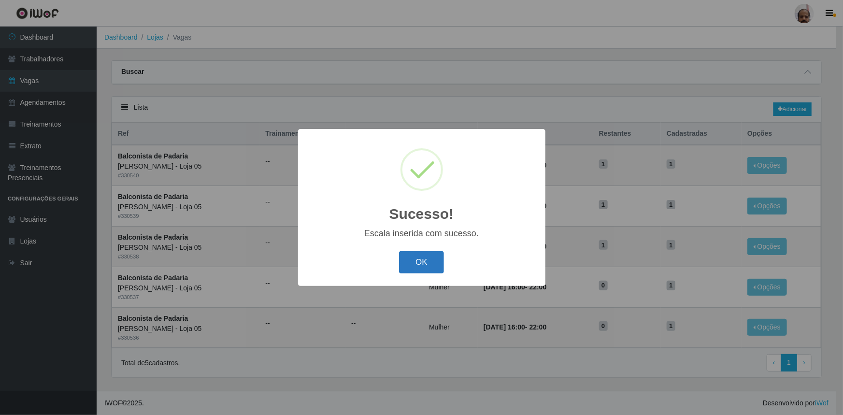
click at [429, 264] on button "OK" at bounding box center [421, 262] width 45 height 23
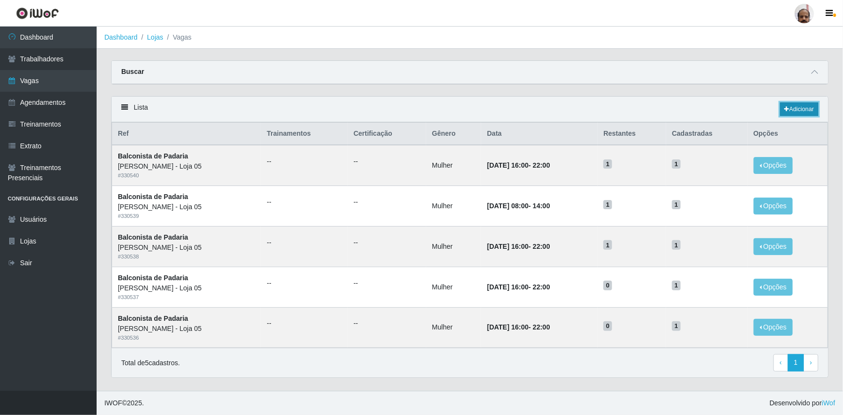
click at [803, 111] on link "Adicionar" at bounding box center [799, 109] width 38 height 14
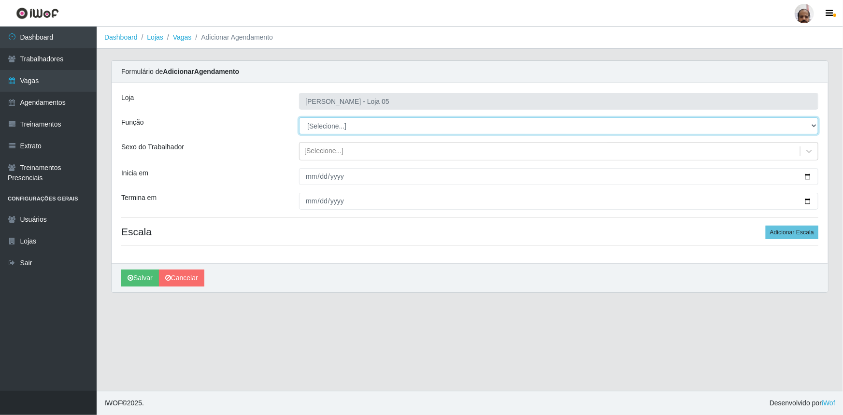
click at [325, 125] on select "[Selecione...] ASG ASG + ASG ++ Auxiliar de Depósito Auxiliar de Depósito + Aux…" at bounding box center [558, 125] width 519 height 17
click at [299, 117] on select "[Selecione...] ASG ASG + ASG ++ Auxiliar de Depósito Auxiliar de Depósito + Aux…" at bounding box center [558, 125] width 519 height 17
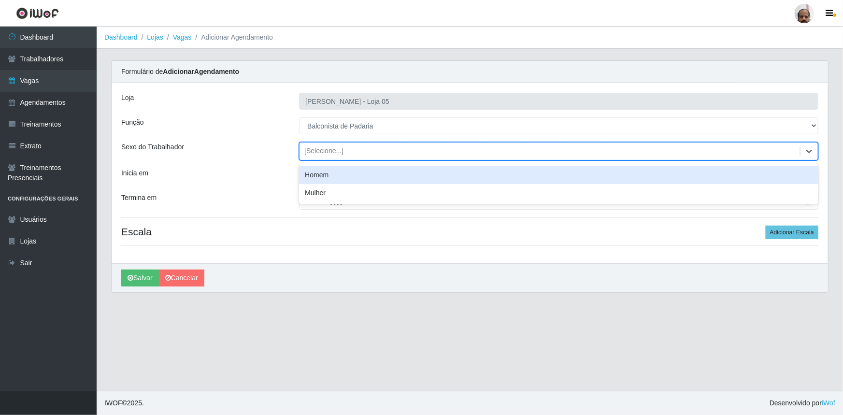
click at [322, 150] on div "[Selecione...]" at bounding box center [323, 151] width 39 height 10
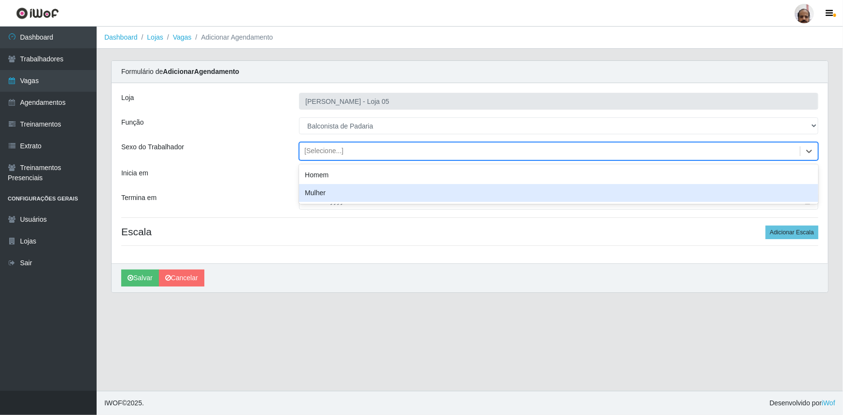
click at [324, 189] on div "Mulher" at bounding box center [558, 193] width 519 height 18
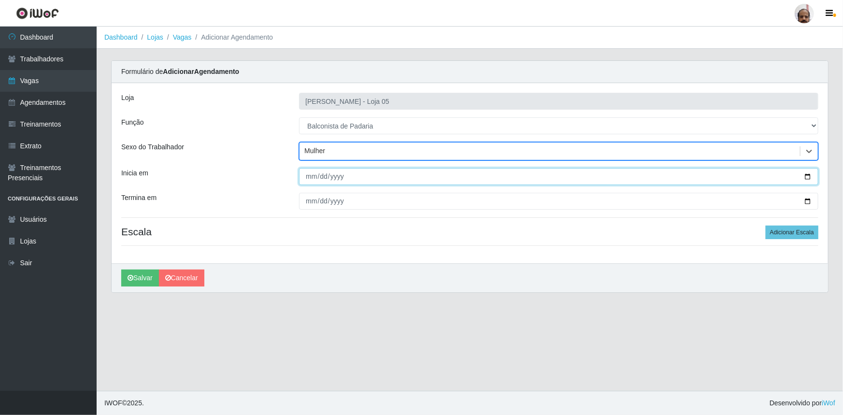
click at [809, 176] on input "Inicia em" at bounding box center [558, 176] width 519 height 17
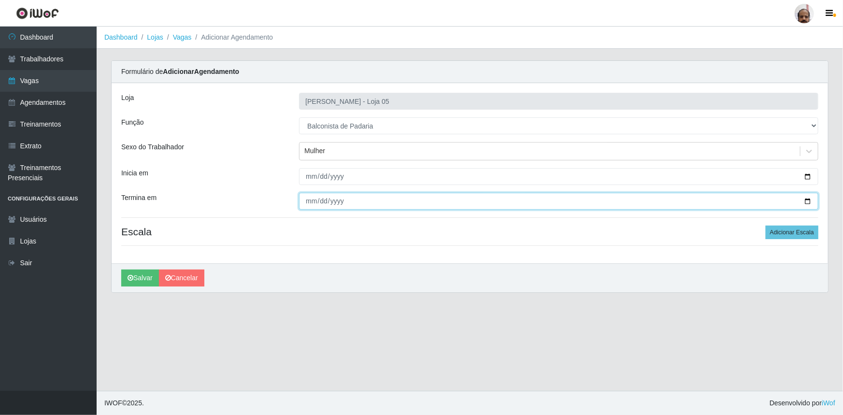
drag, startPoint x: 810, startPoint y: 201, endPoint x: 802, endPoint y: 208, distance: 11.0
click at [809, 202] on input "Termina em" at bounding box center [558, 201] width 519 height 17
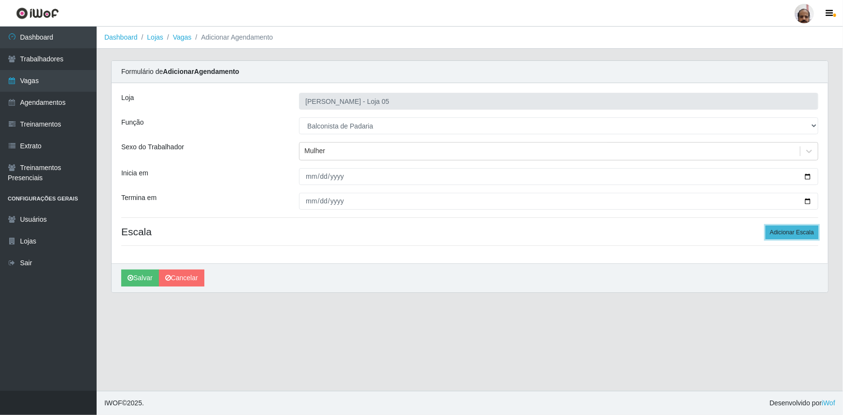
click at [780, 236] on button "Adicionar Escala" at bounding box center [792, 233] width 53 height 14
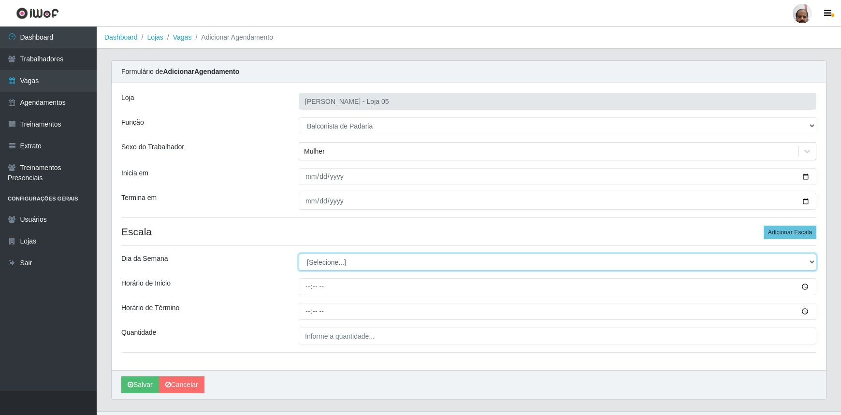
click at [324, 256] on select "[Selecione...] Segunda Terça Quarta Quinta Sexta Sábado Domingo" at bounding box center [557, 262] width 517 height 17
click at [299, 254] on select "[Selecione...] Segunda Terça Quarta Quinta Sexta Sábado Domingo" at bounding box center [557, 262] width 517 height 17
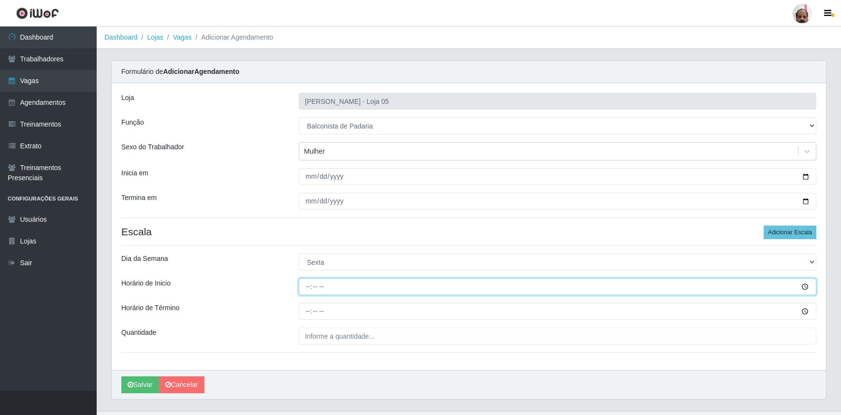
click at [302, 282] on input "Horário de Inicio" at bounding box center [557, 286] width 517 height 17
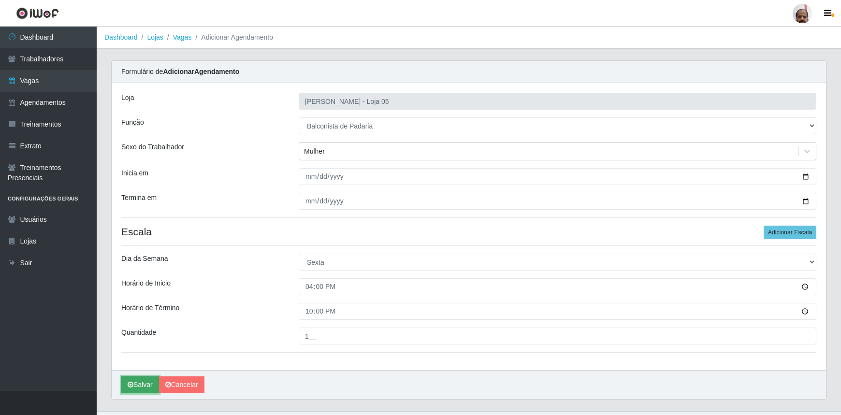
click at [134, 383] on button "Salvar" at bounding box center [140, 384] width 38 height 17
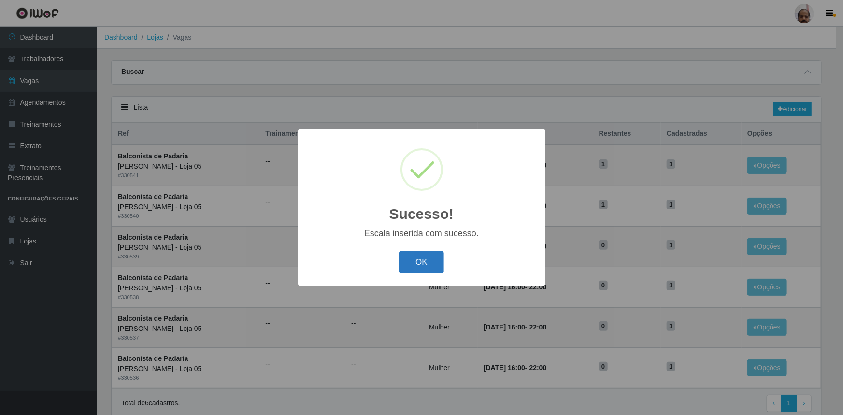
click at [422, 258] on button "OK" at bounding box center [421, 262] width 45 height 23
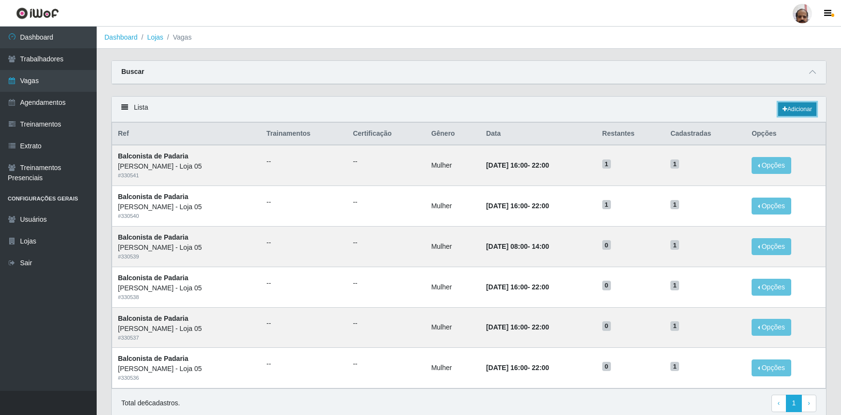
click at [797, 111] on link "Adicionar" at bounding box center [797, 109] width 38 height 14
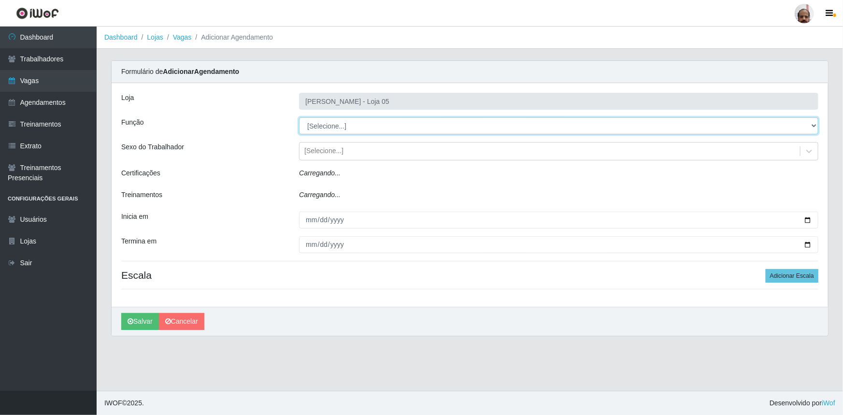
click at [326, 124] on select "[Selecione...] ASG ASG + ASG ++ Auxiliar de Depósito Auxiliar de Depósito + Aux…" at bounding box center [558, 125] width 519 height 17
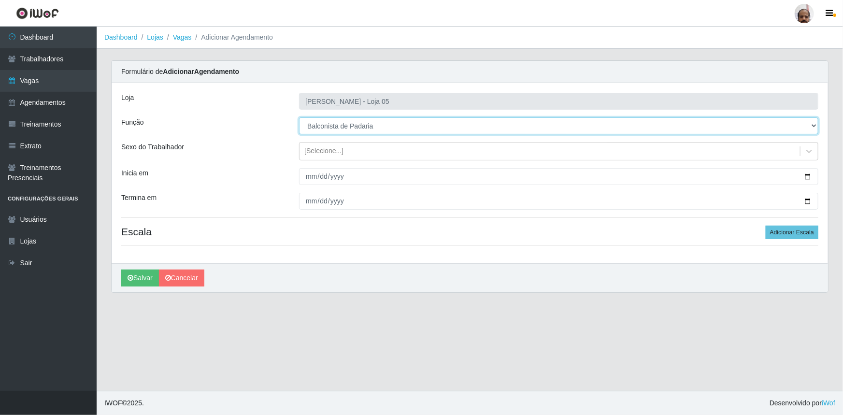
click at [299, 117] on select "[Selecione...] ASG ASG + ASG ++ Auxiliar de Depósito Auxiliar de Depósito + Aux…" at bounding box center [558, 125] width 519 height 17
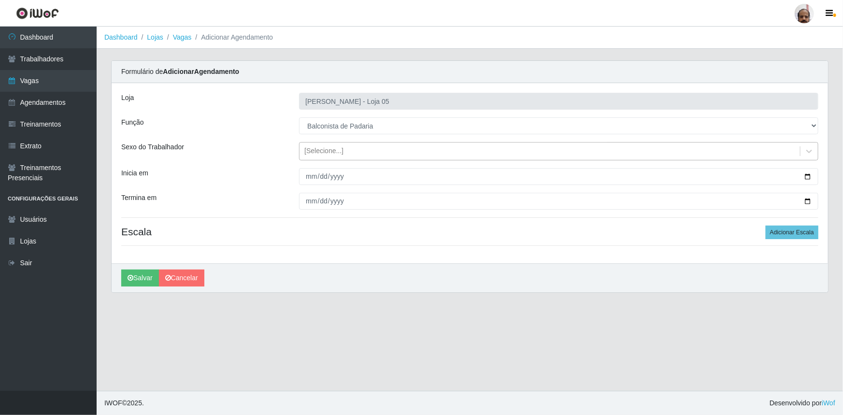
click at [320, 150] on div "[Selecione...]" at bounding box center [323, 151] width 39 height 10
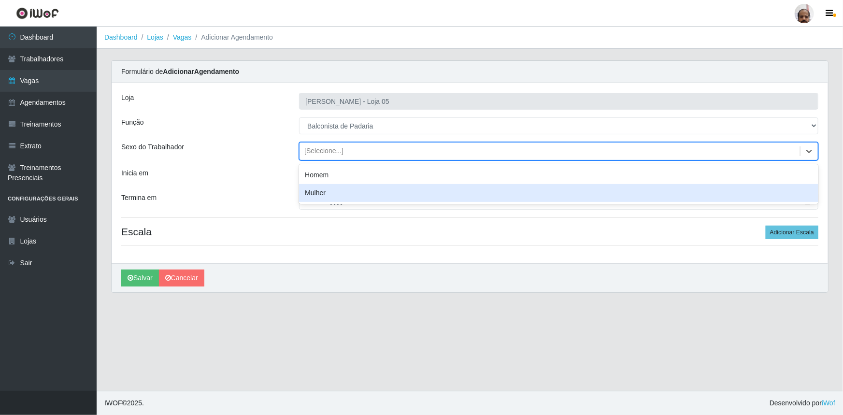
click at [334, 192] on div "Mulher" at bounding box center [558, 193] width 519 height 18
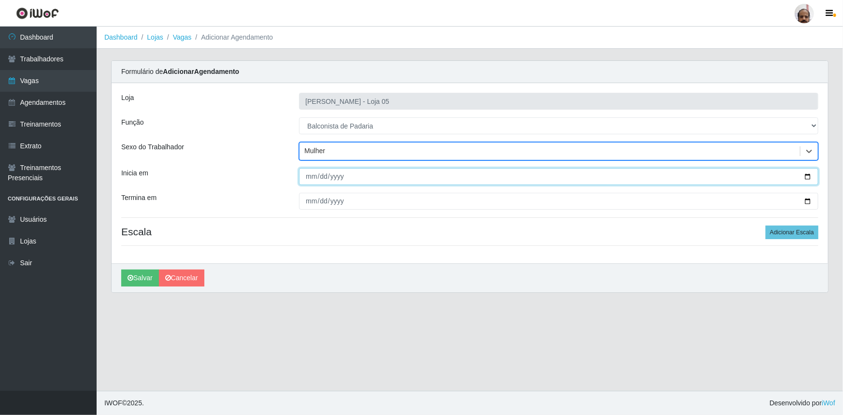
click at [805, 177] on input "Inicia em" at bounding box center [558, 176] width 519 height 17
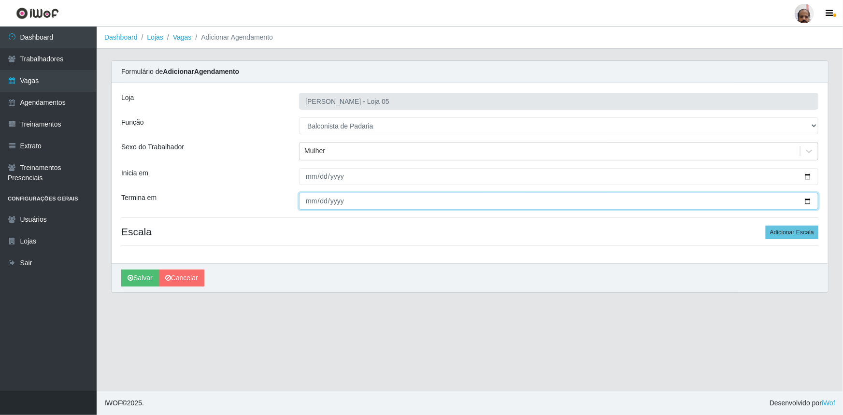
click at [807, 201] on input "Termina em" at bounding box center [558, 201] width 519 height 17
click at [807, 201] on input "[DATE]" at bounding box center [558, 201] width 519 height 17
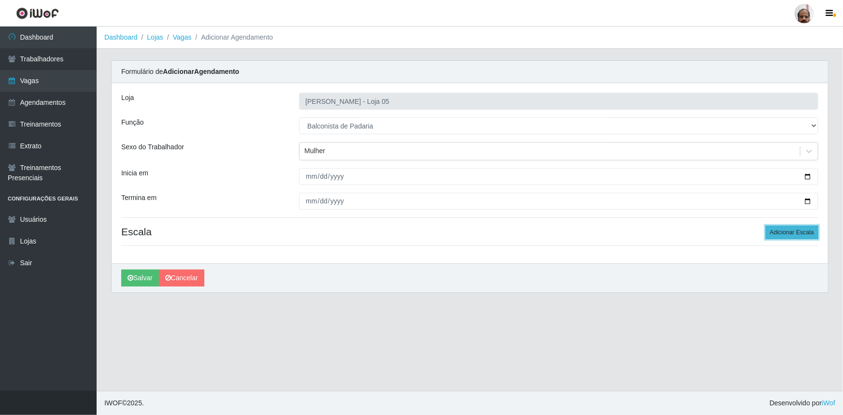
click at [787, 229] on button "Adicionar Escala" at bounding box center [792, 233] width 53 height 14
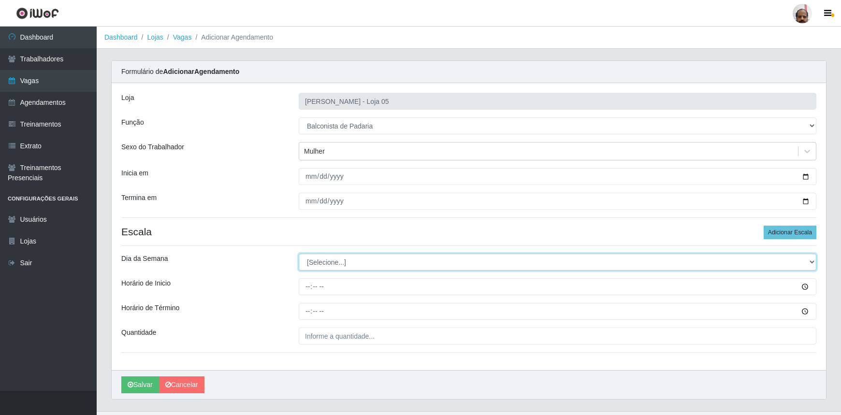
click at [327, 258] on select "[Selecione...] Segunda Terça Quarta Quinta Sexta Sábado Domingo" at bounding box center [557, 262] width 517 height 17
click at [299, 254] on select "[Selecione...] Segunda Terça Quarta Quinta Sexta Sábado Domingo" at bounding box center [557, 262] width 517 height 17
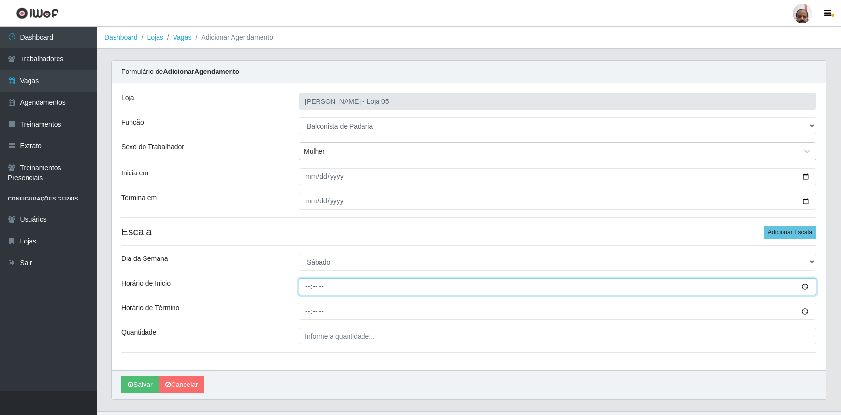
click at [307, 286] on input "Horário de Inicio" at bounding box center [557, 286] width 517 height 17
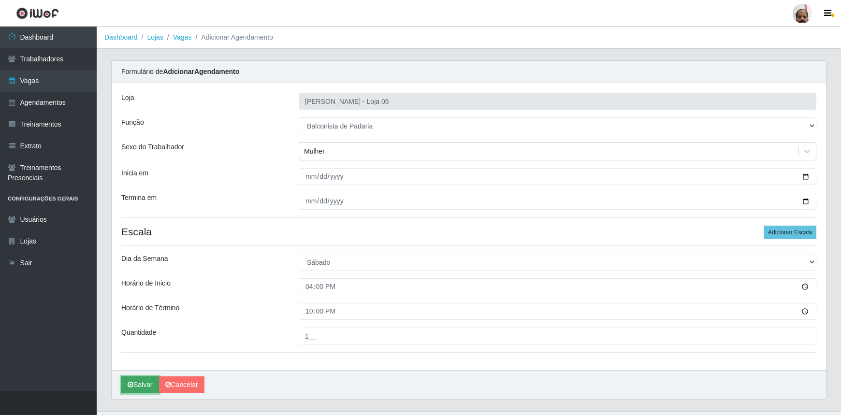
click at [148, 386] on button "Salvar" at bounding box center [140, 384] width 38 height 17
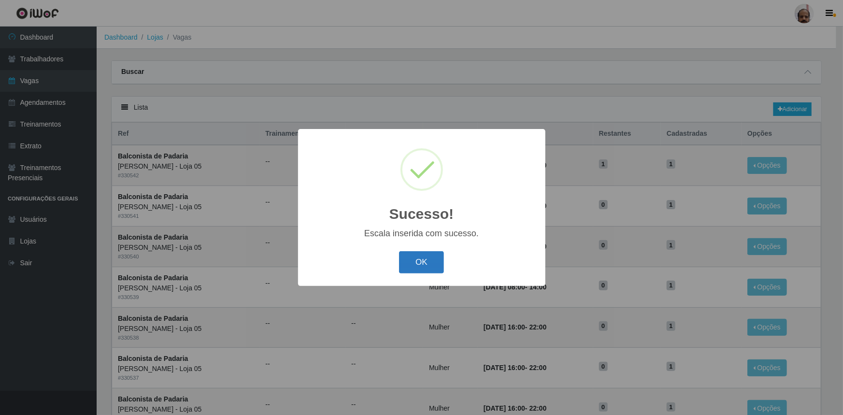
click at [429, 257] on button "OK" at bounding box center [421, 262] width 45 height 23
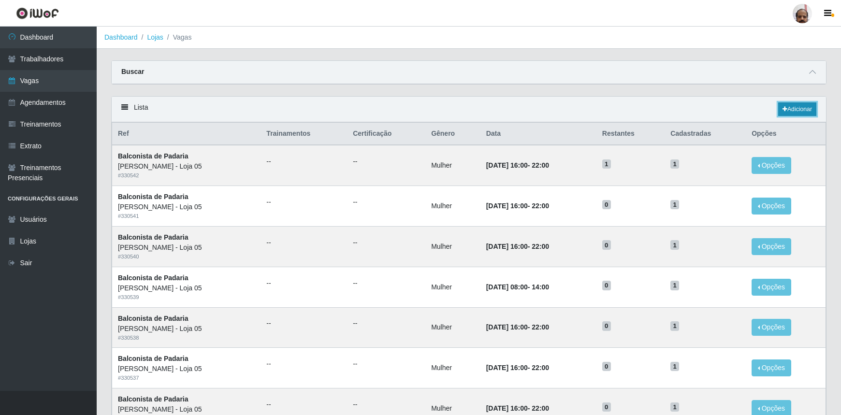
click at [802, 108] on link "Adicionar" at bounding box center [797, 109] width 38 height 14
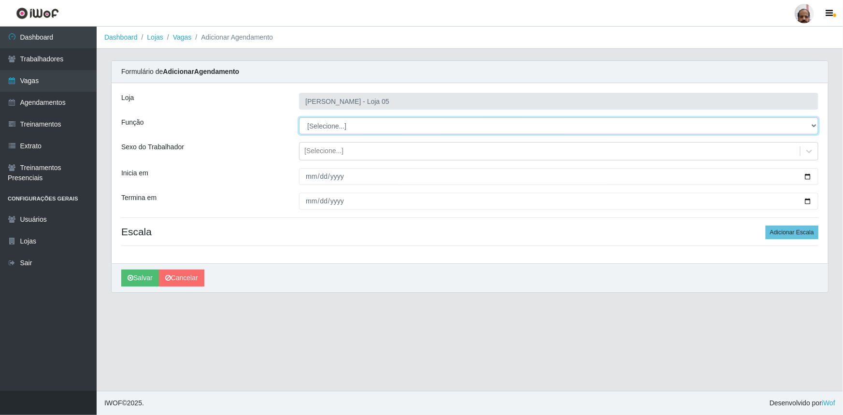
click at [353, 128] on select "[Selecione...] ASG ASG + ASG ++ Auxiliar de Depósito Auxiliar de Depósito + Aux…" at bounding box center [558, 125] width 519 height 17
click at [299, 117] on select "[Selecione...] ASG ASG + ASG ++ Auxiliar de Depósito Auxiliar de Depósito + Aux…" at bounding box center [558, 125] width 519 height 17
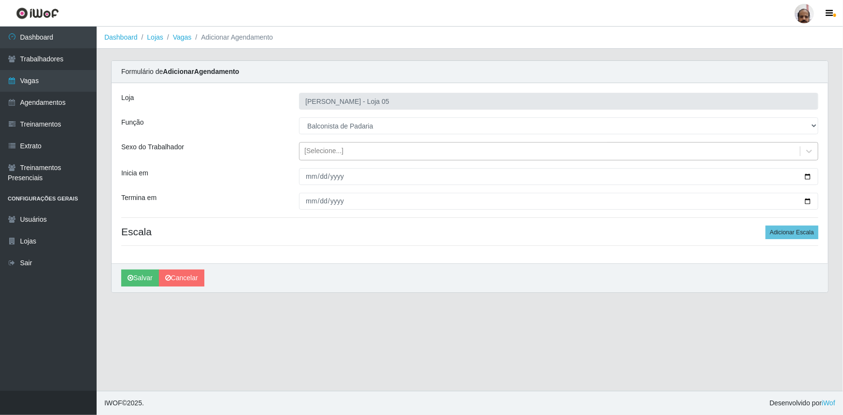
click at [328, 154] on div "[Selecione...]" at bounding box center [323, 151] width 39 height 10
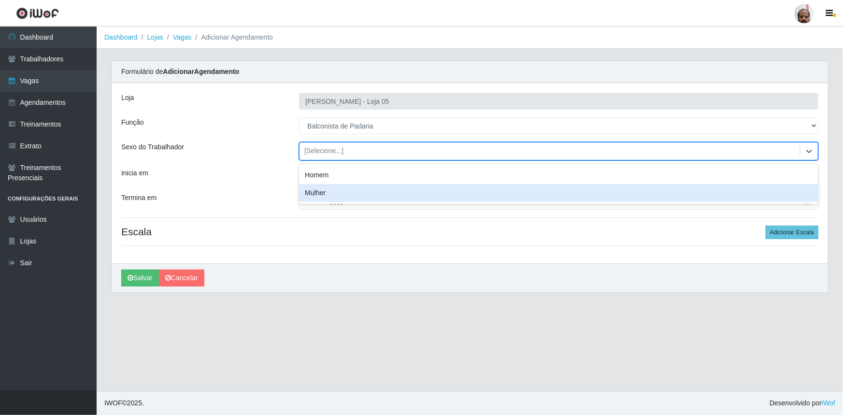
click at [328, 189] on div "Mulher" at bounding box center [558, 193] width 519 height 18
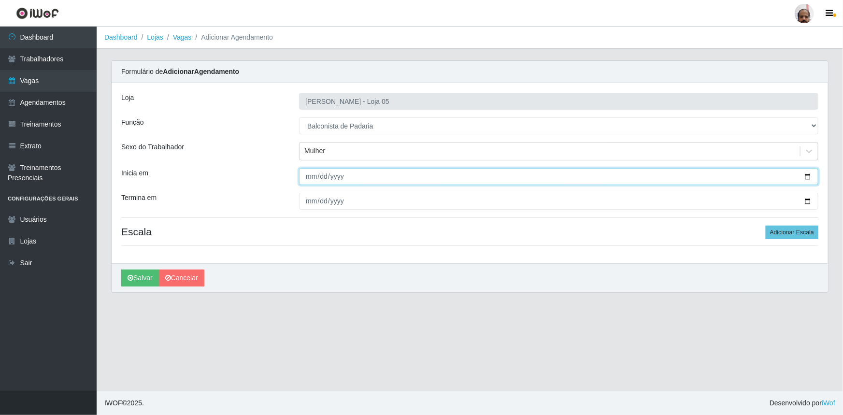
click at [810, 174] on input "Inicia em" at bounding box center [558, 176] width 519 height 17
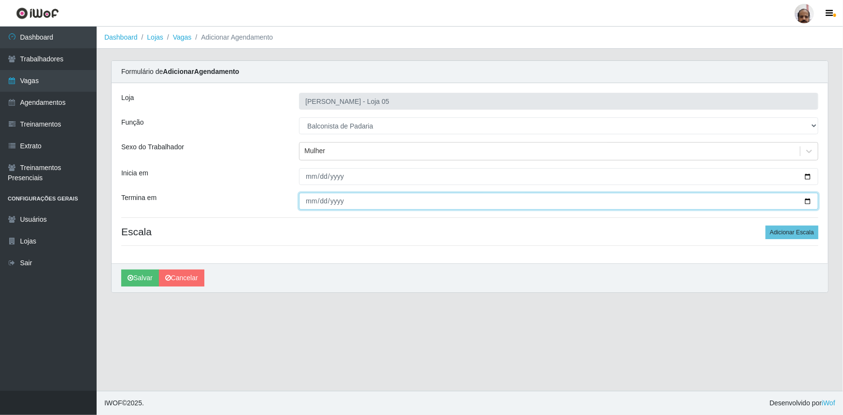
click at [808, 198] on input "Termina em" at bounding box center [558, 201] width 519 height 17
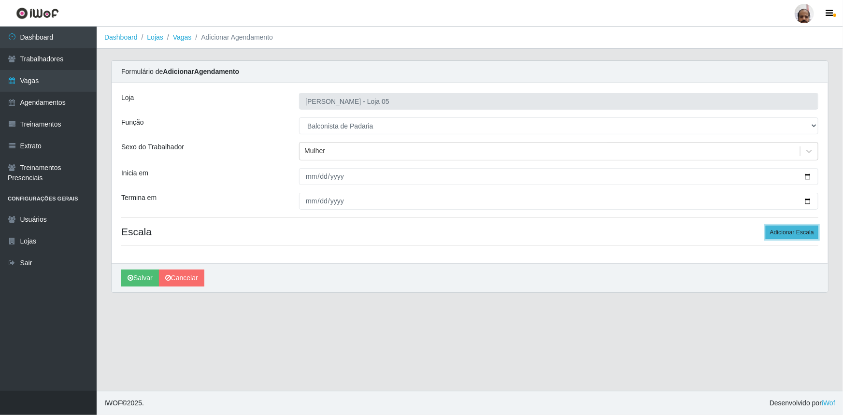
click at [773, 230] on button "Adicionar Escala" at bounding box center [792, 233] width 53 height 14
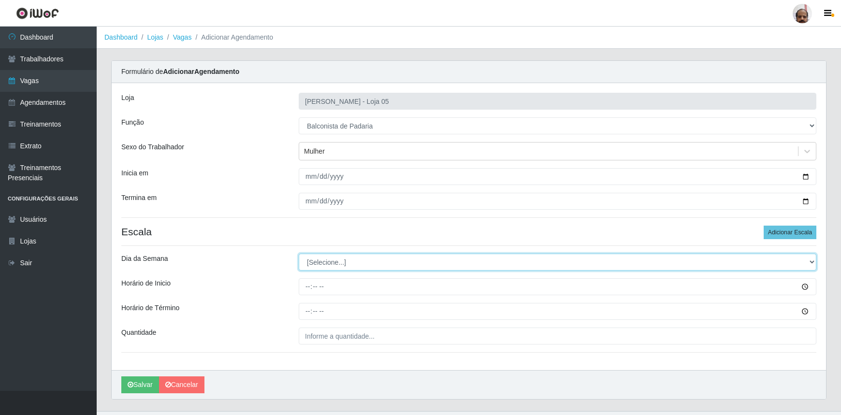
click at [320, 259] on select "[Selecione...] Segunda Terça Quarta Quinta Sexta Sábado Domingo" at bounding box center [557, 262] width 517 height 17
click at [299, 254] on select "[Selecione...] Segunda Terça Quarta Quinta Sexta Sábado Domingo" at bounding box center [557, 262] width 517 height 17
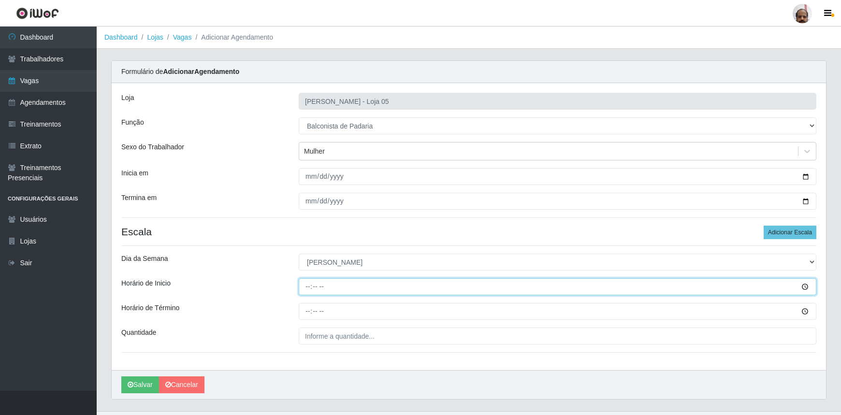
click at [310, 288] on input "Horário de Inicio" at bounding box center [557, 286] width 517 height 17
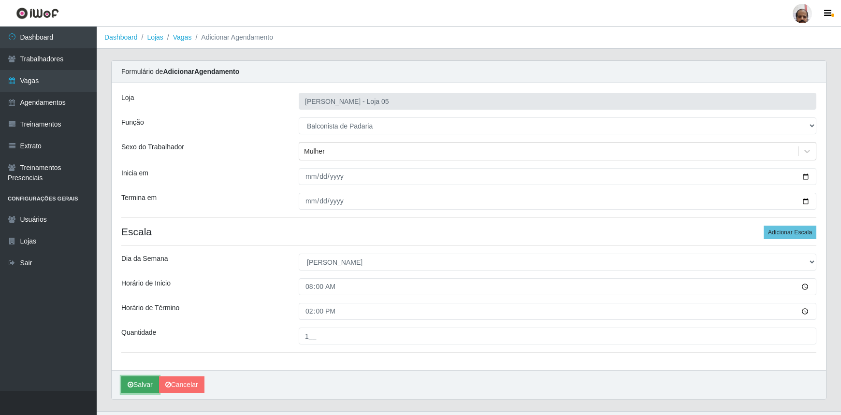
click at [140, 384] on button "Salvar" at bounding box center [140, 384] width 38 height 17
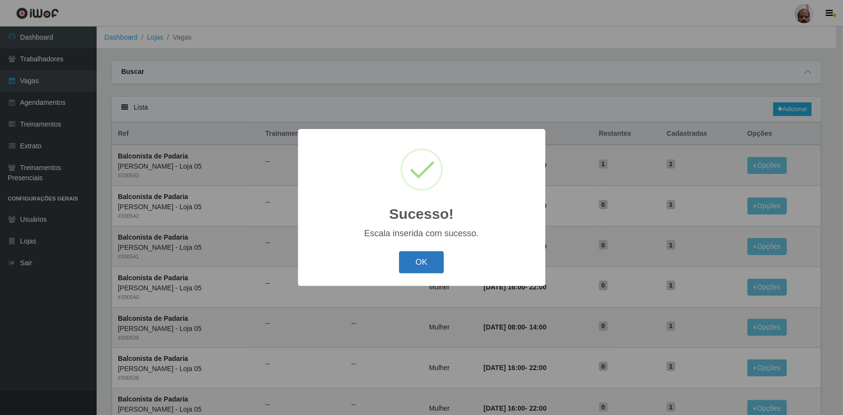
click at [426, 255] on button "OK" at bounding box center [421, 262] width 45 height 23
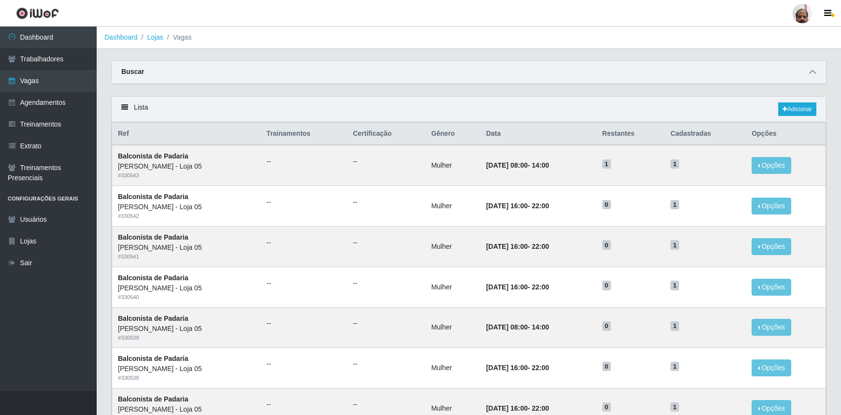
click at [809, 73] on icon at bounding box center [812, 72] width 7 height 7
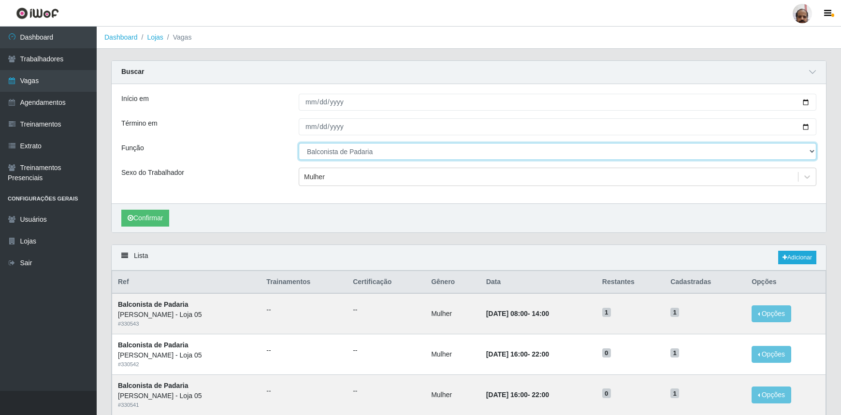
click at [809, 149] on select "[Selecione...] ASG ASG + ASG ++ Auxiliar de Depósito Auxiliar de Depósito + Aux…" at bounding box center [557, 151] width 517 height 17
click at [299, 143] on select "[Selecione...] ASG ASG + ASG ++ Auxiliar de Depósito Auxiliar de Depósito + Aux…" at bounding box center [557, 151] width 517 height 17
click at [326, 177] on div "Mulher" at bounding box center [548, 177] width 499 height 16
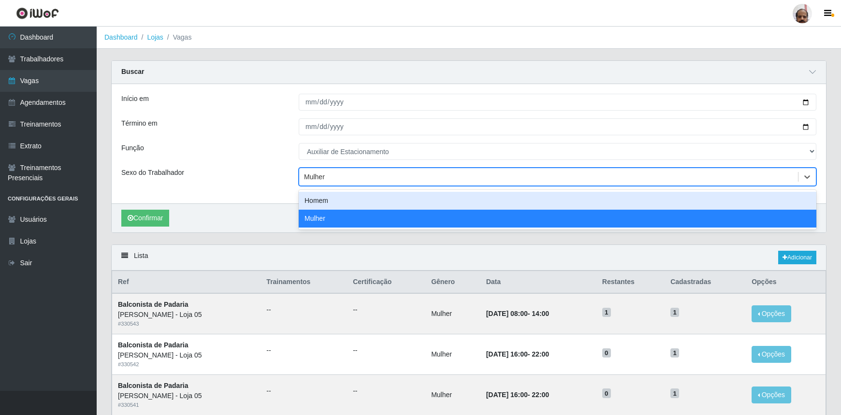
click at [327, 203] on div "Homem" at bounding box center [557, 201] width 517 height 18
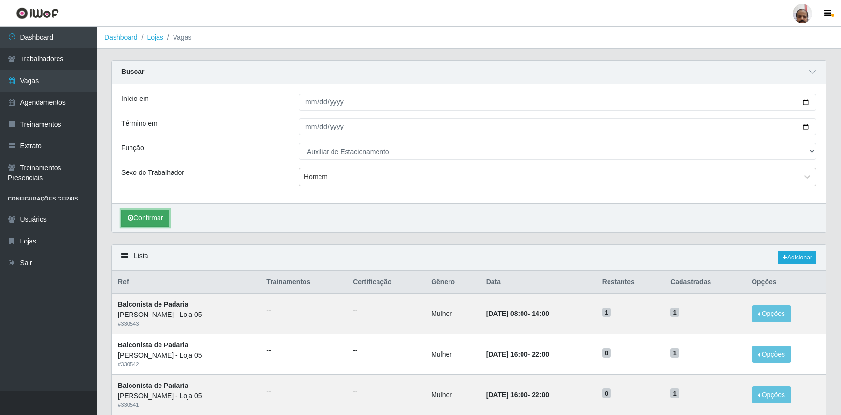
click at [150, 212] on button "Confirmar" at bounding box center [145, 218] width 48 height 17
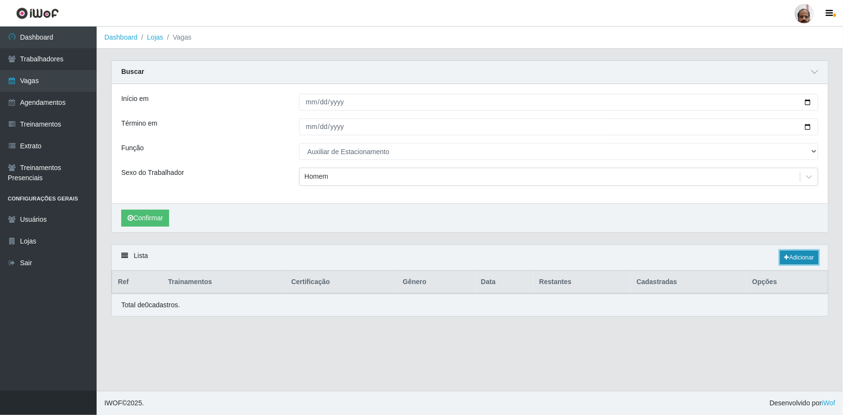
click at [788, 257] on link "Adicionar" at bounding box center [799, 258] width 38 height 14
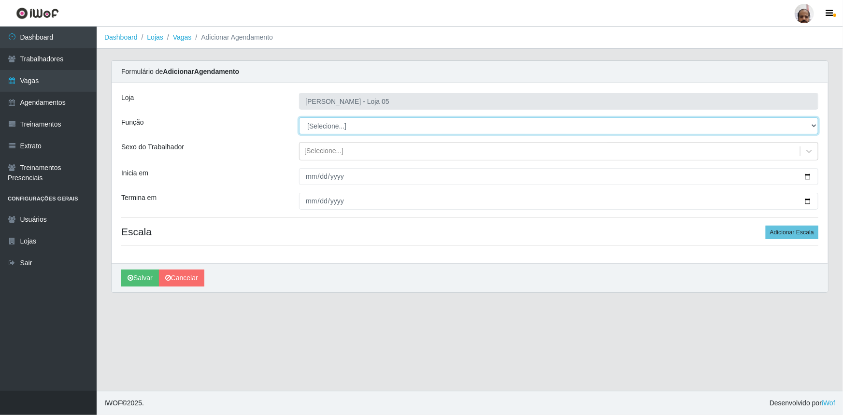
click at [333, 129] on select "[Selecione...] ASG ASG + ASG ++ Auxiliar de Depósito Auxiliar de Depósito + Aux…" at bounding box center [558, 125] width 519 height 17
click at [299, 117] on select "[Selecione...] ASG ASG + ASG ++ Auxiliar de Depósito Auxiliar de Depósito + Aux…" at bounding box center [558, 125] width 519 height 17
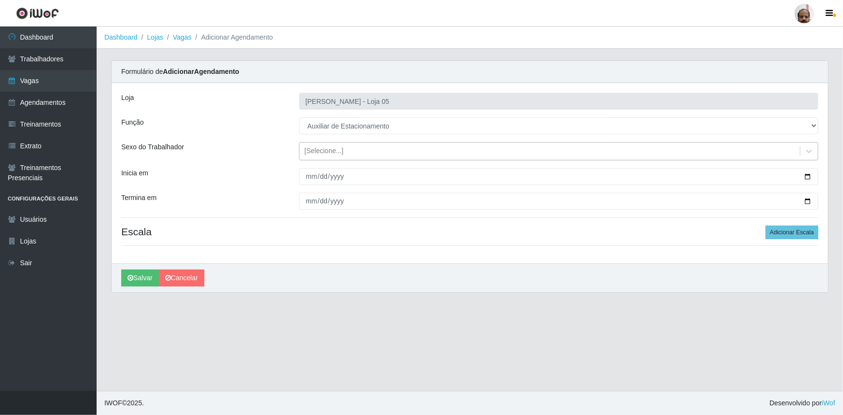
click at [342, 155] on div "[Selecione...]" at bounding box center [550, 152] width 501 height 16
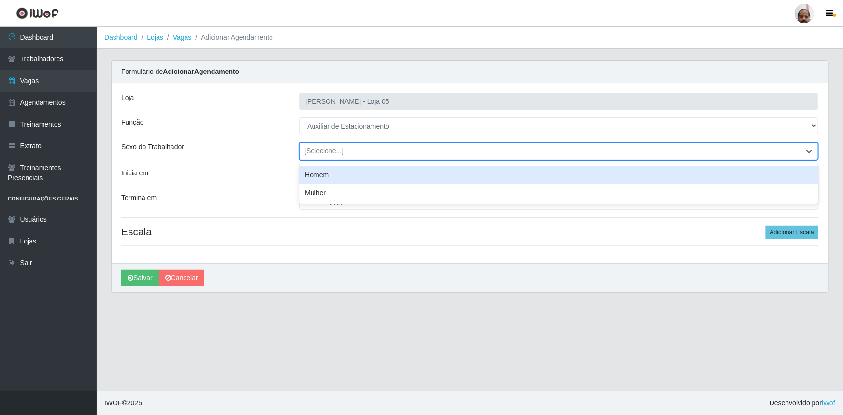
click at [336, 173] on div "Homem" at bounding box center [558, 175] width 519 height 18
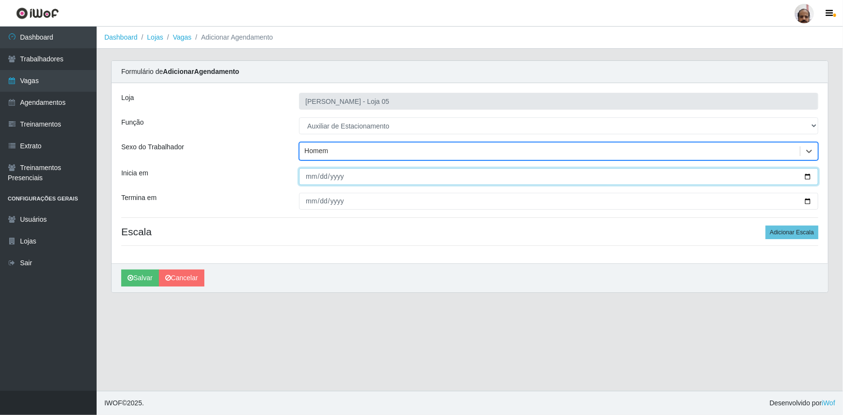
click at [808, 174] on input "Inicia em" at bounding box center [558, 176] width 519 height 17
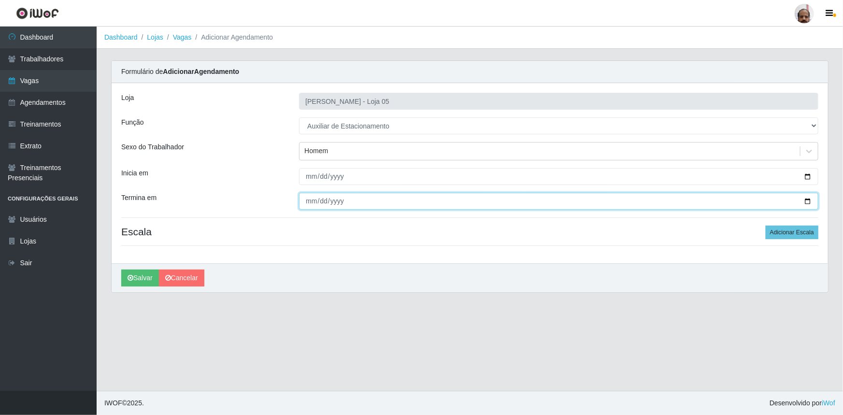
click at [810, 200] on input "Termina em" at bounding box center [558, 201] width 519 height 17
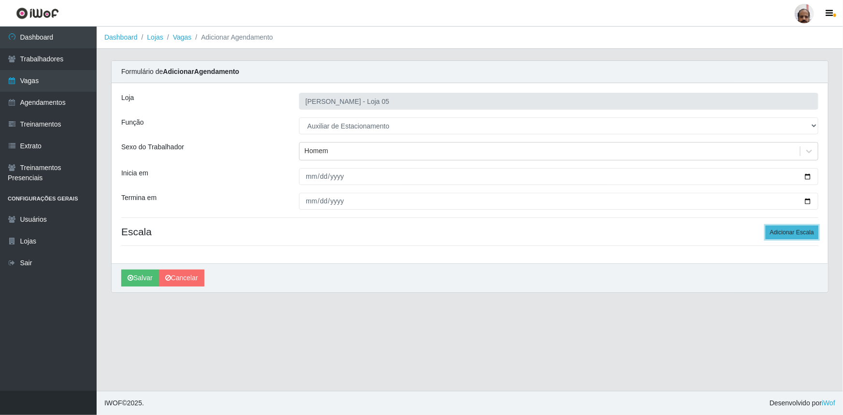
click at [792, 234] on button "Adicionar Escala" at bounding box center [792, 233] width 53 height 14
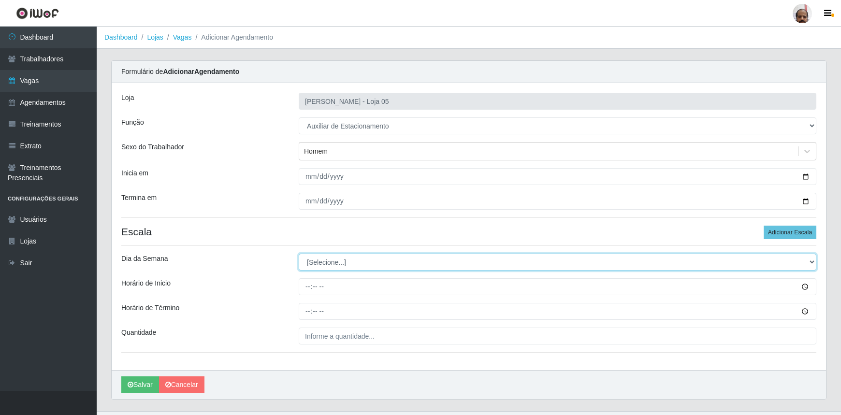
click at [349, 259] on select "[Selecione...] Segunda Terça Quarta Quinta Sexta Sábado Domingo" at bounding box center [557, 262] width 517 height 17
click at [299, 254] on select "[Selecione...] Segunda Terça Quarta Quinta Sexta Sábado Domingo" at bounding box center [557, 262] width 517 height 17
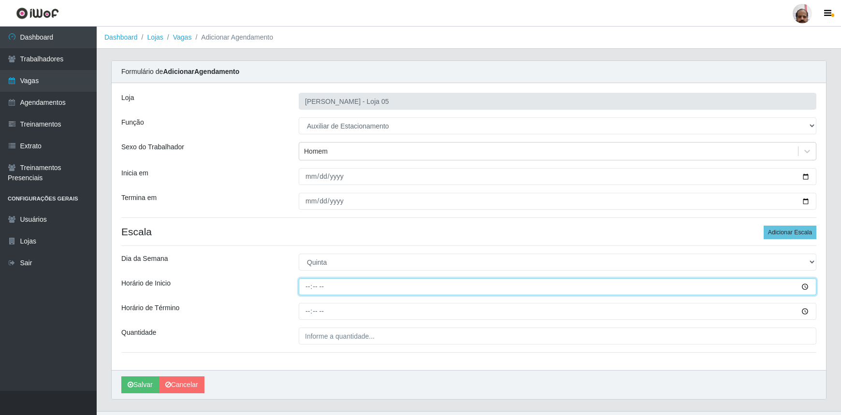
click at [306, 287] on input "Horário de Inicio" at bounding box center [557, 286] width 517 height 17
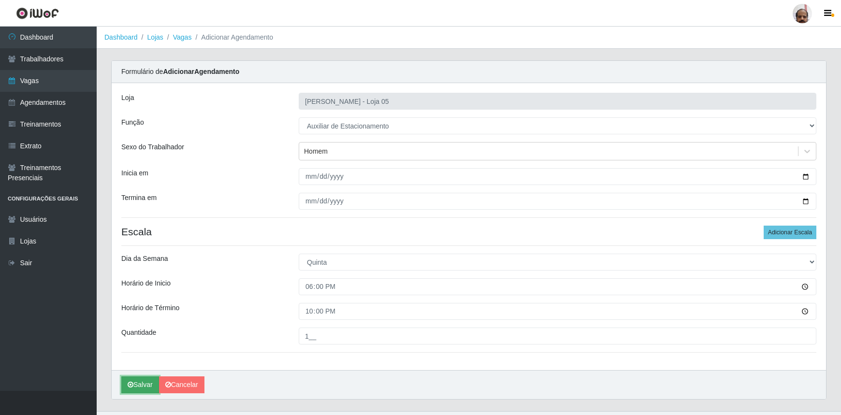
click at [135, 378] on button "Salvar" at bounding box center [140, 384] width 38 height 17
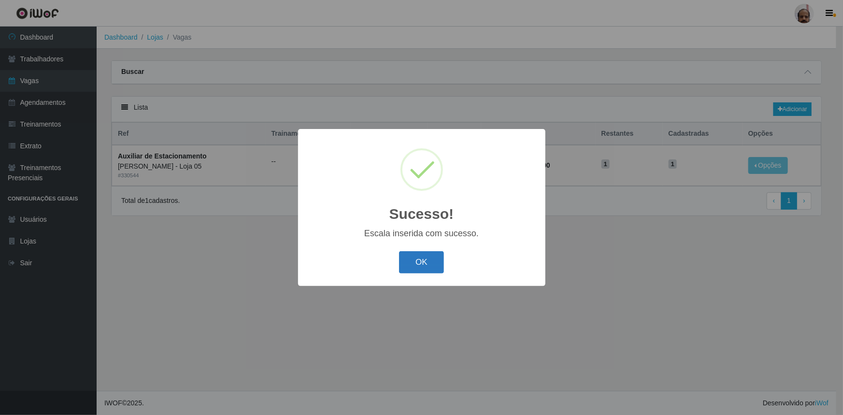
click at [430, 257] on button "OK" at bounding box center [421, 262] width 45 height 23
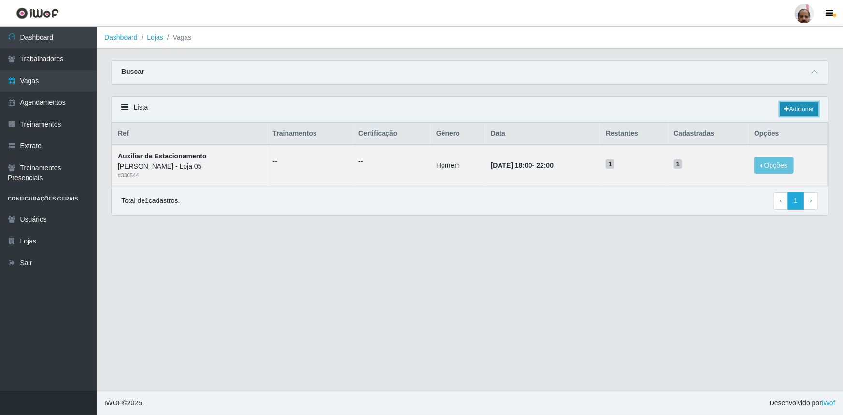
click at [798, 106] on link "Adicionar" at bounding box center [799, 109] width 38 height 14
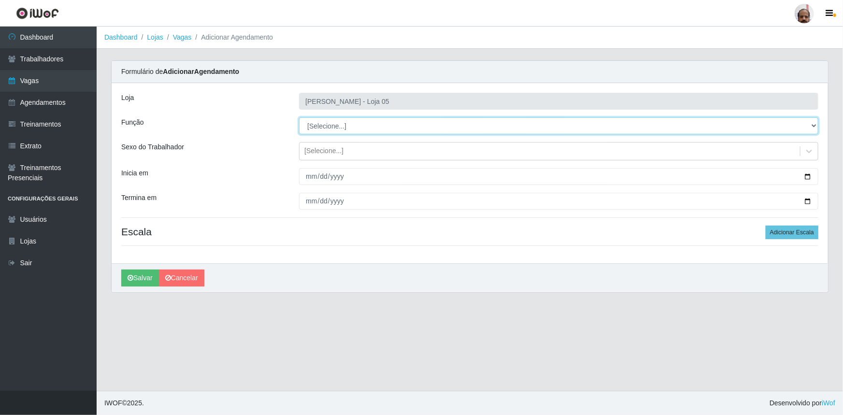
click at [333, 122] on select "[Selecione...] ASG ASG + ASG ++ Auxiliar de Depósito Auxiliar de Depósito + Aux…" at bounding box center [558, 125] width 519 height 17
click at [299, 117] on select "[Selecione...] ASG ASG + ASG ++ Auxiliar de Depósito Auxiliar de Depósito + Aux…" at bounding box center [558, 125] width 519 height 17
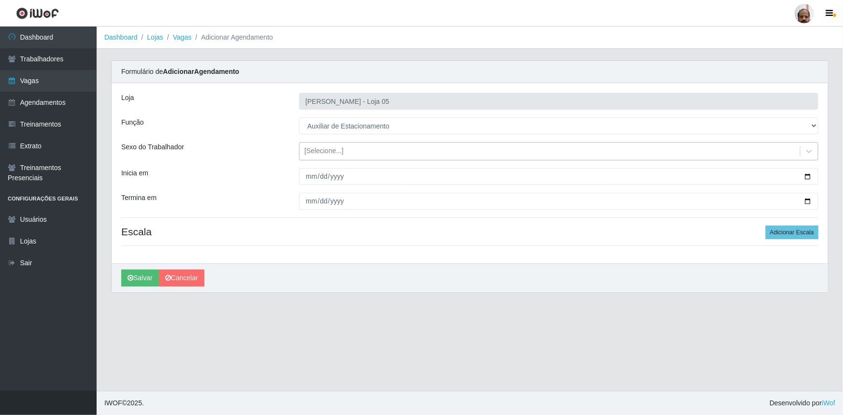
click at [320, 151] on div "[Selecione...]" at bounding box center [323, 151] width 39 height 10
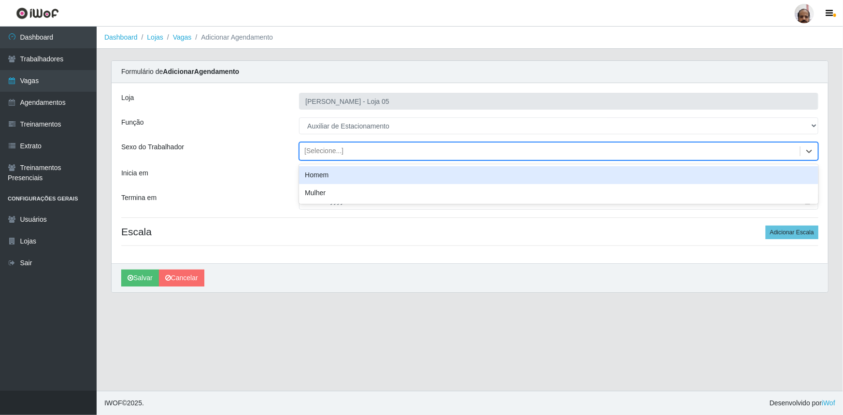
click at [350, 179] on div "Homem" at bounding box center [558, 175] width 519 height 18
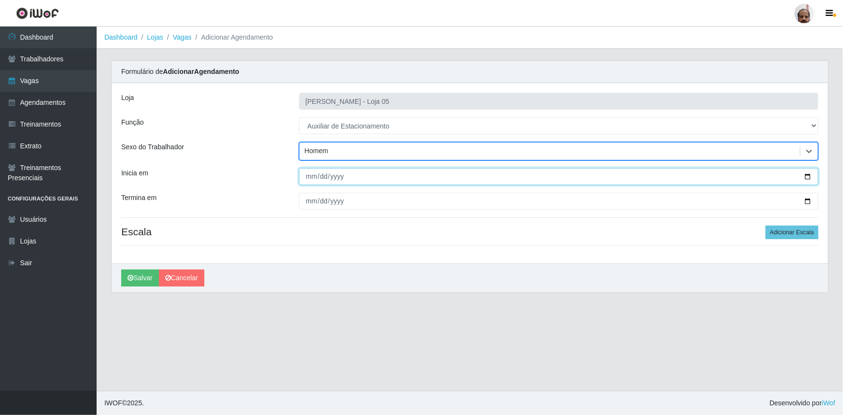
click at [807, 172] on input "Inicia em" at bounding box center [558, 176] width 519 height 17
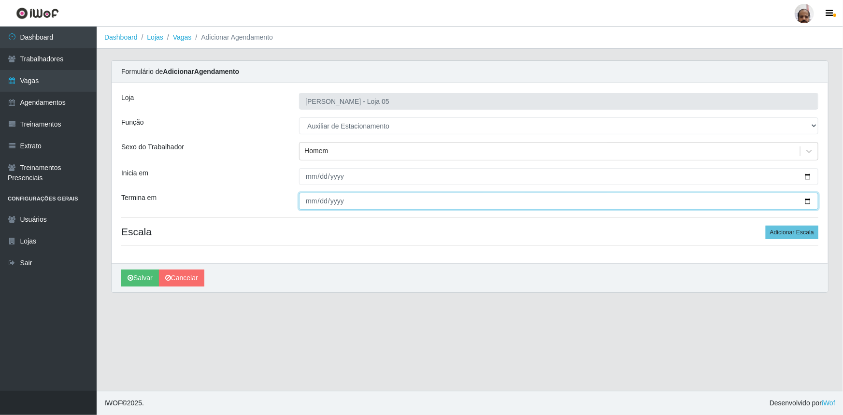
click at [807, 200] on input "Termina em" at bounding box center [558, 201] width 519 height 17
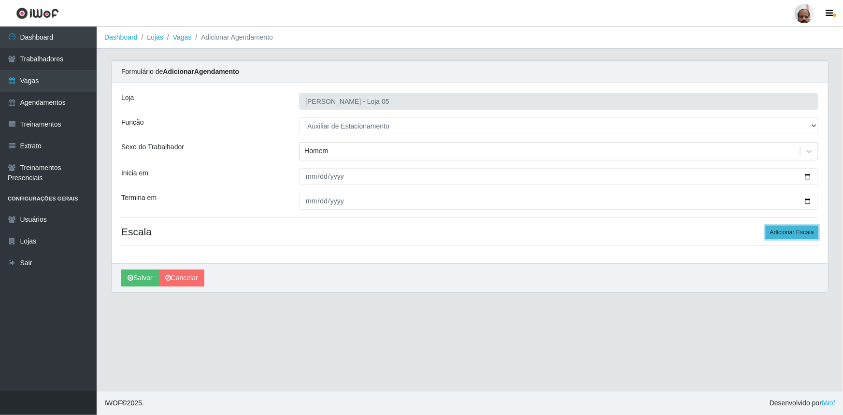
click at [793, 232] on button "Adicionar Escala" at bounding box center [792, 233] width 53 height 14
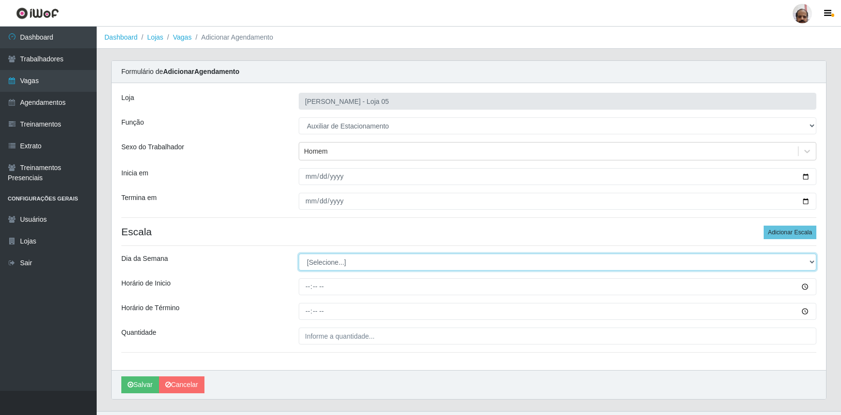
click at [325, 261] on select "[Selecione...] Segunda Terça Quarta Quinta Sexta Sábado Domingo" at bounding box center [557, 262] width 517 height 17
click at [299, 254] on select "[Selecione...] Segunda Terça Quarta Quinta Sexta Sábado Domingo" at bounding box center [557, 262] width 517 height 17
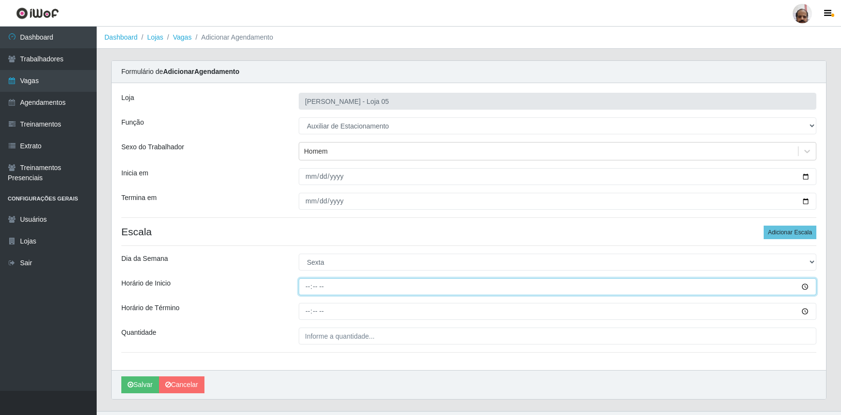
click at [307, 289] on input "Horário de Inicio" at bounding box center [557, 286] width 517 height 17
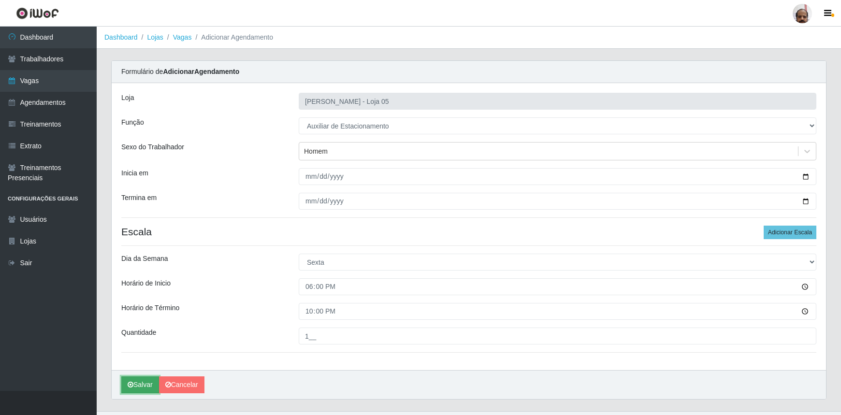
click at [153, 384] on button "Salvar" at bounding box center [140, 384] width 38 height 17
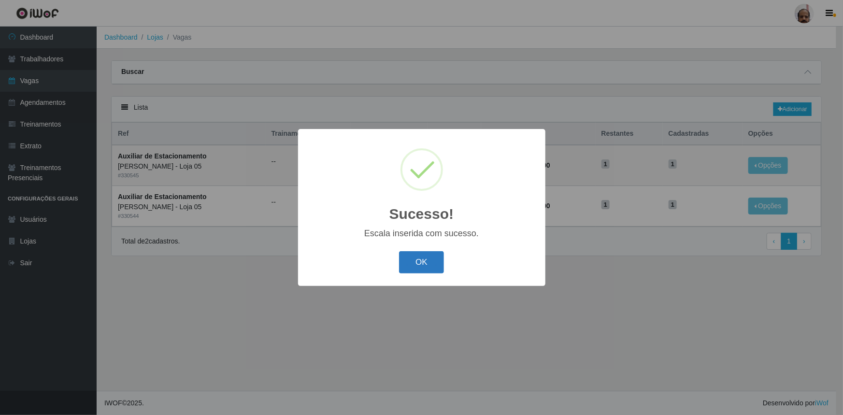
click at [431, 258] on button "OK" at bounding box center [421, 262] width 45 height 23
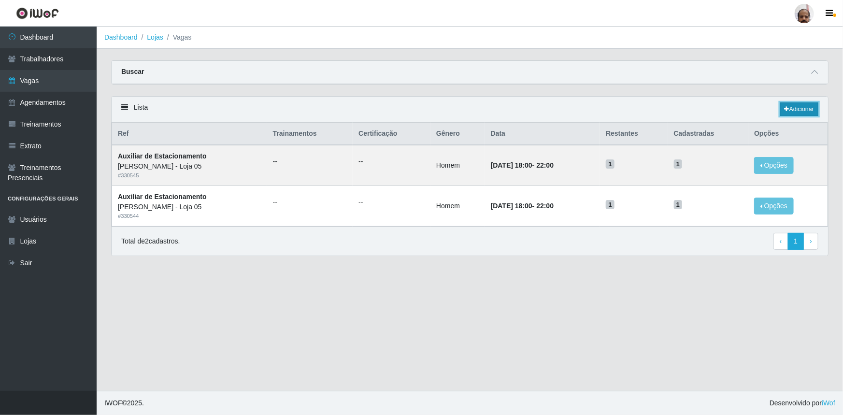
click at [785, 107] on icon at bounding box center [787, 109] width 5 height 6
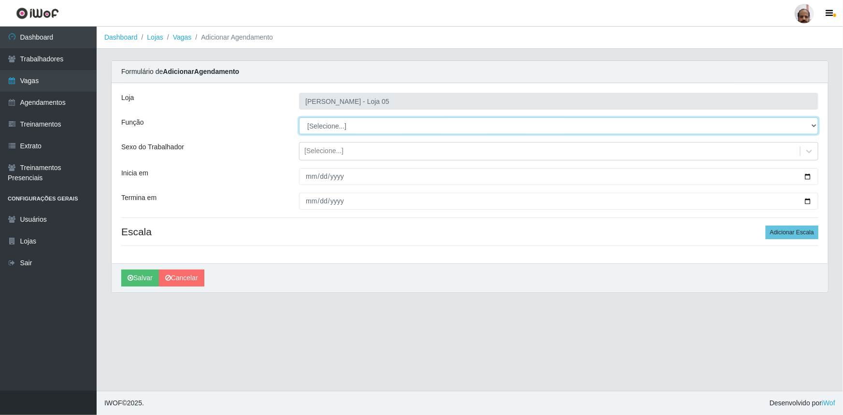
click at [315, 127] on select "[Selecione...] ASG ASG + ASG ++ Auxiliar de Depósito Auxiliar de Depósito + Aux…" at bounding box center [558, 125] width 519 height 17
click at [299, 117] on select "[Selecione...] ASG ASG + ASG ++ Auxiliar de Depósito Auxiliar de Depósito + Aux…" at bounding box center [558, 125] width 519 height 17
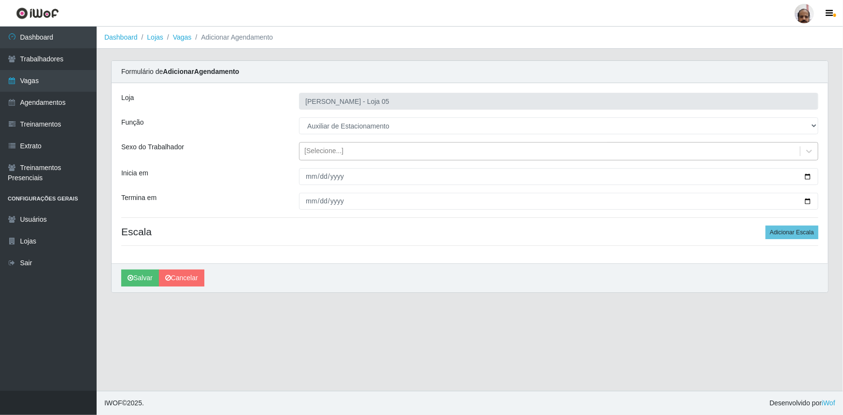
click at [310, 150] on div "[Selecione...]" at bounding box center [323, 151] width 39 height 10
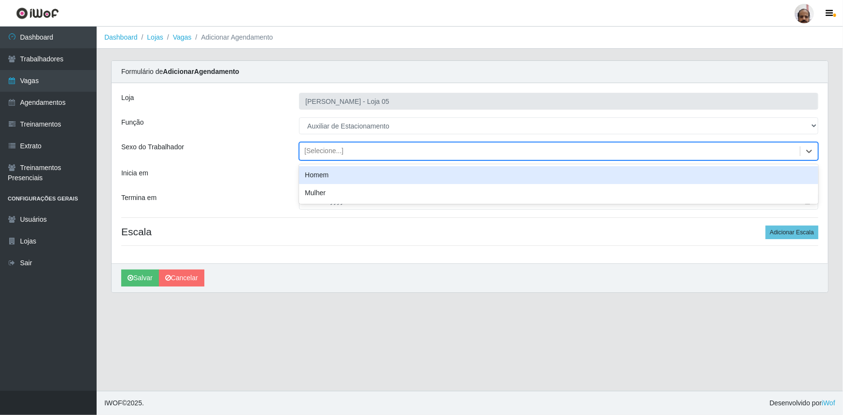
click at [330, 174] on div "Homem" at bounding box center [558, 175] width 519 height 18
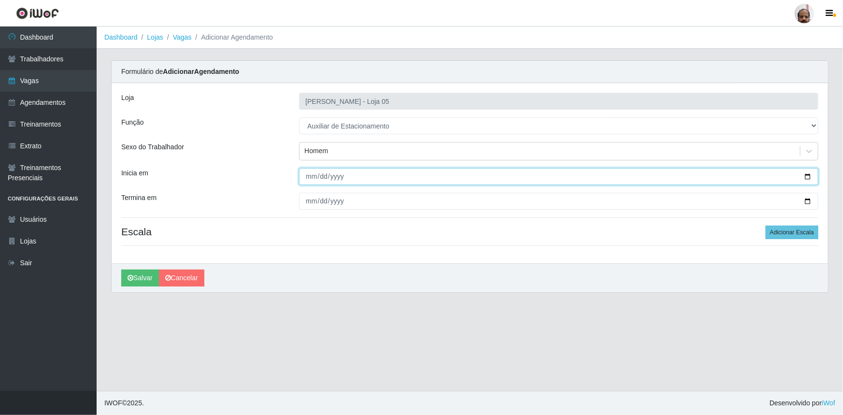
click at [807, 177] on input "Inicia em" at bounding box center [558, 176] width 519 height 17
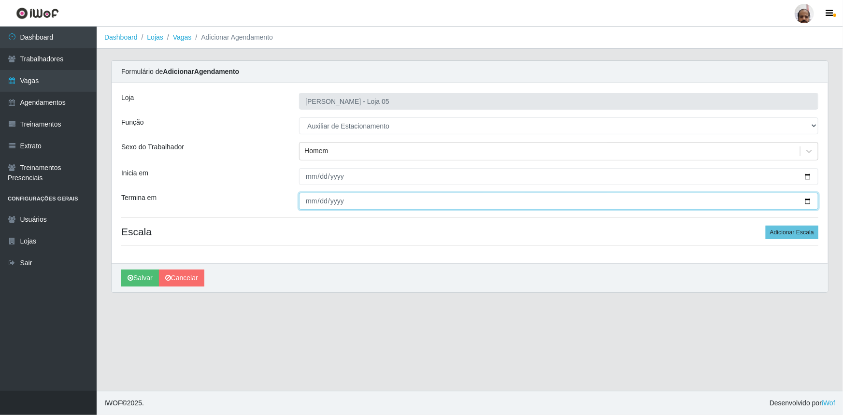
click at [805, 198] on input "Termina em" at bounding box center [558, 201] width 519 height 17
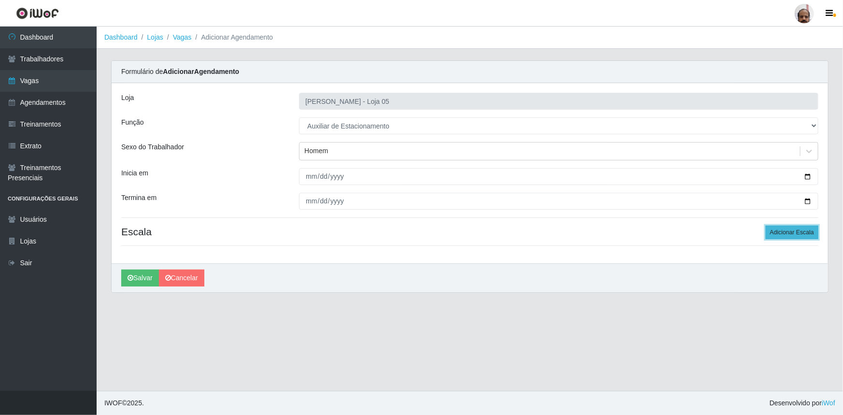
click at [800, 236] on button "Adicionar Escala" at bounding box center [792, 233] width 53 height 14
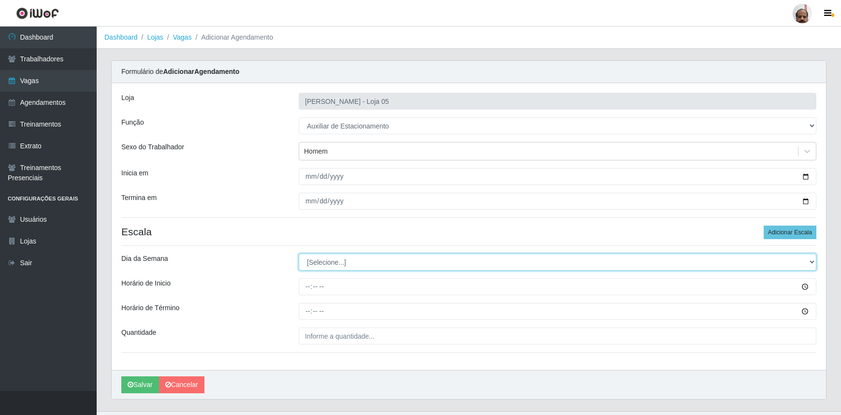
click at [330, 256] on select "[Selecione...] Segunda Terça Quarta Quinta Sexta Sábado Domingo" at bounding box center [557, 262] width 517 height 17
click at [299, 254] on select "[Selecione...] Segunda Terça Quarta Quinta Sexta Sábado Domingo" at bounding box center [557, 262] width 517 height 17
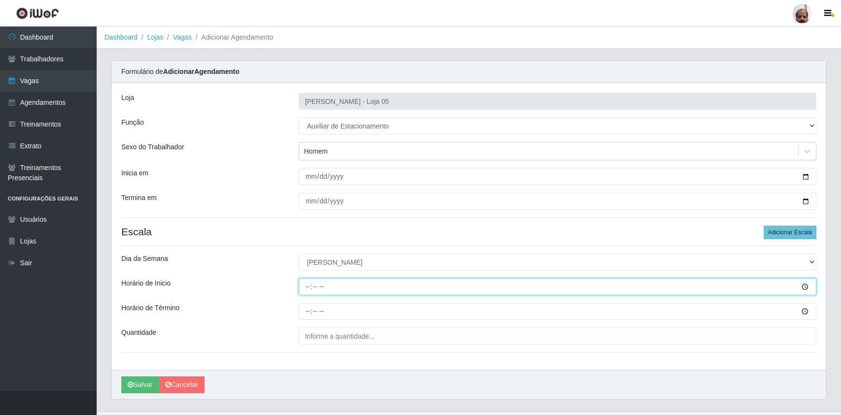
click at [306, 286] on input "Horário de Inicio" at bounding box center [557, 286] width 517 height 17
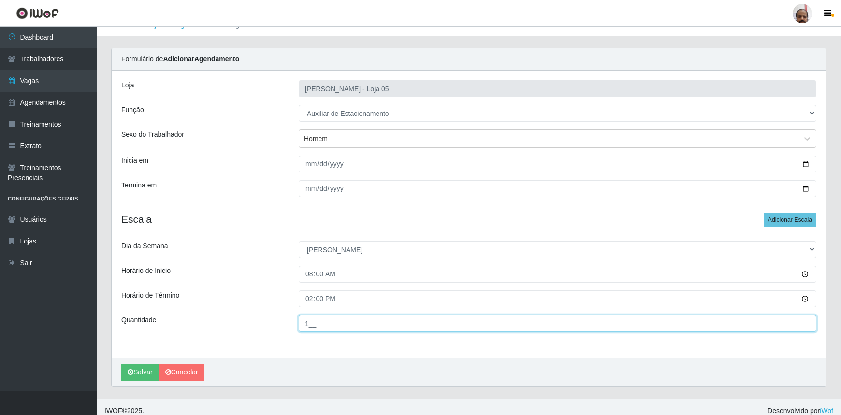
scroll to position [19, 0]
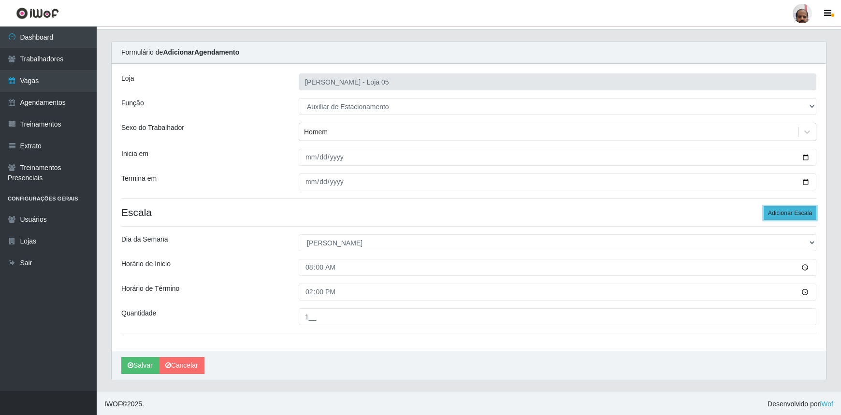
click at [773, 212] on button "Adicionar Escala" at bounding box center [789, 213] width 53 height 14
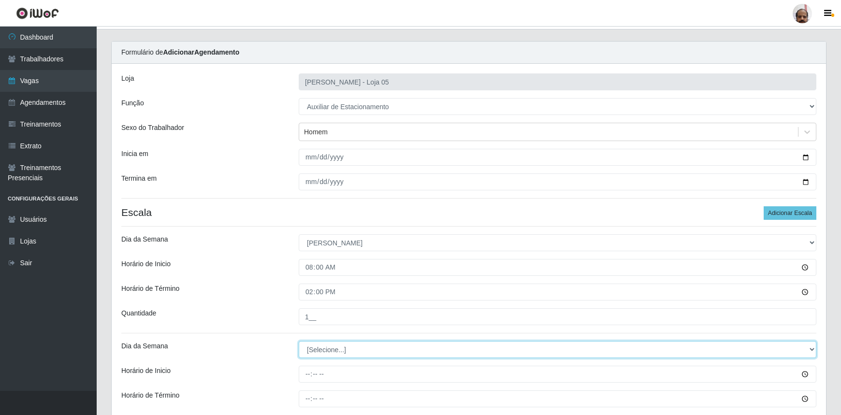
click at [329, 348] on select "[Selecione...] Segunda Terça Quarta Quinta Sexta Sábado Domingo" at bounding box center [557, 349] width 517 height 17
click at [299, 341] on select "[Selecione...] Segunda Terça Quarta Quinta Sexta Sábado Domingo" at bounding box center [557, 349] width 517 height 17
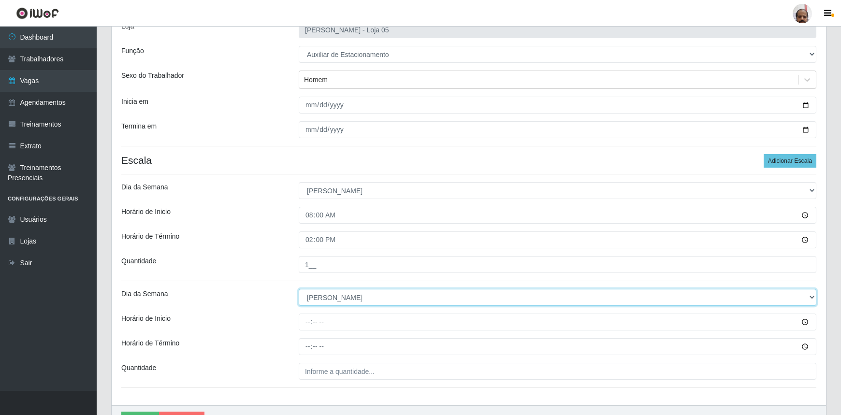
scroll to position [126, 0]
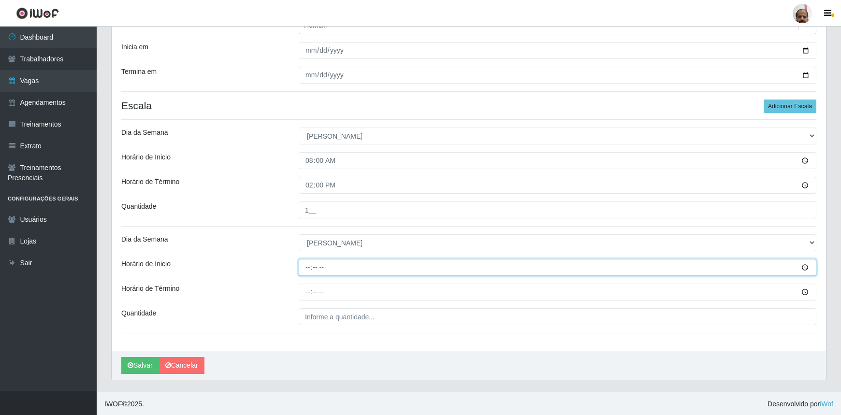
click at [304, 273] on input "Horário de Inicio" at bounding box center [557, 267] width 517 height 17
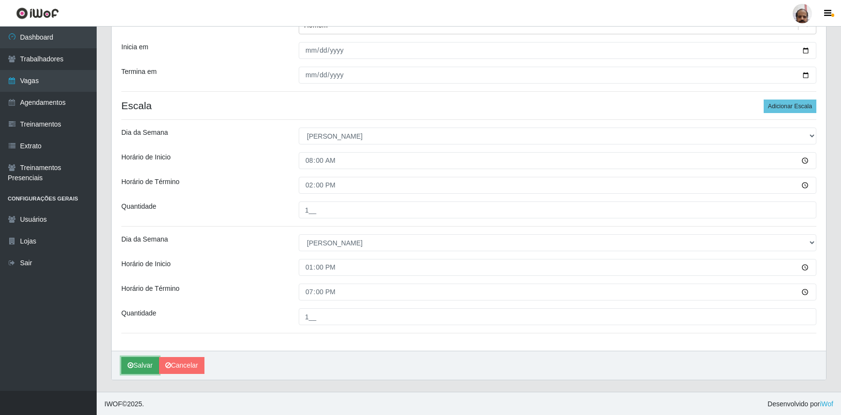
click at [150, 362] on button "Salvar" at bounding box center [140, 365] width 38 height 17
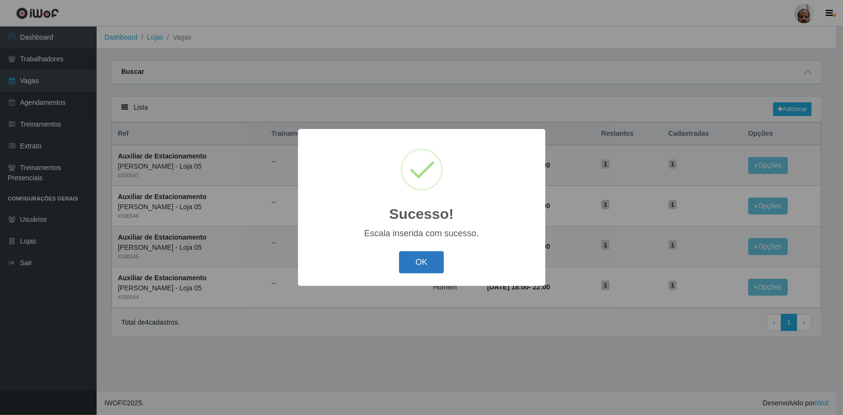
click at [424, 259] on button "OK" at bounding box center [421, 262] width 45 height 23
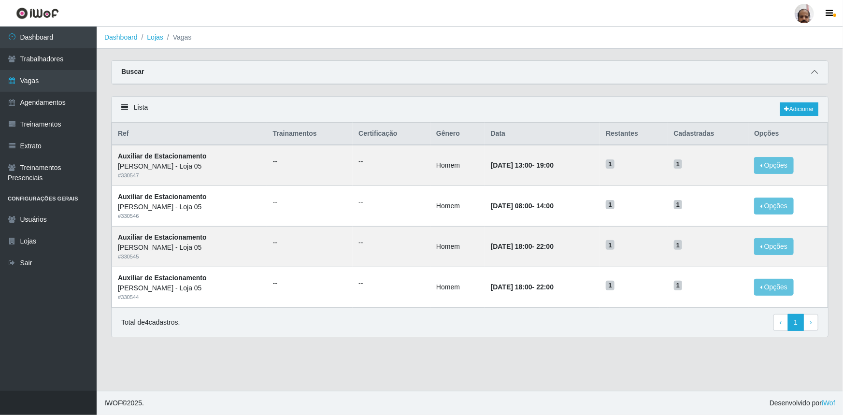
click at [818, 69] on span at bounding box center [815, 72] width 12 height 11
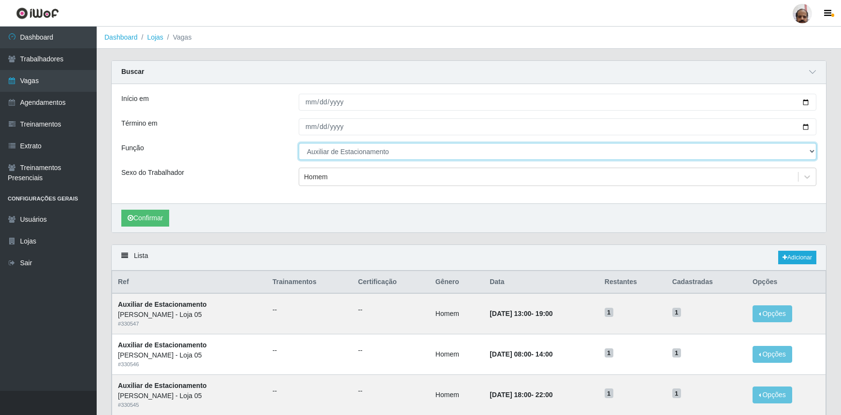
click at [355, 153] on select "[Selecione...] ASG ASG + ASG ++ Auxiliar de Depósito Auxiliar de Depósito + Aux…" at bounding box center [557, 151] width 517 height 17
click at [299, 143] on select "[Selecione...] ASG ASG + ASG ++ Auxiliar de Depósito Auxiliar de Depósito + Aux…" at bounding box center [557, 151] width 517 height 17
click at [809, 147] on select "[Selecione...] ASG ASG + ASG ++ Auxiliar de Depósito Auxiliar de Depósito + Aux…" at bounding box center [557, 151] width 517 height 17
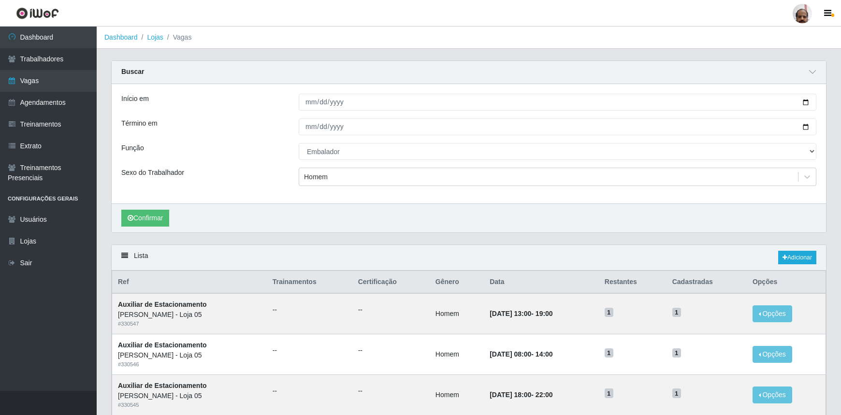
click at [243, 115] on div "Início em 2025-08-11 Término em 2025-08-17 Função [Selecione...] ASG ASG + ASG …" at bounding box center [469, 143] width 714 height 119
click at [58, 41] on link "Dashboard" at bounding box center [48, 38] width 97 height 22
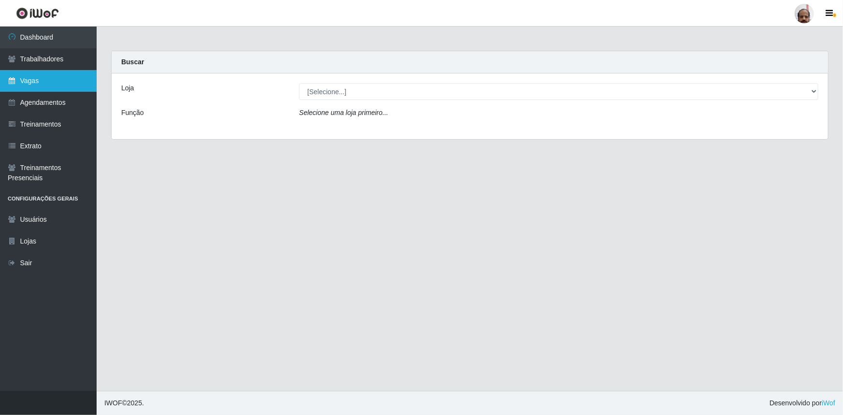
click at [38, 80] on link "Vagas" at bounding box center [48, 81] width 97 height 22
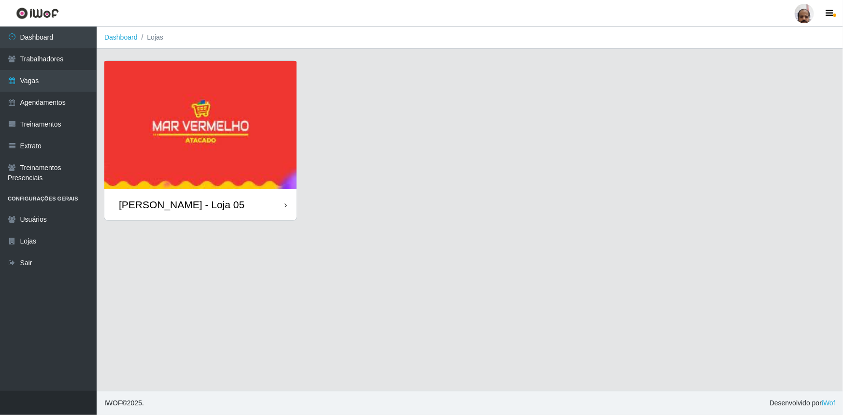
click at [177, 203] on div "[PERSON_NAME] - Loja 05" at bounding box center [182, 205] width 126 height 12
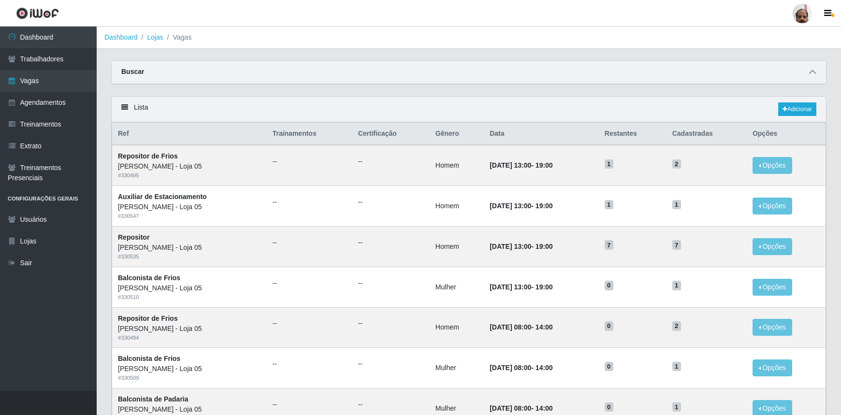
click at [815, 73] on icon at bounding box center [812, 72] width 7 height 7
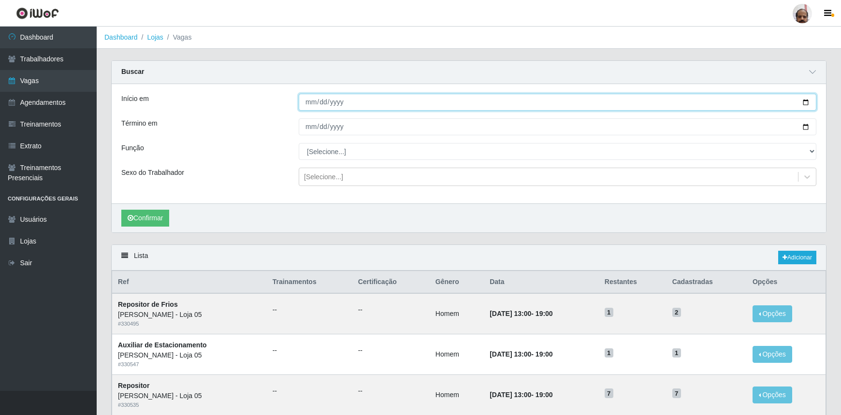
click at [805, 101] on input "Início em" at bounding box center [557, 102] width 517 height 17
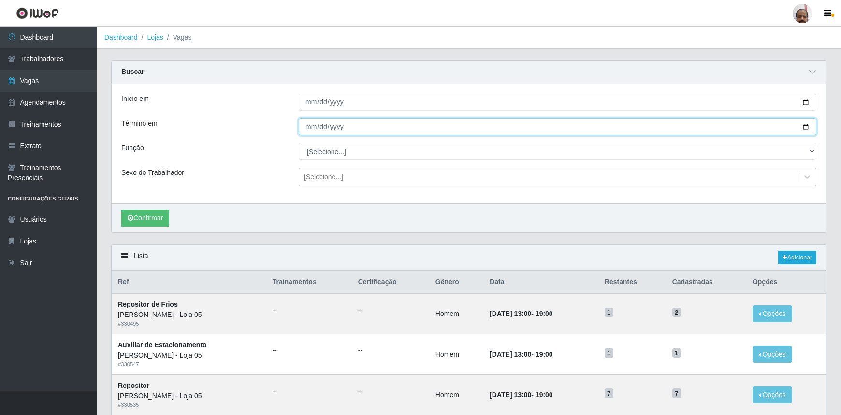
drag, startPoint x: 807, startPoint y: 129, endPoint x: 725, endPoint y: 151, distance: 84.8
click at [806, 129] on input "Término em" at bounding box center [557, 126] width 517 height 17
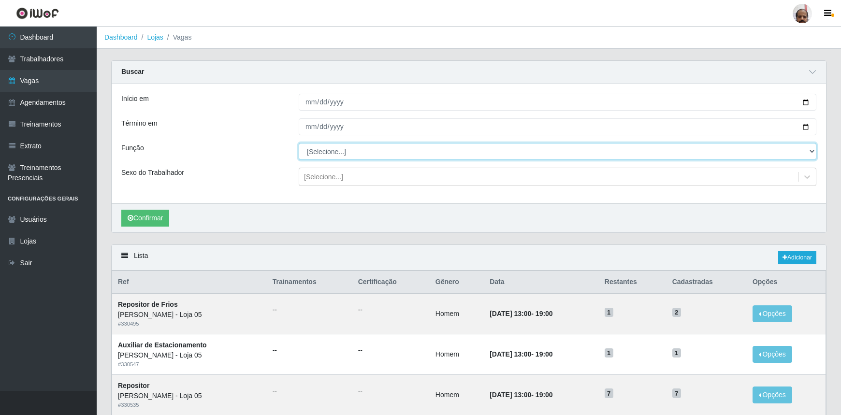
click at [330, 148] on select "[Selecione...] ASG ASG + ASG ++ Auxiliar de Depósito Auxiliar de Depósito + Aux…" at bounding box center [557, 151] width 517 height 17
click at [299, 143] on select "[Selecione...] ASG ASG + ASG ++ Auxiliar de Depósito Auxiliar de Depósito + Aux…" at bounding box center [557, 151] width 517 height 17
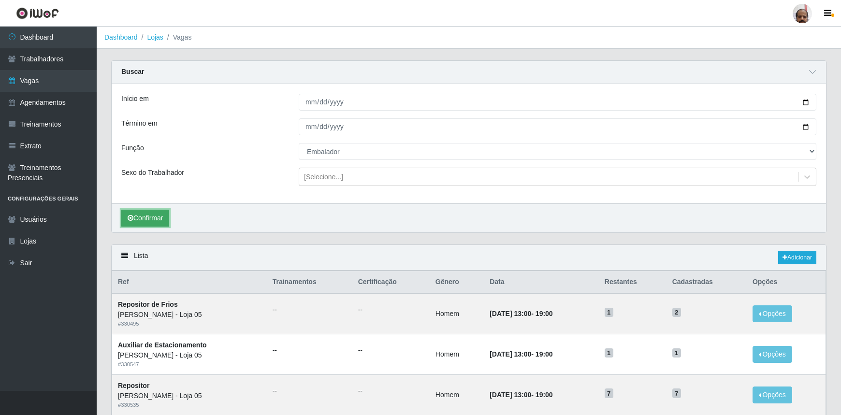
click at [147, 217] on button "Confirmar" at bounding box center [145, 218] width 48 height 17
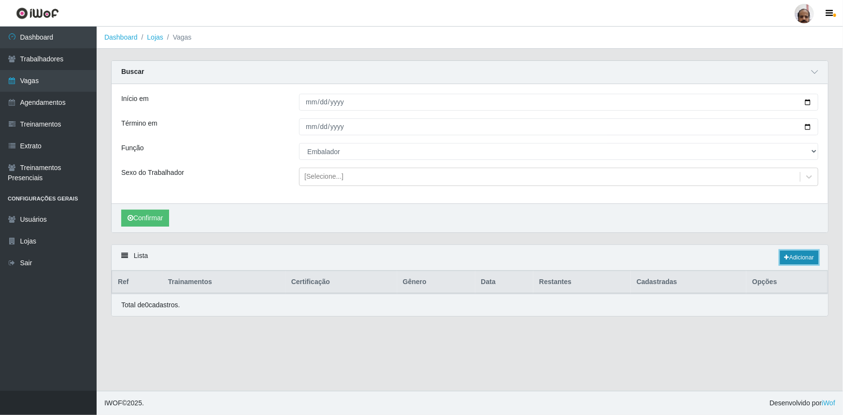
click at [806, 258] on link "Adicionar" at bounding box center [799, 258] width 38 height 14
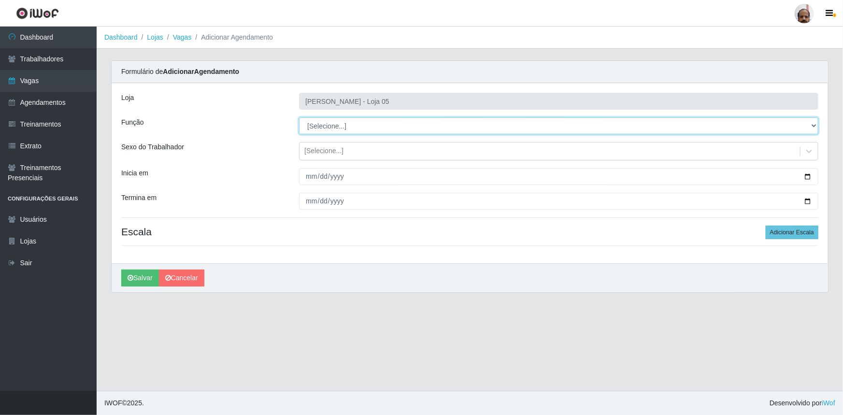
click at [330, 127] on select "[Selecione...] ASG ASG + ASG ++ Auxiliar de Depósito Auxiliar de Depósito + Aux…" at bounding box center [558, 125] width 519 height 17
click at [299, 117] on select "[Selecione...] ASG ASG + ASG ++ Auxiliar de Depósito Auxiliar de Depósito + Aux…" at bounding box center [558, 125] width 519 height 17
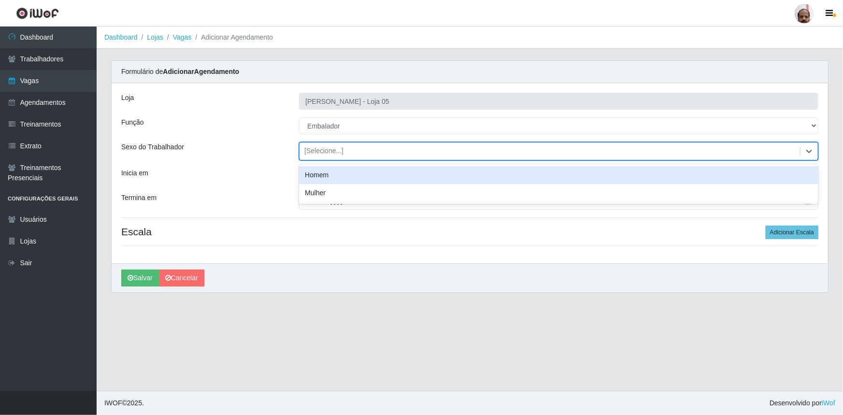
click at [319, 148] on div "[Selecione...]" at bounding box center [323, 151] width 39 height 10
click at [262, 162] on div "Loja Mar Vermelho - Loja 05 Função [Selecione...] ASG ASG + ASG ++ Auxiliar de …" at bounding box center [470, 173] width 717 height 180
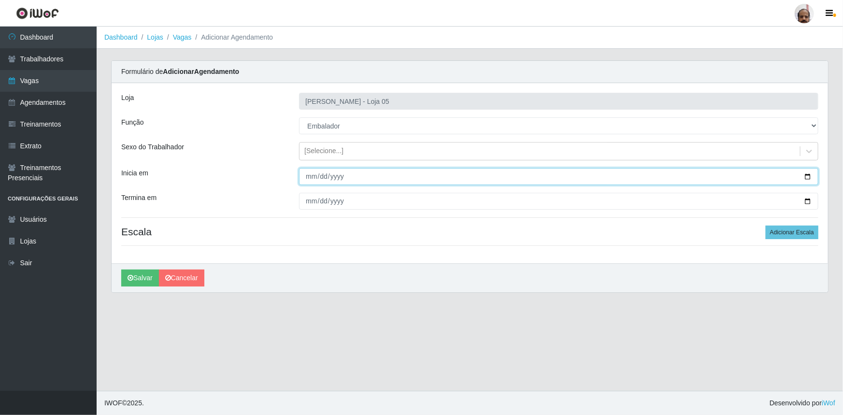
click at [806, 175] on input "Inicia em" at bounding box center [558, 176] width 519 height 17
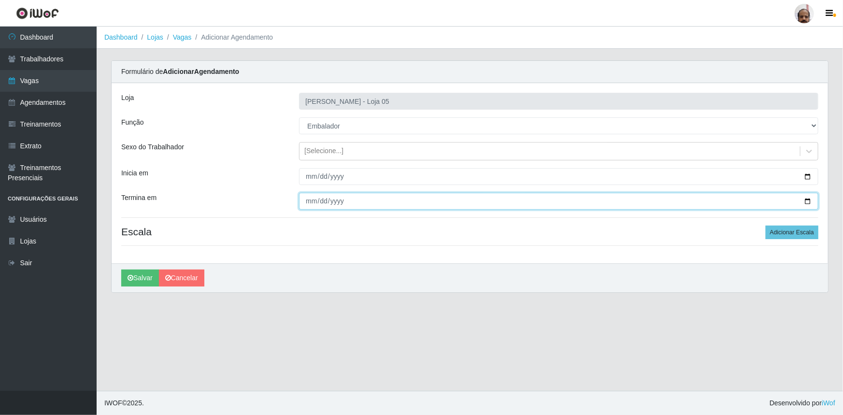
click at [807, 198] on input "Termina em" at bounding box center [558, 201] width 519 height 17
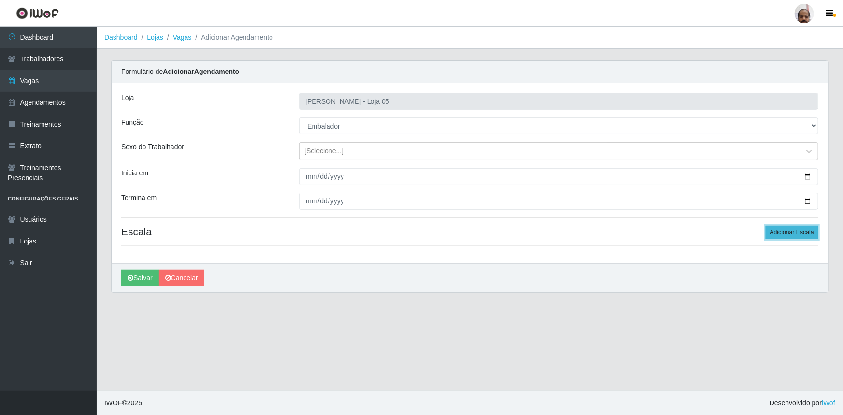
click at [777, 236] on button "Adicionar Escala" at bounding box center [792, 233] width 53 height 14
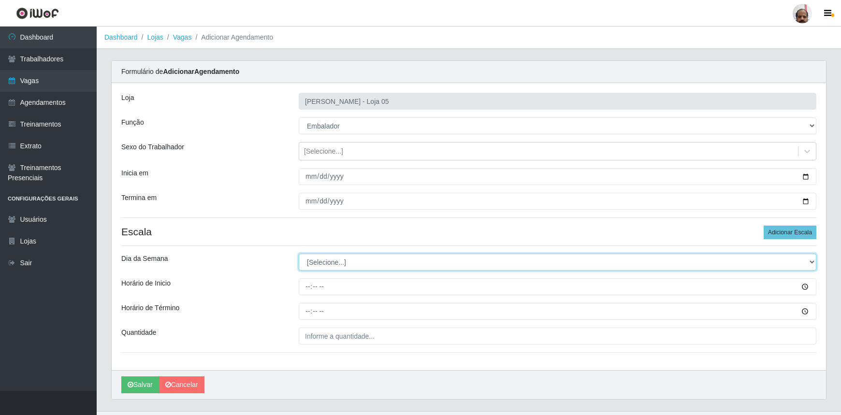
click at [315, 261] on select "[Selecione...] Segunda Terça Quarta Quinta Sexta Sábado Domingo" at bounding box center [557, 262] width 517 height 17
click at [299, 254] on select "[Selecione...] Segunda Terça Quarta Quinta Sexta Sábado Domingo" at bounding box center [557, 262] width 517 height 17
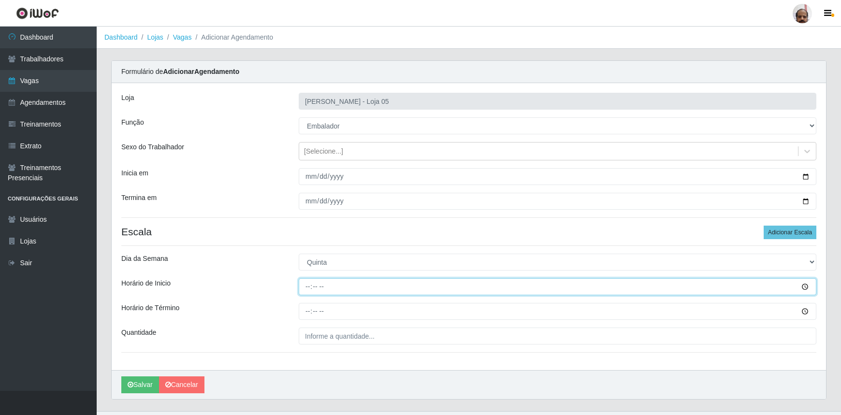
click at [307, 287] on input "Horário de Inicio" at bounding box center [557, 286] width 517 height 17
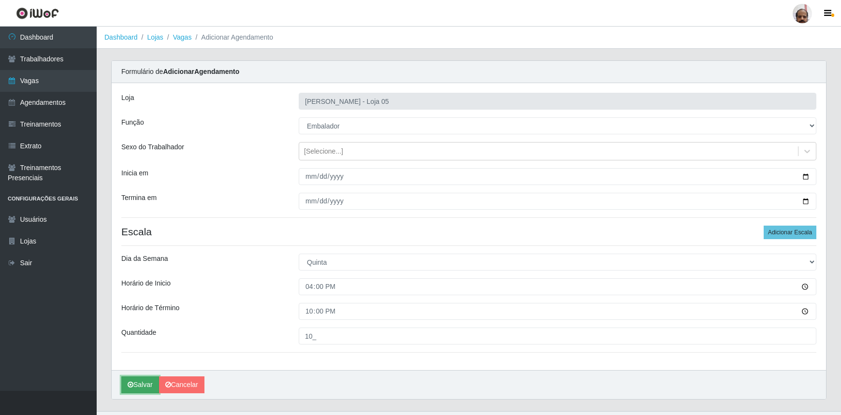
click at [136, 382] on button "Salvar" at bounding box center [140, 384] width 38 height 17
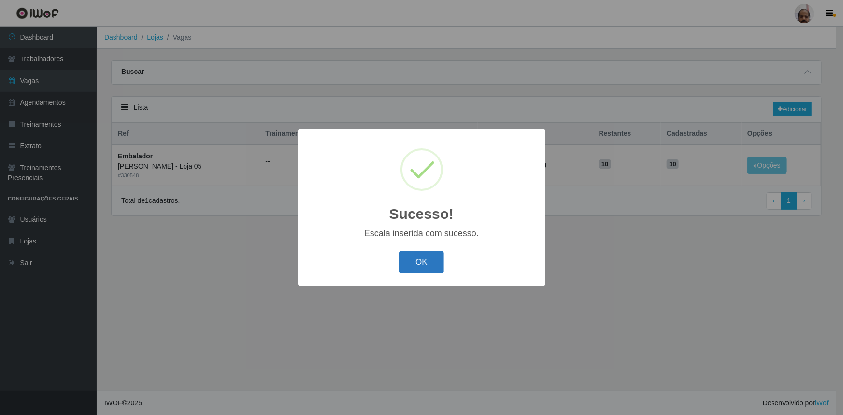
click at [420, 256] on button "OK" at bounding box center [421, 262] width 45 height 23
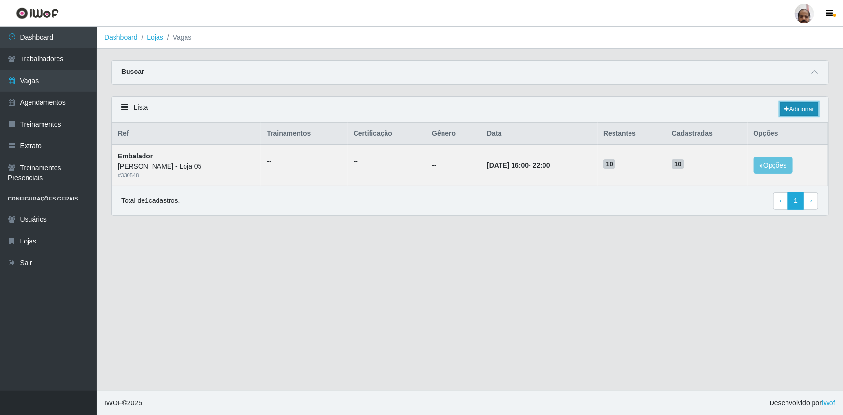
click at [796, 106] on link "Adicionar" at bounding box center [799, 109] width 38 height 14
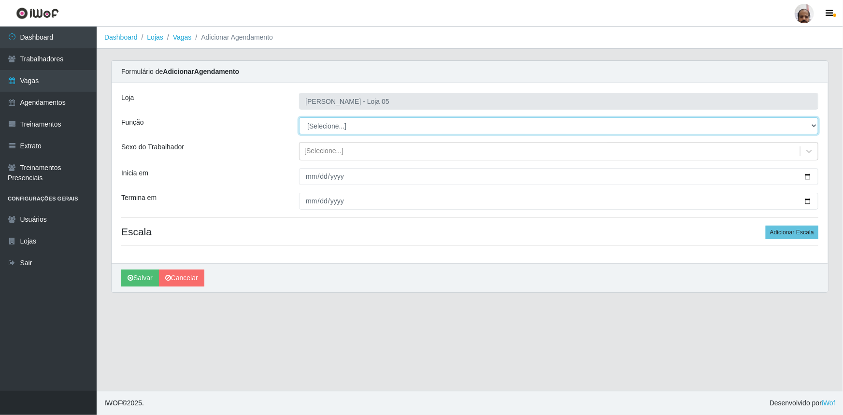
click at [338, 128] on select "[Selecione...] ASG ASG + ASG ++ Auxiliar de Depósito Auxiliar de Depósito + Aux…" at bounding box center [558, 125] width 519 height 17
click at [299, 117] on select "[Selecione...] ASG ASG + ASG ++ Auxiliar de Depósito Auxiliar de Depósito + Aux…" at bounding box center [558, 125] width 519 height 17
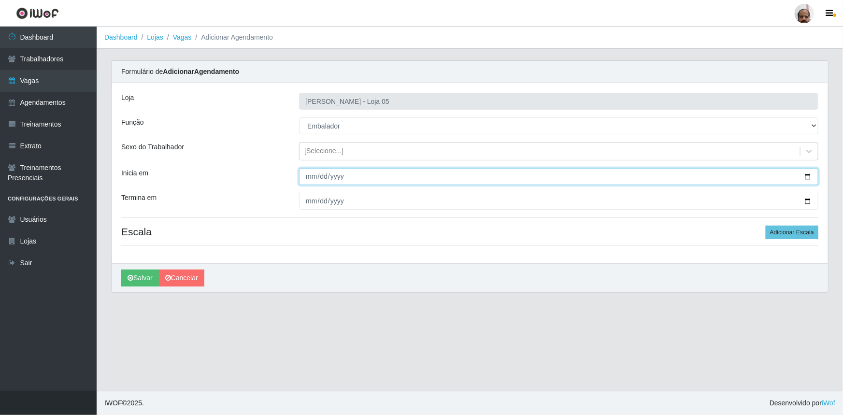
click at [803, 173] on input "Inicia em" at bounding box center [558, 176] width 519 height 17
click at [807, 176] on input "Inicia em" at bounding box center [558, 176] width 519 height 17
click at [807, 174] on input "[DATE]" at bounding box center [558, 176] width 519 height 17
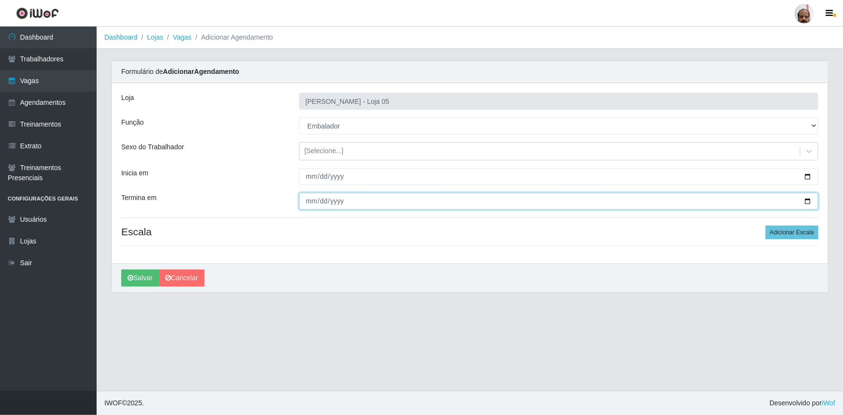
click at [808, 200] on input "Termina em" at bounding box center [558, 201] width 519 height 17
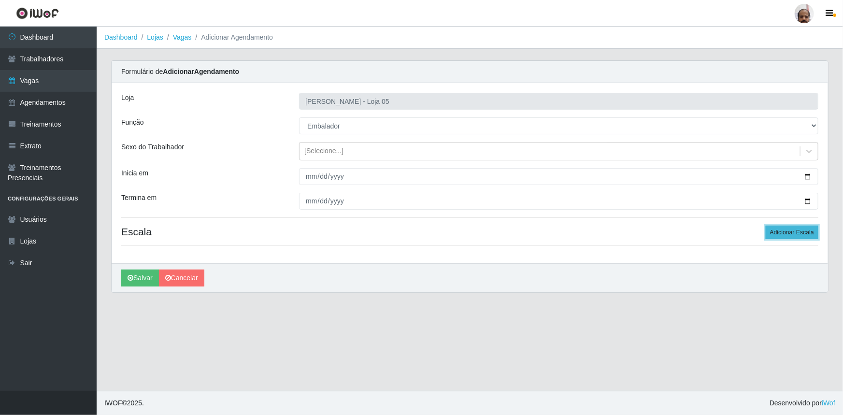
click at [797, 230] on button "Adicionar Escala" at bounding box center [792, 233] width 53 height 14
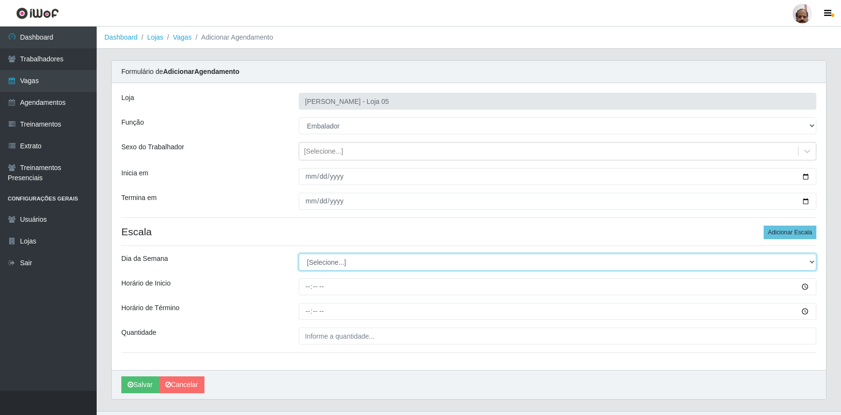
click at [322, 260] on select "[Selecione...] Segunda Terça Quarta Quinta Sexta Sábado Domingo" at bounding box center [557, 262] width 517 height 17
click at [299, 254] on select "[Selecione...] Segunda Terça Quarta Quinta Sexta Sábado Domingo" at bounding box center [557, 262] width 517 height 17
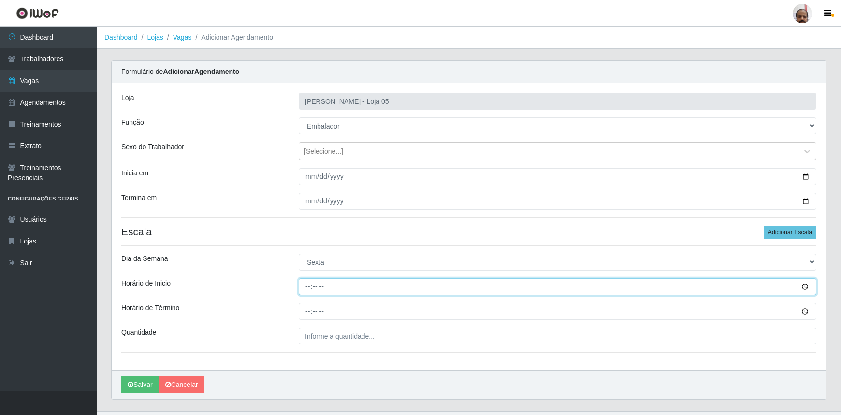
click at [304, 288] on input "Horário de Inicio" at bounding box center [557, 286] width 517 height 17
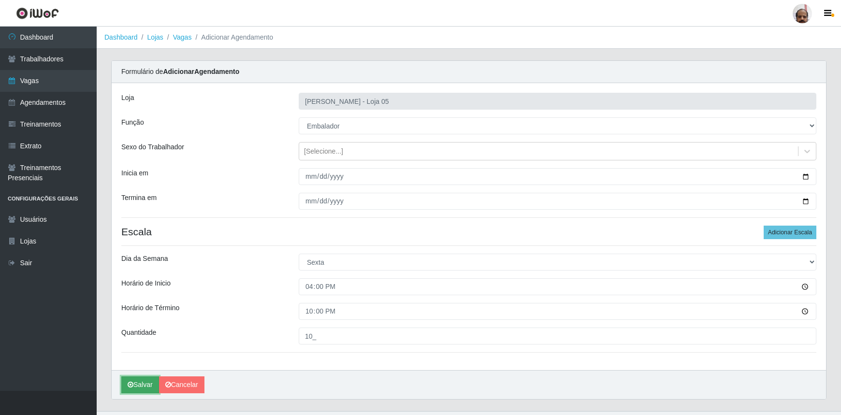
click at [143, 382] on button "Salvar" at bounding box center [140, 384] width 38 height 17
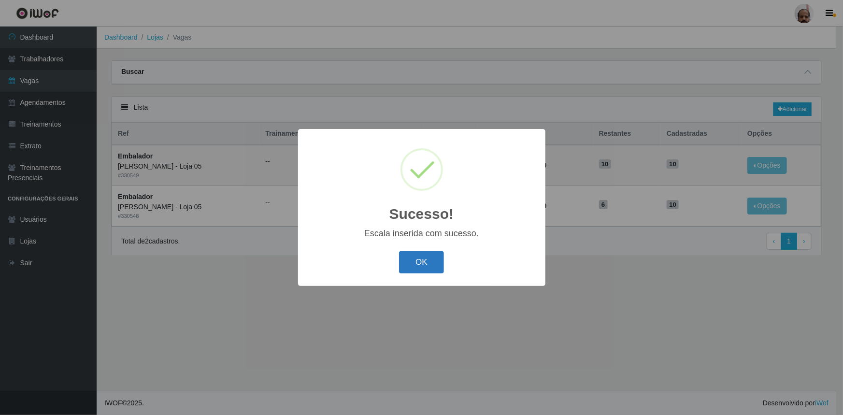
click at [441, 259] on button "OK" at bounding box center [421, 262] width 45 height 23
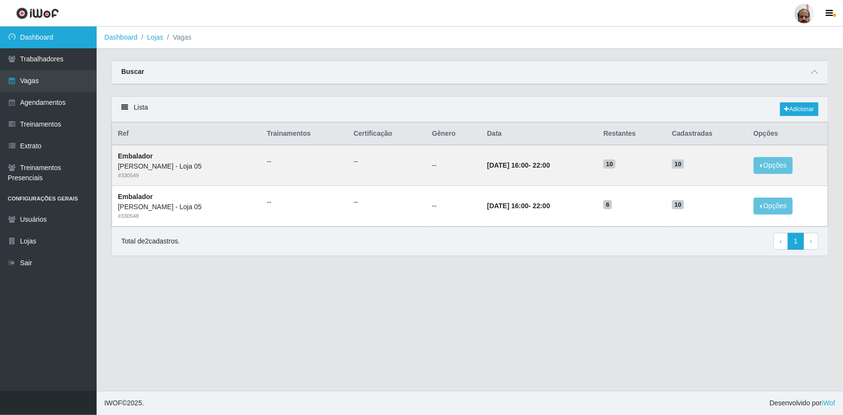
click at [43, 39] on link "Dashboard" at bounding box center [48, 38] width 97 height 22
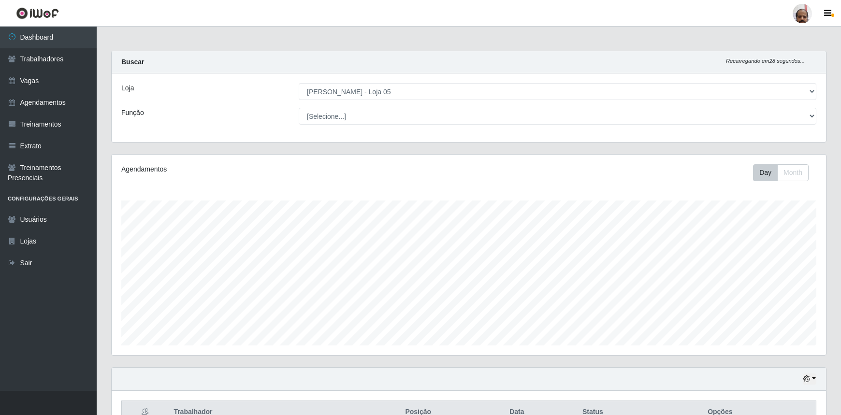
select select "252"
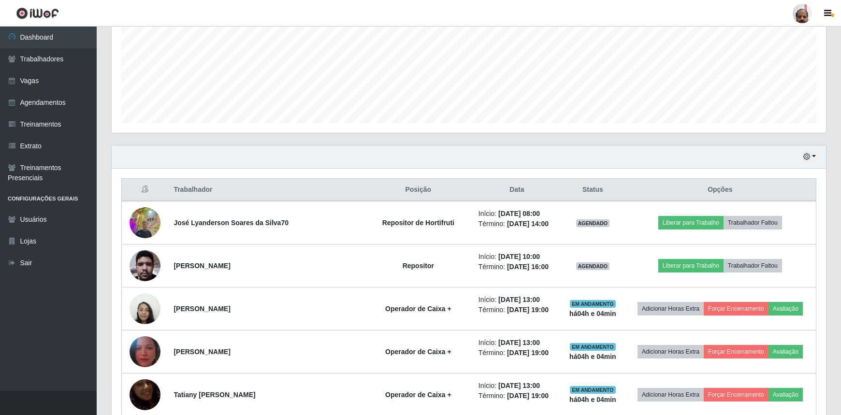
scroll to position [230, 0]
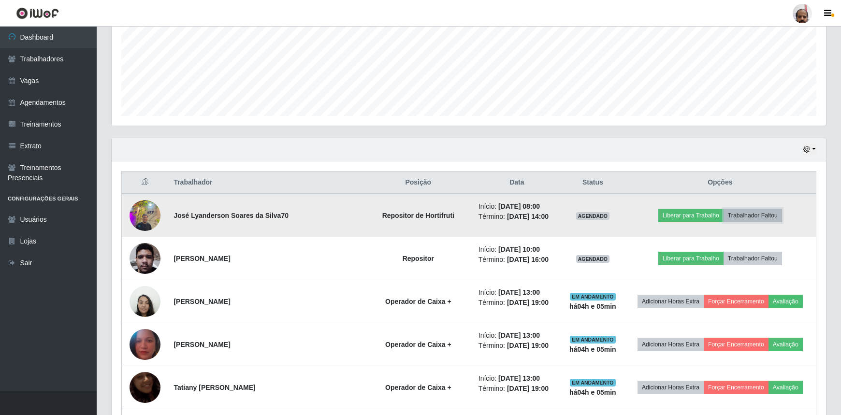
click at [746, 213] on button "Trabalhador Faltou" at bounding box center [752, 216] width 58 height 14
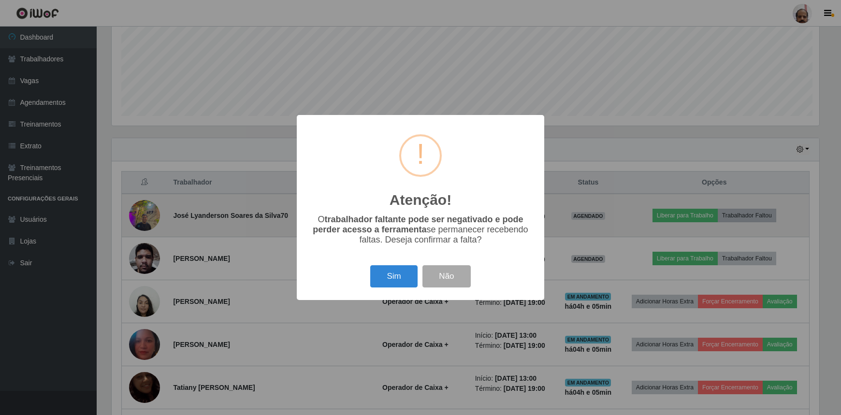
scroll to position [201, 710]
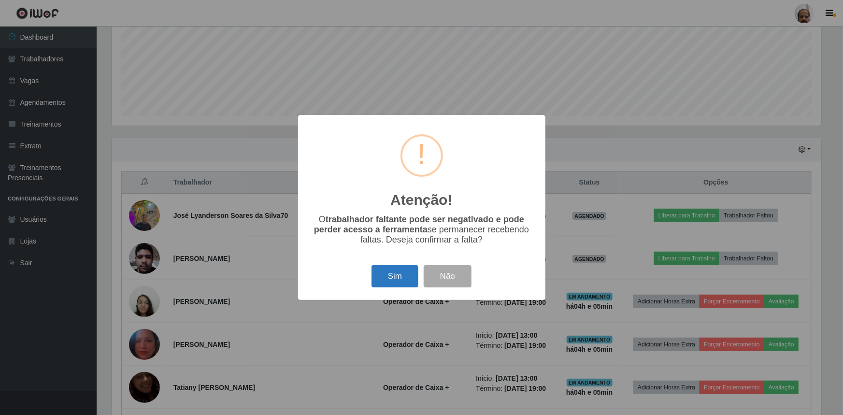
click at [392, 275] on button "Sim" at bounding box center [395, 276] width 47 height 23
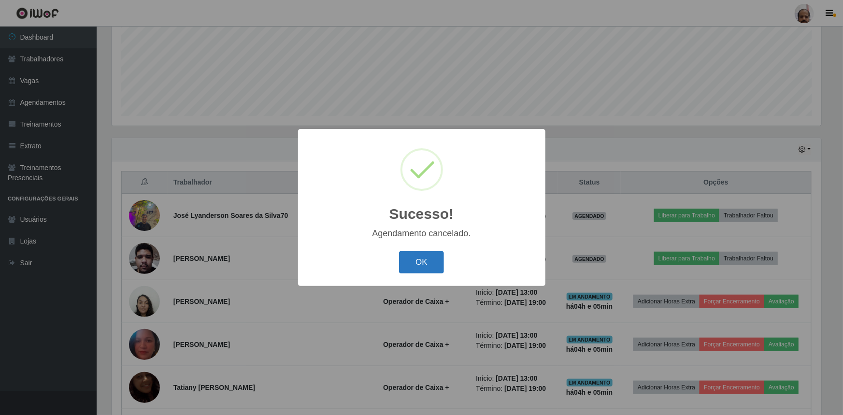
click at [425, 262] on button "OK" at bounding box center [421, 262] width 45 height 23
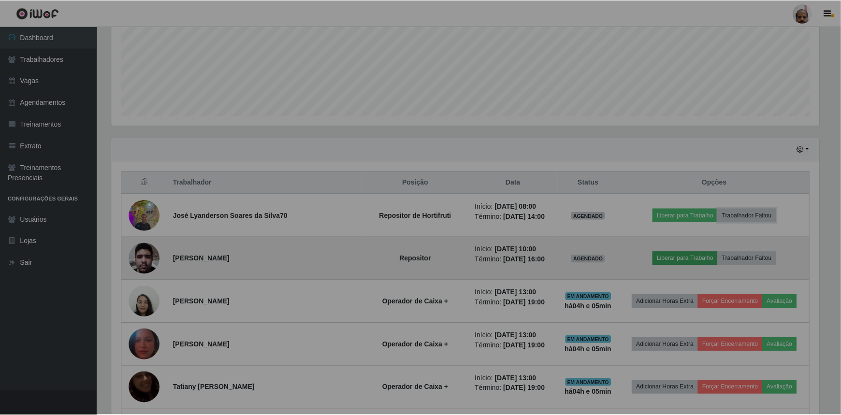
scroll to position [201, 714]
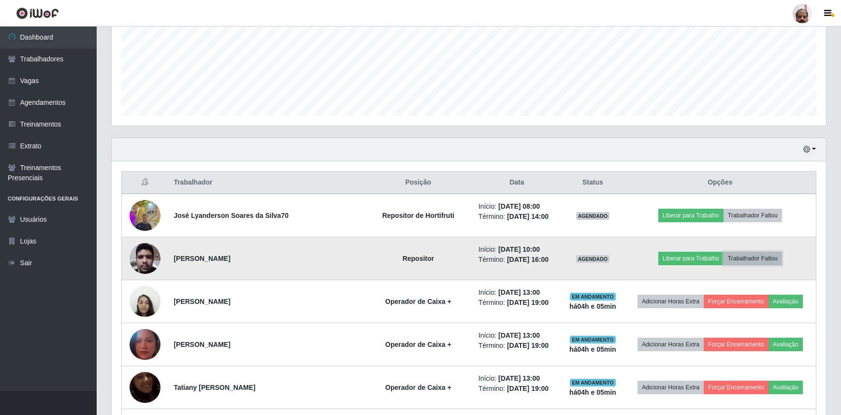
click at [741, 256] on button "Trabalhador Faltou" at bounding box center [752, 259] width 58 height 14
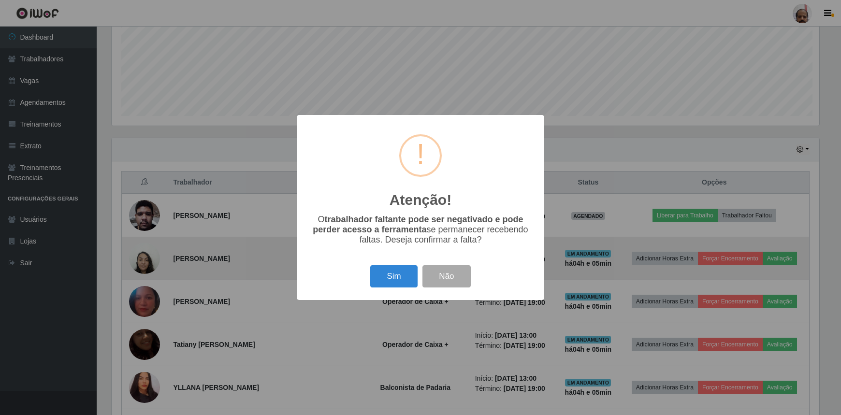
scroll to position [201, 710]
click at [388, 273] on button "Sim" at bounding box center [395, 276] width 47 height 23
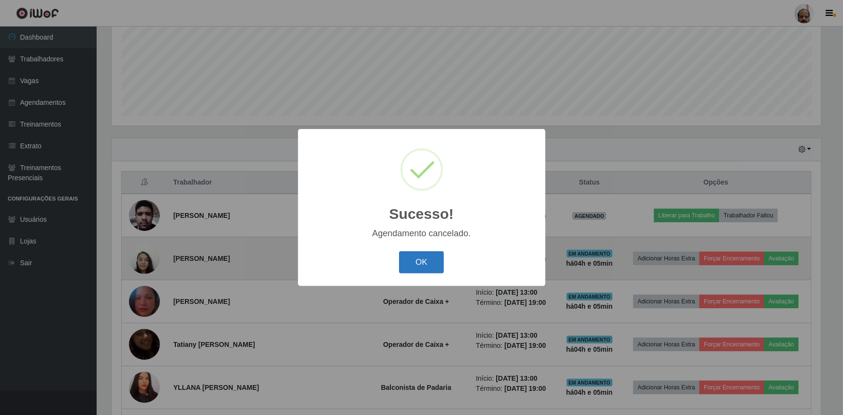
click at [420, 267] on button "OK" at bounding box center [421, 262] width 45 height 23
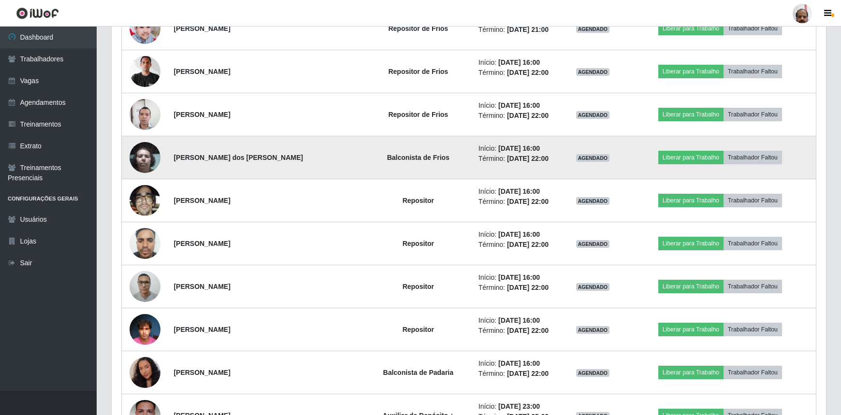
scroll to position [1240, 0]
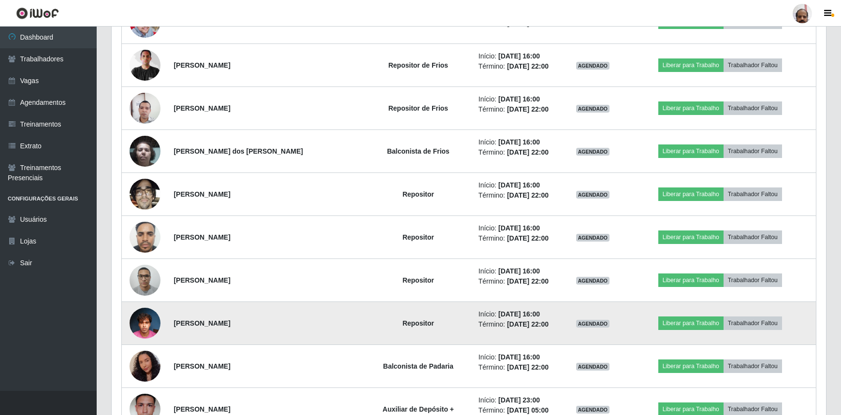
click at [146, 318] on img at bounding box center [144, 322] width 31 height 41
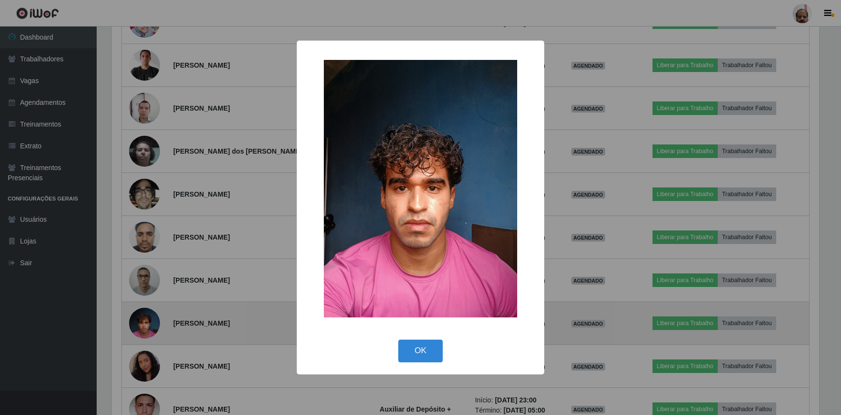
scroll to position [201, 710]
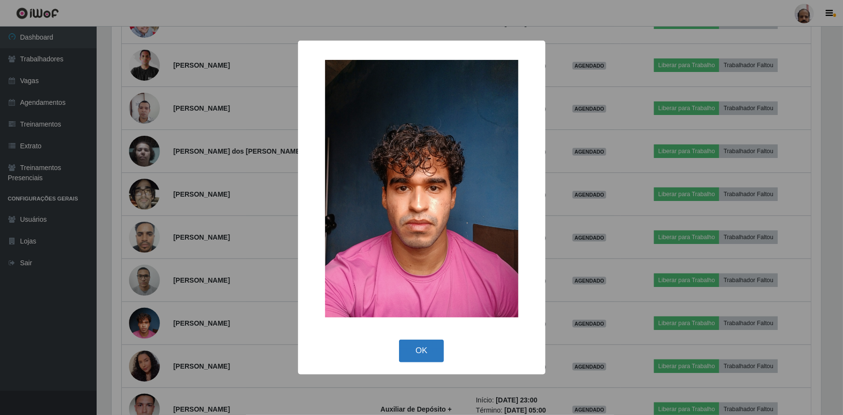
click at [416, 342] on button "OK" at bounding box center [421, 351] width 45 height 23
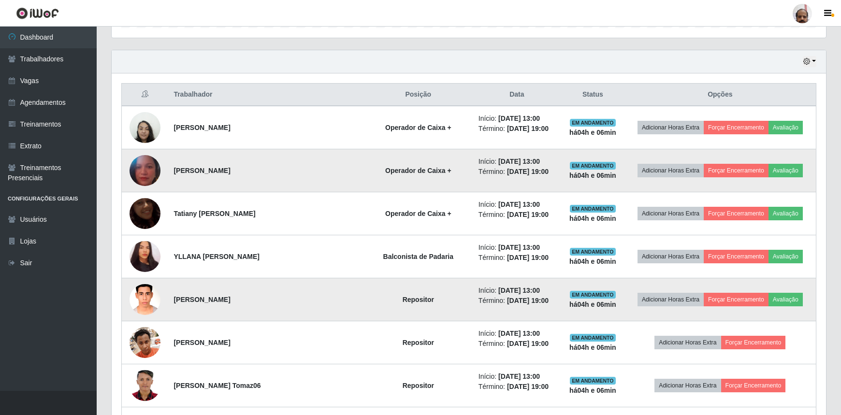
scroll to position [54, 0]
